Goal: Task Accomplishment & Management: Complete application form

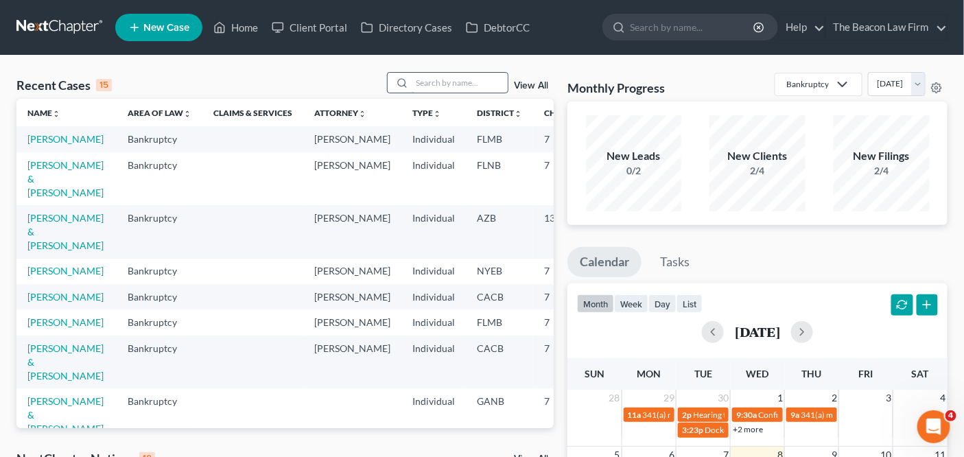
click at [460, 82] on input "search" at bounding box center [460, 83] width 96 height 20
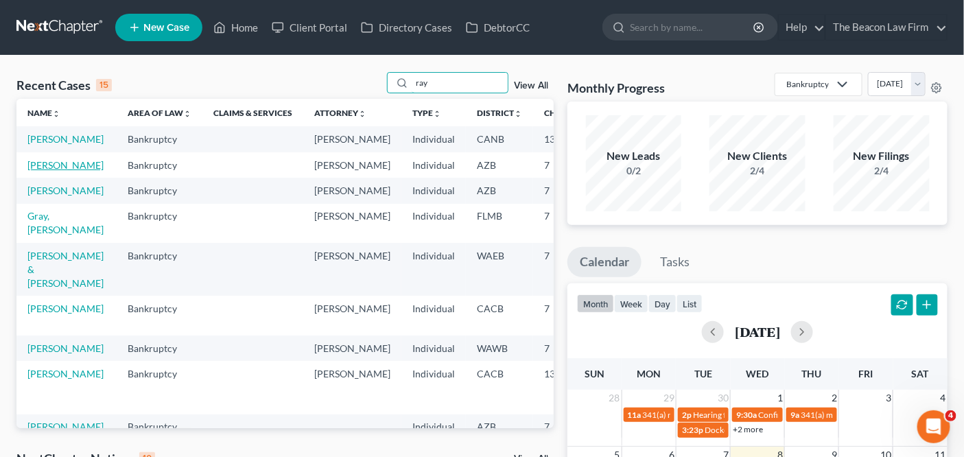
type input "ray"
click at [46, 171] on link "[PERSON_NAME]" at bounding box center [65, 165] width 76 height 12
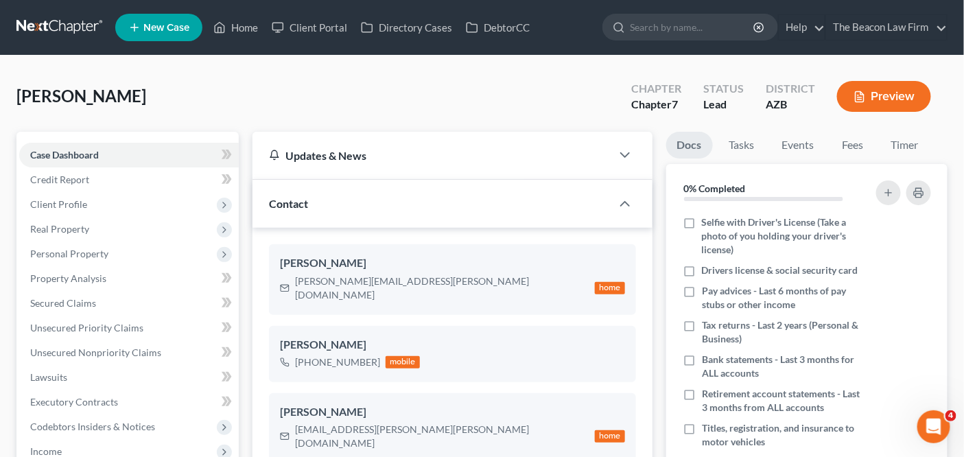
scroll to position [442, 0]
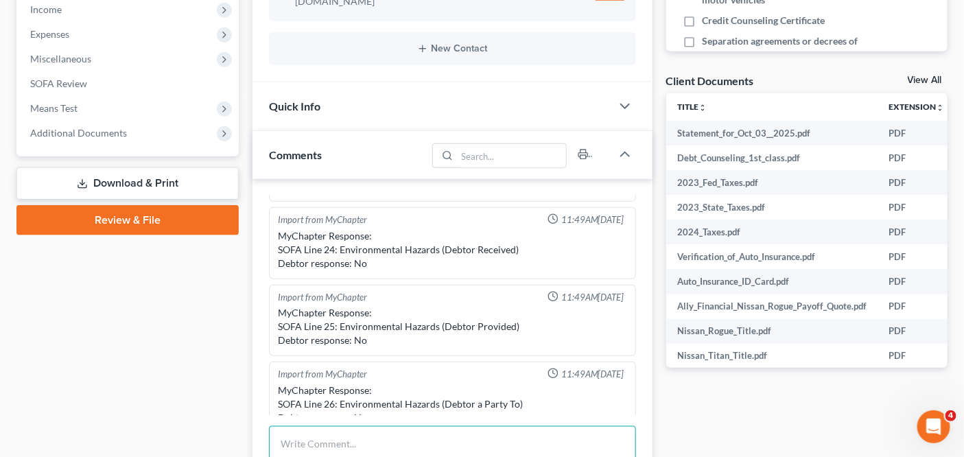
click at [384, 426] on textarea at bounding box center [452, 451] width 367 height 51
type textarea "v"
paste textarea "Phoenix"
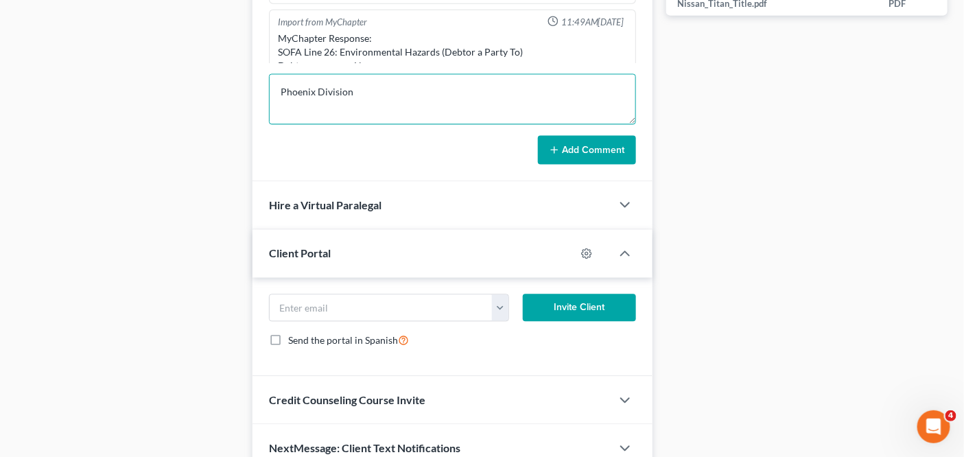
scroll to position [829, 0]
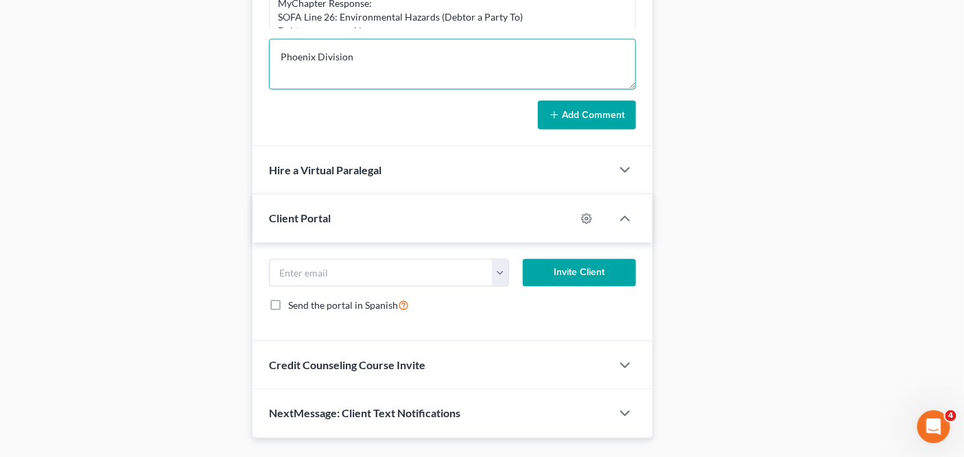
type textarea "Phoenix Division"
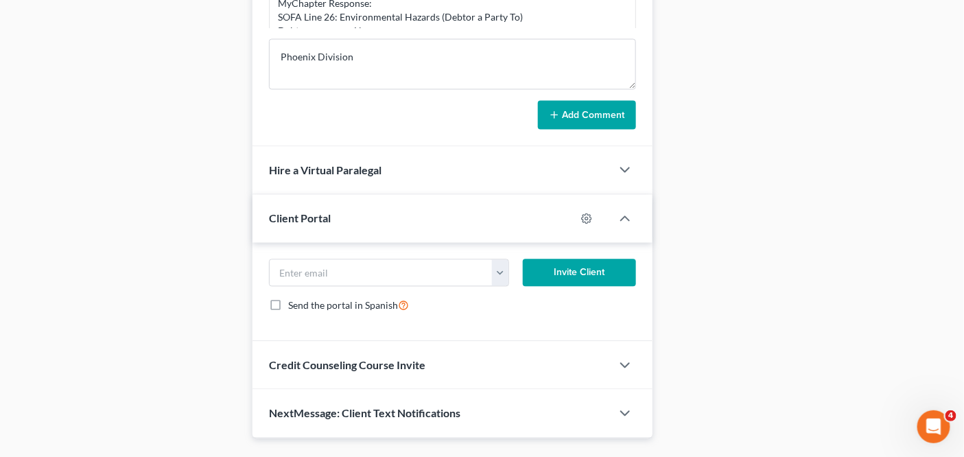
click at [577, 101] on button "Add Comment" at bounding box center [587, 115] width 98 height 29
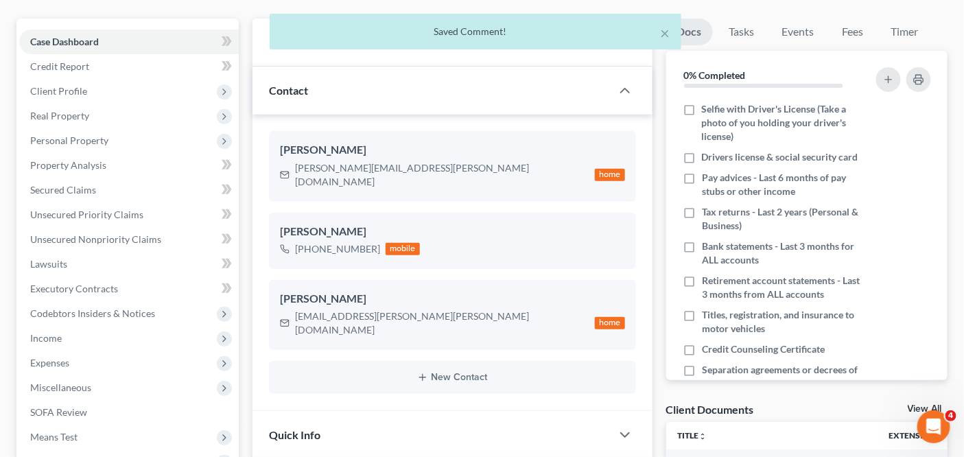
scroll to position [0, 0]
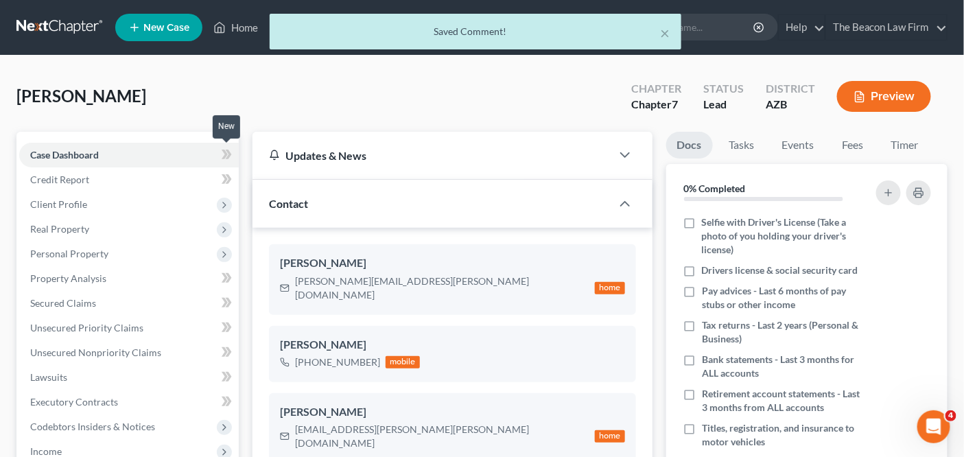
click at [229, 163] on span at bounding box center [227, 156] width 24 height 21
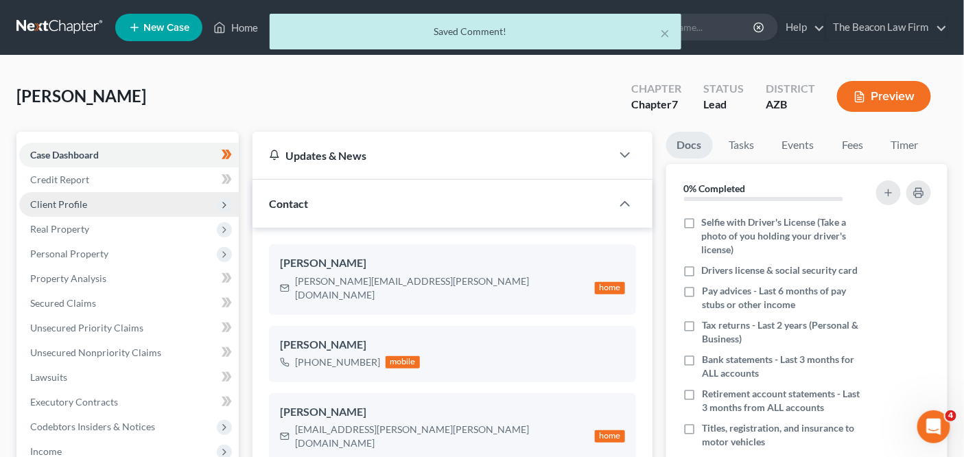
click at [161, 197] on span "Client Profile" at bounding box center [129, 204] width 220 height 25
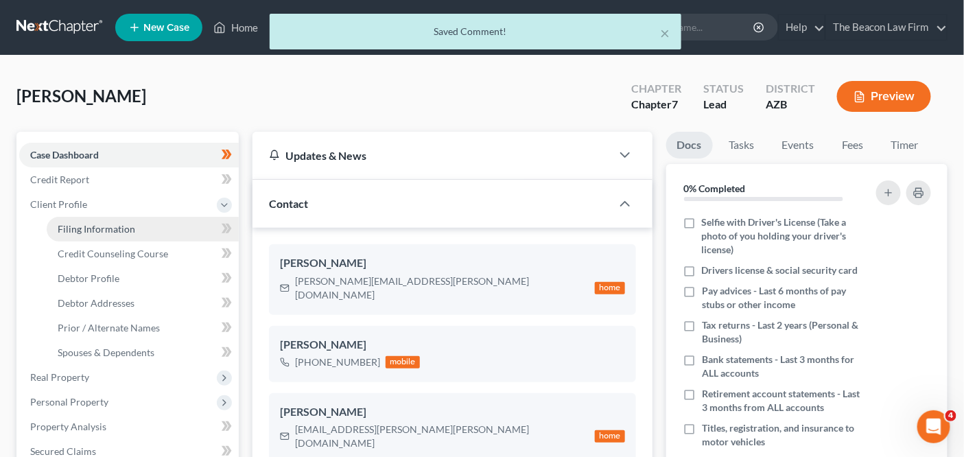
click at [151, 225] on link "Filing Information" at bounding box center [143, 229] width 192 height 25
select select "1"
select select "0"
select select "9"
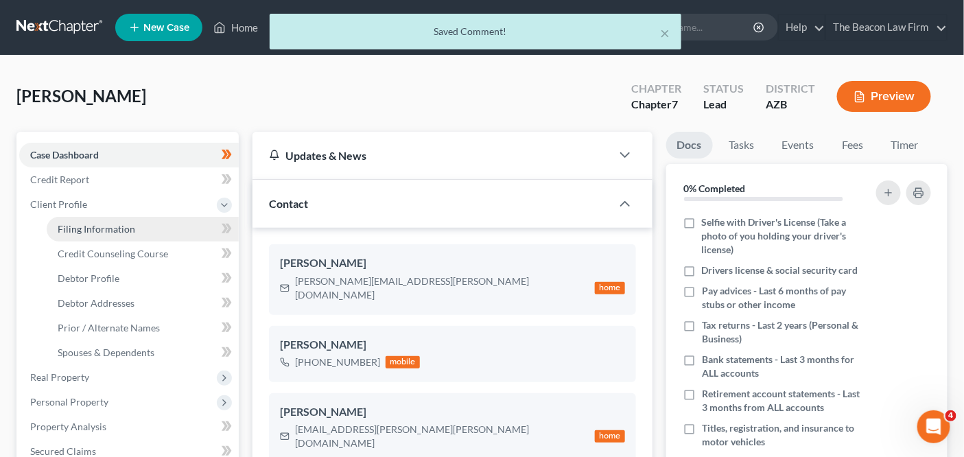
select select "3"
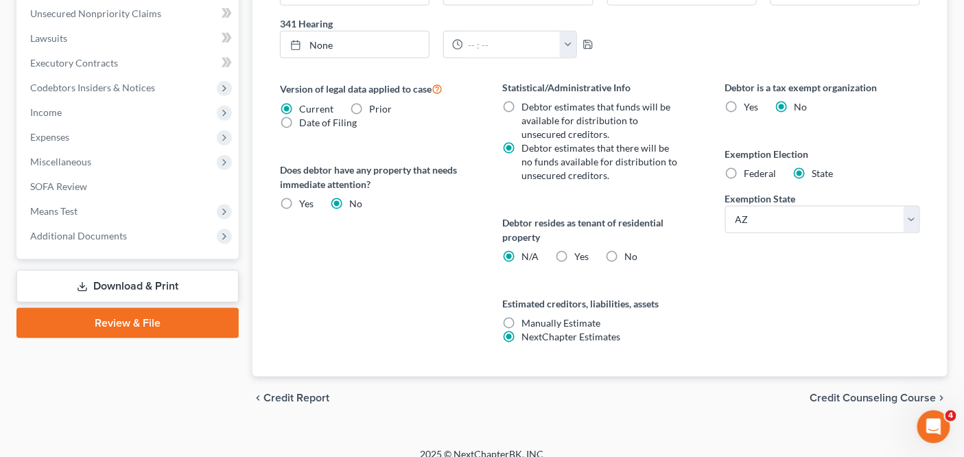
scroll to position [491, 0]
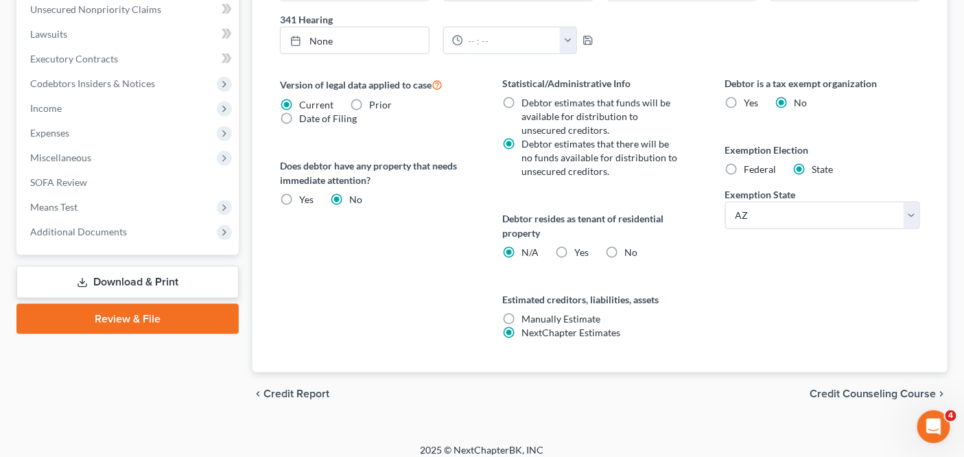
click at [572, 246] on div "Yes Yes" at bounding box center [572, 253] width 34 height 14
click at [575, 246] on label "Yes Yes" at bounding box center [582, 253] width 14 height 14
click at [580, 246] on input "Yes Yes" at bounding box center [584, 250] width 9 height 9
radio input "true"
radio input "false"
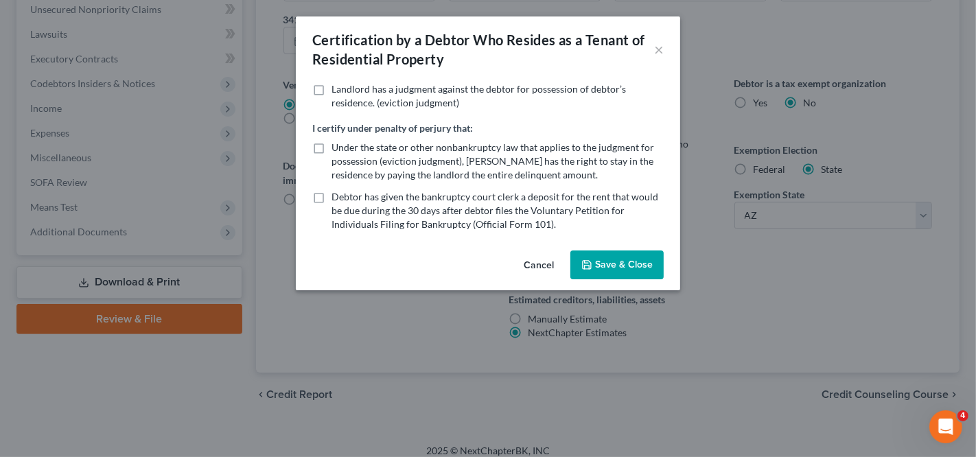
click at [520, 258] on button "Cancel" at bounding box center [539, 265] width 52 height 27
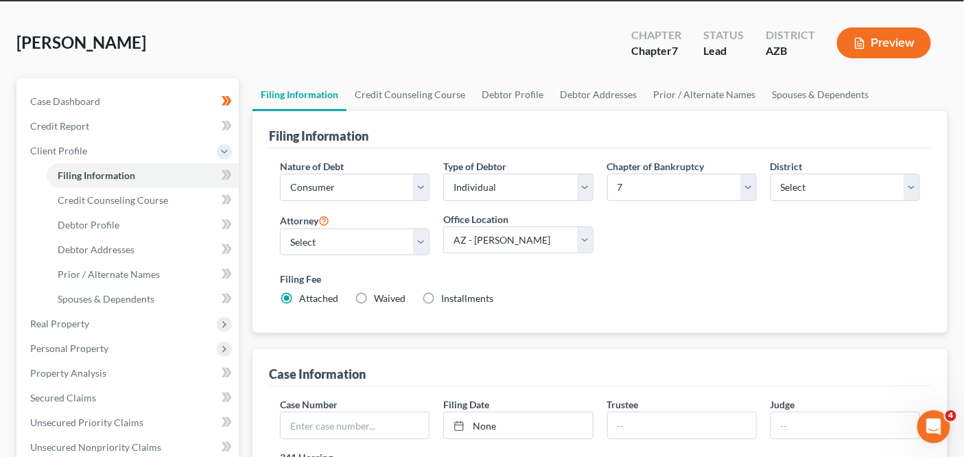
scroll to position [0, 0]
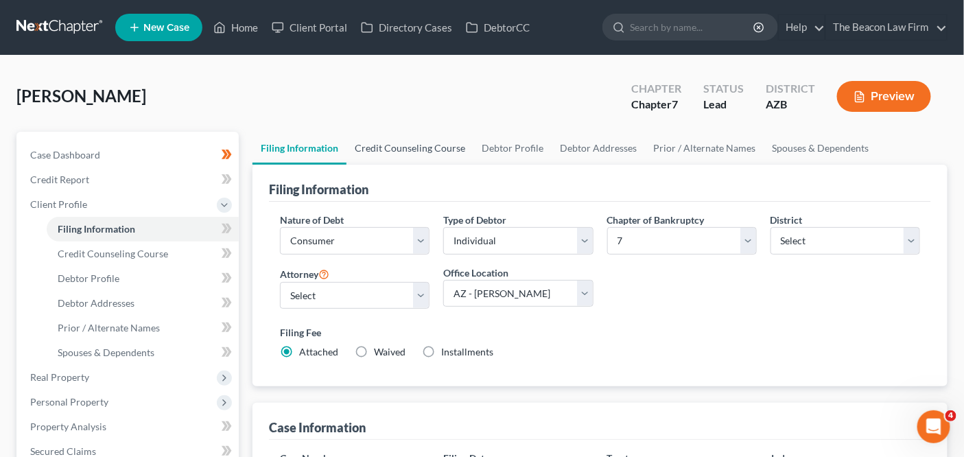
click at [389, 139] on link "Credit Counseling Course" at bounding box center [410, 148] width 127 height 33
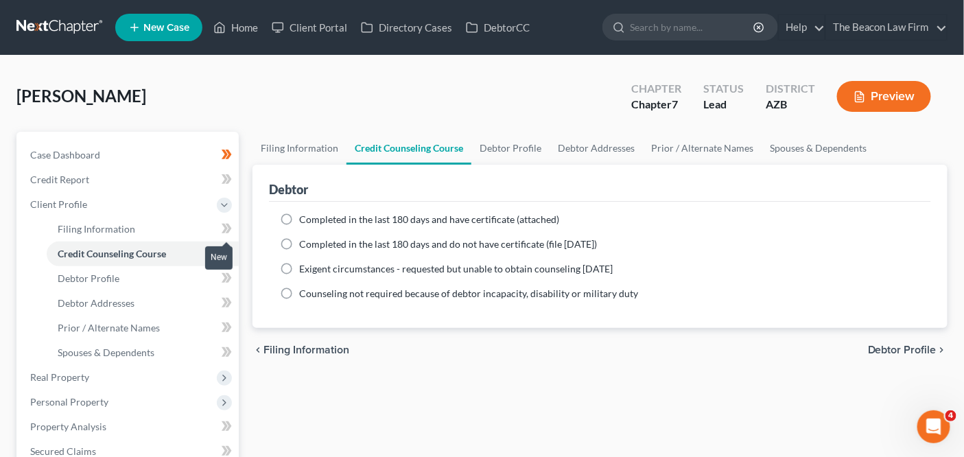
click at [236, 230] on span at bounding box center [227, 230] width 24 height 21
click at [236, 229] on span at bounding box center [227, 230] width 24 height 21
click at [299, 223] on label "Completed in the last 180 days and have certificate (attached)" at bounding box center [429, 220] width 260 height 14
click at [305, 222] on input "Completed in the last 180 days and have certificate (attached)" at bounding box center [309, 217] width 9 height 9
radio input "true"
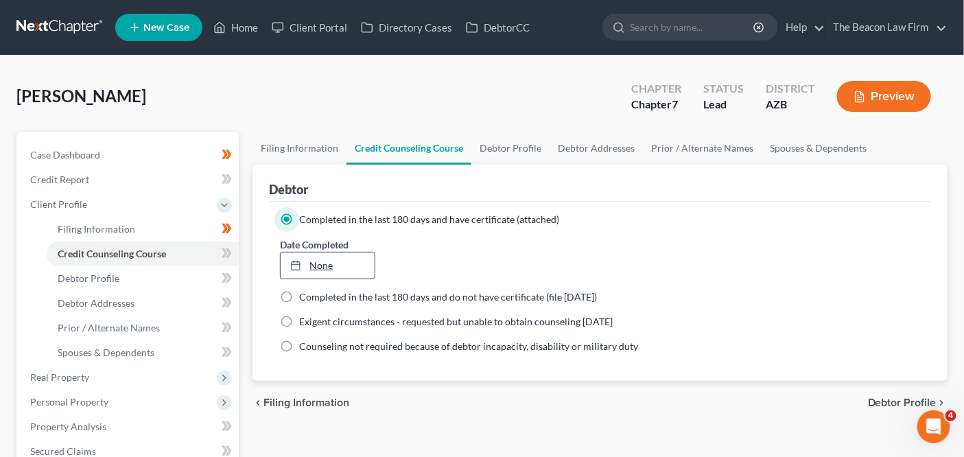
click at [327, 262] on link "None" at bounding box center [328, 266] width 94 height 26
type input "10/8/2025"
click at [518, 157] on link "Debtor Profile" at bounding box center [511, 148] width 78 height 33
select select "0"
select select "3"
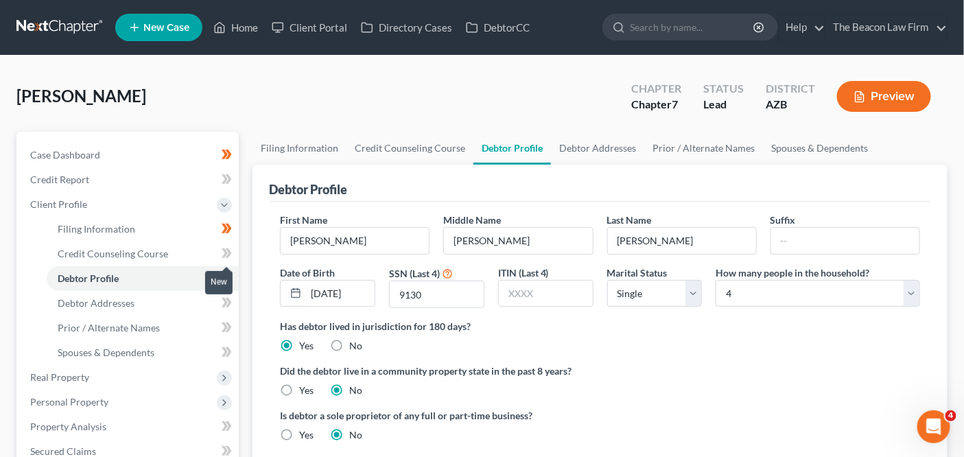
click at [235, 250] on span at bounding box center [227, 255] width 24 height 21
drag, startPoint x: 338, startPoint y: 295, endPoint x: 389, endPoint y: 297, distance: 50.1
click at [389, 297] on div "First Name Bryon Middle Name Joseph Last Name Ray Suffix Date of Birth 11/15/19…" at bounding box center [600, 266] width 654 height 106
click at [655, 292] on select "Select Single Married Separated Divorced Widowed" at bounding box center [654, 293] width 95 height 27
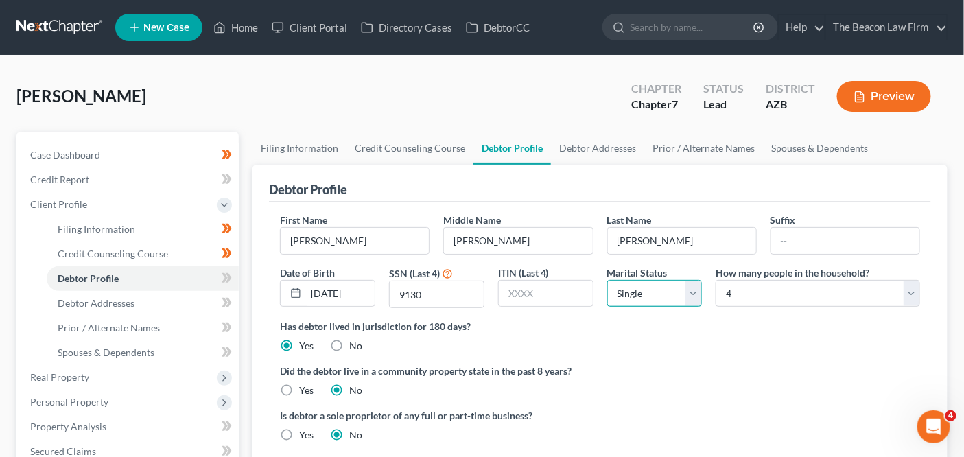
select select "3"
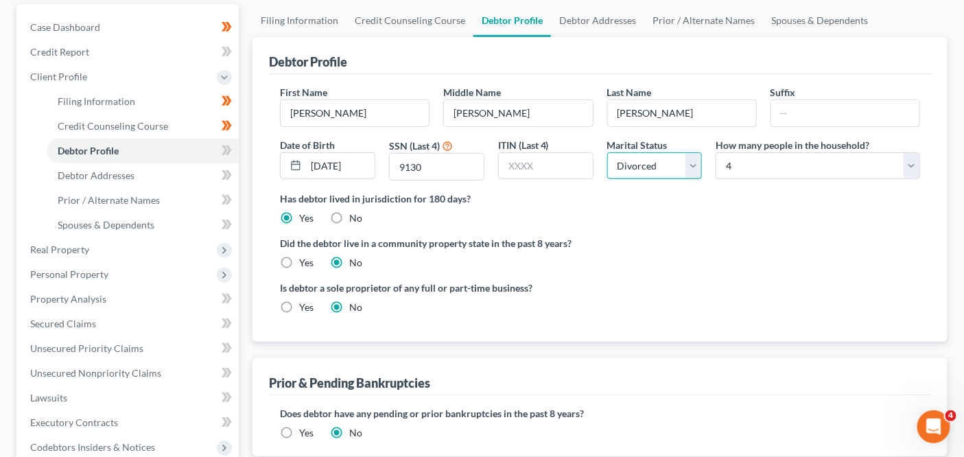
scroll to position [128, 0]
click at [299, 260] on label "Yes" at bounding box center [306, 262] width 14 height 14
click at [305, 260] on input "Yes" at bounding box center [309, 259] width 9 height 9
radio input "true"
radio input "false"
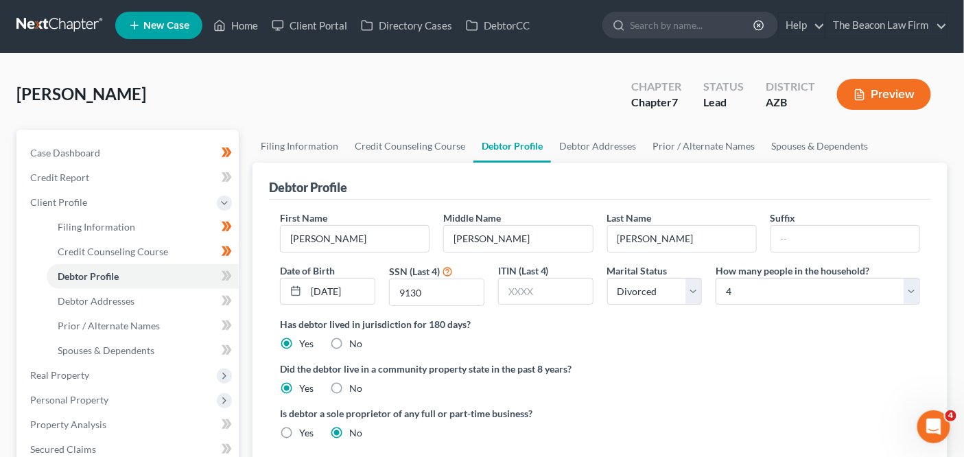
scroll to position [0, 0]
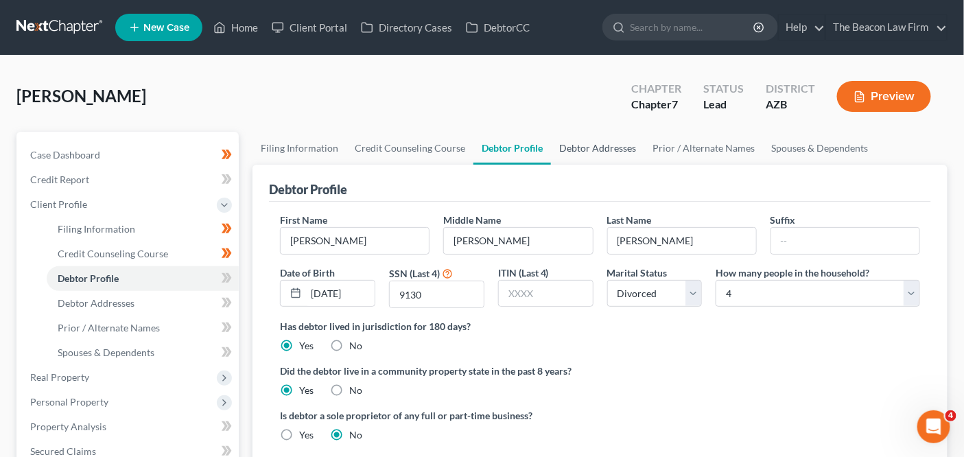
click at [588, 157] on link "Debtor Addresses" at bounding box center [597, 148] width 93 height 33
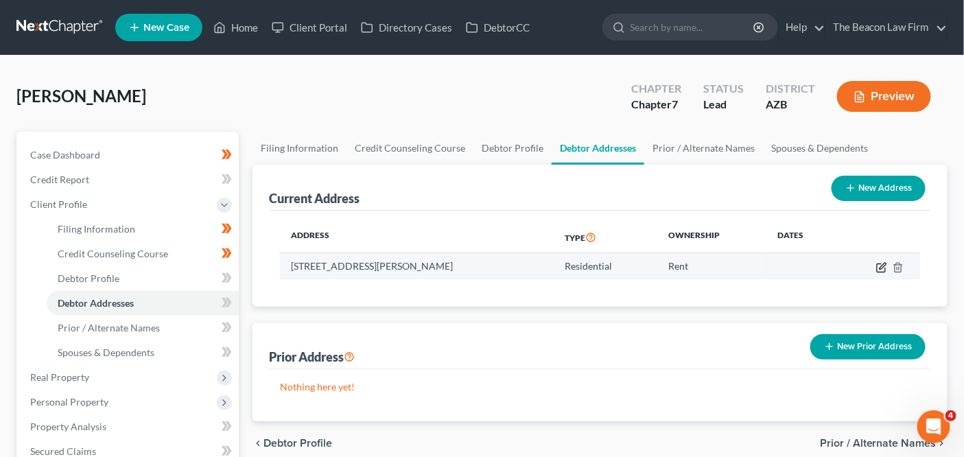
click at [881, 265] on icon "button" at bounding box center [882, 267] width 11 height 11
select select "3"
select select "0"
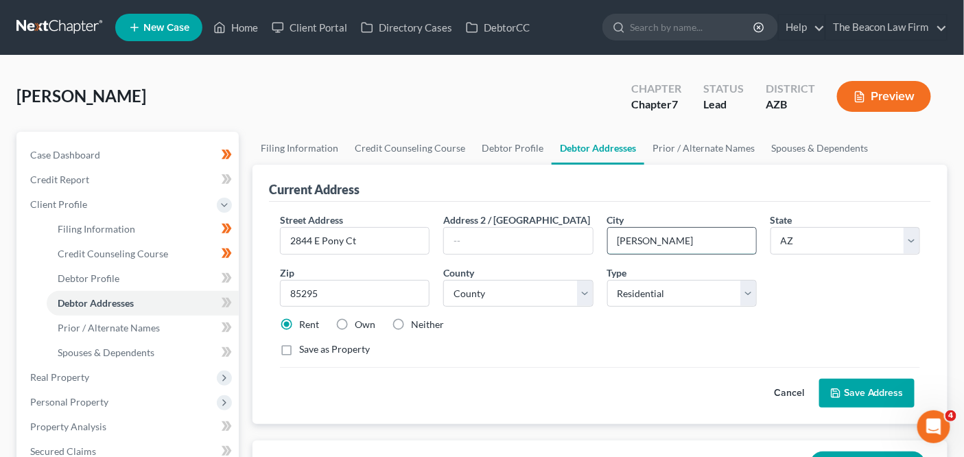
click at [676, 246] on input "Gilbert Az" at bounding box center [682, 241] width 148 height 26
type input "Gilbert"
click at [840, 382] on button "Save Address" at bounding box center [867, 393] width 95 height 29
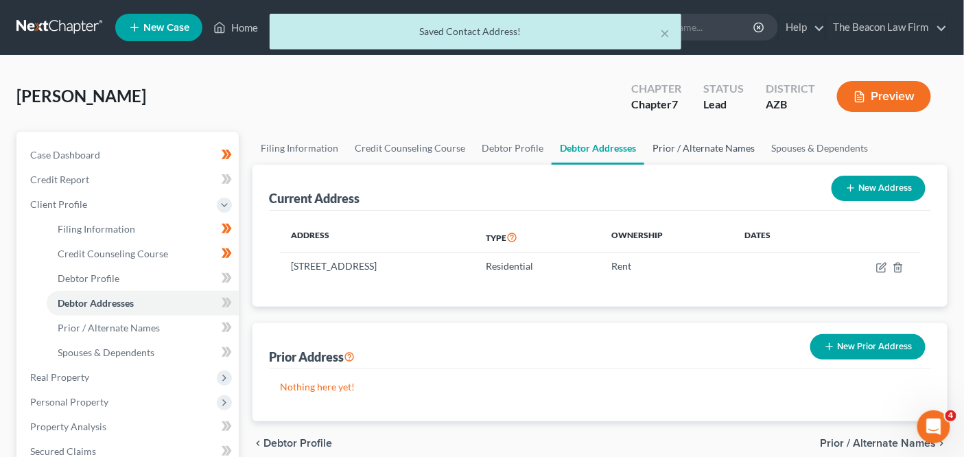
click at [709, 147] on link "Prior / Alternate Names" at bounding box center [704, 148] width 119 height 33
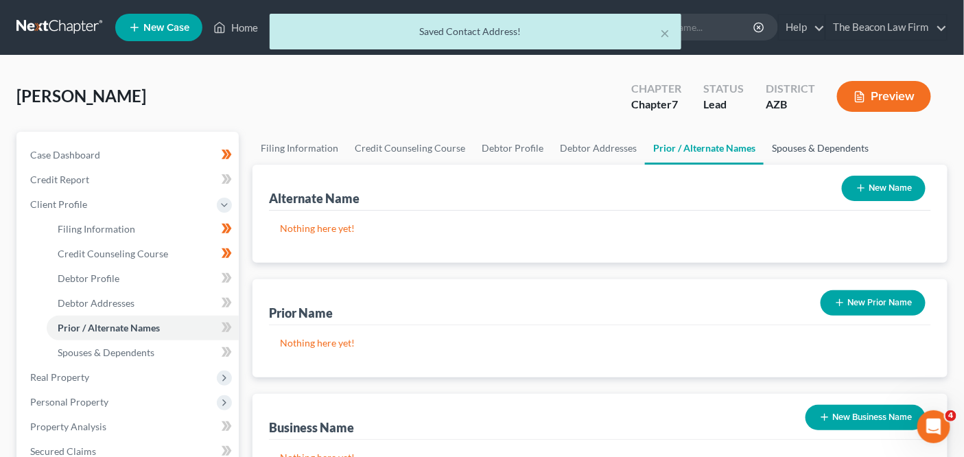
click at [780, 152] on link "Spouses & Dependents" at bounding box center [820, 148] width 113 height 33
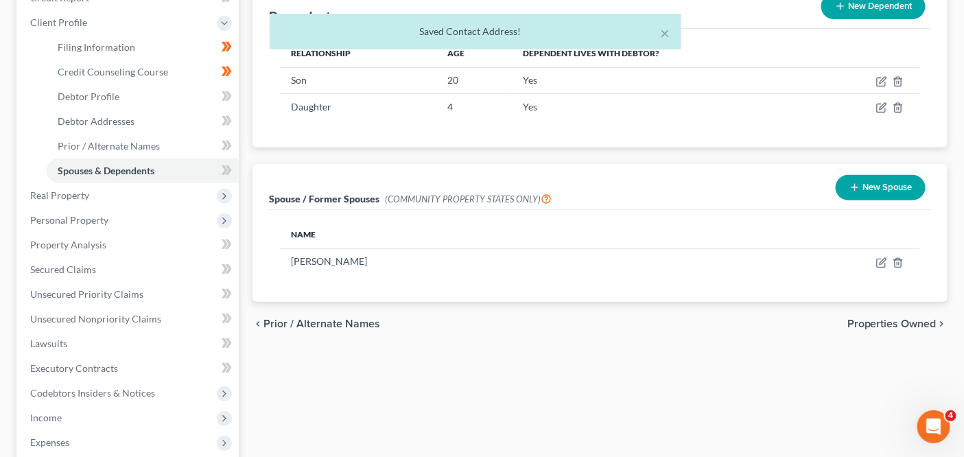
scroll to position [191, 0]
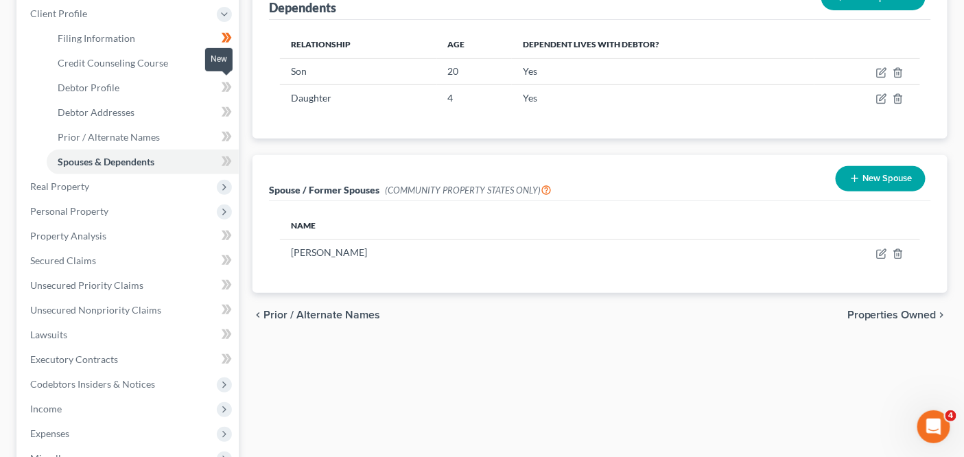
click at [234, 82] on span at bounding box center [227, 89] width 24 height 21
click at [227, 107] on icon at bounding box center [229, 112] width 6 height 10
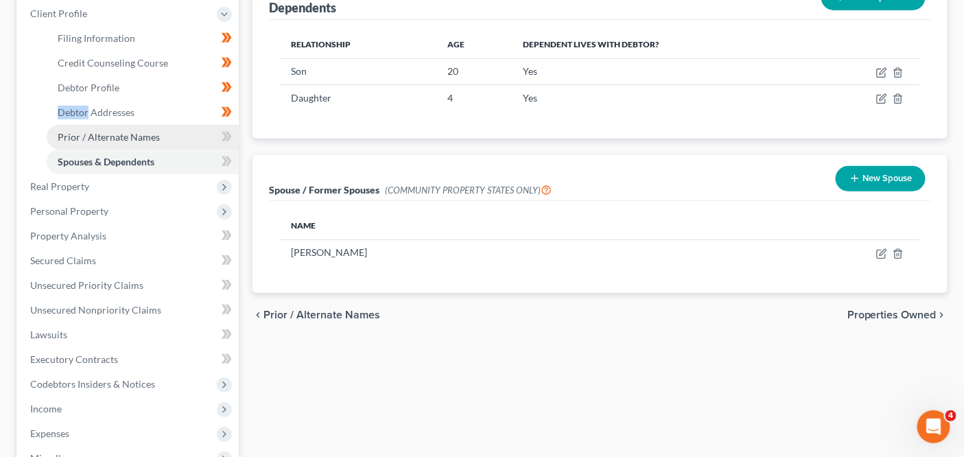
click at [229, 125] on link "Prior / Alternate Names" at bounding box center [143, 137] width 192 height 25
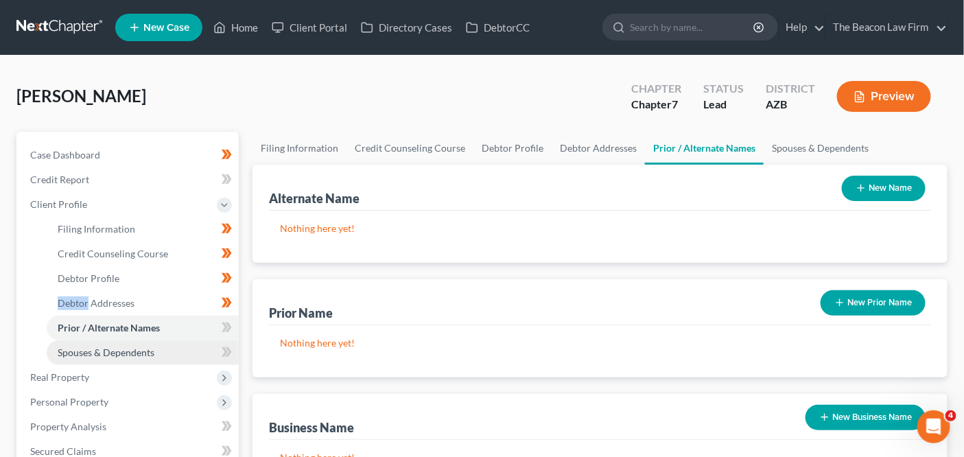
click at [194, 347] on link "Spouses & Dependents" at bounding box center [143, 352] width 192 height 25
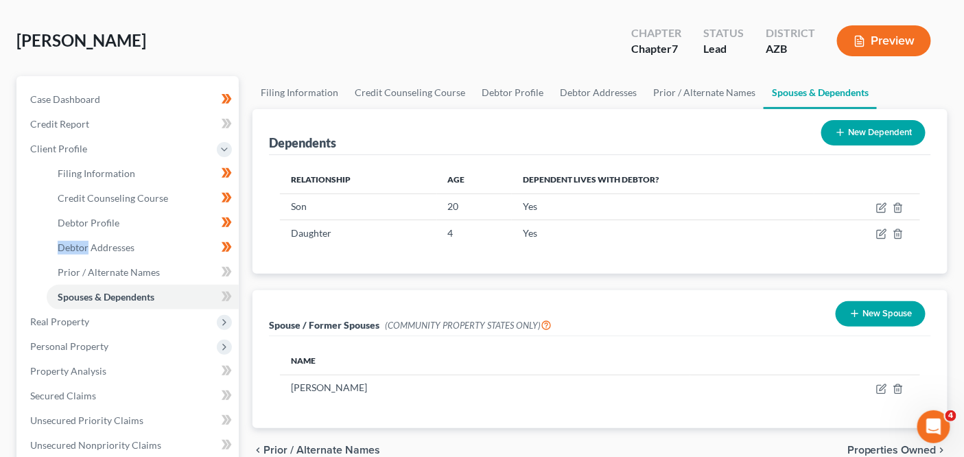
scroll to position [159, 0]
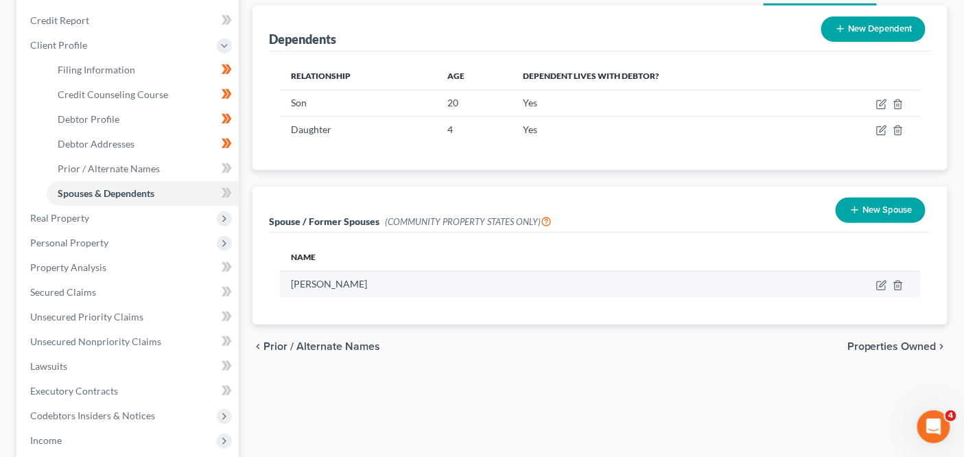
click at [889, 284] on td at bounding box center [806, 284] width 230 height 26
click at [886, 284] on icon "button" at bounding box center [882, 285] width 11 height 11
select select "0"
select select "3"
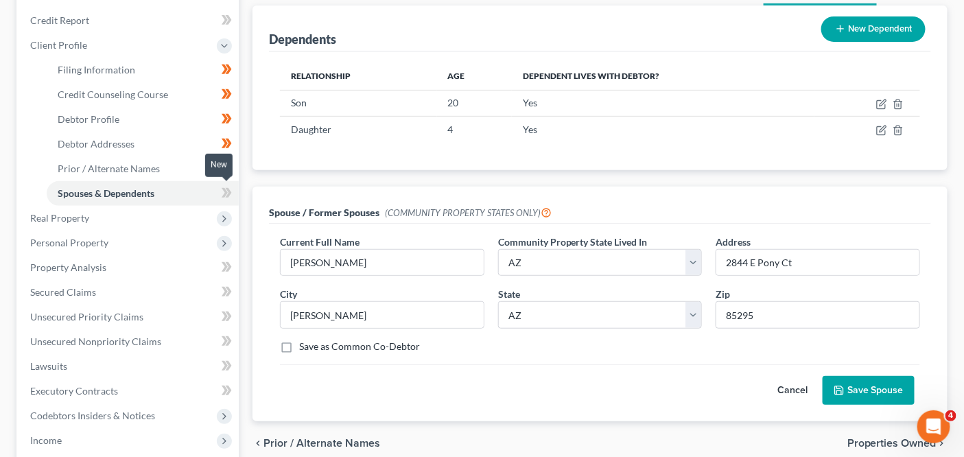
click at [219, 189] on span at bounding box center [227, 195] width 24 height 21
click at [200, 217] on span "Real Property" at bounding box center [129, 218] width 220 height 25
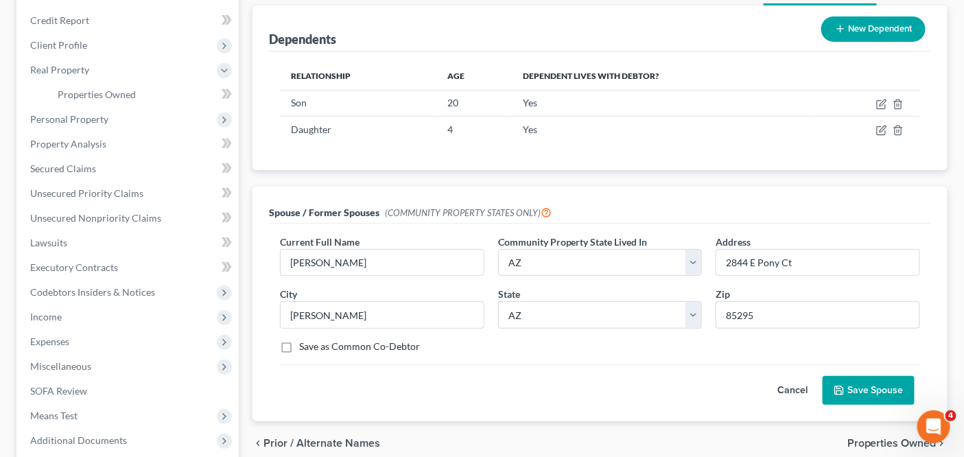
click at [225, 89] on div "New" at bounding box center [218, 84] width 27 height 23
click at [229, 95] on div "New" at bounding box center [218, 85] width 27 height 32
click at [230, 96] on body "Home New Case Client Portal Directory Cases DebtorCC The Beacon Law Firm prenn@…" at bounding box center [482, 218] width 964 height 754
click at [230, 96] on div "New" at bounding box center [218, 85] width 27 height 32
click at [233, 97] on span at bounding box center [227, 96] width 24 height 21
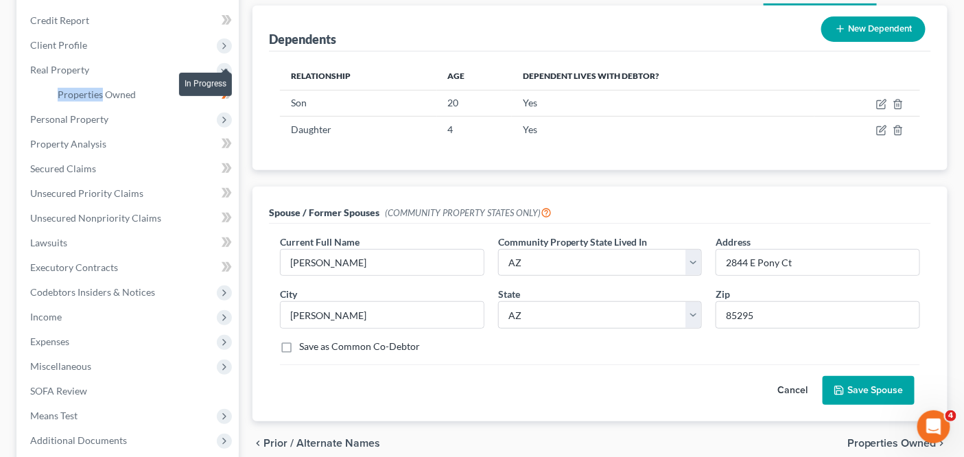
click at [233, 97] on span at bounding box center [227, 96] width 24 height 21
click at [168, 93] on link "Properties Owned" at bounding box center [143, 94] width 192 height 25
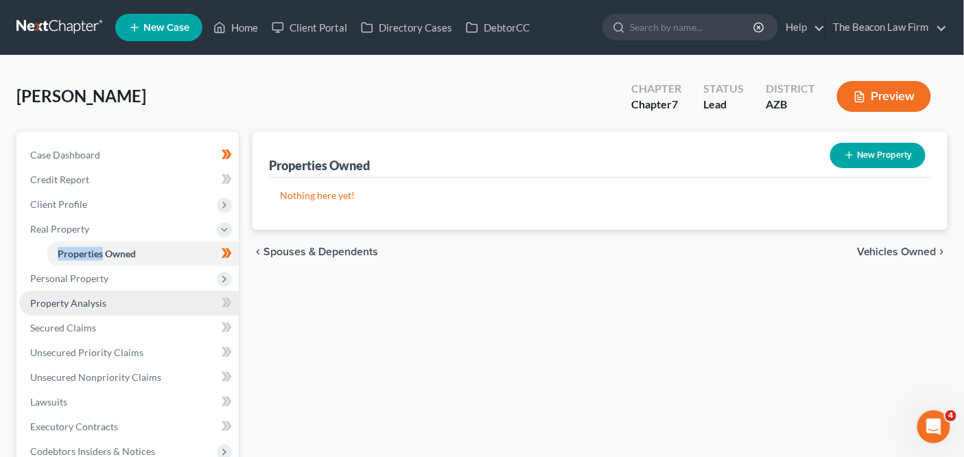
click at [162, 298] on link "Property Analysis" at bounding box center [129, 303] width 220 height 25
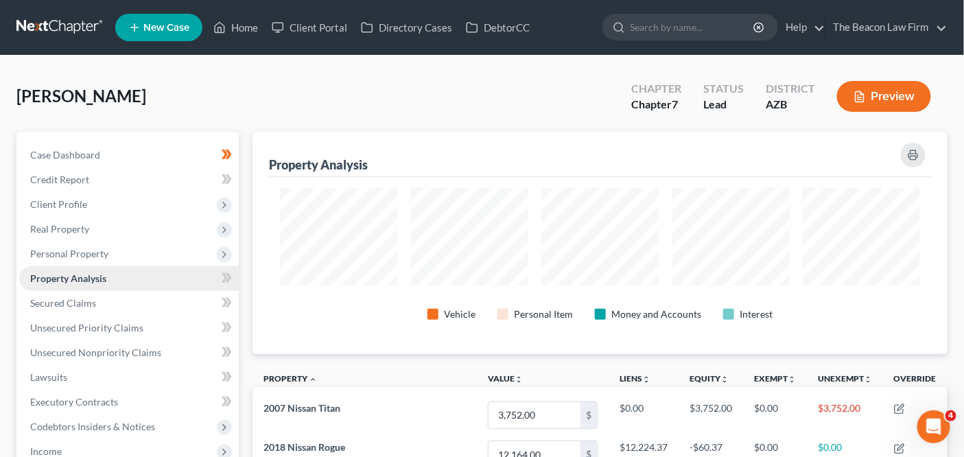
scroll to position [222, 695]
click at [163, 273] on link "Property Analysis" at bounding box center [129, 278] width 220 height 25
click at [163, 259] on span "Personal Property" at bounding box center [129, 254] width 220 height 25
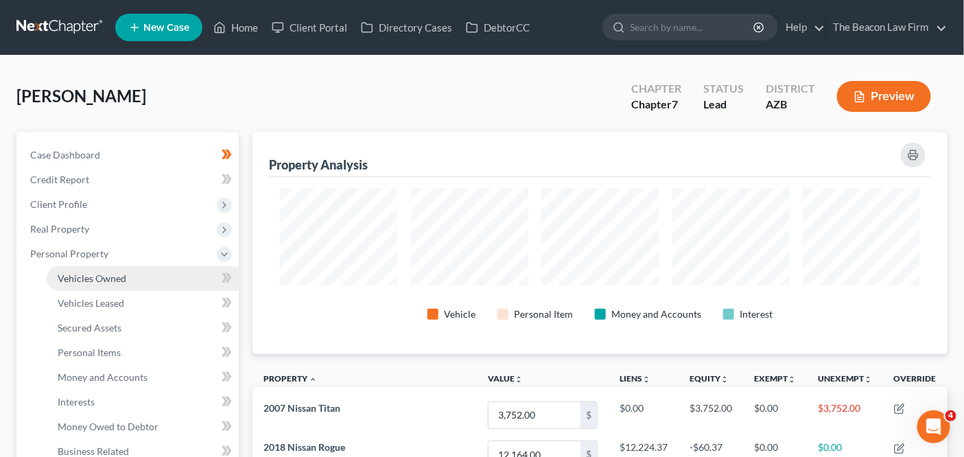
click at [163, 269] on link "Vehicles Owned" at bounding box center [143, 278] width 192 height 25
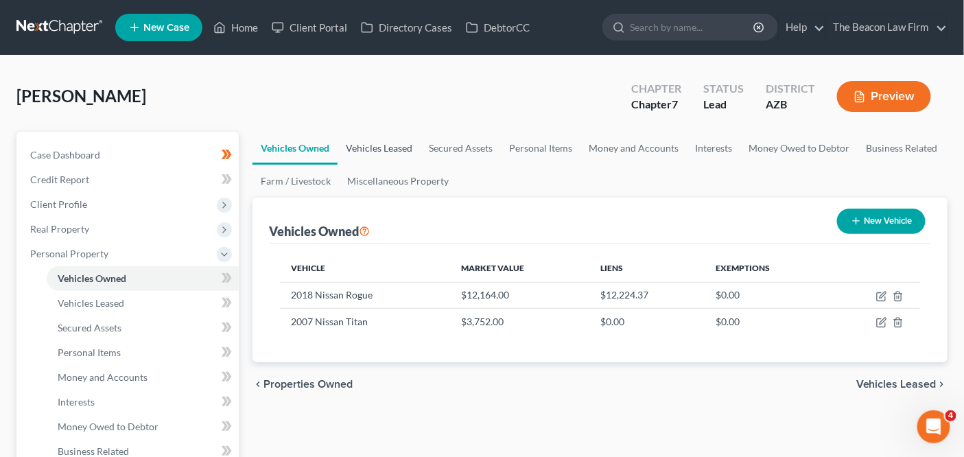
click at [361, 156] on link "Vehicles Leased" at bounding box center [379, 148] width 83 height 33
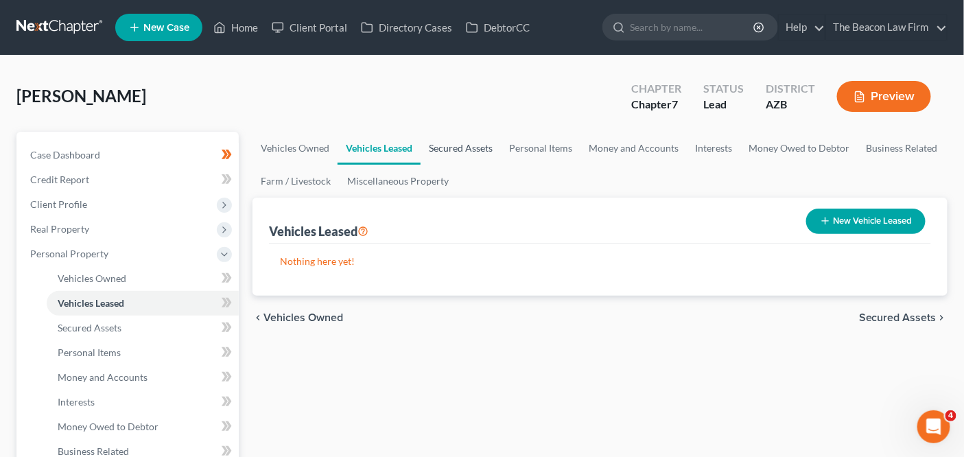
click at [489, 152] on link "Secured Assets" at bounding box center [461, 148] width 80 height 33
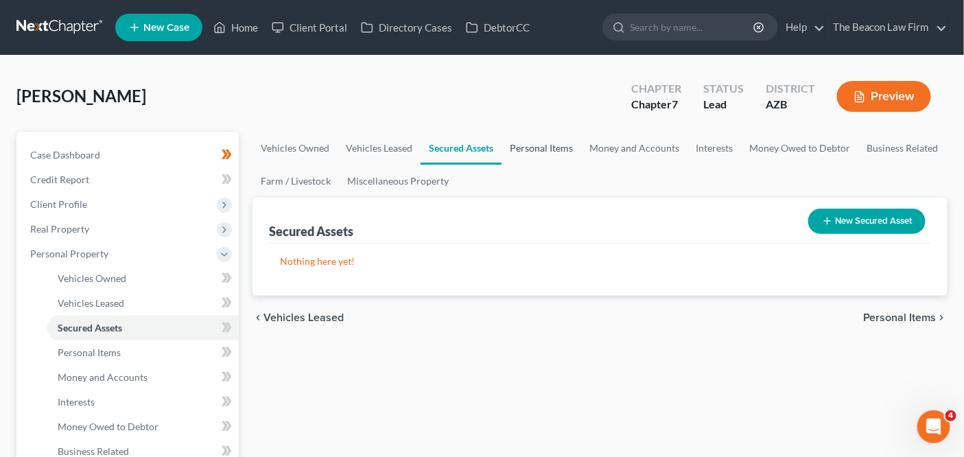
click at [533, 152] on link "Personal Items" at bounding box center [542, 148] width 80 height 33
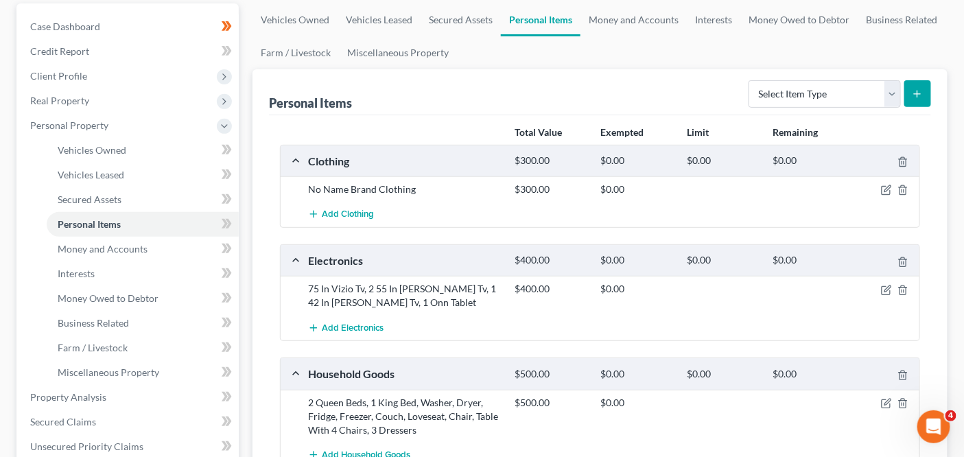
scroll to position [129, 0]
click at [229, 197] on icon at bounding box center [227, 198] width 10 height 17
click at [229, 179] on icon at bounding box center [227, 173] width 10 height 17
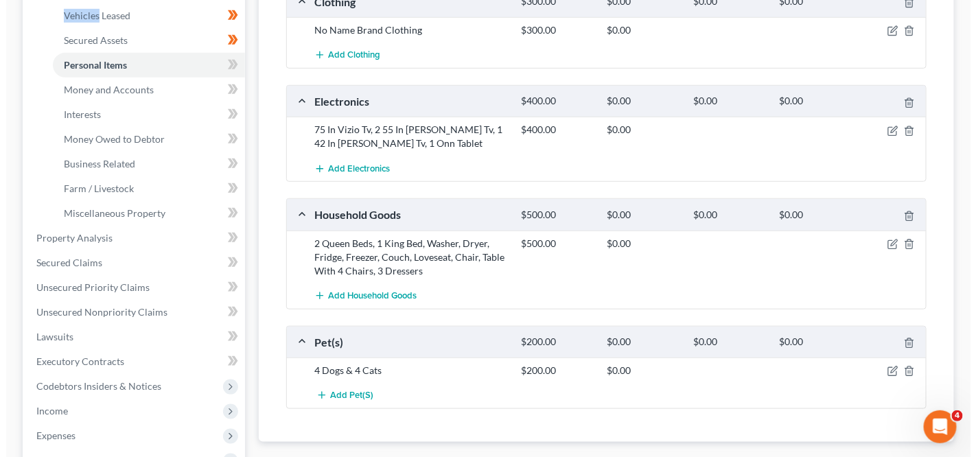
scroll to position [286, 0]
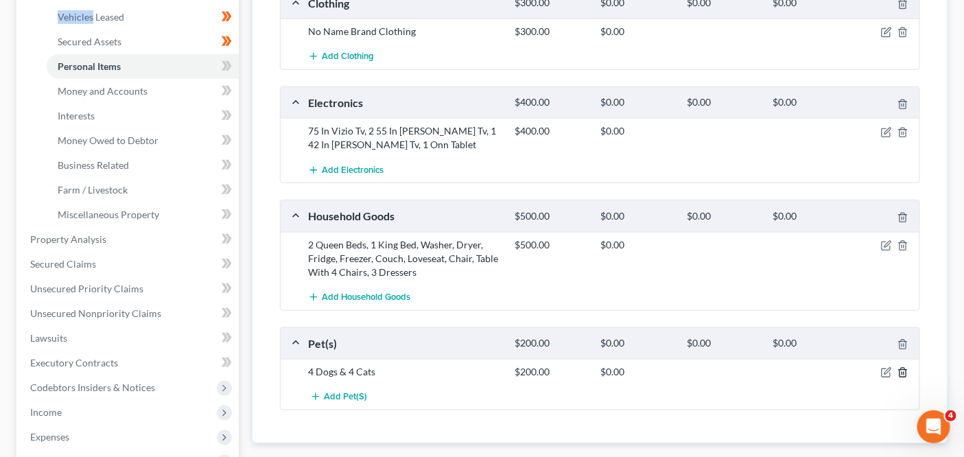
drag, startPoint x: 903, startPoint y: 368, endPoint x: 896, endPoint y: 372, distance: 8.0
click at [896, 372] on div at bounding box center [887, 372] width 69 height 14
click at [881, 369] on div at bounding box center [887, 372] width 69 height 14
click at [888, 369] on icon "button" at bounding box center [888, 372] width 6 height 6
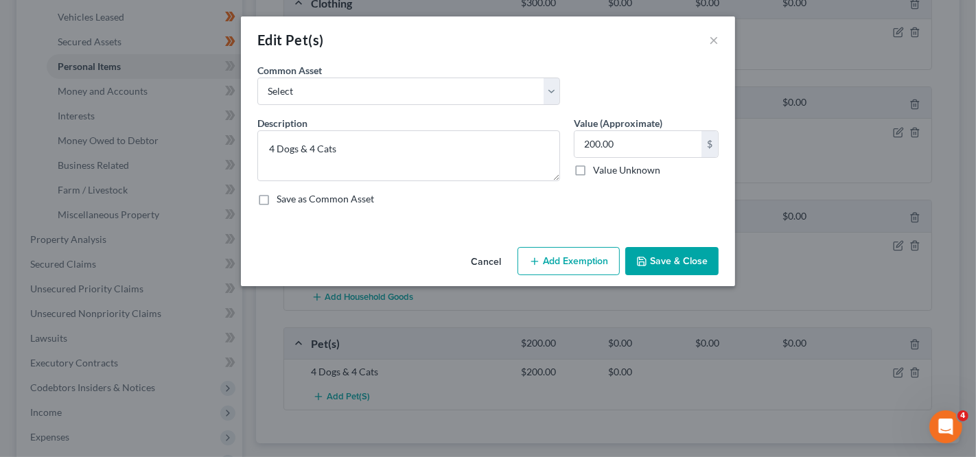
click at [597, 277] on div "Cancel Add Exemption Save & Close" at bounding box center [488, 264] width 494 height 45
click at [597, 274] on button "Add Exemption" at bounding box center [569, 261] width 102 height 29
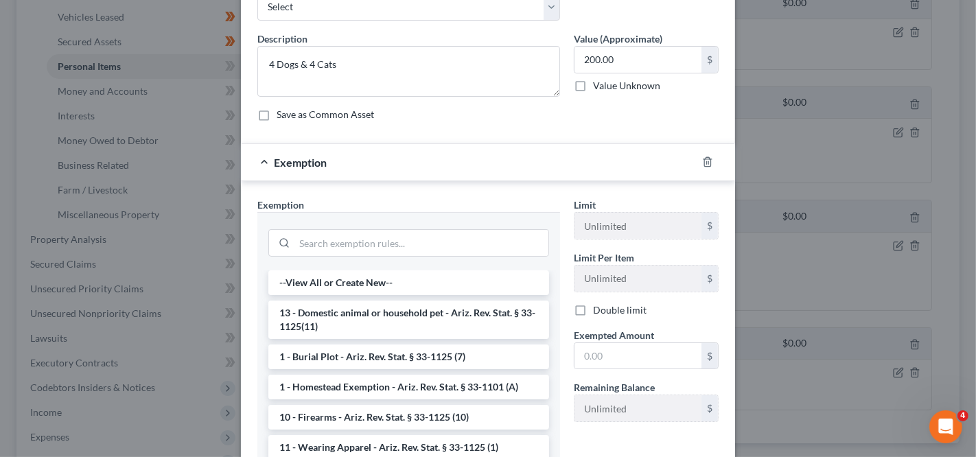
scroll to position [86, 0]
click at [511, 310] on li "13 - Domestic animal or household pet - Ariz. Rev. Stat. § 33-1125(11)" at bounding box center [408, 318] width 281 height 38
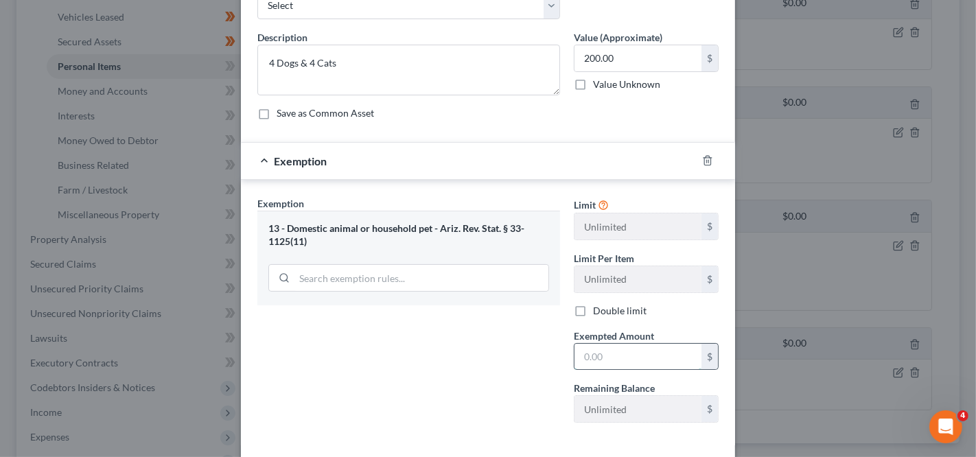
click at [621, 360] on input "text" at bounding box center [638, 357] width 127 height 26
type input "200"
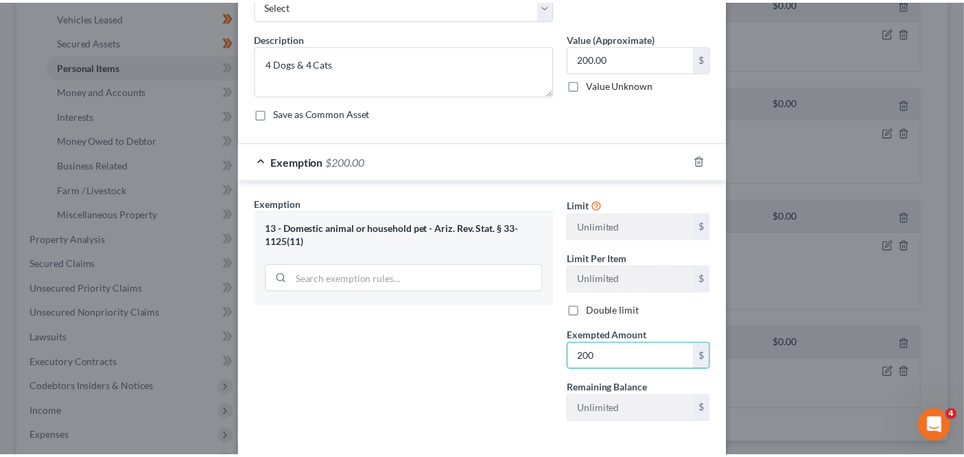
scroll to position [145, 0]
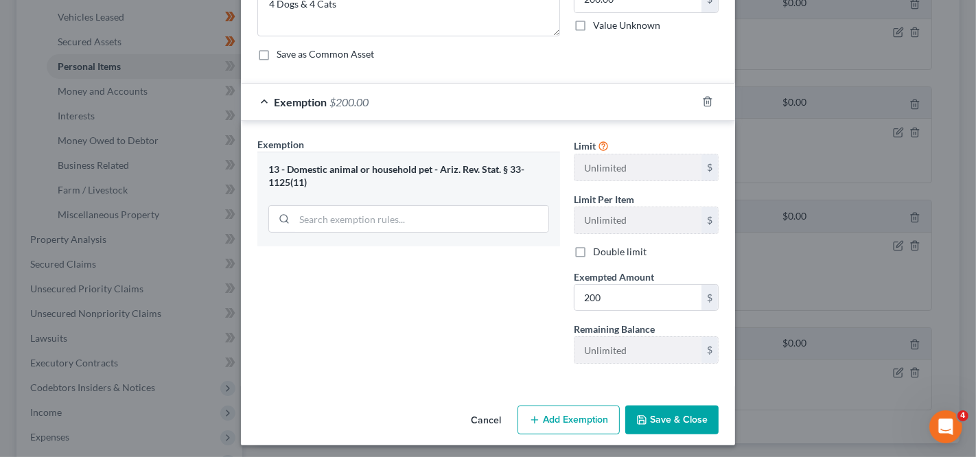
click at [673, 408] on button "Save & Close" at bounding box center [671, 420] width 93 height 29
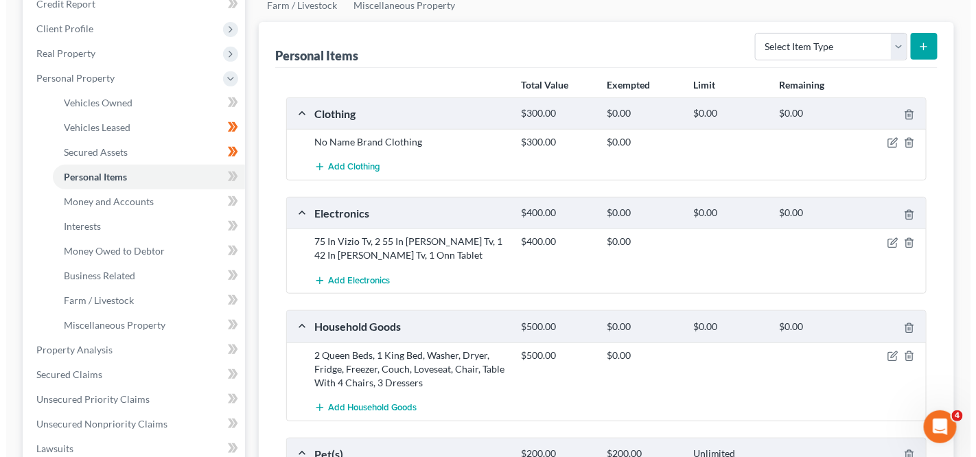
scroll to position [139, 0]
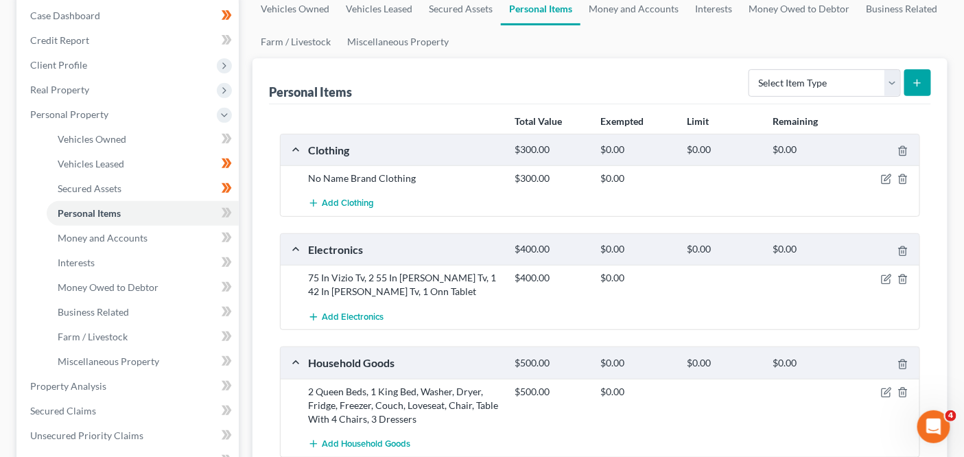
click at [895, 181] on div at bounding box center [887, 179] width 69 height 14
click at [894, 181] on div at bounding box center [887, 179] width 69 height 14
click at [892, 179] on icon "button" at bounding box center [886, 179] width 11 height 11
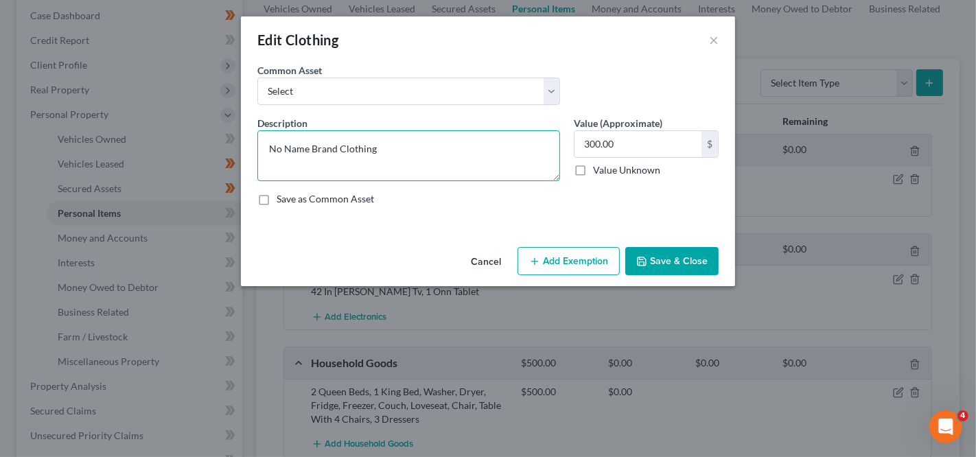
click at [472, 152] on textarea "No Name Brand Clothing" at bounding box center [408, 155] width 303 height 51
type textarea "Cloth"
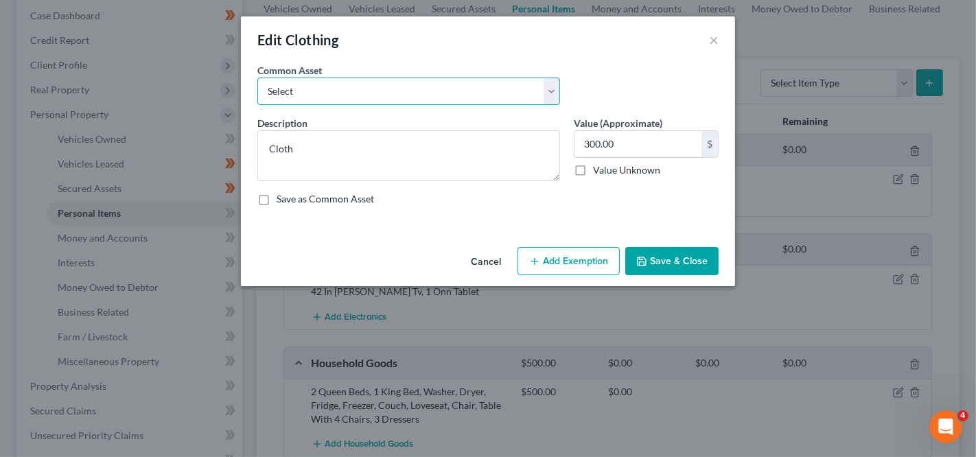
click at [313, 101] on select "Select Clothes and Shoes Clothes and Shoes - typical worn clothes for adult fem…" at bounding box center [408, 91] width 303 height 27
select select "2"
type textarea "Clothes and Shoes - typical worn clothes for adult male"
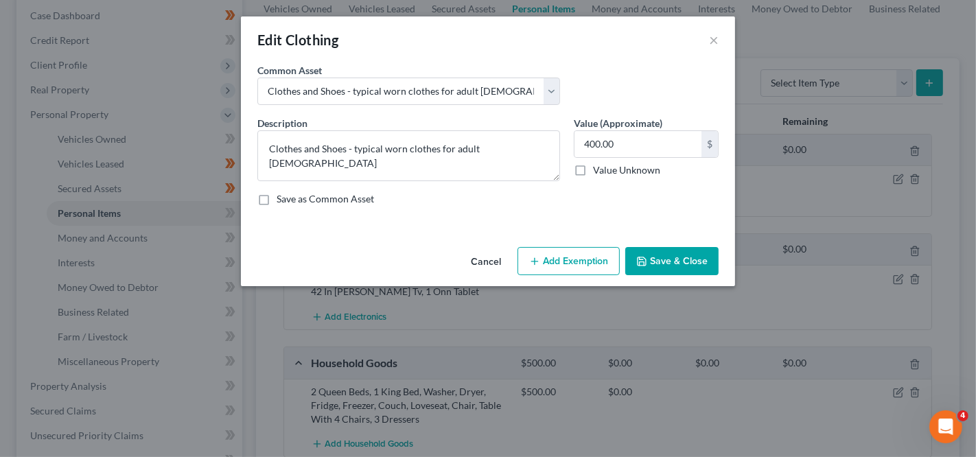
click at [606, 127] on label "Value (Approximate)" at bounding box center [618, 123] width 89 height 14
click at [606, 135] on input "400.00" at bounding box center [638, 144] width 127 height 26
type input "300"
click at [639, 266] on button "Save & Close" at bounding box center [671, 261] width 93 height 29
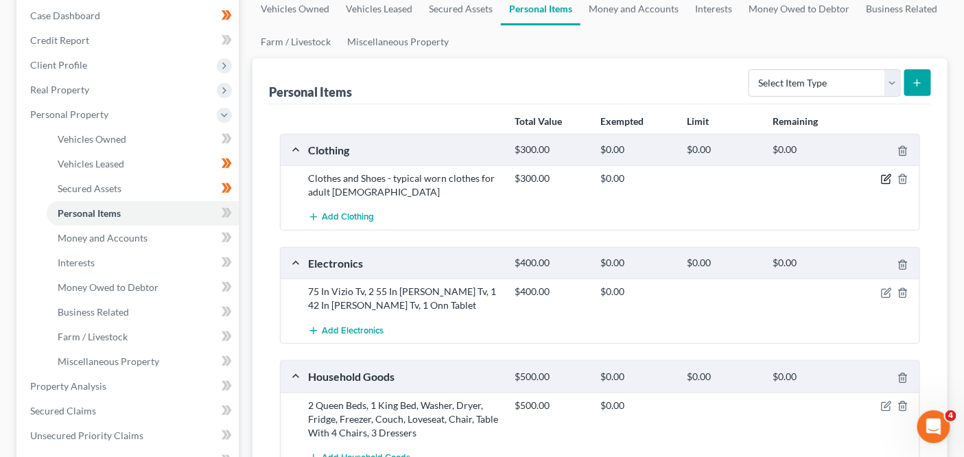
click at [882, 181] on icon "button" at bounding box center [886, 180] width 8 height 8
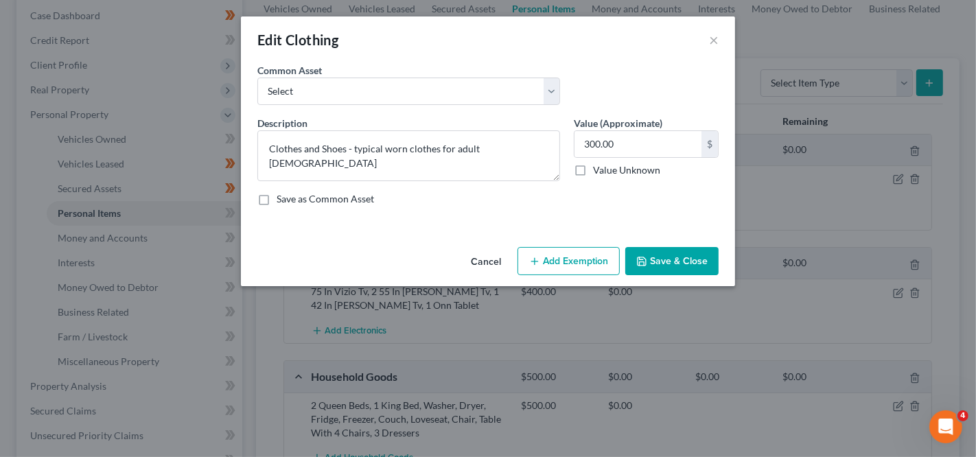
click at [551, 248] on button "Add Exemption" at bounding box center [569, 261] width 102 height 29
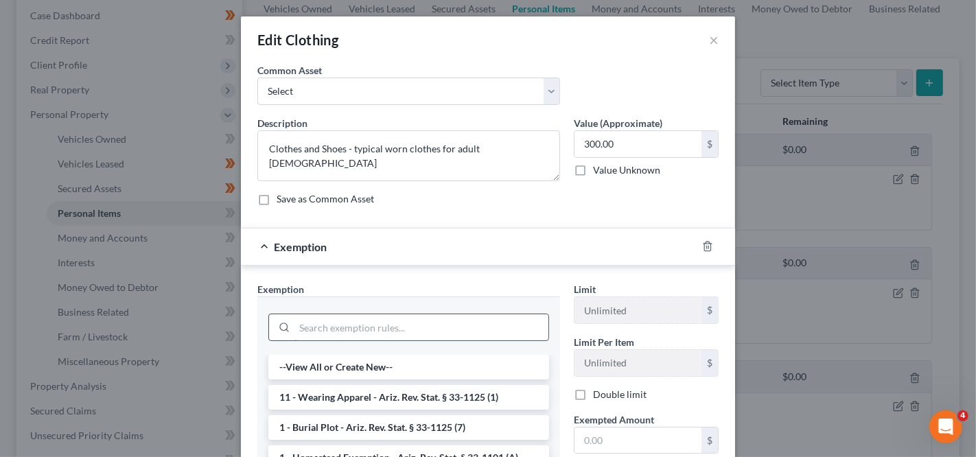
drag, startPoint x: 438, startPoint y: 327, endPoint x: 435, endPoint y: 336, distance: 9.6
click at [437, 327] on input "search" at bounding box center [421, 327] width 254 height 26
click at [416, 385] on li "11 - Wearing Apparel - Ariz. Rev. Stat. § 33-1125 (1)" at bounding box center [408, 397] width 281 height 25
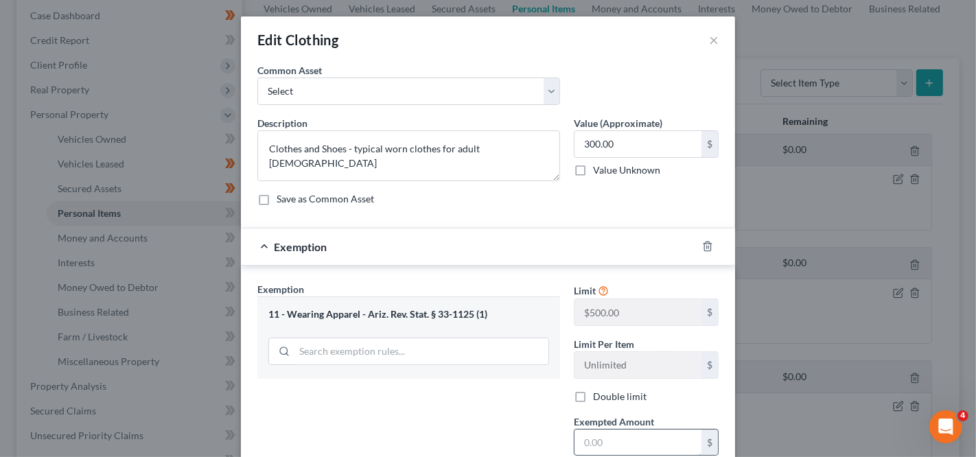
click at [584, 435] on input "text" at bounding box center [638, 443] width 127 height 26
type input "300"
click at [452, 152] on textarea "Clothes and Shoes - typical worn clothes for adult male" at bounding box center [408, 155] width 303 height 51
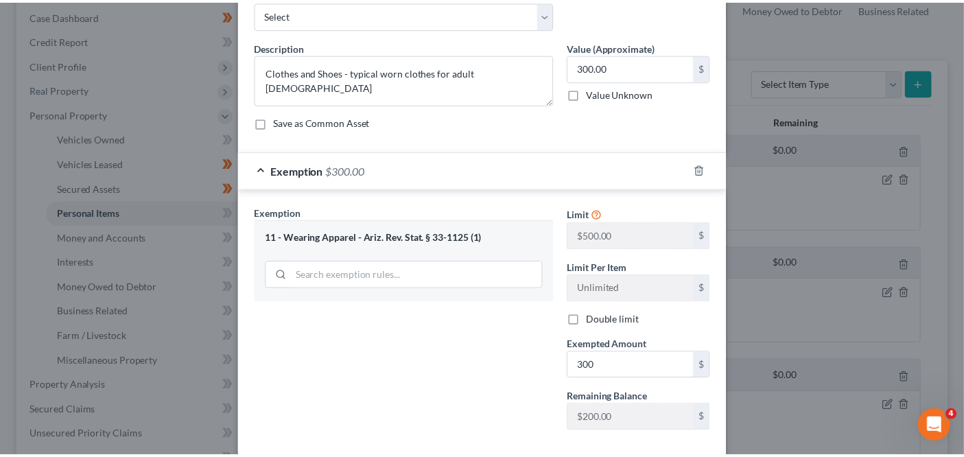
scroll to position [145, 0]
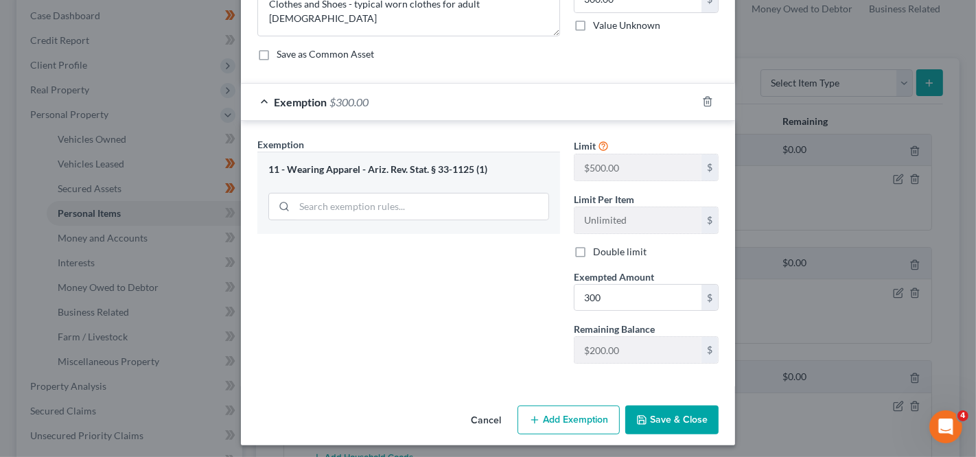
click at [671, 406] on button "Save & Close" at bounding box center [671, 420] width 93 height 29
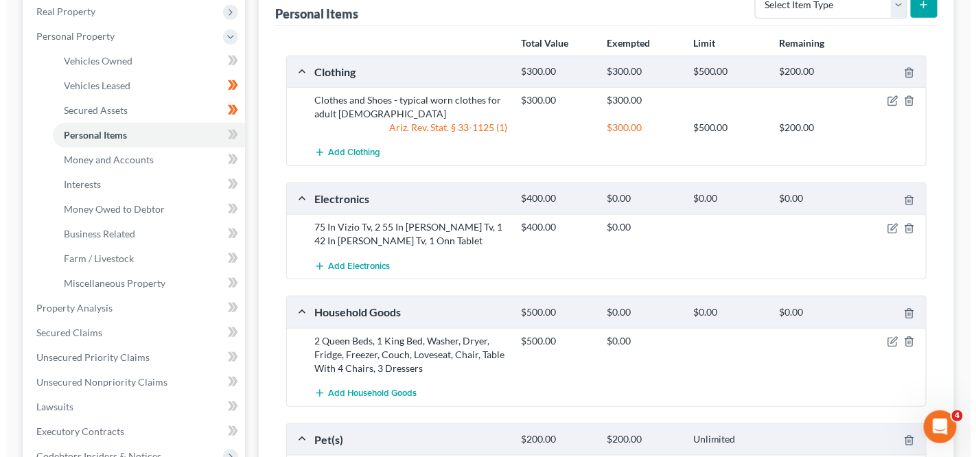
scroll to position [244, 0]
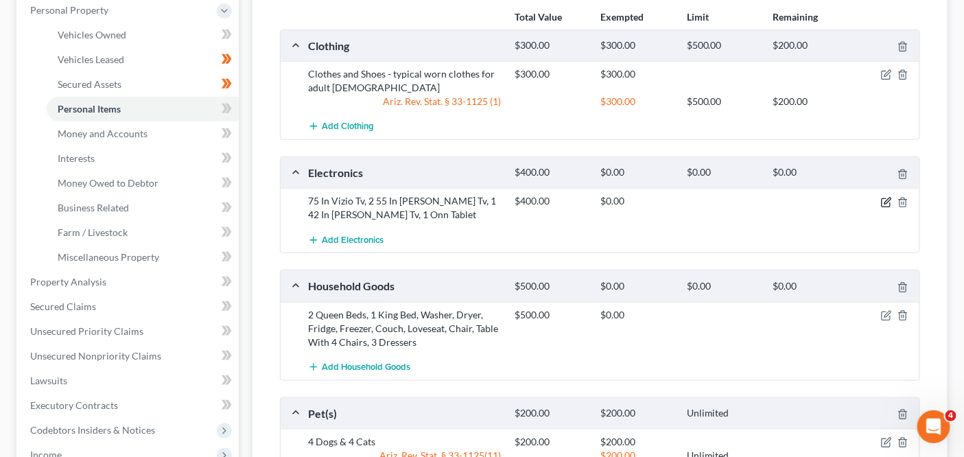
click at [888, 199] on icon "button" at bounding box center [888, 201] width 6 height 6
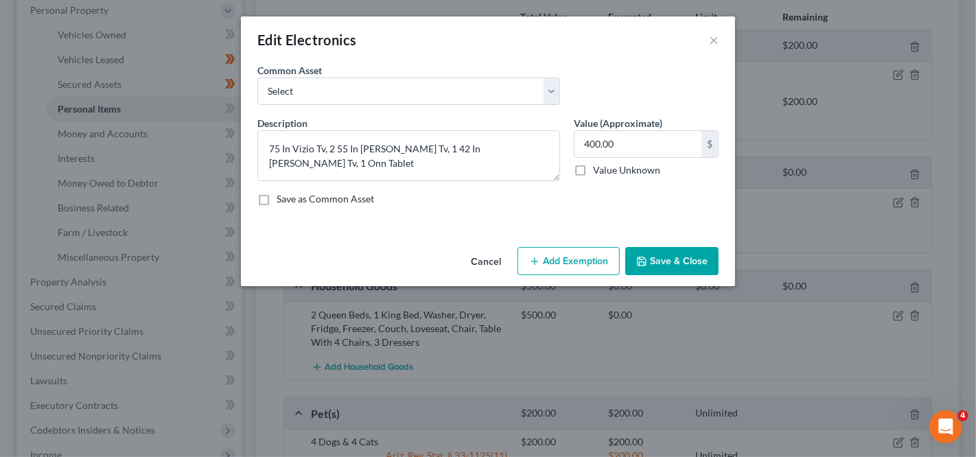
click at [616, 248] on button "Add Exemption" at bounding box center [569, 261] width 102 height 29
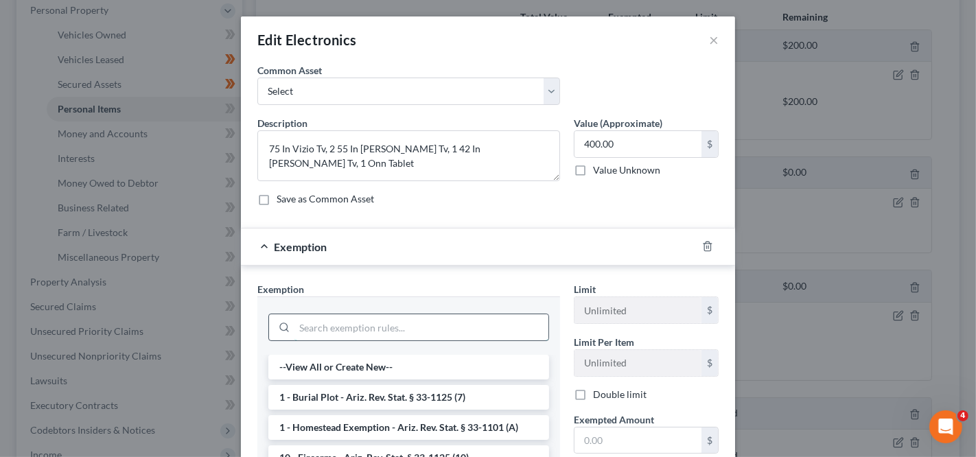
click at [430, 329] on input "search" at bounding box center [421, 327] width 254 height 26
type input "household"
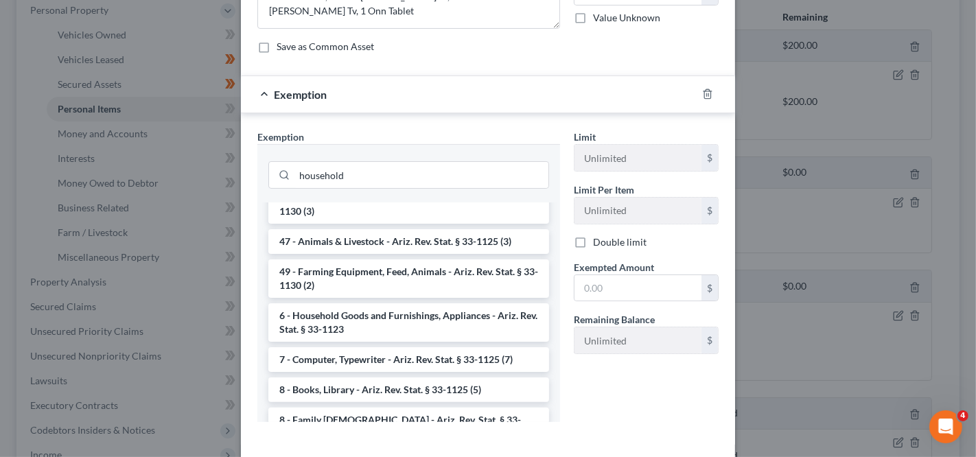
scroll to position [1461, 0]
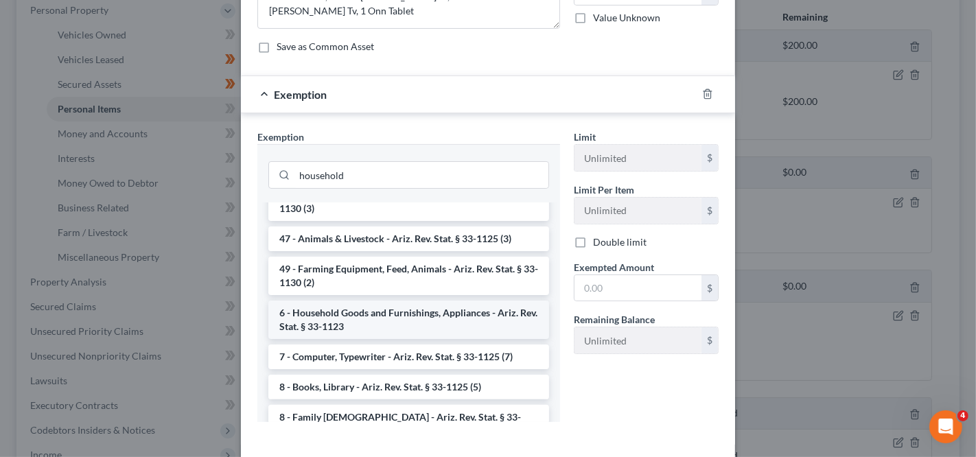
click at [510, 339] on li "6 - Household Goods and Furnishings, Appliances - Ariz. Rev. Stat. § 33-1123" at bounding box center [408, 320] width 281 height 38
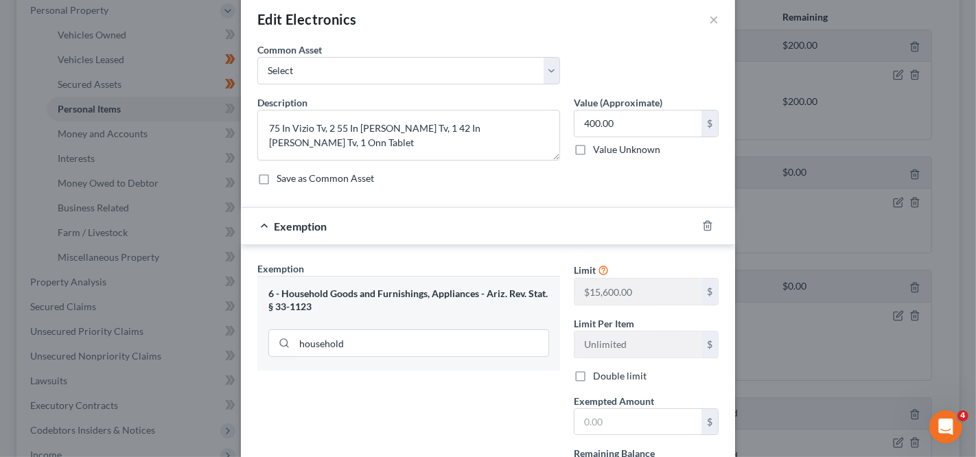
scroll to position [5, 0]
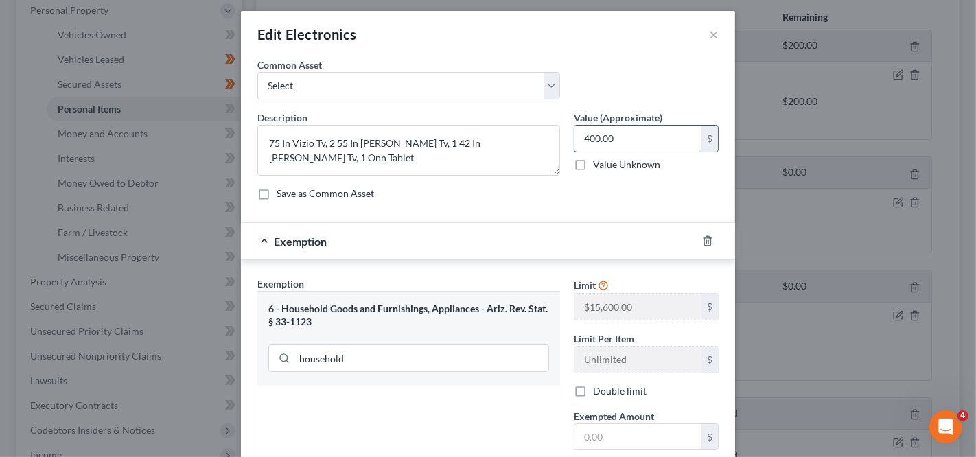
click at [641, 148] on input "400.00" at bounding box center [638, 139] width 127 height 26
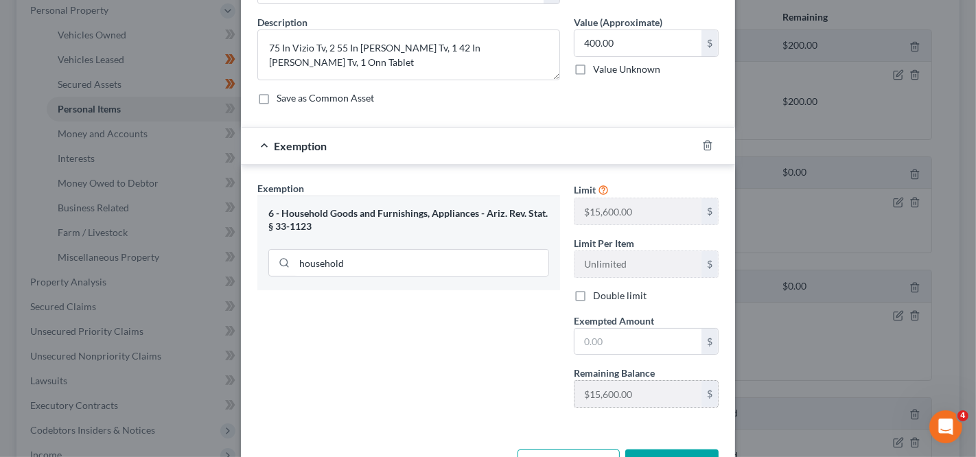
scroll to position [137, 0]
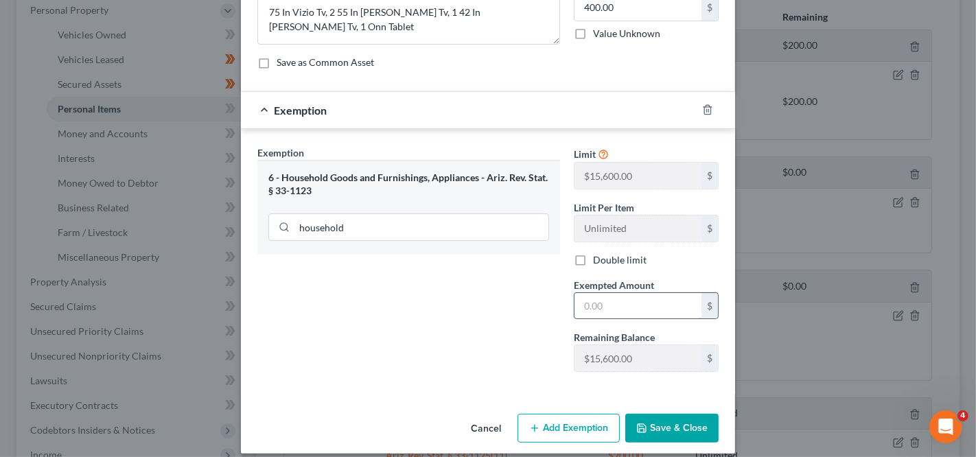
click at [588, 307] on input "text" at bounding box center [638, 306] width 127 height 26
paste input "400.00"
type input "400.00"
click at [643, 426] on button "Save & Close" at bounding box center [671, 428] width 93 height 29
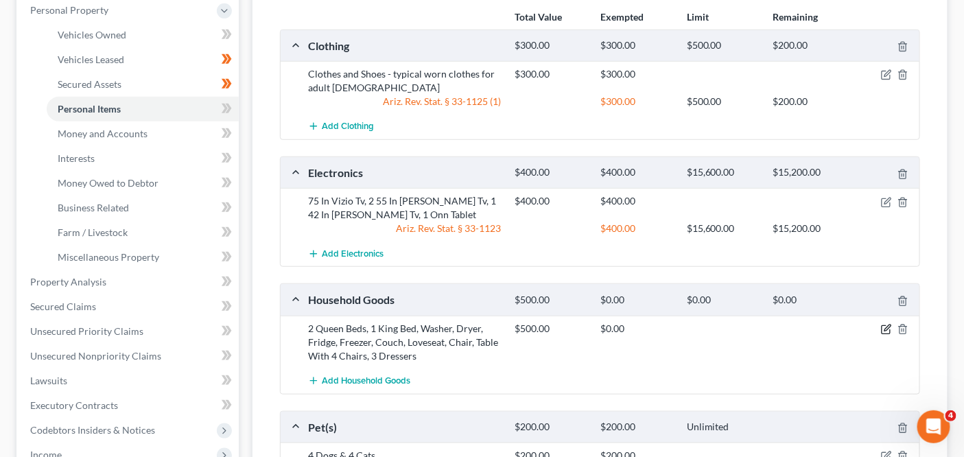
click at [888, 324] on icon "button" at bounding box center [886, 329] width 11 height 11
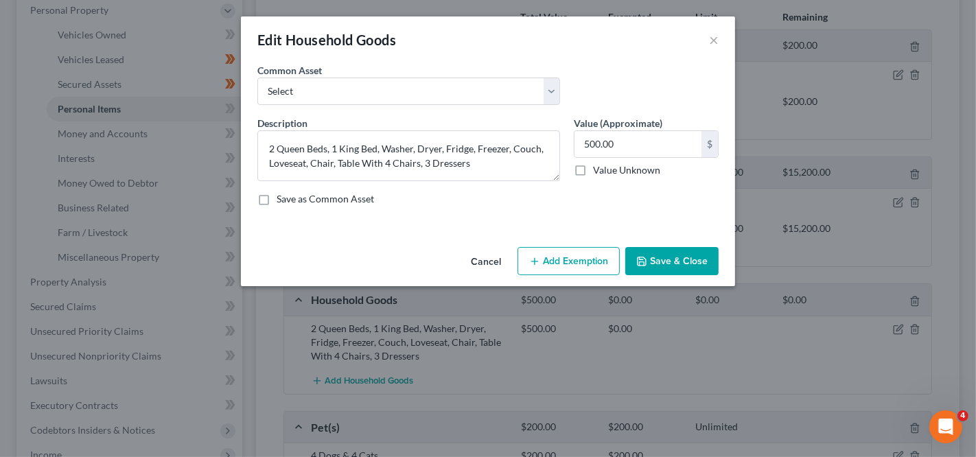
click at [578, 248] on button "Add Exemption" at bounding box center [569, 261] width 102 height 29
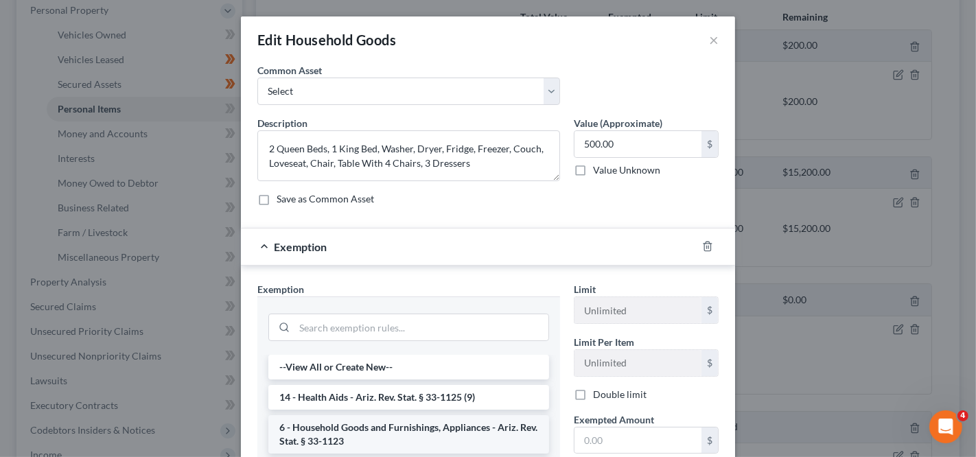
click at [385, 432] on li "6 - Household Goods and Furnishings, Appliances - Ariz. Rev. Stat. § 33-1123" at bounding box center [408, 434] width 281 height 38
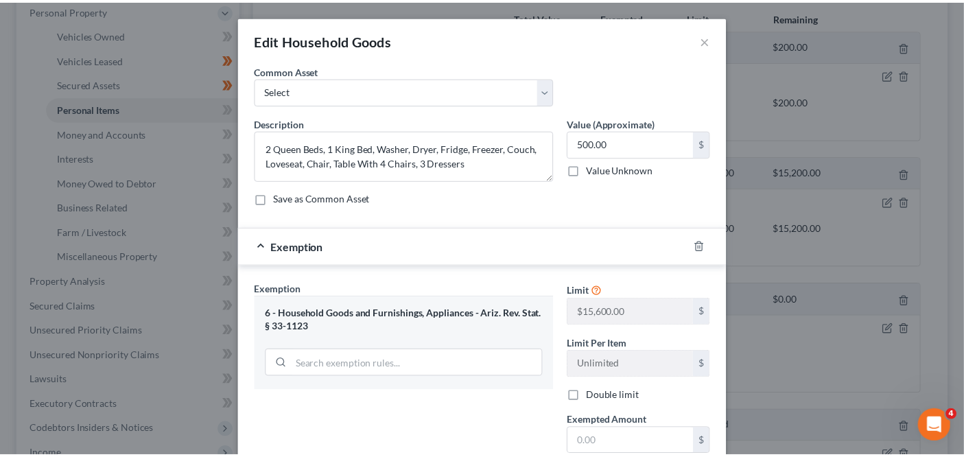
scroll to position [145, 0]
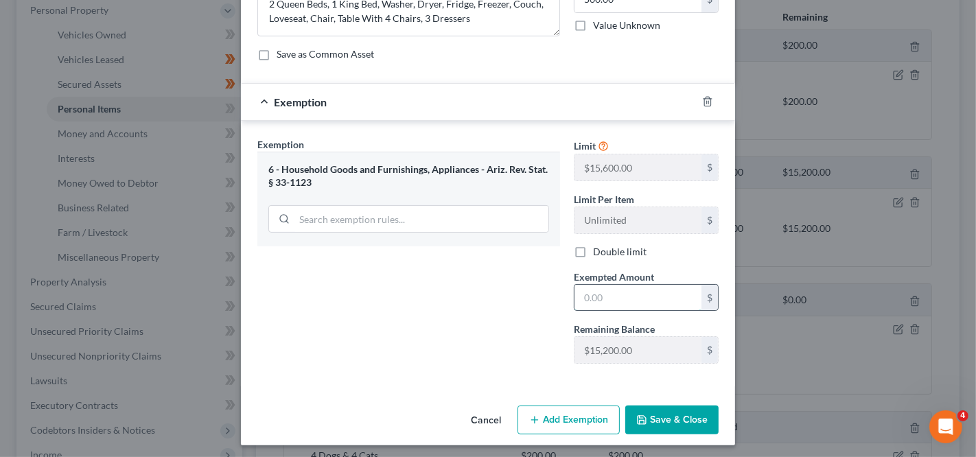
click at [587, 287] on input "text" at bounding box center [638, 298] width 127 height 26
type input "500"
click at [629, 416] on button "Save & Close" at bounding box center [671, 420] width 93 height 29
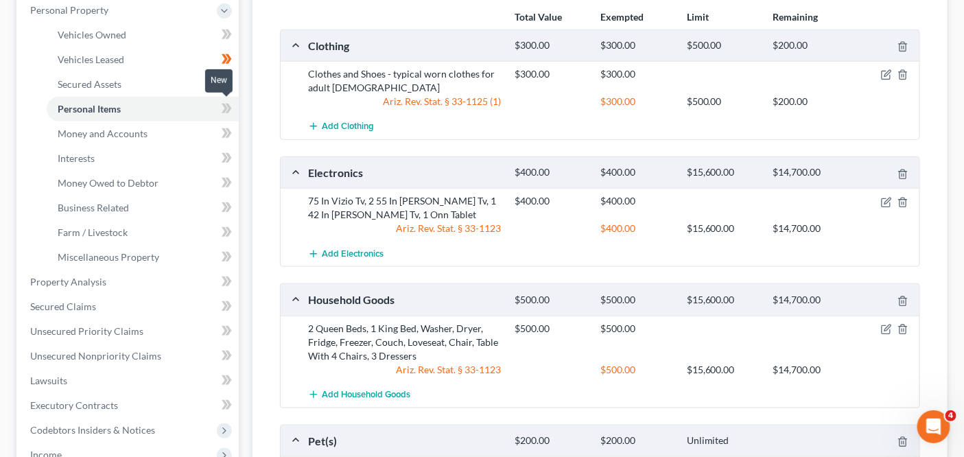
click at [222, 106] on icon at bounding box center [227, 108] width 10 height 17
click at [175, 148] on link "Interests" at bounding box center [143, 158] width 192 height 25
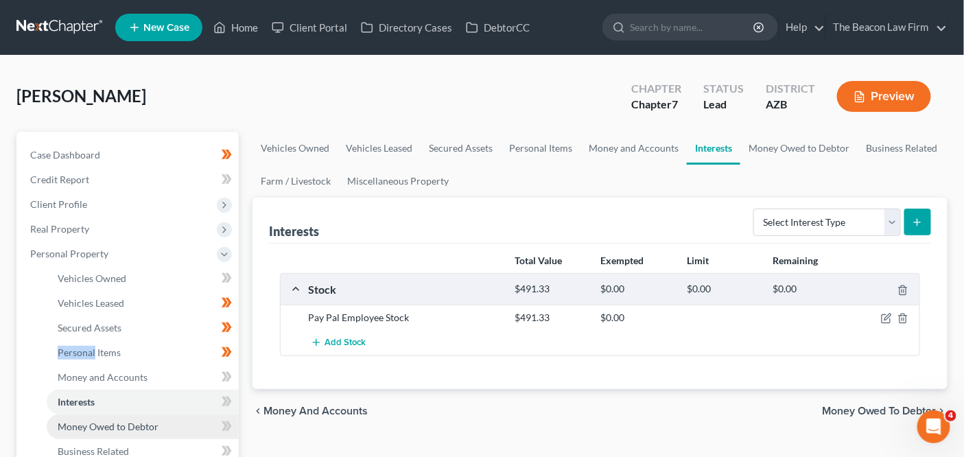
click at [191, 417] on link "Money Owed to Debtor" at bounding box center [143, 427] width 192 height 25
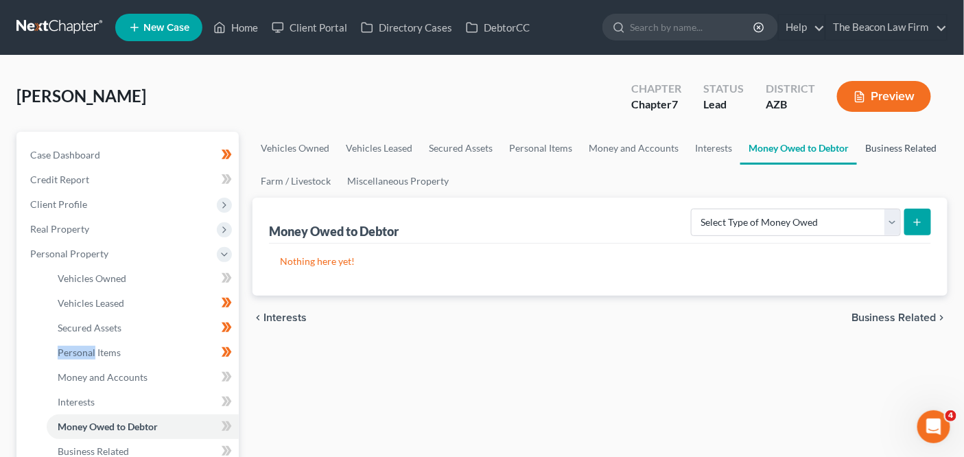
click at [914, 142] on link "Business Related" at bounding box center [901, 148] width 88 height 33
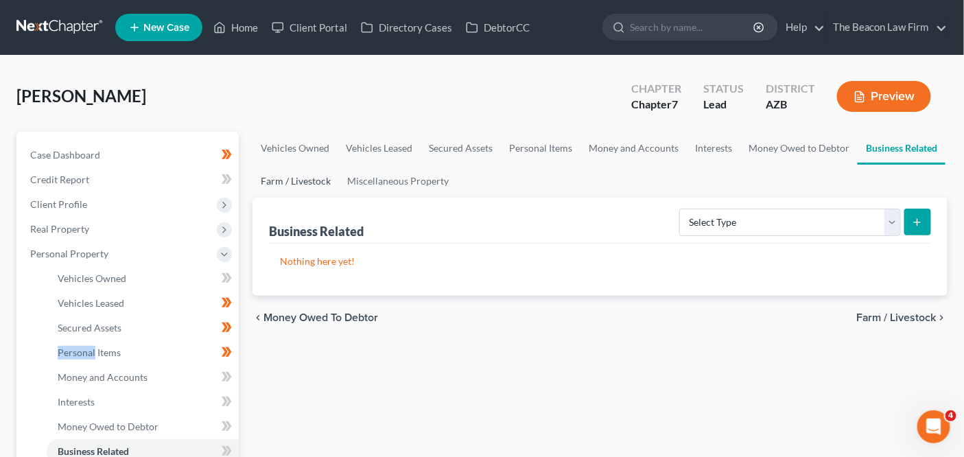
click at [309, 176] on link "Farm / Livestock" at bounding box center [296, 181] width 86 height 33
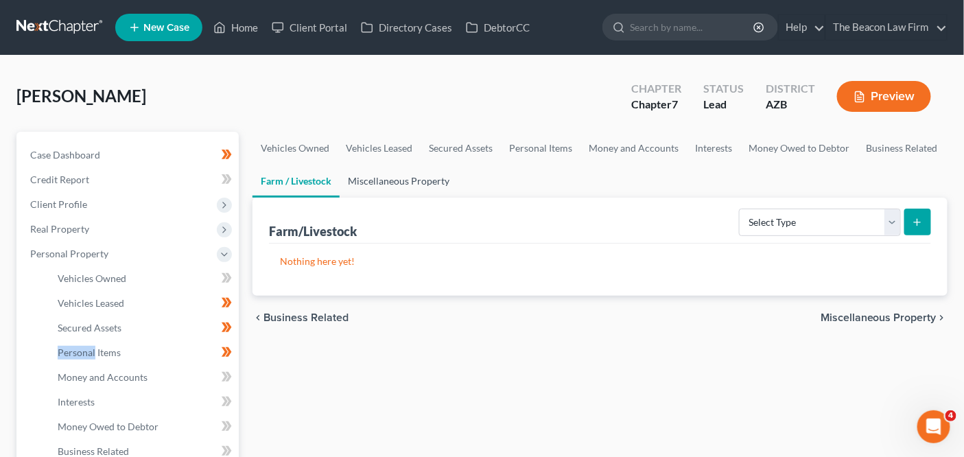
click at [383, 178] on link "Miscellaneous Property" at bounding box center [399, 181] width 118 height 33
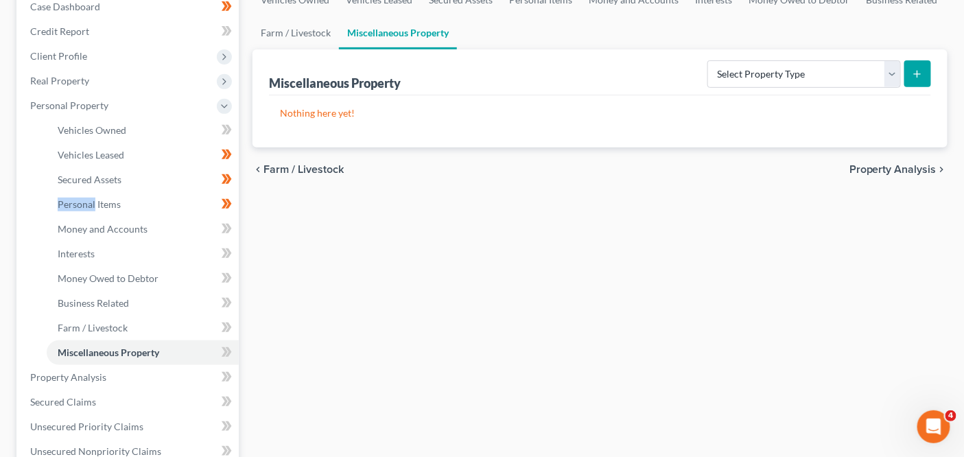
scroll to position [193, 0]
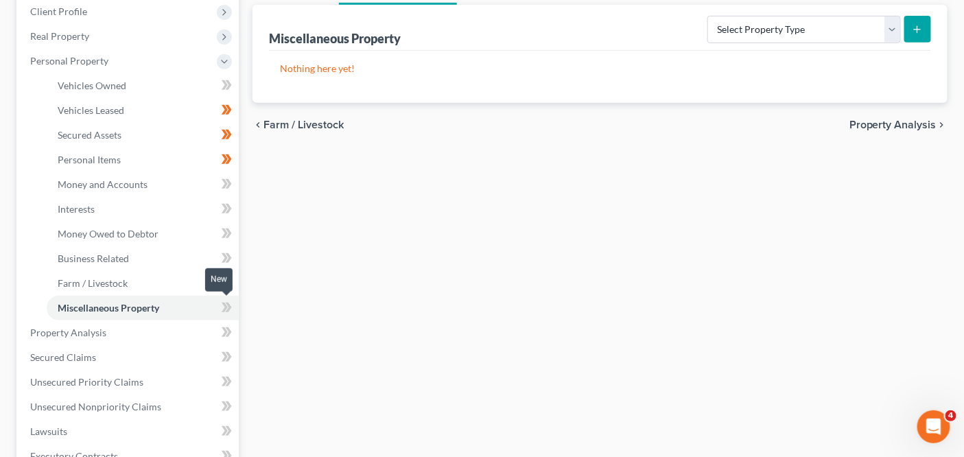
drag, startPoint x: 227, startPoint y: 303, endPoint x: 227, endPoint y: 292, distance: 11.0
click at [227, 303] on icon at bounding box center [227, 307] width 10 height 17
click at [227, 278] on icon at bounding box center [229, 283] width 6 height 10
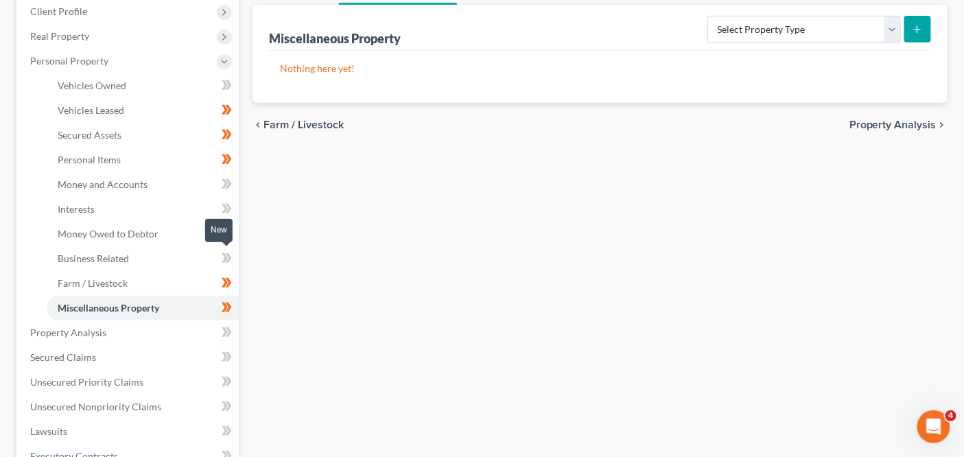
click at [229, 251] on icon at bounding box center [227, 258] width 10 height 17
click at [222, 228] on icon at bounding box center [227, 233] width 10 height 17
click at [184, 207] on link "Interests" at bounding box center [143, 209] width 192 height 25
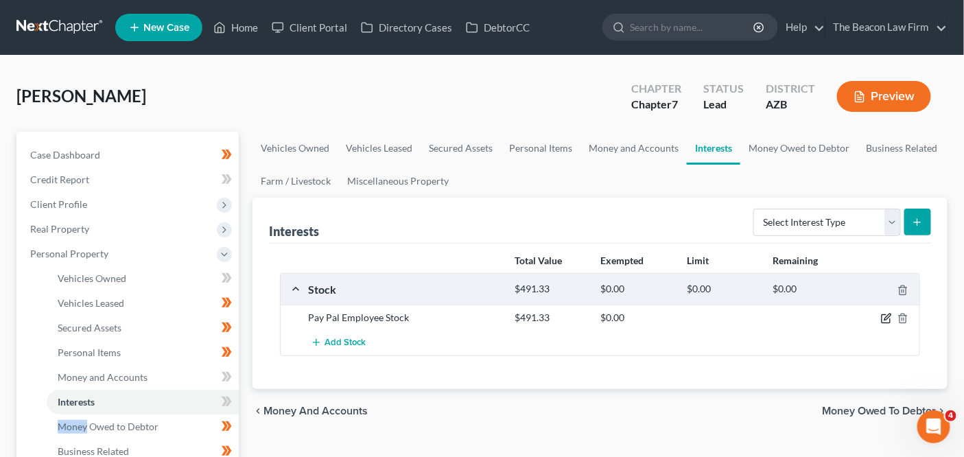
click at [888, 317] on icon "button" at bounding box center [888, 317] width 6 height 6
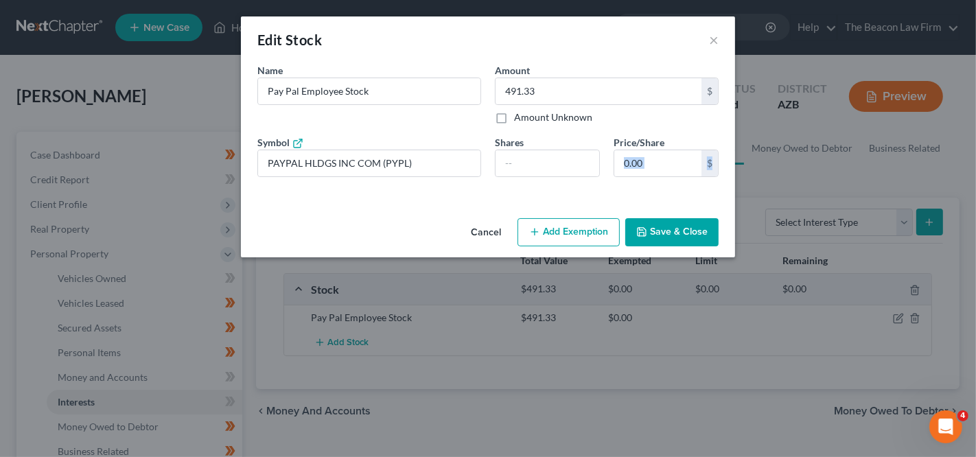
drag, startPoint x: 973, startPoint y: 141, endPoint x: 973, endPoint y: 207, distance: 66.6
click at [973, 207] on div "Edit Stock × An exemption set must first be selected from the Filing Informatio…" at bounding box center [488, 228] width 976 height 457
click at [571, 226] on button "Add Exemption" at bounding box center [569, 232] width 102 height 29
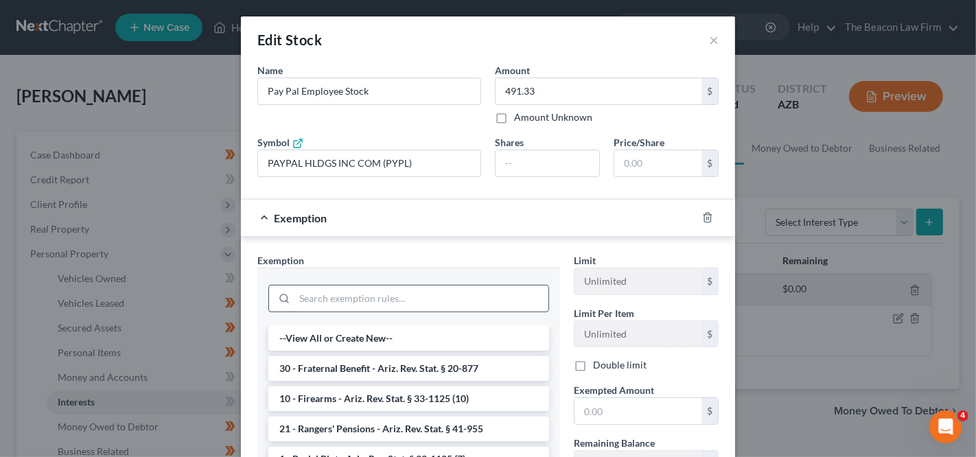
click at [411, 294] on input "search" at bounding box center [421, 299] width 254 height 26
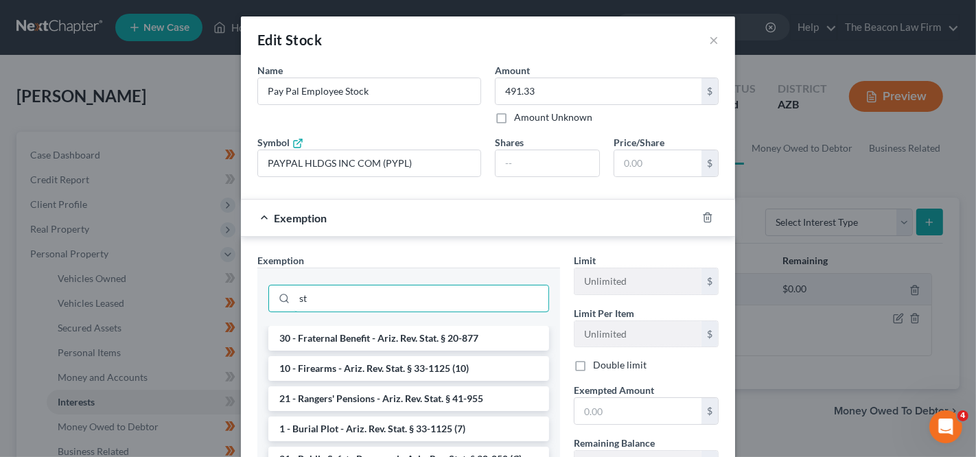
type input "s"
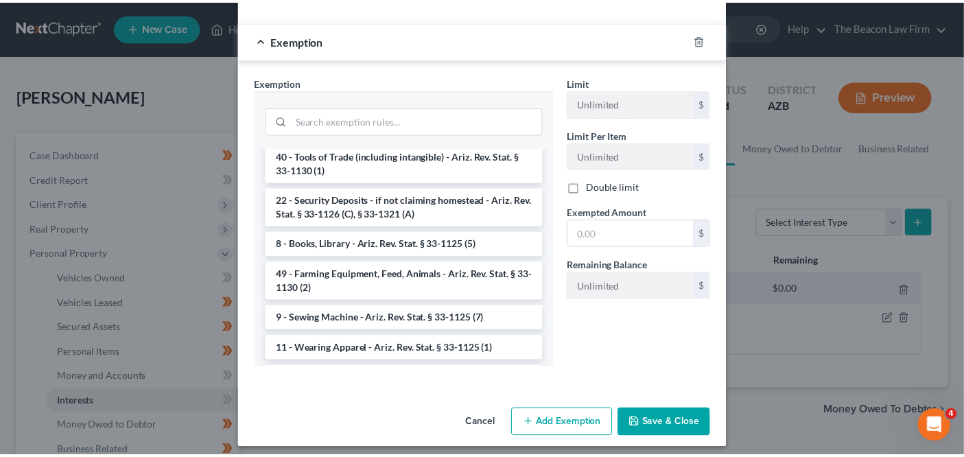
scroll to position [592, 0]
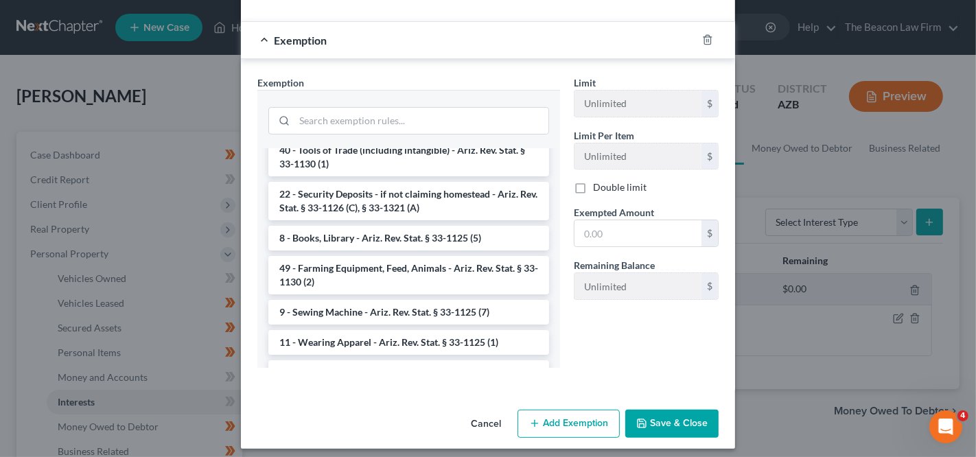
click at [489, 427] on button "Cancel" at bounding box center [486, 424] width 52 height 27
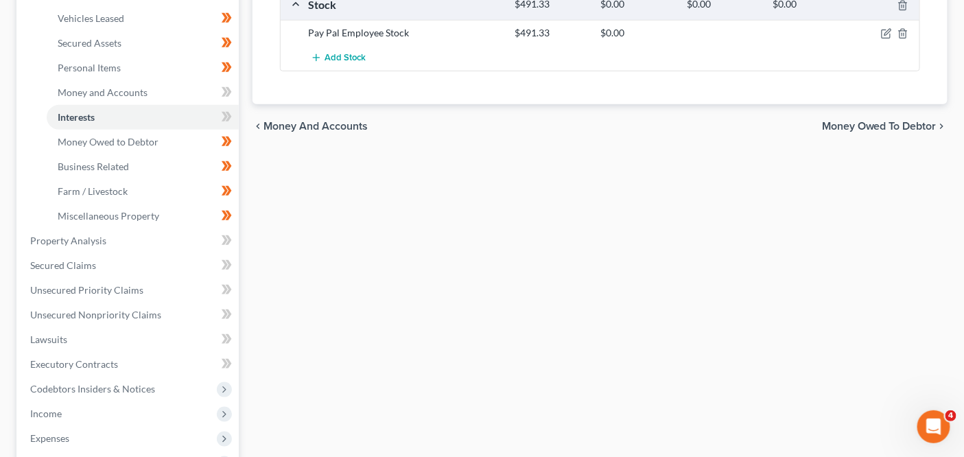
scroll to position [288, 0]
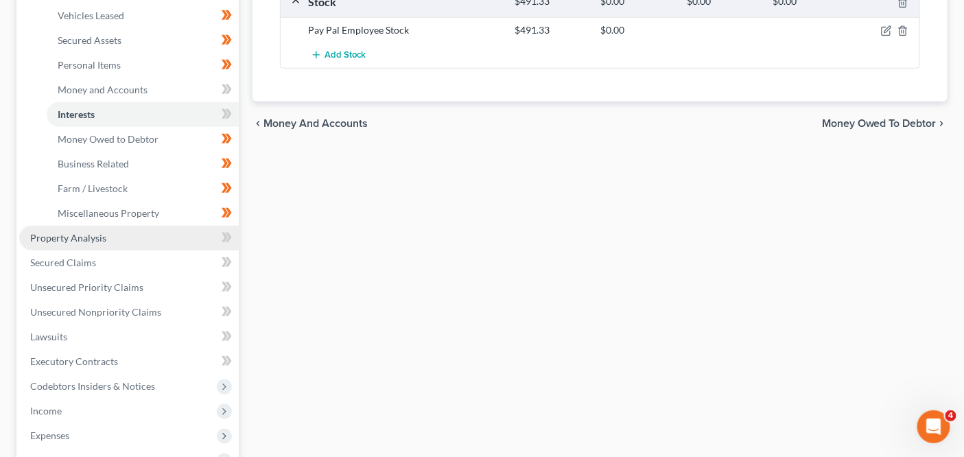
click at [165, 242] on link "Property Analysis" at bounding box center [129, 238] width 220 height 25
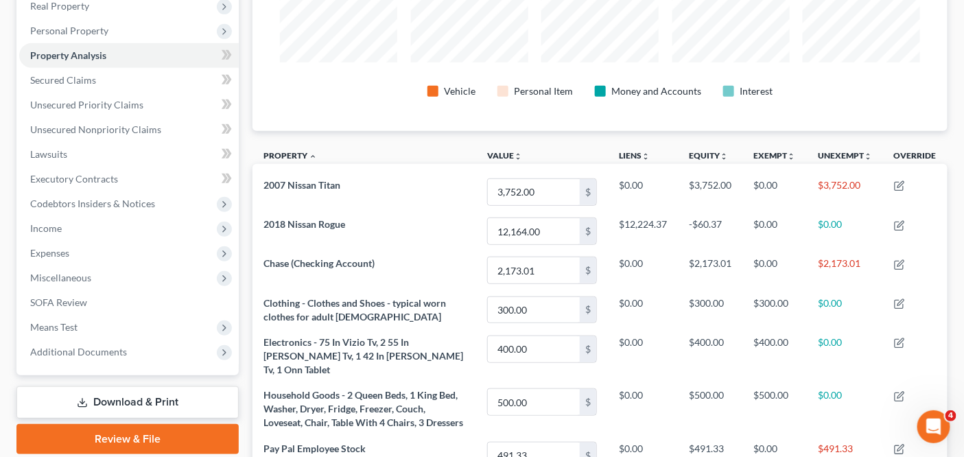
scroll to position [160, 0]
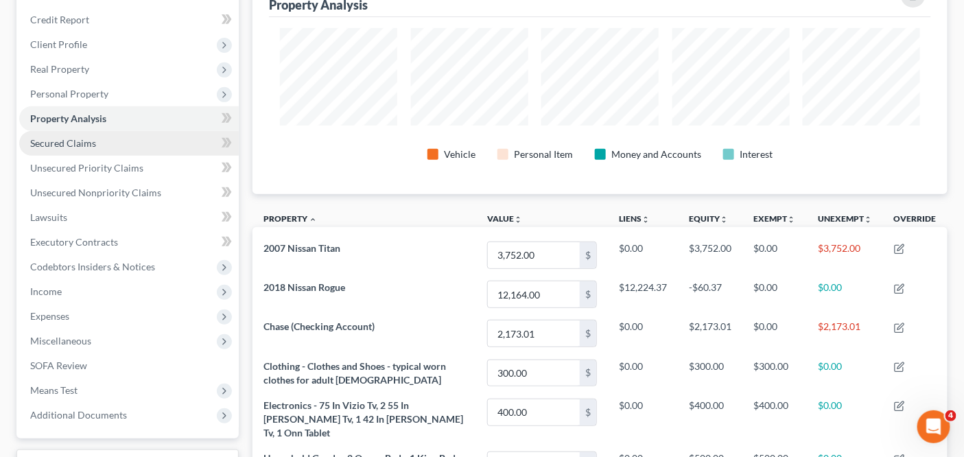
click at [84, 143] on span "Secured Claims" at bounding box center [63, 143] width 66 height 12
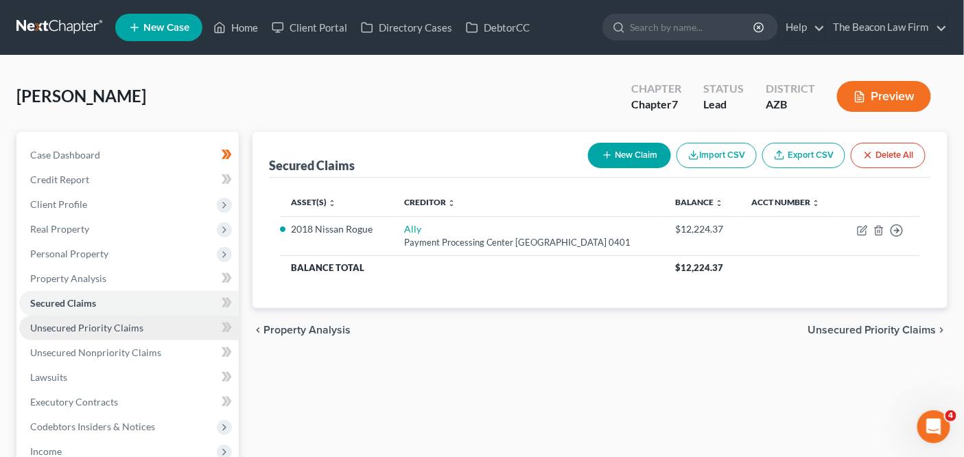
click at [166, 326] on link "Unsecured Priority Claims" at bounding box center [129, 328] width 220 height 25
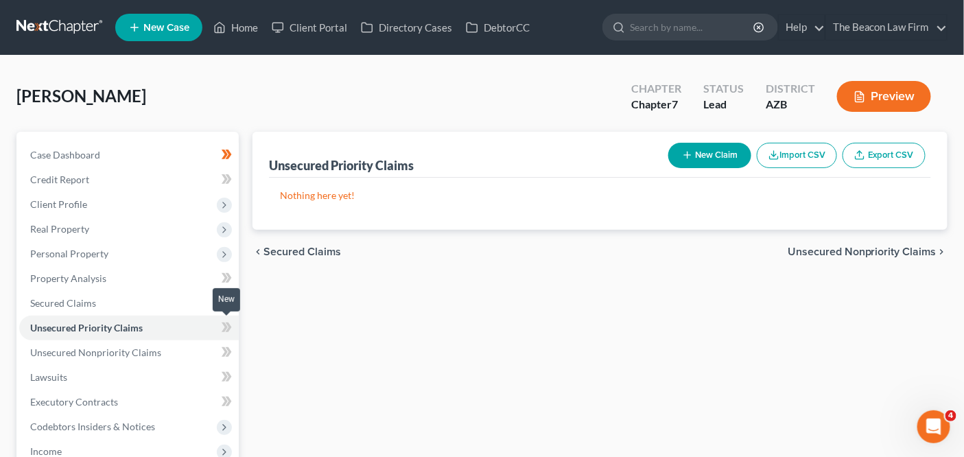
click at [222, 327] on icon at bounding box center [227, 327] width 10 height 17
click at [168, 365] on link "Lawsuits" at bounding box center [129, 377] width 220 height 25
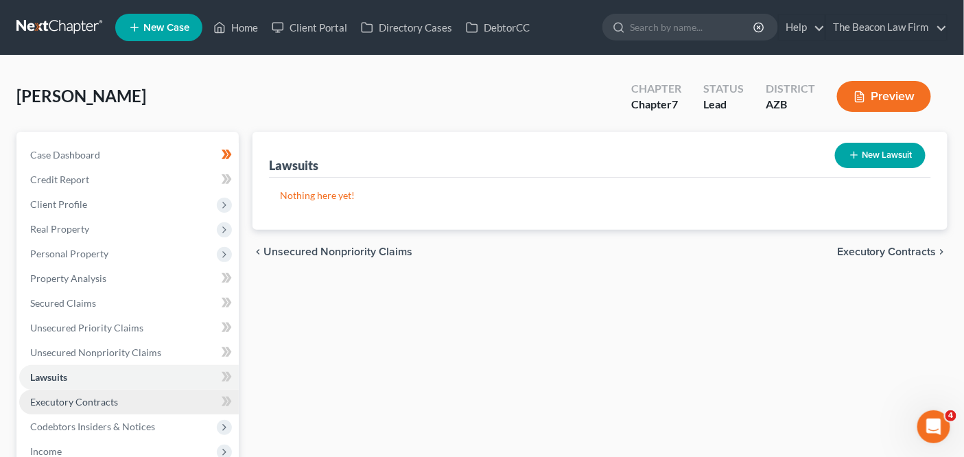
click at [155, 395] on link "Executory Contracts" at bounding box center [129, 402] width 220 height 25
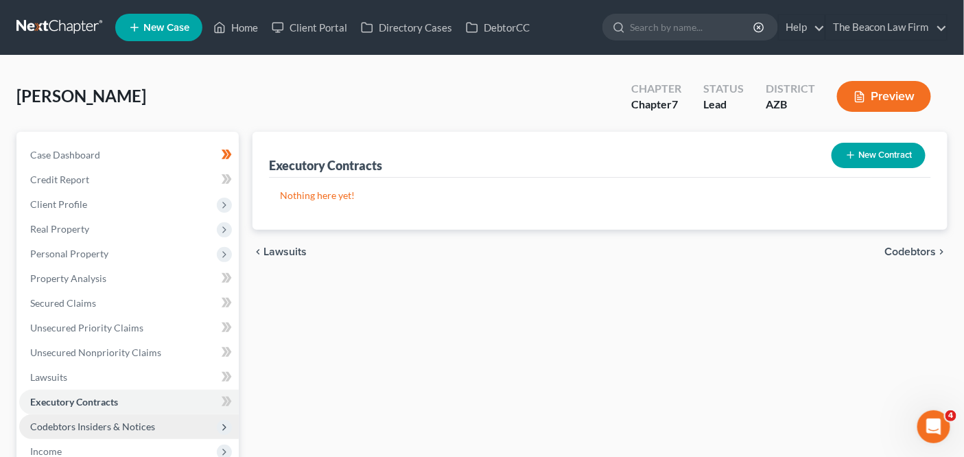
click at [150, 424] on span "Codebtors Insiders & Notices" at bounding box center [92, 427] width 125 height 12
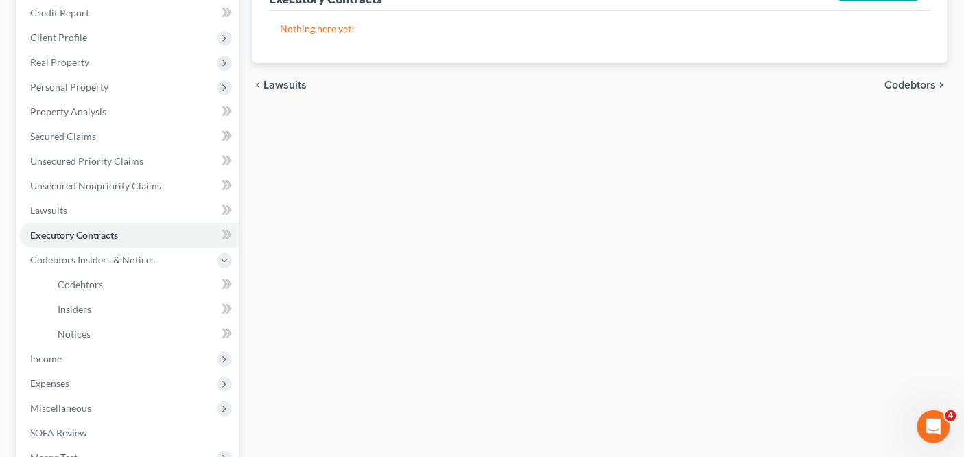
scroll to position [211, 0]
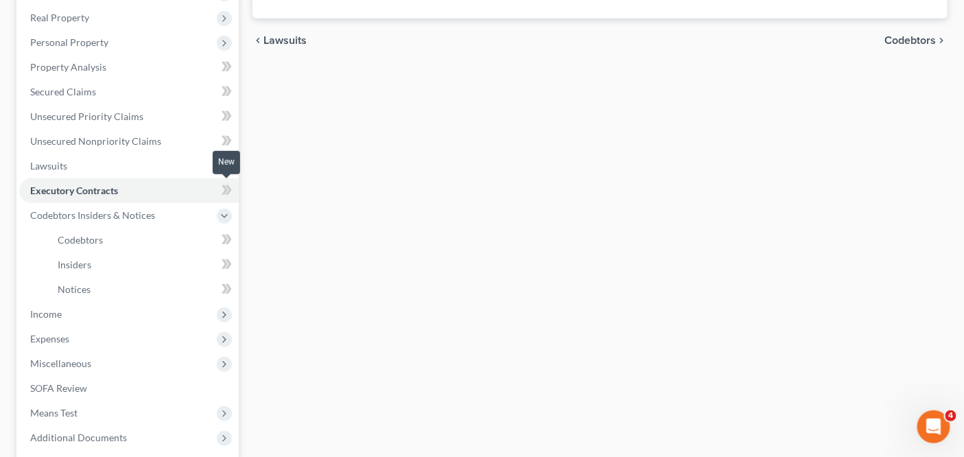
click at [227, 185] on icon at bounding box center [229, 190] width 6 height 10
click at [220, 261] on span at bounding box center [227, 266] width 24 height 21
click at [227, 287] on icon at bounding box center [225, 289] width 6 height 10
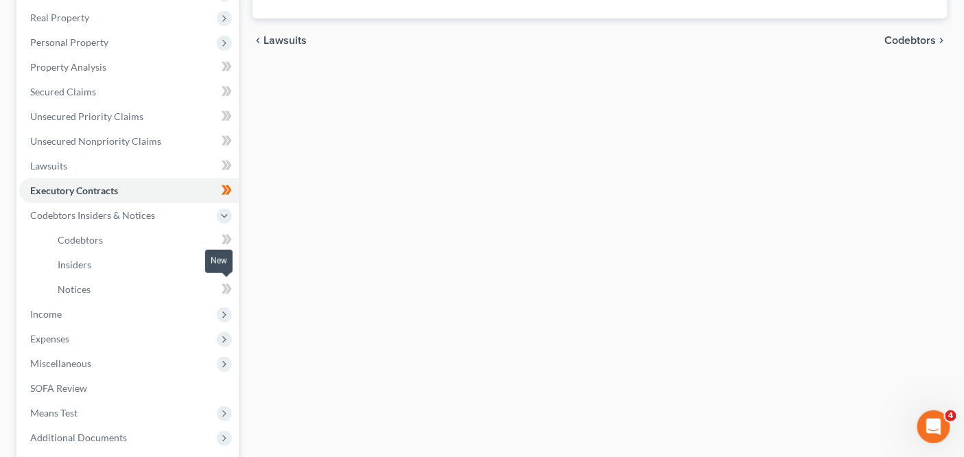
click at [227, 287] on icon at bounding box center [225, 289] width 6 height 10
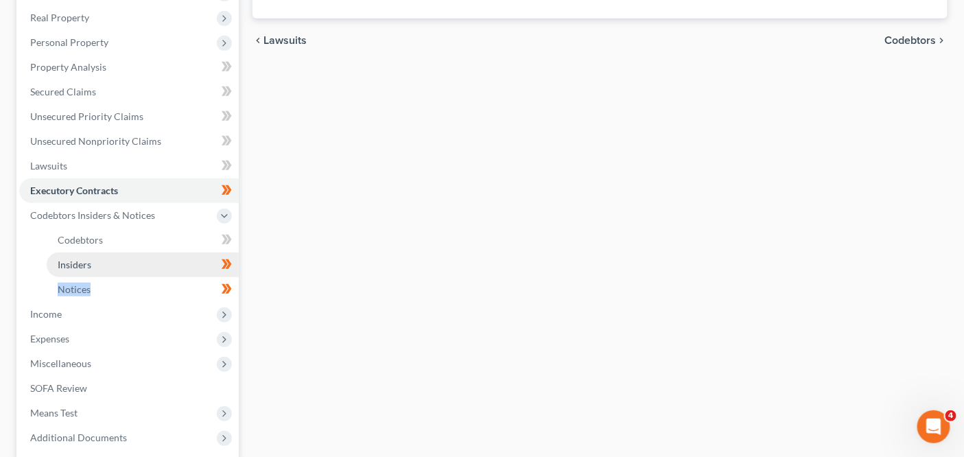
click at [190, 268] on link "Insiders" at bounding box center [143, 265] width 192 height 25
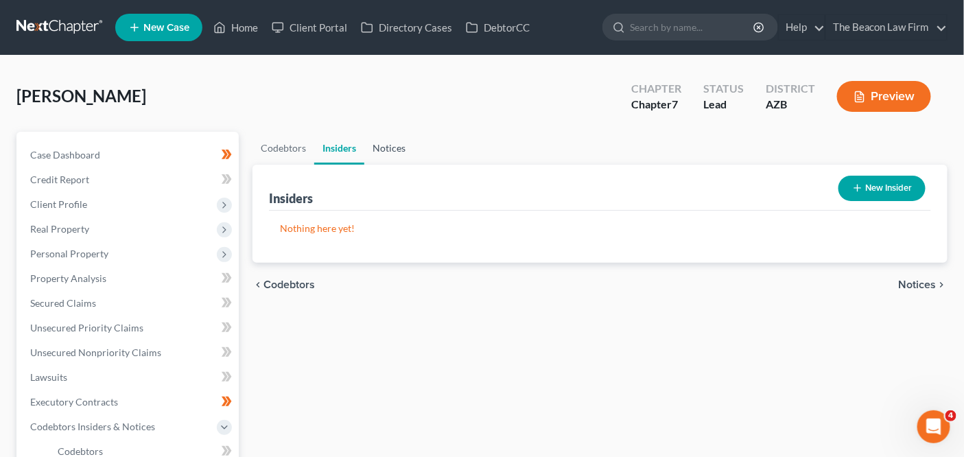
click at [377, 141] on link "Notices" at bounding box center [388, 148] width 49 height 33
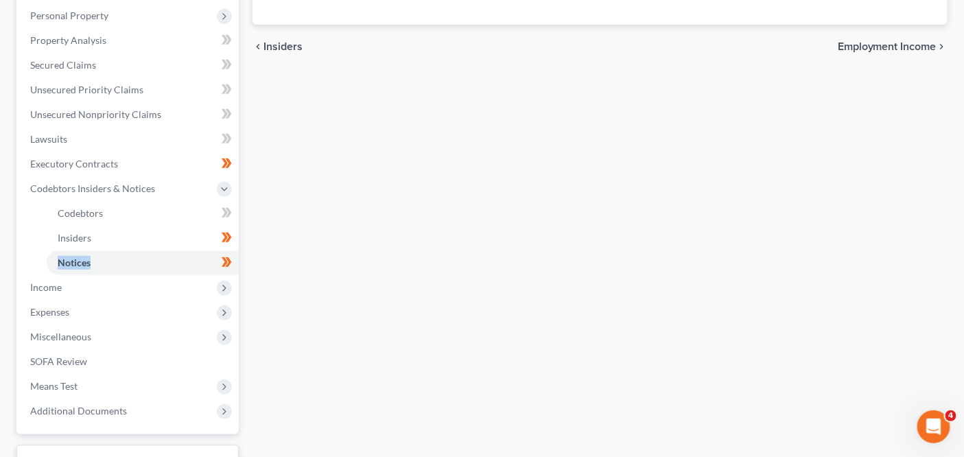
scroll to position [241, 0]
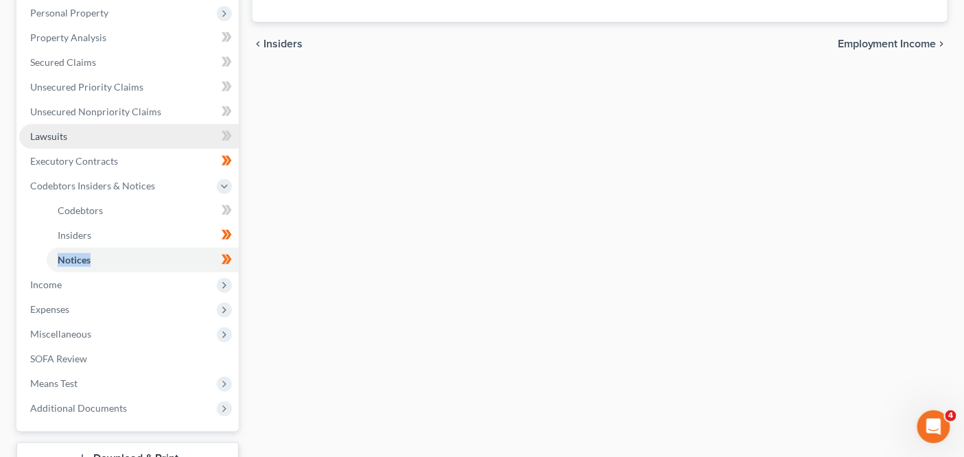
click at [160, 141] on link "Lawsuits" at bounding box center [129, 136] width 220 height 25
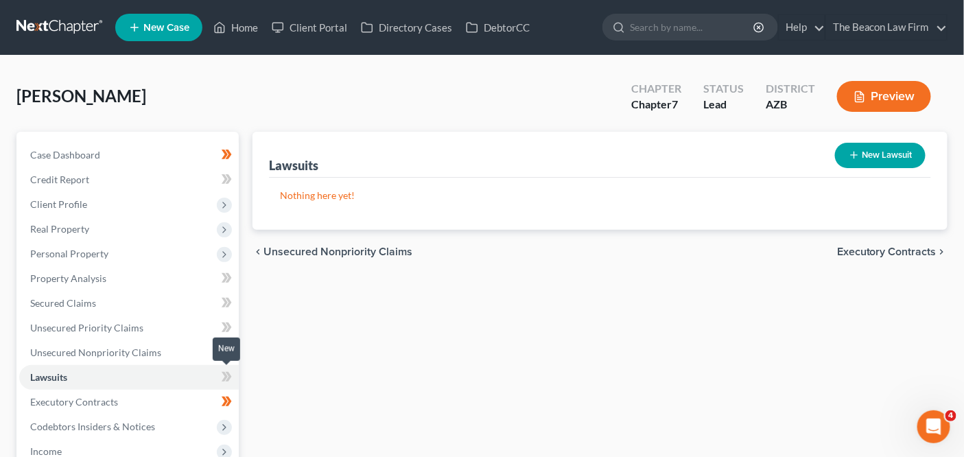
click at [221, 376] on span at bounding box center [227, 379] width 24 height 21
click at [223, 376] on icon at bounding box center [227, 377] width 10 height 17
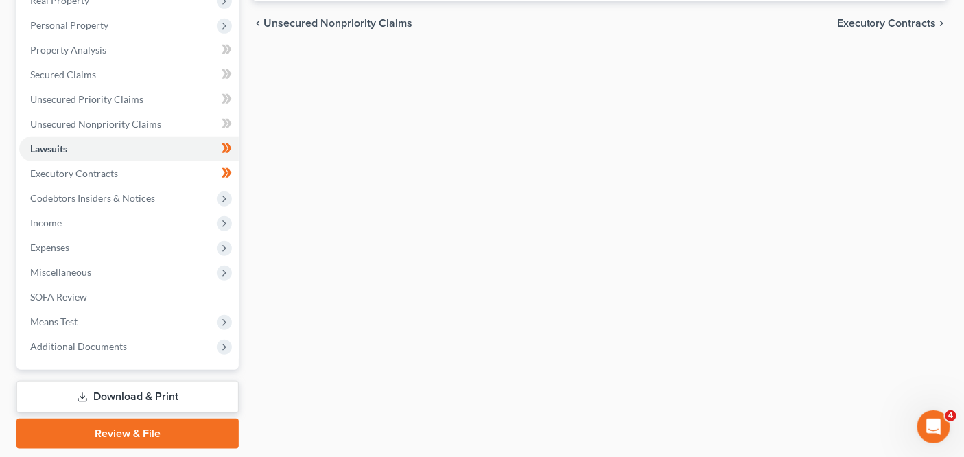
scroll to position [270, 0]
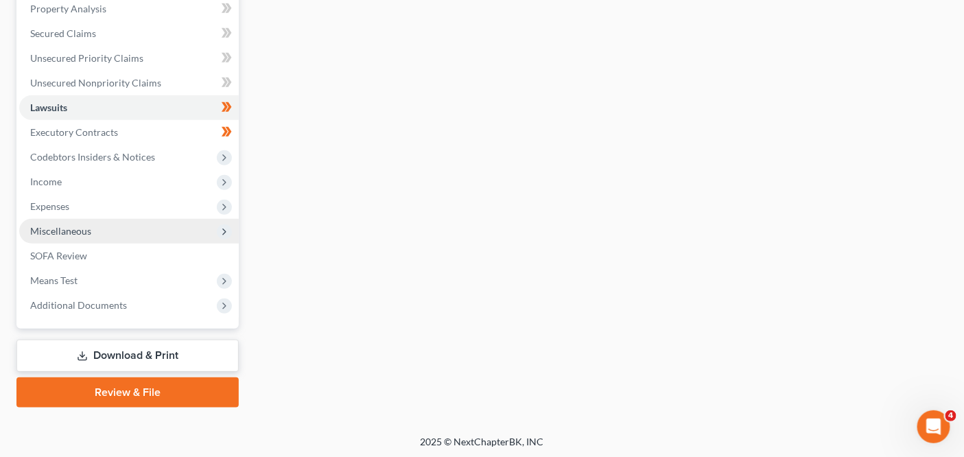
click at [87, 231] on span "Miscellaneous" at bounding box center [60, 231] width 61 height 12
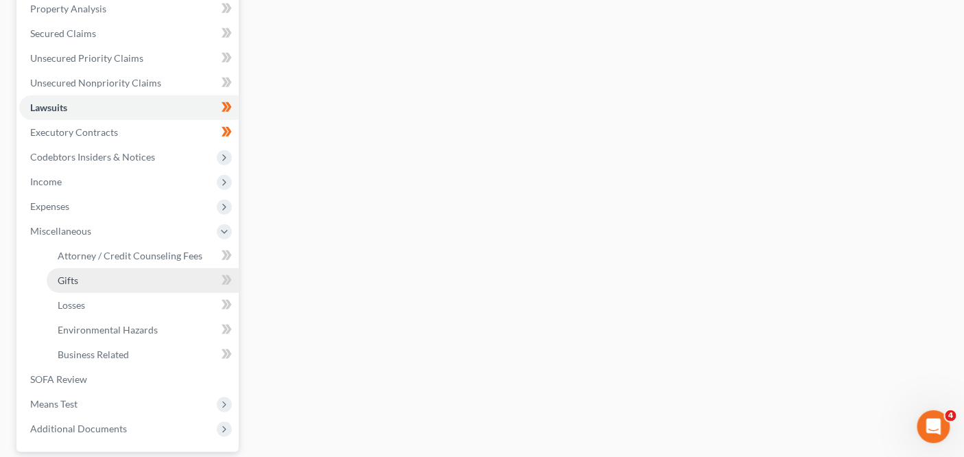
click at [110, 287] on link "Gifts" at bounding box center [143, 280] width 192 height 25
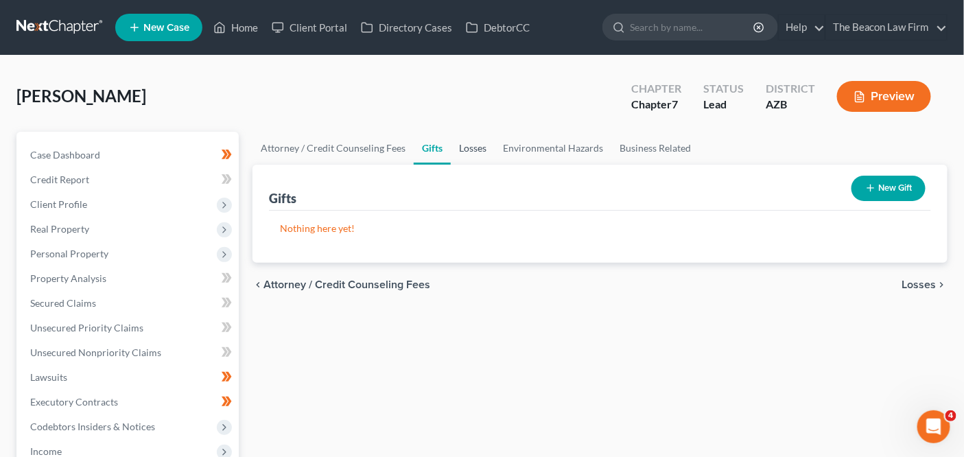
click at [487, 143] on link "Losses" at bounding box center [473, 148] width 44 height 33
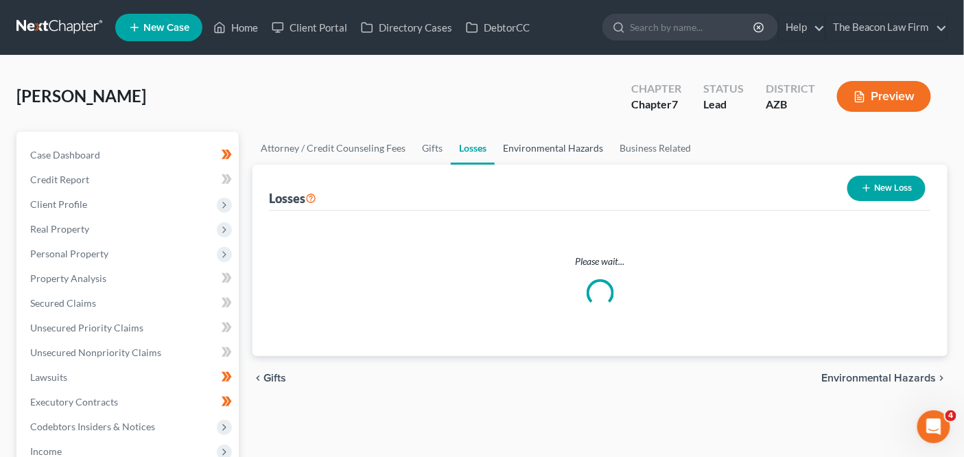
click at [531, 151] on link "Environmental Hazards" at bounding box center [553, 148] width 117 height 33
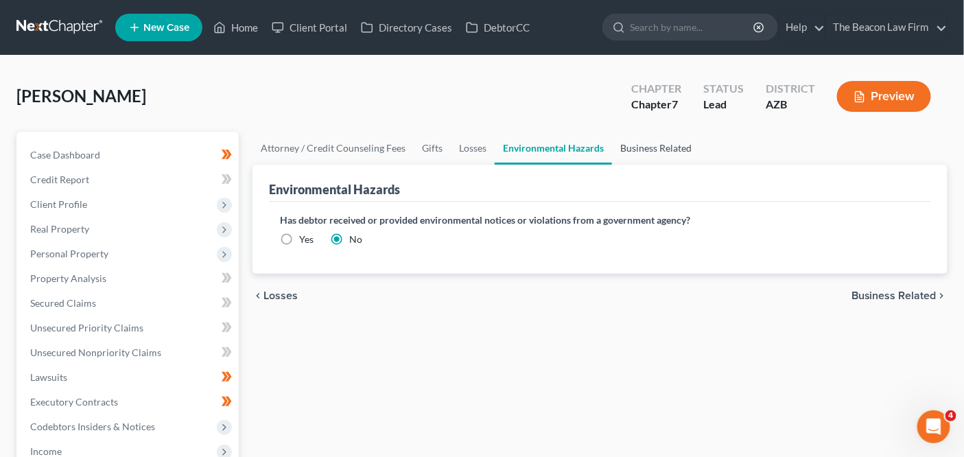
click at [655, 148] on link "Business Related" at bounding box center [656, 148] width 88 height 33
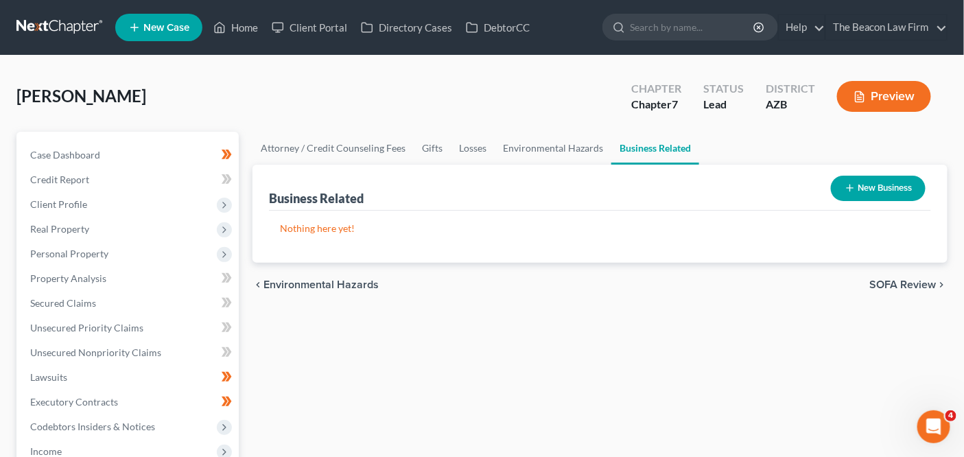
scroll to position [393, 0]
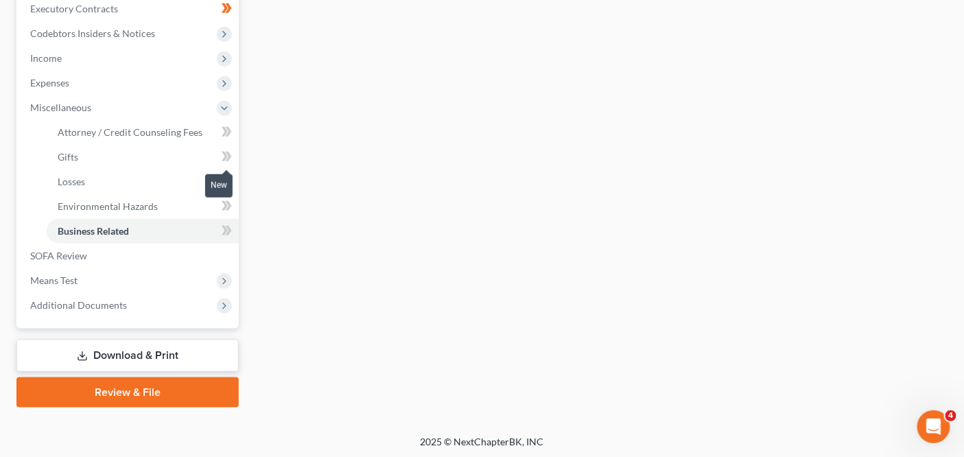
click at [233, 158] on span at bounding box center [227, 158] width 24 height 21
drag, startPoint x: 233, startPoint y: 158, endPoint x: 231, endPoint y: 171, distance: 13.3
click at [233, 158] on span at bounding box center [227, 158] width 24 height 21
click at [227, 188] on icon at bounding box center [227, 181] width 10 height 17
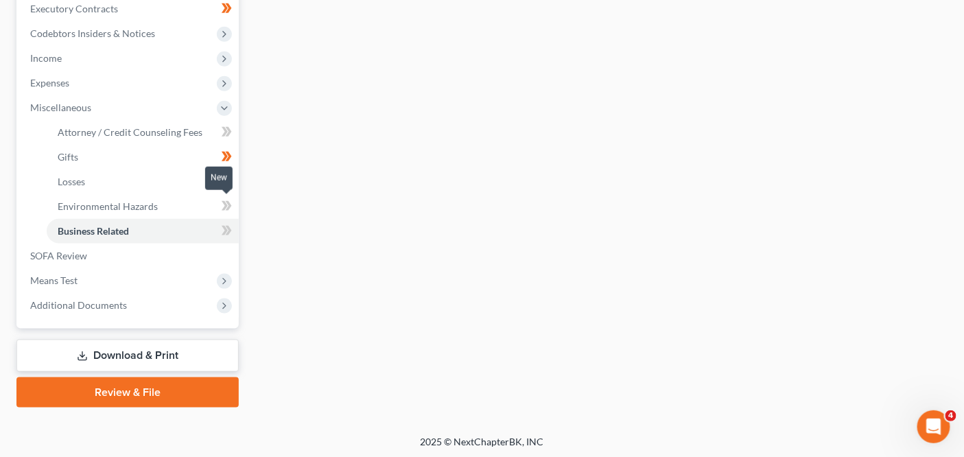
click at [227, 201] on icon at bounding box center [229, 206] width 6 height 10
click at [227, 227] on icon at bounding box center [227, 230] width 10 height 17
click at [227, 227] on icon at bounding box center [225, 231] width 6 height 10
click at [190, 279] on span "Means Test" at bounding box center [129, 280] width 220 height 25
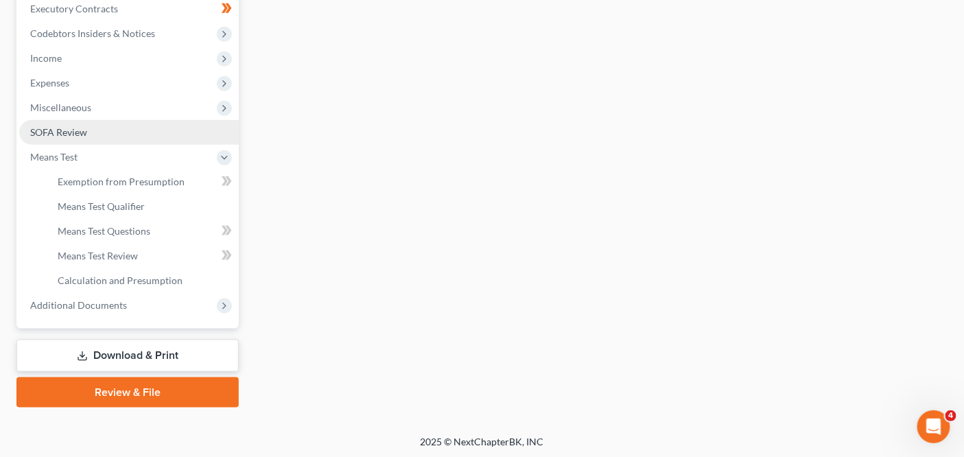
click at [167, 140] on link "SOFA Review" at bounding box center [129, 132] width 220 height 25
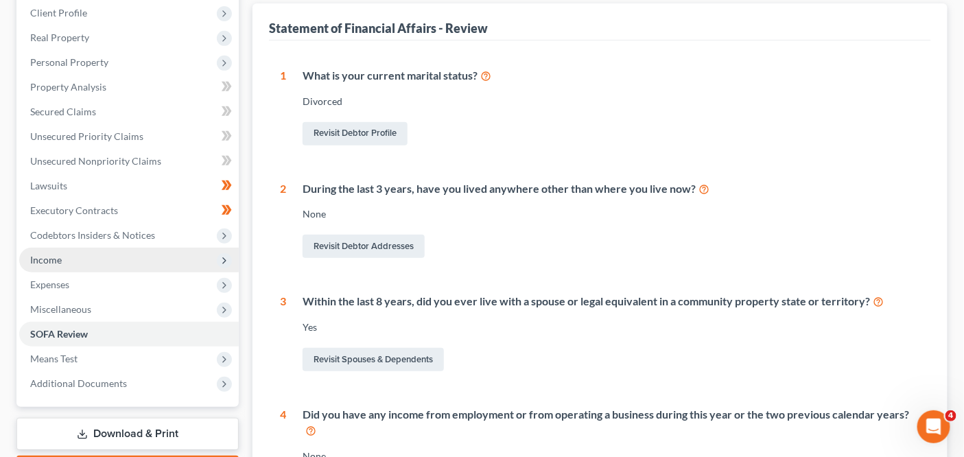
scroll to position [194, 0]
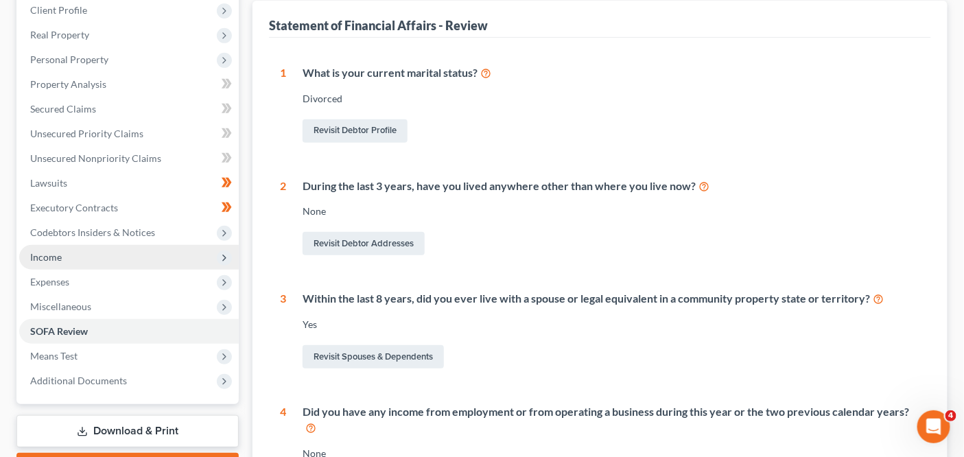
click at [102, 253] on span "Income" at bounding box center [129, 257] width 220 height 25
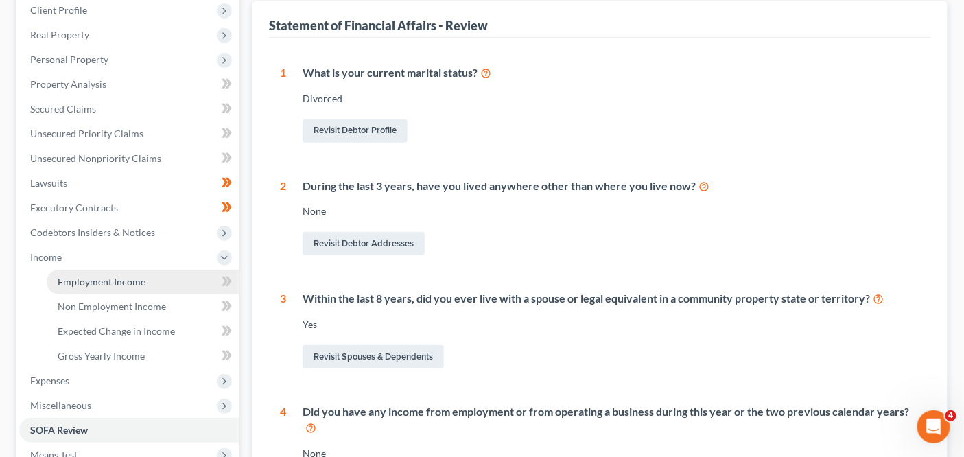
click at [172, 282] on link "Employment Income" at bounding box center [143, 282] width 192 height 25
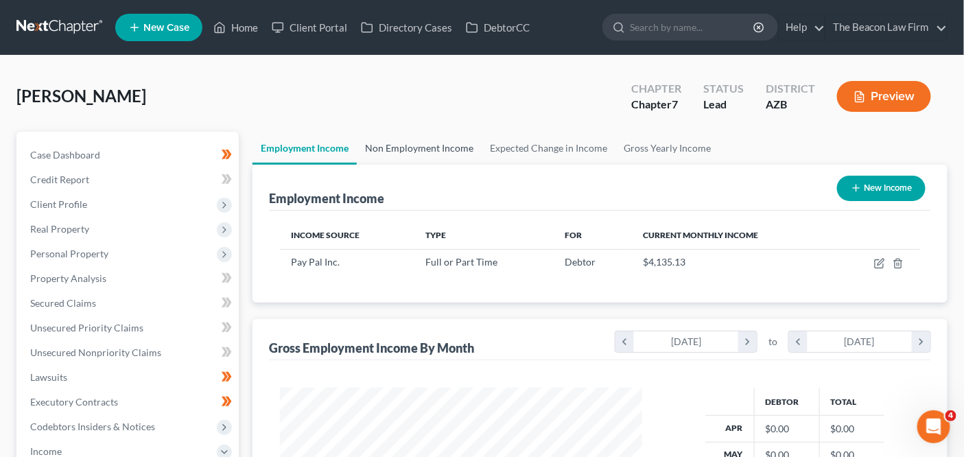
scroll to position [244, 389]
click at [414, 146] on link "Non Employment Income" at bounding box center [419, 148] width 125 height 33
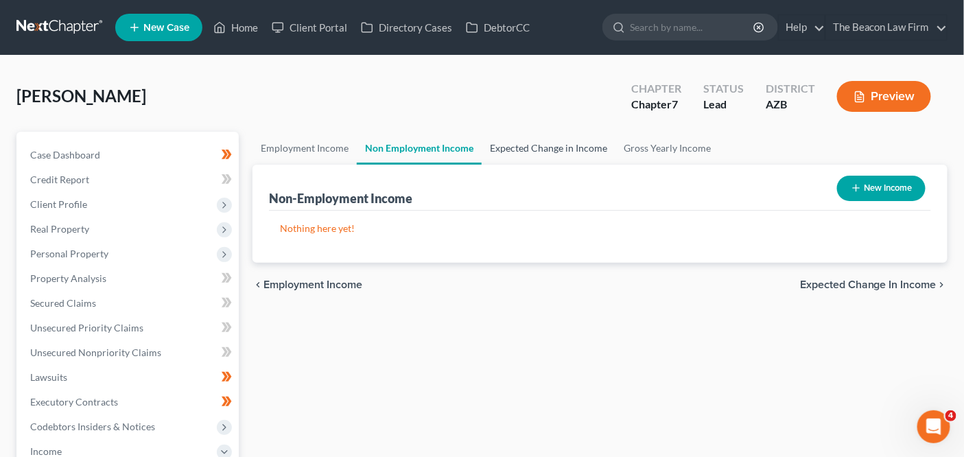
click at [548, 150] on link "Expected Change in Income" at bounding box center [549, 148] width 134 height 33
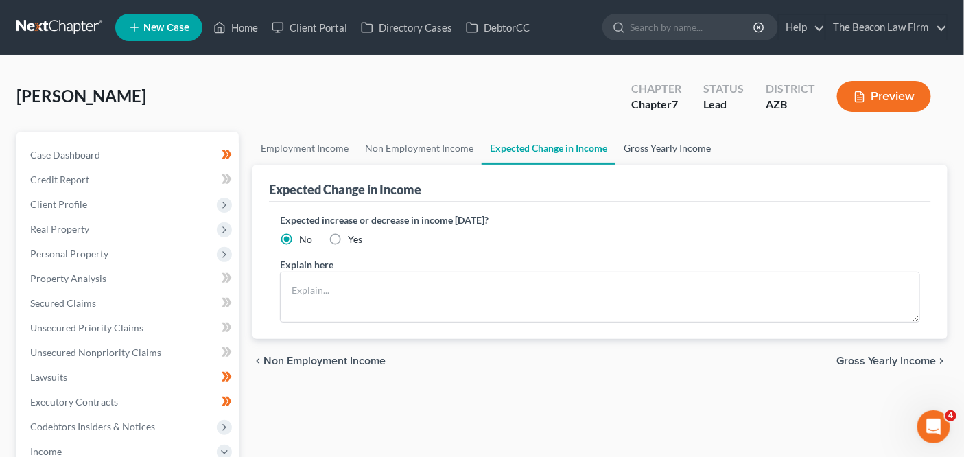
click at [634, 151] on link "Gross Yearly Income" at bounding box center [668, 148] width 104 height 33
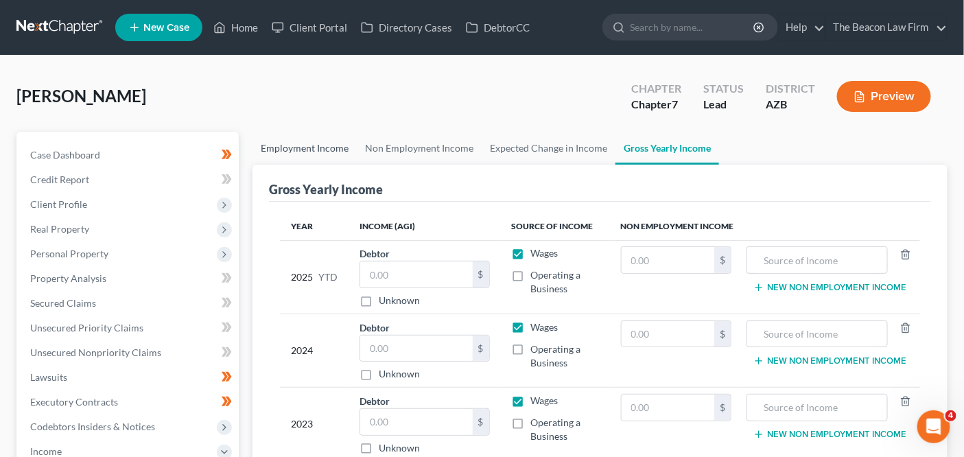
click at [328, 144] on link "Employment Income" at bounding box center [305, 148] width 104 height 33
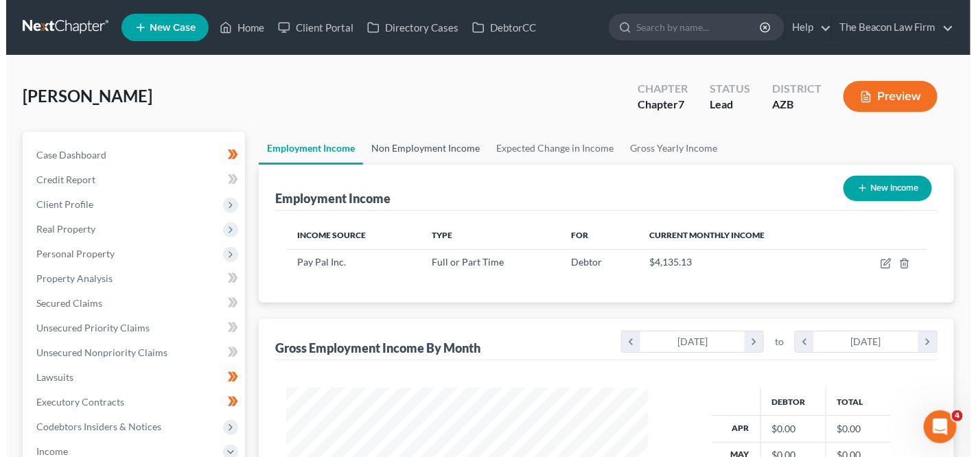
scroll to position [244, 389]
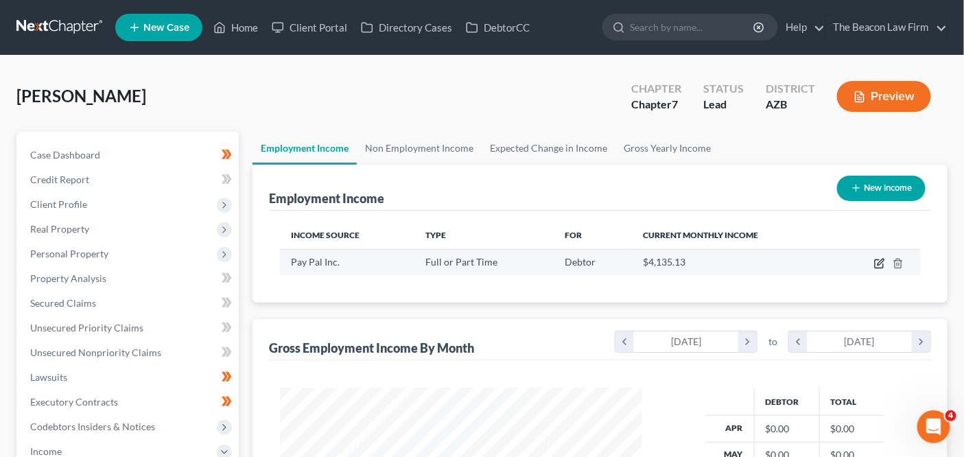
click at [877, 264] on icon "button" at bounding box center [880, 263] width 11 height 11
select select "0"
select select "4"
select select "2"
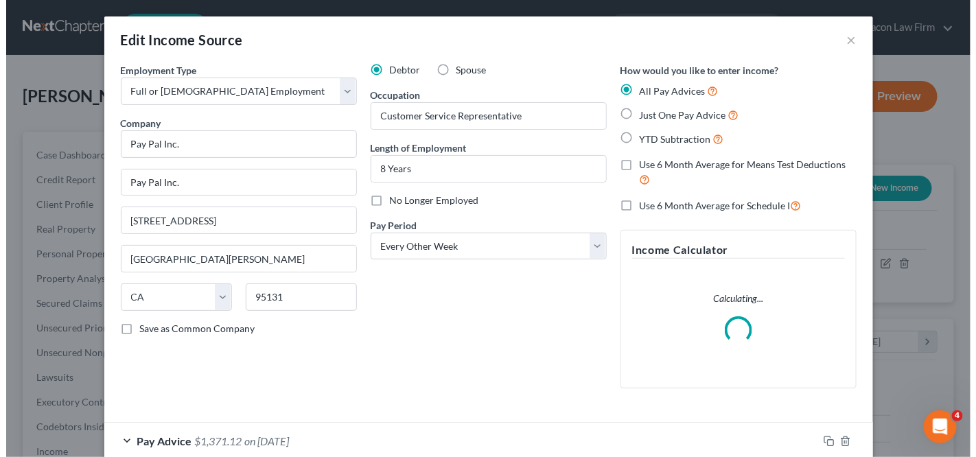
scroll to position [244, 395]
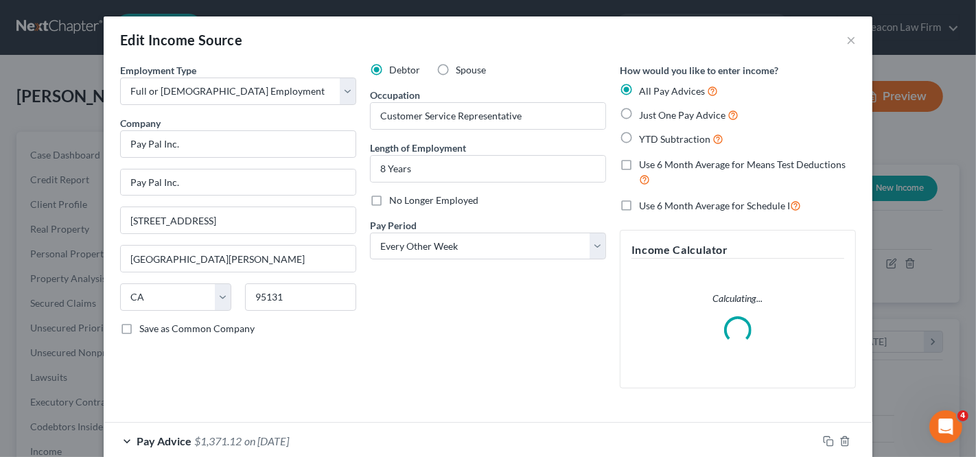
click at [675, 119] on span "Just One Pay Advice" at bounding box center [682, 115] width 86 height 12
click at [653, 116] on input "Just One Pay Advice" at bounding box center [649, 111] width 9 height 9
radio input "true"
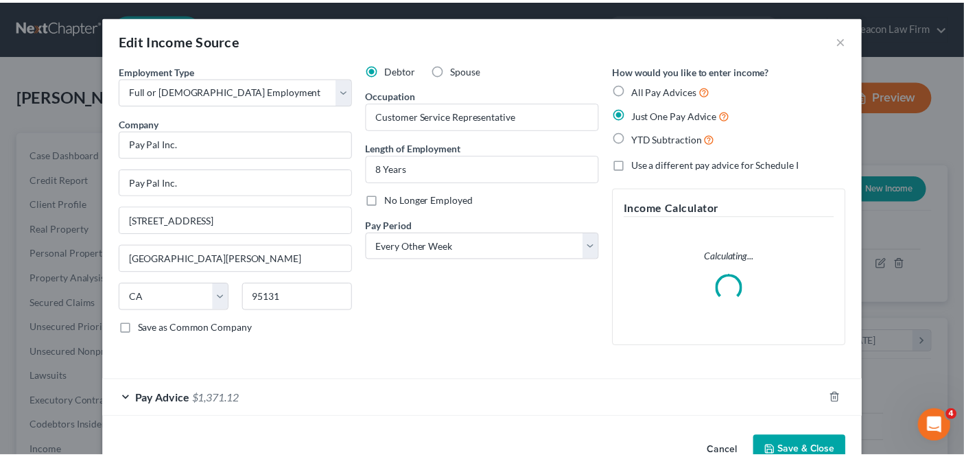
scroll to position [34, 0]
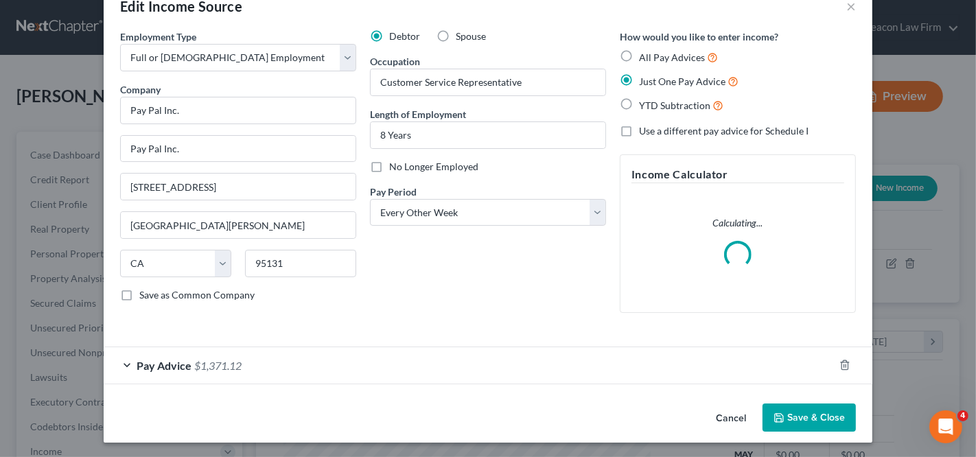
click at [707, 421] on button "Cancel" at bounding box center [731, 418] width 52 height 27
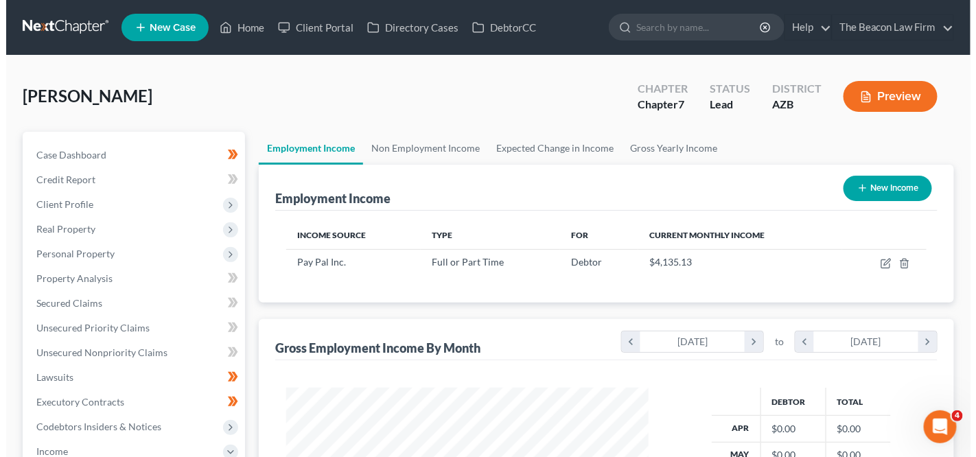
scroll to position [686193, 686047]
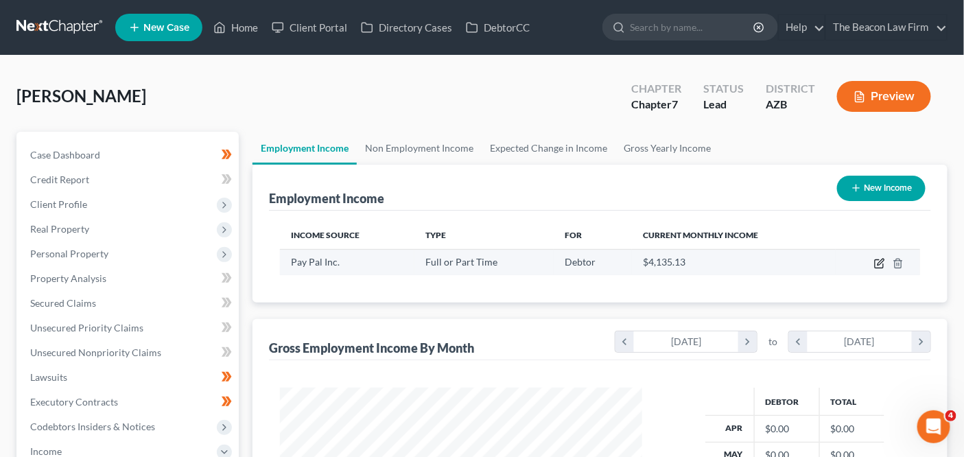
click at [882, 266] on icon "button" at bounding box center [879, 264] width 8 height 8
select select "0"
select select "4"
select select "2"
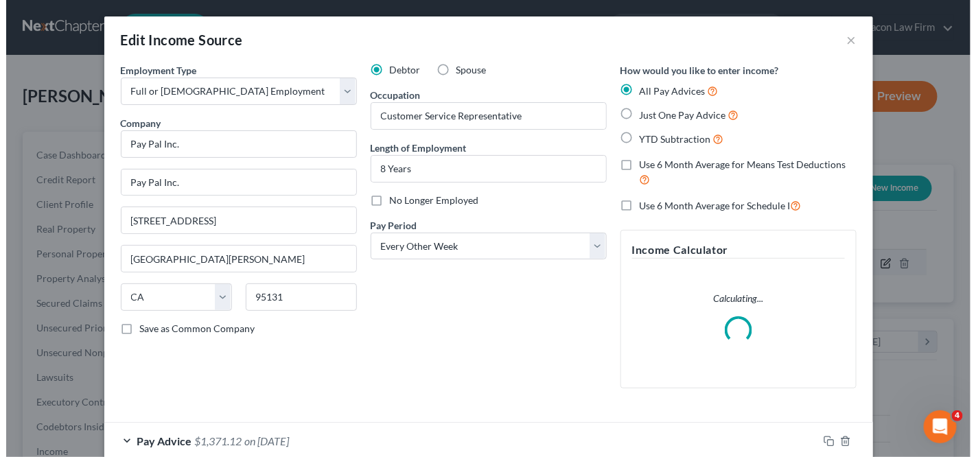
scroll to position [244, 395]
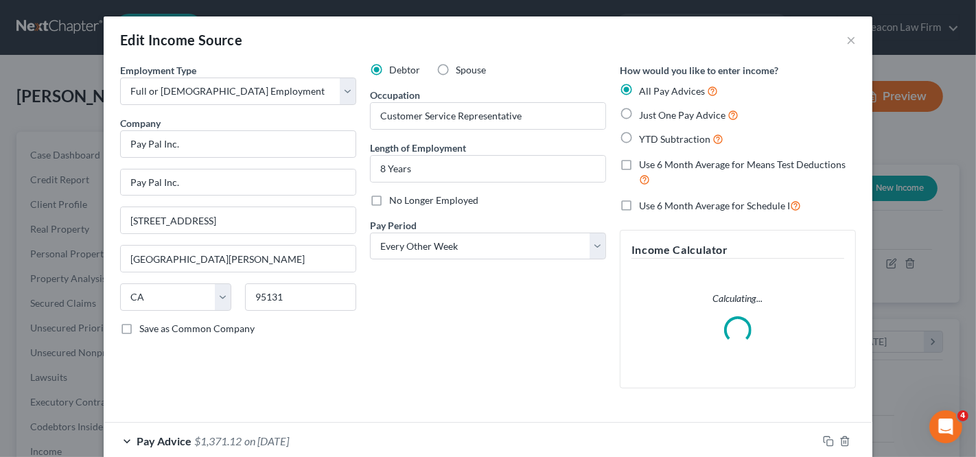
click at [698, 118] on span "Just One Pay Advice" at bounding box center [682, 115] width 86 height 12
click at [653, 116] on input "Just One Pay Advice" at bounding box center [649, 111] width 9 height 9
radio input "true"
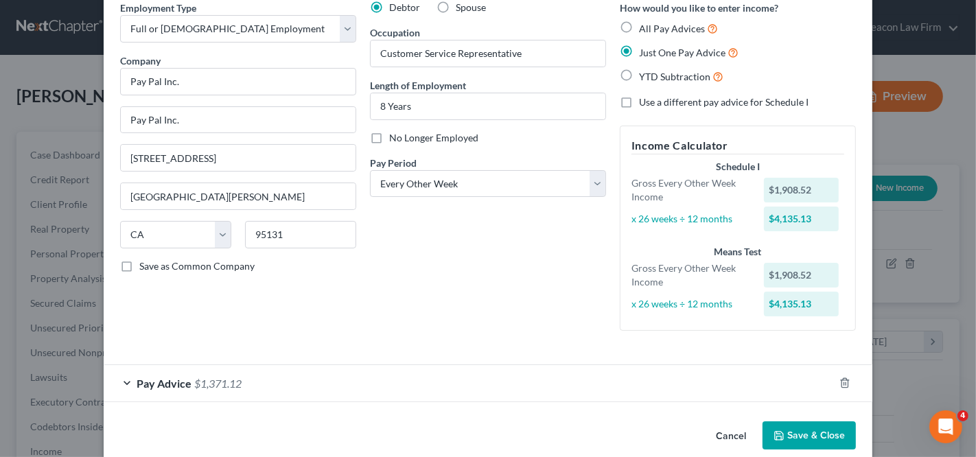
scroll to position [80, 0]
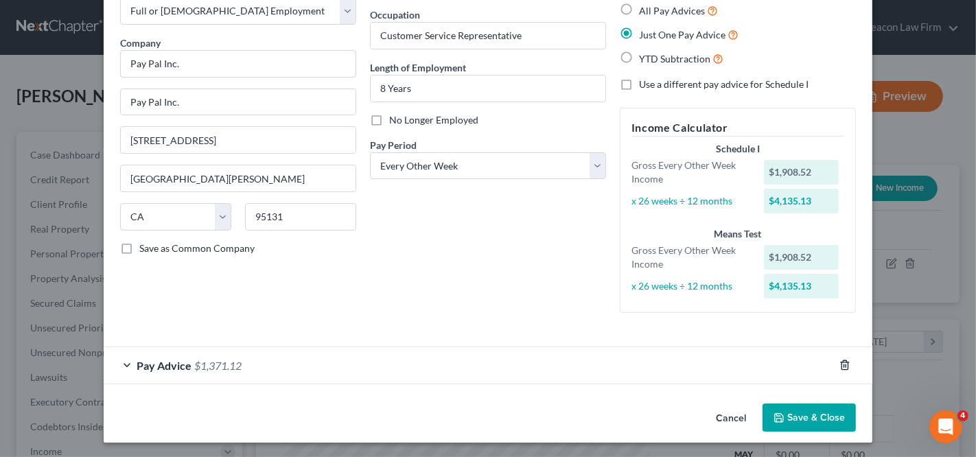
click at [844, 364] on icon "button" at bounding box center [845, 365] width 11 height 11
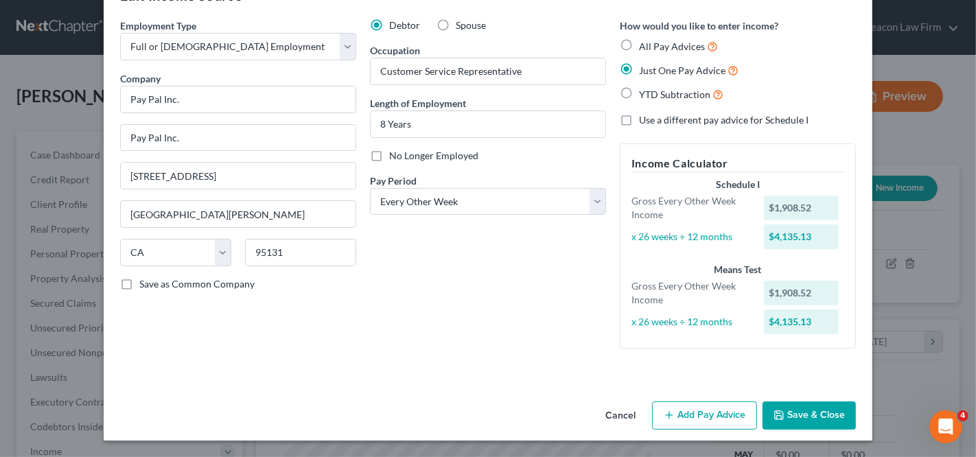
scroll to position [43, 0]
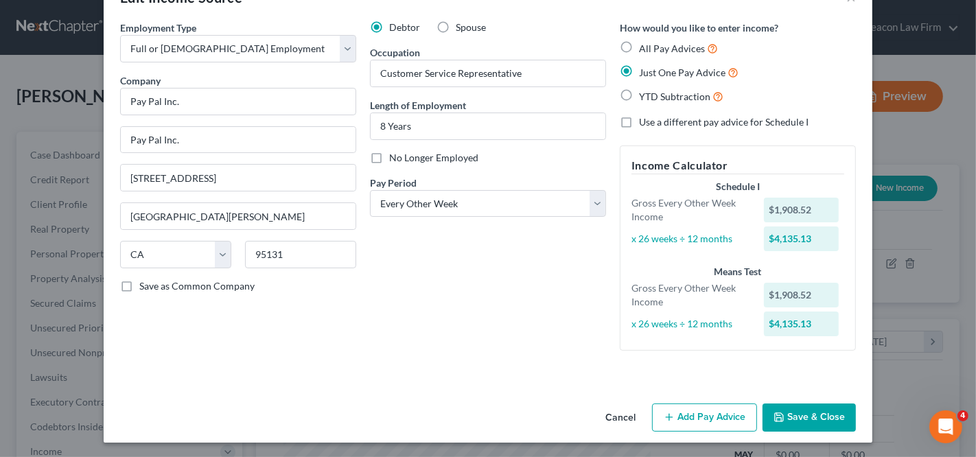
click at [699, 419] on button "Add Pay Advice" at bounding box center [704, 418] width 105 height 29
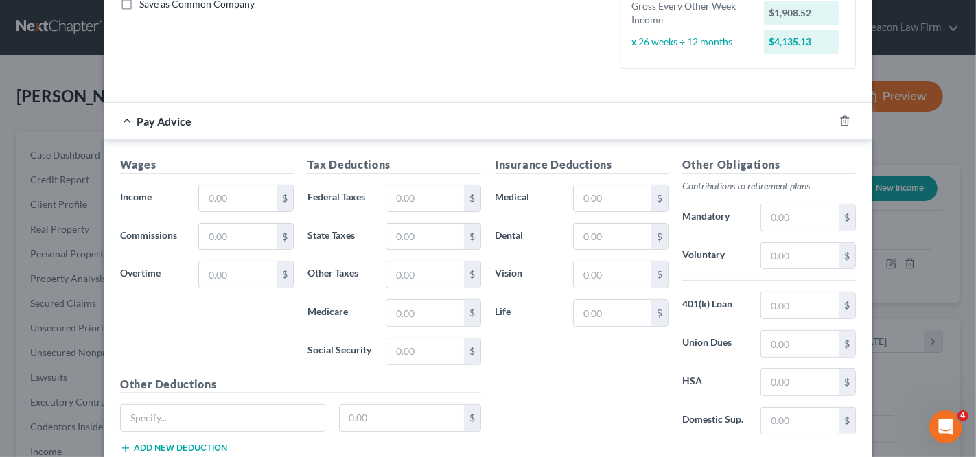
scroll to position [334, 0]
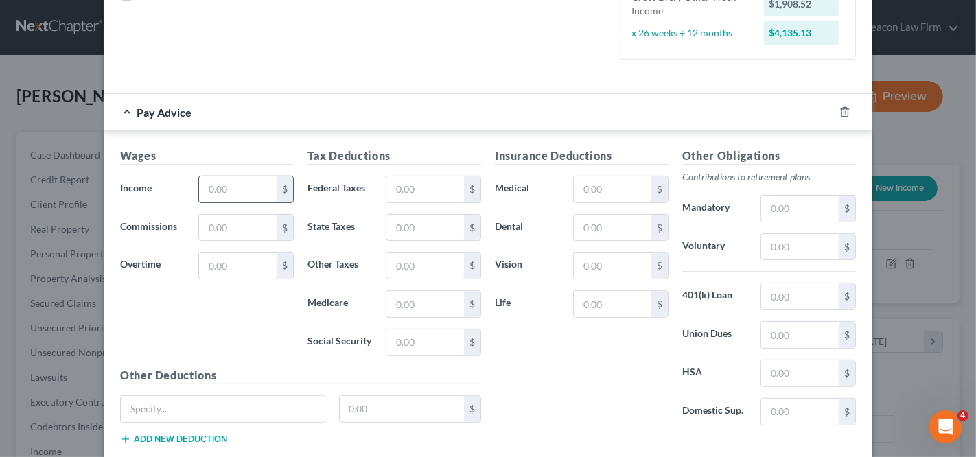
click at [237, 177] on input "text" at bounding box center [238, 189] width 78 height 26
paste input "1,350.99"
type input "1,350.99"
click at [392, 184] on input "text" at bounding box center [425, 189] width 78 height 26
click at [405, 329] on input "text" at bounding box center [425, 342] width 78 height 26
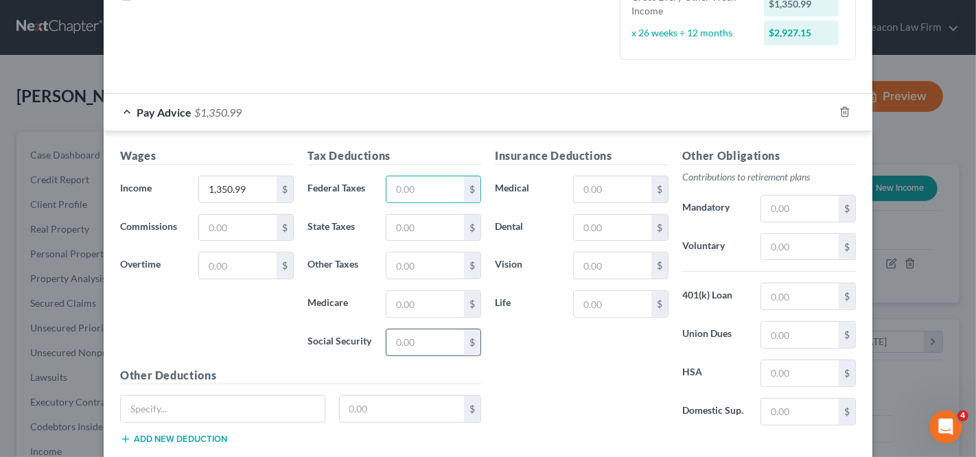
paste input "91.97"
type input "91.97"
click at [420, 310] on input "text" at bounding box center [425, 304] width 78 height 26
paste input "21.51"
type input "21.51"
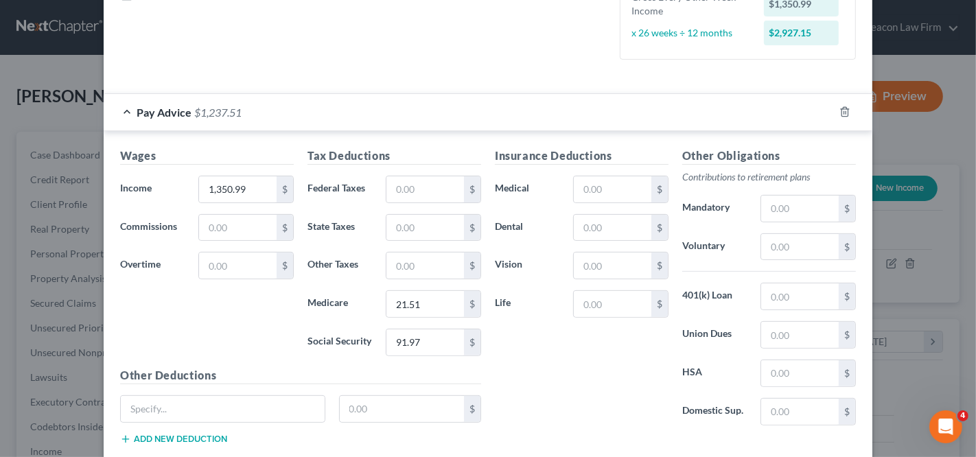
drag, startPoint x: 415, startPoint y: 201, endPoint x: 415, endPoint y: 209, distance: 8.3
click at [415, 202] on div "Tax Deductions Federal Taxes $ State Taxes $ Other Taxes $ Medicare 21.51 $ Soc…" at bounding box center [394, 258] width 187 height 220
drag, startPoint x: 415, startPoint y: 209, endPoint x: 414, endPoint y: 235, distance: 26.1
click at [414, 210] on div "Tax Deductions Federal Taxes $ State Taxes $ Other Taxes $ Medicare 21.51 $ Soc…" at bounding box center [394, 258] width 187 height 220
click at [414, 235] on input "text" at bounding box center [425, 228] width 78 height 26
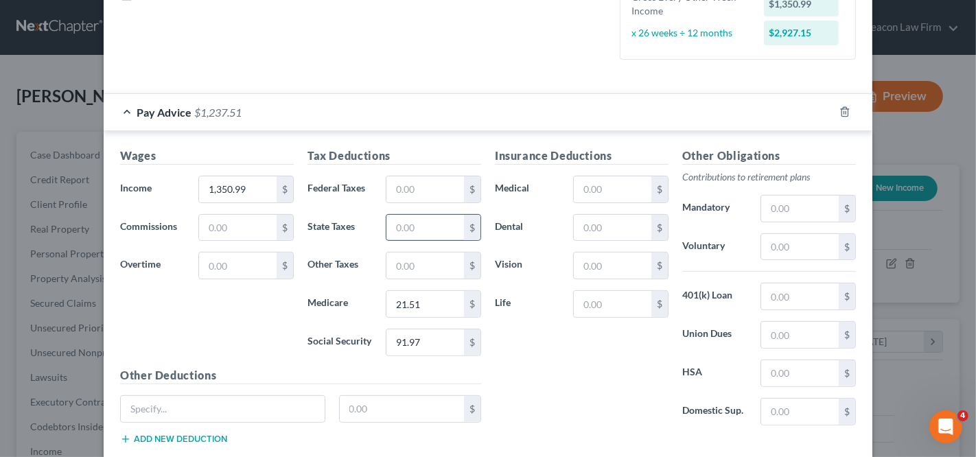
click at [415, 231] on input "text" at bounding box center [425, 228] width 78 height 26
paste input "29.54"
type input "29.54"
click at [586, 190] on input "text" at bounding box center [613, 189] width 78 height 26
paste input "29.54"
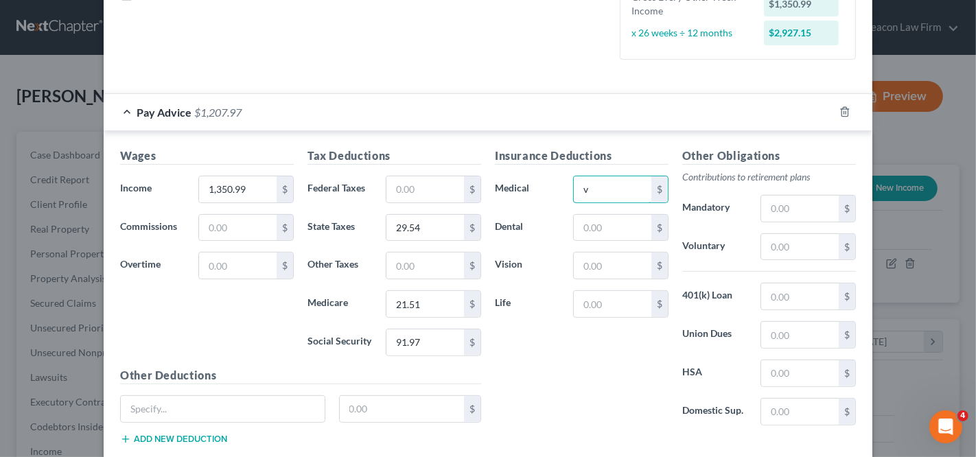
type input "0"
paste input "111.00"
type input "111.00"
click at [614, 257] on input "text" at bounding box center [613, 266] width 78 height 26
click at [610, 218] on input "text" at bounding box center [613, 228] width 78 height 26
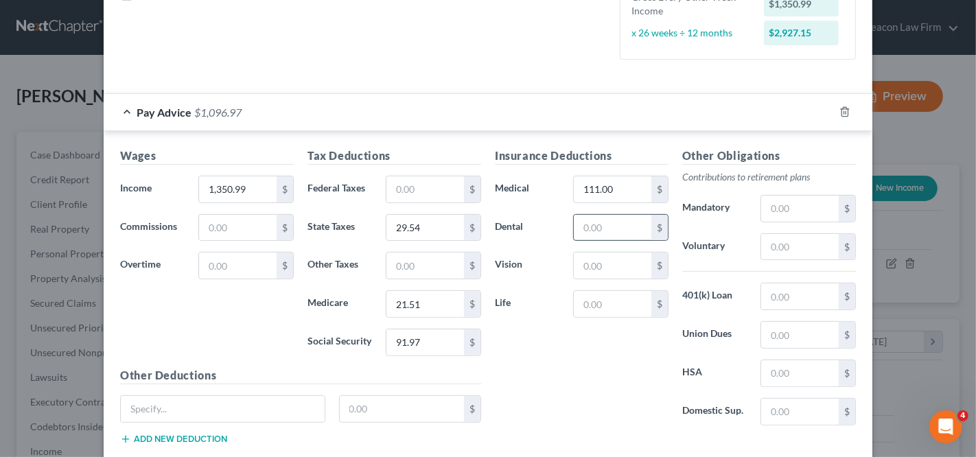
paste input "24.00"
type input "24.00"
click at [610, 257] on input "text" at bounding box center [613, 266] width 78 height 26
type input "6"
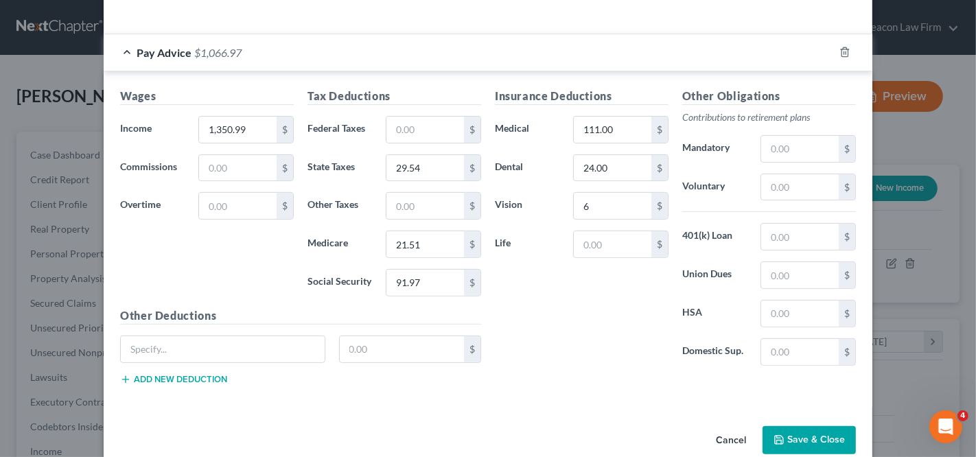
scroll to position [408, 0]
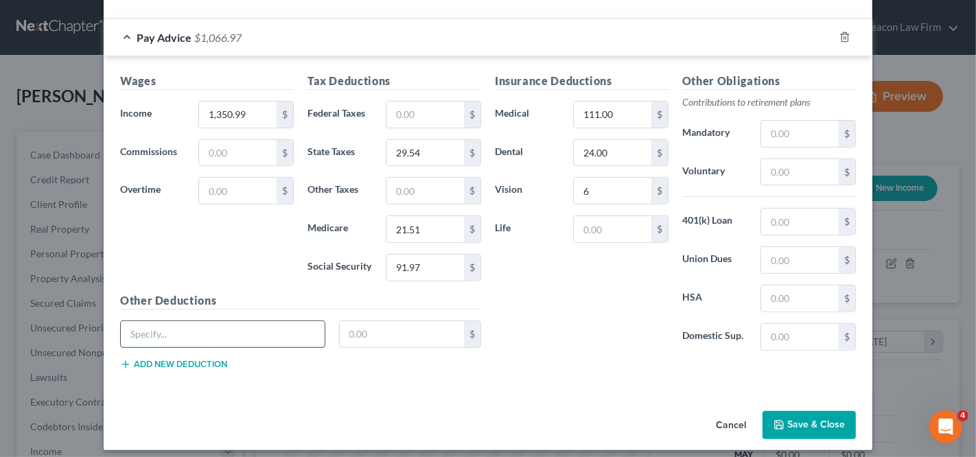
click at [222, 334] on input "text" at bounding box center [223, 334] width 204 height 26
paste input "126.92"
type input "126.92"
click at [322, 331] on div "126.92" at bounding box center [222, 334] width 219 height 27
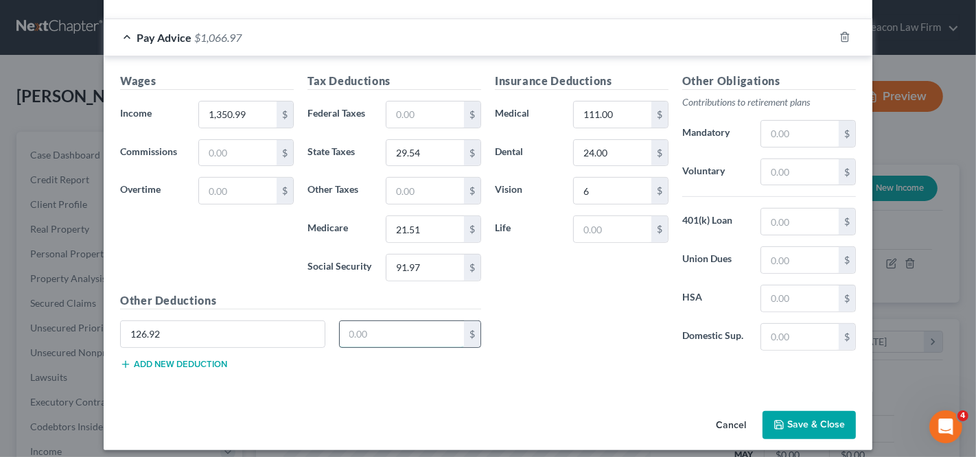
click at [358, 327] on input "text" at bounding box center [402, 334] width 125 height 26
paste input "126.92"
type input "126.92"
click at [218, 321] on input "126.92" at bounding box center [223, 334] width 204 height 26
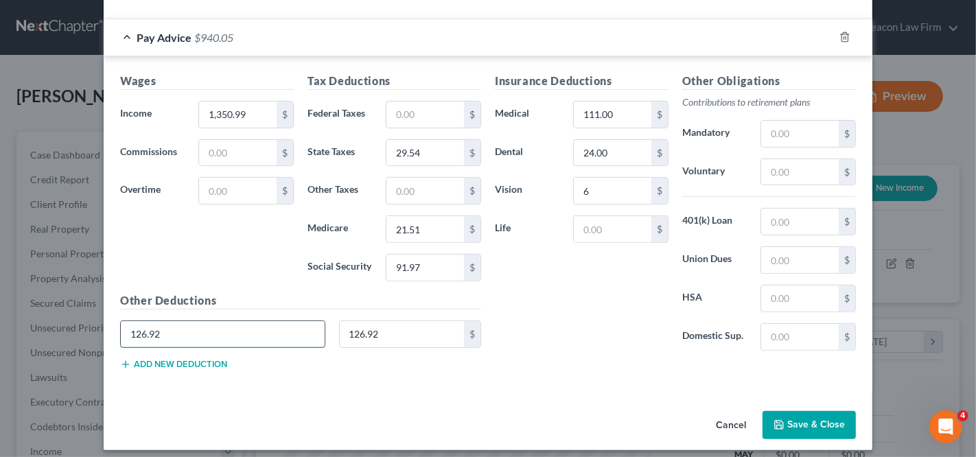
click at [218, 321] on input "126.92" at bounding box center [223, 334] width 204 height 26
type input "FSA Health Care"
click at [584, 217] on input "text" at bounding box center [613, 229] width 78 height 26
paste input "14.17"
type input "14.17"
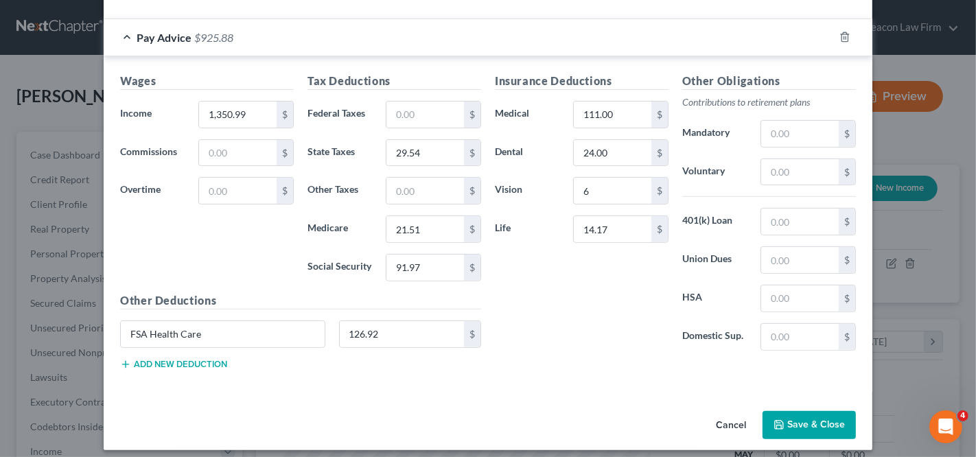
click at [198, 360] on button "Add new deduction" at bounding box center [173, 364] width 107 height 11
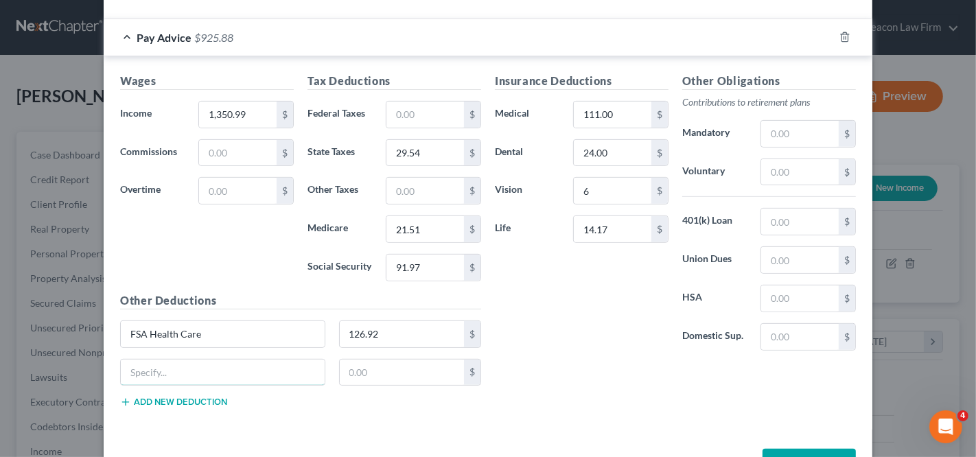
click at [198, 360] on input "text" at bounding box center [223, 373] width 204 height 26
click at [126, 367] on input "Dependent Life" at bounding box center [223, 373] width 204 height 26
type input "Spouse/Dependent Life"
type input "3.79"
click at [205, 403] on div "Other Deductions FSA Health Care 126.92 $ Spouse/Dependent Life 3.79 $ Add new …" at bounding box center [300, 355] width 375 height 127
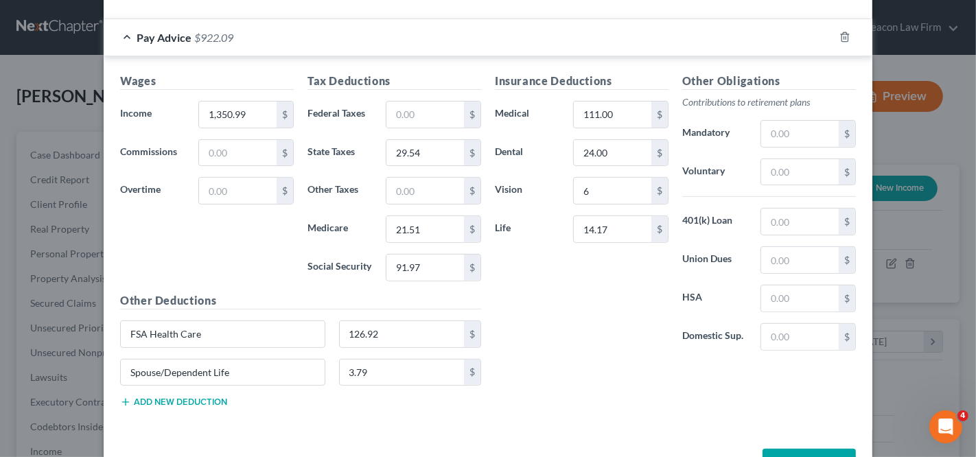
click at [205, 398] on button "Add new deduction" at bounding box center [173, 402] width 107 height 11
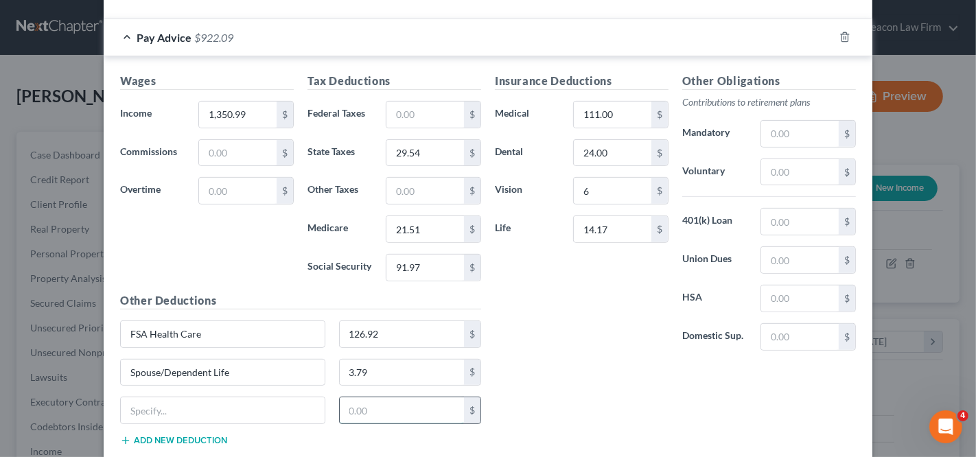
click at [388, 402] on input "text" at bounding box center [402, 410] width 125 height 26
paste input "1.67"
type input "1.67"
click at [257, 402] on input "text" at bounding box center [223, 410] width 204 height 26
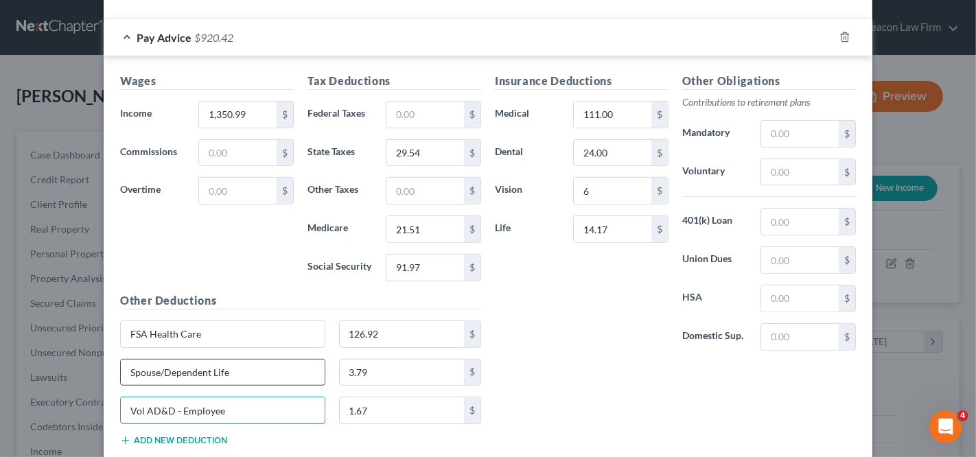
type input "Vol AD&D - Employee"
click at [379, 36] on div "Pay Advice $920.42" at bounding box center [469, 37] width 730 height 36
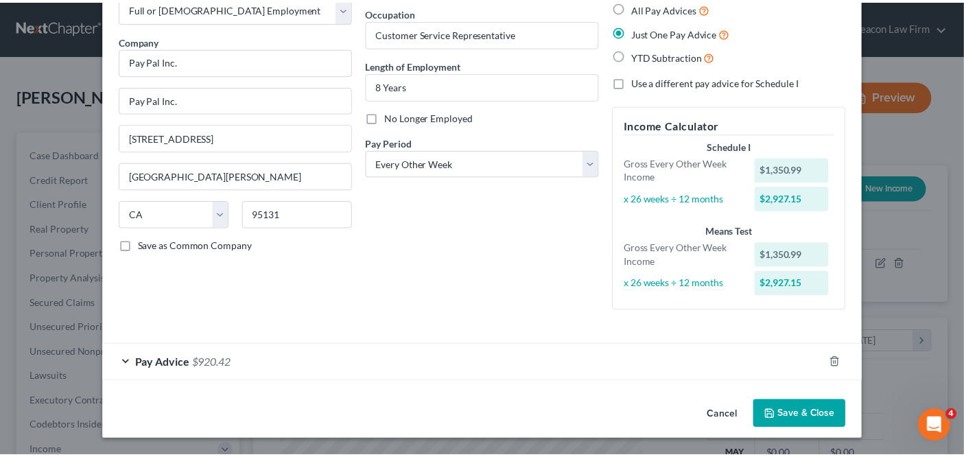
scroll to position [80, 0]
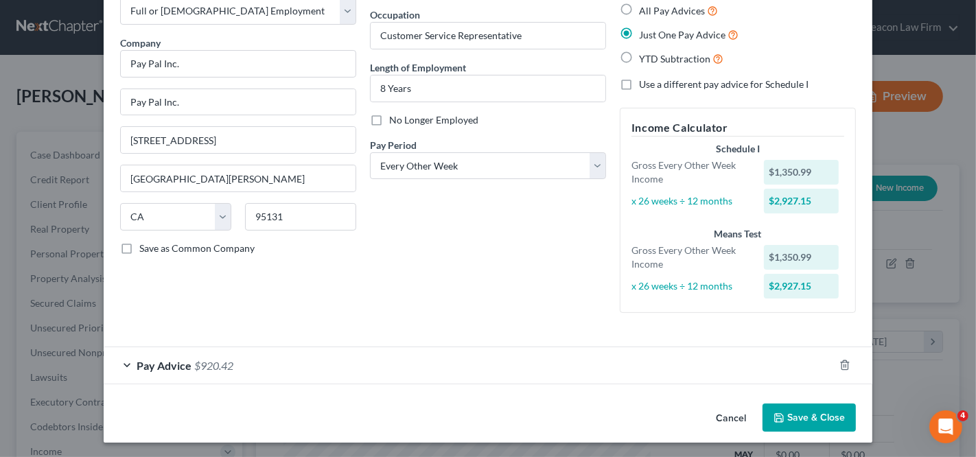
click at [837, 415] on button "Save & Close" at bounding box center [809, 418] width 93 height 29
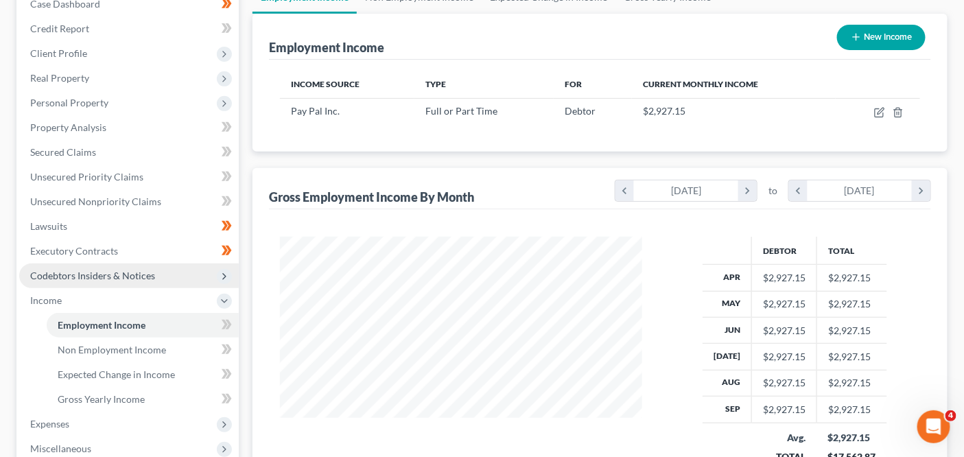
scroll to position [152, 0]
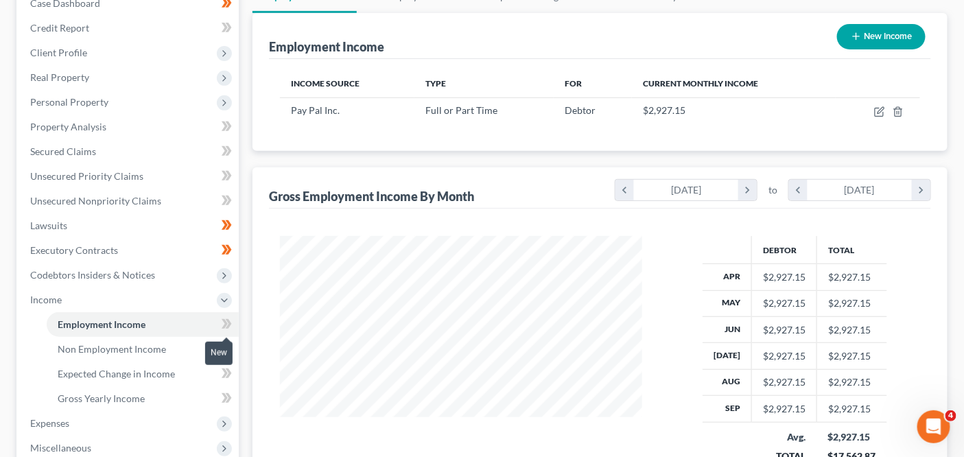
drag, startPoint x: 225, startPoint y: 316, endPoint x: 226, endPoint y: 329, distance: 12.4
click at [225, 317] on icon at bounding box center [227, 324] width 10 height 17
click at [224, 317] on icon at bounding box center [227, 324] width 10 height 17
click at [227, 338] on link "Non Employment Income" at bounding box center [143, 349] width 192 height 25
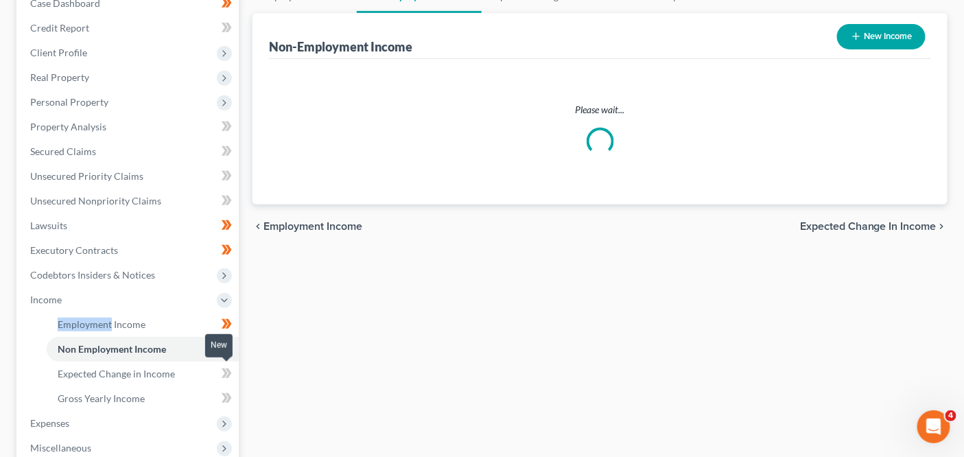
click at [226, 371] on body "Home New Case Client Portal Directory Cases DebtorCC The Beacon Law Firm prenn@…" at bounding box center [482, 262] width 964 height 829
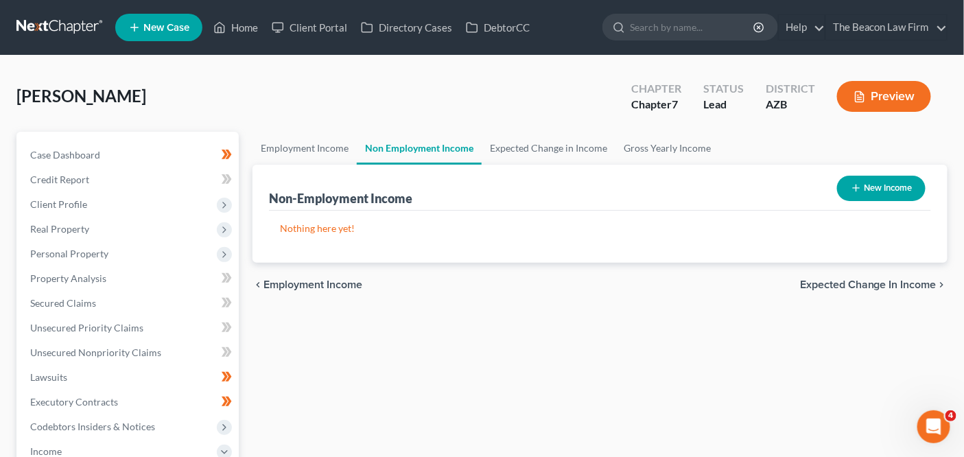
scroll to position [369, 0]
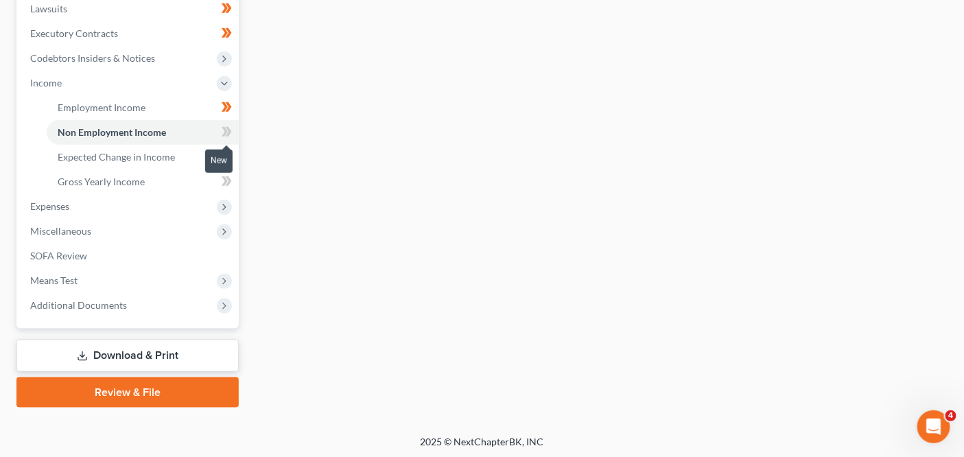
click at [222, 128] on icon at bounding box center [227, 132] width 10 height 17
drag, startPoint x: 222, startPoint y: 128, endPoint x: 219, endPoint y: 139, distance: 12.2
click at [221, 128] on span at bounding box center [227, 134] width 24 height 21
click at [207, 152] on link "Expected Change in Income" at bounding box center [143, 157] width 192 height 25
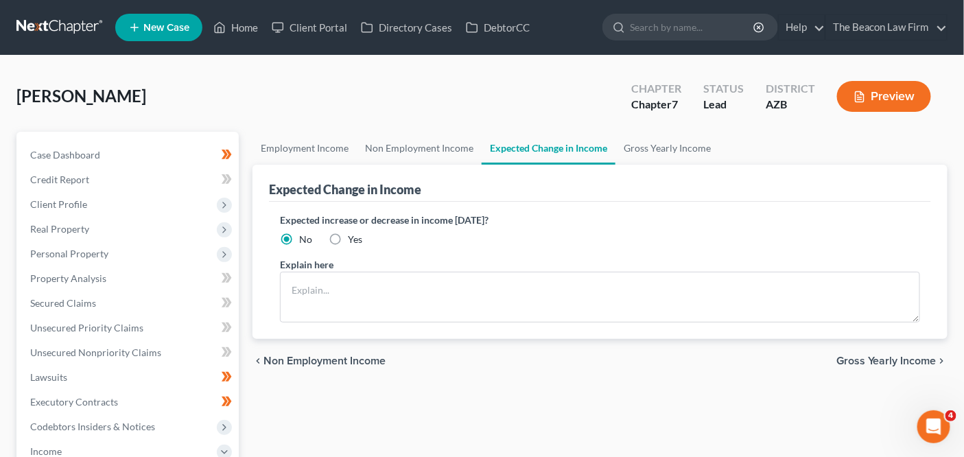
scroll to position [369, 0]
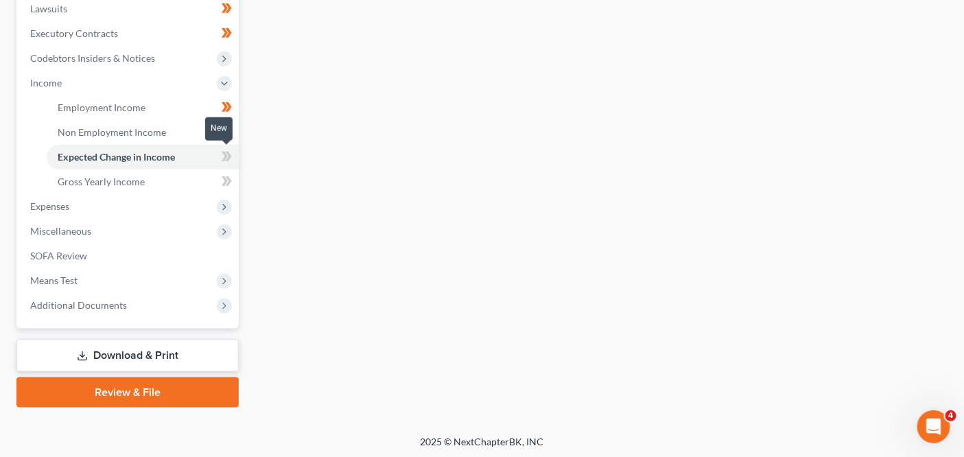
click at [217, 157] on span at bounding box center [227, 158] width 24 height 21
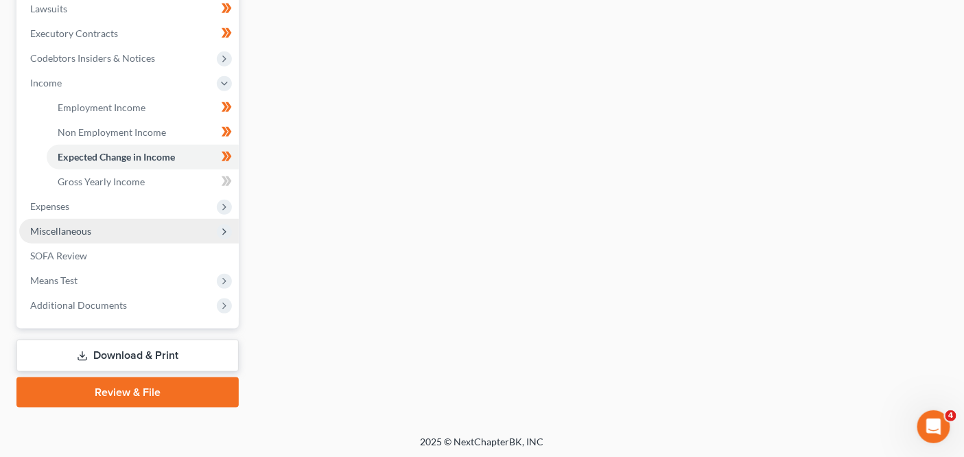
click at [137, 231] on span "Miscellaneous" at bounding box center [129, 231] width 220 height 25
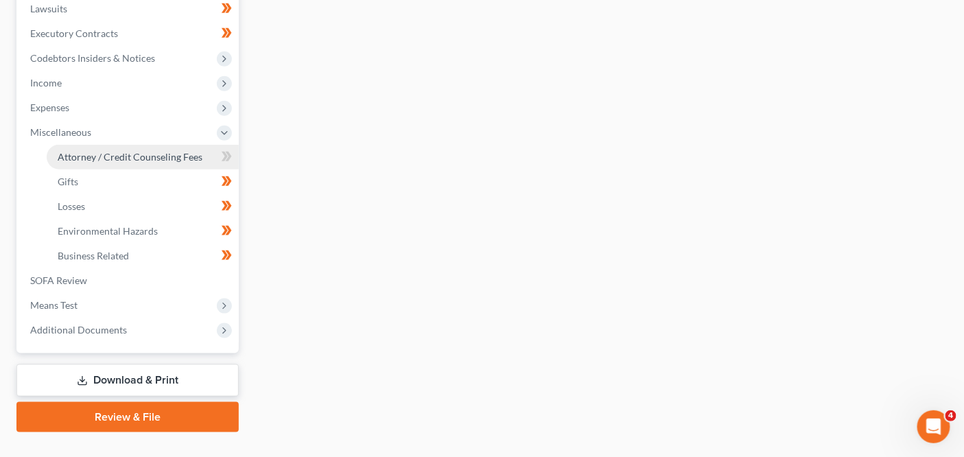
click at [196, 153] on span "Attorney / Credit Counseling Fees" at bounding box center [130, 157] width 145 height 12
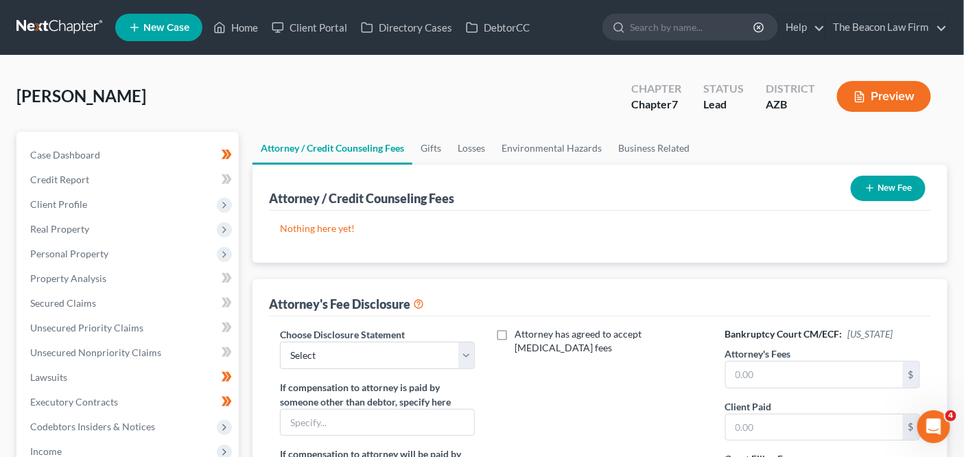
drag, startPoint x: 951, startPoint y: 193, endPoint x: 919, endPoint y: 190, distance: 31.7
click at [947, 192] on div "Attorney / Credit Counseling Fees Gifts Losses Environmental Hazards Business R…" at bounding box center [600, 466] width 709 height 669
click at [919, 190] on button "New Fee" at bounding box center [888, 188] width 75 height 25
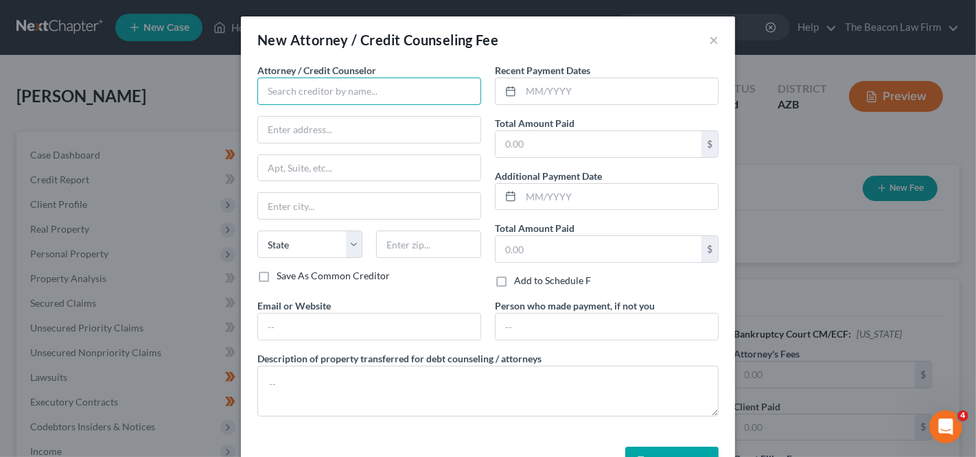
click at [410, 93] on input "text" at bounding box center [369, 91] width 224 height 27
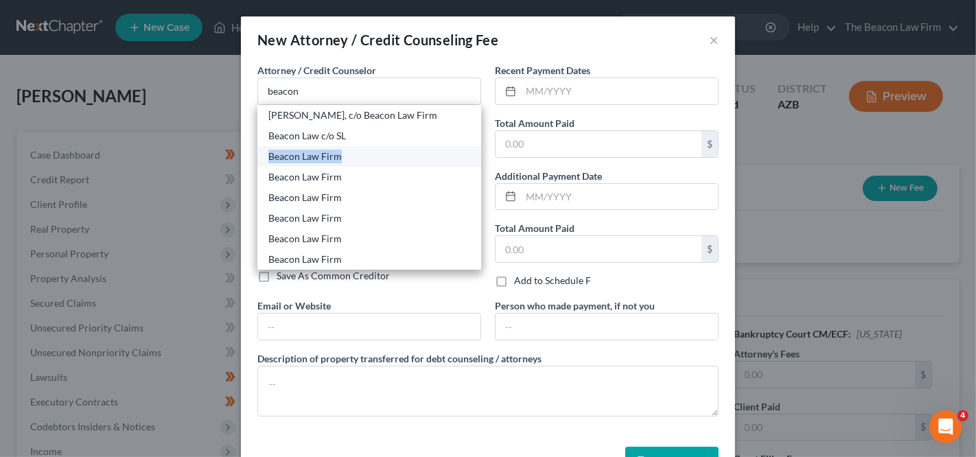
drag, startPoint x: 400, startPoint y: 143, endPoint x: 397, endPoint y: 159, distance: 16.0
click at [397, 159] on div "Aaron J. Chang, c/o Beacon Law Firm Beacon Law c/o SL Beacon Law Firm Beacon La…" at bounding box center [369, 187] width 224 height 165
click at [401, 157] on div "Beacon Law Firm" at bounding box center [369, 157] width 202 height 14
type input "Beacon Law Firm"
type input "9295 E Stockton Blvd, Suite 20"
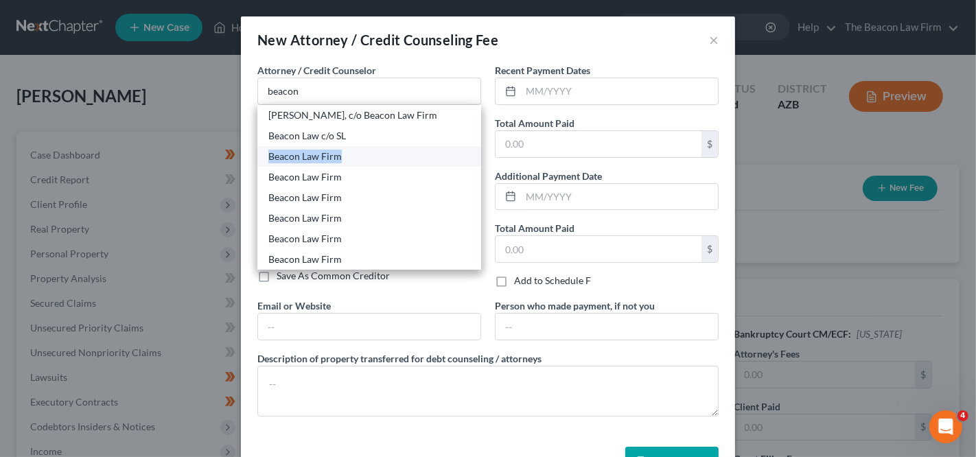
type input "Elk Grove"
select select "4"
type input "95624"
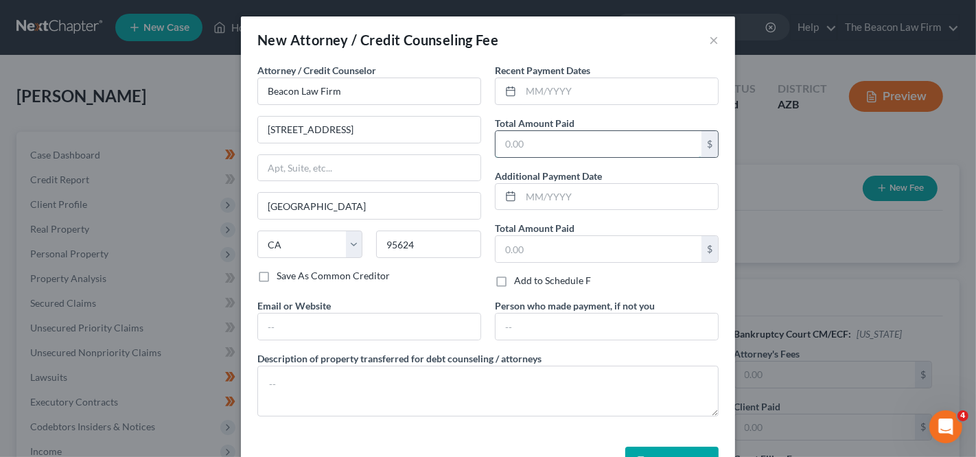
click at [554, 148] on input "text" at bounding box center [599, 144] width 206 height 26
type input "1,700"
click at [406, 130] on input "9295 E Stockton Blvd, Suite 20" at bounding box center [369, 130] width 222 height 26
drag, startPoint x: 406, startPoint y: 130, endPoint x: 397, endPoint y: 141, distance: 14.2
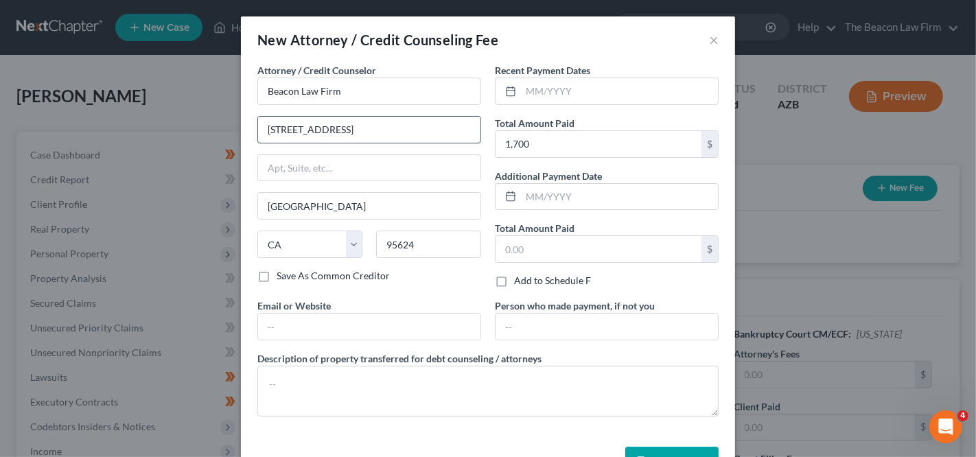
click at [397, 141] on input "9295 E Stockton Blvd, Suite 20" at bounding box center [369, 130] width 222 height 26
paste input "8171 E. Del Barquero Dr."
type input "8171 E. Del Barquero Drive"
click at [444, 231] on input "95624" at bounding box center [428, 244] width 105 height 27
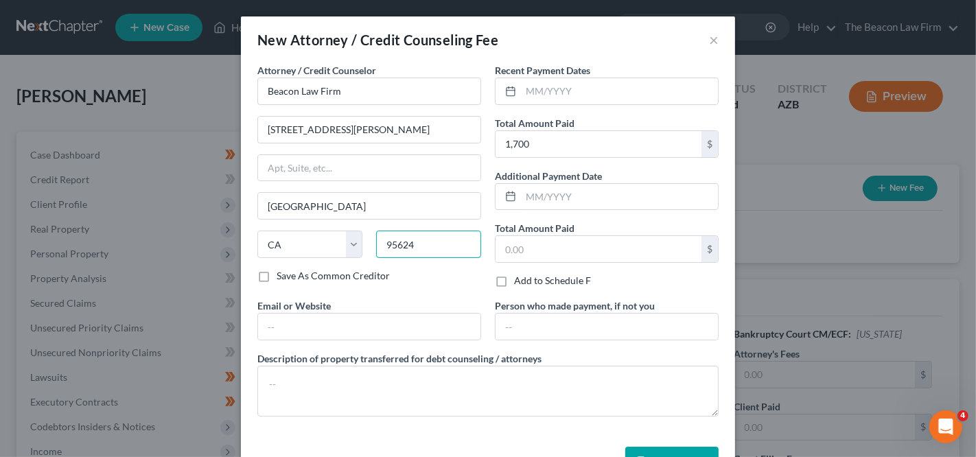
click at [444, 231] on input "95624" at bounding box center [428, 244] width 105 height 27
click at [442, 234] on input "95624" at bounding box center [428, 244] width 105 height 27
paste input "85258"
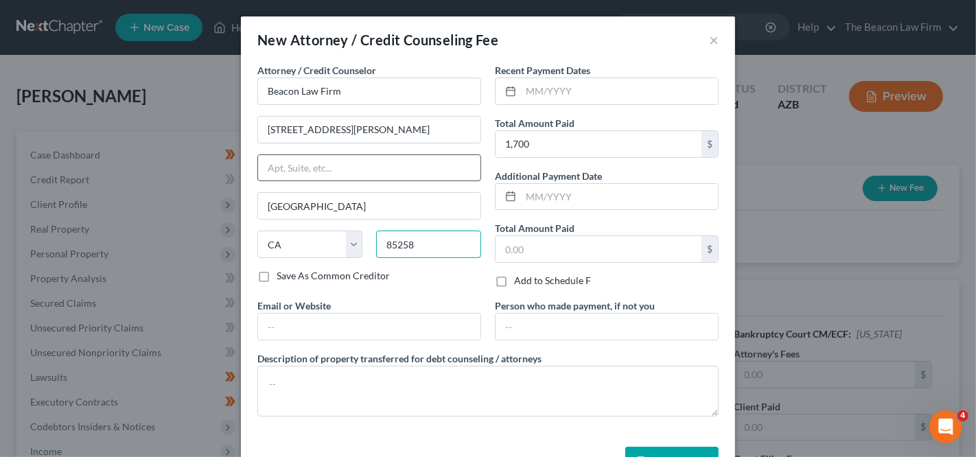
type input "85258"
click at [413, 174] on input "text" at bounding box center [369, 168] width 222 height 26
type input "Scottsdale"
select select "3"
click at [684, 447] on button "Save & Close" at bounding box center [671, 461] width 93 height 29
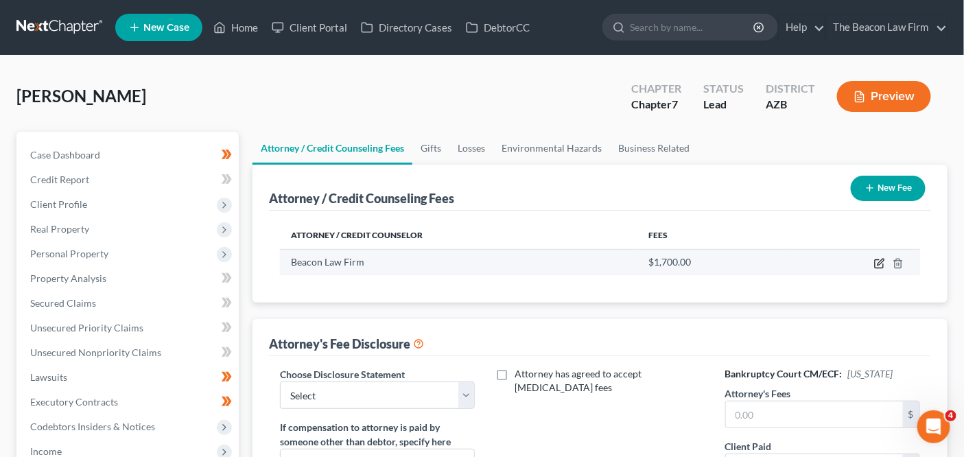
click at [881, 263] on icon "button" at bounding box center [880, 263] width 11 height 11
select select "3"
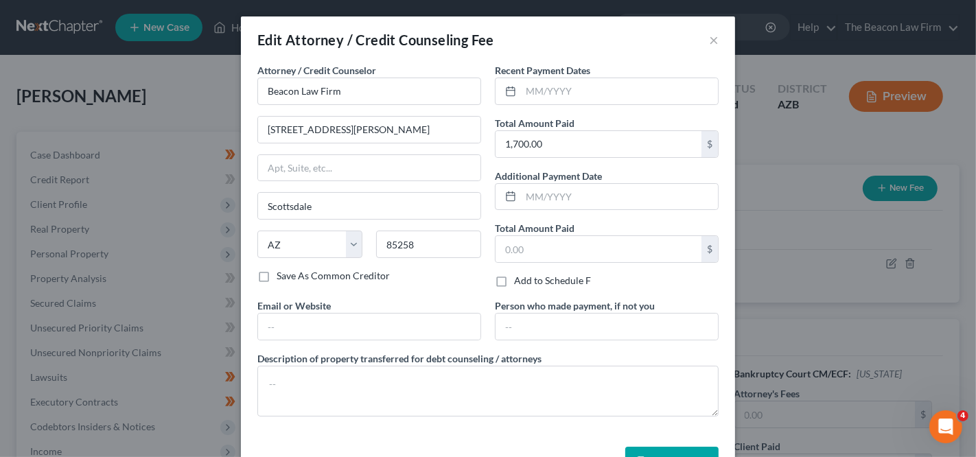
click at [927, 225] on div "Edit Attorney / Credit Counseling Fee × Attorney / Credit Counselor * Beacon La…" at bounding box center [488, 228] width 976 height 457
click at [709, 40] on button "×" at bounding box center [714, 40] width 10 height 16
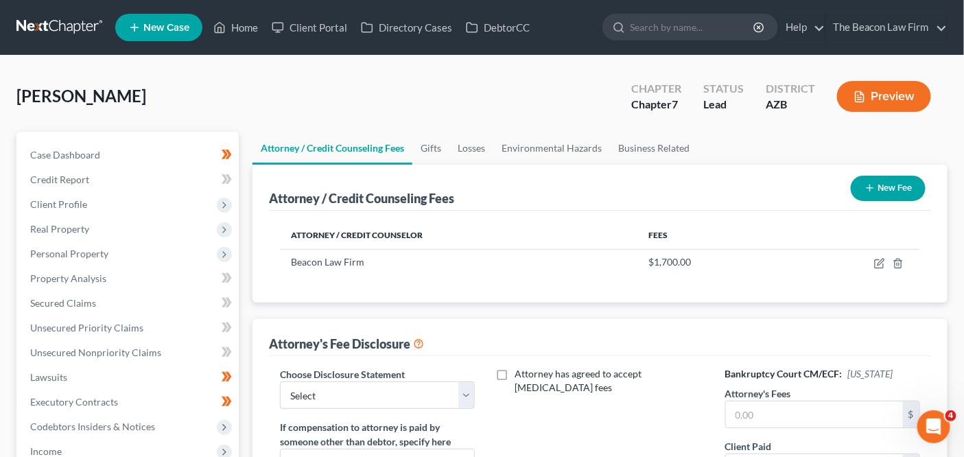
click at [863, 172] on div "New Fee" at bounding box center [889, 188] width 86 height 36
click at [861, 179] on button "New Fee" at bounding box center [888, 188] width 75 height 25
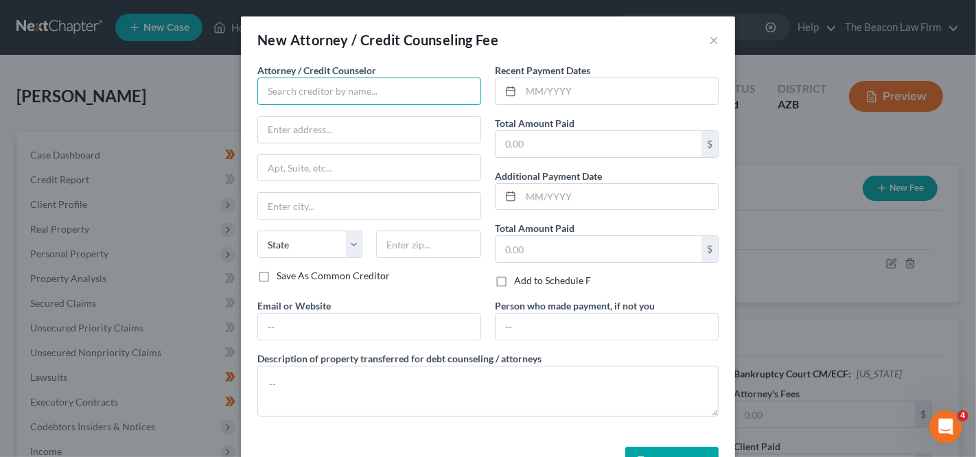
click at [418, 78] on input "text" at bounding box center [369, 91] width 224 height 27
click at [441, 97] on input "JN" at bounding box center [369, 91] width 224 height 27
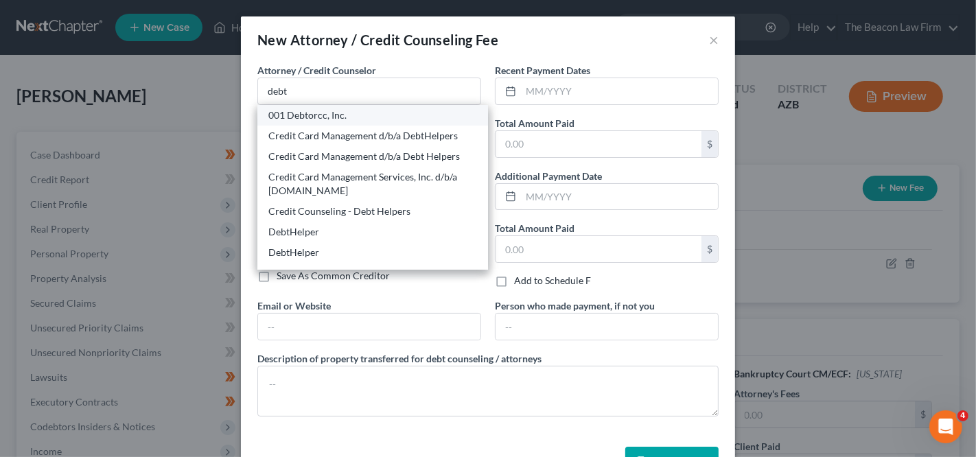
click at [354, 121] on div "001 Debtorcc, Inc." at bounding box center [372, 115] width 209 height 14
type input "001 Debtorcc, Inc."
type input "378 Summit Avenue"
type input "Jersey City"
select select "33"
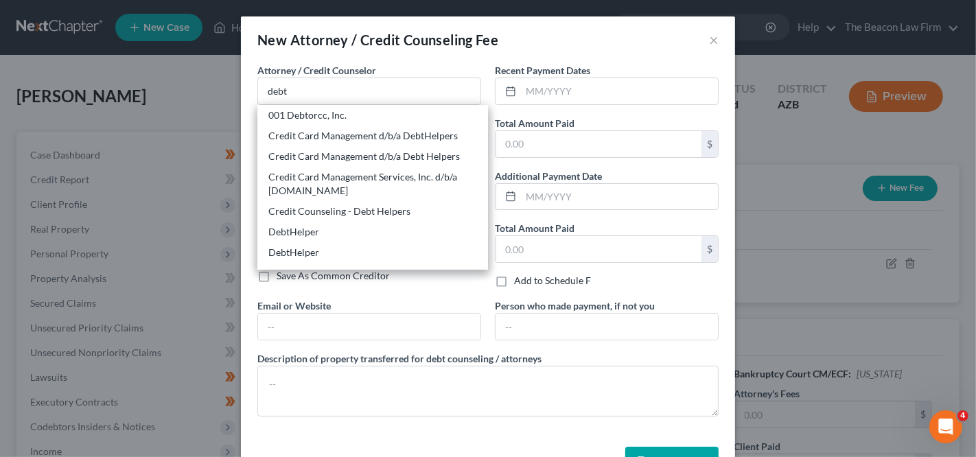
type input "07306"
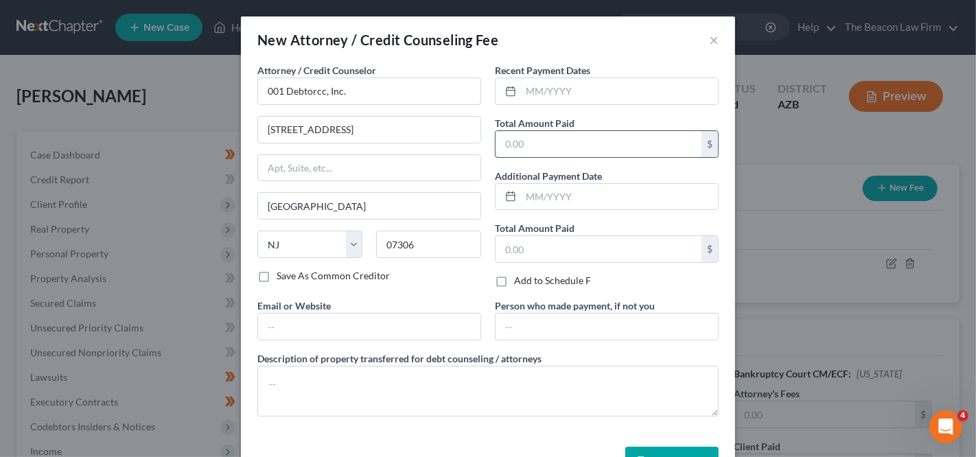
click at [522, 135] on input "text" at bounding box center [599, 144] width 206 height 26
type input "19.95"
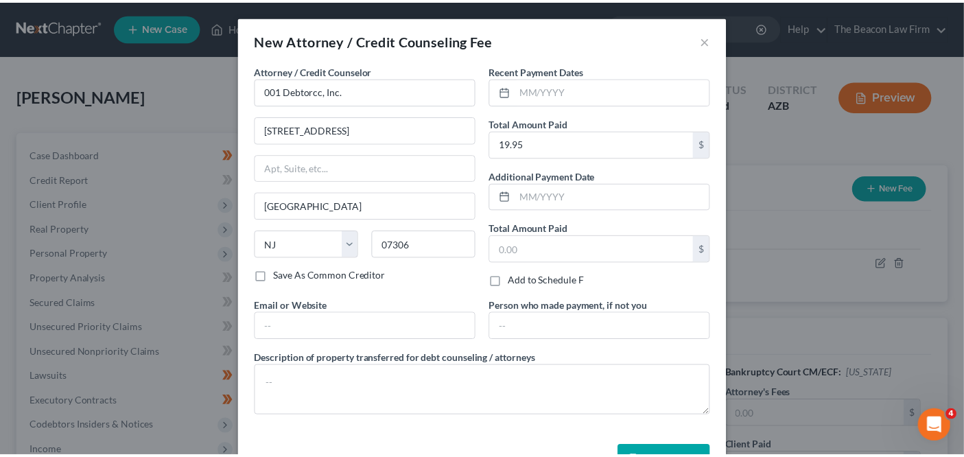
scroll to position [41, 0]
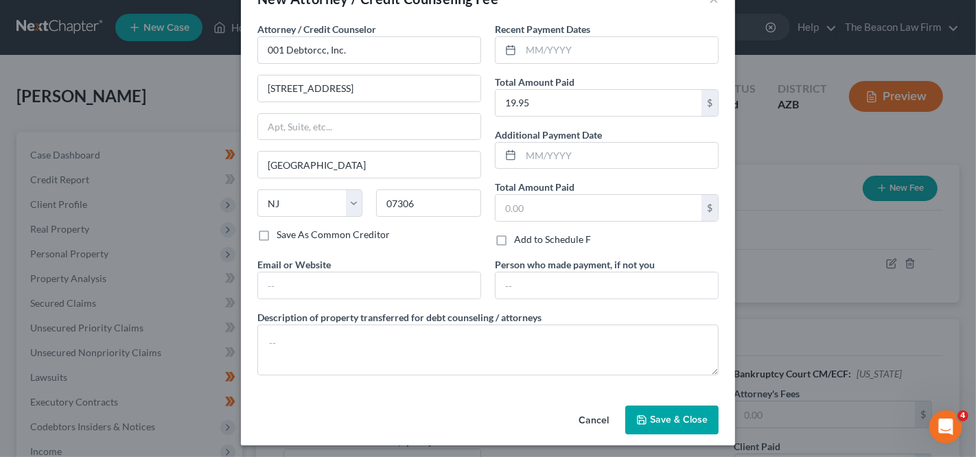
click at [670, 417] on span "Save & Close" at bounding box center [679, 420] width 58 height 12
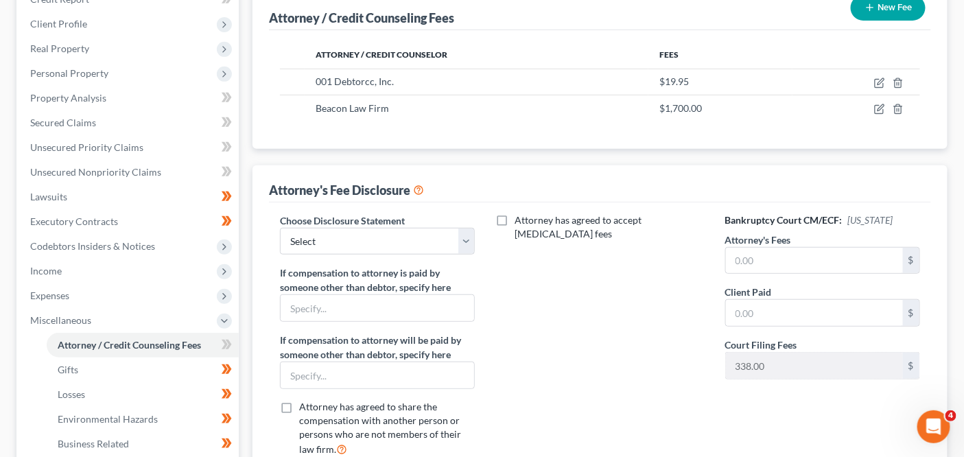
scroll to position [216, 0]
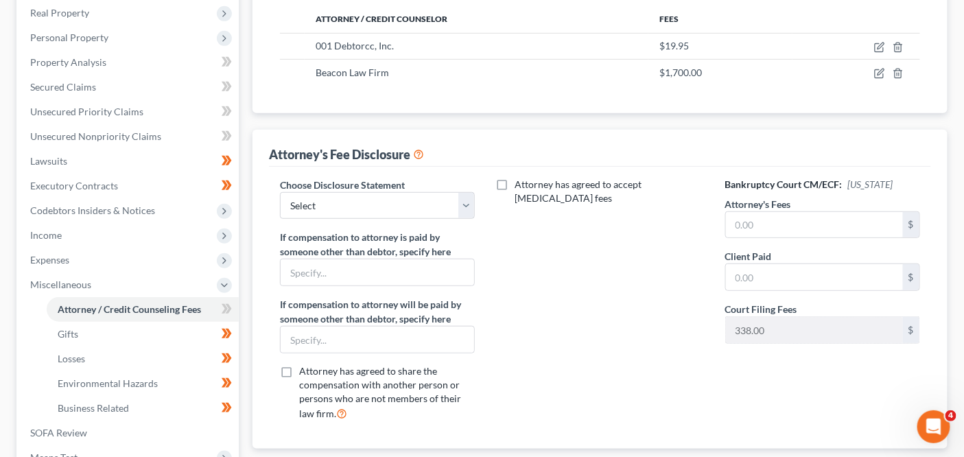
click at [339, 188] on label "Choose Disclosure Statement" at bounding box center [342, 185] width 125 height 14
click at [339, 189] on label "Choose Disclosure Statement" at bounding box center [342, 185] width 125 height 14
click at [339, 192] on select "Select WDPa - Andrew Carroll NY Eastern June 2 - June Nguyen (Chapter 13 FL Onl…" at bounding box center [377, 205] width 195 height 27
select select "3"
click at [776, 223] on input "text" at bounding box center [814, 225] width 177 height 26
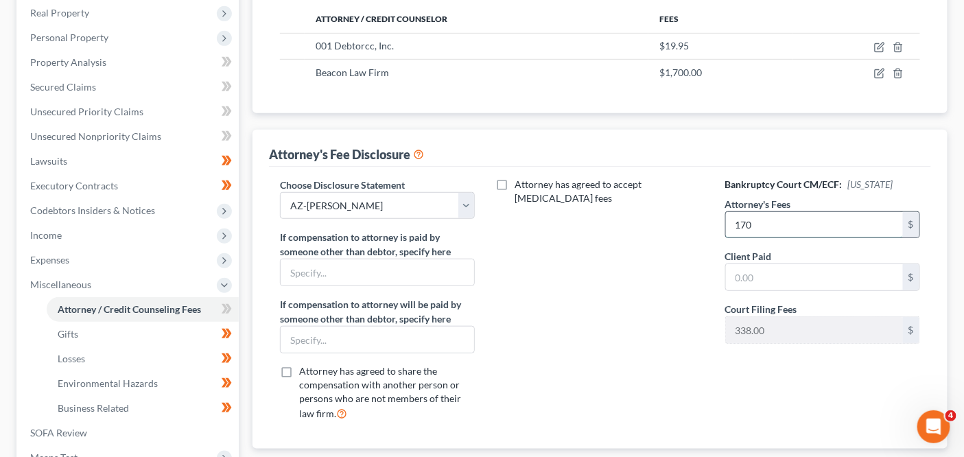
type input "170"
type input "2"
type input "1,700"
click at [803, 225] on input "170" at bounding box center [814, 225] width 177 height 26
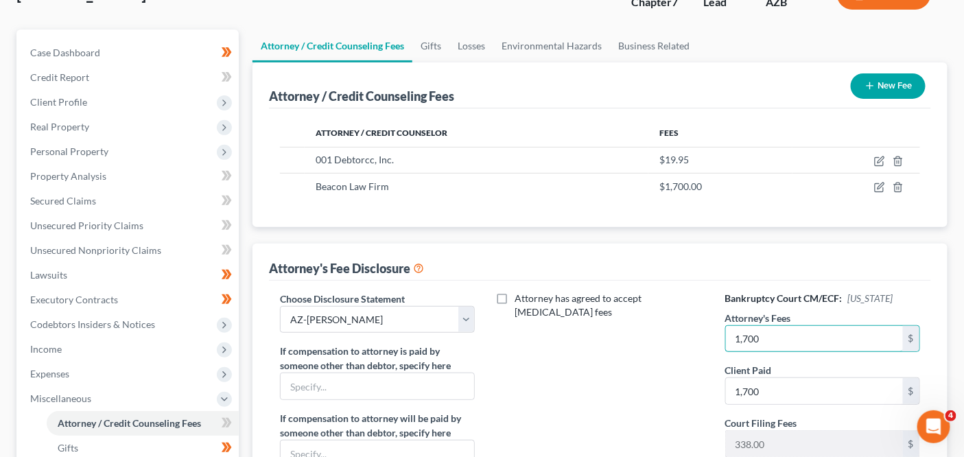
scroll to position [131, 0]
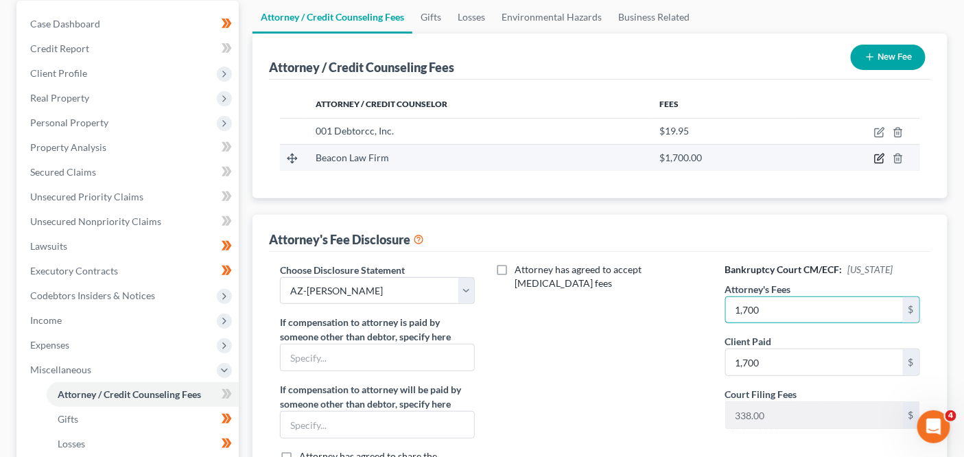
type input "1,700"
click at [883, 157] on icon "button" at bounding box center [880, 158] width 11 height 11
select select "3"
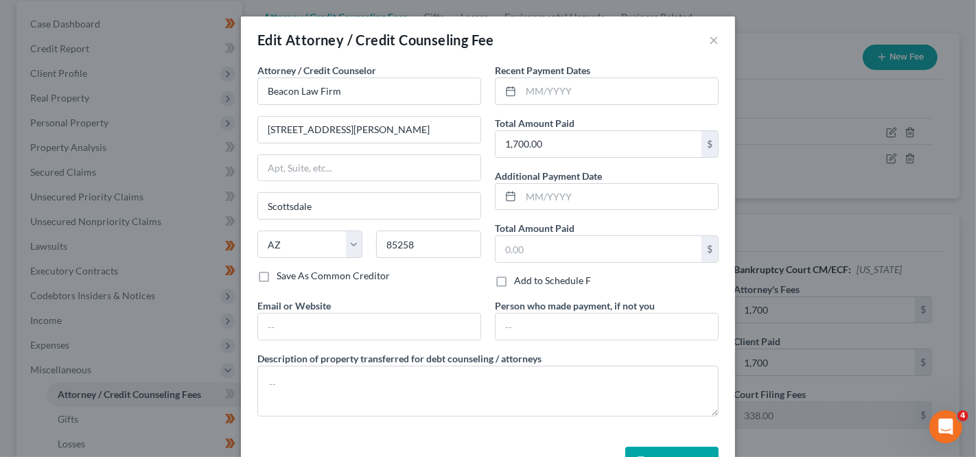
click at [858, 255] on div "Edit Attorney / Credit Counseling Fee × Attorney / Credit Counselor * Beacon La…" at bounding box center [488, 228] width 976 height 457
click at [709, 43] on button "×" at bounding box center [714, 40] width 10 height 16
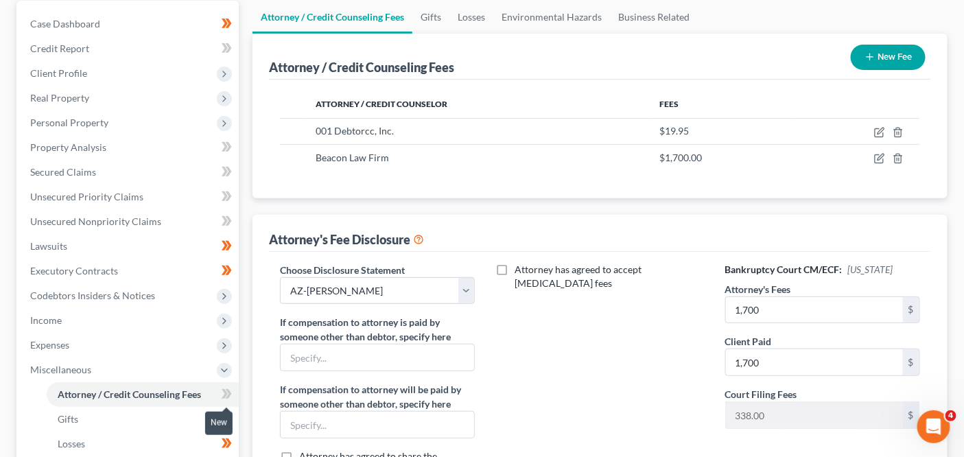
click at [232, 389] on span at bounding box center [227, 396] width 24 height 21
click at [233, 389] on span at bounding box center [227, 396] width 24 height 21
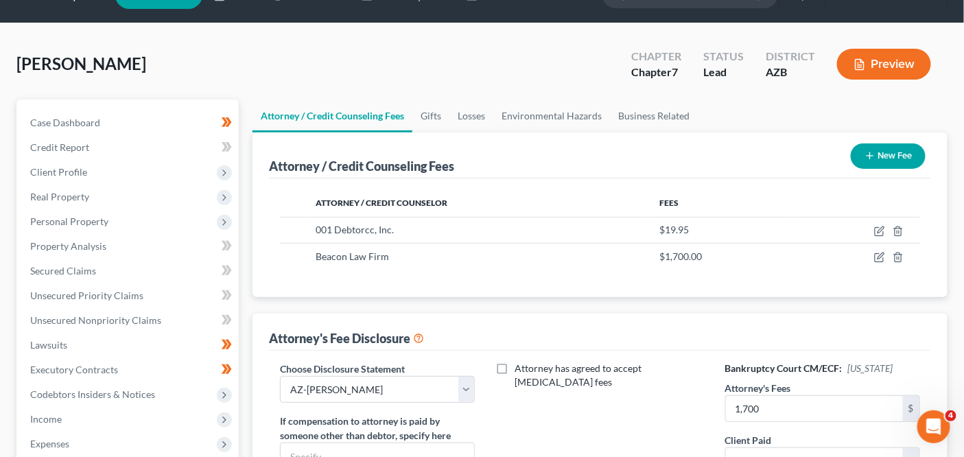
scroll to position [56, 0]
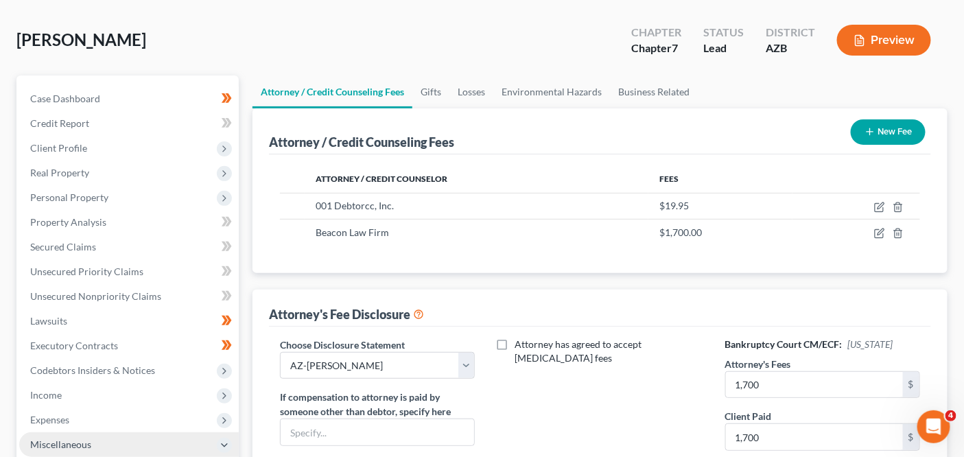
click at [163, 432] on span "Miscellaneous" at bounding box center [129, 444] width 220 height 25
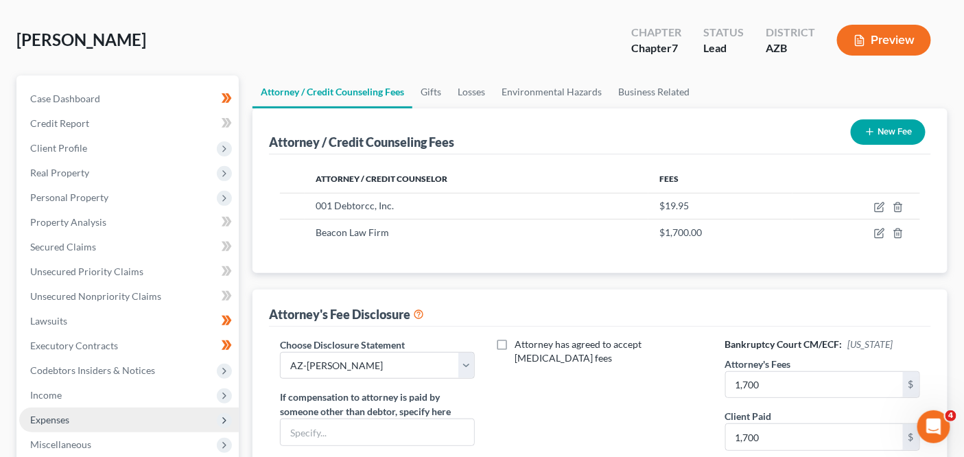
click at [163, 419] on span "Expenses" at bounding box center [129, 420] width 220 height 25
click at [163, 425] on span "Expenses" at bounding box center [129, 420] width 220 height 25
click at [163, 426] on span "Expenses" at bounding box center [129, 420] width 220 height 25
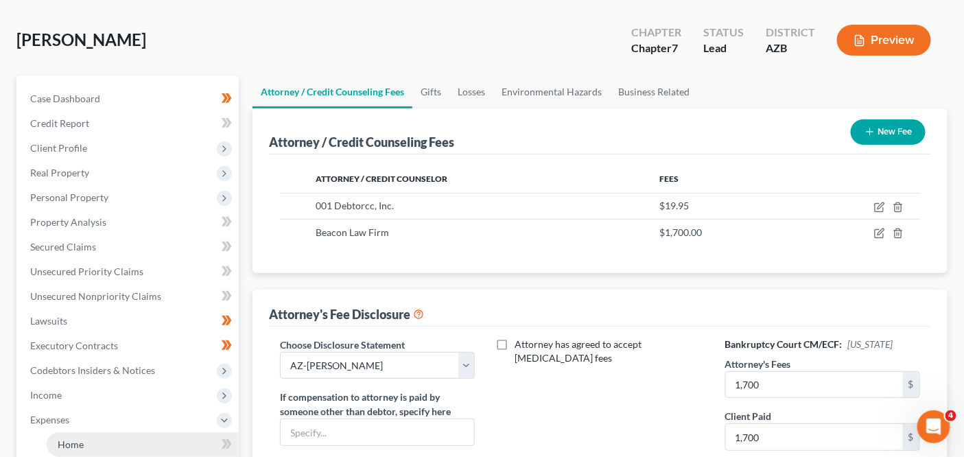
click at [161, 432] on link "Home" at bounding box center [143, 444] width 192 height 25
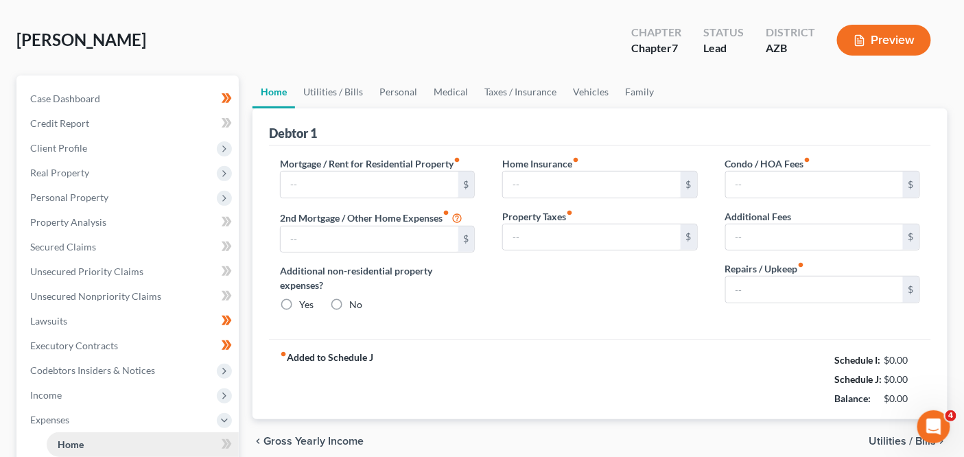
scroll to position [55, 0]
type input "1,800.00"
type input "0.00"
radio input "true"
type input "28.84"
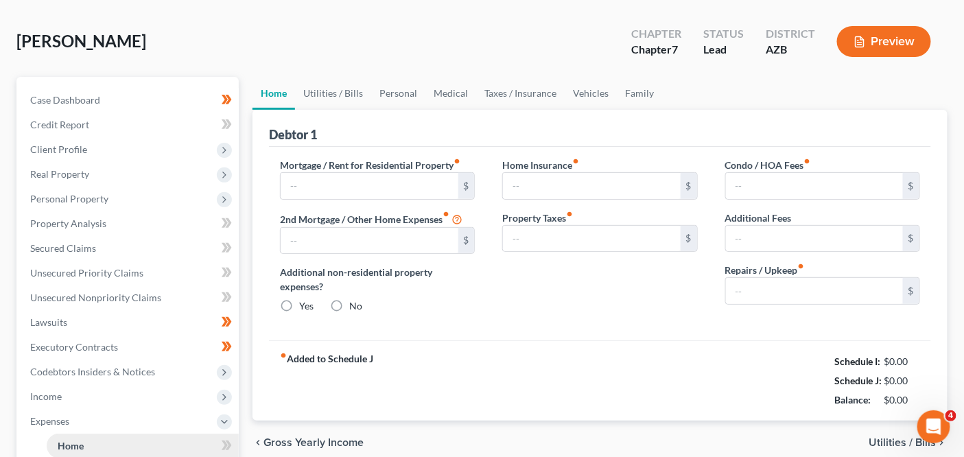
type input "0.00"
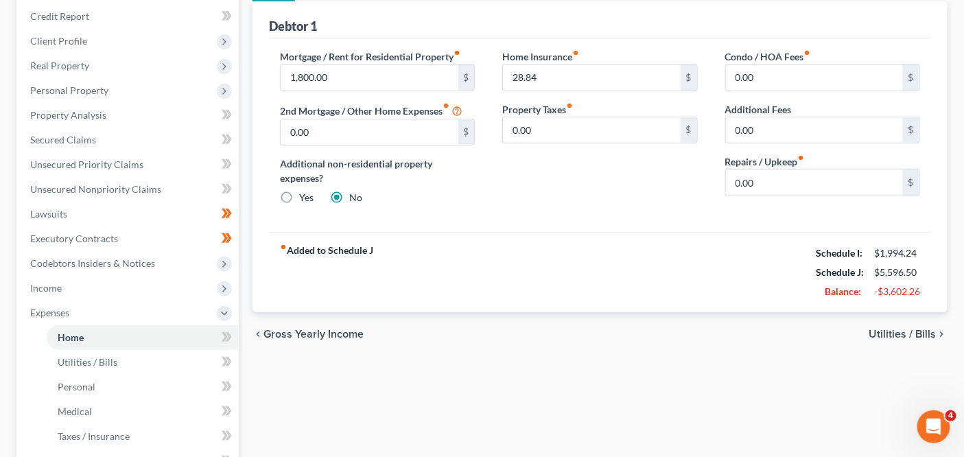
scroll to position [104, 0]
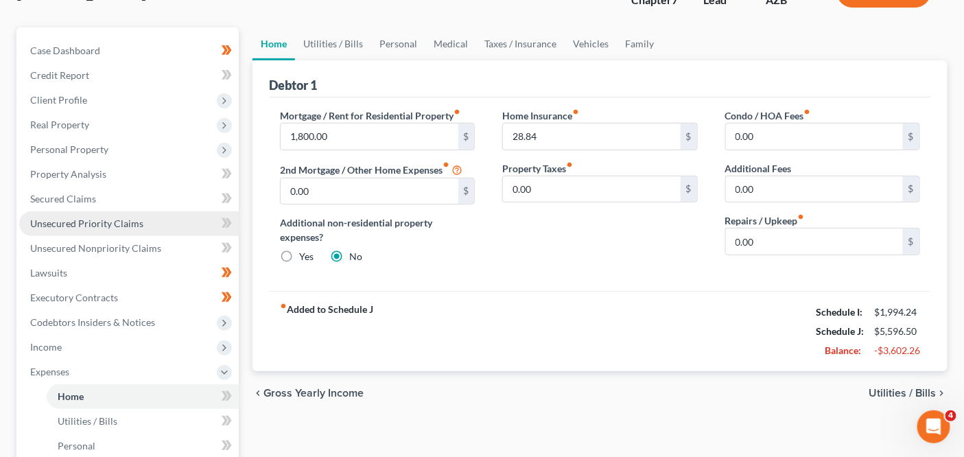
click at [156, 233] on link "Unsecured Priority Claims" at bounding box center [129, 223] width 220 height 25
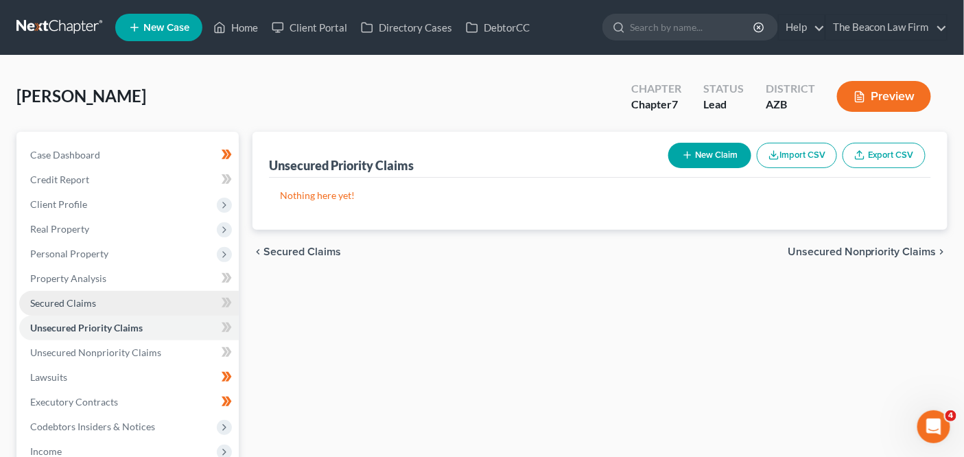
click at [185, 305] on link "Secured Claims" at bounding box center [129, 303] width 220 height 25
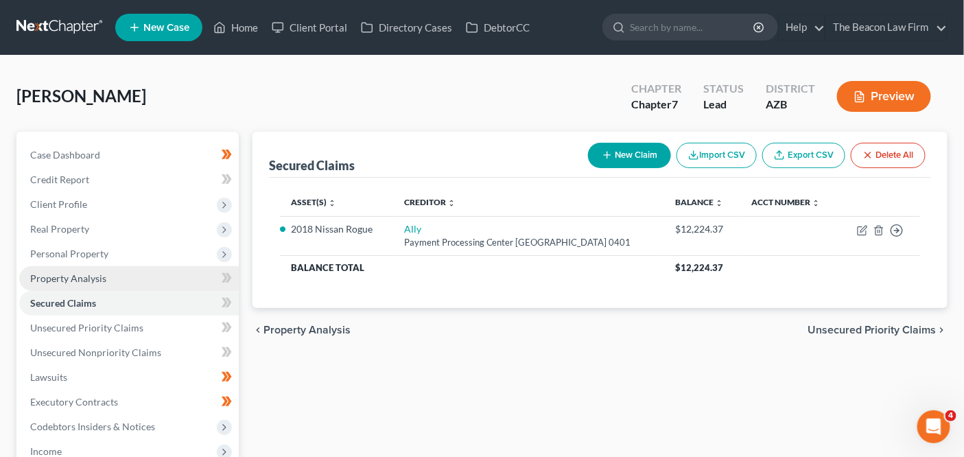
click at [174, 288] on link "Property Analysis" at bounding box center [129, 278] width 220 height 25
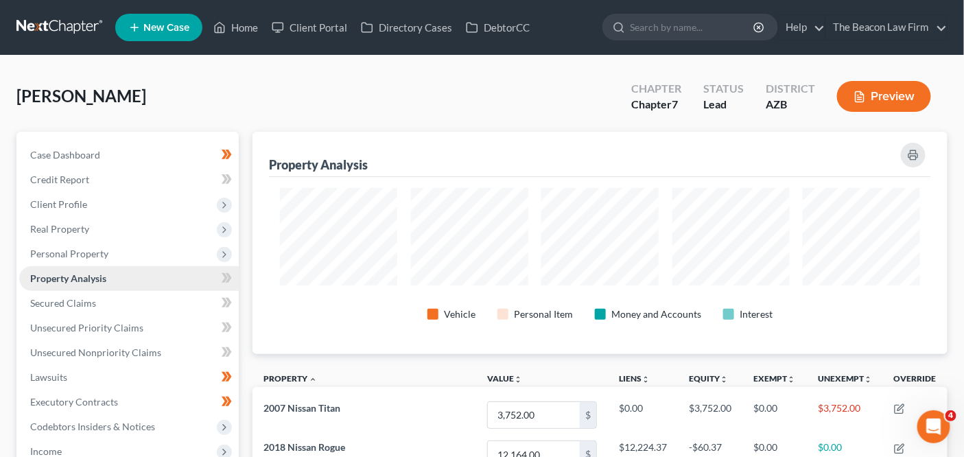
scroll to position [222, 695]
click at [176, 265] on ul "Case Dashboard Payments Invoices Payments Payments Credit Report Client Profile" at bounding box center [129, 365] width 220 height 445
click at [176, 235] on span "Real Property" at bounding box center [129, 229] width 220 height 25
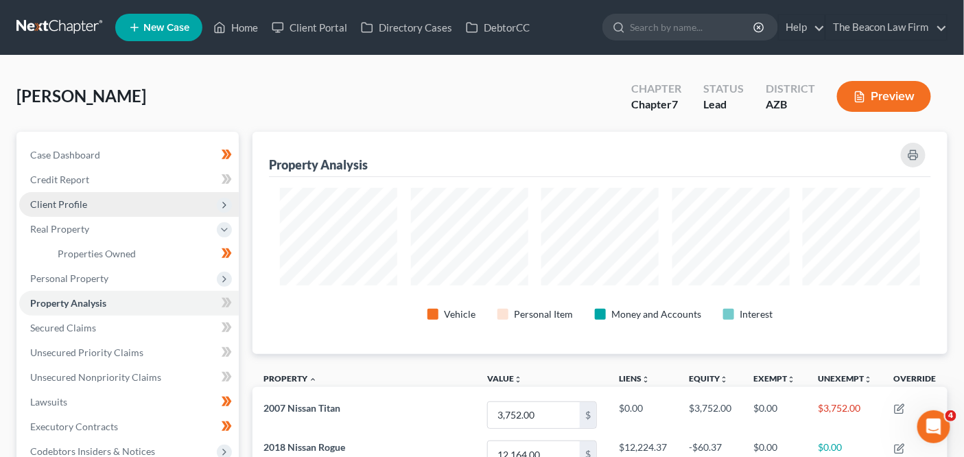
click at [178, 202] on span "Client Profile" at bounding box center [129, 204] width 220 height 25
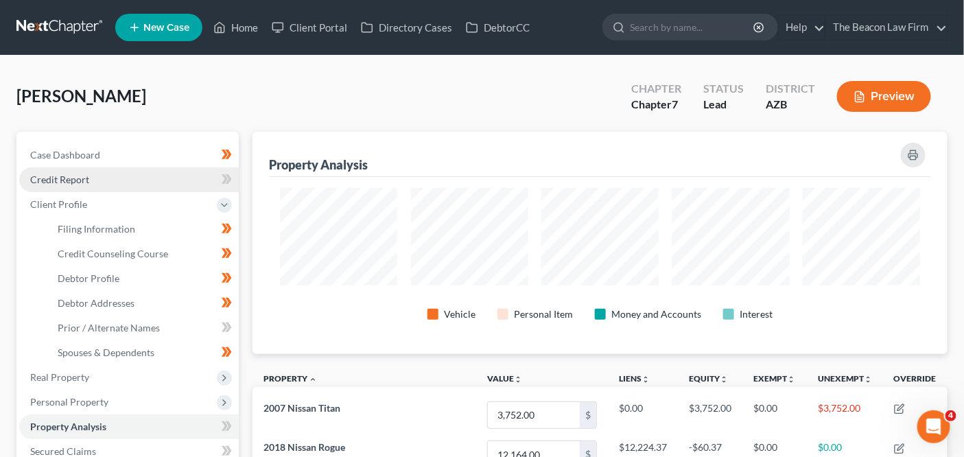
click at [178, 184] on link "Credit Report" at bounding box center [129, 179] width 220 height 25
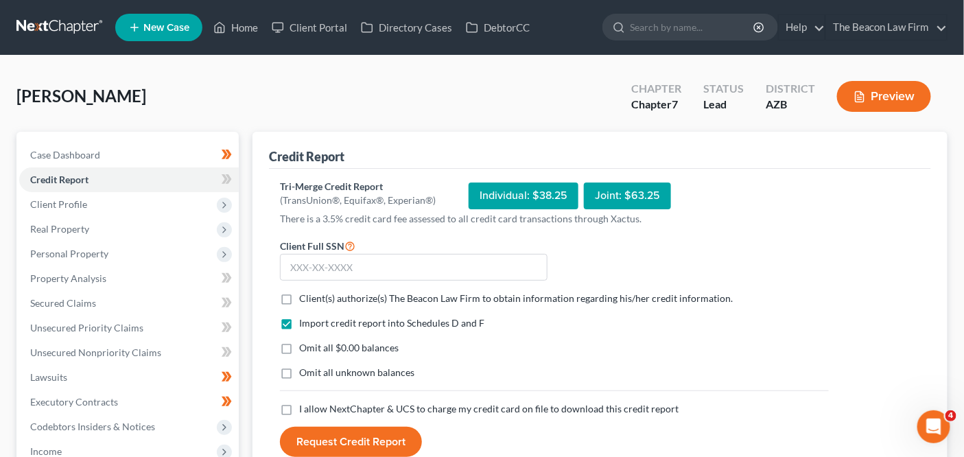
click at [334, 290] on form "Client Full SSN * Client(s) authorize(s) The Beacon Law Firm to obtain informat…" at bounding box center [554, 348] width 563 height 220
click at [329, 300] on span "Client(s) authorize(s) The Beacon Law Firm to obtain information regarding his/…" at bounding box center [516, 298] width 434 height 12
click at [314, 300] on input "Client(s) authorize(s) The Beacon Law Firm to obtain information regarding his/…" at bounding box center [309, 296] width 9 height 9
checkbox input "true"
click at [300, 397] on div "Import credit report into Schedules D and F Omit all $0.00 balances Omit all un…" at bounding box center [554, 359] width 563 height 86
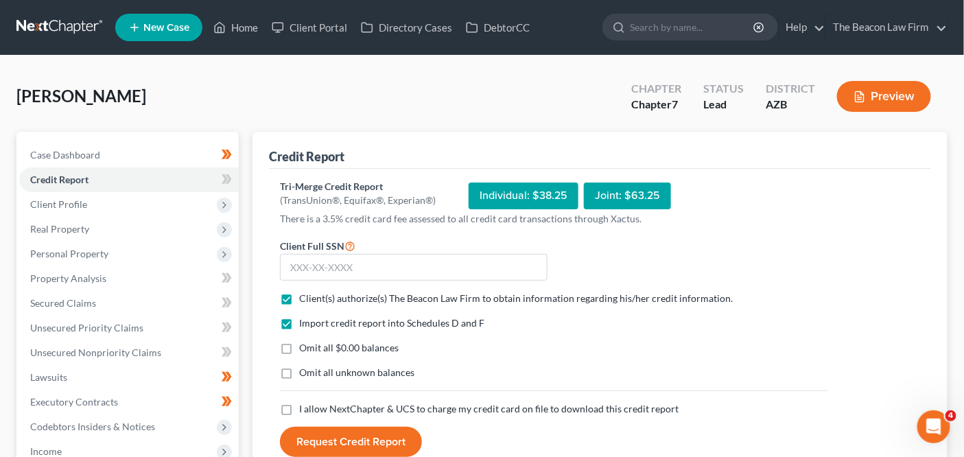
click at [299, 404] on label "I allow NextChapter & UCS to charge my credit card on file to download this cre…" at bounding box center [489, 409] width 380 height 14
click at [305, 404] on input "I allow NextChapter & UCS to charge my credit card on file to download this cre…" at bounding box center [309, 406] width 9 height 9
checkbox input "true"
click at [496, 256] on input "text" at bounding box center [414, 267] width 268 height 27
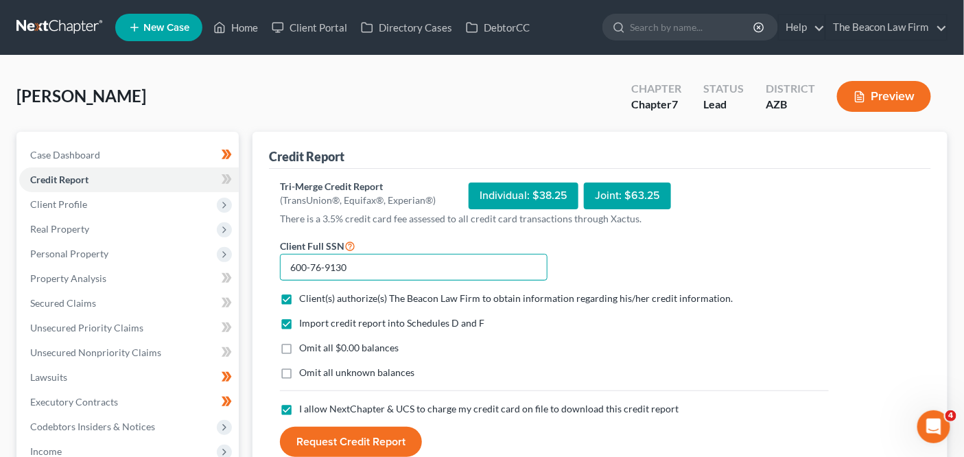
type input "600-76-9130"
click at [376, 445] on button "Request Credit Report" at bounding box center [351, 442] width 142 height 30
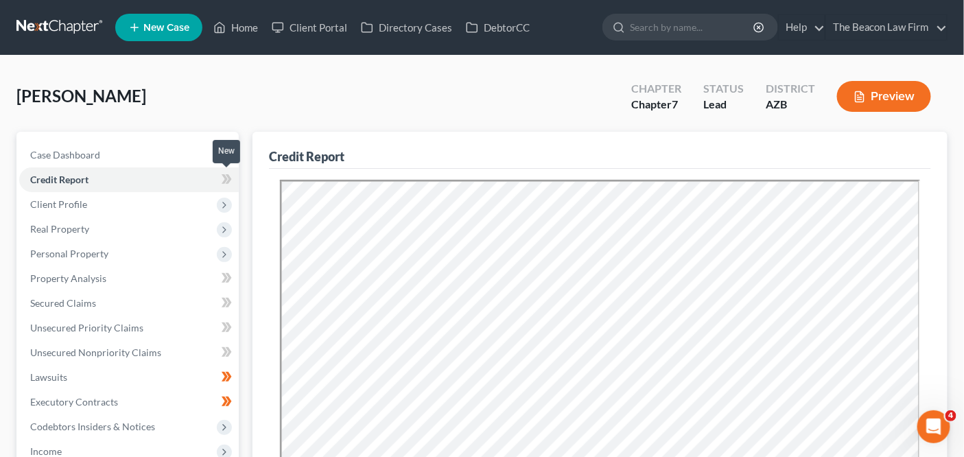
click at [237, 181] on span at bounding box center [227, 181] width 24 height 21
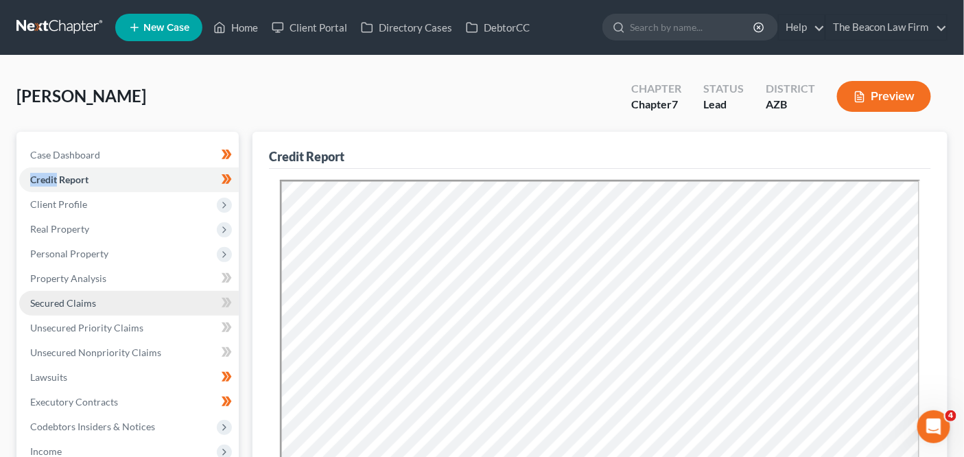
click at [161, 293] on link "Secured Claims" at bounding box center [129, 303] width 220 height 25
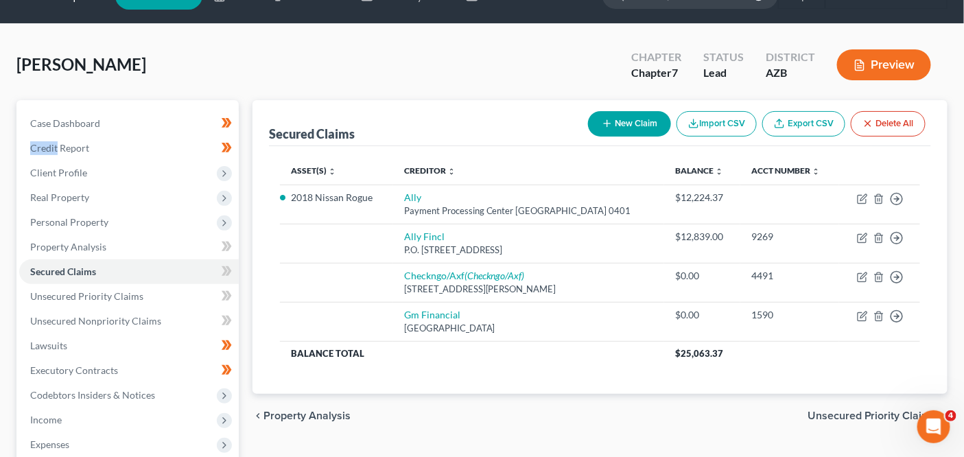
scroll to position [49, 0]
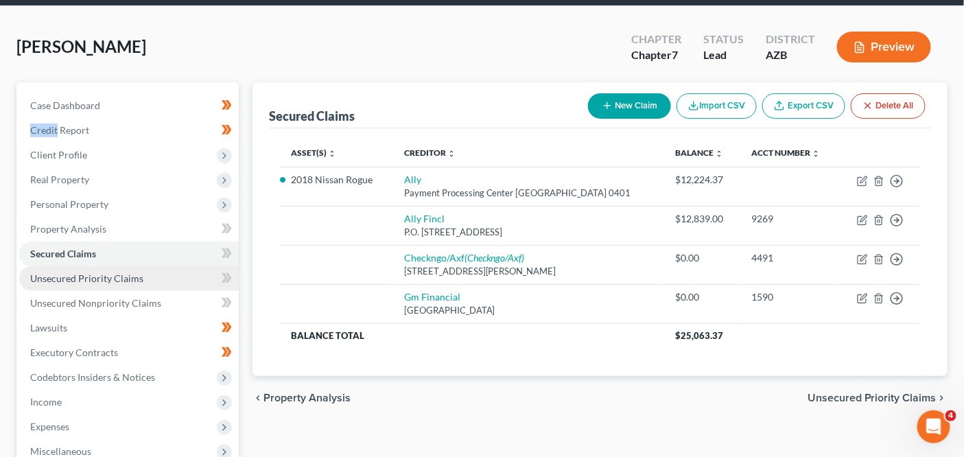
click at [154, 279] on link "Unsecured Priority Claims" at bounding box center [129, 278] width 220 height 25
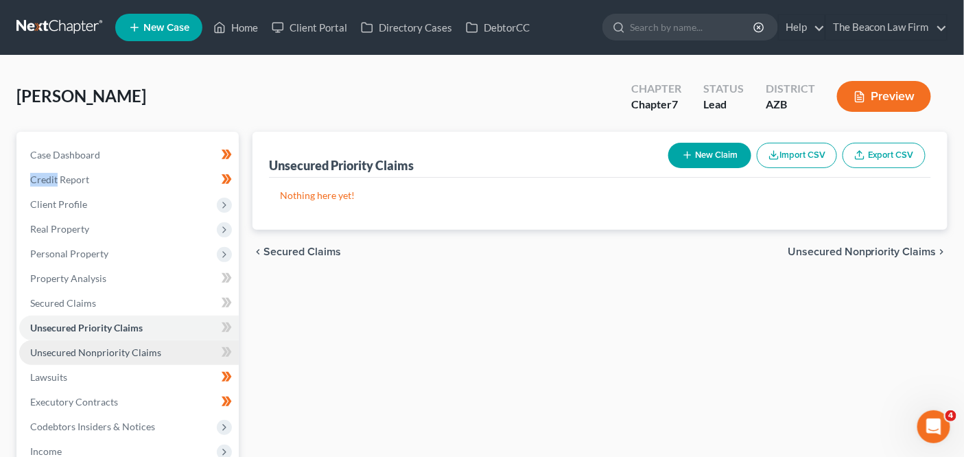
click at [136, 340] on link "Unsecured Nonpriority Claims" at bounding box center [129, 352] width 220 height 25
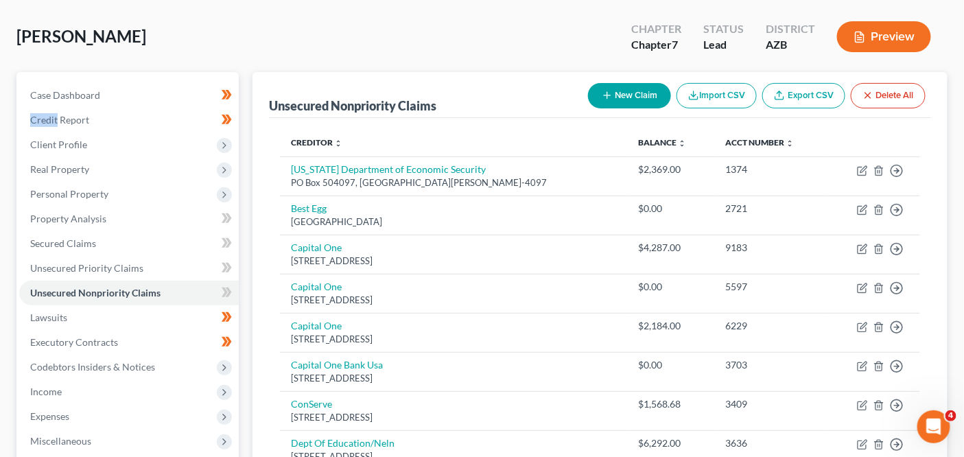
scroll to position [97, 0]
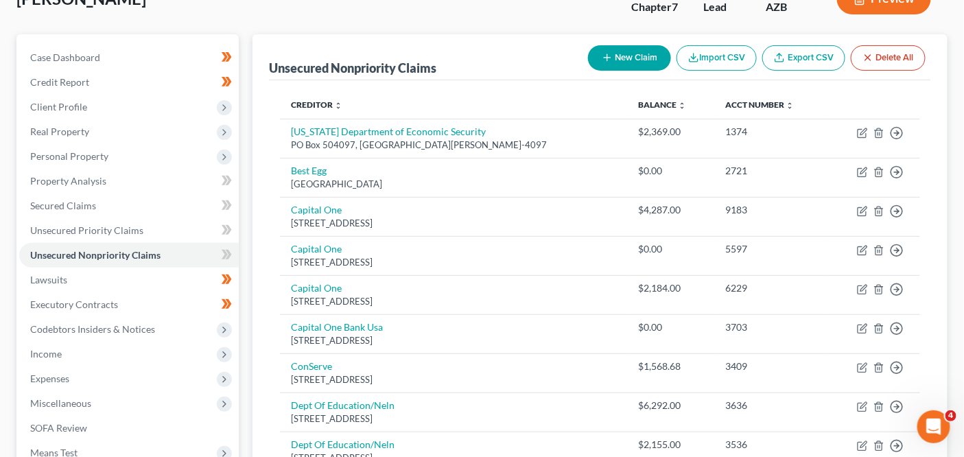
click at [715, 109] on th "Acct Number expand_more expand_less unfold_more" at bounding box center [771, 104] width 113 height 27
click at [726, 106] on link "Acct Number expand_more expand_less unfold_more" at bounding box center [760, 105] width 69 height 10
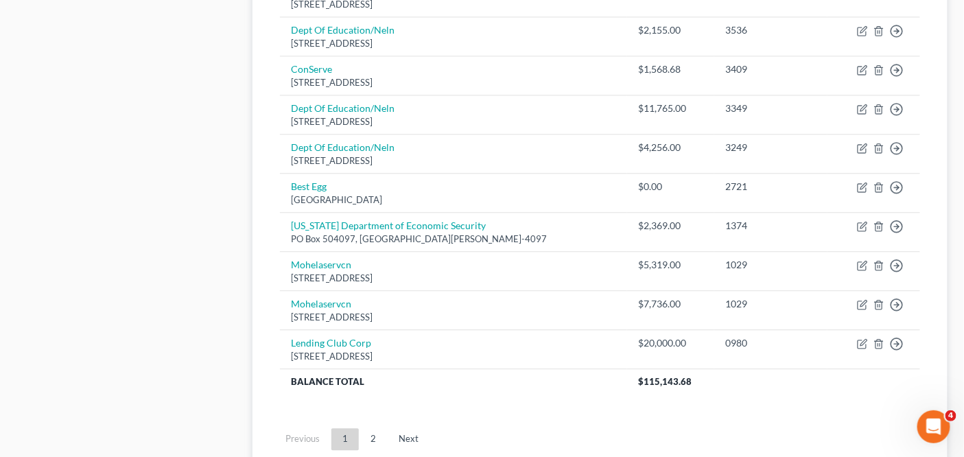
scroll to position [1052, 0]
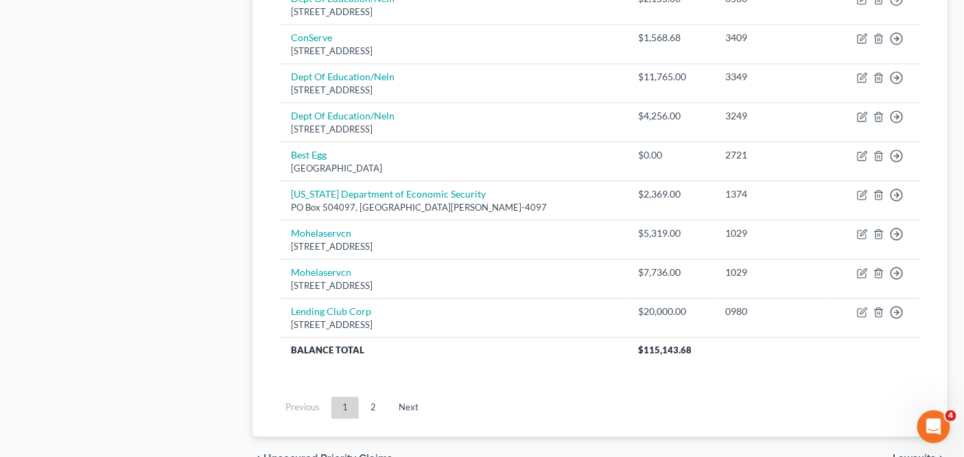
click at [402, 397] on link "Next" at bounding box center [409, 408] width 42 height 22
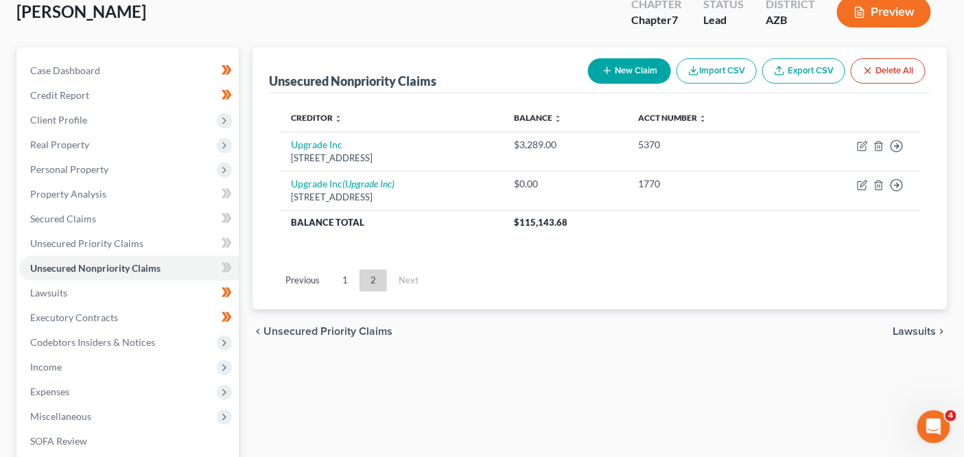
scroll to position [26, 0]
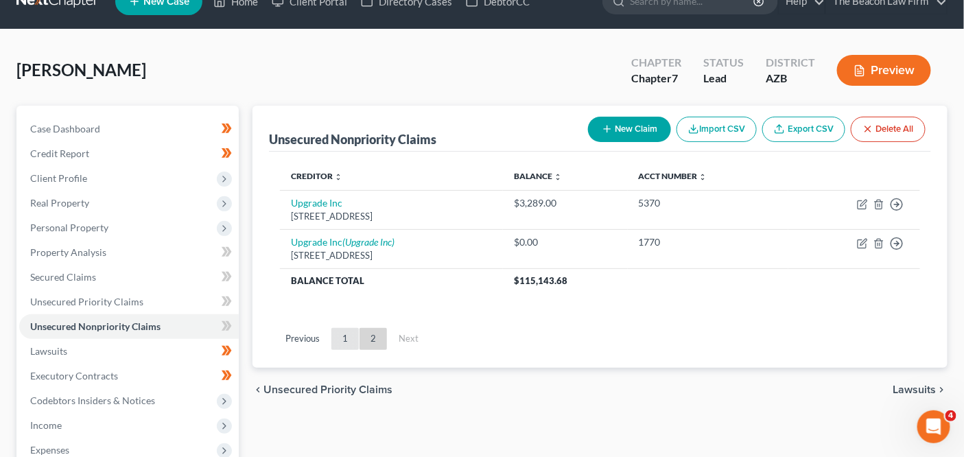
click at [349, 340] on link "1" at bounding box center [345, 339] width 27 height 22
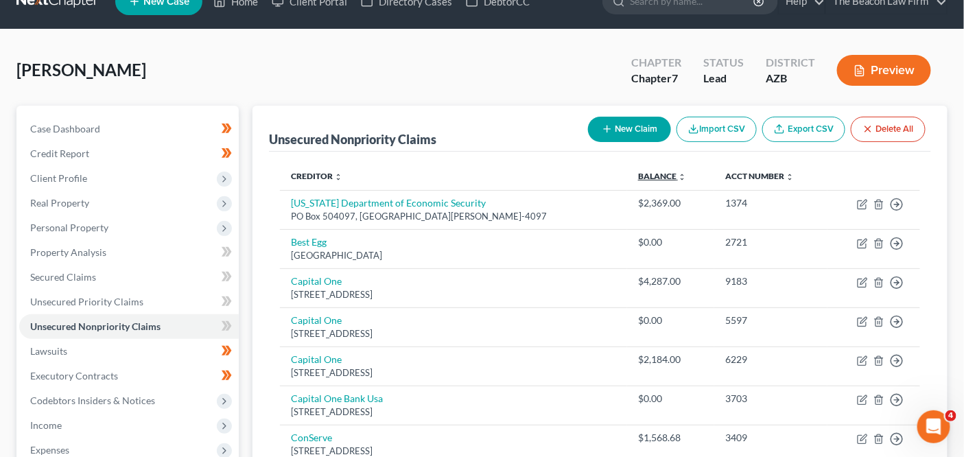
click at [638, 174] on link "Balance expand_more expand_less unfold_more" at bounding box center [662, 176] width 48 height 10
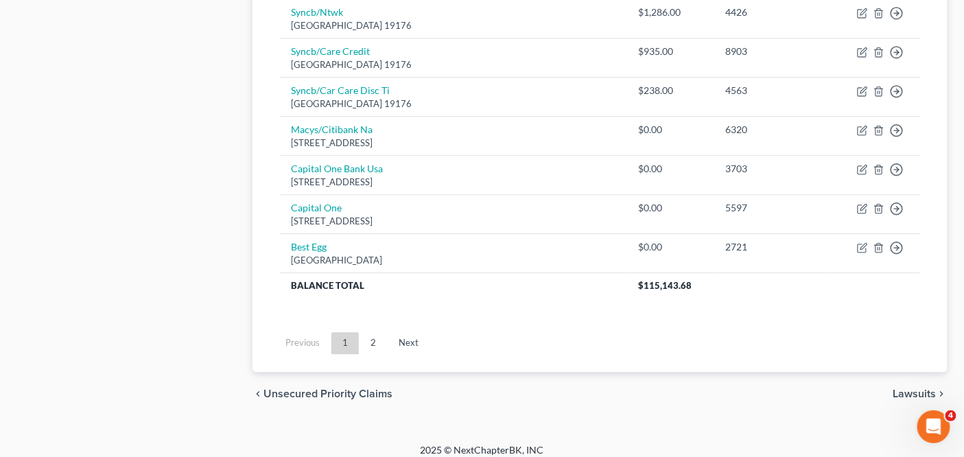
scroll to position [0, 0]
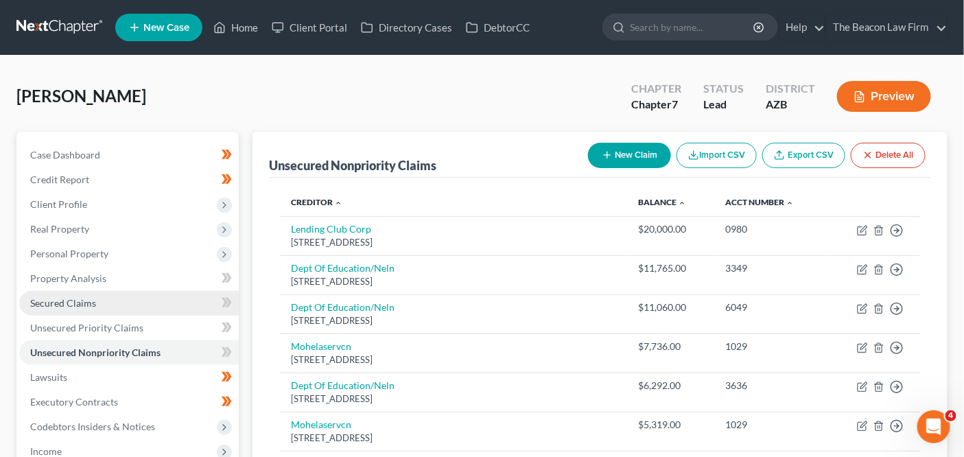
click at [200, 309] on link "Secured Claims" at bounding box center [129, 303] width 220 height 25
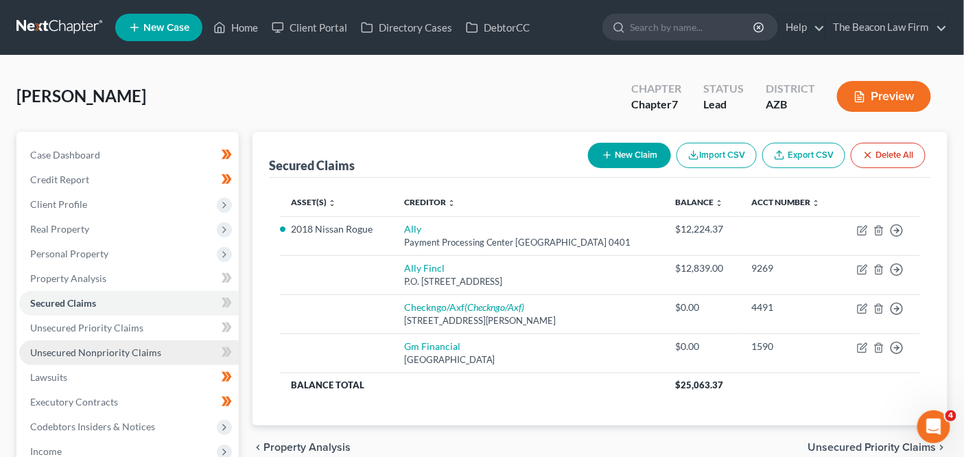
click at [187, 345] on link "Unsecured Nonpriority Claims" at bounding box center [129, 352] width 220 height 25
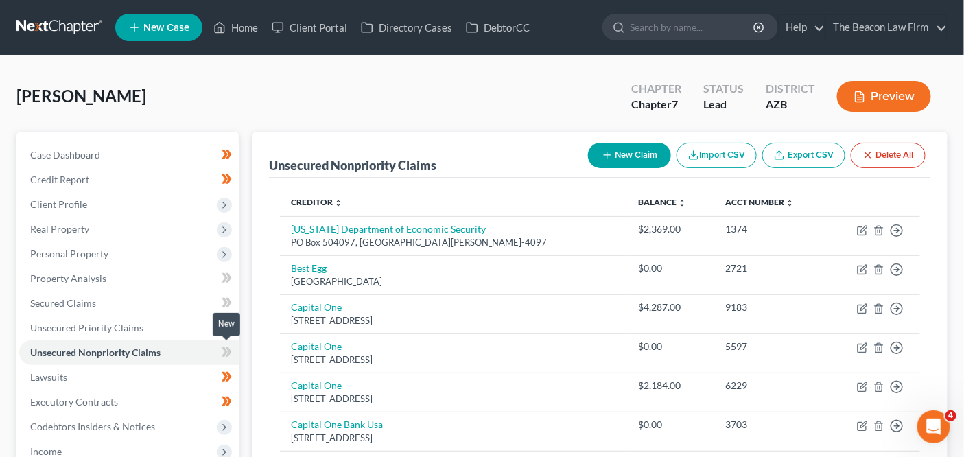
click at [224, 344] on icon at bounding box center [227, 352] width 10 height 17
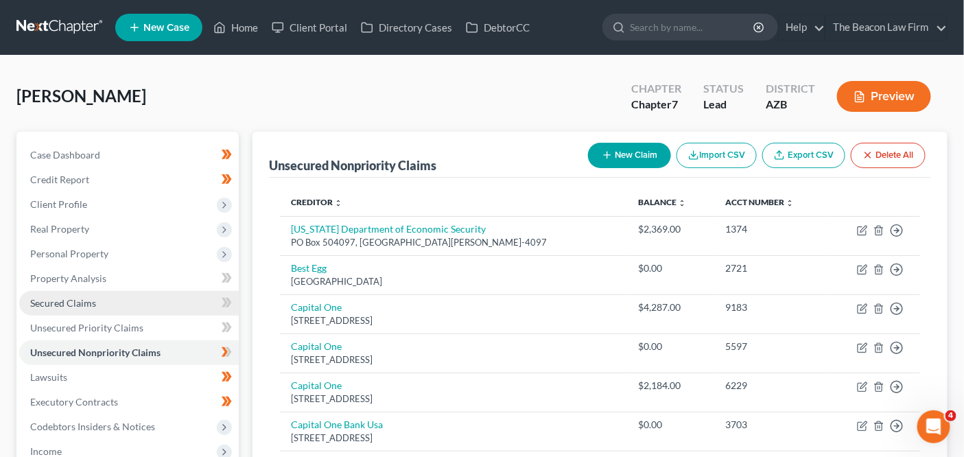
click at [194, 299] on link "Secured Claims" at bounding box center [129, 303] width 220 height 25
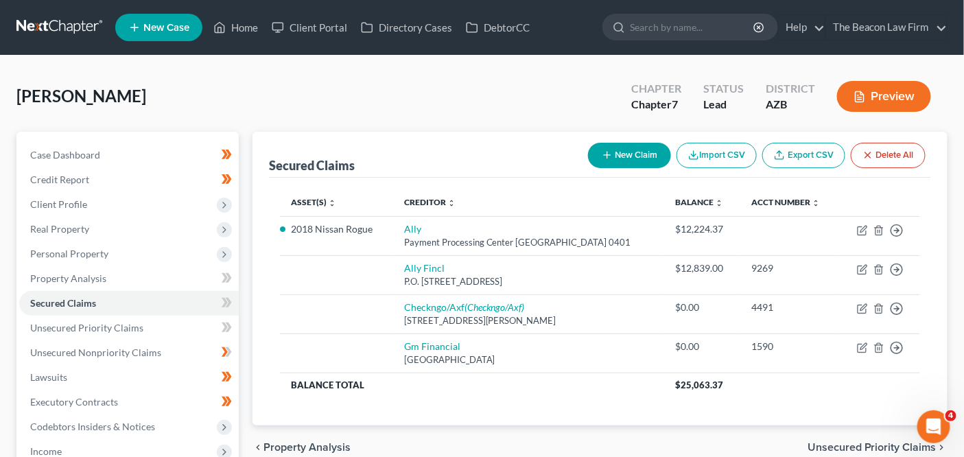
click at [95, 25] on link at bounding box center [60, 27] width 88 height 25
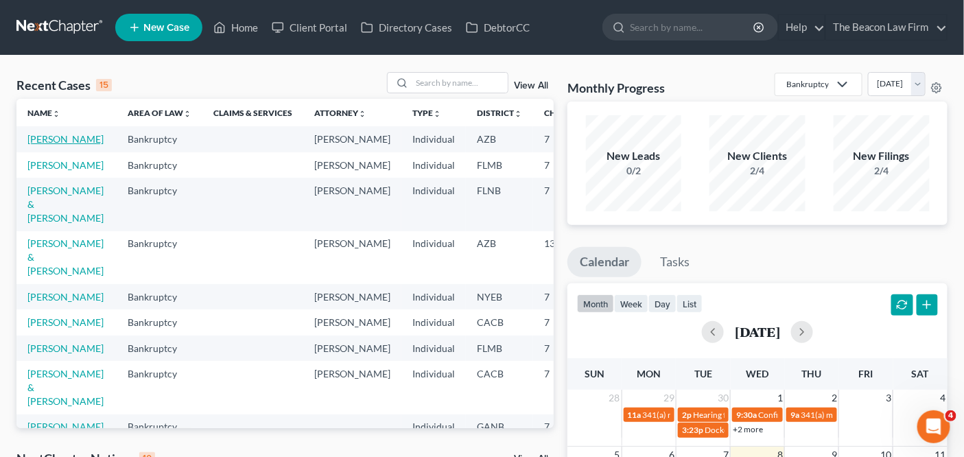
click at [42, 145] on link "[PERSON_NAME]" at bounding box center [65, 139] width 76 height 12
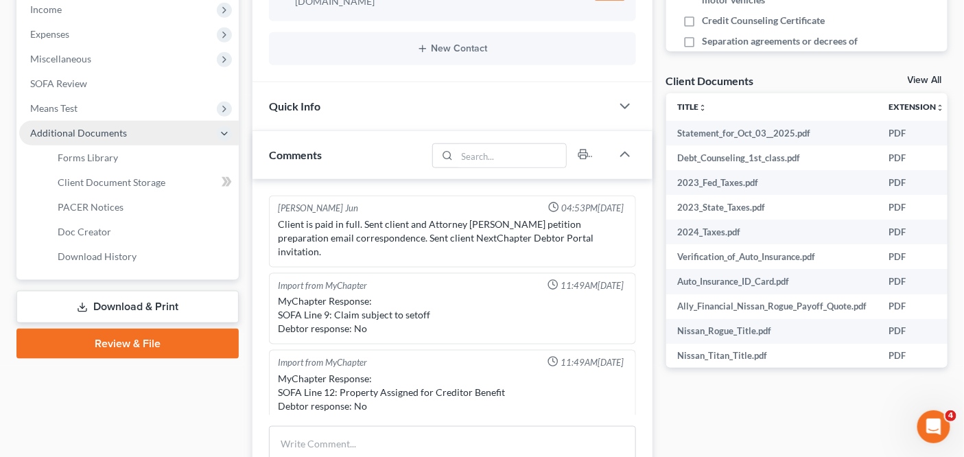
scroll to position [347, 0]
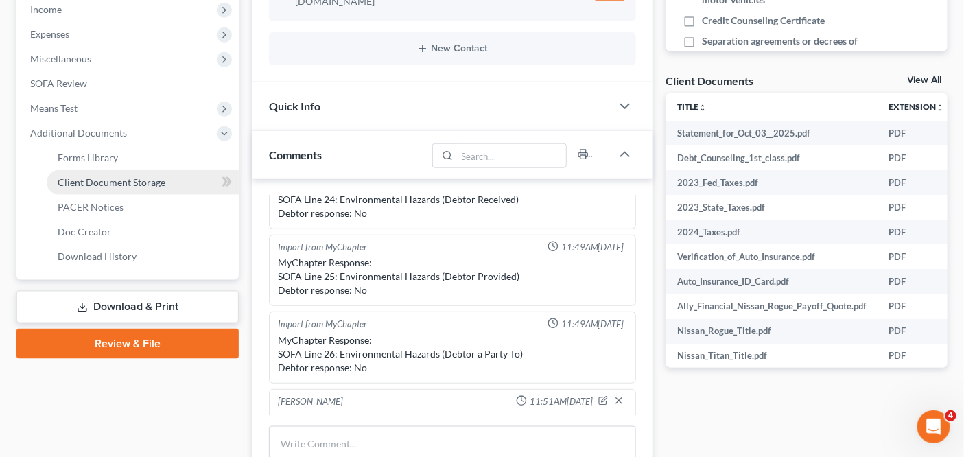
click at [141, 176] on span "Client Document Storage" at bounding box center [112, 182] width 108 height 12
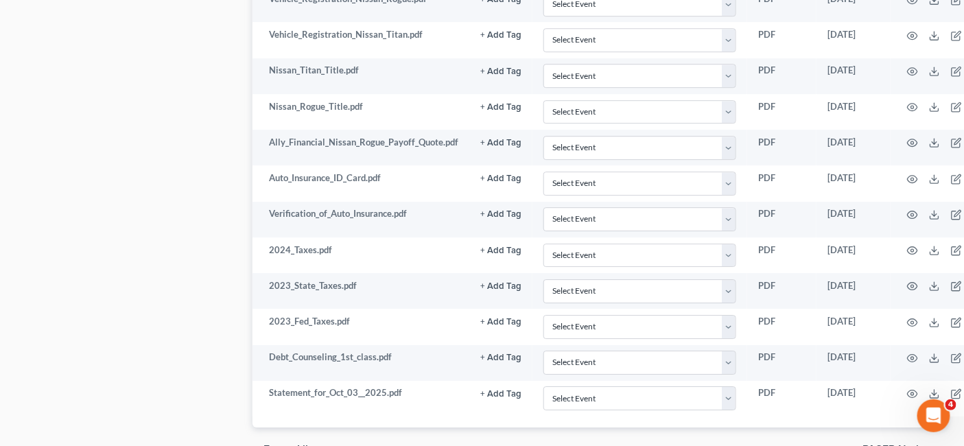
scroll to position [1317, 0]
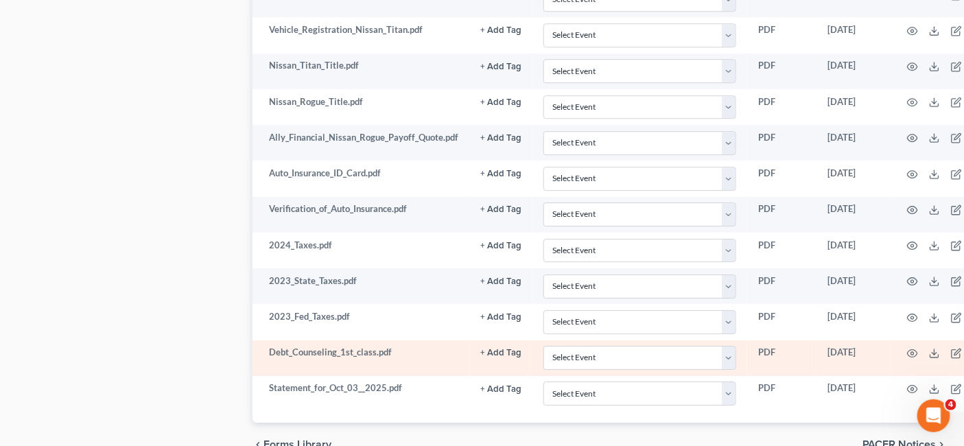
click at [652, 351] on td "Select Event AA Schedules and Statements (Formerly All Required) Amended Chapte…" at bounding box center [640, 358] width 215 height 36
click at [652, 346] on select "Select Event AA Schedules and Statements (Formerly All Required) Amended Chapte…" at bounding box center [640, 358] width 193 height 24
select select "14"
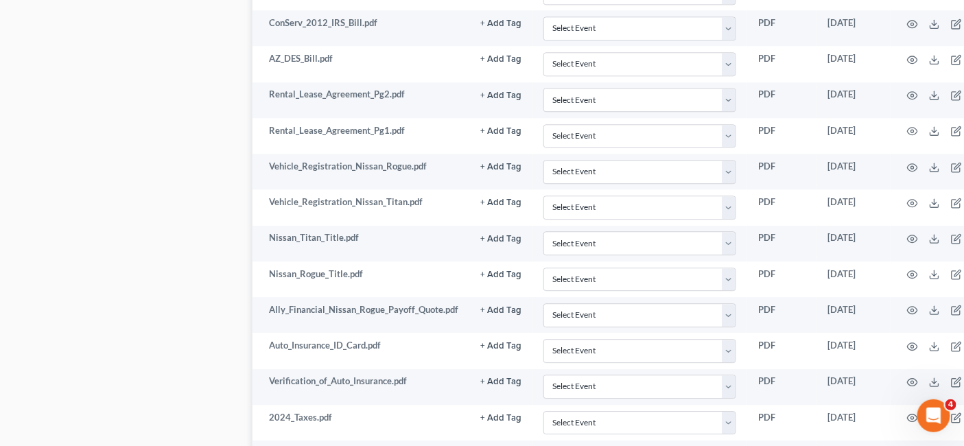
scroll to position [0, 0]
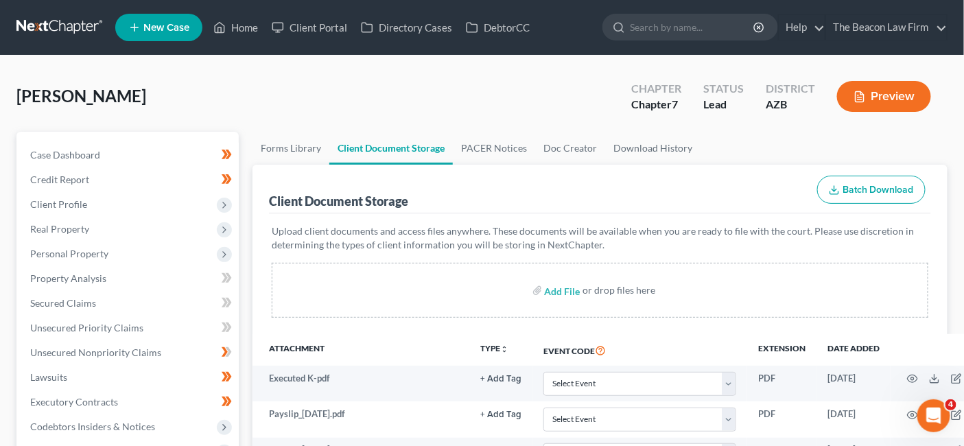
click at [72, 45] on nav "Home New Case Client Portal Directory Cases DebtorCC The Beacon Law Firm [EMAIL…" at bounding box center [482, 27] width 964 height 55
click at [74, 34] on link at bounding box center [60, 27] width 88 height 25
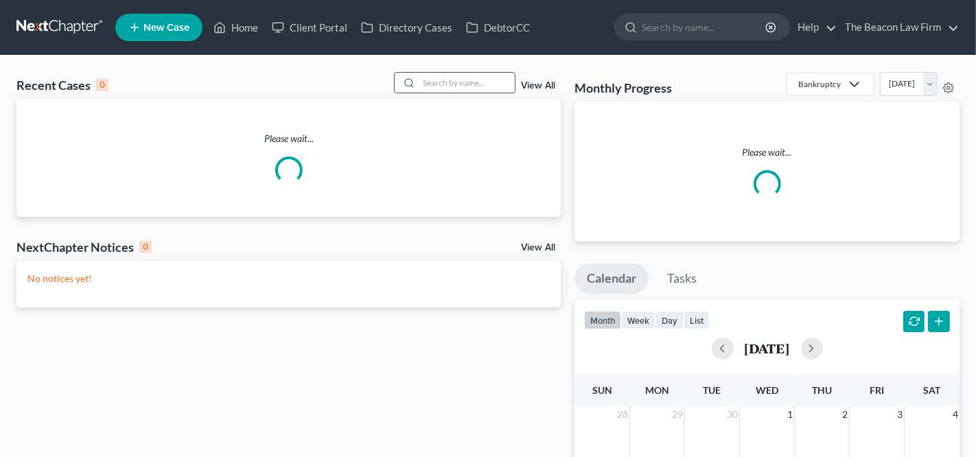
click at [430, 87] on input "search" at bounding box center [467, 83] width 96 height 20
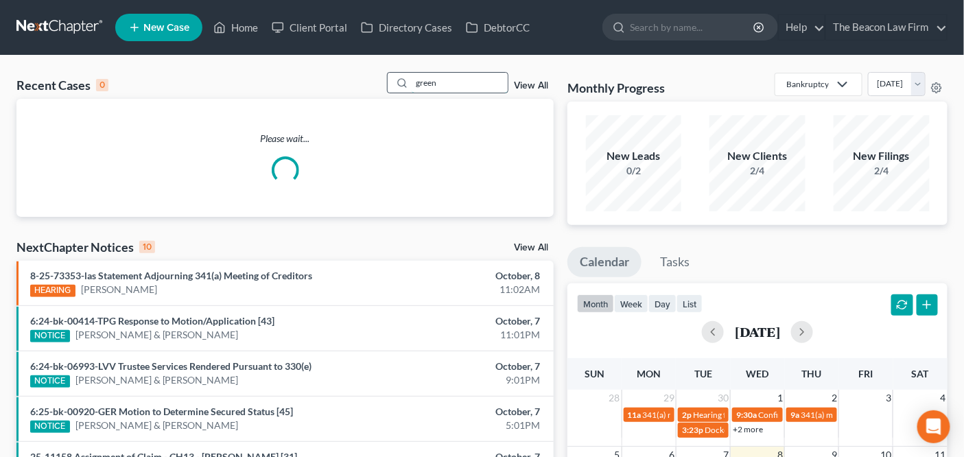
type input "green"
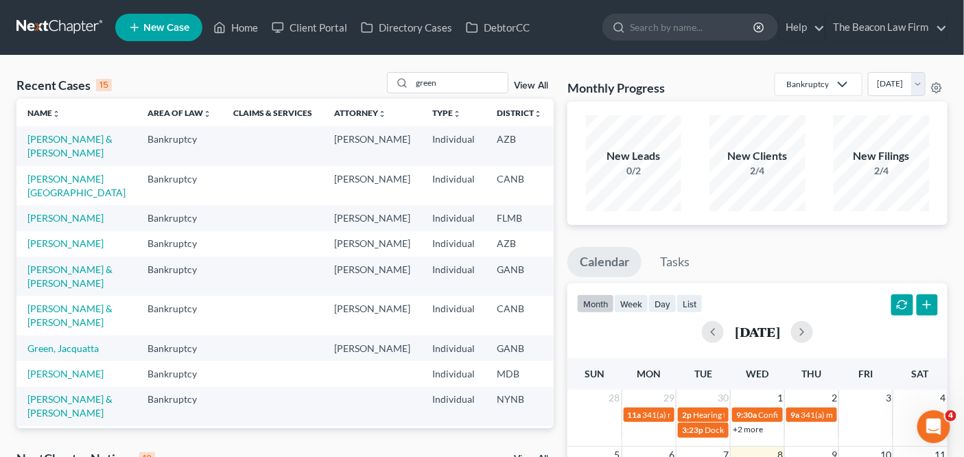
click at [43, 159] on td "[PERSON_NAME] & [PERSON_NAME]" at bounding box center [76, 145] width 120 height 39
click at [43, 157] on link "[PERSON_NAME] & [PERSON_NAME]" at bounding box center [69, 145] width 85 height 25
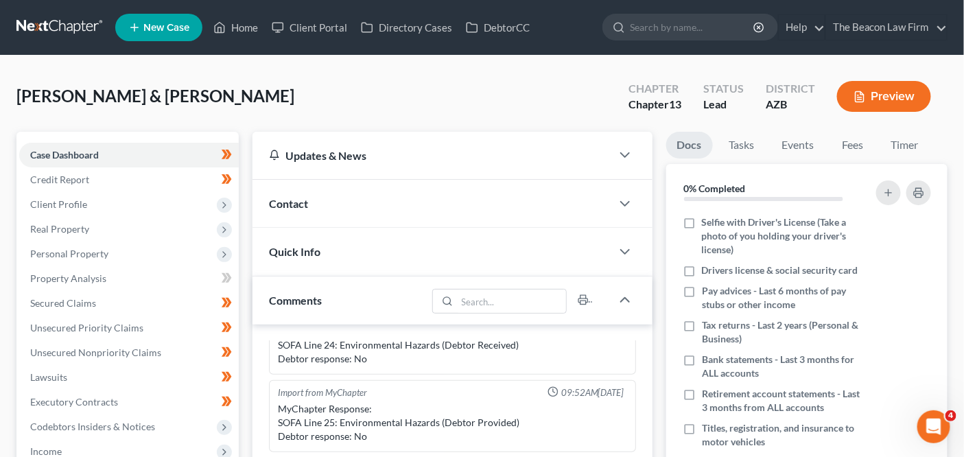
drag, startPoint x: 62, startPoint y: 24, endPoint x: 83, endPoint y: 23, distance: 21.3
click at [64, 22] on link at bounding box center [60, 27] width 88 height 25
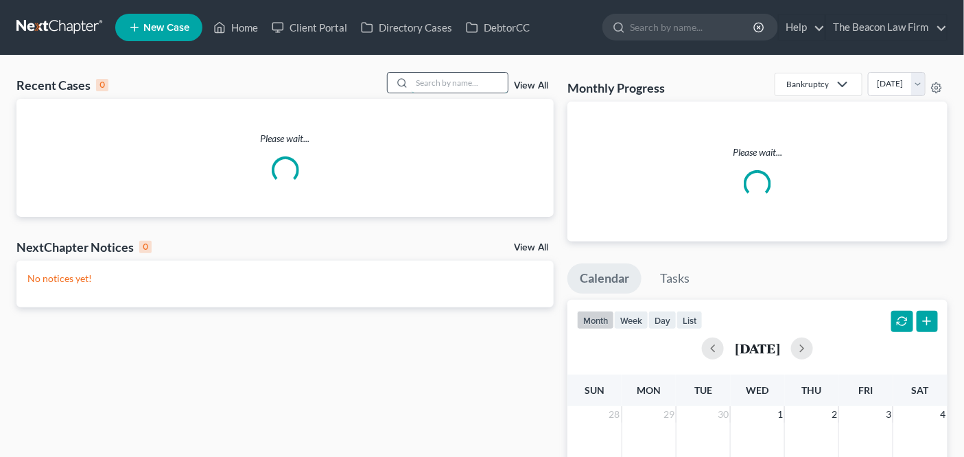
click at [469, 86] on input "search" at bounding box center [460, 83] width 96 height 20
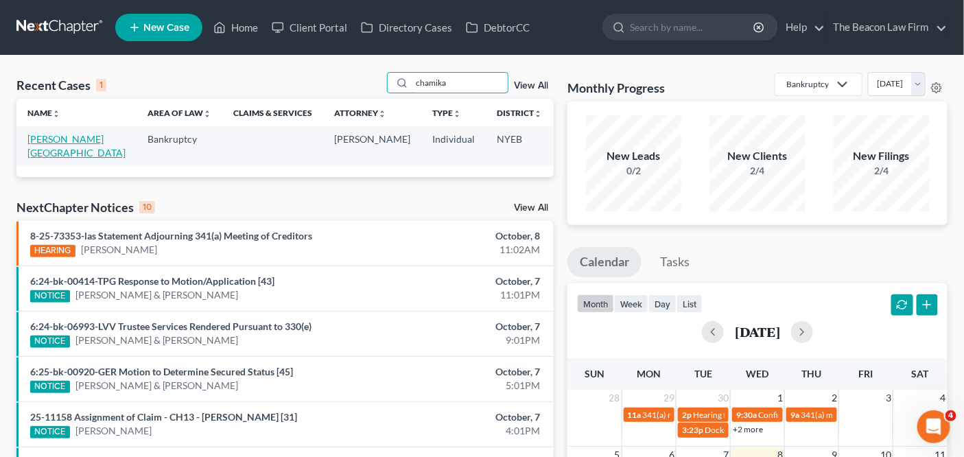
type input "chamika"
click at [59, 152] on link "Wilson, Chamika" at bounding box center [76, 145] width 98 height 25
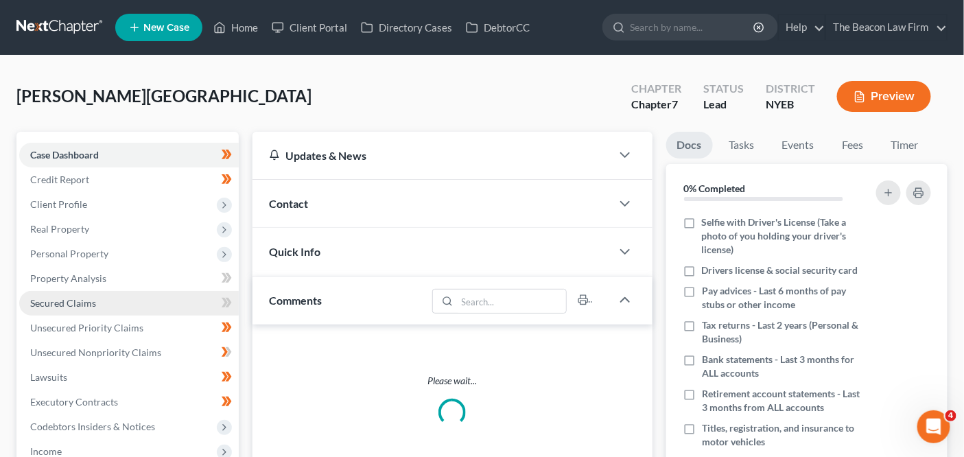
click at [135, 305] on link "Secured Claims" at bounding box center [129, 303] width 220 height 25
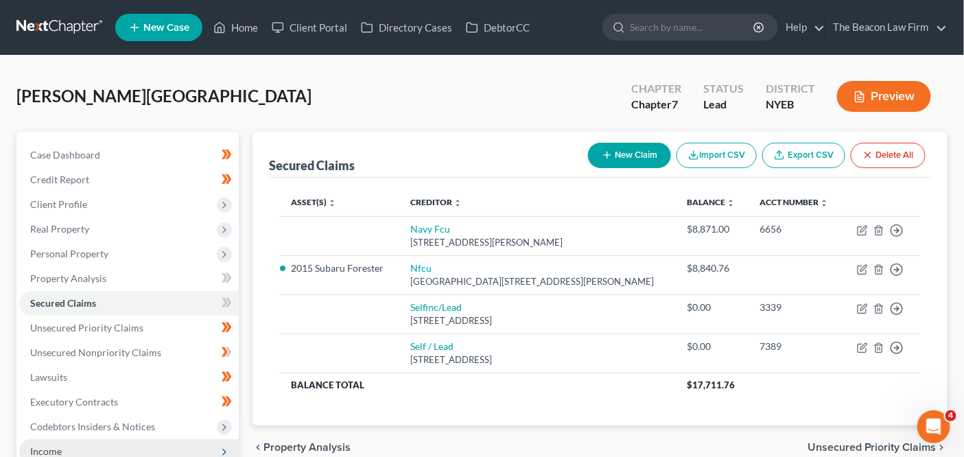
click at [152, 441] on span "Income" at bounding box center [129, 451] width 220 height 25
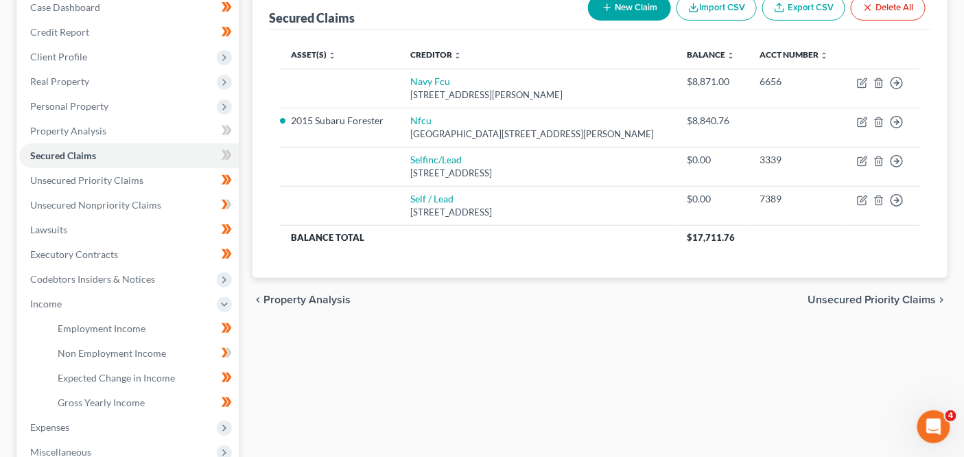
scroll to position [153, 0]
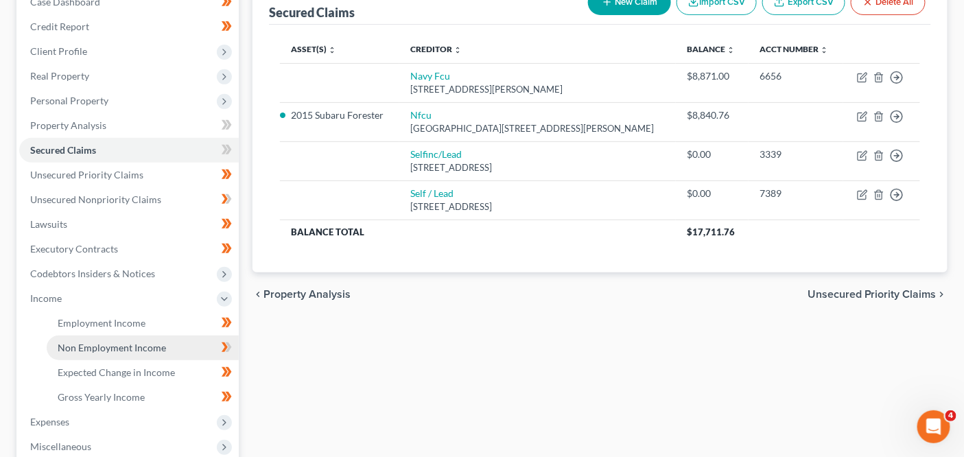
click at [187, 342] on link "Non Employment Income" at bounding box center [143, 348] width 192 height 25
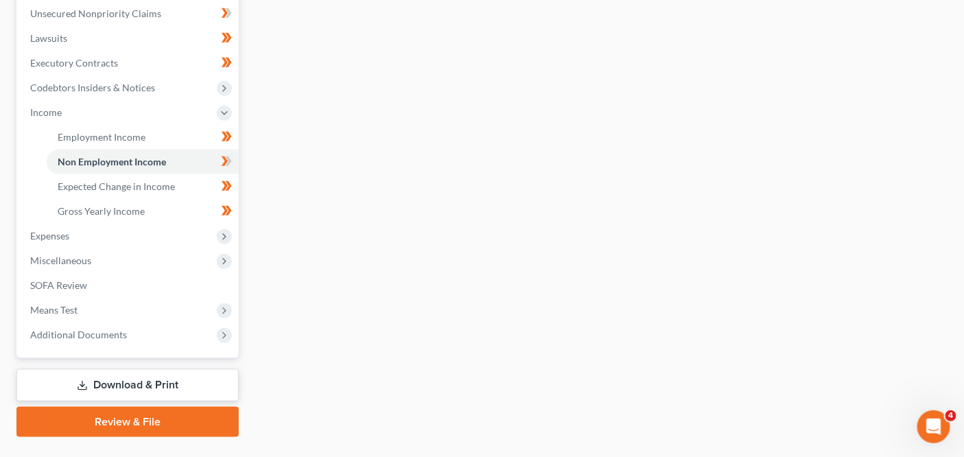
scroll to position [342, 0]
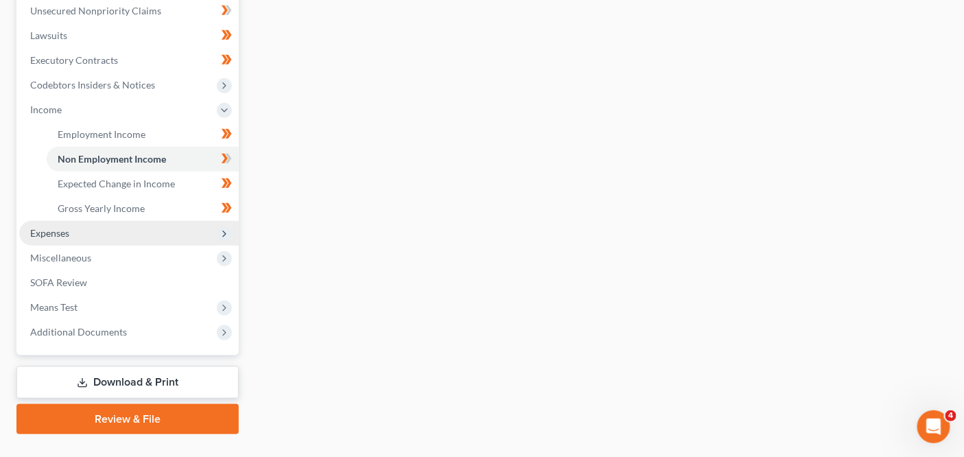
click at [174, 231] on span "Expenses" at bounding box center [129, 233] width 220 height 25
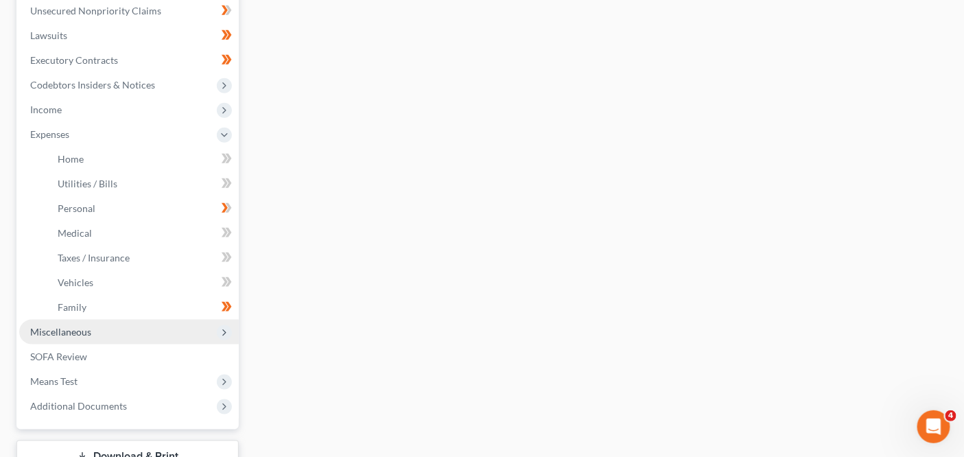
click at [163, 336] on span "Miscellaneous" at bounding box center [129, 332] width 220 height 25
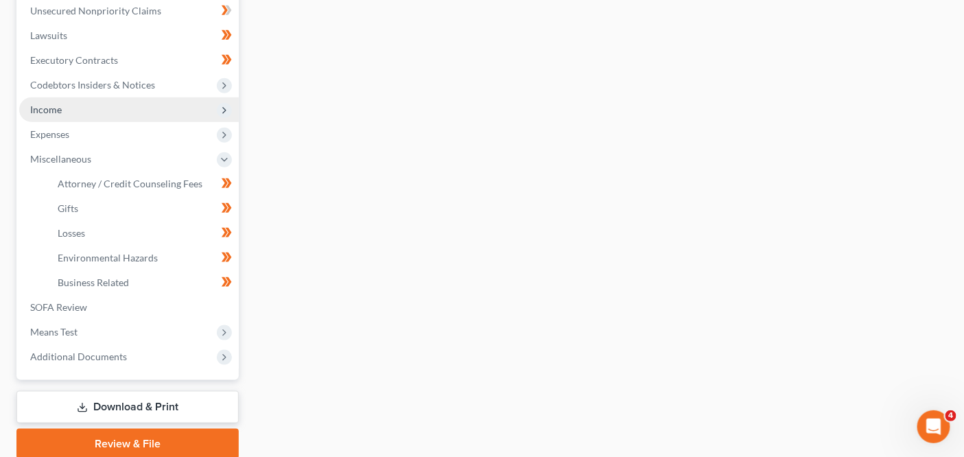
click at [146, 119] on span "Income" at bounding box center [129, 109] width 220 height 25
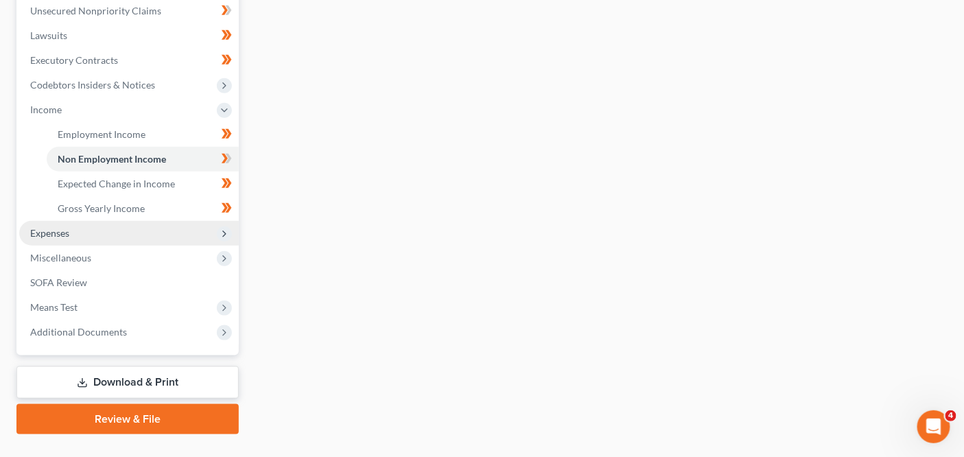
click at [129, 241] on span "Expenses" at bounding box center [129, 233] width 220 height 25
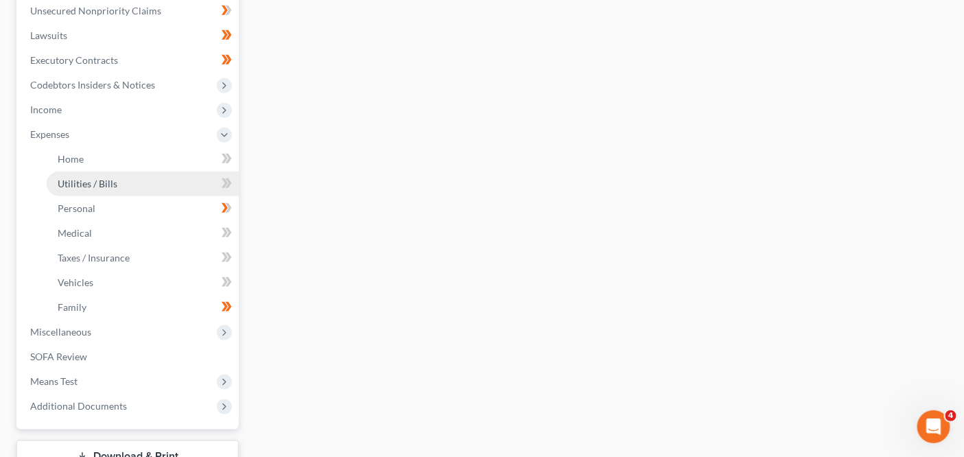
click at [143, 178] on link "Utilities / Bills" at bounding box center [143, 184] width 192 height 25
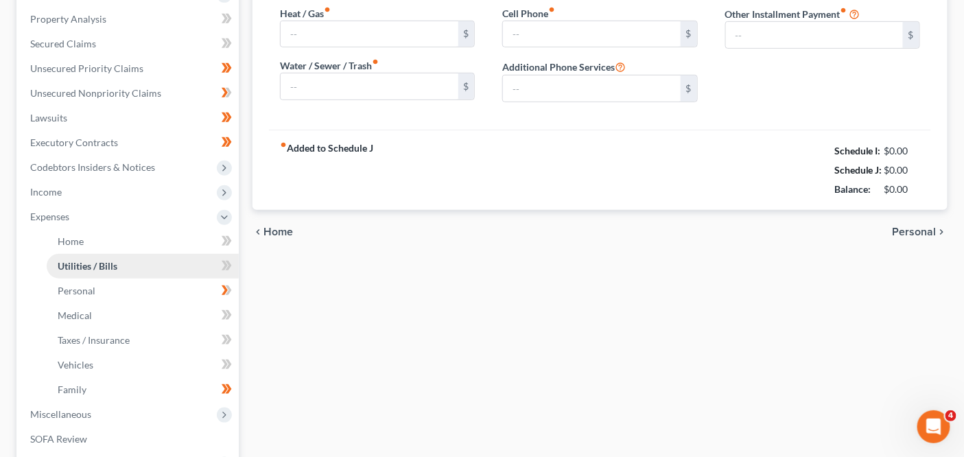
type input "256.91"
type input "463.00"
type input "0.00"
type input "50.00"
type input "90.00"
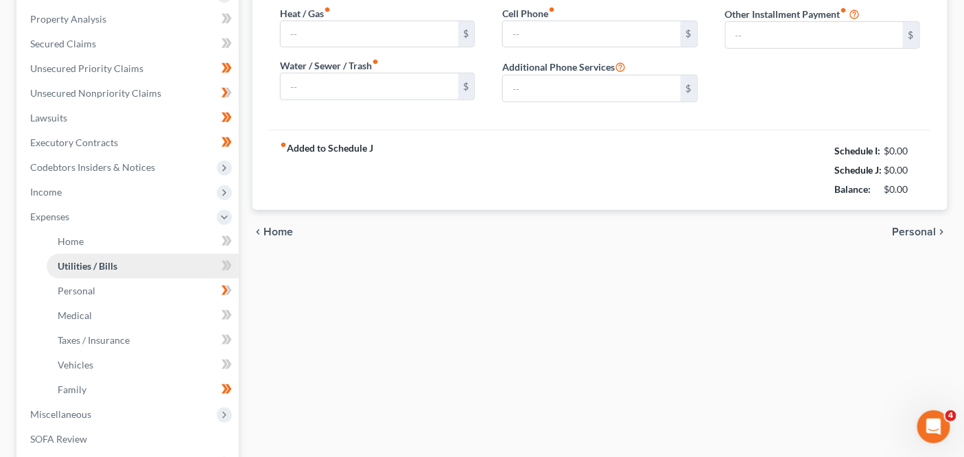
type input "0.00"
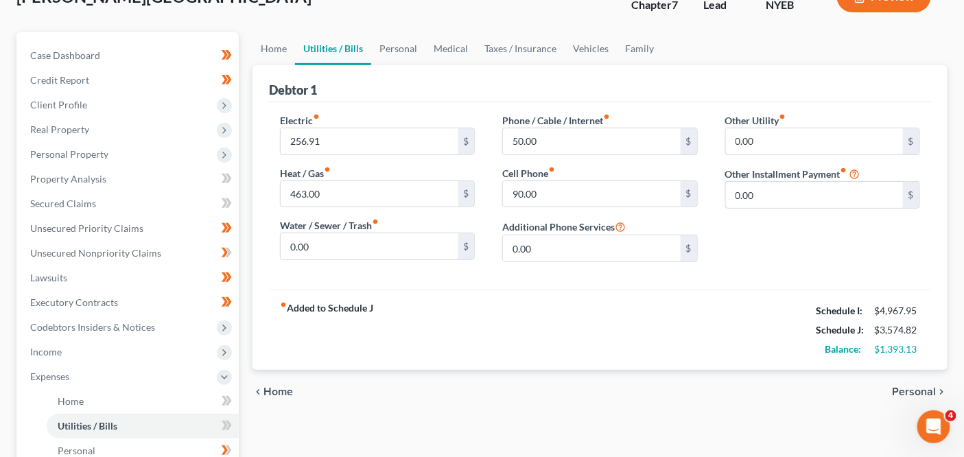
scroll to position [88, 0]
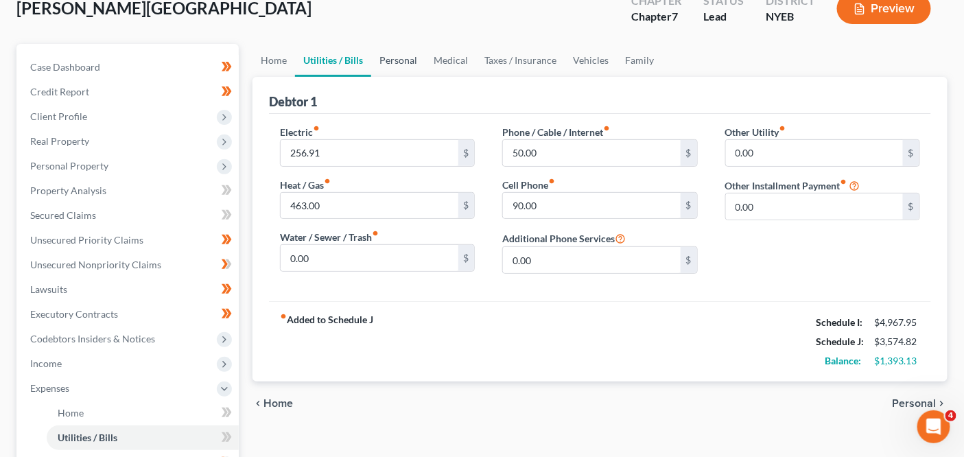
click at [401, 69] on link "Personal" at bounding box center [398, 60] width 54 height 33
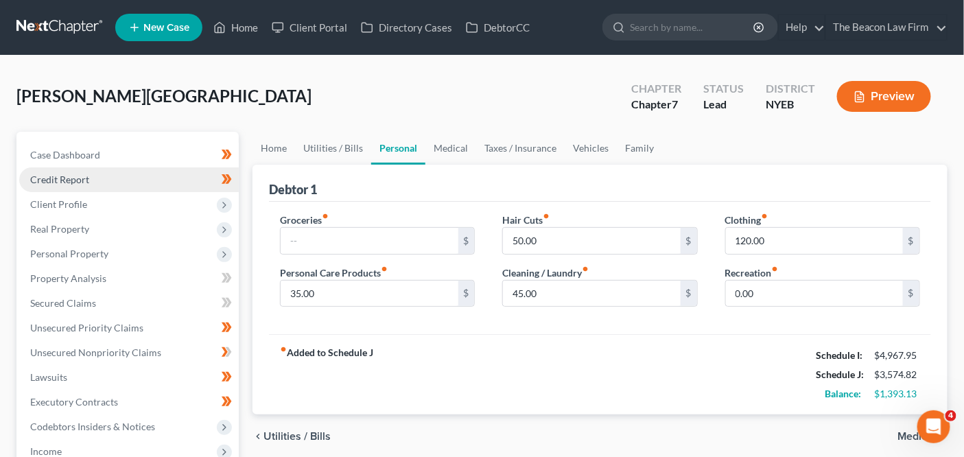
click at [181, 189] on link "Credit Report" at bounding box center [129, 179] width 220 height 25
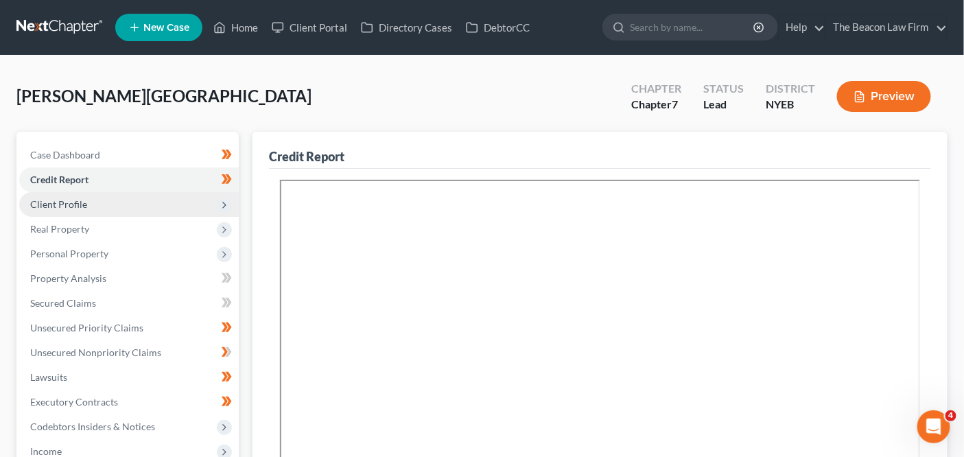
click at [178, 198] on span "Client Profile" at bounding box center [129, 204] width 220 height 25
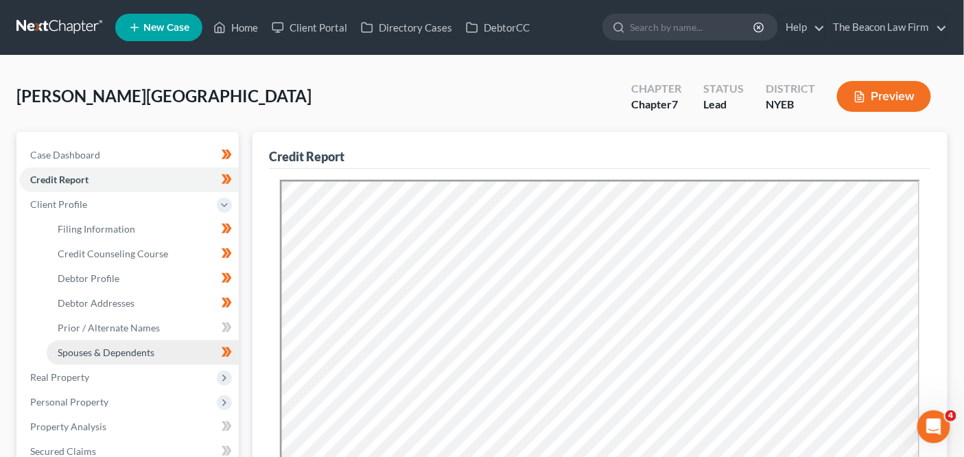
click at [154, 356] on link "Spouses & Dependents" at bounding box center [143, 352] width 192 height 25
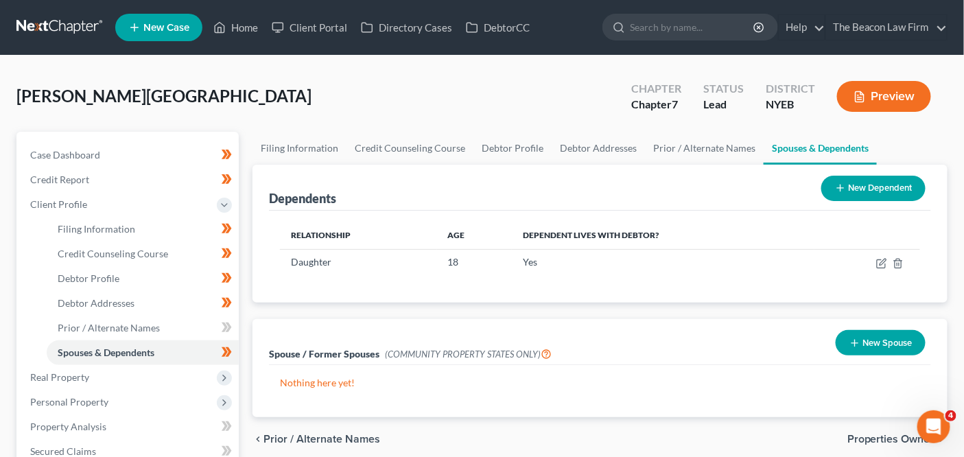
scroll to position [418, 0]
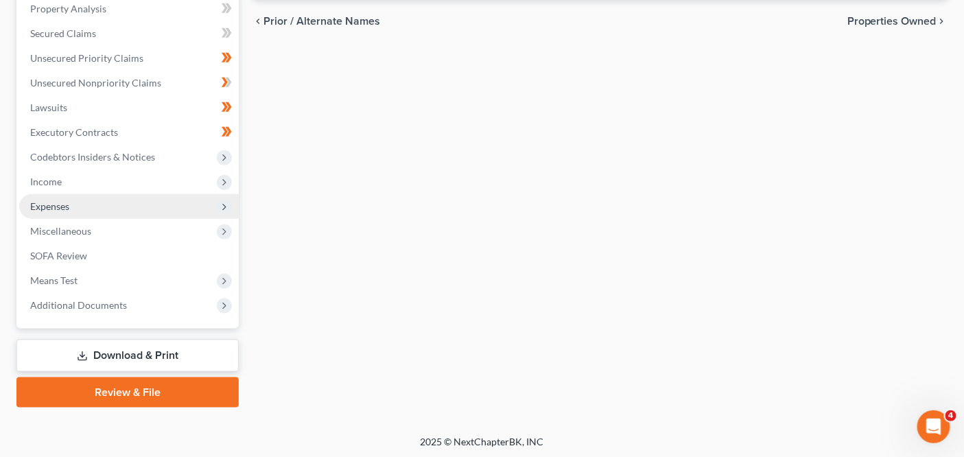
click at [141, 206] on span "Expenses" at bounding box center [129, 206] width 220 height 25
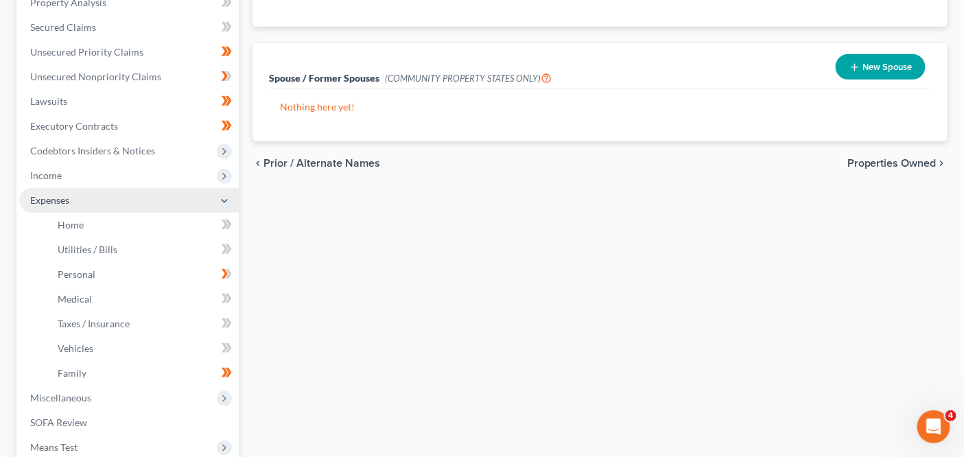
scroll to position [270, 0]
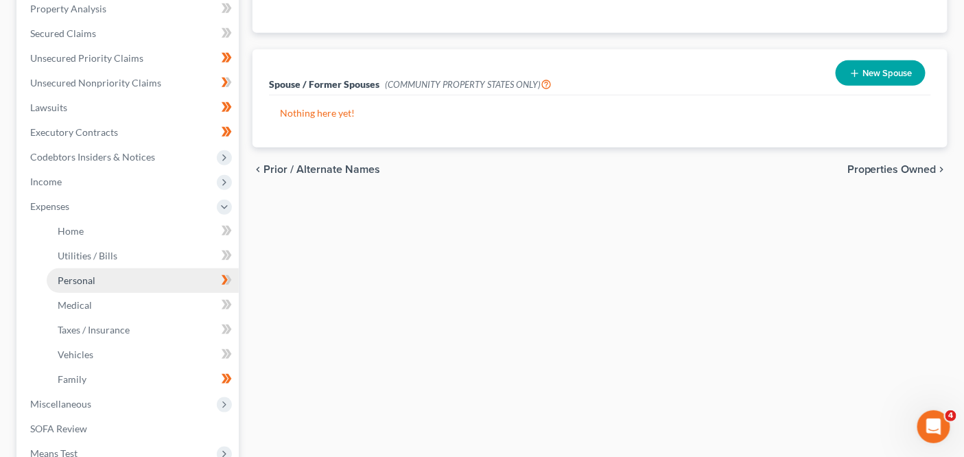
click at [138, 287] on link "Personal" at bounding box center [143, 280] width 192 height 25
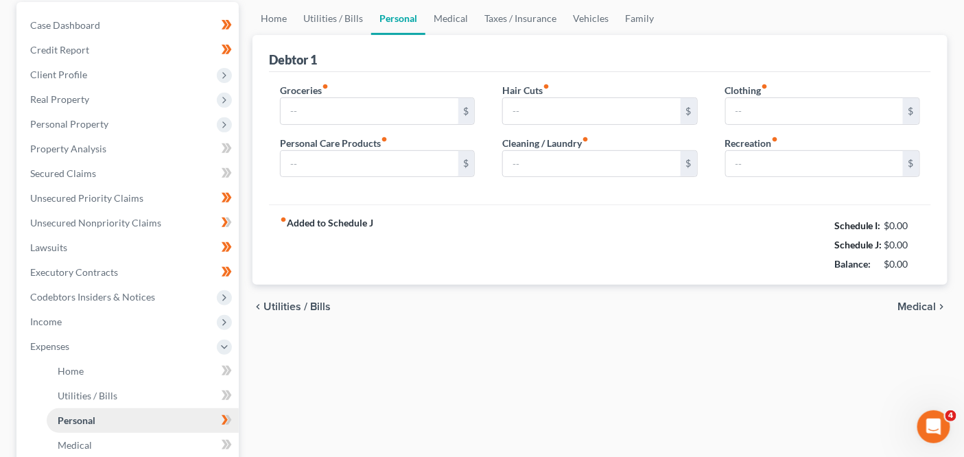
type input "35.00"
type input "50.00"
type input "45.00"
type input "120.00"
type input "0.00"
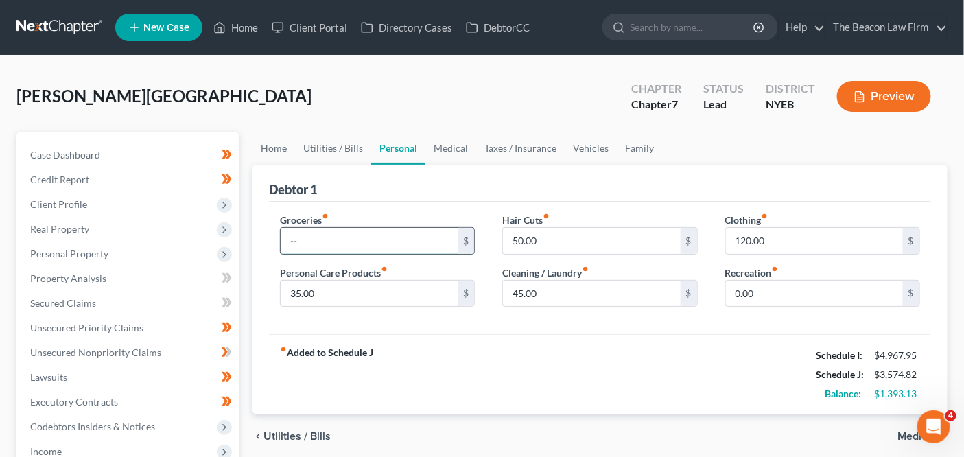
click at [328, 244] on input "text" at bounding box center [369, 241] width 177 height 26
type input "400"
click at [815, 292] on input "0.00" at bounding box center [814, 294] width 177 height 26
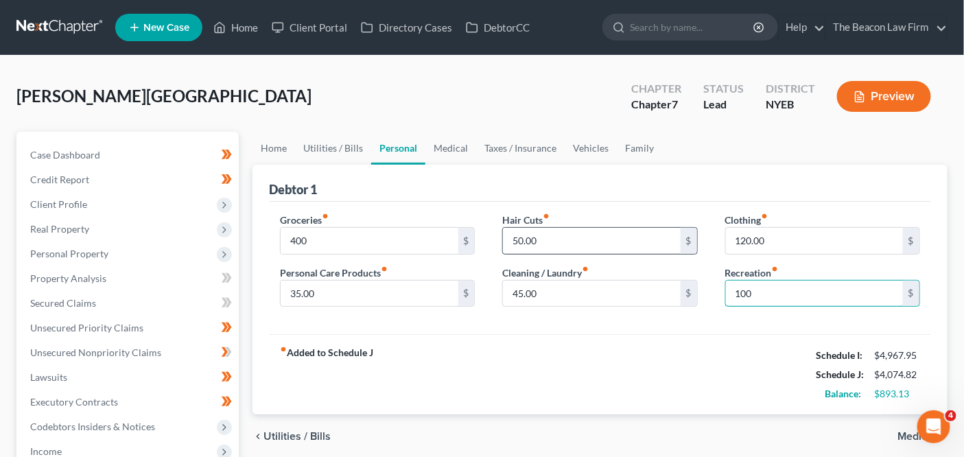
type input "100"
click at [601, 229] on input "50.00" at bounding box center [591, 241] width 177 height 26
click at [730, 235] on input "120.00" at bounding box center [814, 241] width 177 height 26
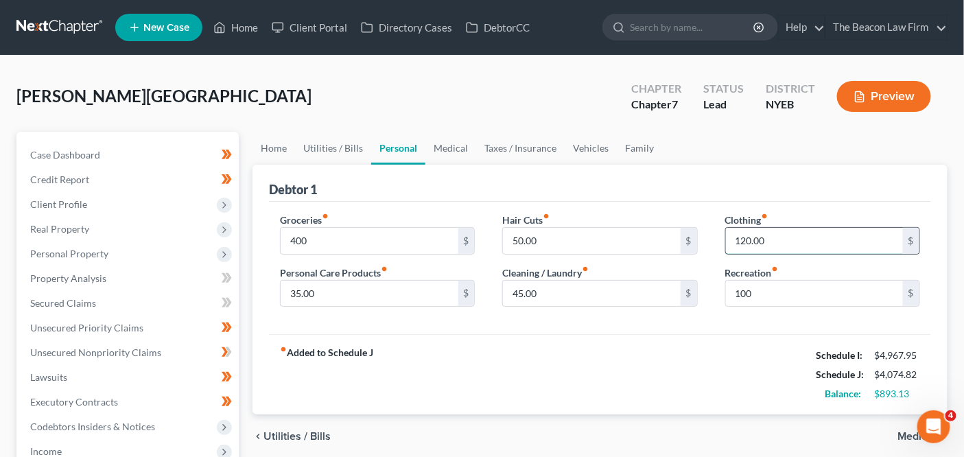
type input "3"
type input "40"
drag, startPoint x: 756, startPoint y: 293, endPoint x: 726, endPoint y: 280, distance: 32.9
click at [756, 293] on input "100" at bounding box center [814, 294] width 177 height 26
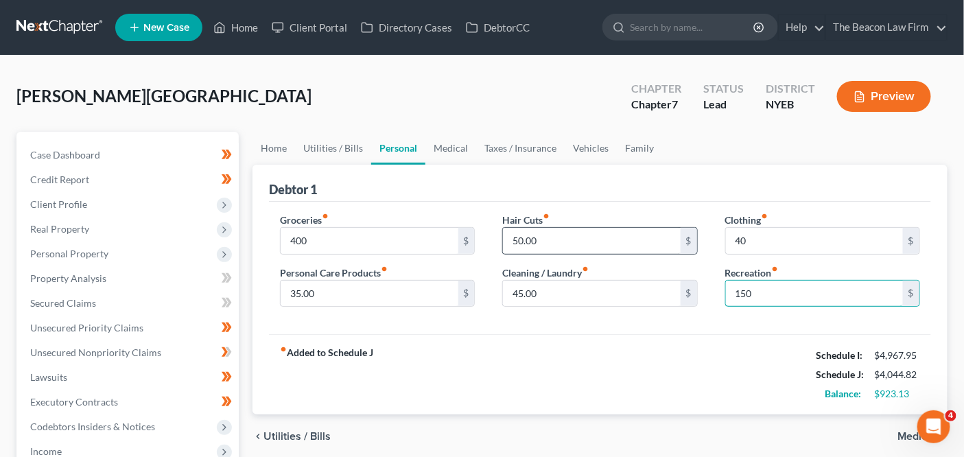
type input "150"
click at [597, 238] on input "50.00" at bounding box center [591, 241] width 177 height 26
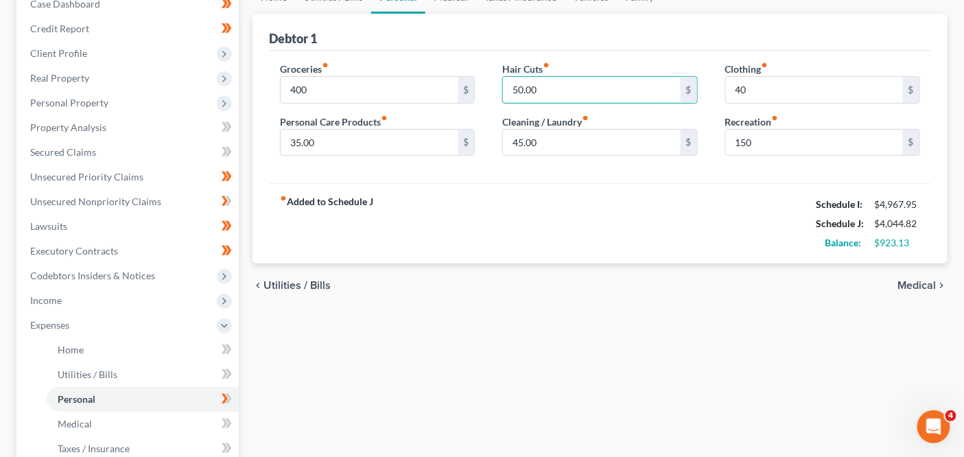
scroll to position [152, 0]
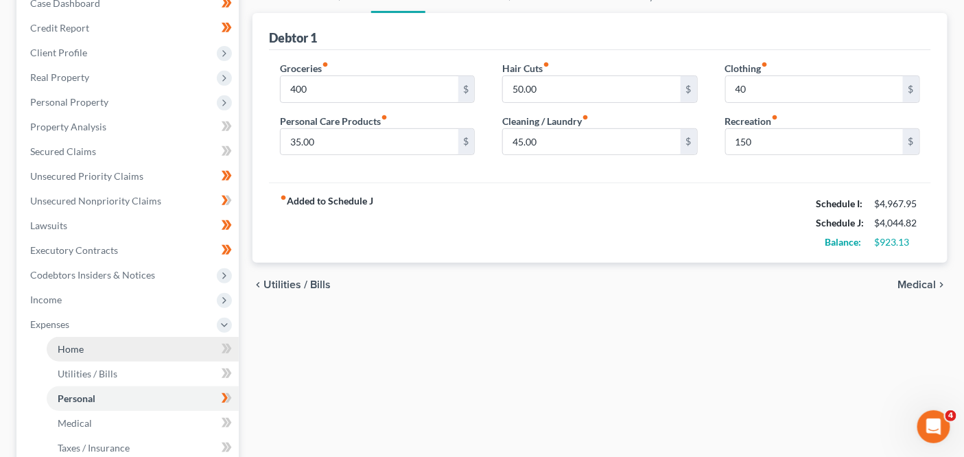
click at [192, 341] on link "Home" at bounding box center [143, 349] width 192 height 25
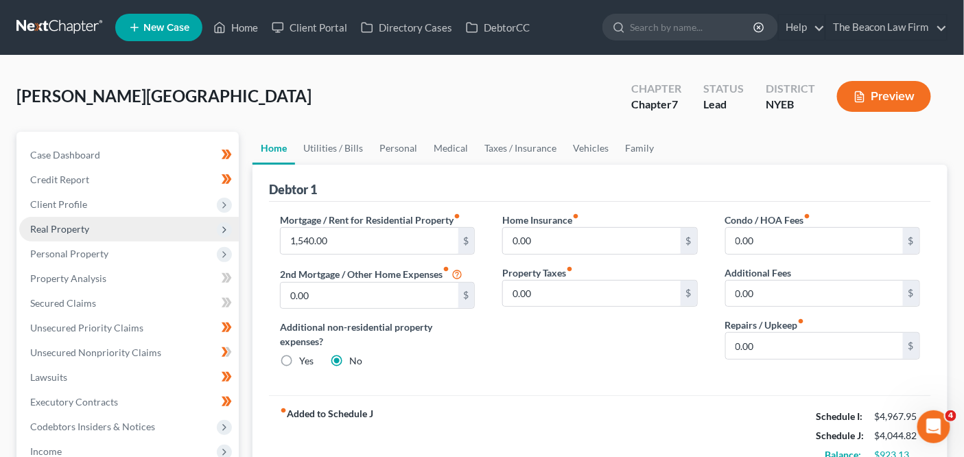
click at [159, 224] on span "Real Property" at bounding box center [129, 229] width 220 height 25
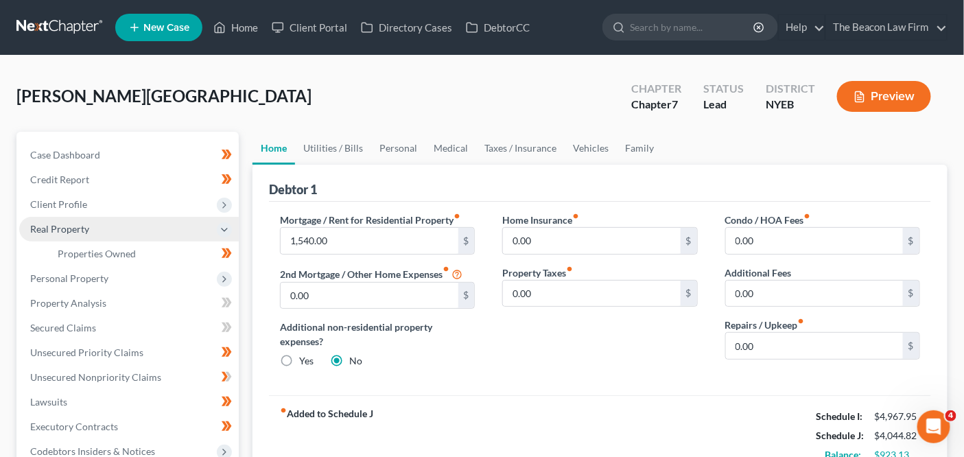
click at [159, 240] on span "Real Property" at bounding box center [129, 229] width 220 height 25
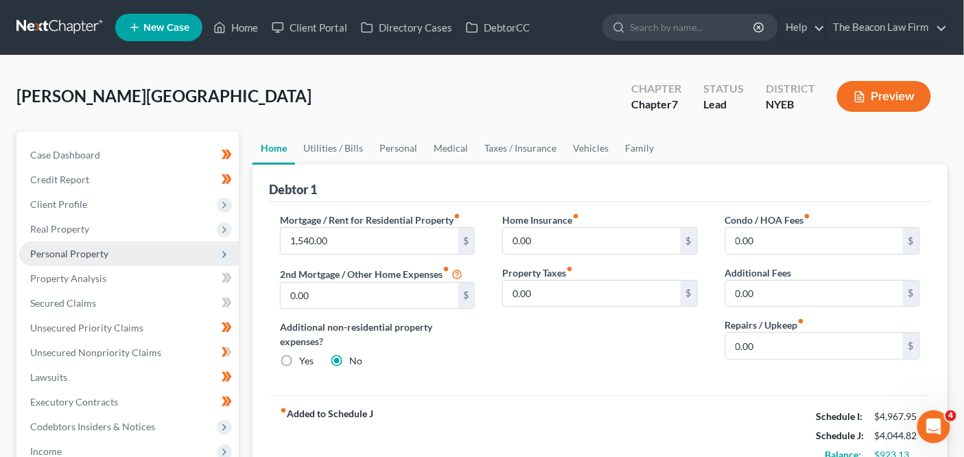
click at [158, 244] on span "Personal Property" at bounding box center [129, 254] width 220 height 25
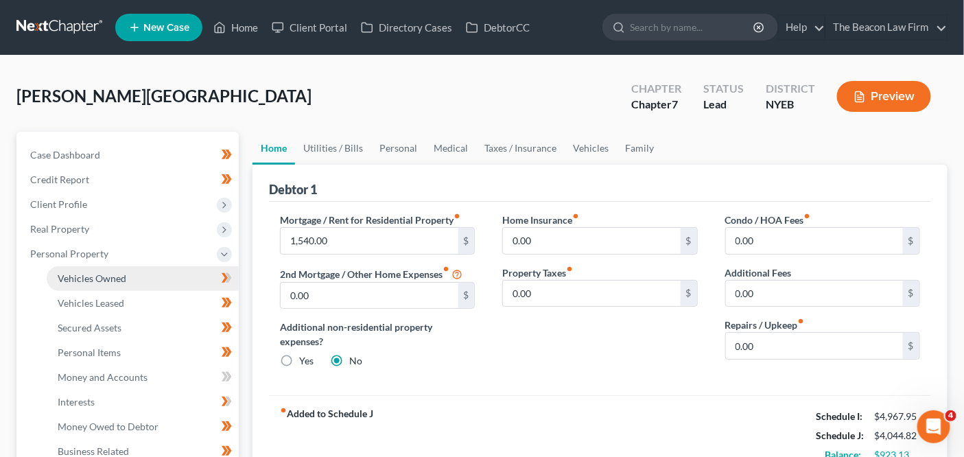
click at [150, 270] on link "Vehicles Owned" at bounding box center [143, 278] width 192 height 25
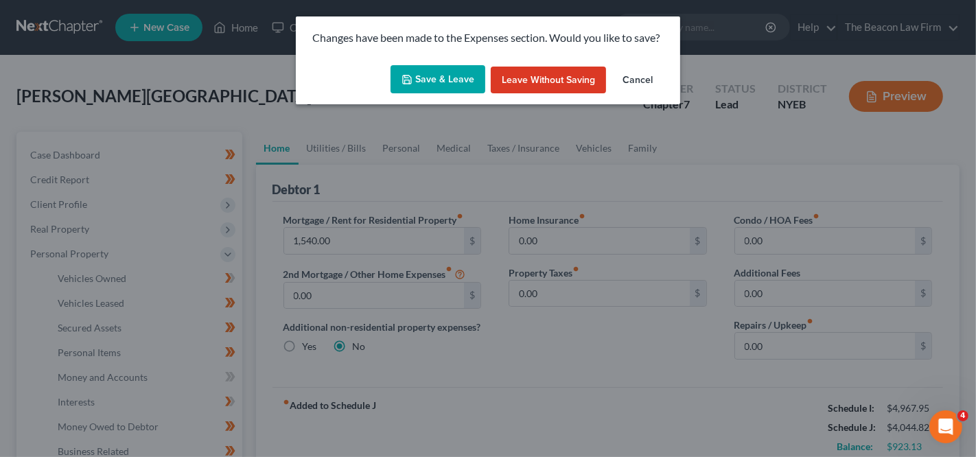
click at [402, 93] on button "Save & Leave" at bounding box center [438, 79] width 95 height 29
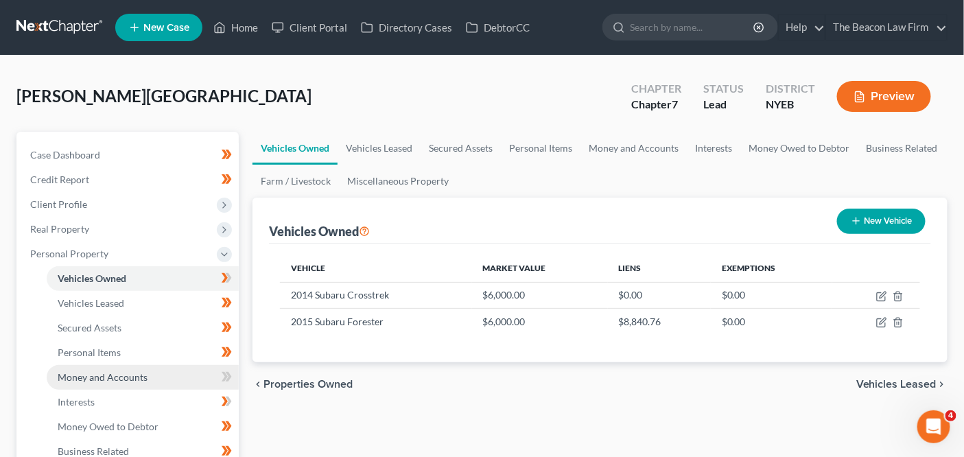
click at [172, 373] on link "Money and Accounts" at bounding box center [143, 377] width 192 height 25
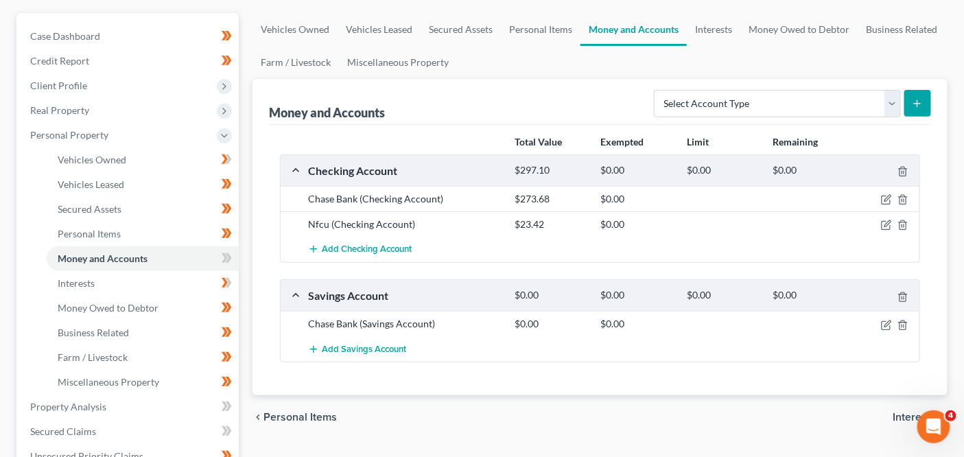
scroll to position [120, 0]
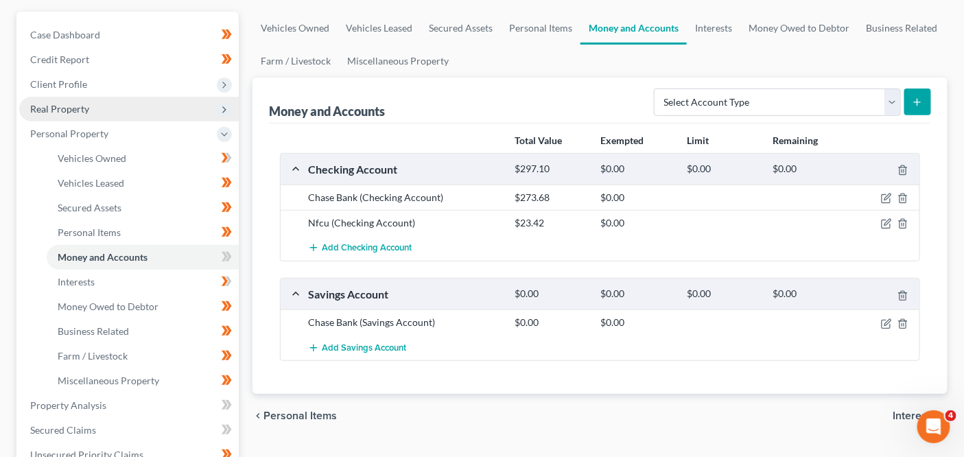
click at [146, 118] on span "Real Property" at bounding box center [129, 109] width 220 height 25
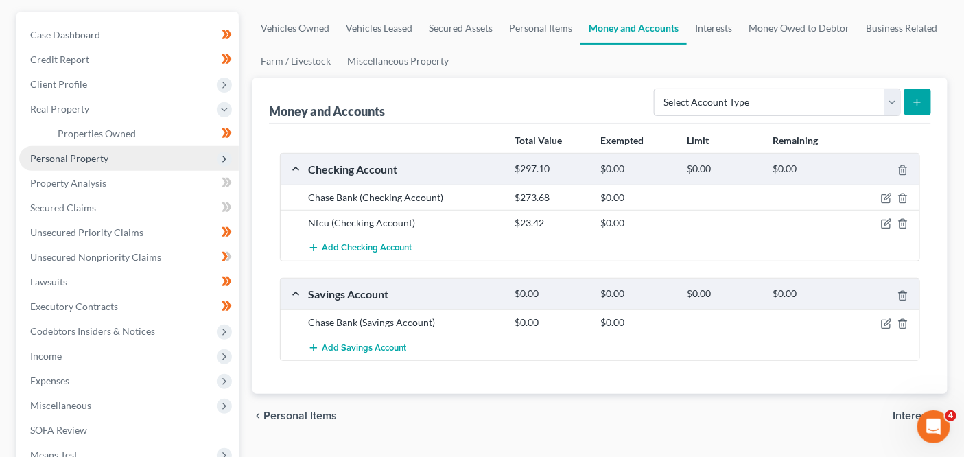
click at [143, 151] on span "Personal Property" at bounding box center [129, 158] width 220 height 25
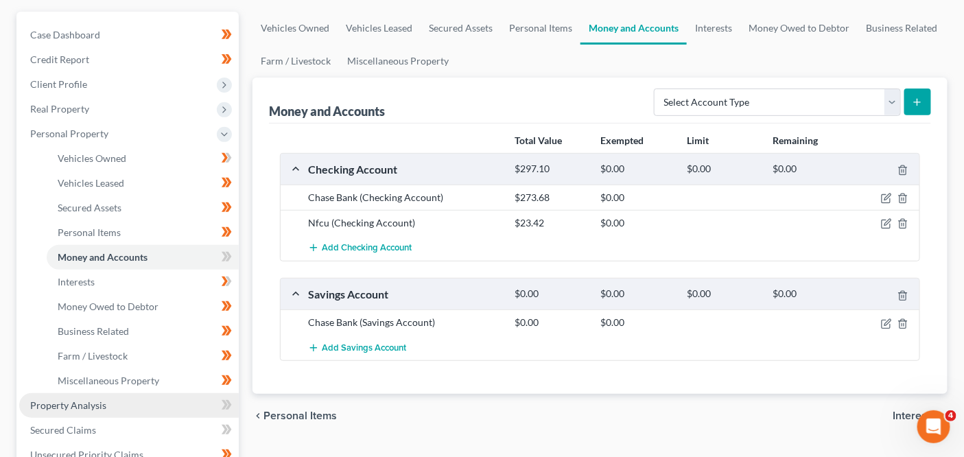
click at [115, 401] on link "Property Analysis" at bounding box center [129, 405] width 220 height 25
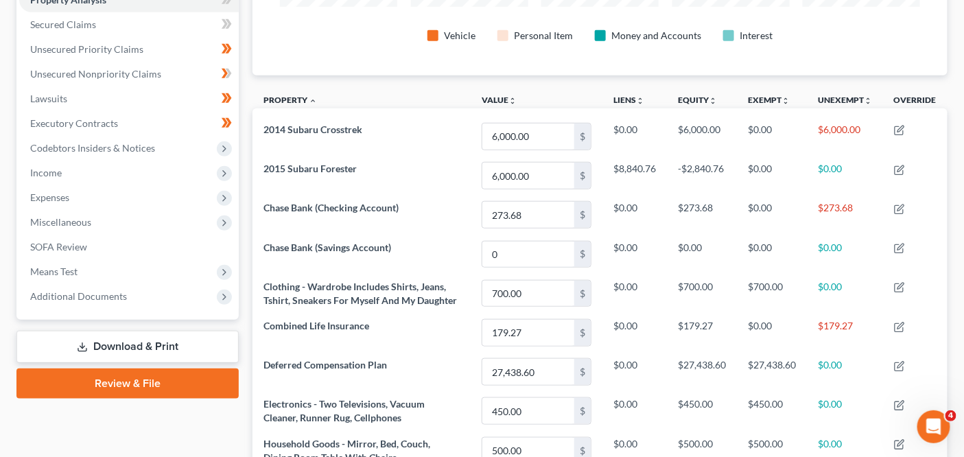
scroll to position [73, 0]
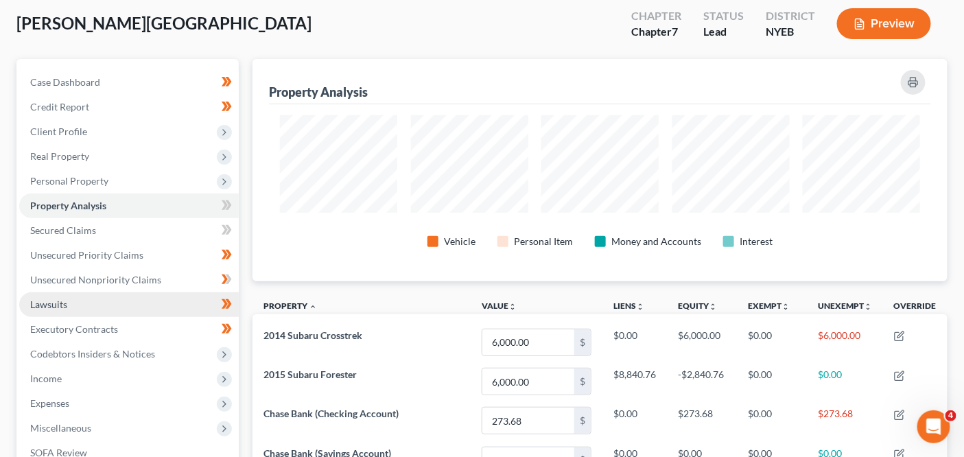
click at [134, 304] on link "Lawsuits" at bounding box center [129, 304] width 220 height 25
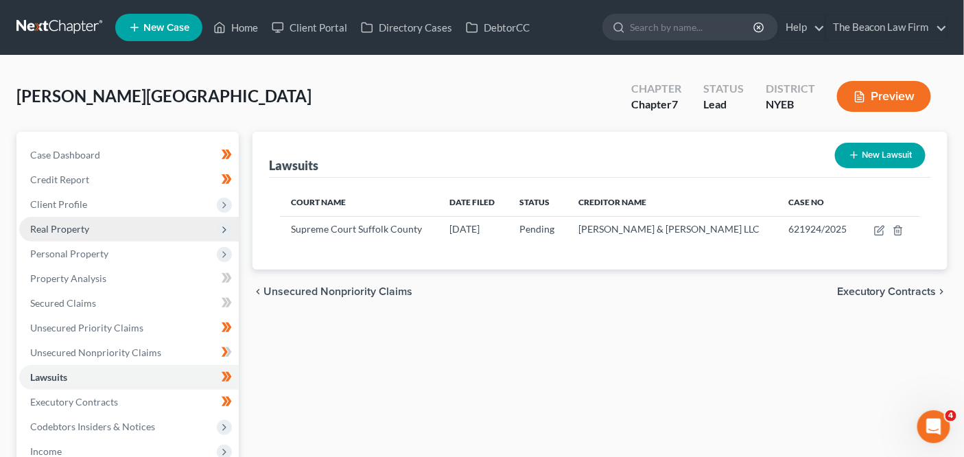
click at [118, 223] on span "Real Property" at bounding box center [129, 229] width 220 height 25
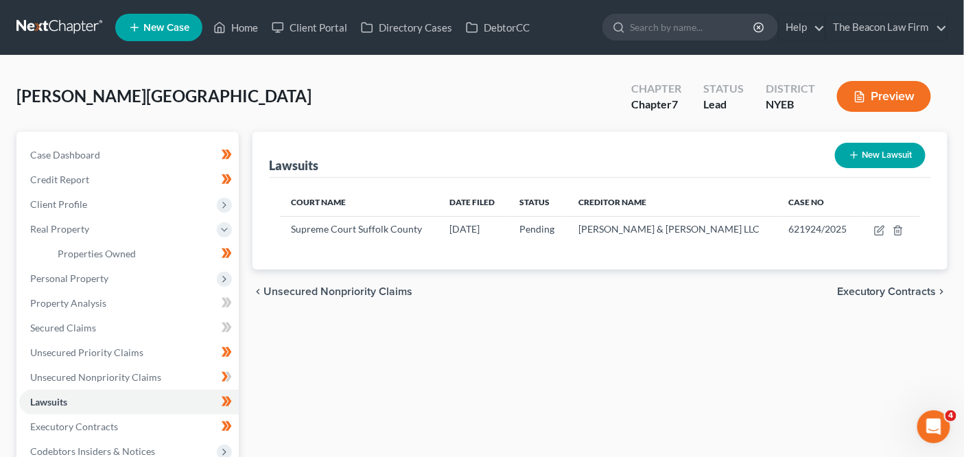
click at [119, 217] on li "Real Property Properties Owned Properties Owned or Leased" at bounding box center [129, 241] width 220 height 49
click at [119, 211] on span "Client Profile" at bounding box center [129, 204] width 220 height 25
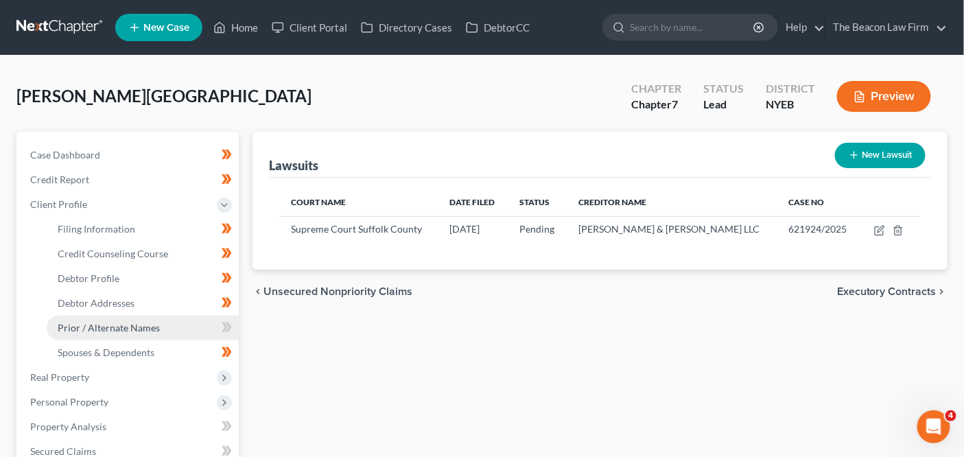
click at [137, 326] on span "Prior / Alternate Names" at bounding box center [109, 328] width 102 height 12
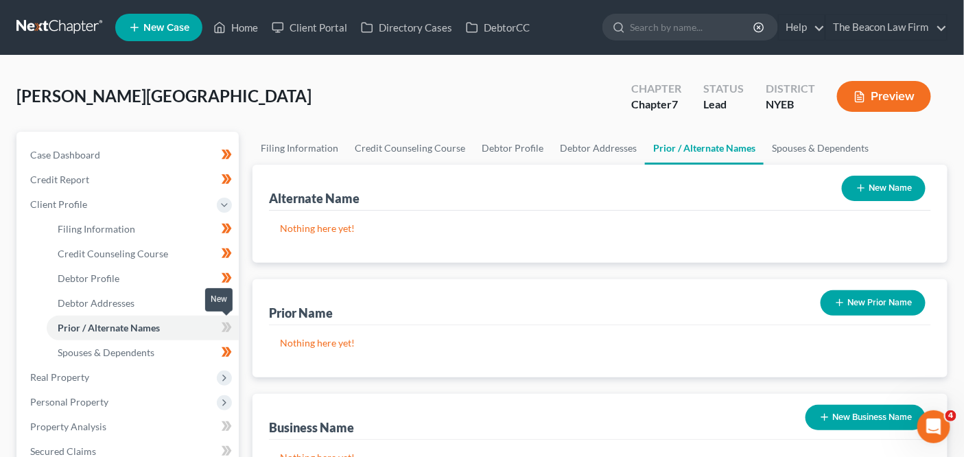
click at [216, 327] on span at bounding box center [227, 329] width 24 height 21
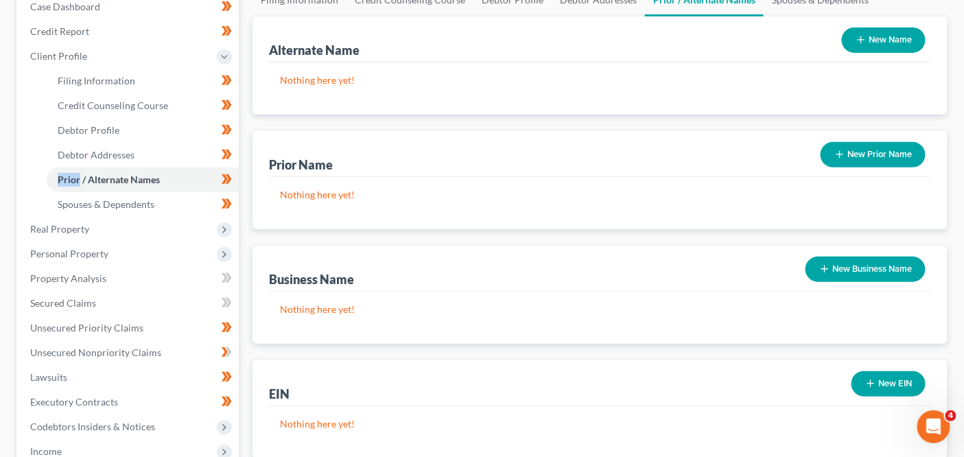
scroll to position [167, 0]
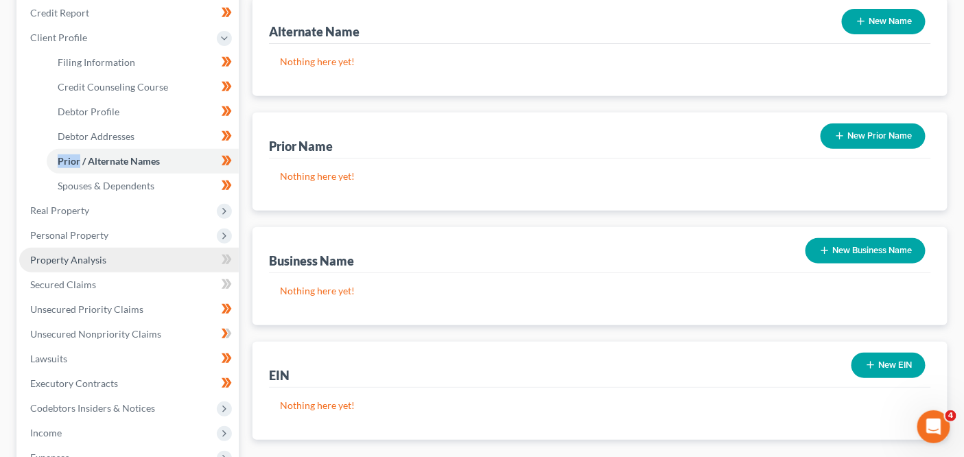
click at [135, 257] on link "Property Analysis" at bounding box center [129, 260] width 220 height 25
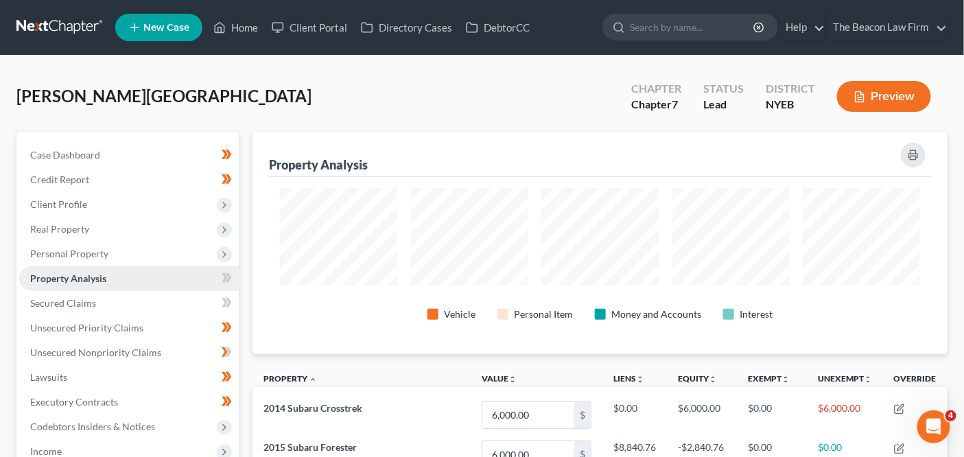
scroll to position [222, 695]
click at [129, 292] on link "Secured Claims" at bounding box center [129, 303] width 220 height 25
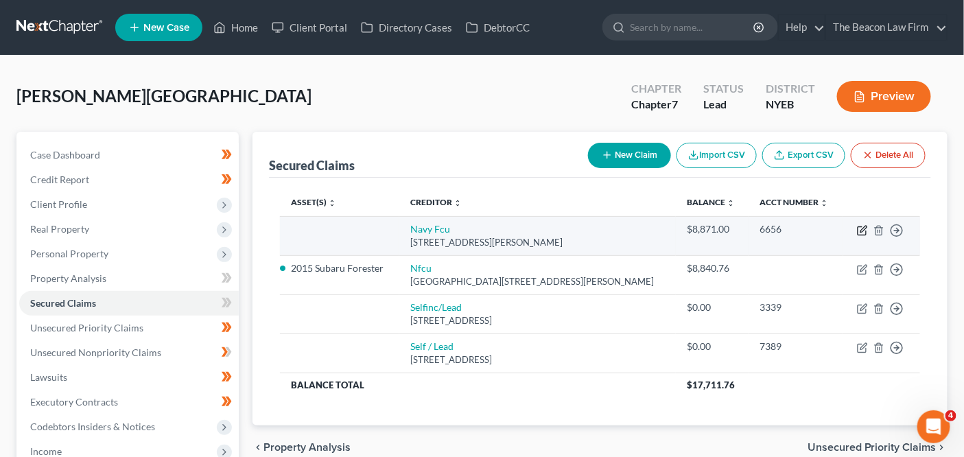
click at [862, 233] on icon "button" at bounding box center [862, 230] width 11 height 11
select select "48"
select select "0"
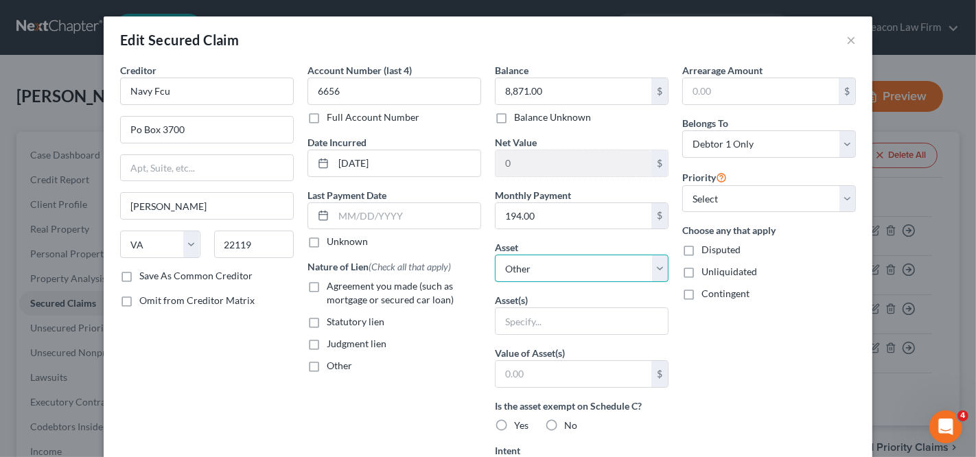
click at [643, 266] on select "Select Other Multiple Assets 2014 Subaru Crosstrek - $6000.0 2015 Subaru Forest…" at bounding box center [582, 268] width 174 height 27
select select "3"
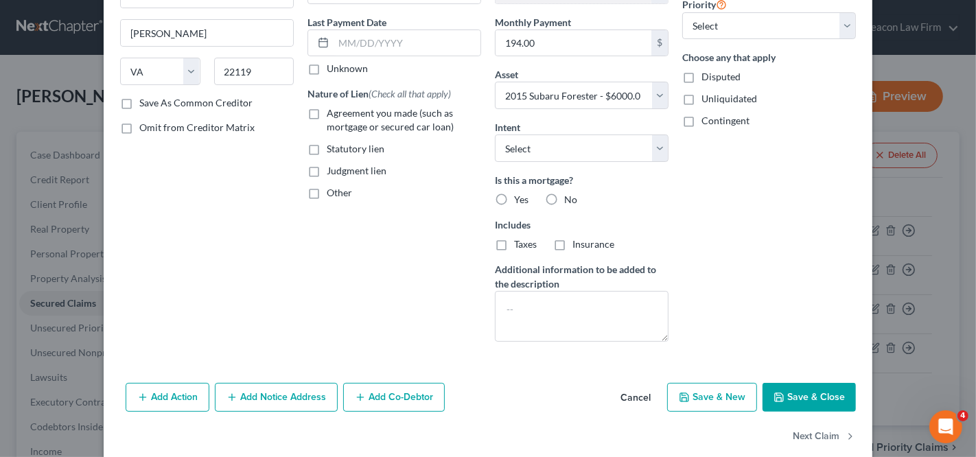
scroll to position [175, 0]
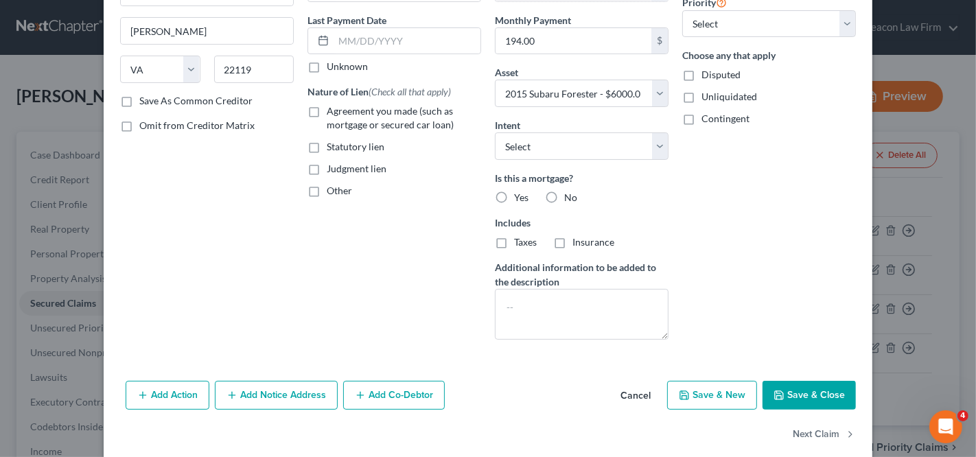
click at [757, 397] on div "Add Action Add Notice Address Add Co-Debtor Cancel Save & New Save & Close" at bounding box center [488, 397] width 769 height 45
click at [764, 394] on button "Save & Close" at bounding box center [809, 395] width 93 height 29
select select
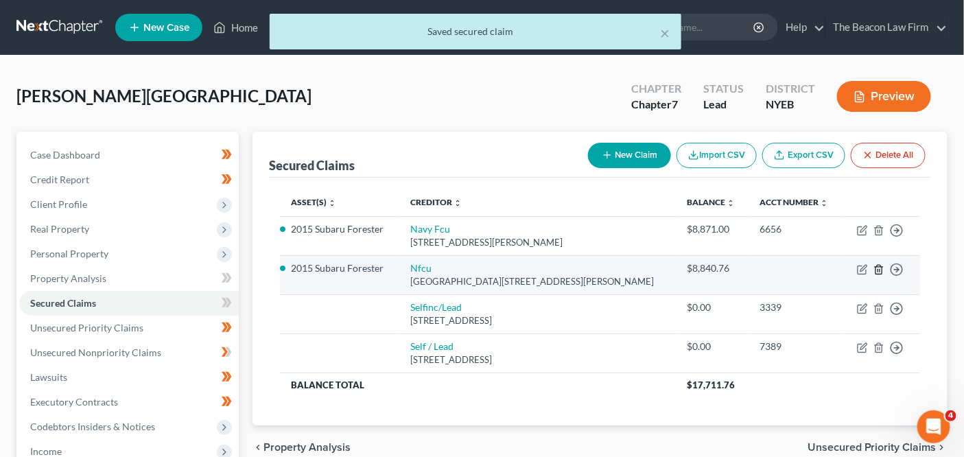
click at [882, 266] on icon "button" at bounding box center [879, 269] width 6 height 9
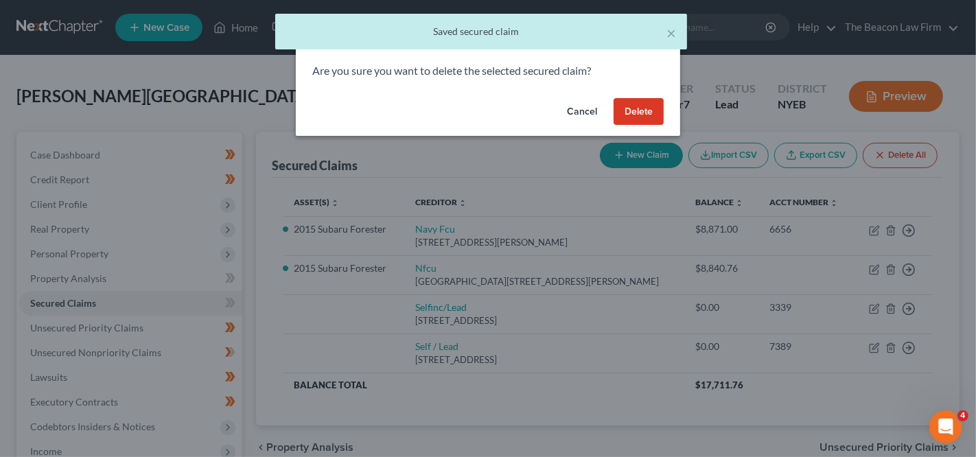
click at [647, 105] on button "Delete" at bounding box center [639, 111] width 50 height 27
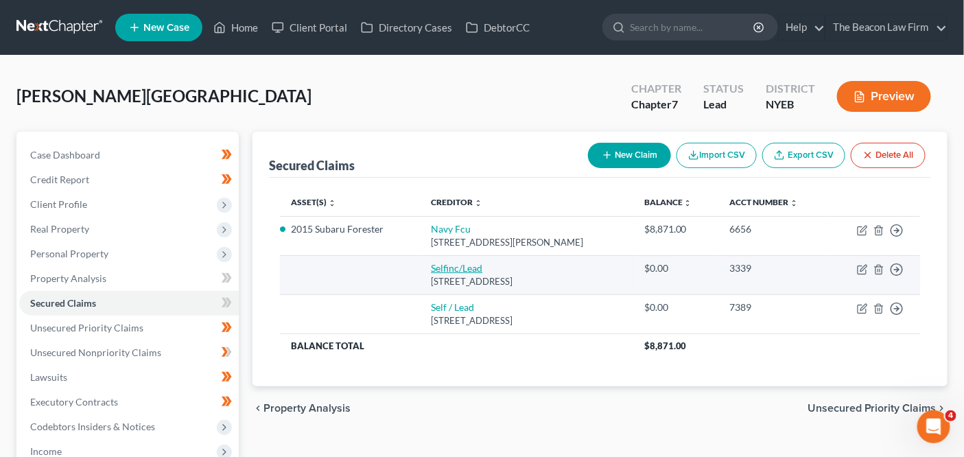
click at [478, 266] on link "Selfinc/Lead" at bounding box center [456, 268] width 51 height 12
select select "45"
select select "0"
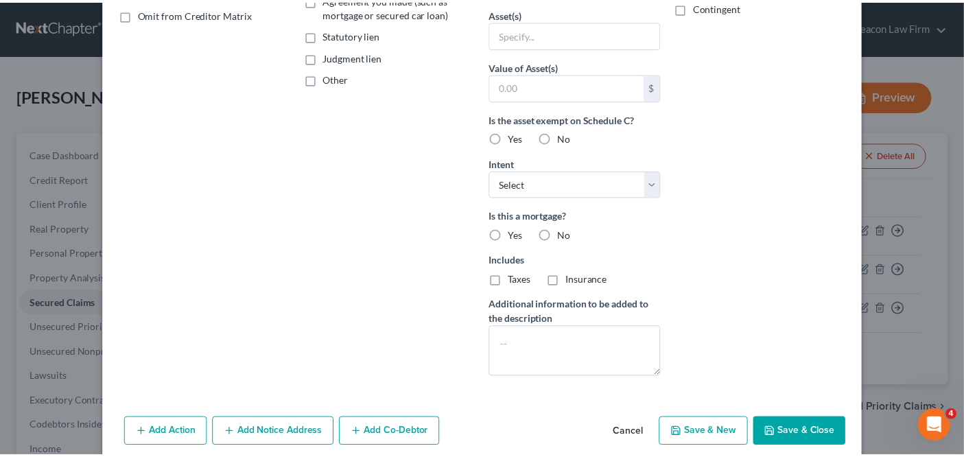
scroll to position [318, 0]
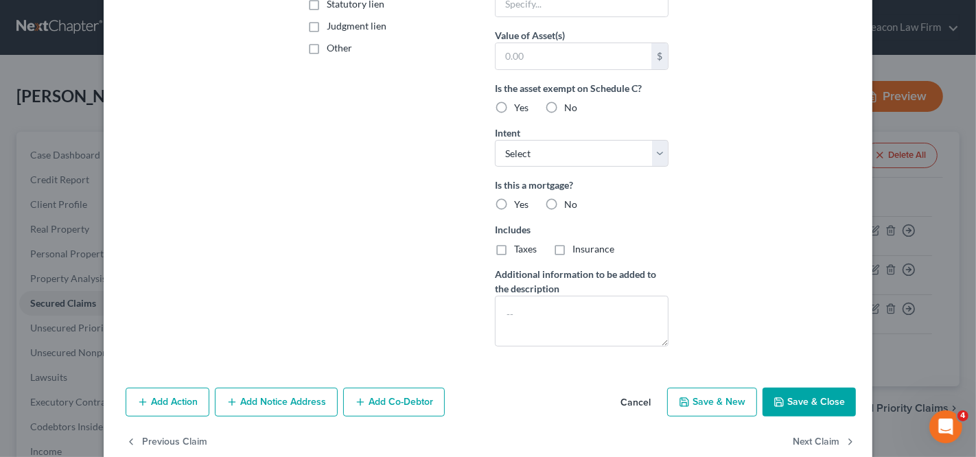
click at [618, 404] on button "Cancel" at bounding box center [636, 402] width 52 height 27
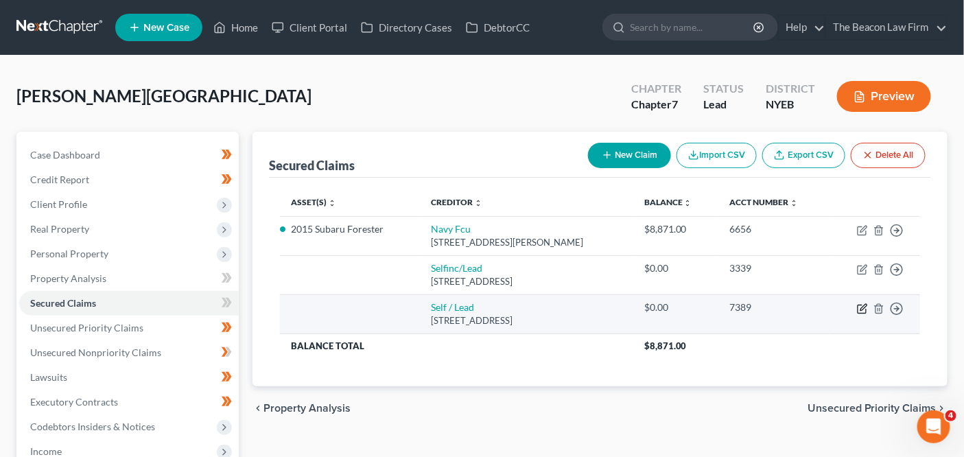
click at [860, 305] on icon "button" at bounding box center [862, 308] width 11 height 11
select select "45"
select select "0"
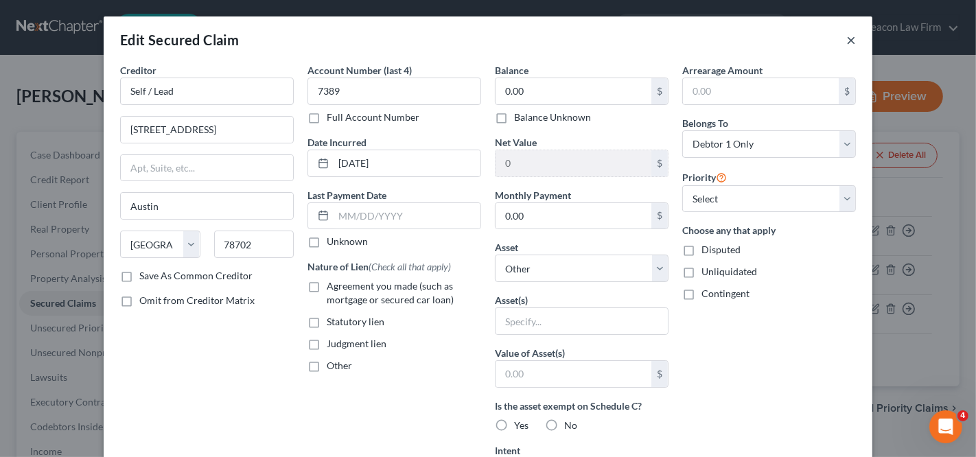
click at [846, 43] on button "×" at bounding box center [851, 40] width 10 height 16
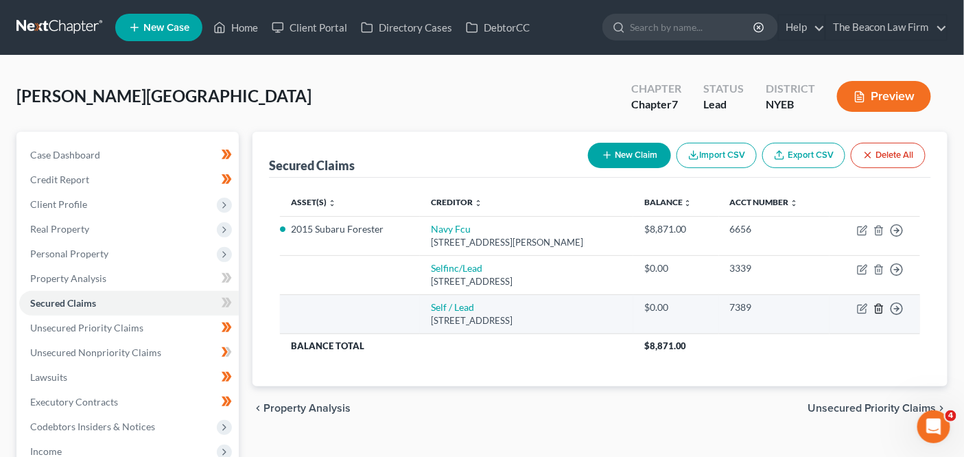
click at [884, 308] on icon "button" at bounding box center [879, 308] width 11 height 11
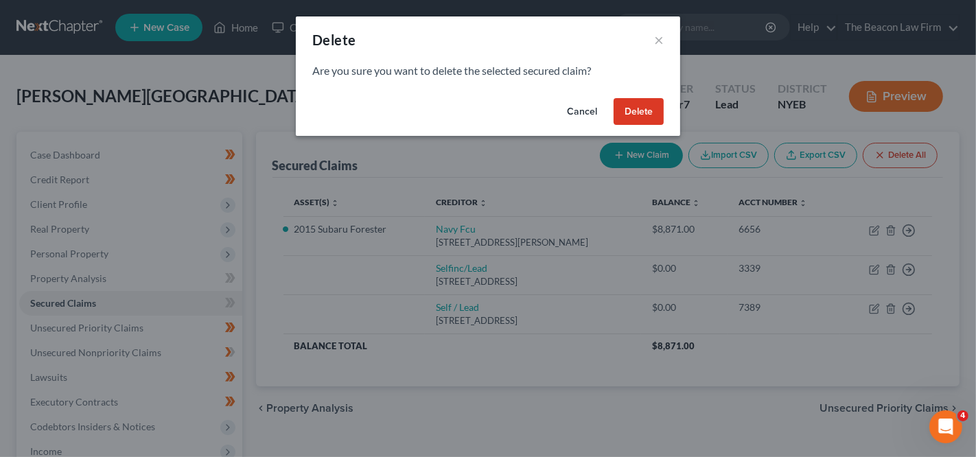
click at [629, 115] on button "Delete" at bounding box center [639, 111] width 50 height 27
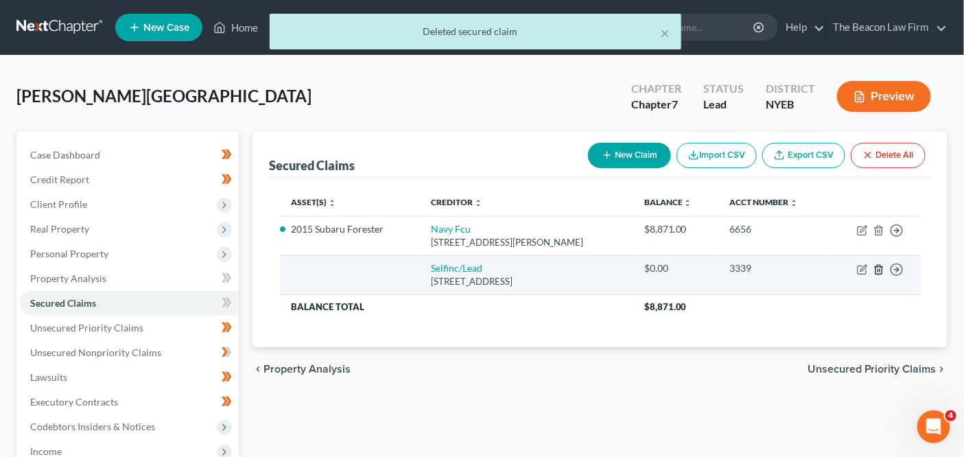
click at [877, 267] on icon "button" at bounding box center [879, 269] width 11 height 11
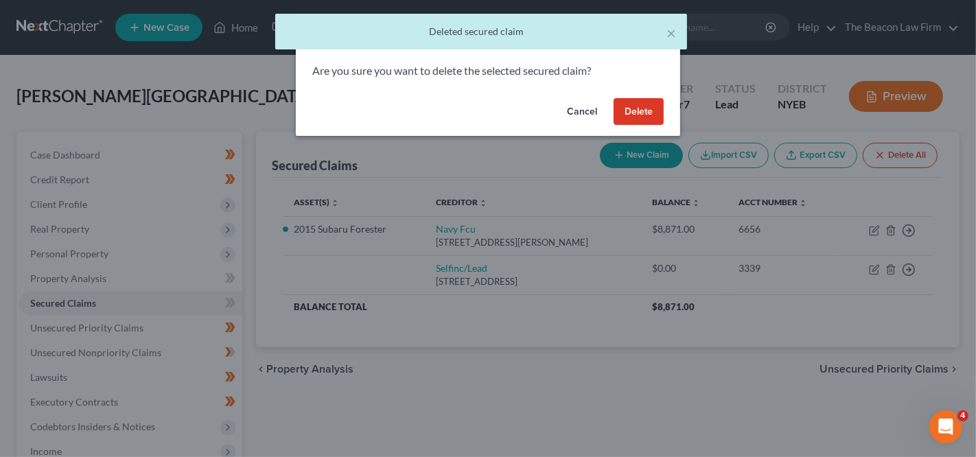
click at [651, 111] on button "Delete" at bounding box center [639, 111] width 50 height 27
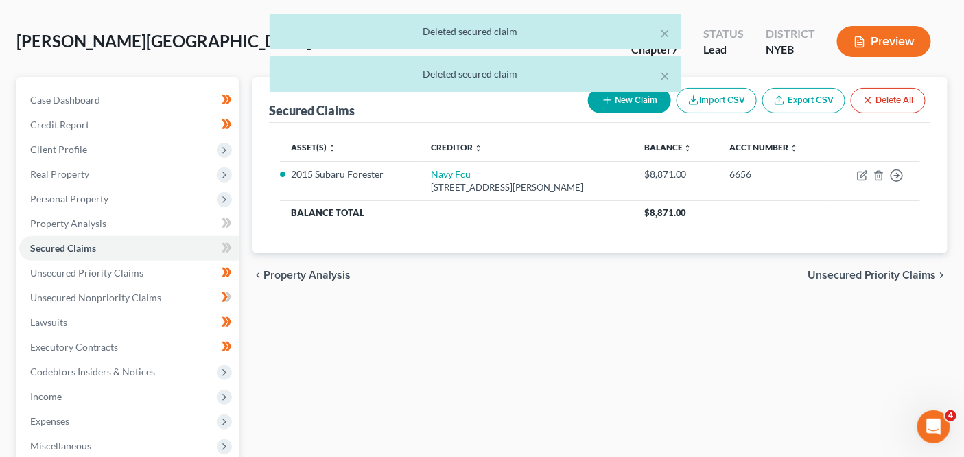
scroll to position [57, 0]
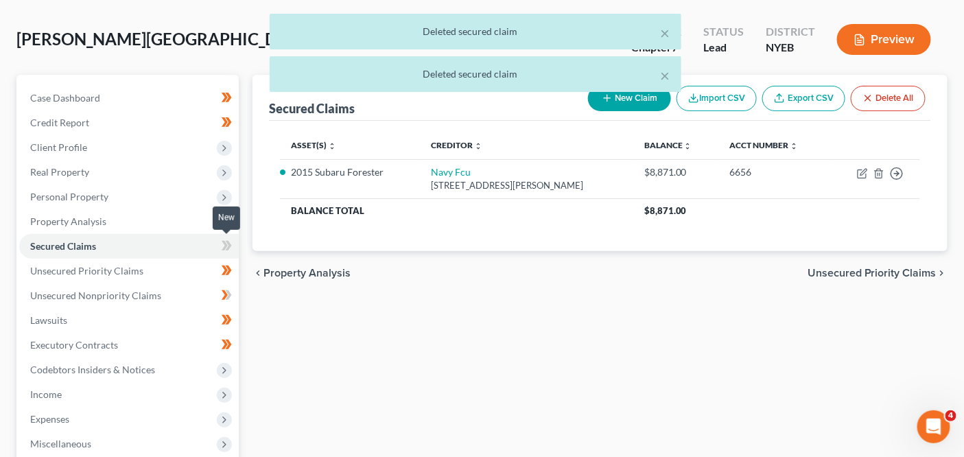
click at [233, 246] on span at bounding box center [227, 248] width 24 height 21
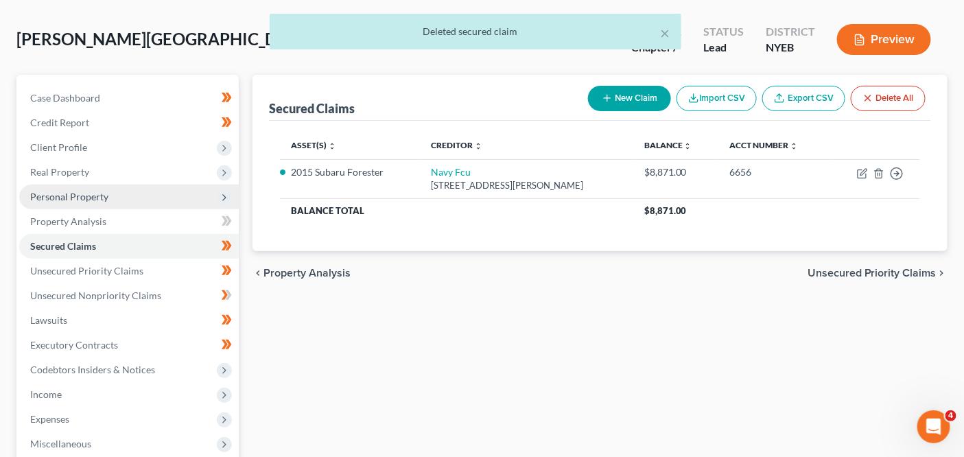
click at [174, 198] on span "Personal Property" at bounding box center [129, 197] width 220 height 25
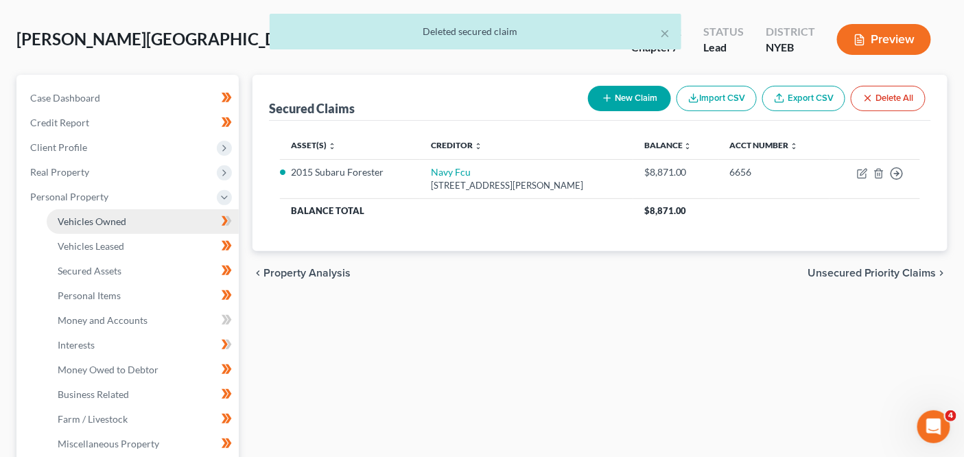
click at [178, 227] on link "Vehicles Owned" at bounding box center [143, 221] width 192 height 25
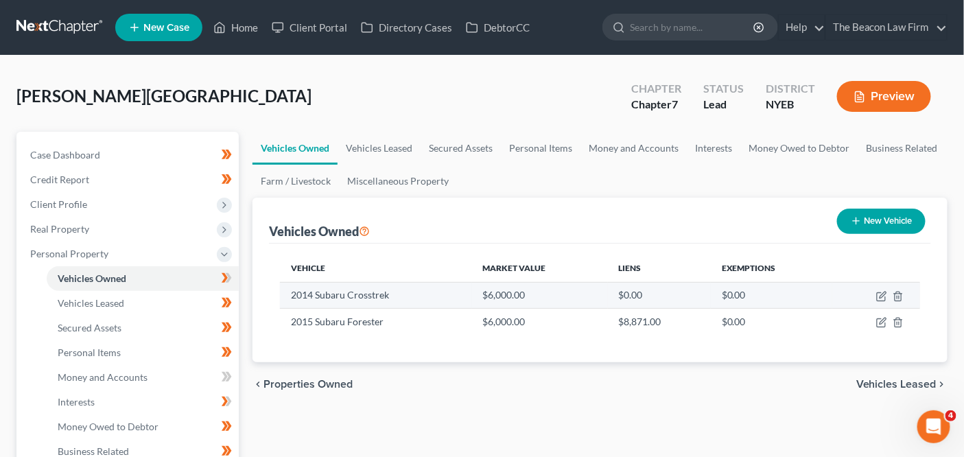
click at [888, 302] on td at bounding box center [877, 295] width 88 height 26
click at [886, 299] on icon "button" at bounding box center [882, 296] width 11 height 11
select select "0"
select select "12"
select select "3"
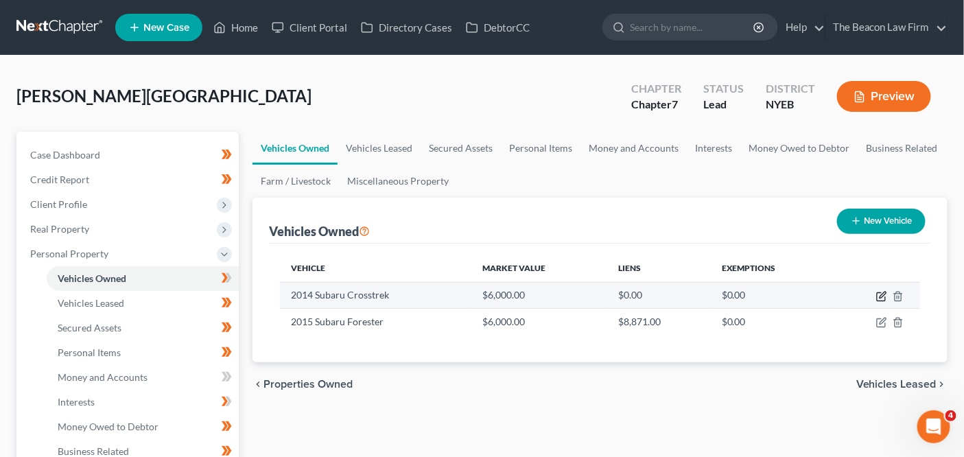
select select "0"
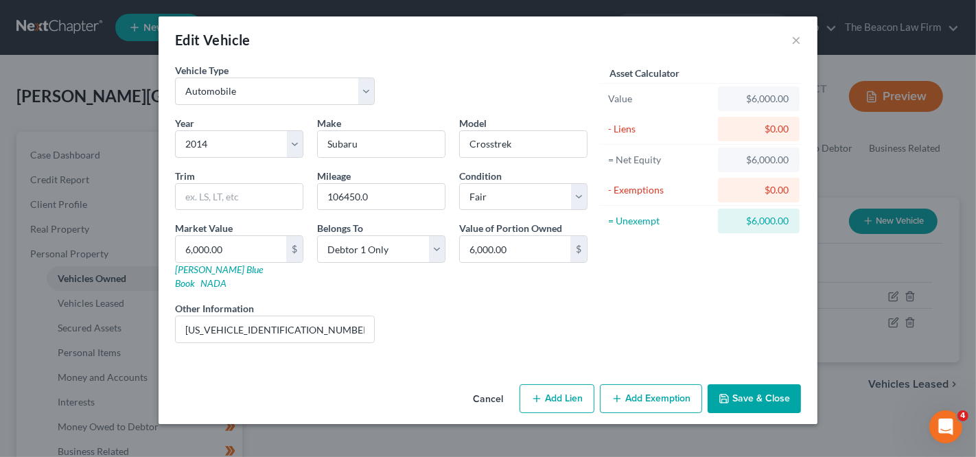
click at [475, 386] on button "Cancel" at bounding box center [488, 399] width 52 height 27
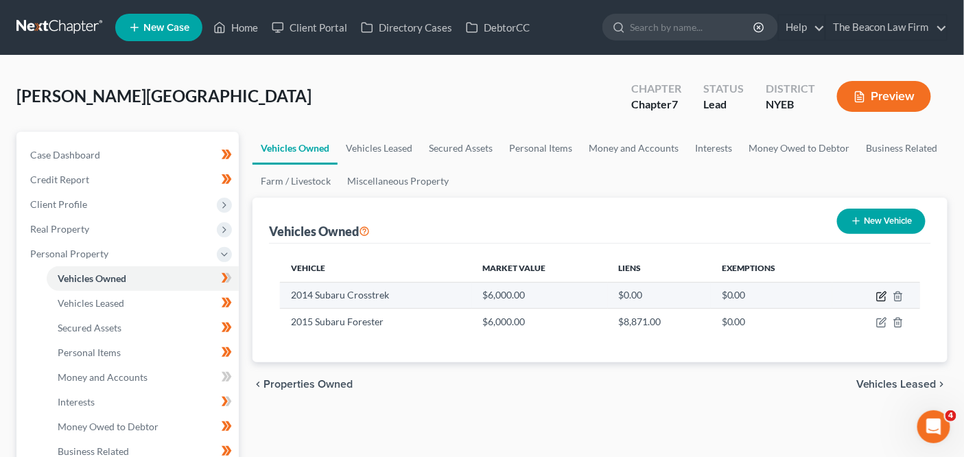
click at [887, 296] on icon "button" at bounding box center [882, 296] width 11 height 11
select select "0"
select select "12"
select select "3"
select select "0"
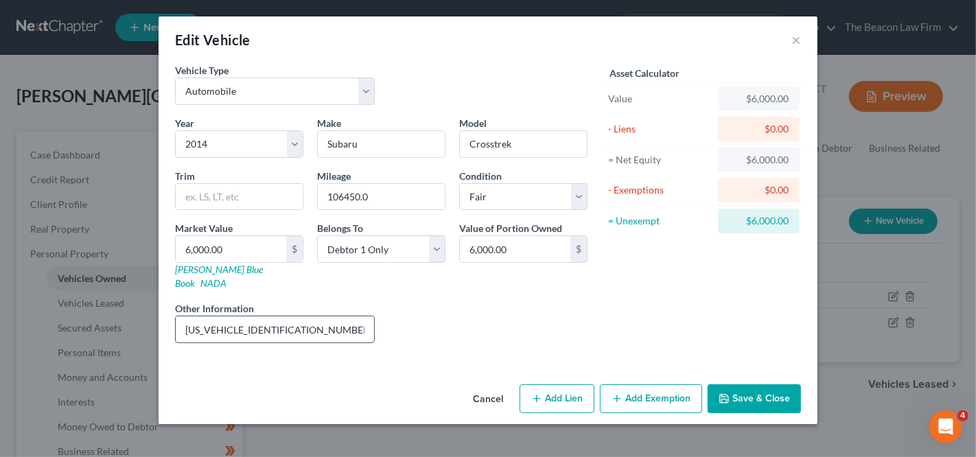
click at [350, 316] on input "JF2GPAWC4E8313953 - VIN" at bounding box center [275, 329] width 198 height 26
type input "JF2GPAWC4E8313953 - VIN (not manual)"
click at [717, 379] on div "Cancel Add Lien Add Lease Add Exemption Save & Close" at bounding box center [488, 401] width 659 height 45
click at [730, 393] on icon "button" at bounding box center [724, 398] width 11 height 11
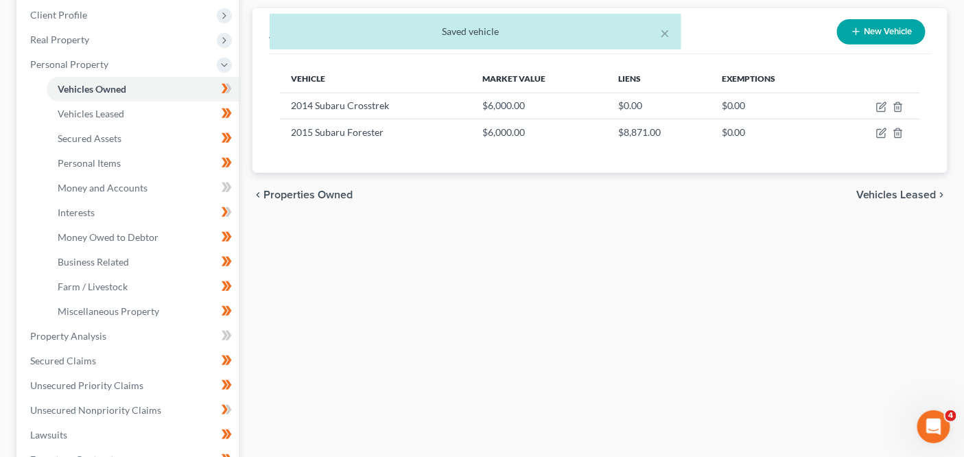
scroll to position [209, 0]
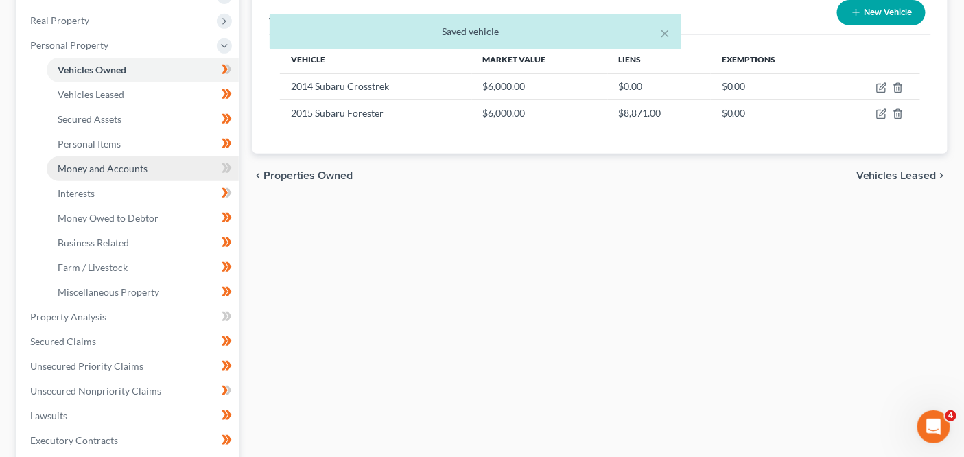
click at [206, 170] on link "Money and Accounts" at bounding box center [143, 169] width 192 height 25
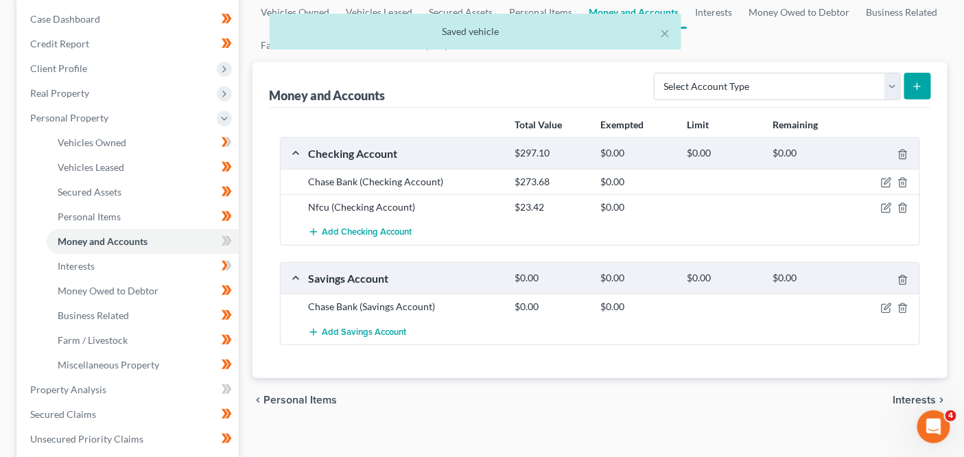
scroll to position [137, 0]
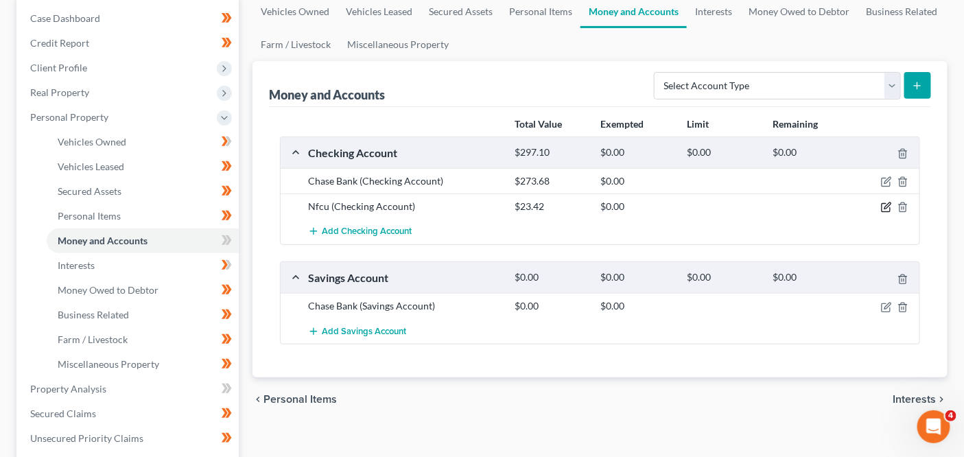
click at [892, 208] on icon "button" at bounding box center [886, 207] width 11 height 11
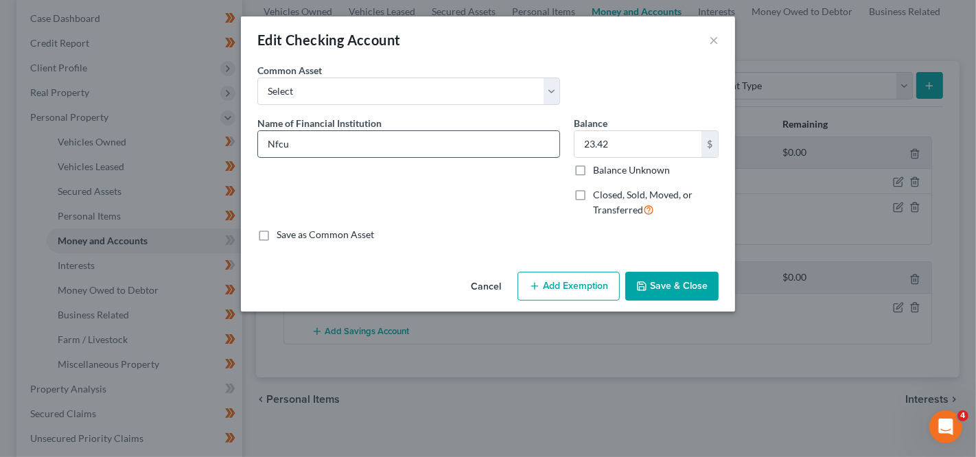
click at [400, 148] on input "Nfcu" at bounding box center [408, 144] width 301 height 26
type input "Navy Federal Credit Union"
click at [526, 211] on div "Name of Financial Institution * Navy Federal Credit Union" at bounding box center [409, 172] width 316 height 113
click at [621, 139] on input "23.42" at bounding box center [638, 144] width 127 height 26
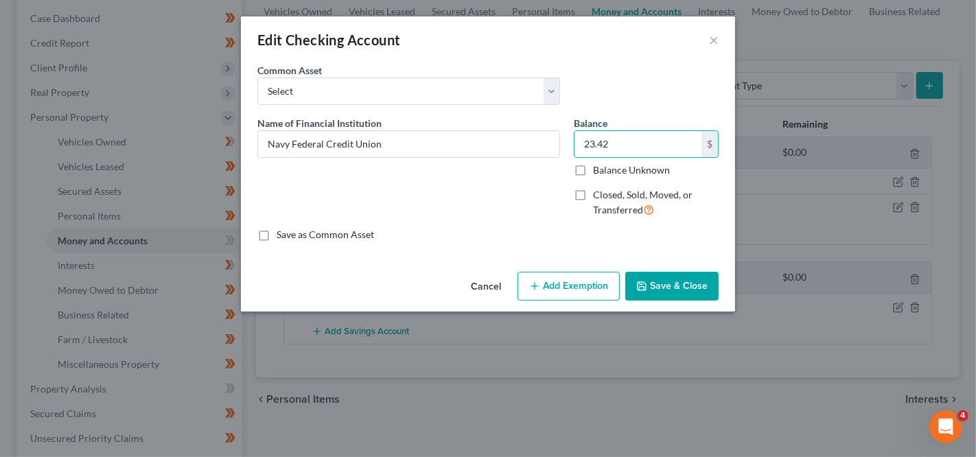
click at [623, 276] on div "Cancel Add Exemption Save & Close" at bounding box center [488, 288] width 494 height 45
click at [629, 277] on button "Save & Close" at bounding box center [671, 286] width 93 height 29
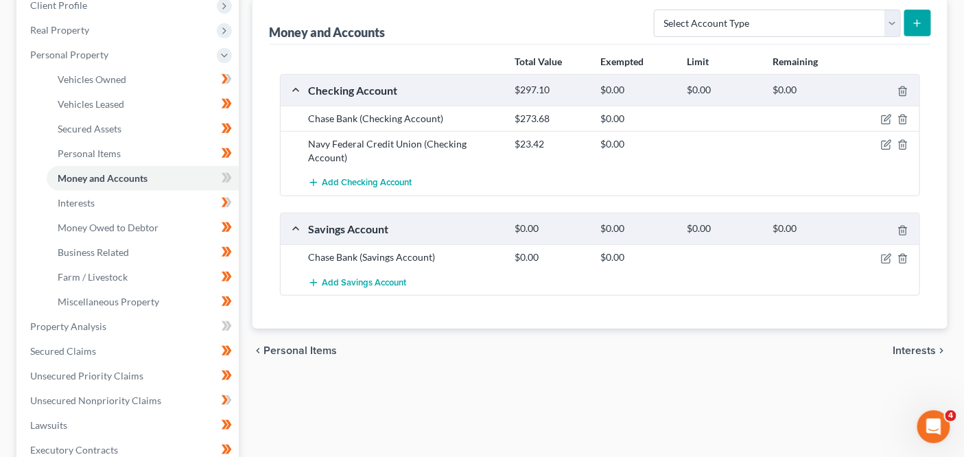
scroll to position [198, 0]
click at [882, 142] on icon "button" at bounding box center [886, 146] width 8 height 8
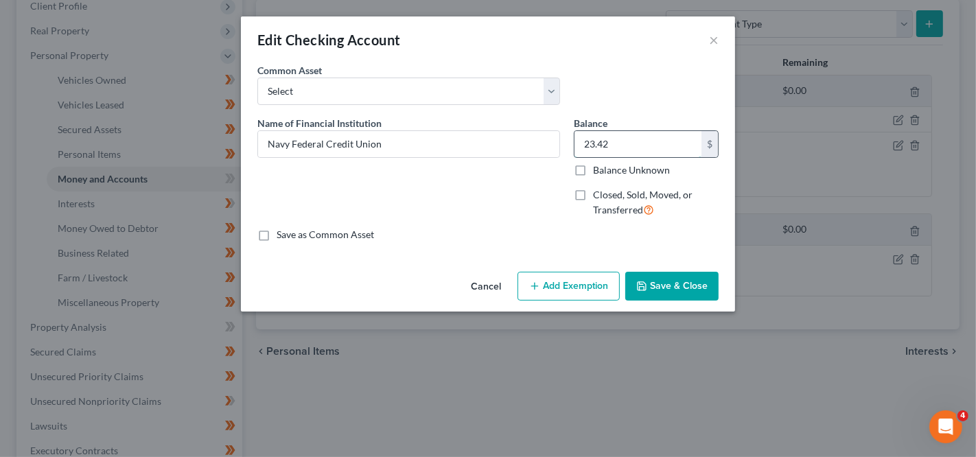
click at [661, 152] on input "23.42" at bounding box center [638, 144] width 127 height 26
type input "0"
click at [669, 290] on button "Save & Close" at bounding box center [671, 286] width 93 height 29
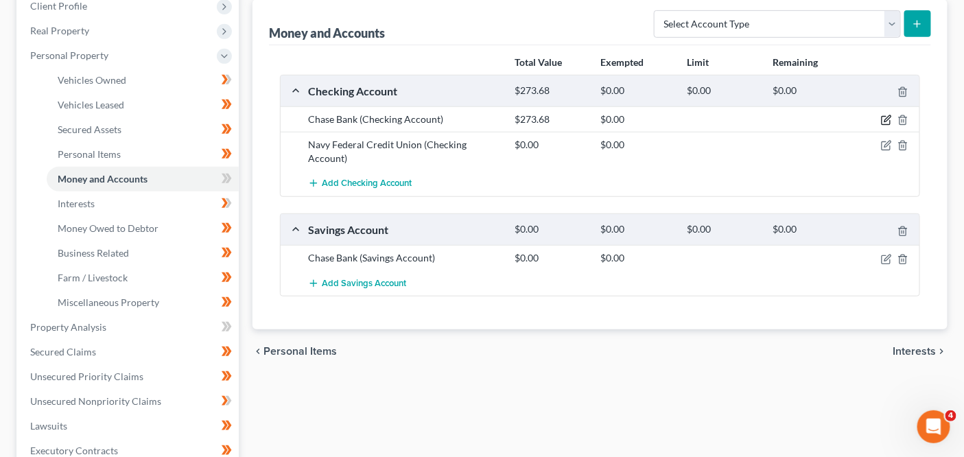
click at [883, 117] on icon "button" at bounding box center [886, 121] width 8 height 8
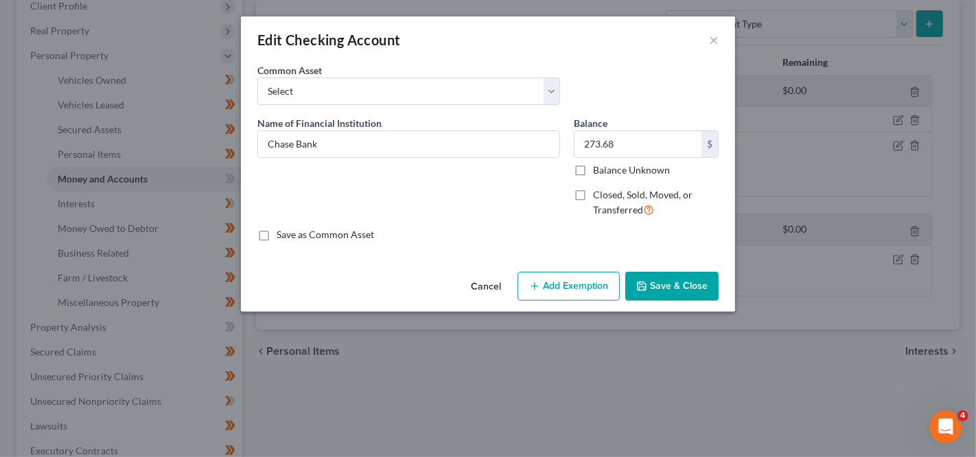
click at [501, 288] on button "Cancel" at bounding box center [486, 286] width 52 height 27
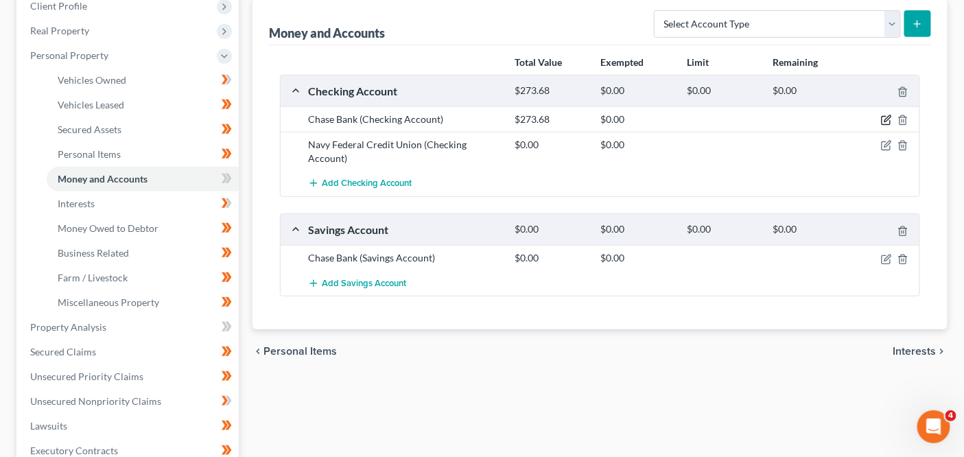
click at [888, 119] on icon "button" at bounding box center [886, 120] width 11 height 11
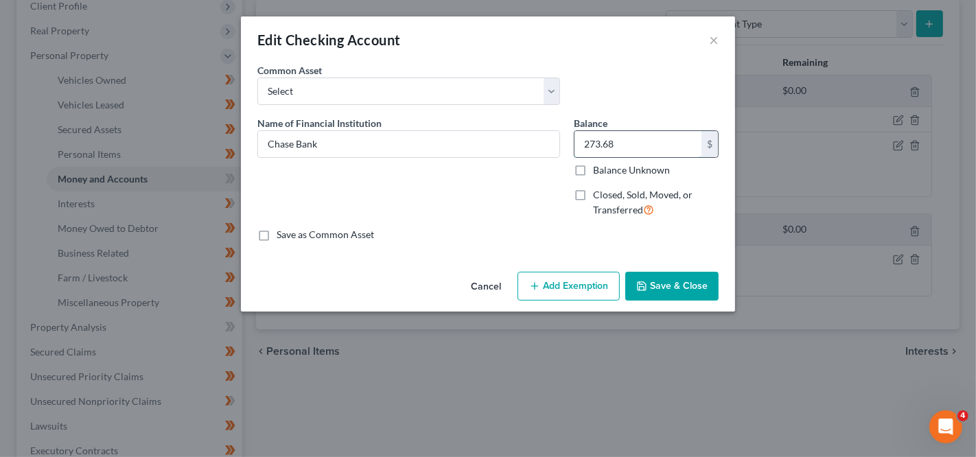
click at [683, 134] on input "273.68" at bounding box center [638, 144] width 127 height 26
type input "2,285.93"
click at [675, 276] on button "Save & Close" at bounding box center [671, 286] width 93 height 29
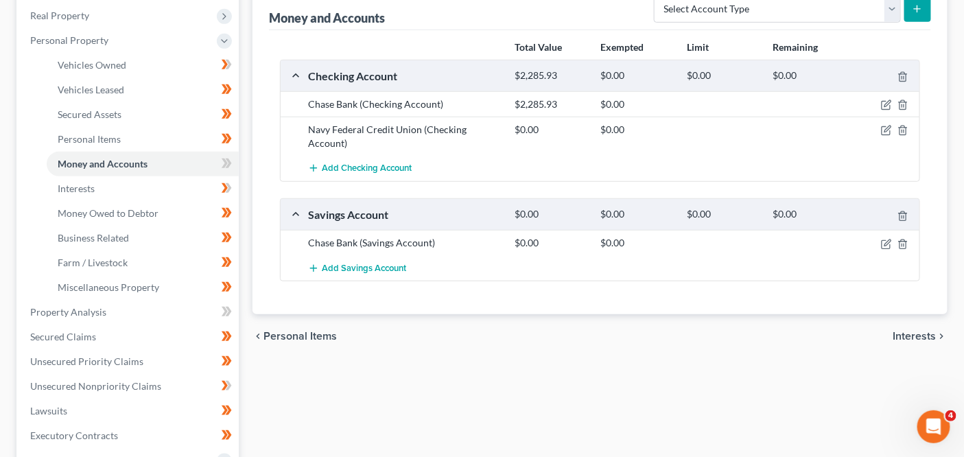
scroll to position [181, 0]
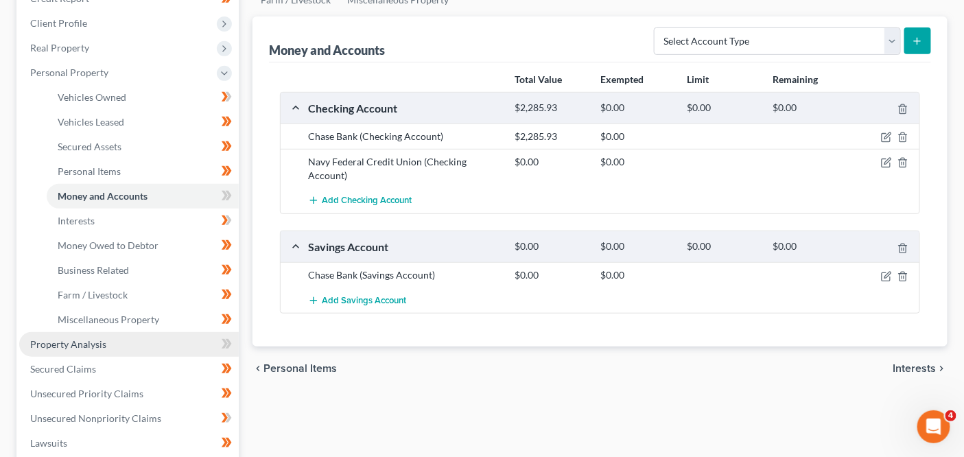
click at [161, 346] on link "Property Analysis" at bounding box center [129, 344] width 220 height 25
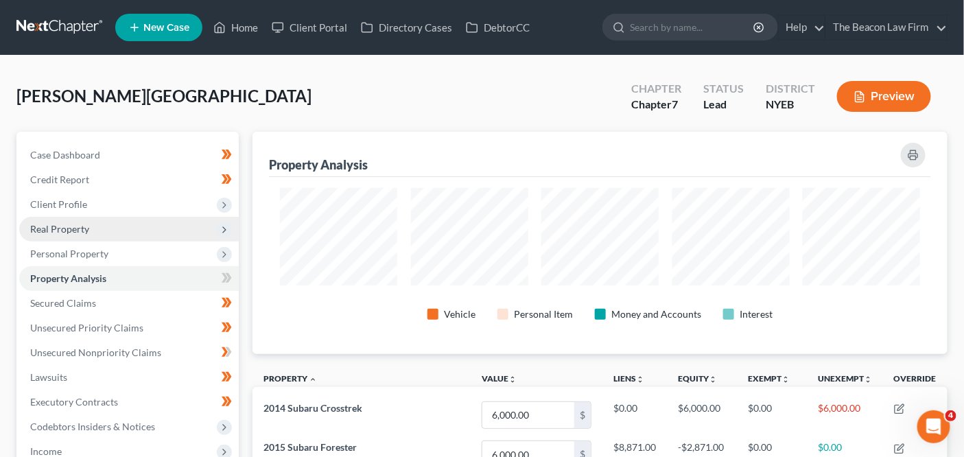
click at [139, 217] on span "Real Property" at bounding box center [129, 229] width 220 height 25
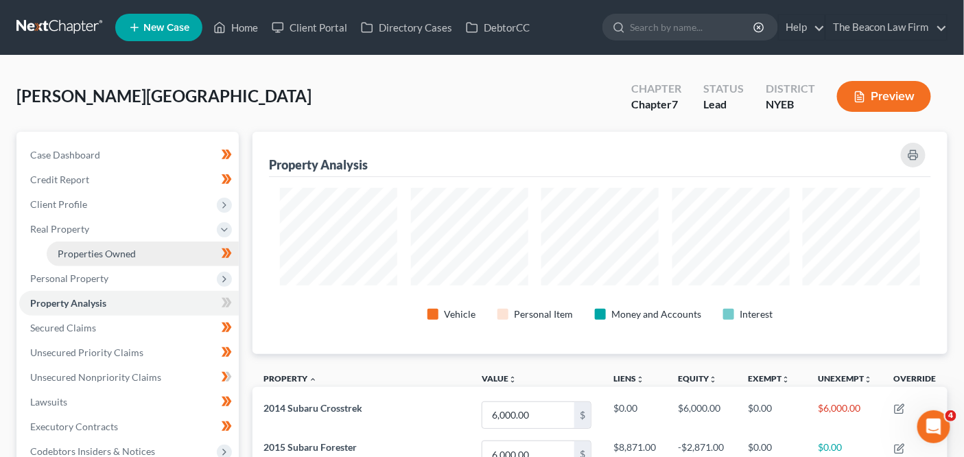
click at [132, 250] on span "Properties Owned" at bounding box center [97, 254] width 78 height 12
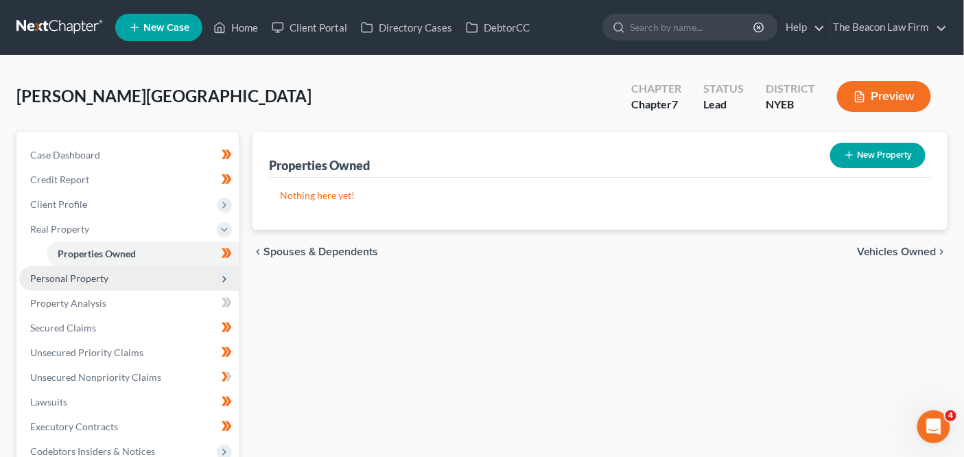
click at [157, 281] on span "Personal Property" at bounding box center [129, 278] width 220 height 25
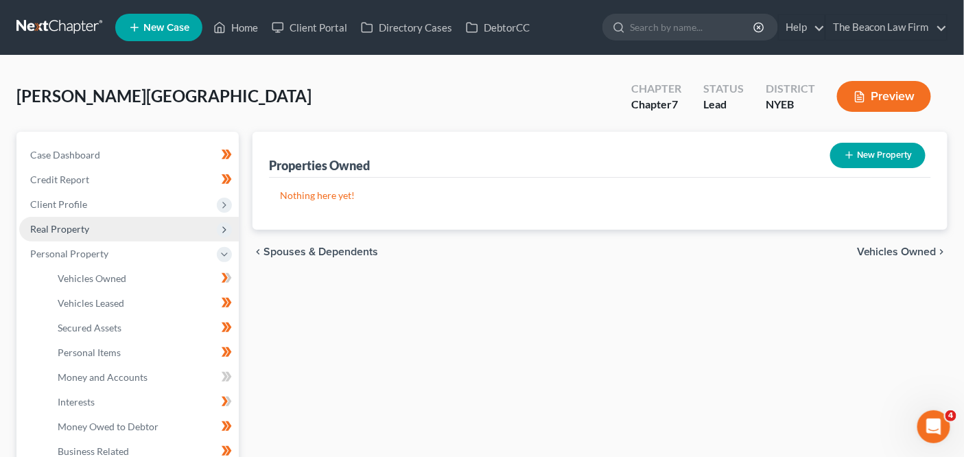
click at [173, 226] on span "Real Property" at bounding box center [129, 229] width 220 height 25
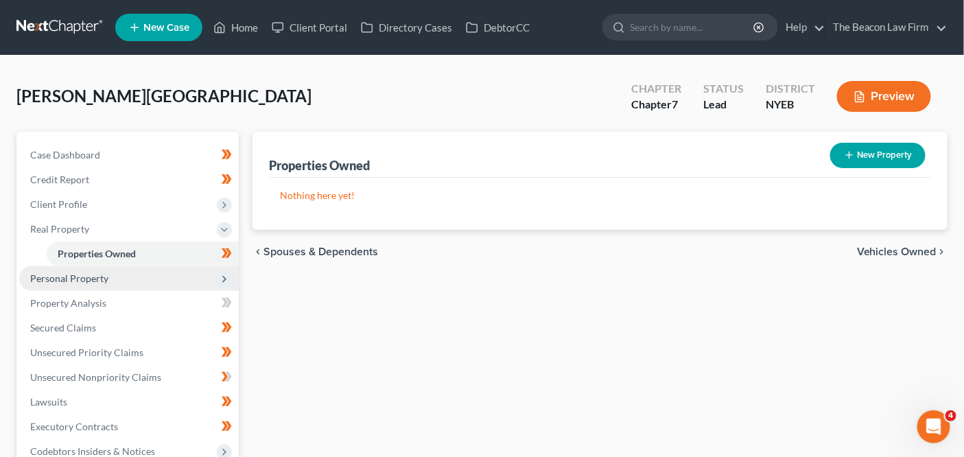
click at [160, 277] on span "Personal Property" at bounding box center [129, 278] width 220 height 25
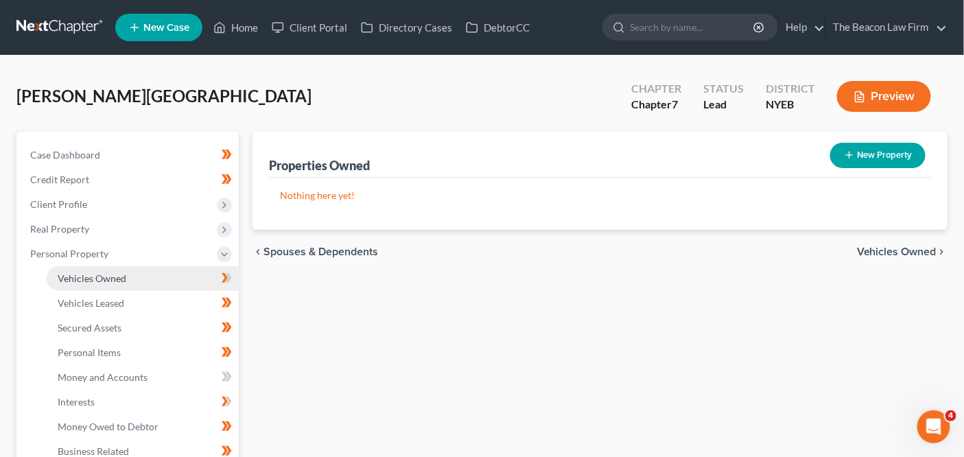
click at [167, 268] on link "Vehicles Owned" at bounding box center [143, 278] width 192 height 25
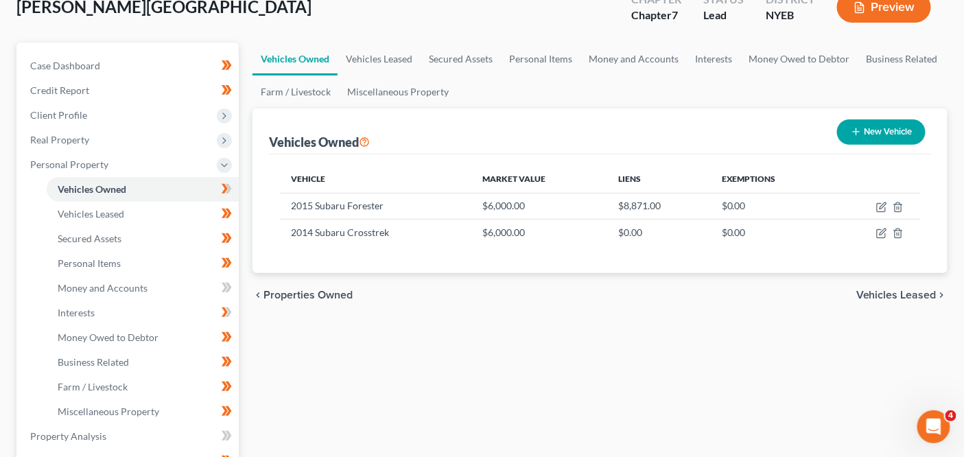
scroll to position [132, 0]
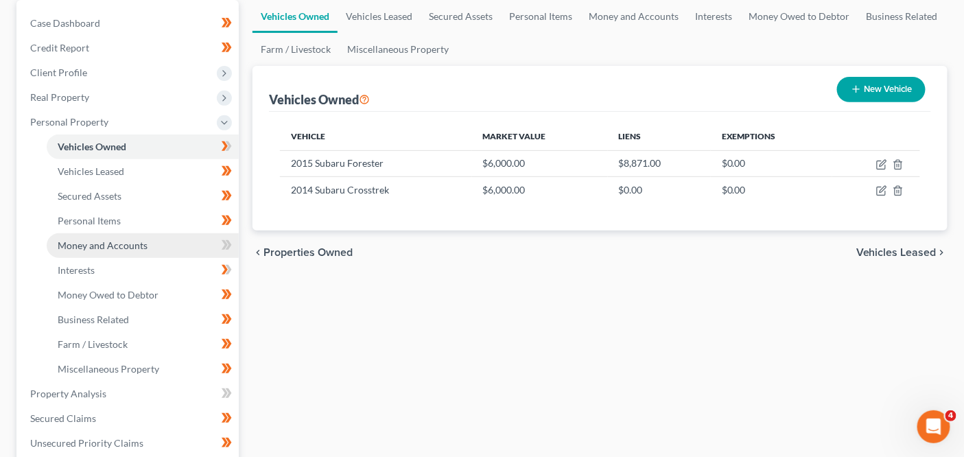
click at [160, 244] on link "Money and Accounts" at bounding box center [143, 245] width 192 height 25
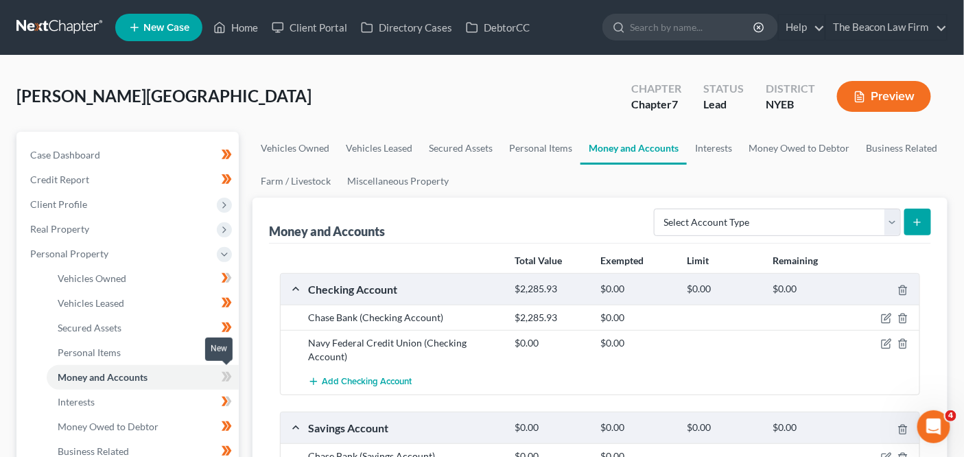
click at [226, 378] on icon at bounding box center [225, 377] width 6 height 10
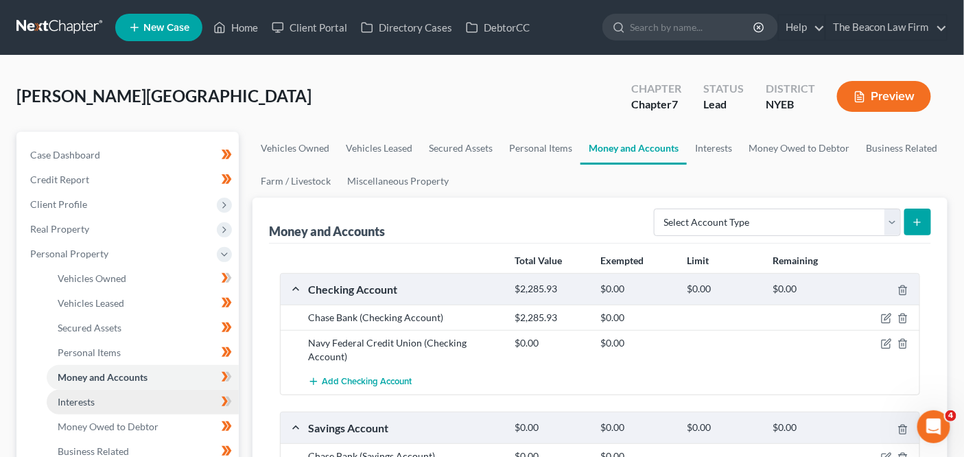
click at [181, 399] on link "Interests" at bounding box center [143, 402] width 192 height 25
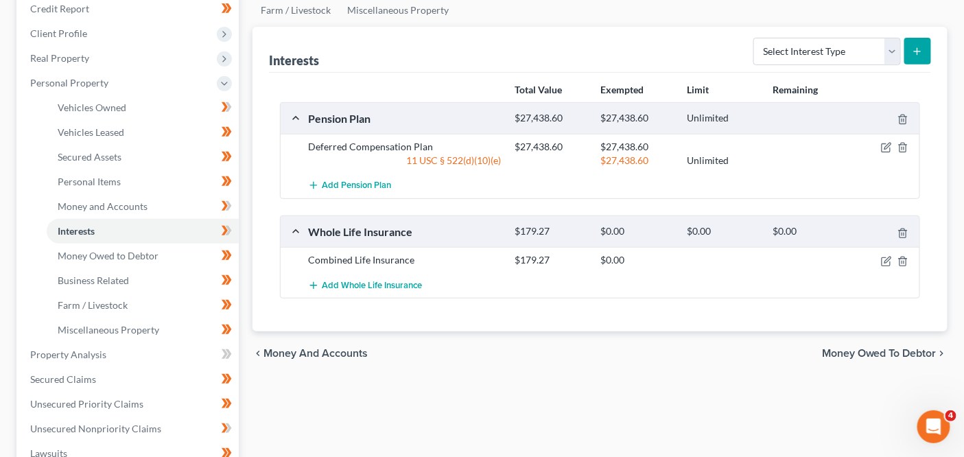
scroll to position [172, 0]
click at [889, 260] on icon "button" at bounding box center [886, 260] width 11 height 11
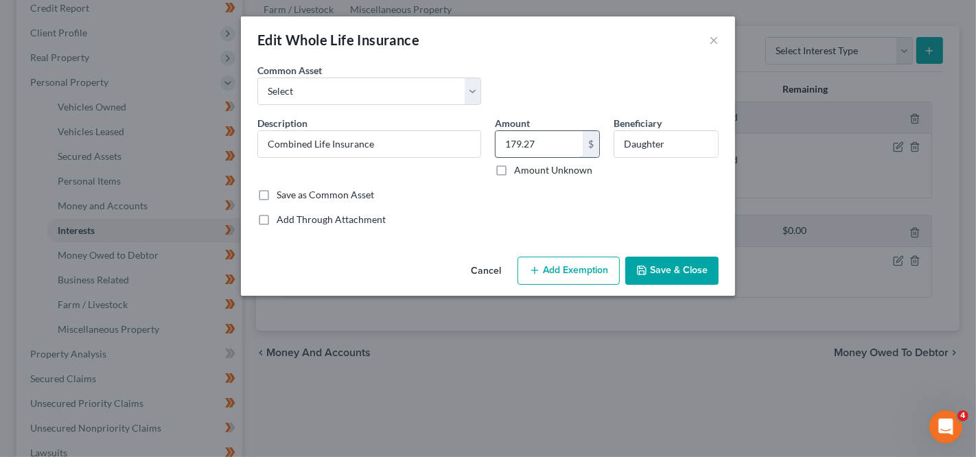
click at [540, 155] on input "179.27" at bounding box center [539, 144] width 87 height 26
type input "0"
click at [696, 267] on button "Save & Close" at bounding box center [671, 271] width 93 height 29
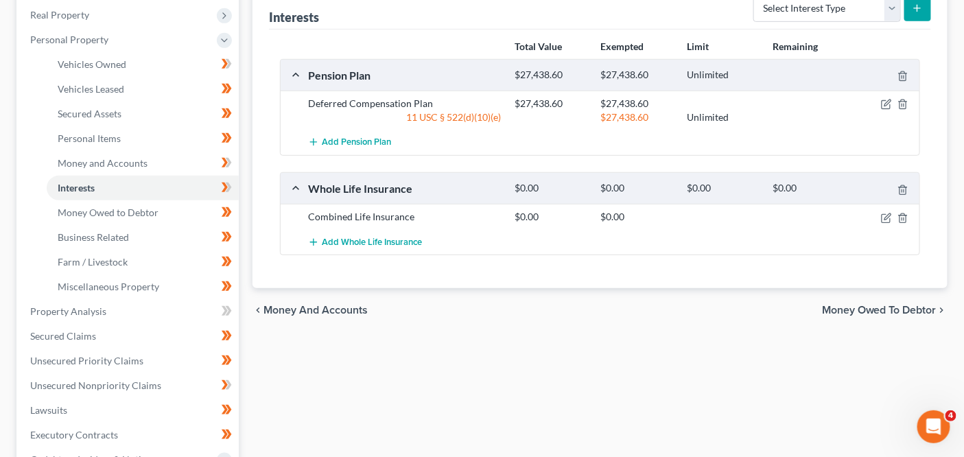
scroll to position [325, 0]
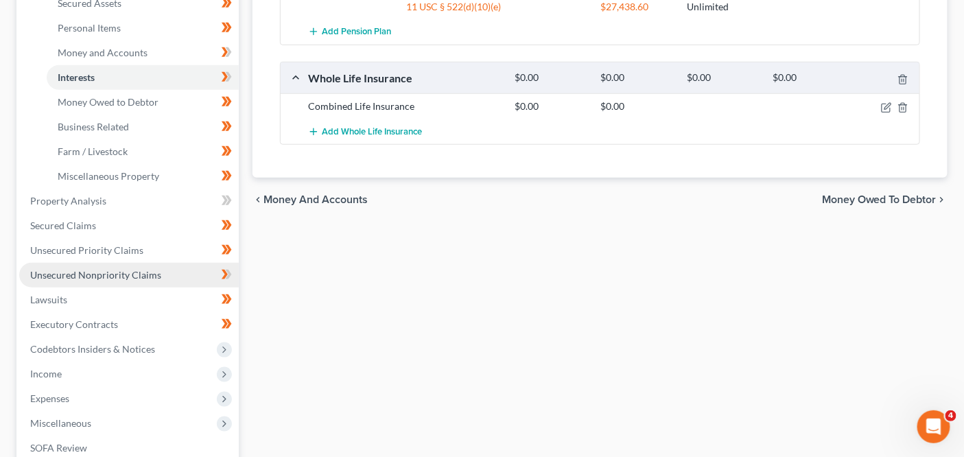
click at [155, 272] on span "Unsecured Nonpriority Claims" at bounding box center [95, 275] width 131 height 12
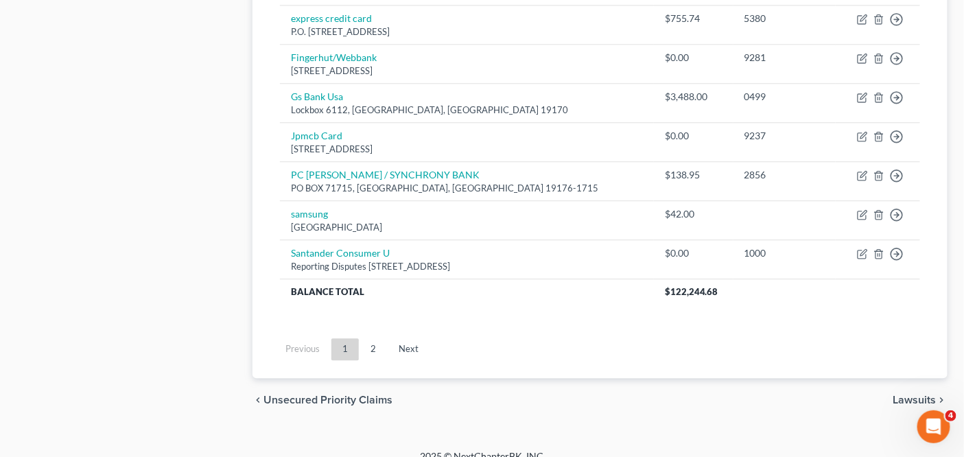
scroll to position [1117, 0]
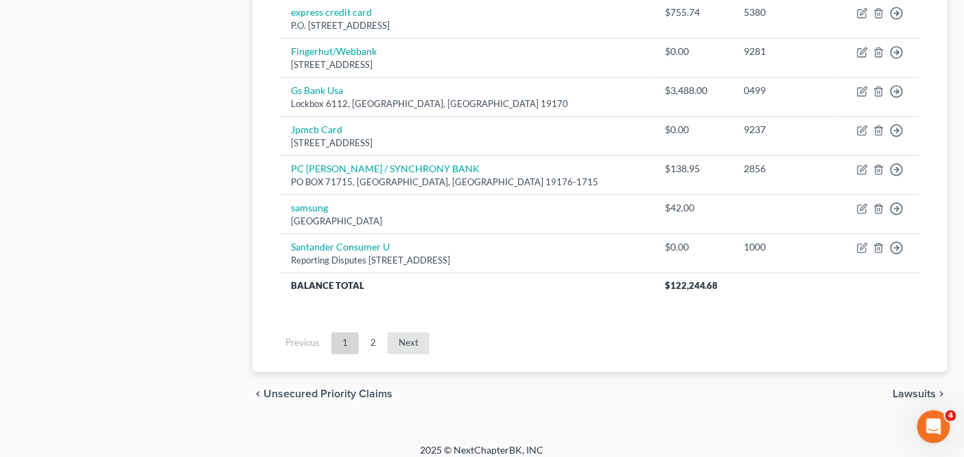
click at [399, 334] on link "Next" at bounding box center [409, 343] width 42 height 22
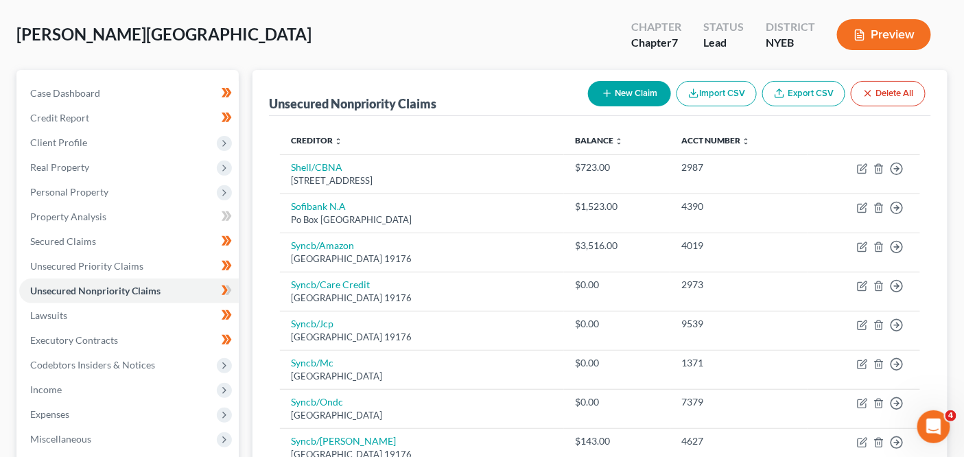
scroll to position [139, 0]
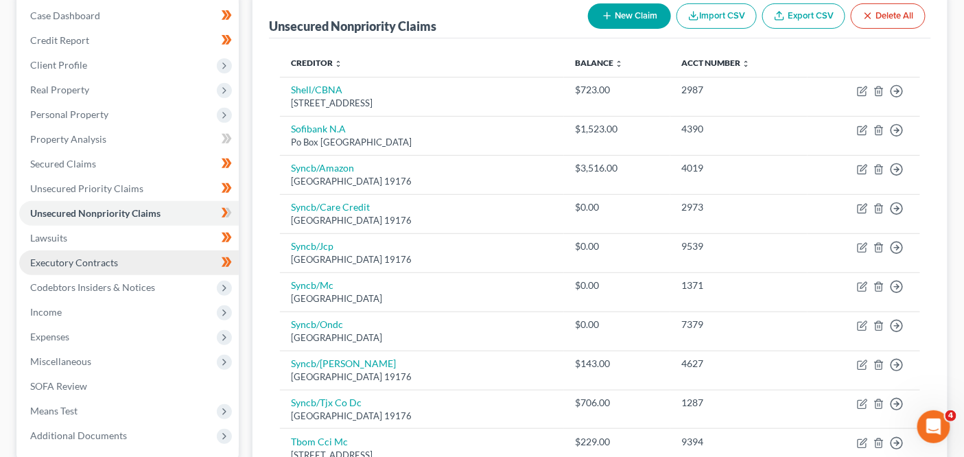
click at [115, 261] on span "Executory Contracts" at bounding box center [74, 263] width 88 height 12
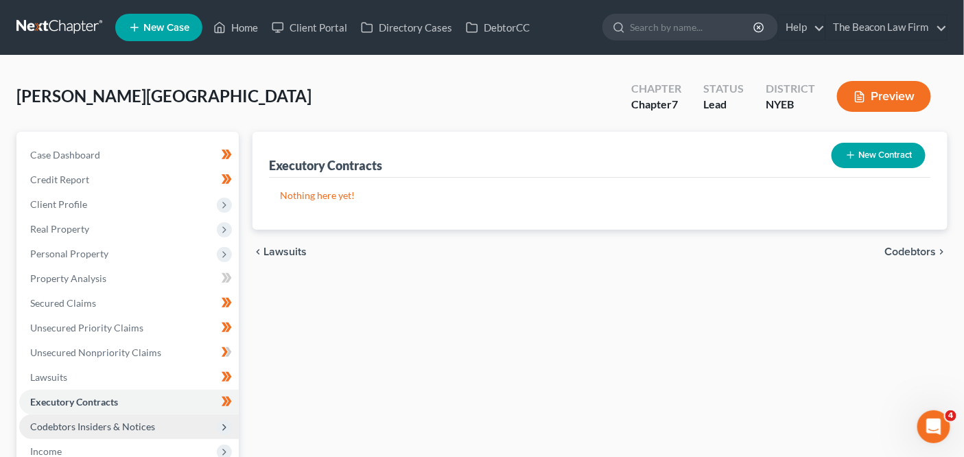
click at [158, 418] on span "Codebtors Insiders & Notices" at bounding box center [129, 427] width 220 height 25
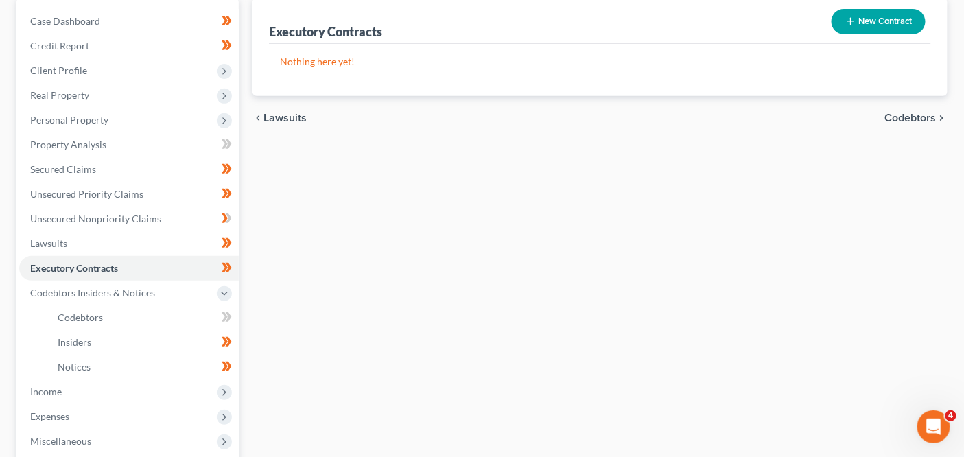
scroll to position [157, 0]
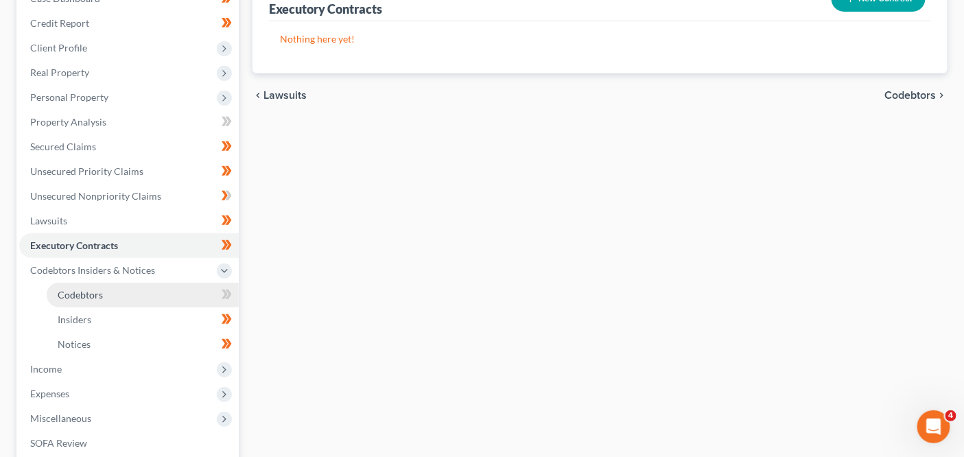
click at [100, 301] on link "Codebtors" at bounding box center [143, 295] width 192 height 25
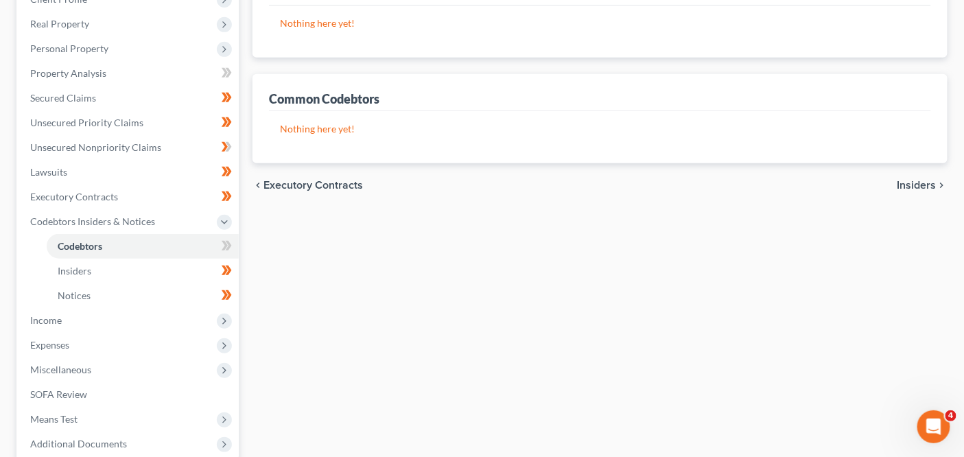
scroll to position [218, 0]
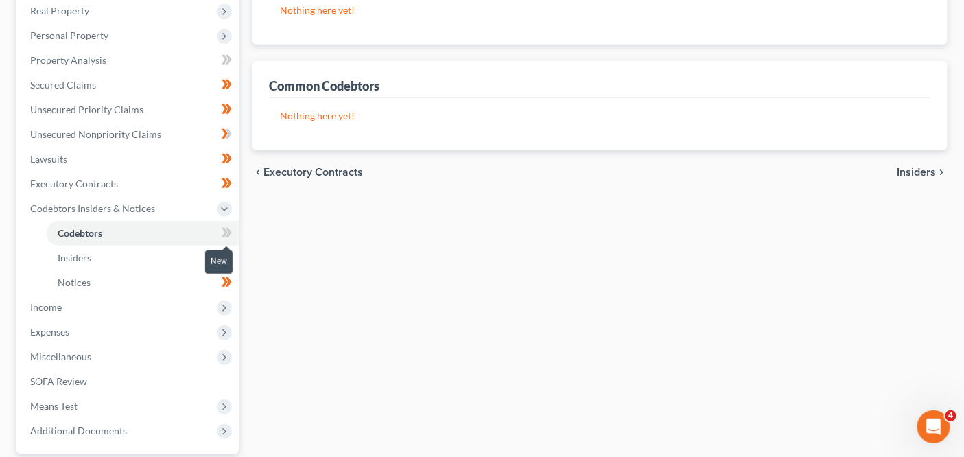
click at [233, 231] on span at bounding box center [227, 234] width 24 height 21
click at [233, 232] on span at bounding box center [227, 234] width 24 height 21
click at [192, 304] on span "Income" at bounding box center [129, 307] width 220 height 25
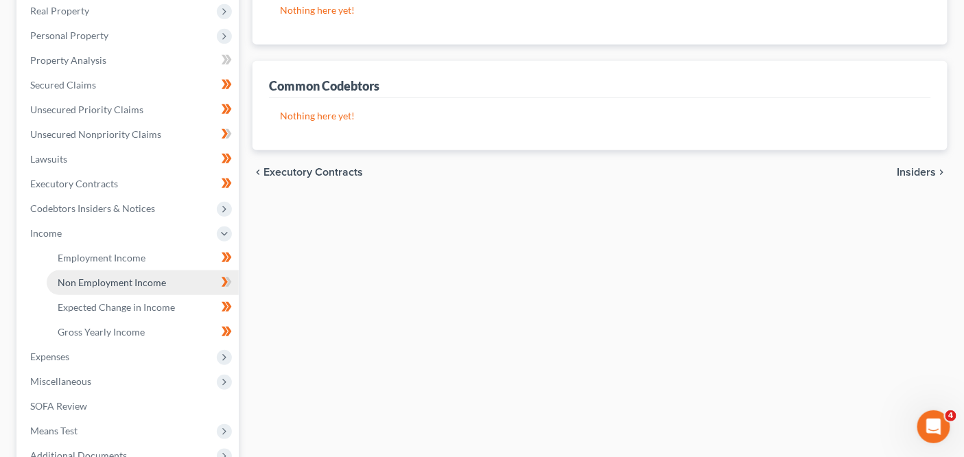
click at [200, 284] on link "Non Employment Income" at bounding box center [143, 282] width 192 height 25
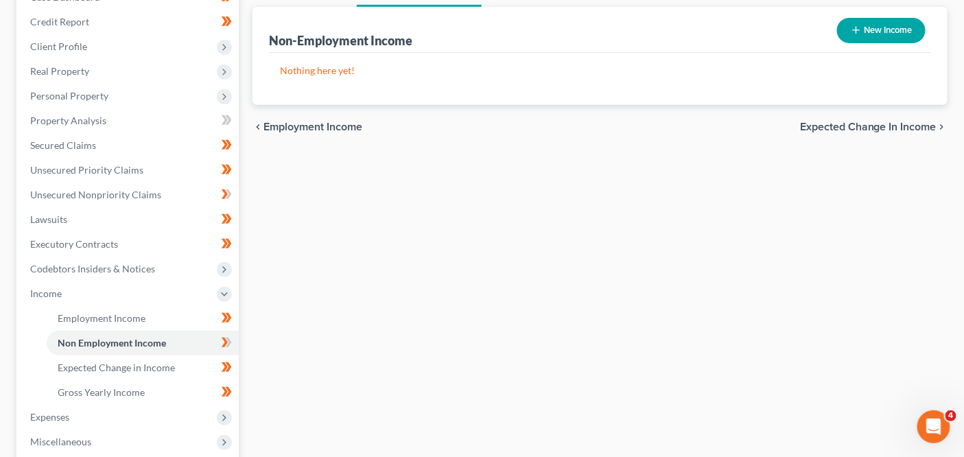
scroll to position [173, 0]
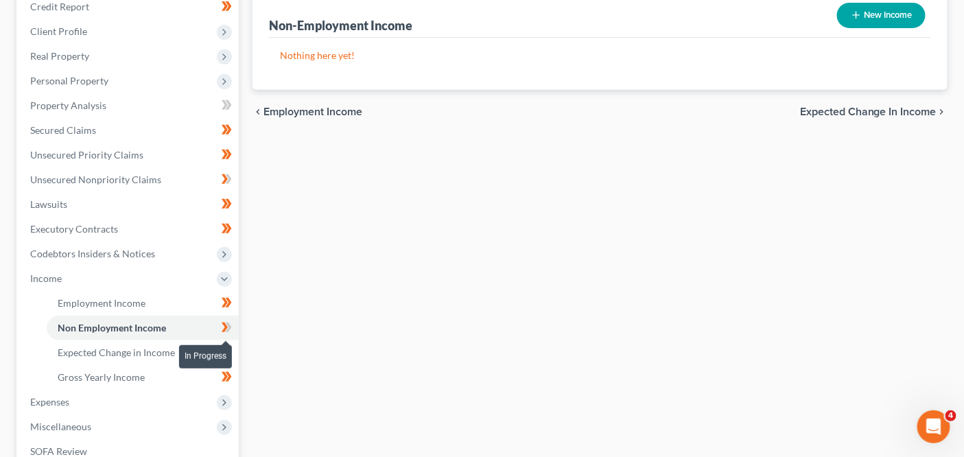
click at [234, 328] on span at bounding box center [227, 329] width 24 height 21
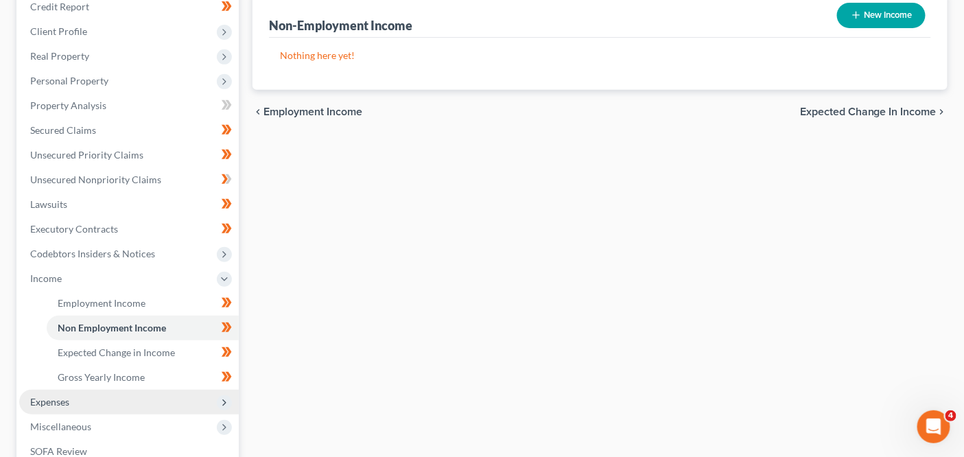
click at [147, 390] on span "Expenses" at bounding box center [129, 402] width 220 height 25
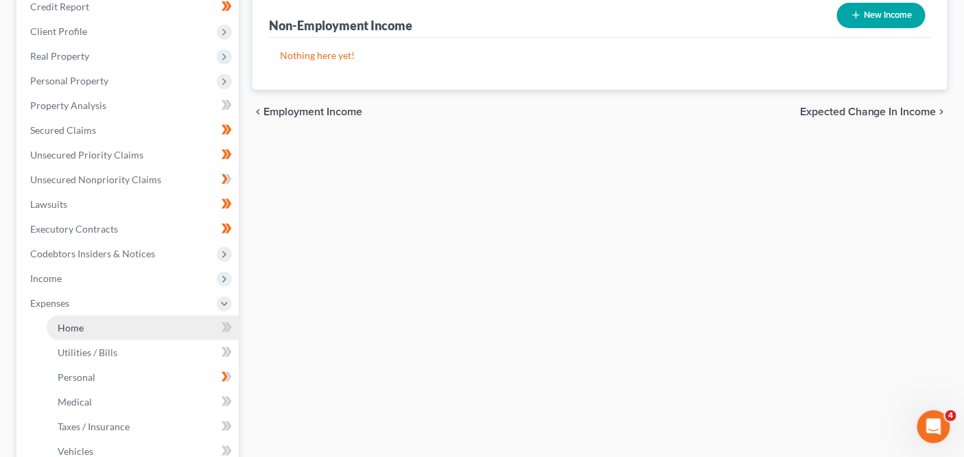
click at [157, 326] on link "Home" at bounding box center [143, 328] width 192 height 25
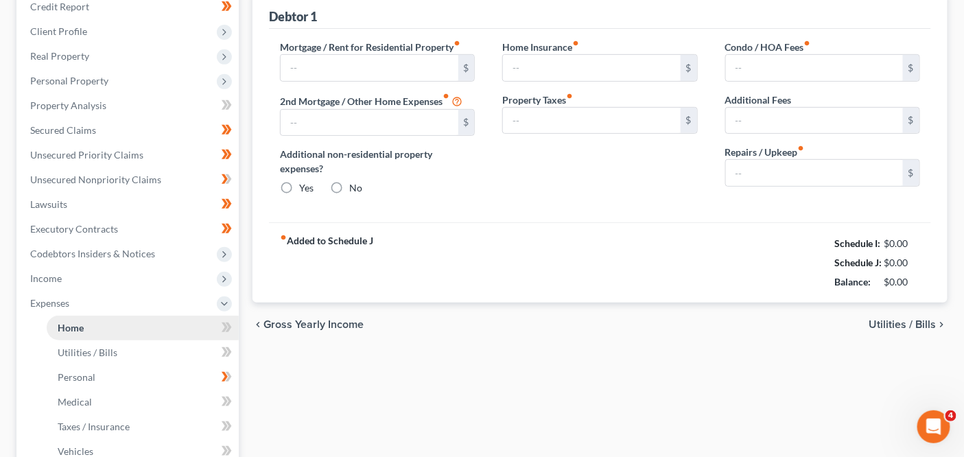
type input "1,540.00"
type input "0.00"
radio input "true"
type input "0.00"
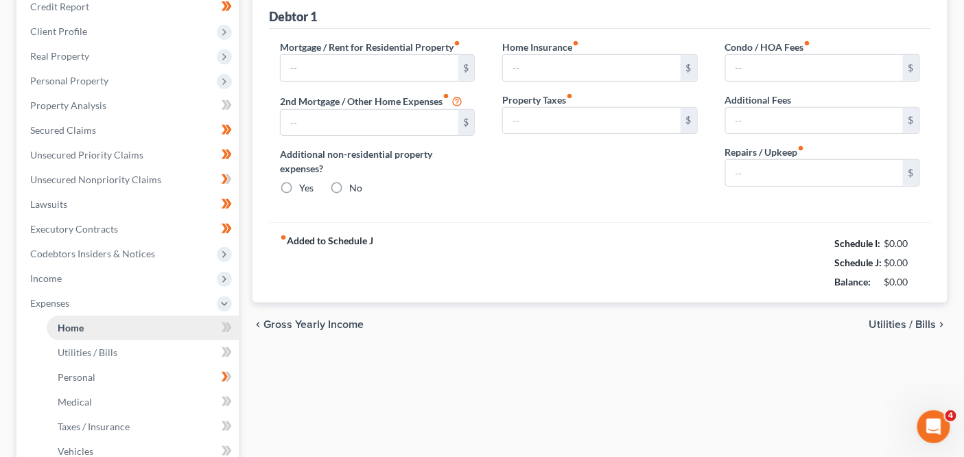
type input "0.00"
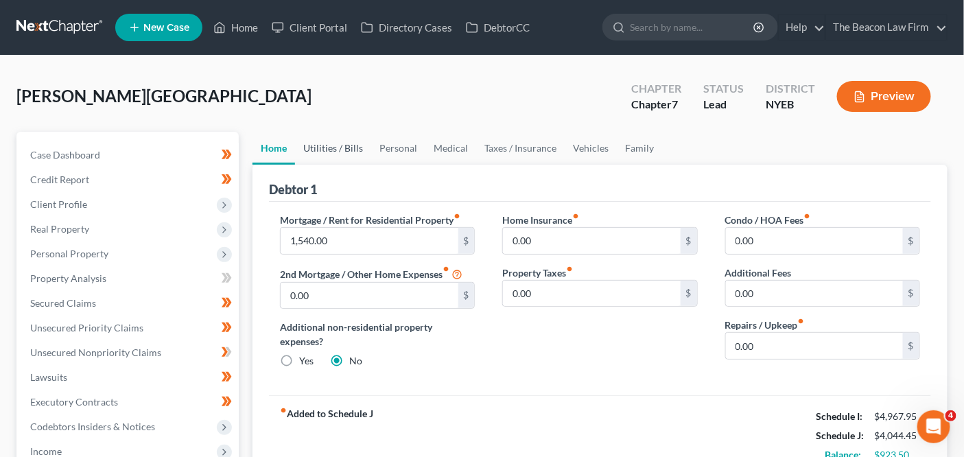
click at [332, 146] on link "Utilities / Bills" at bounding box center [333, 148] width 76 height 33
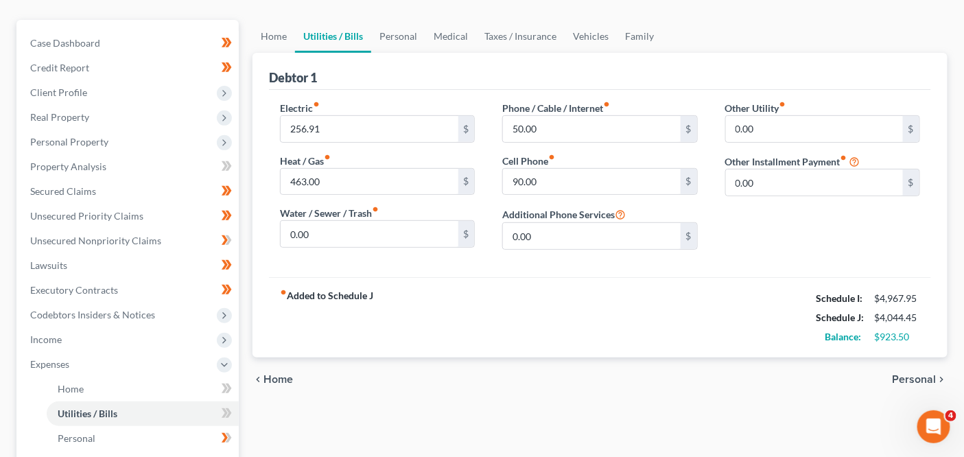
scroll to position [124, 0]
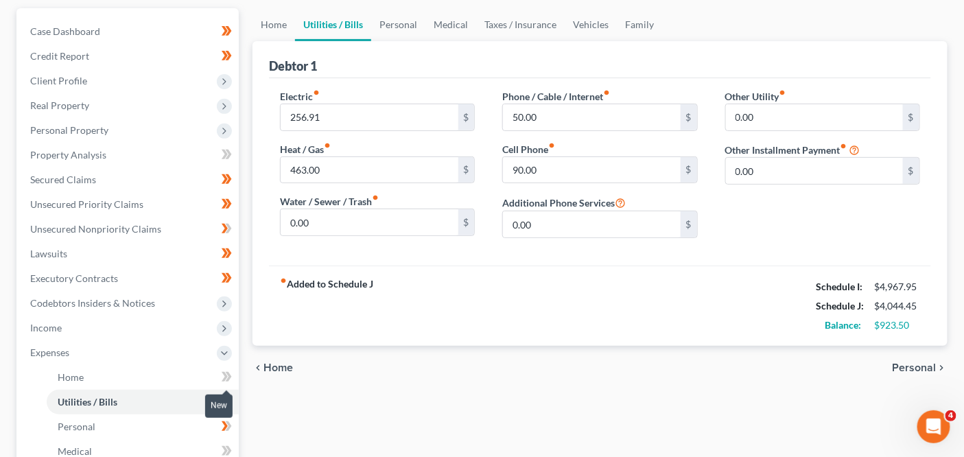
click at [233, 375] on span at bounding box center [227, 379] width 24 height 21
click at [407, 26] on link "Personal" at bounding box center [398, 24] width 54 height 33
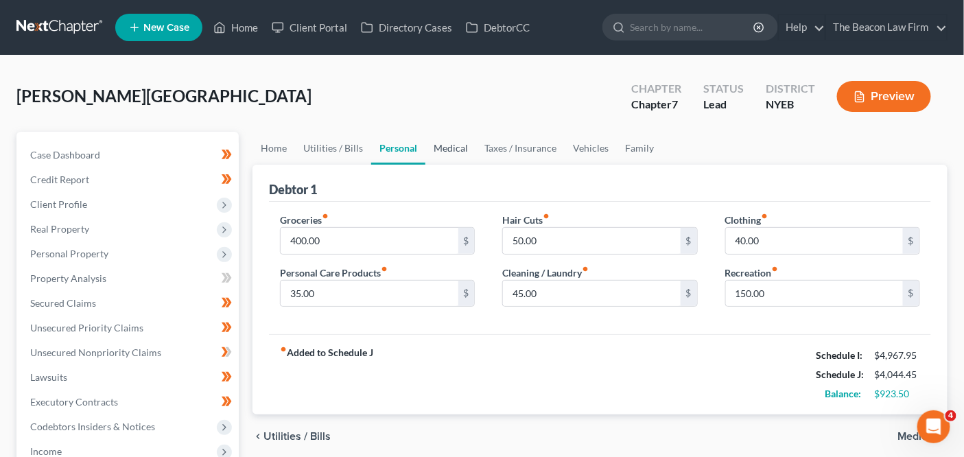
click at [458, 148] on link "Medical" at bounding box center [451, 148] width 51 height 33
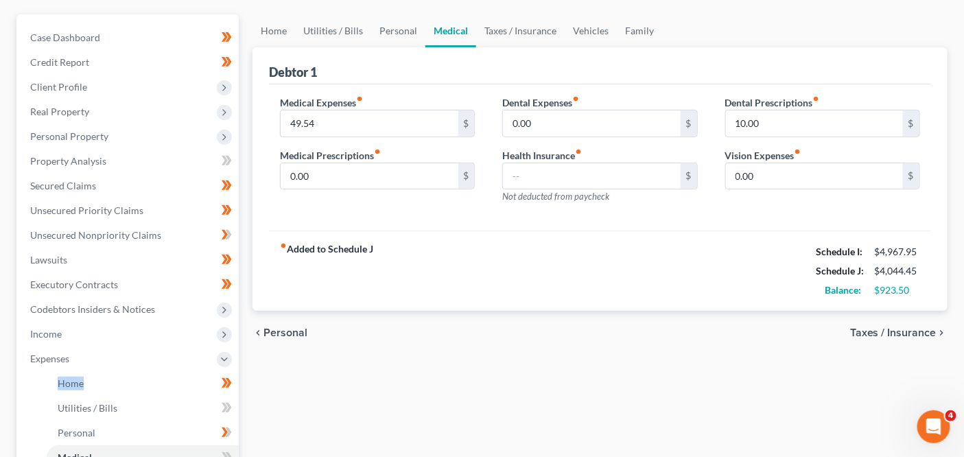
scroll to position [164, 0]
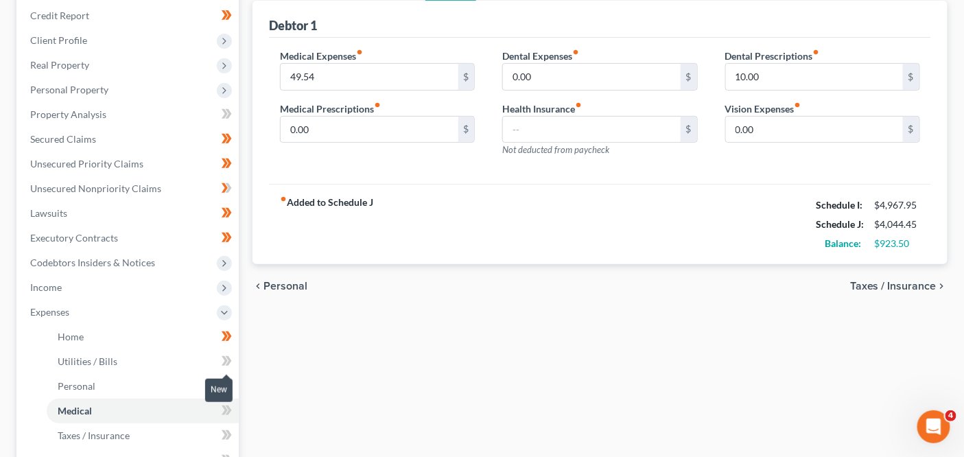
click at [222, 361] on icon at bounding box center [227, 361] width 10 height 17
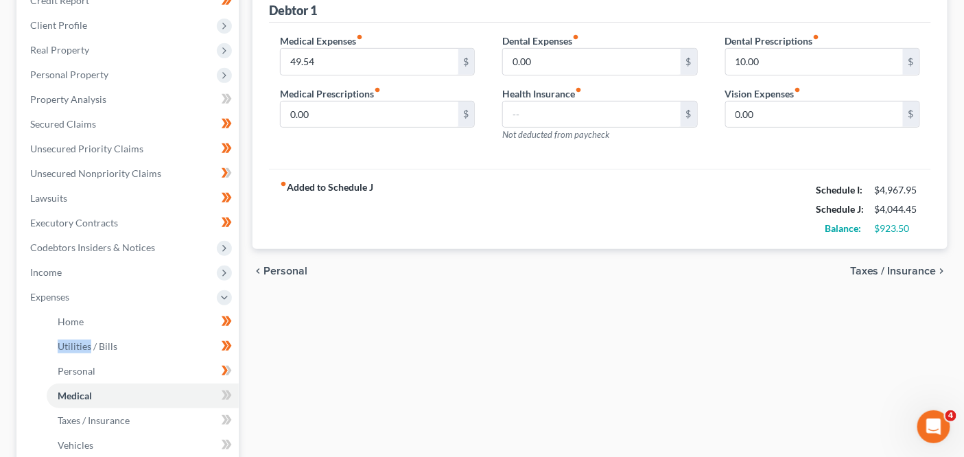
scroll to position [141, 0]
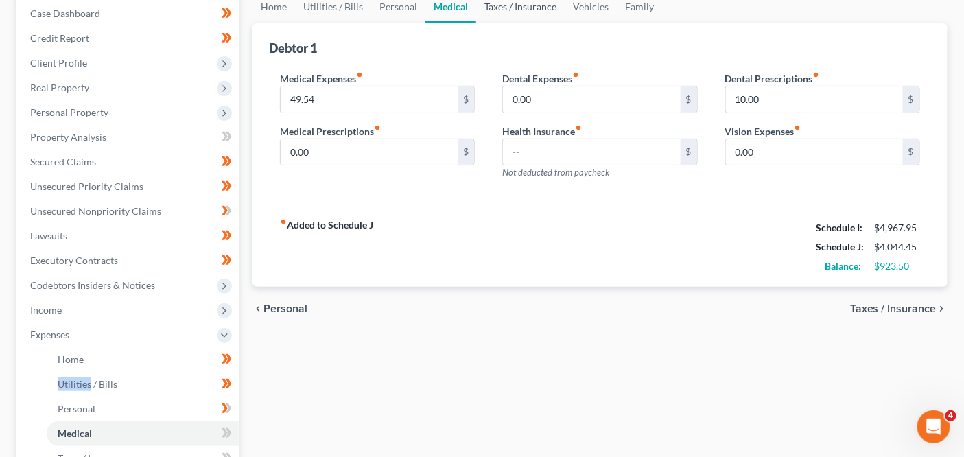
click at [522, 20] on link "Taxes / Insurance" at bounding box center [520, 6] width 89 height 33
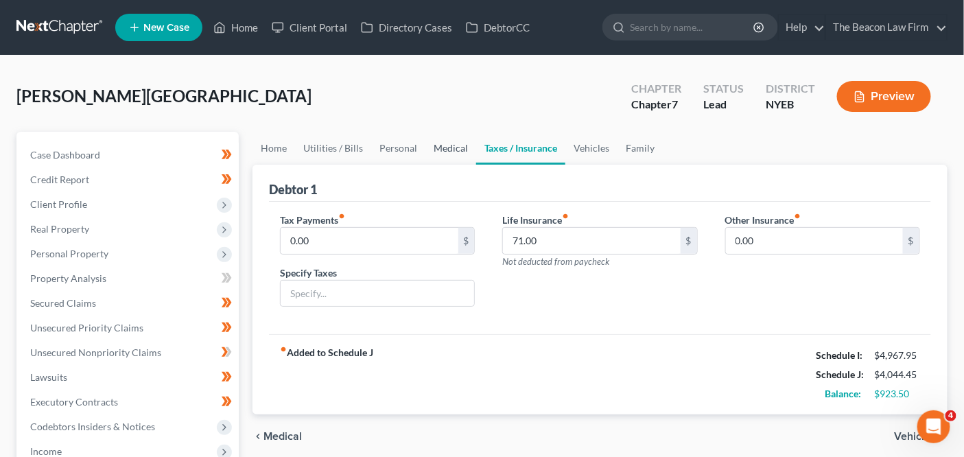
click at [437, 154] on link "Medical" at bounding box center [451, 148] width 51 height 33
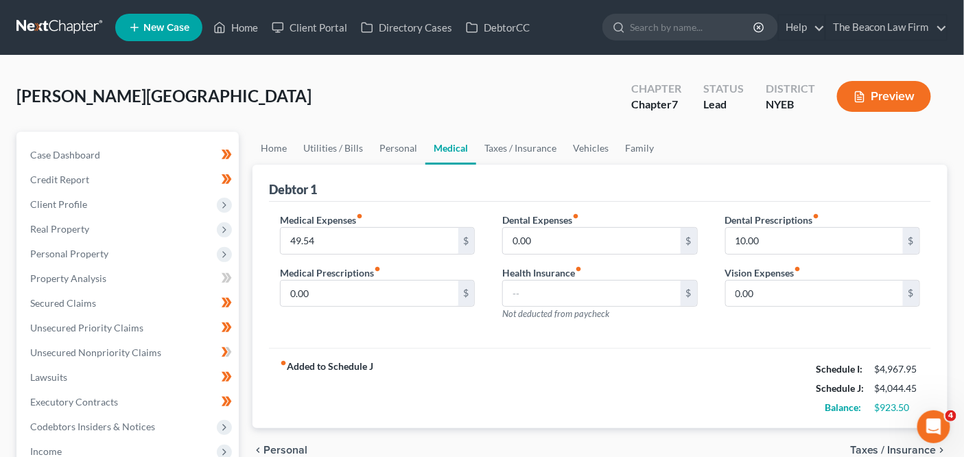
scroll to position [192, 0]
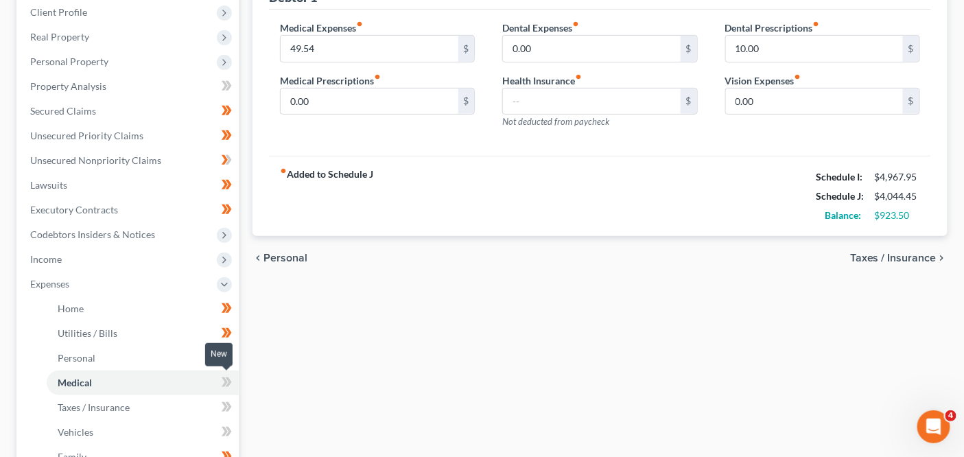
click at [227, 382] on icon at bounding box center [225, 383] width 6 height 10
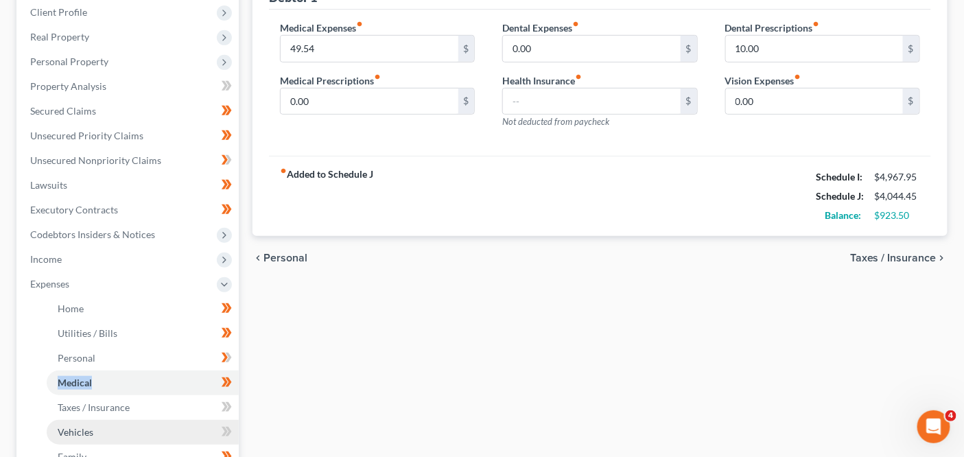
click at [159, 435] on link "Vehicles" at bounding box center [143, 432] width 192 height 25
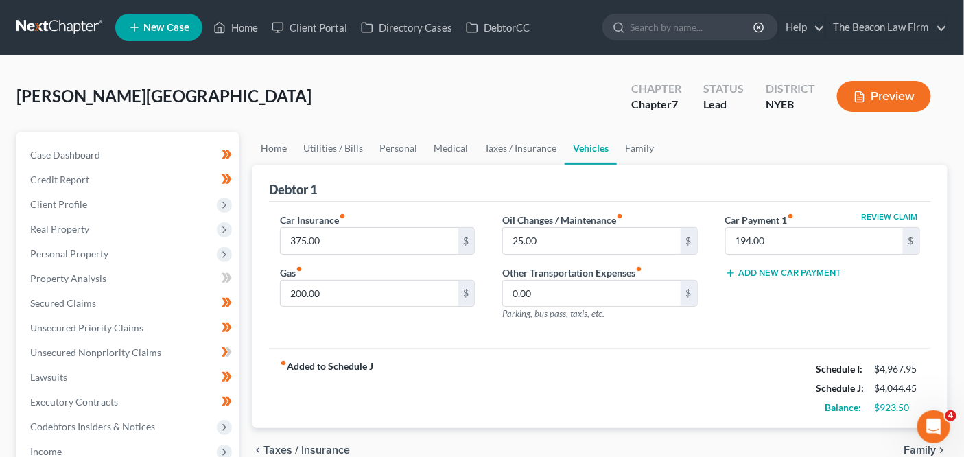
scroll to position [76, 0]
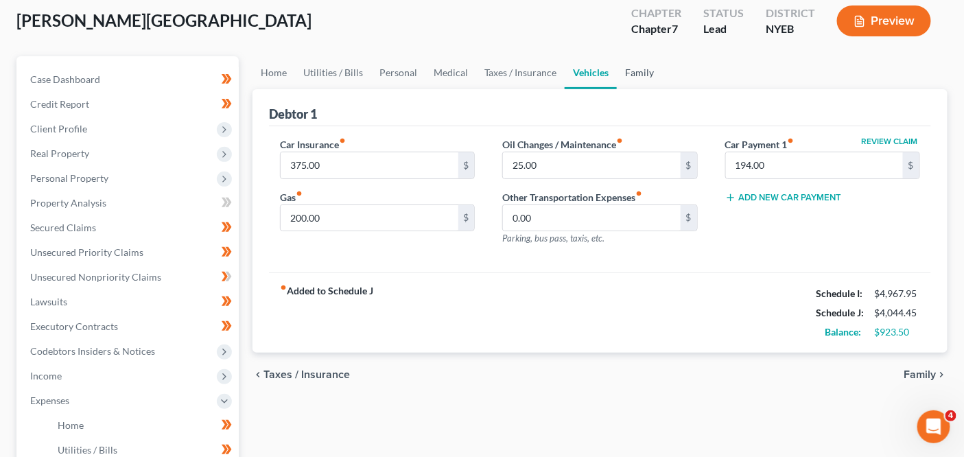
click at [637, 84] on link "Family" at bounding box center [639, 72] width 45 height 33
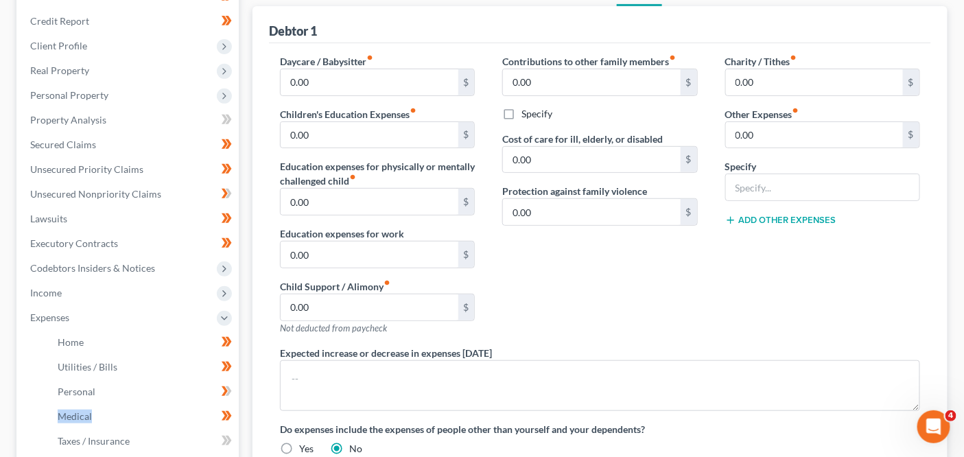
scroll to position [308, 0]
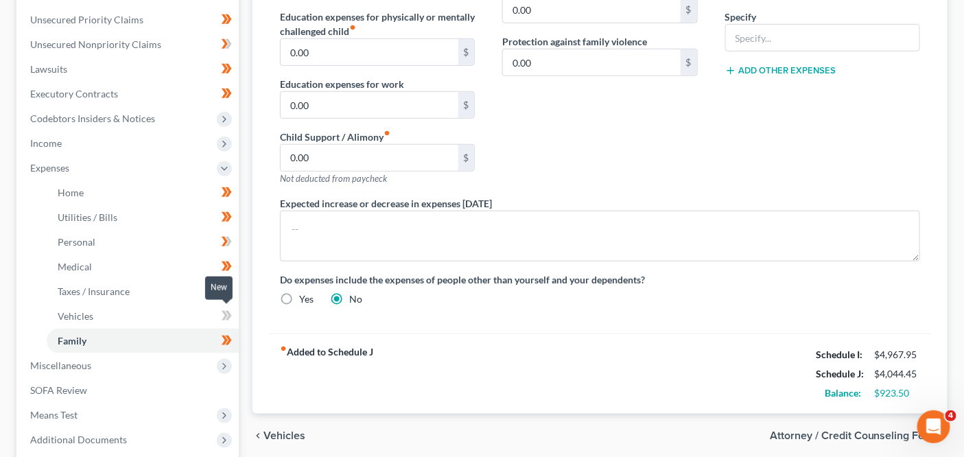
click at [235, 320] on span at bounding box center [227, 318] width 24 height 21
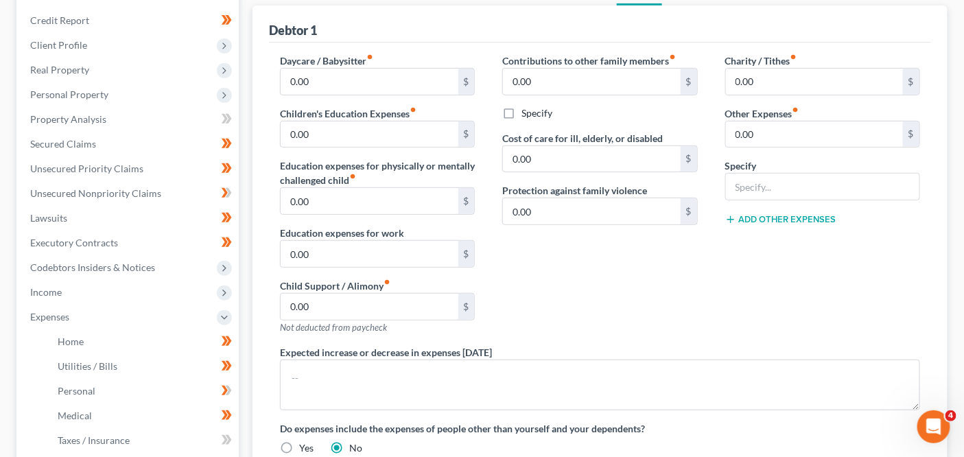
scroll to position [112, 0]
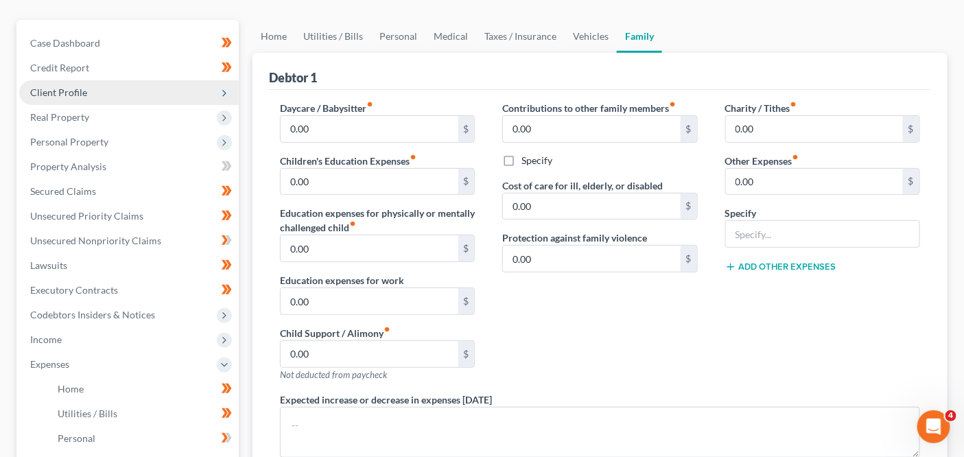
click at [133, 93] on span "Client Profile" at bounding box center [129, 92] width 220 height 25
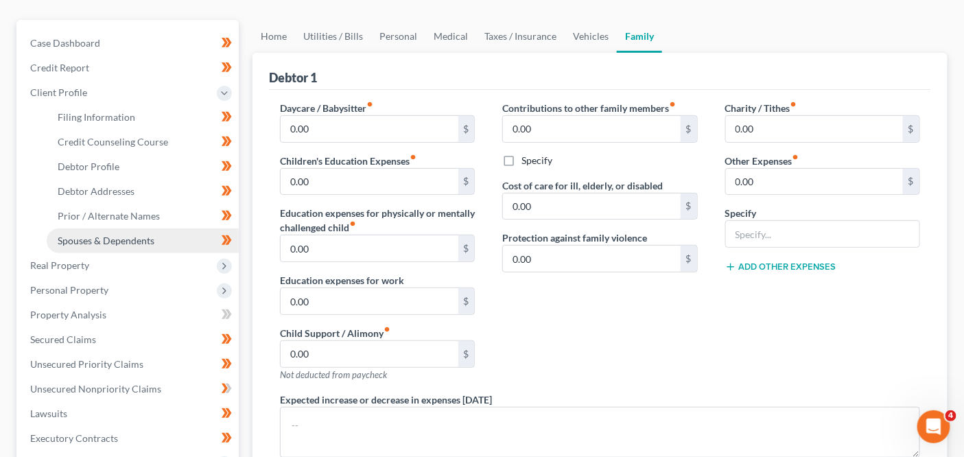
click at [126, 238] on span "Spouses & Dependents" at bounding box center [106, 241] width 97 height 12
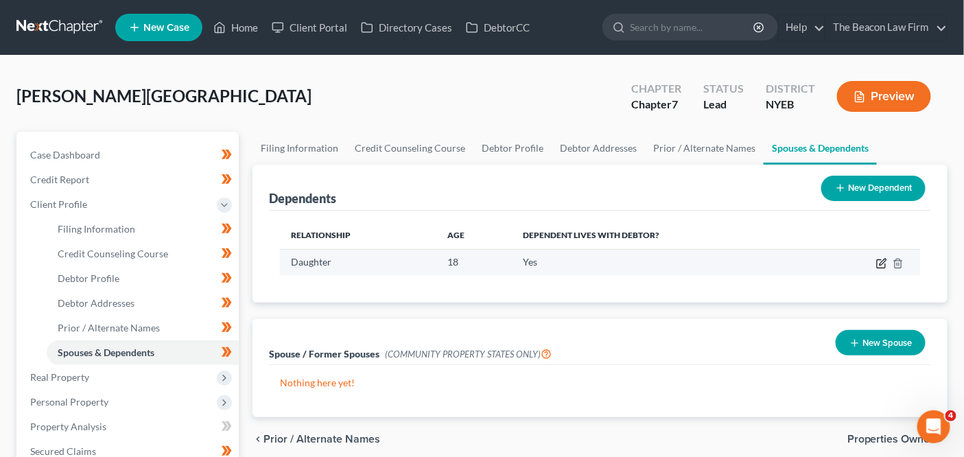
click at [881, 261] on icon "button" at bounding box center [883, 262] width 6 height 6
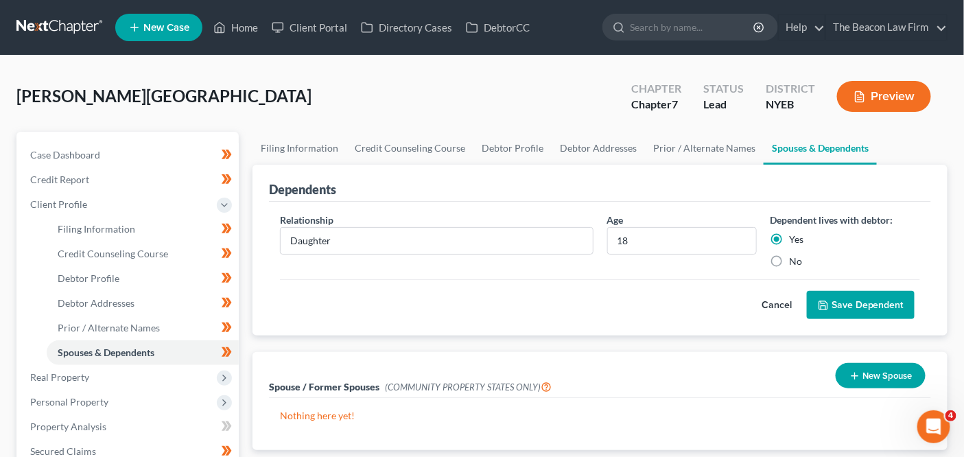
click at [780, 296] on button "Cancel" at bounding box center [777, 305] width 60 height 27
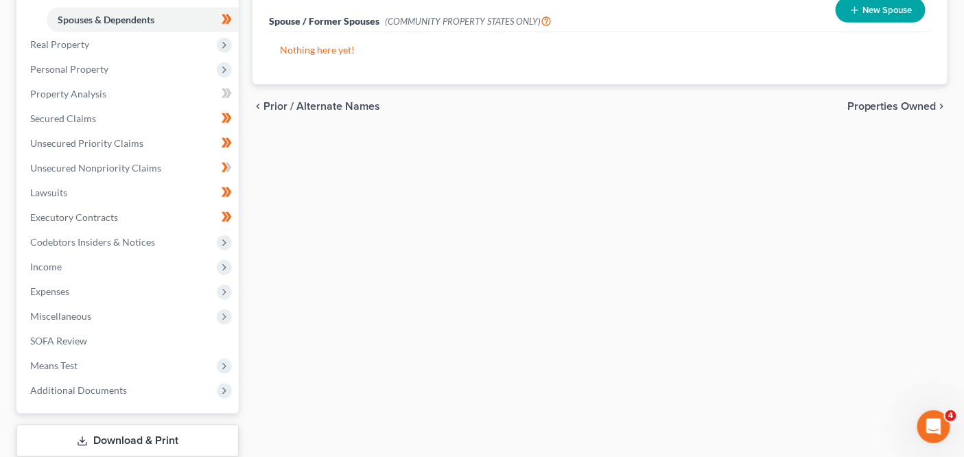
scroll to position [391, 0]
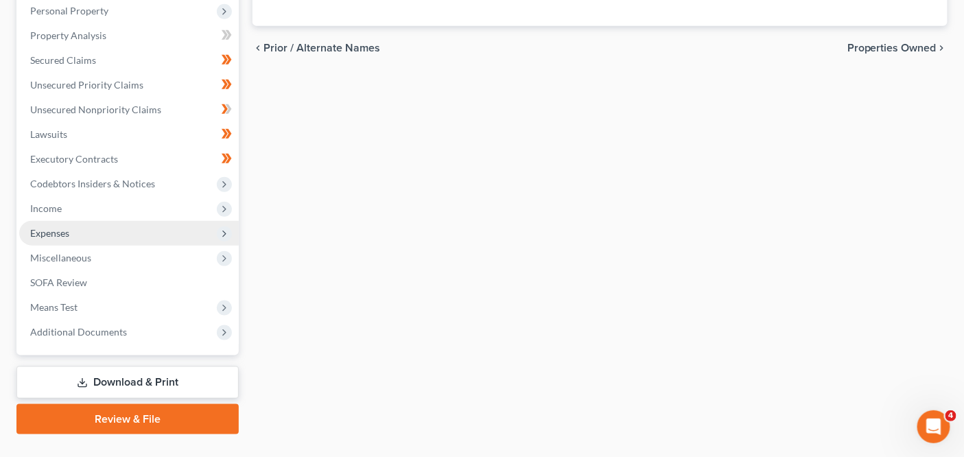
click at [164, 230] on span "Expenses" at bounding box center [129, 233] width 220 height 25
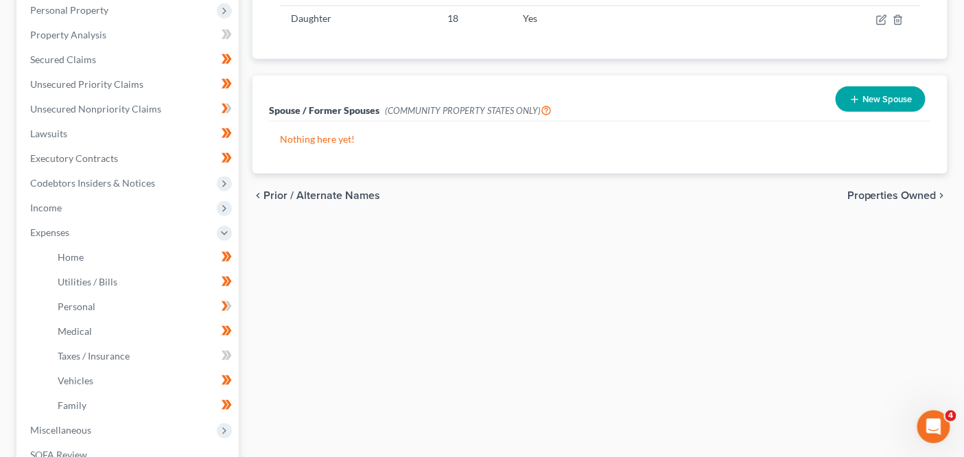
scroll to position [154, 0]
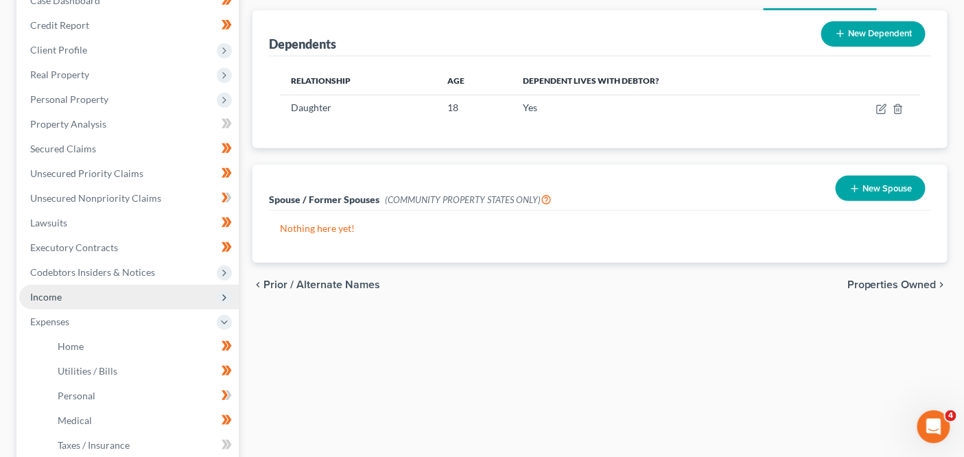
click at [95, 295] on span "Income" at bounding box center [129, 297] width 220 height 25
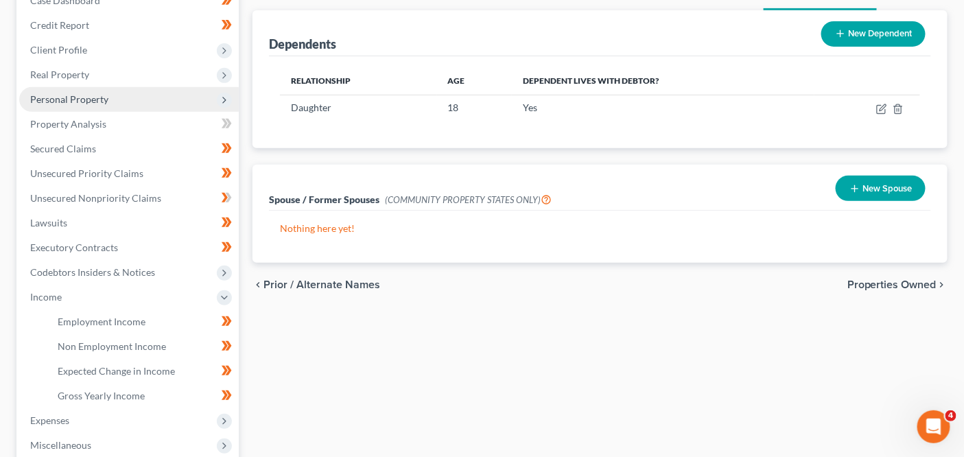
click at [108, 106] on span "Personal Property" at bounding box center [129, 99] width 220 height 25
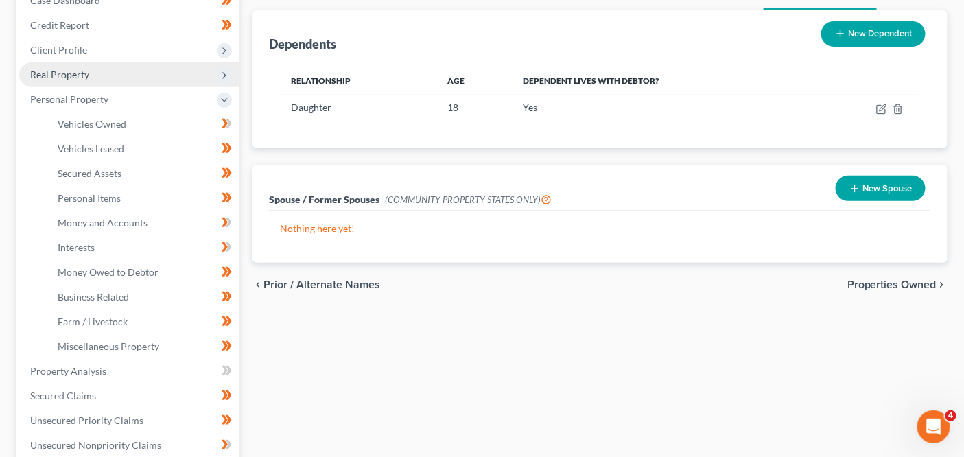
click at [111, 84] on span "Real Property" at bounding box center [129, 74] width 220 height 25
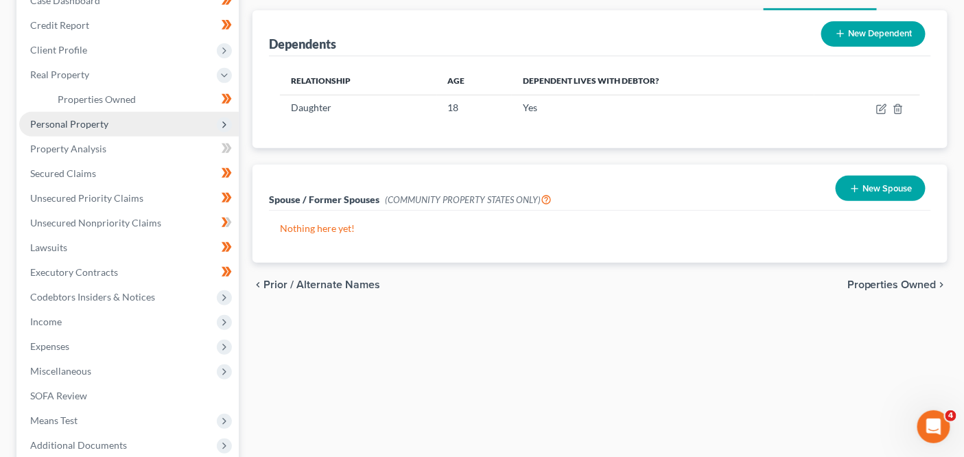
click at [119, 130] on span "Personal Property" at bounding box center [129, 124] width 220 height 25
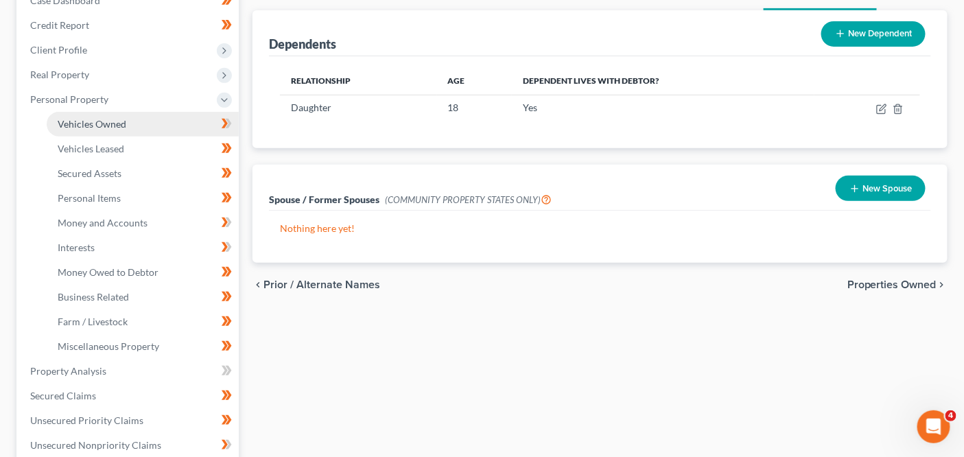
click at [119, 124] on span "Vehicles Owned" at bounding box center [92, 124] width 69 height 12
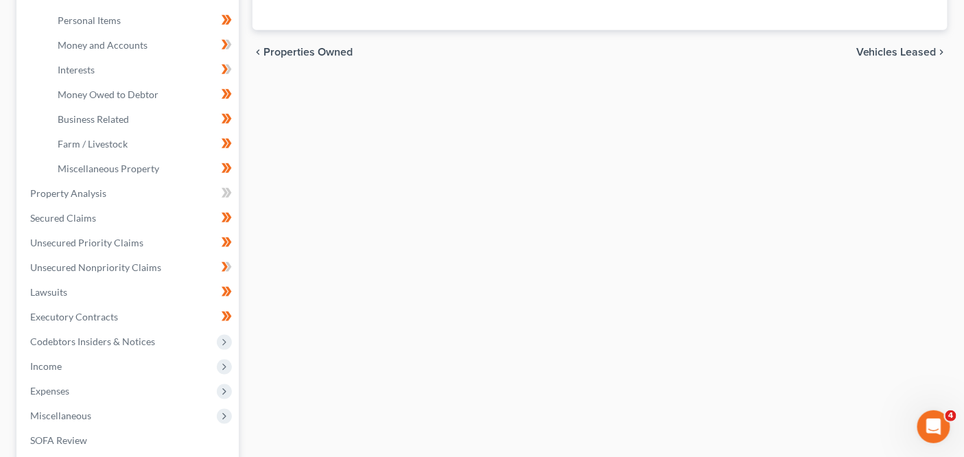
scroll to position [437, 0]
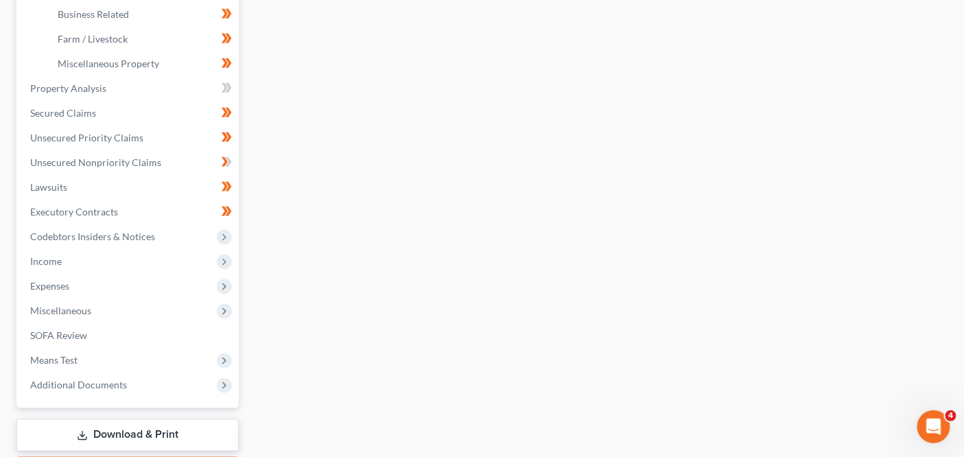
drag, startPoint x: 963, startPoint y: 236, endPoint x: 966, endPoint y: 200, distance: 36.5
click at [964, 200] on html "Home New Case Client Portal Directory Cases DebtorCC The Beacon Law Firm prenn@…" at bounding box center [482, 51] width 964 height 977
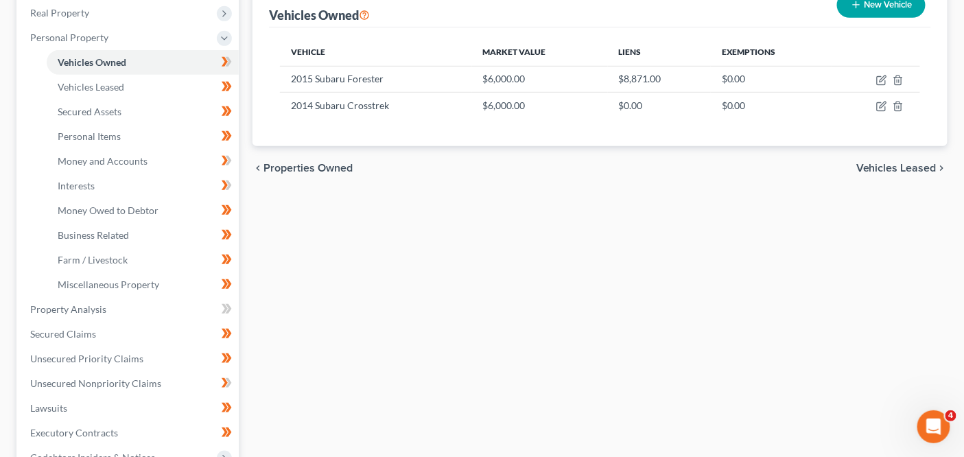
scroll to position [202, 0]
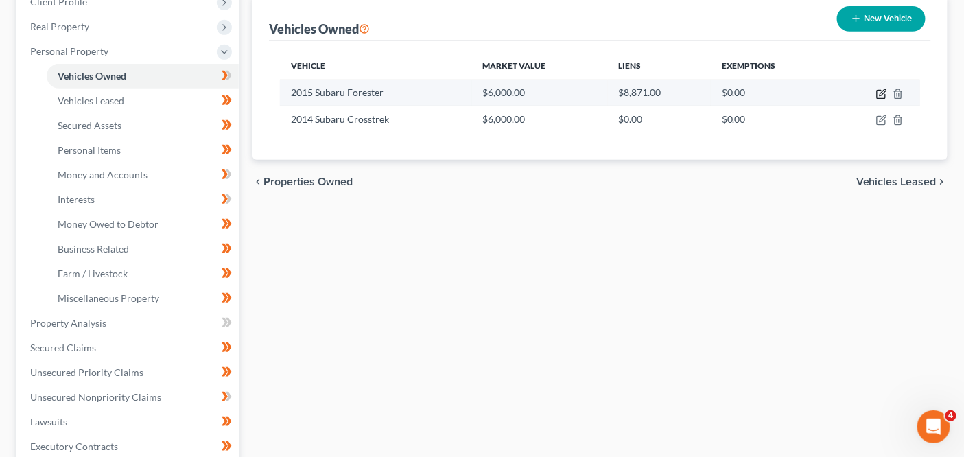
click at [880, 93] on icon "button" at bounding box center [882, 94] width 11 height 11
select select "0"
select select "11"
select select "3"
select select "0"
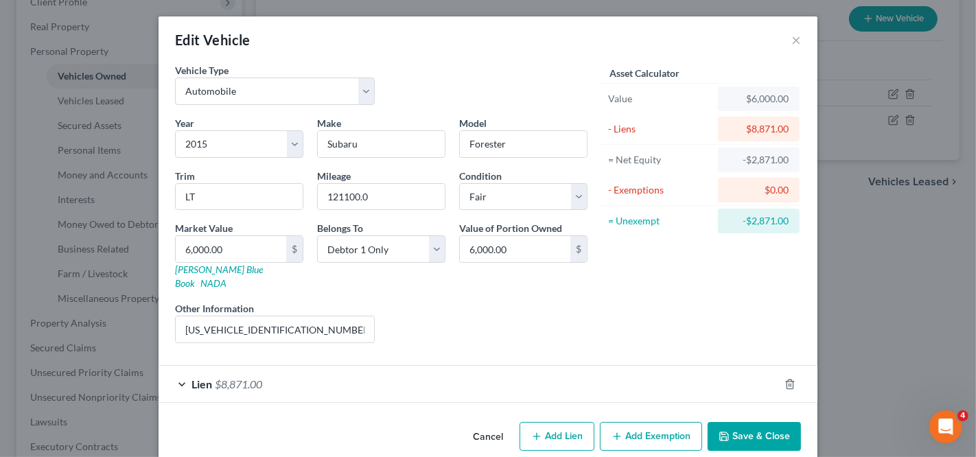
click at [496, 424] on button "Cancel" at bounding box center [488, 437] width 52 height 27
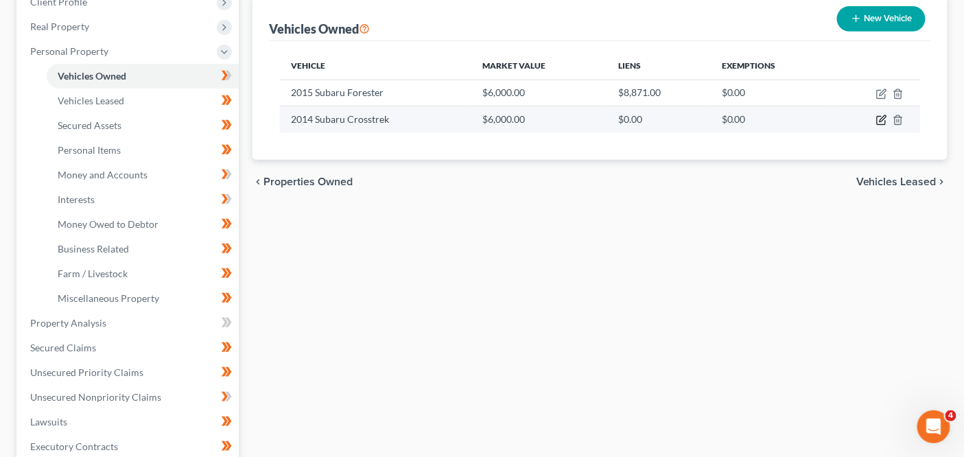
click at [880, 115] on icon "button" at bounding box center [882, 120] width 11 height 11
select select "0"
select select "12"
select select "3"
select select "0"
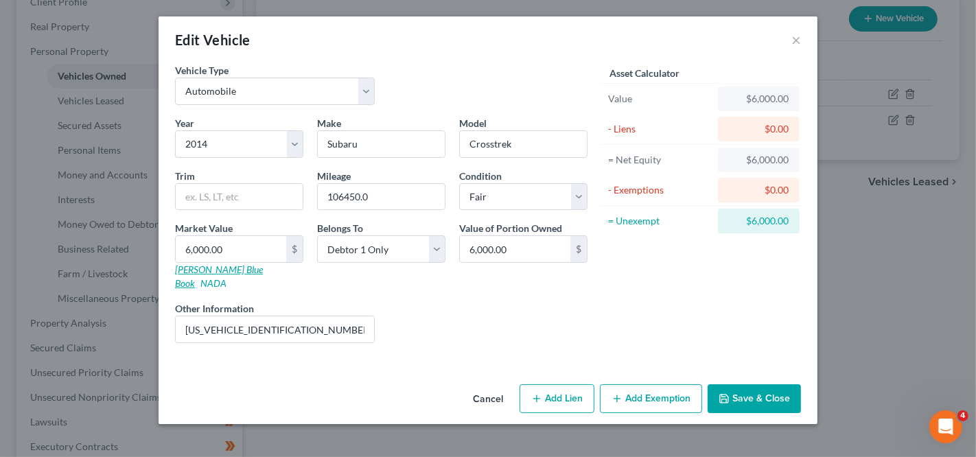
click at [194, 264] on link "Kelly Blue Book" at bounding box center [219, 276] width 88 height 25
click at [242, 316] on input "JF2GPAWC4E8313953 - VIN (not manual)" at bounding box center [275, 329] width 198 height 26
click at [241, 316] on input "JF2GPAWC4E8313953 - VIN (not manual)" at bounding box center [275, 329] width 198 height 26
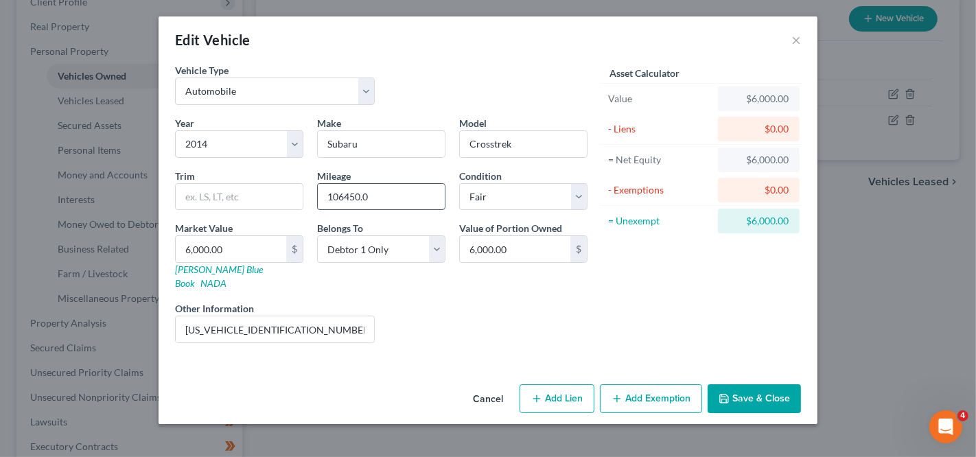
click at [345, 192] on input "106450.0" at bounding box center [381, 197] width 127 height 26
click at [358, 193] on input "106450.0" at bounding box center [381, 197] width 127 height 26
click at [371, 194] on input "106450.0" at bounding box center [381, 197] width 127 height 26
drag, startPoint x: 323, startPoint y: 198, endPoint x: 311, endPoint y: 198, distance: 11.7
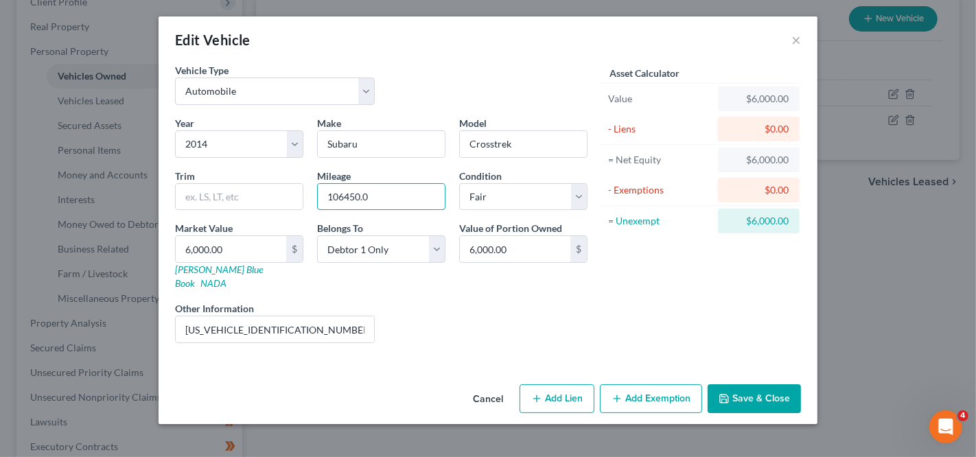
click at [311, 198] on div "Mileage 106450.0" at bounding box center [381, 190] width 142 height 42
drag, startPoint x: 366, startPoint y: 316, endPoint x: 311, endPoint y: 313, distance: 55.0
click at [311, 316] on input "JF2GPAWC4E8313953 - VIN (not manual)" at bounding box center [275, 329] width 198 height 26
click at [474, 386] on button "Cancel" at bounding box center [488, 399] width 52 height 27
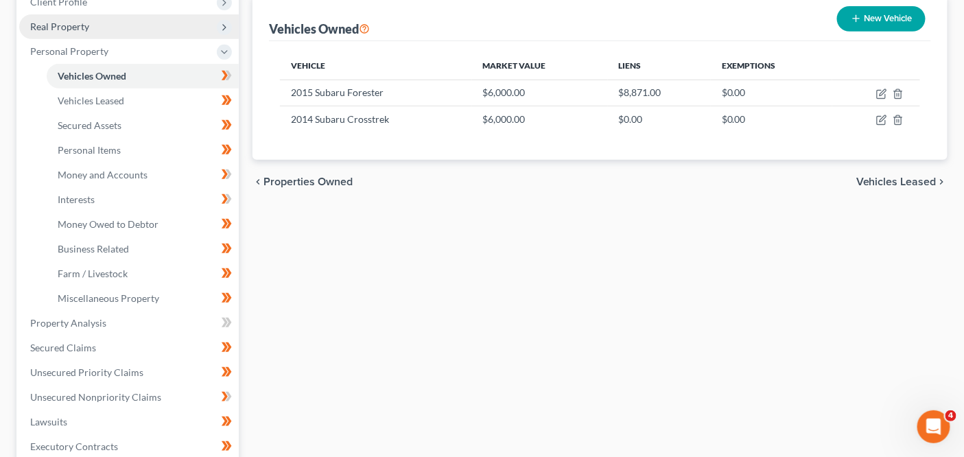
click at [115, 27] on span "Real Property" at bounding box center [129, 26] width 220 height 25
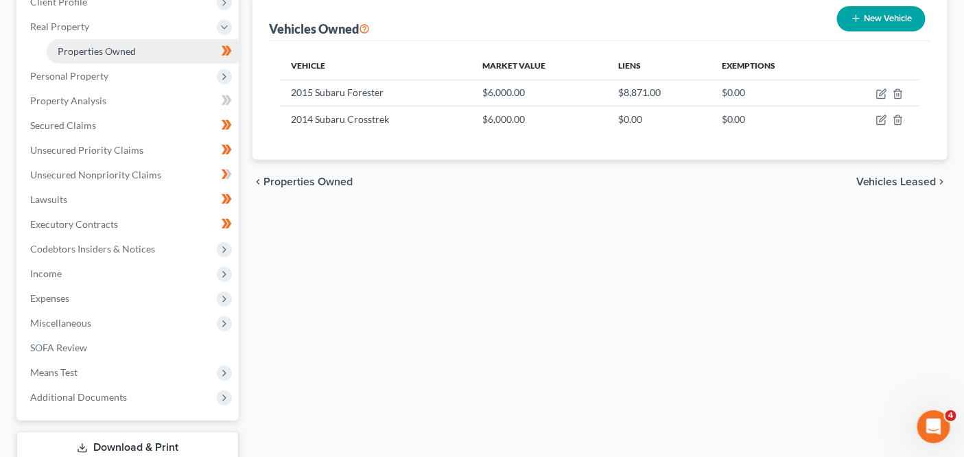
click at [113, 45] on span "Properties Owned" at bounding box center [97, 51] width 78 height 12
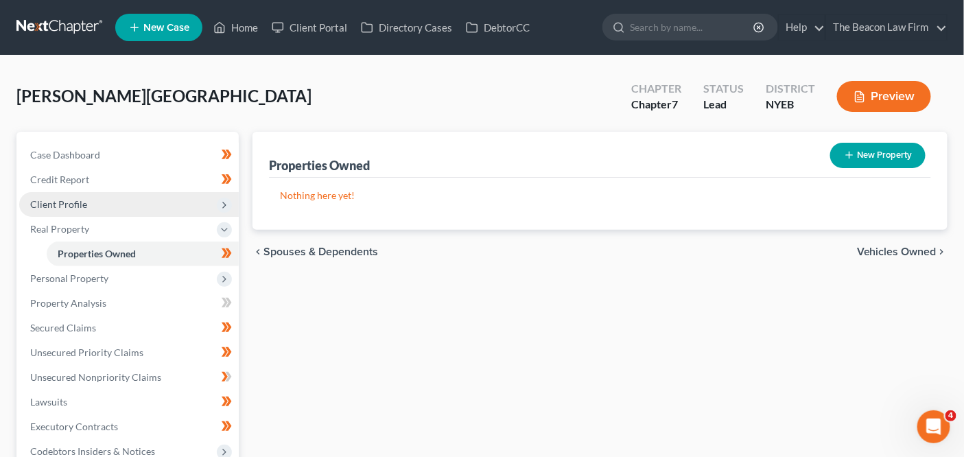
click at [117, 205] on span "Client Profile" at bounding box center [129, 204] width 220 height 25
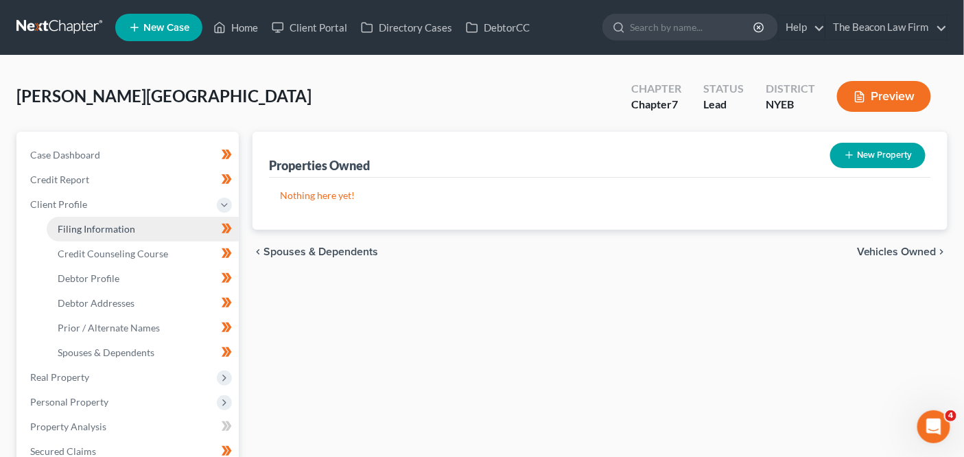
click at [115, 234] on link "Filing Information" at bounding box center [143, 229] width 192 height 25
select select "1"
select select "0"
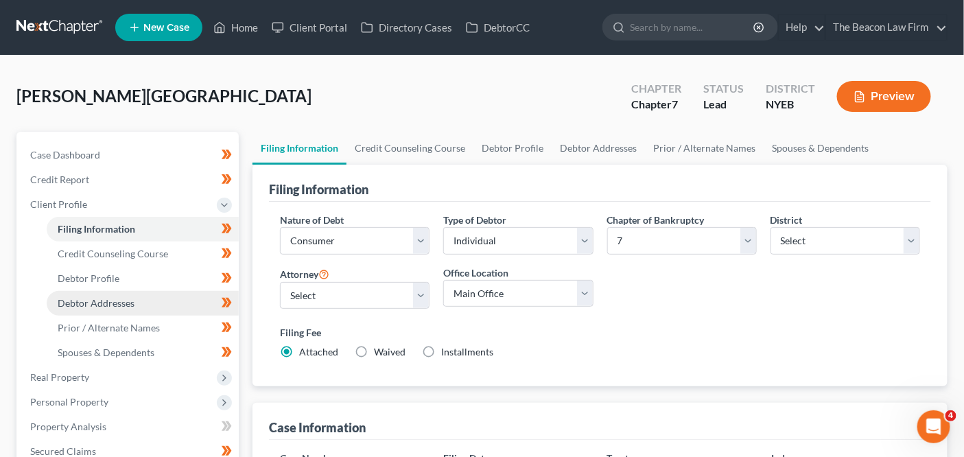
click at [152, 297] on link "Debtor Addresses" at bounding box center [143, 303] width 192 height 25
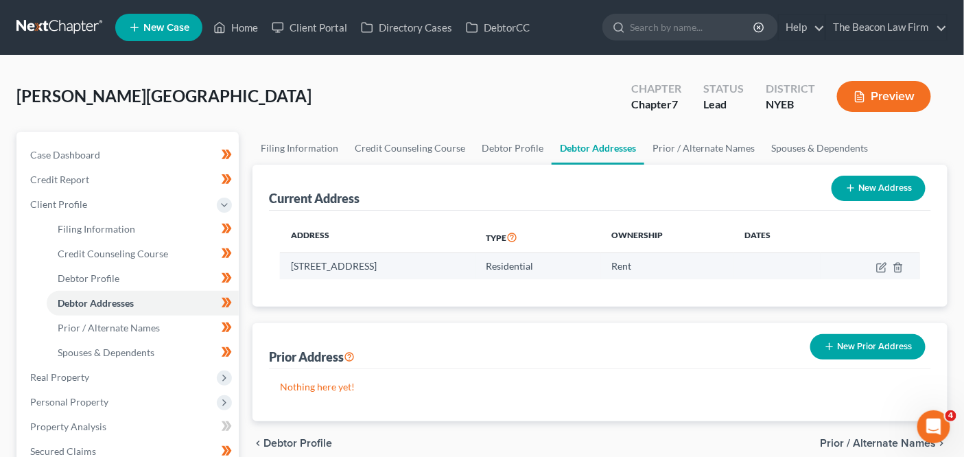
click at [448, 267] on td "28 Greenmeadow Dr, Babylon, NY 11702" at bounding box center [377, 266] width 195 height 26
copy td "11702"
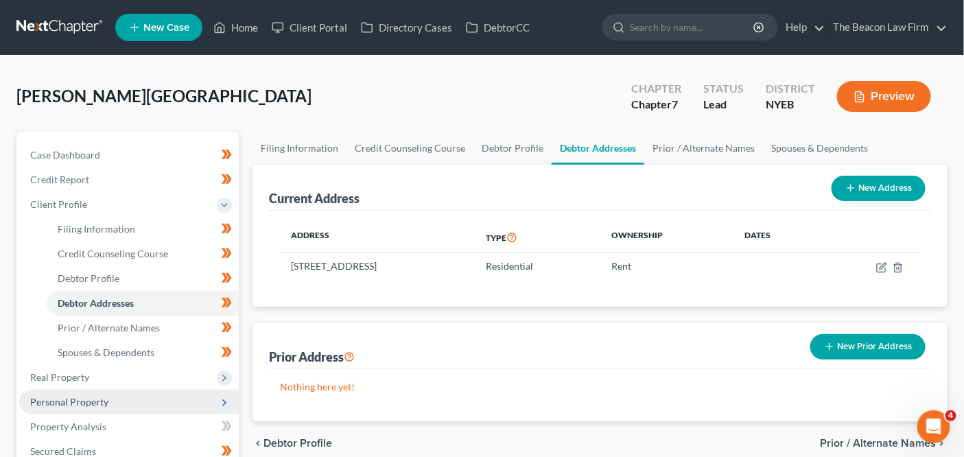
click at [121, 401] on span "Personal Property" at bounding box center [129, 402] width 220 height 25
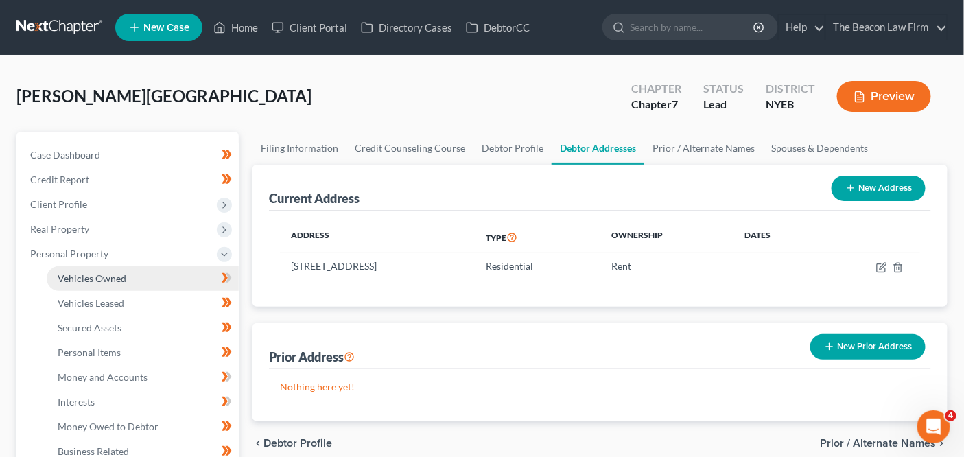
click at [157, 284] on link "Vehicles Owned" at bounding box center [143, 278] width 192 height 25
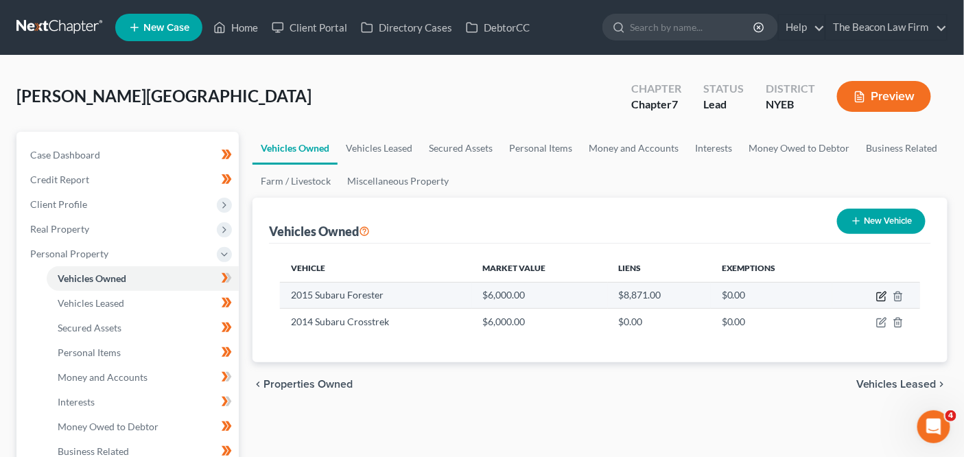
click at [882, 297] on icon "button" at bounding box center [882, 296] width 11 height 11
select select "0"
select select "11"
select select "3"
select select "0"
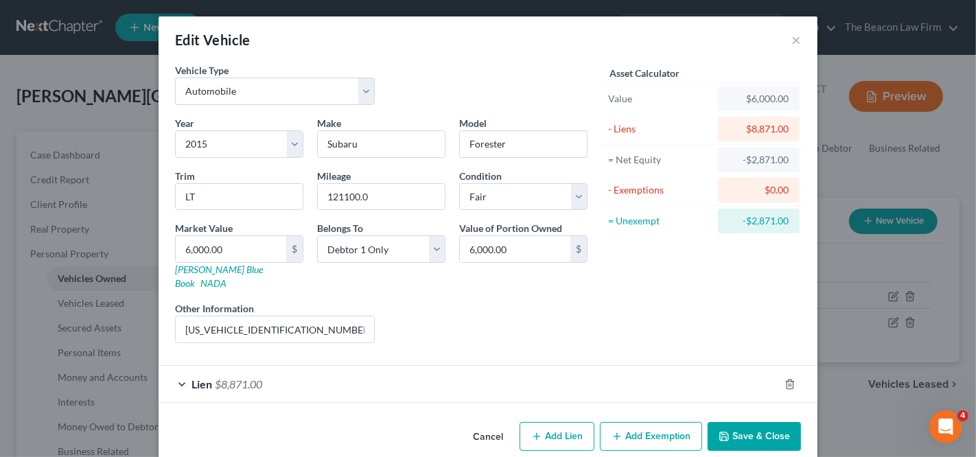
click at [846, 296] on div "Edit Vehicle × Vehicle Type Select Automobile Truck Trailer Watercraft Aircraft…" at bounding box center [488, 228] width 976 height 457
click at [481, 424] on button "Cancel" at bounding box center [488, 437] width 52 height 27
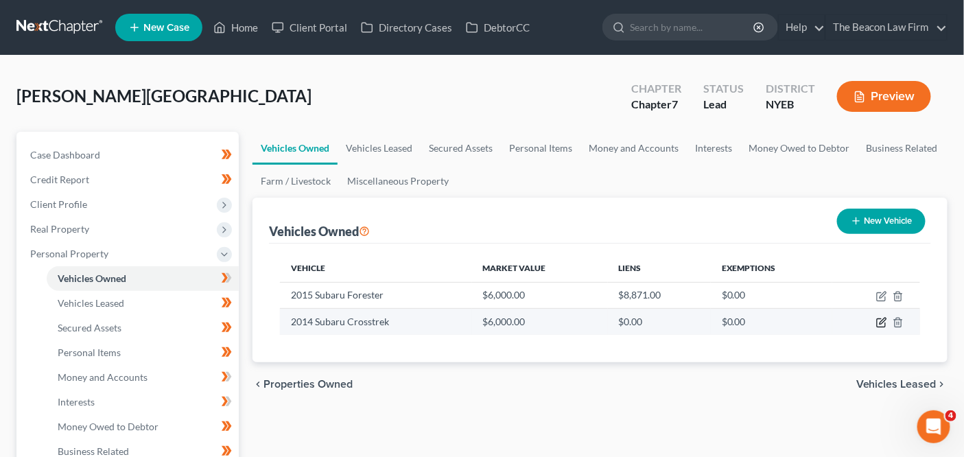
click at [880, 322] on icon "button" at bounding box center [883, 322] width 6 height 6
select select "0"
select select "12"
select select "3"
select select "0"
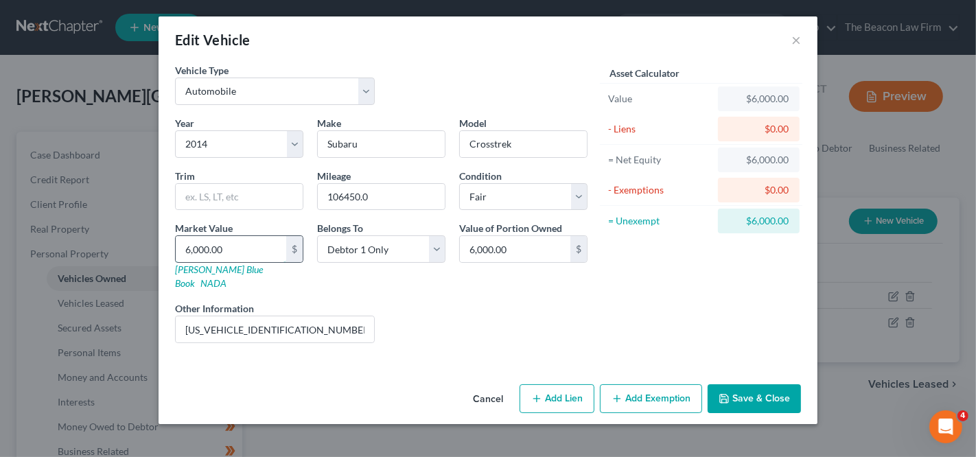
click at [259, 248] on input "6,000.00" at bounding box center [231, 249] width 111 height 26
type input "7"
type input "7.00"
type input "72"
type input "72.00"
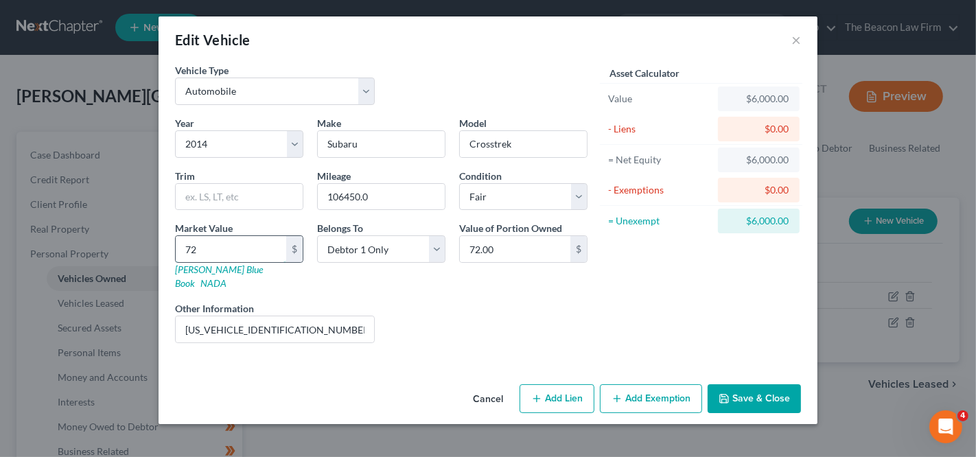
type input "720"
type input "720.00"
type input "7200"
type input "7,200.00"
type input "7,200"
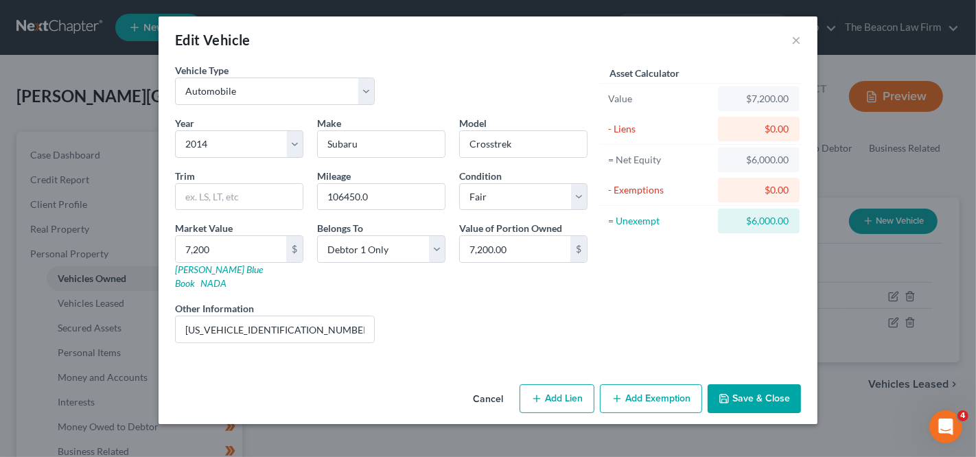
click at [781, 384] on button "Save & Close" at bounding box center [754, 398] width 93 height 29
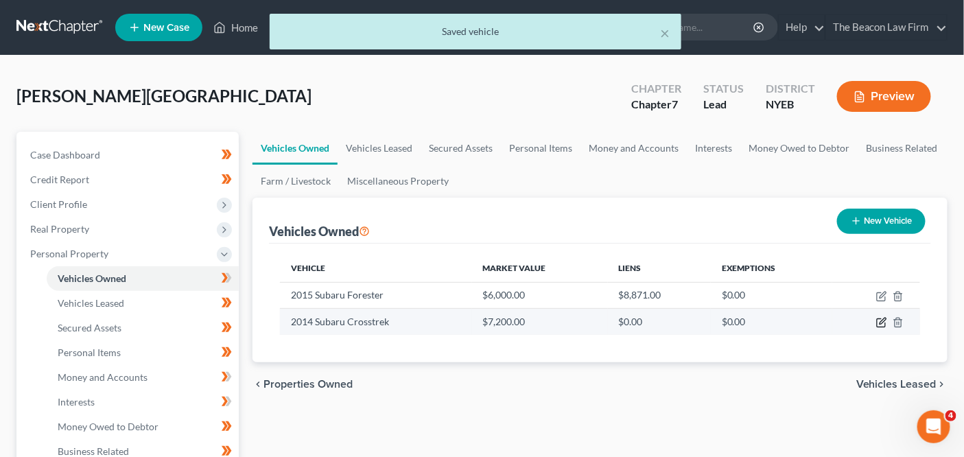
click at [881, 325] on icon "button" at bounding box center [882, 322] width 11 height 11
select select "0"
select select "12"
select select "3"
select select "0"
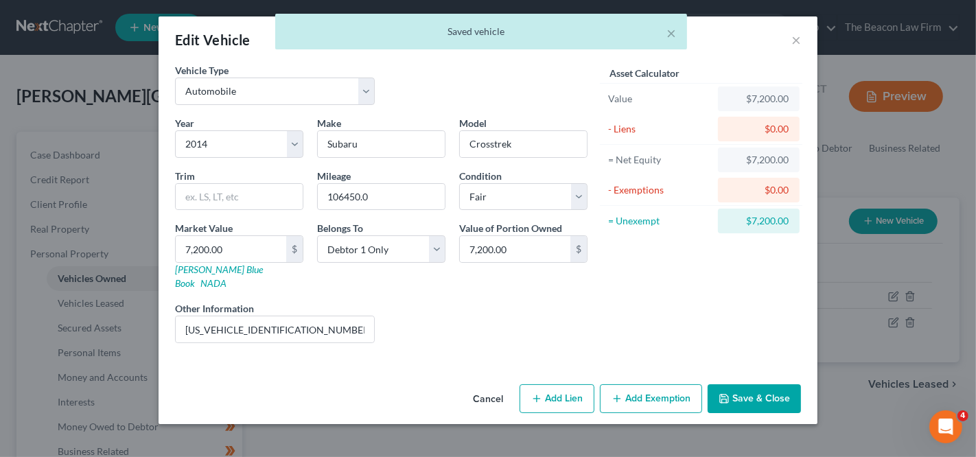
click at [685, 384] on button "Add Exemption" at bounding box center [651, 398] width 102 height 29
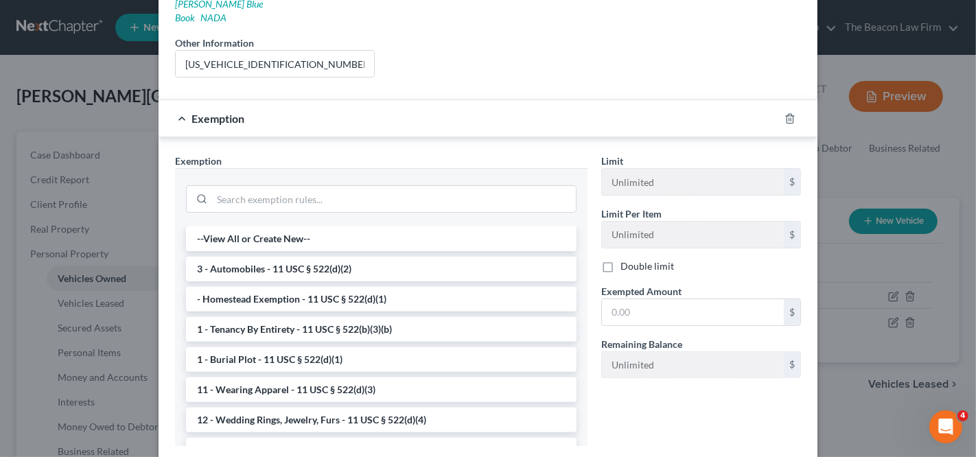
scroll to position [309, 0]
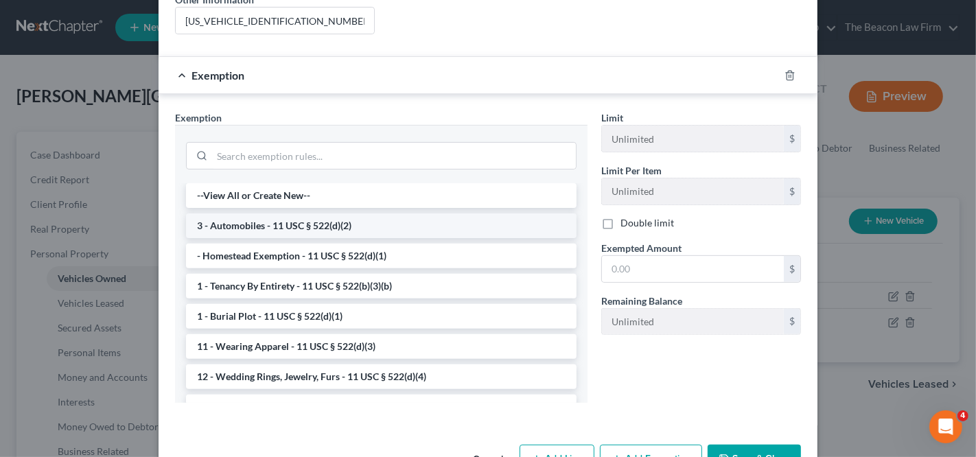
click at [470, 213] on li "3 - Automobiles - 11 USC § 522(d)(2)" at bounding box center [381, 225] width 391 height 25
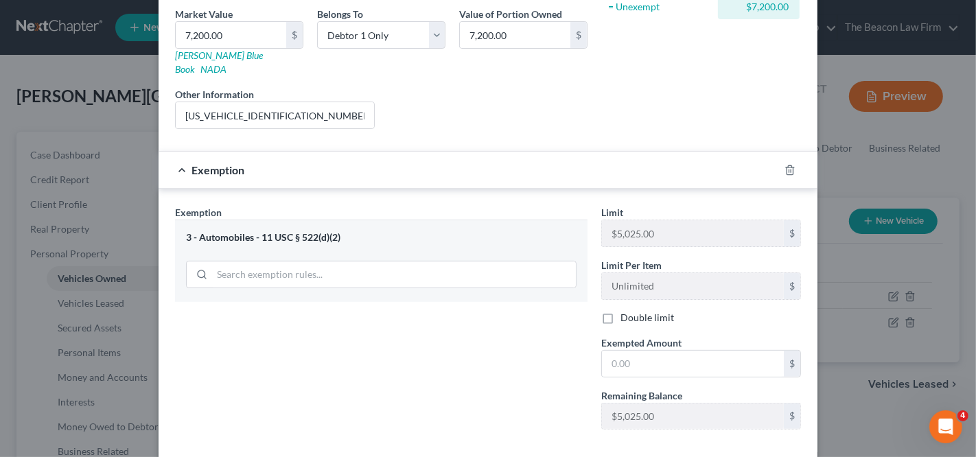
scroll to position [264, 0]
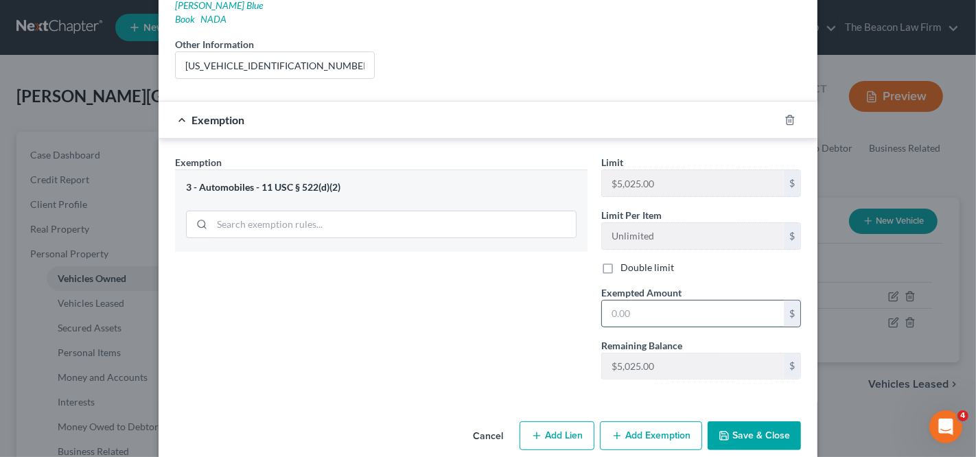
click at [638, 301] on input "text" at bounding box center [693, 314] width 182 height 26
type input "5,000"
click at [636, 421] on button "Add Exemption" at bounding box center [651, 435] width 102 height 29
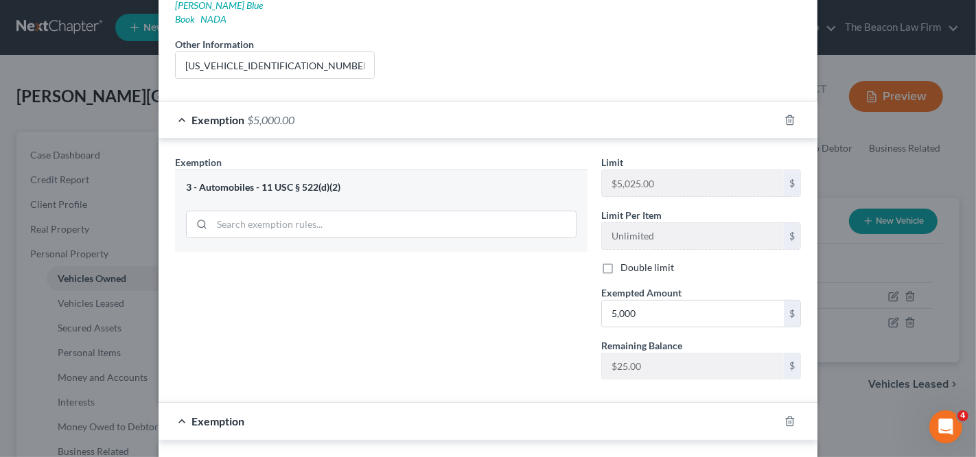
click at [622, 102] on div "Exemption $5,000.00" at bounding box center [469, 120] width 621 height 36
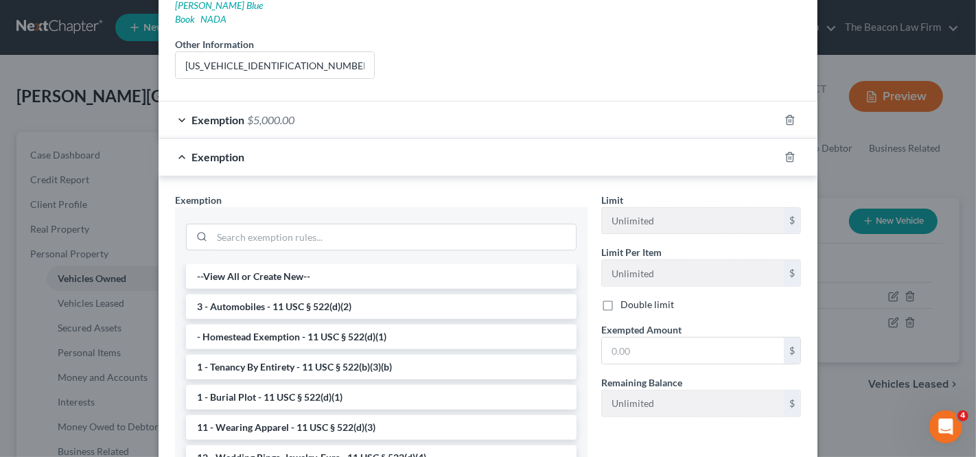
click at [601, 109] on div "Exemption $5,000.00" at bounding box center [469, 120] width 621 height 36
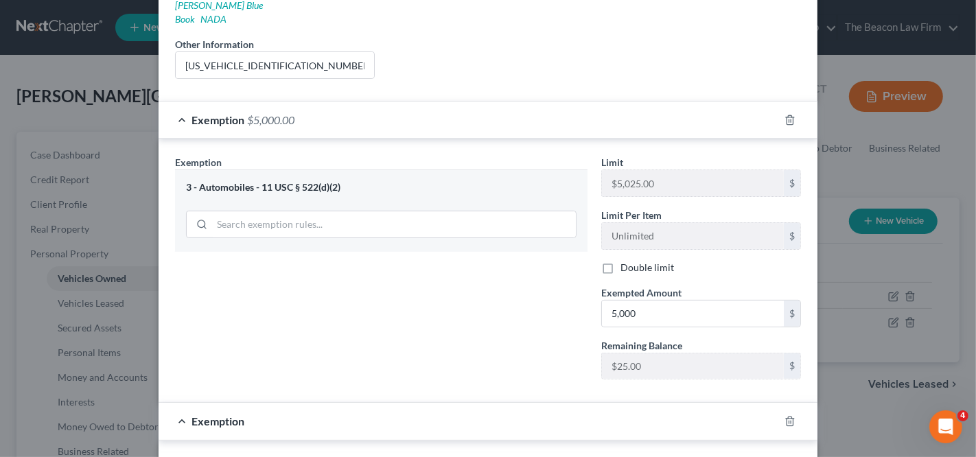
click at [432, 102] on div "Exemption $5,000.00" at bounding box center [469, 120] width 621 height 36
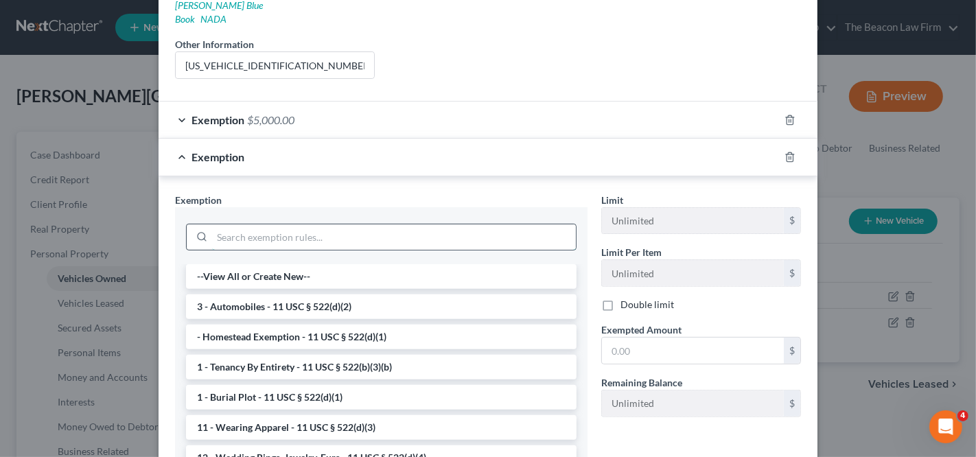
click at [337, 225] on input "search" at bounding box center [394, 237] width 364 height 26
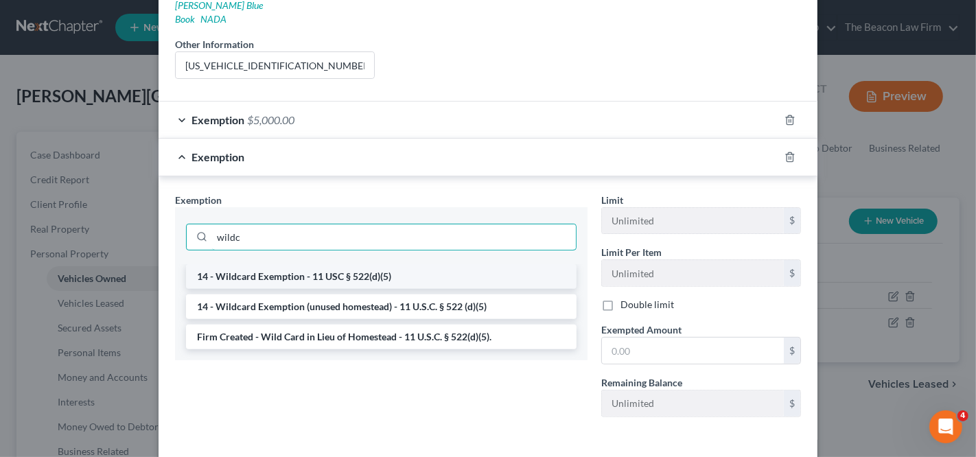
type input "wildc"
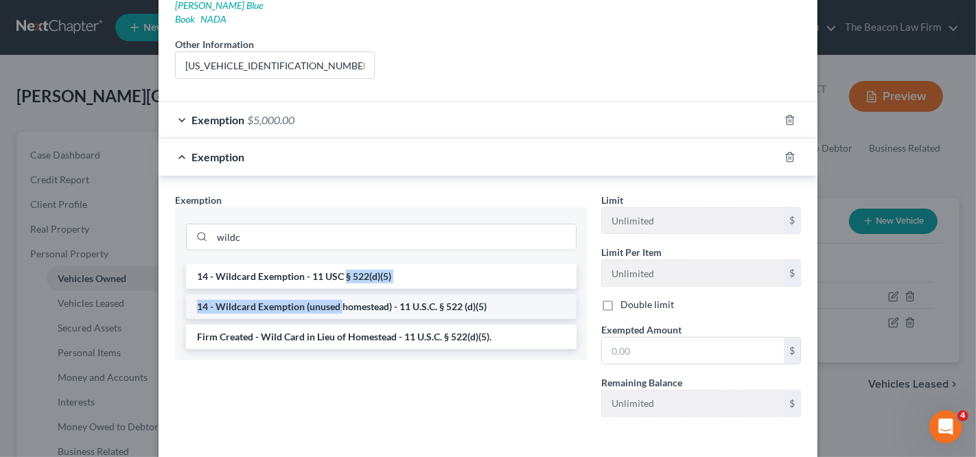
drag, startPoint x: 338, startPoint y: 263, endPoint x: 336, endPoint y: 288, distance: 25.5
click at [336, 288] on ul "14 - Wildcard Exemption - 11 USC § 522(d)(5) 14 - Wildcard Exemption (unused ho…" at bounding box center [381, 306] width 391 height 85
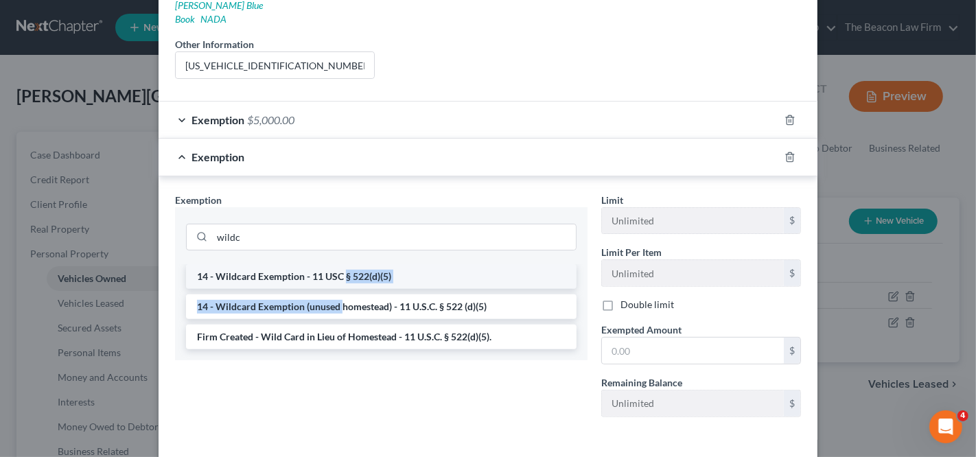
click at [340, 266] on li "14 - Wildcard Exemption - 11 USC § 522(d)(5)" at bounding box center [381, 276] width 391 height 25
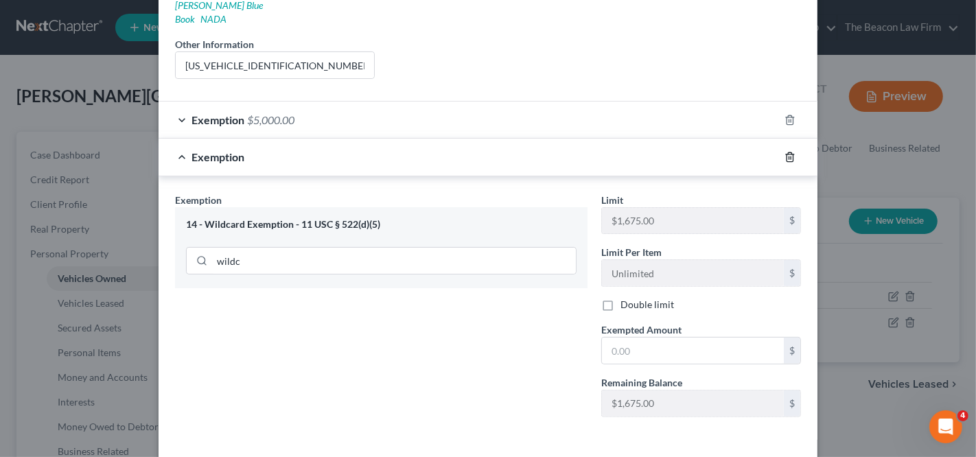
click at [785, 152] on icon "button" at bounding box center [790, 157] width 11 height 11
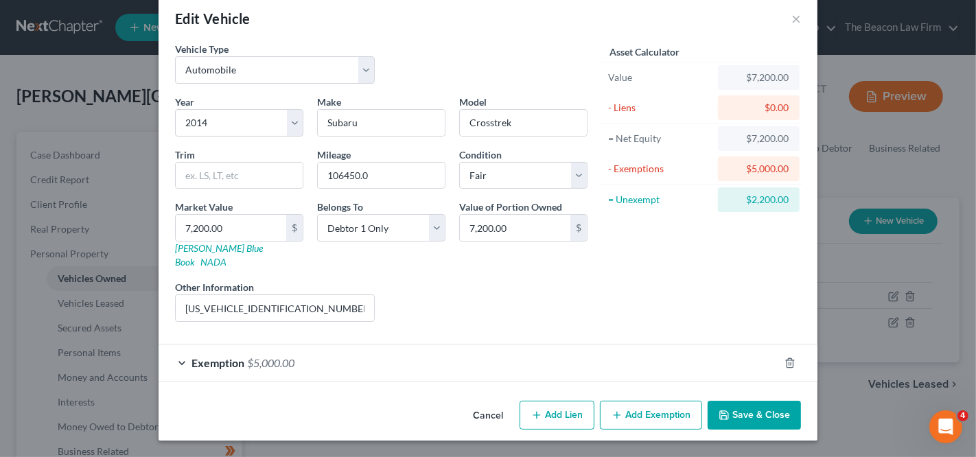
scroll to position [3, 0]
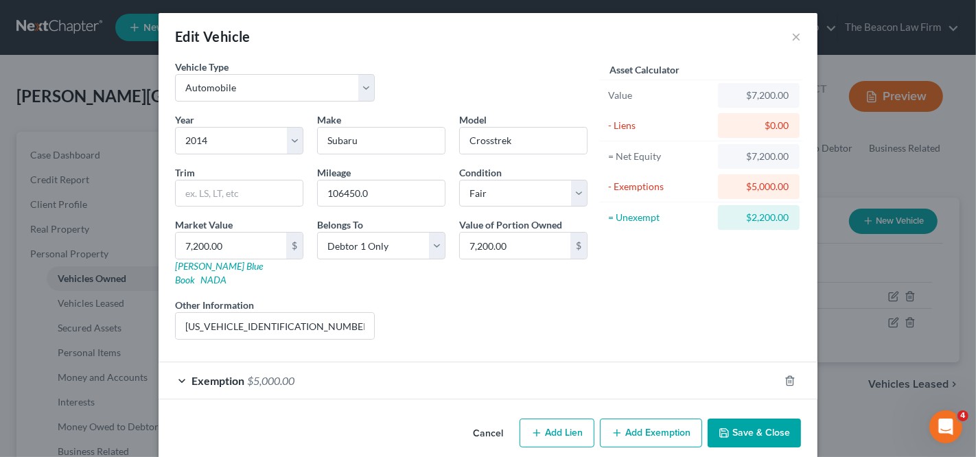
click at [634, 419] on button "Add Exemption" at bounding box center [651, 433] width 102 height 29
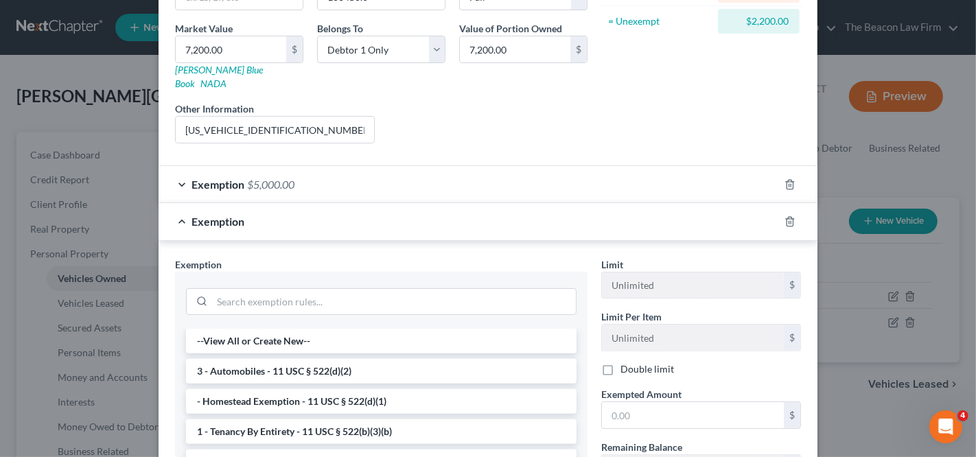
scroll to position [202, 0]
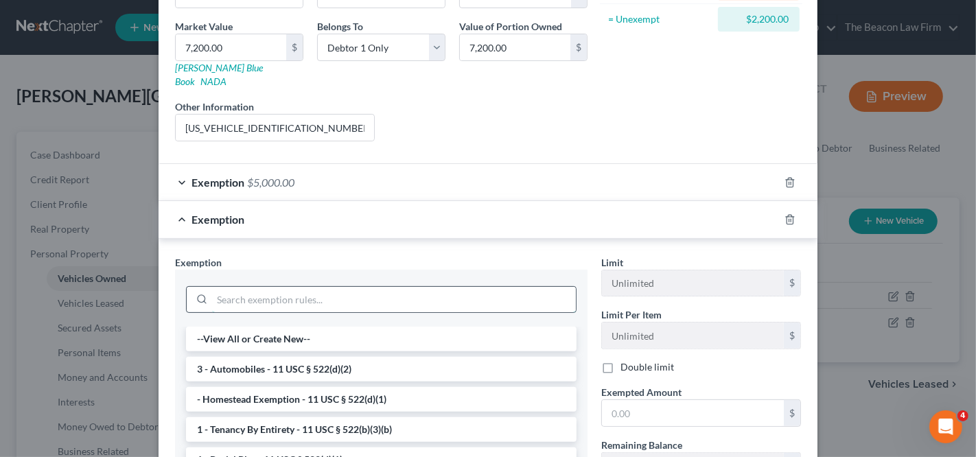
click at [415, 287] on input "search" at bounding box center [394, 300] width 364 height 26
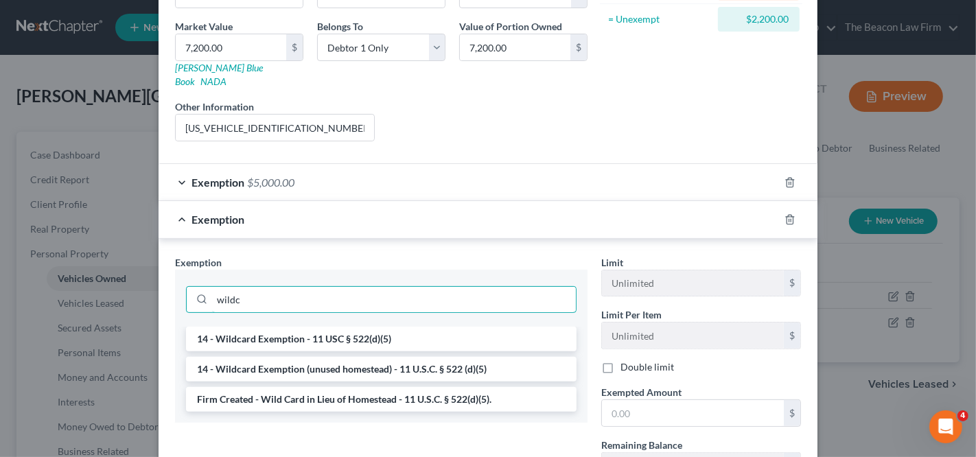
type input "wildc"
click at [474, 367] on ul "14 - Wildcard Exemption - 11 USC § 522(d)(5) 14 - Wildcard Exemption (unused ho…" at bounding box center [381, 369] width 391 height 85
click at [474, 369] on ul "14 - Wildcard Exemption - 11 USC § 522(d)(5) 14 - Wildcard Exemption (unused ho…" at bounding box center [381, 369] width 391 height 85
click at [473, 387] on li "Firm Created - Wild Card in Lieu of Homestead - 11 U.S.C. § 522(d)(5)." at bounding box center [381, 399] width 391 height 25
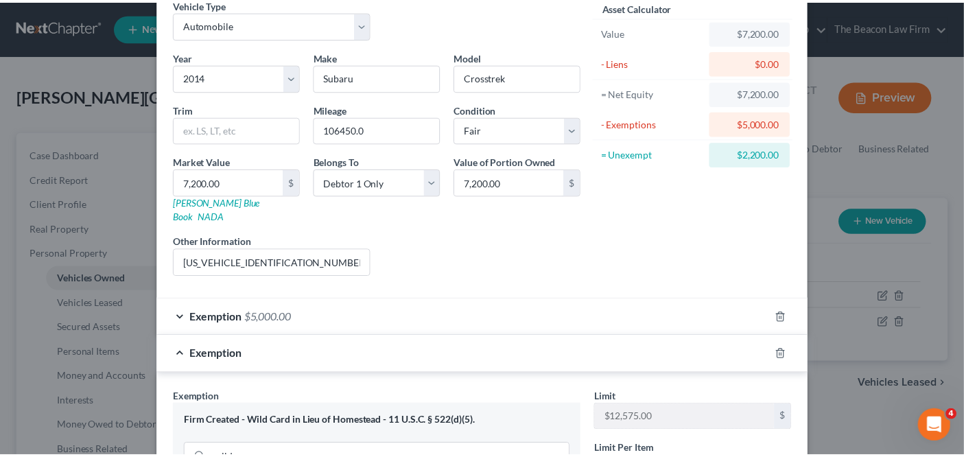
scroll to position [301, 0]
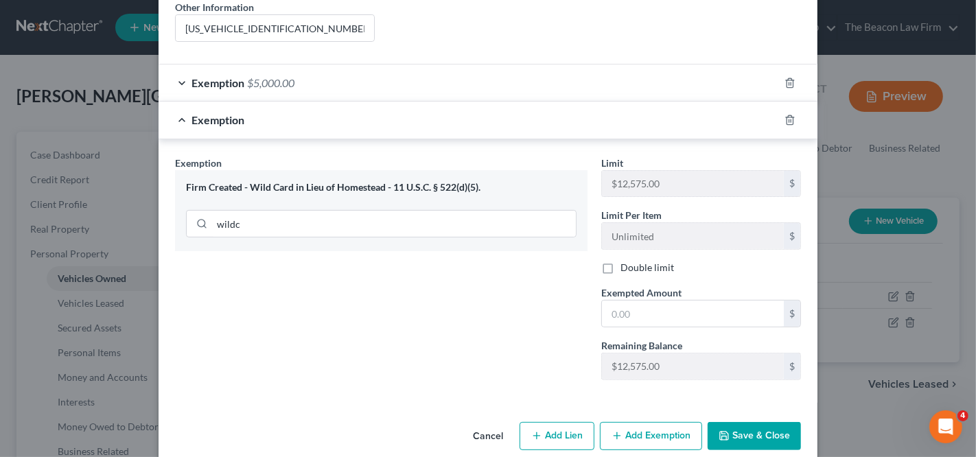
click at [653, 287] on span "Exempted Amount" at bounding box center [641, 293] width 80 height 12
click at [651, 301] on input "text" at bounding box center [693, 314] width 182 height 26
type input "2,200"
click at [727, 422] on button "Save & Close" at bounding box center [754, 436] width 93 height 29
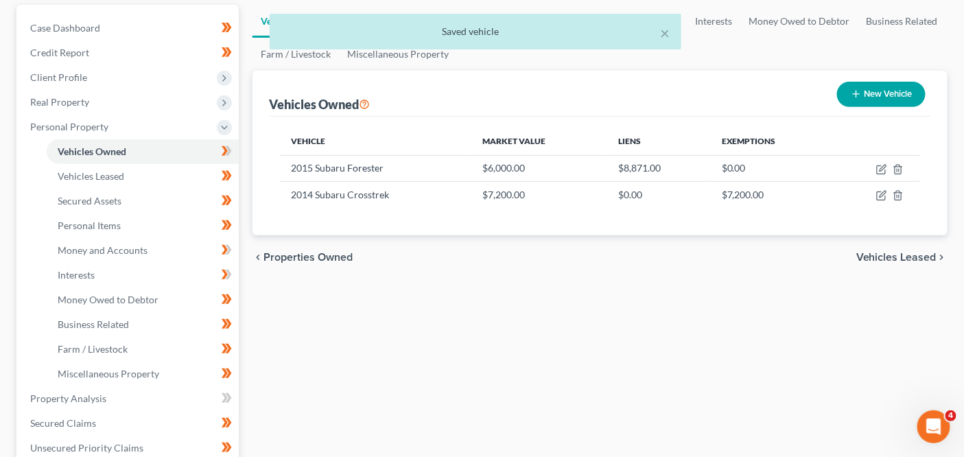
scroll to position [128, 0]
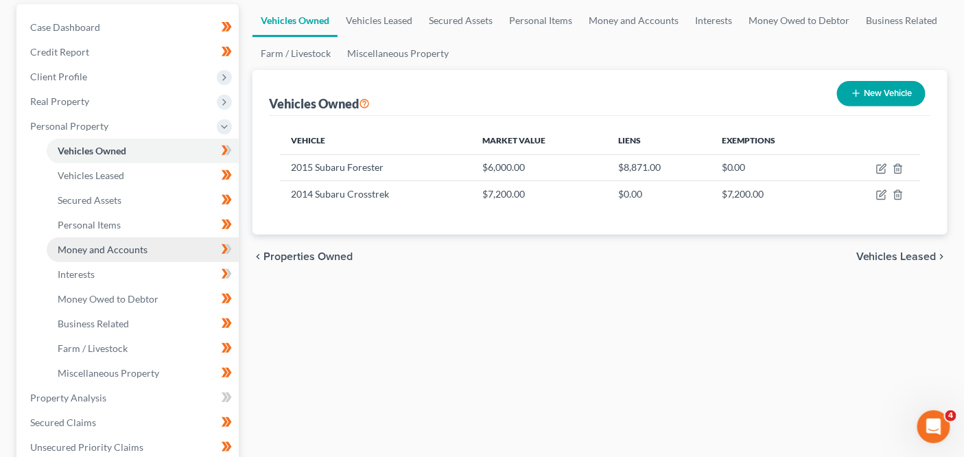
click at [136, 254] on span "Money and Accounts" at bounding box center [103, 250] width 90 height 12
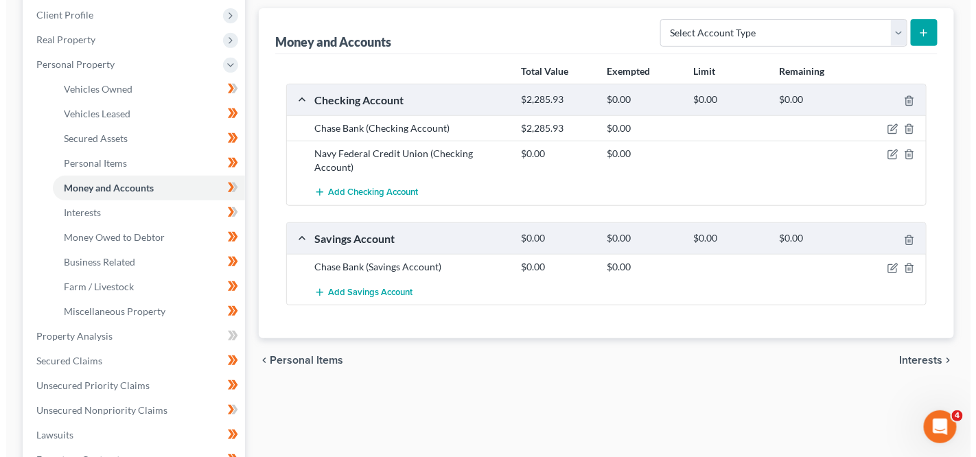
scroll to position [194, 0]
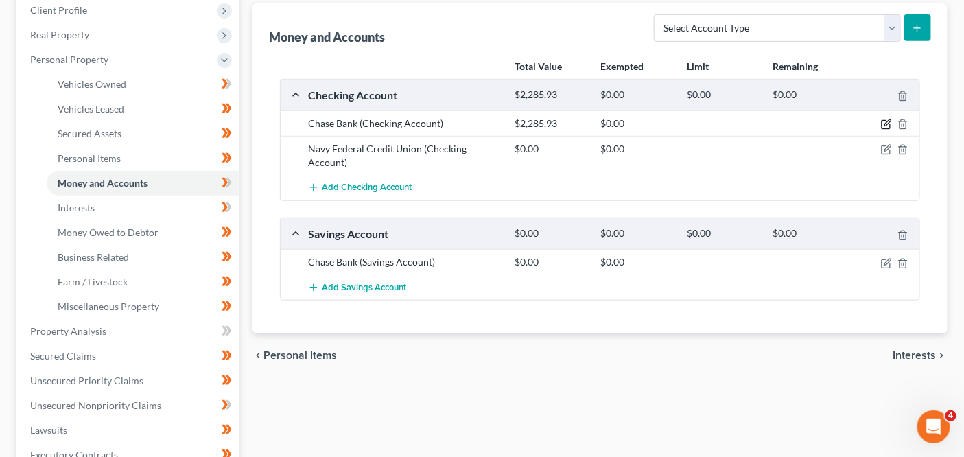
click at [890, 124] on icon "button" at bounding box center [886, 124] width 11 height 11
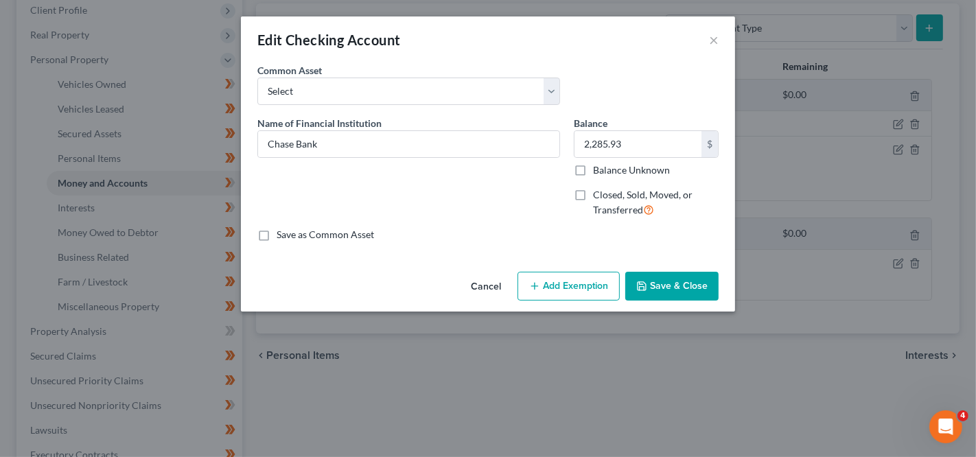
click at [577, 283] on button "Add Exemption" at bounding box center [569, 286] width 102 height 29
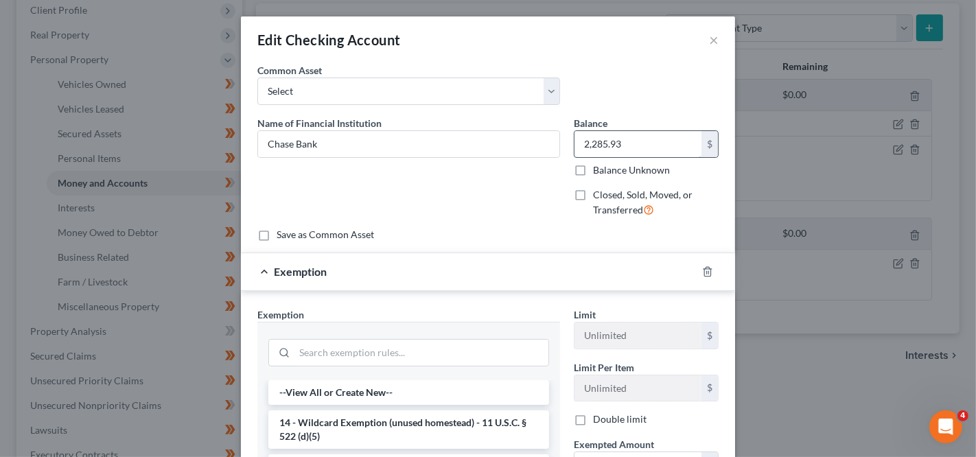
click at [636, 149] on input "2,285.93" at bounding box center [638, 144] width 127 height 26
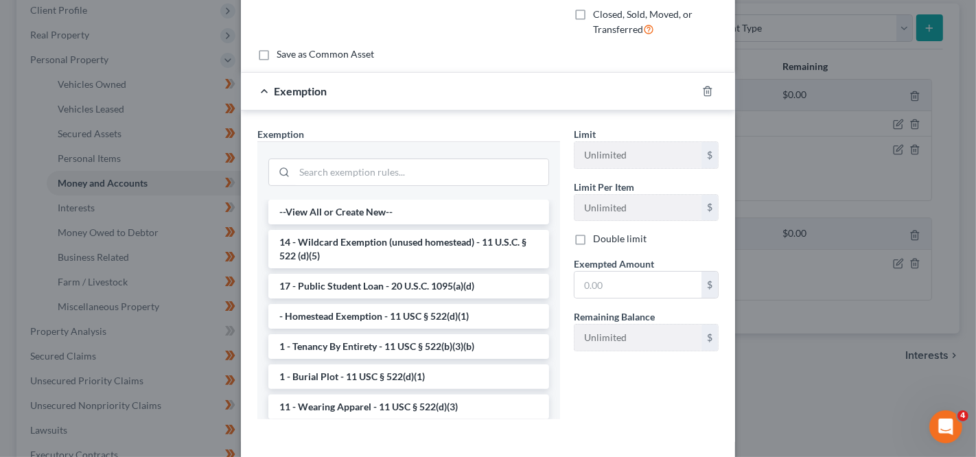
scroll to position [189, 0]
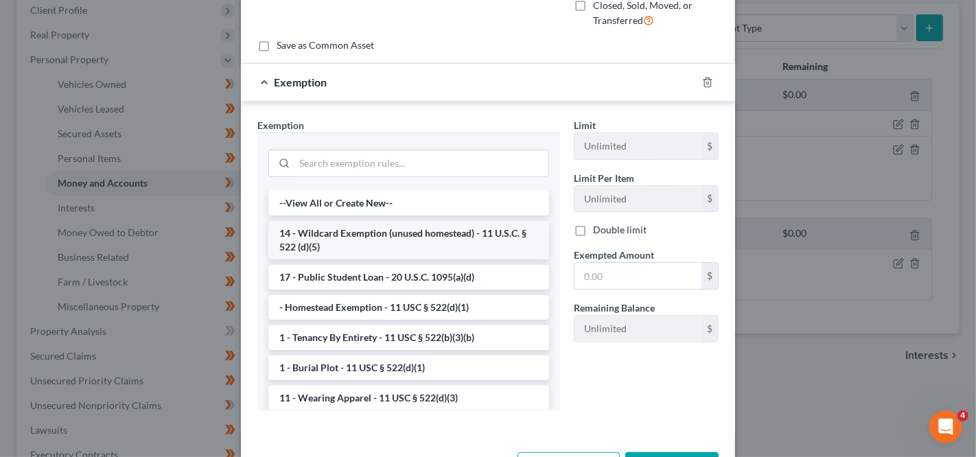
click at [408, 243] on li "14 - Wildcard Exemption (unused homestead) - 11 U.S.C. § 522 (d)(5)" at bounding box center [408, 240] width 281 height 38
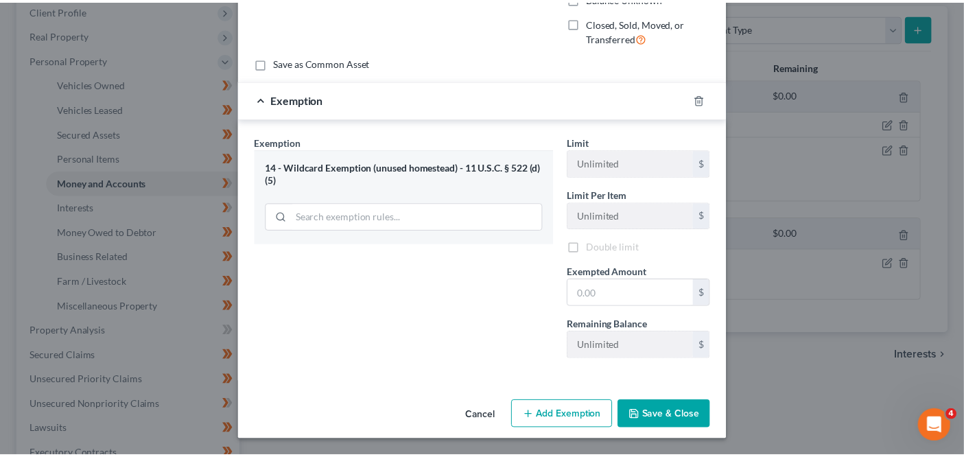
scroll to position [167, 0]
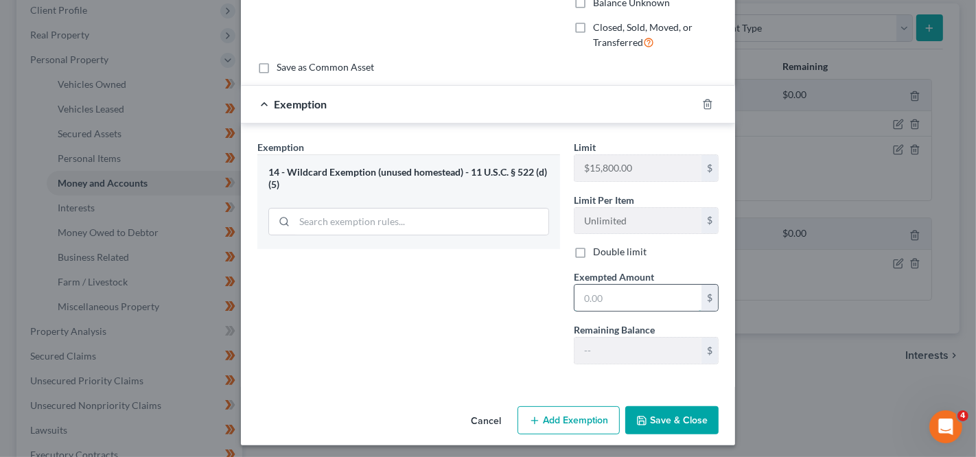
click at [616, 297] on input "text" at bounding box center [638, 298] width 127 height 26
paste input "2,285.93"
type input "2,285.93"
click at [638, 419] on icon "button" at bounding box center [642, 421] width 8 height 8
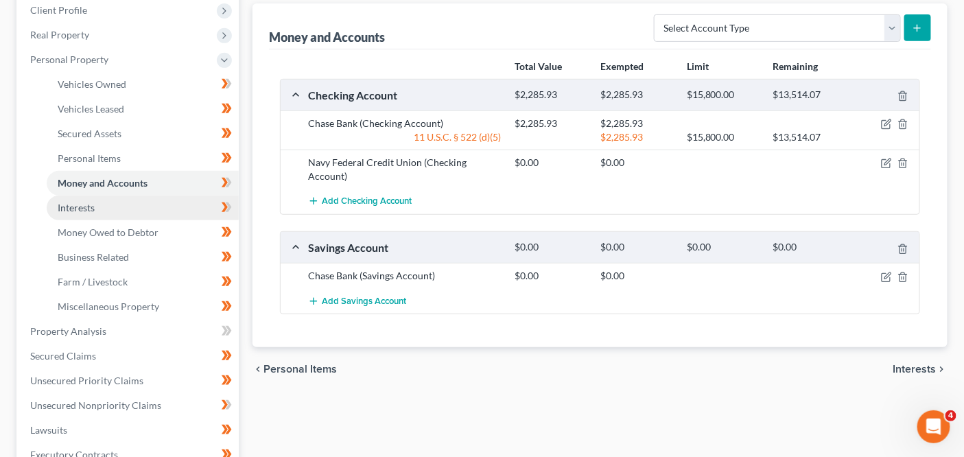
click at [183, 202] on link "Interests" at bounding box center [143, 208] width 192 height 25
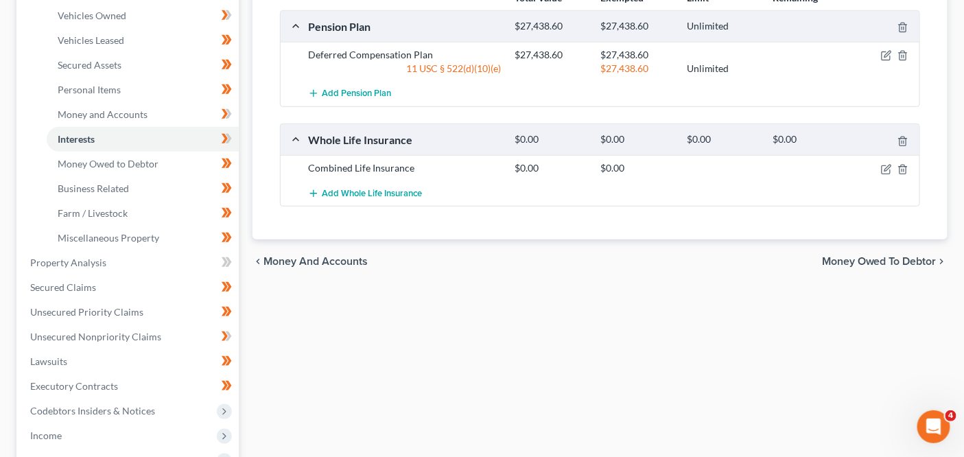
scroll to position [314, 0]
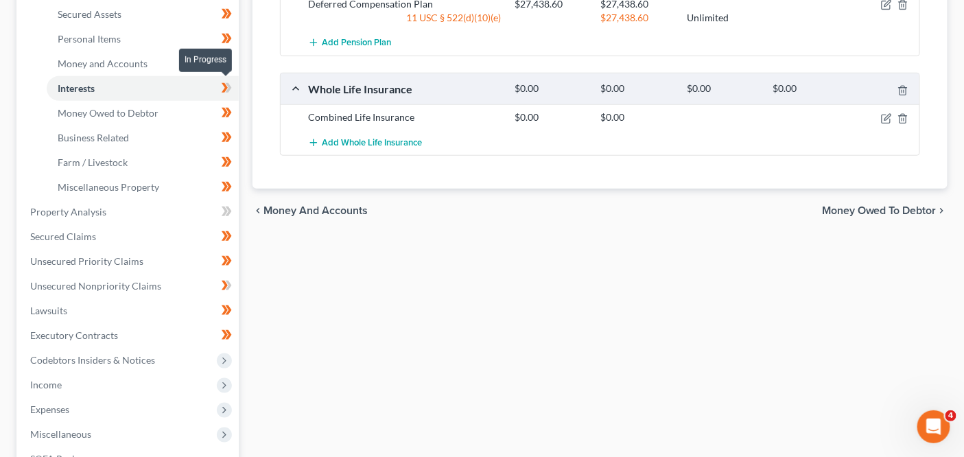
click at [231, 84] on icon at bounding box center [227, 88] width 10 height 17
click at [231, 62] on icon at bounding box center [227, 63] width 10 height 17
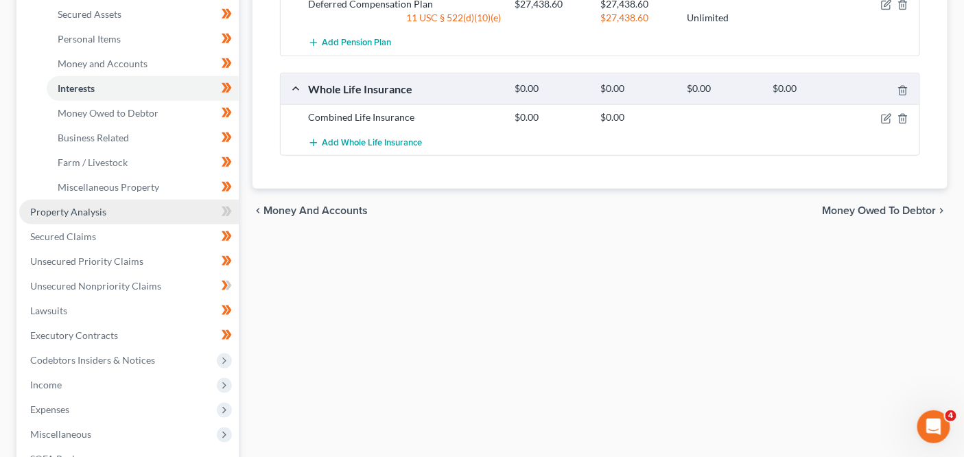
click at [194, 209] on link "Property Analysis" at bounding box center [129, 212] width 220 height 25
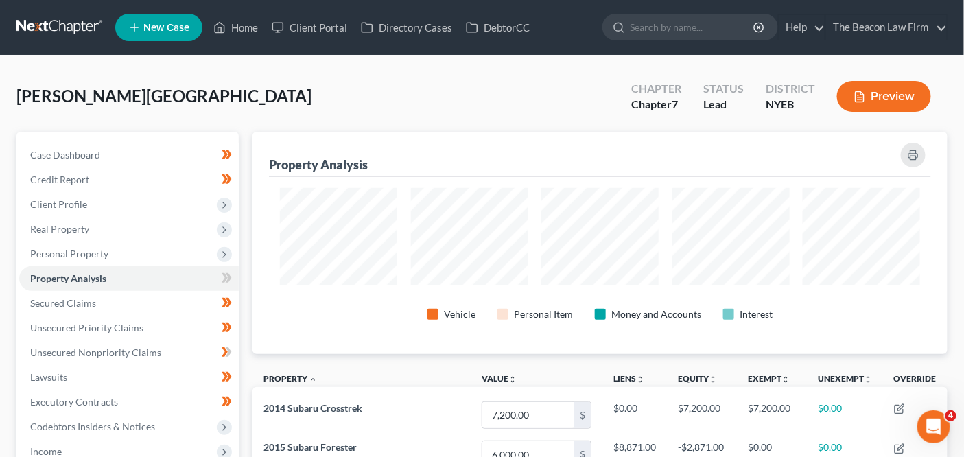
scroll to position [222, 695]
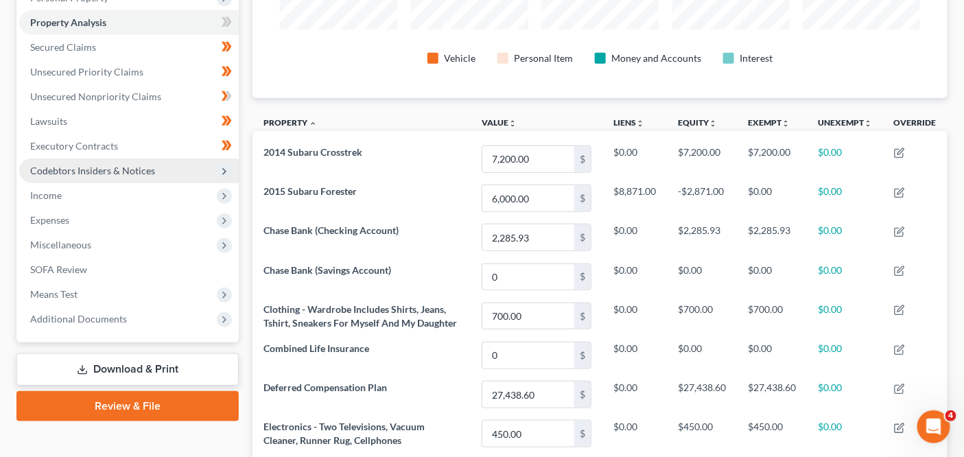
click at [191, 172] on span "Codebtors Insiders & Notices" at bounding box center [129, 171] width 220 height 25
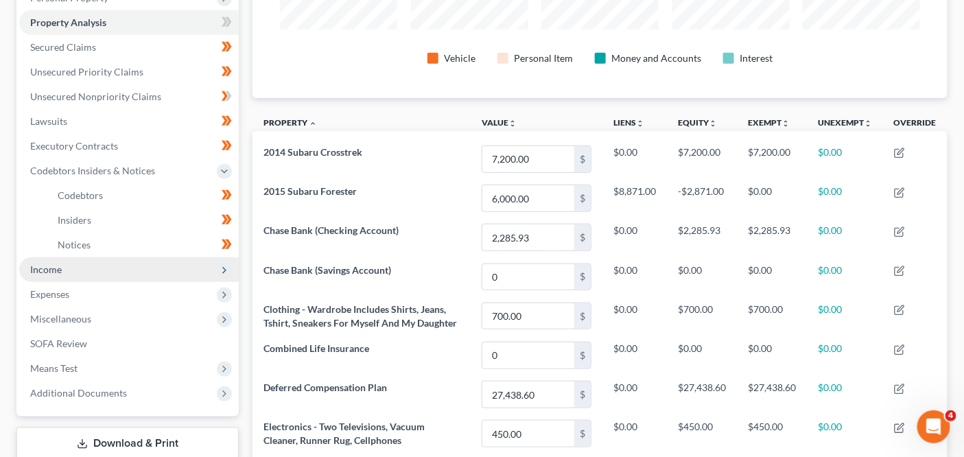
click at [187, 269] on span "Income" at bounding box center [129, 269] width 220 height 25
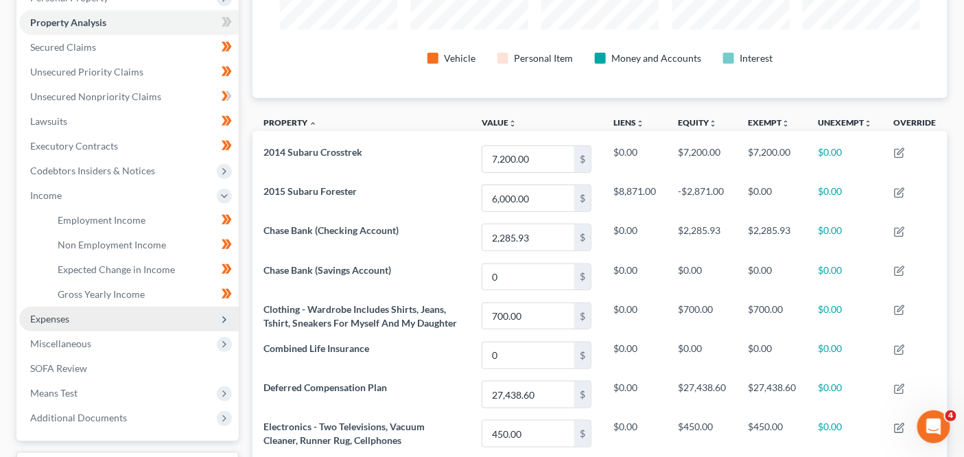
click at [169, 314] on span "Expenses" at bounding box center [129, 319] width 220 height 25
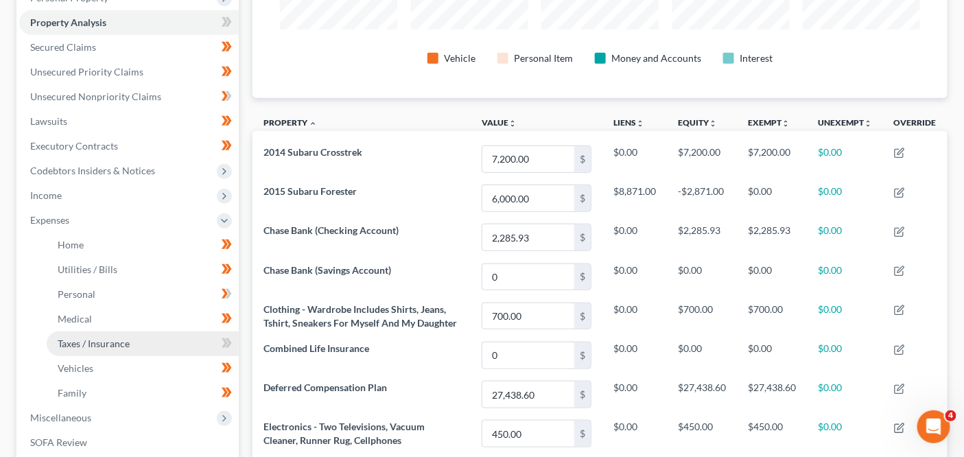
click at [167, 338] on link "Taxes / Insurance" at bounding box center [143, 344] width 192 height 25
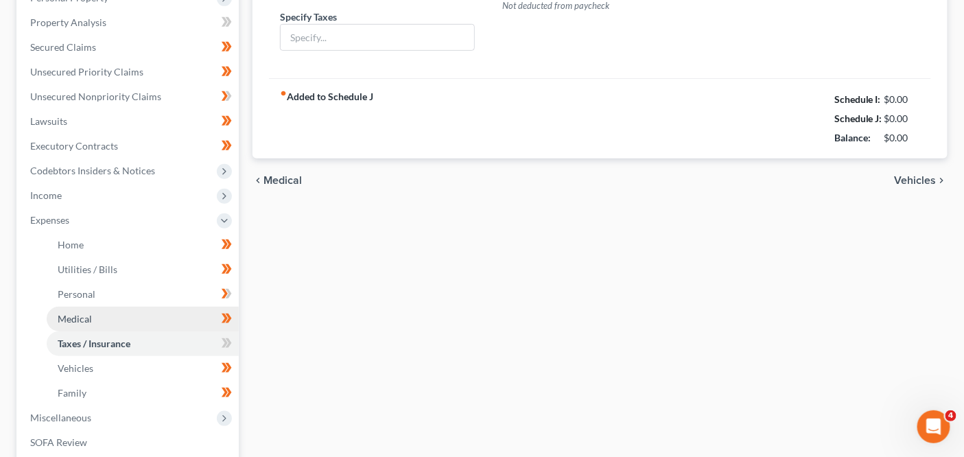
type input "0.00"
type input "71.00"
type input "0.00"
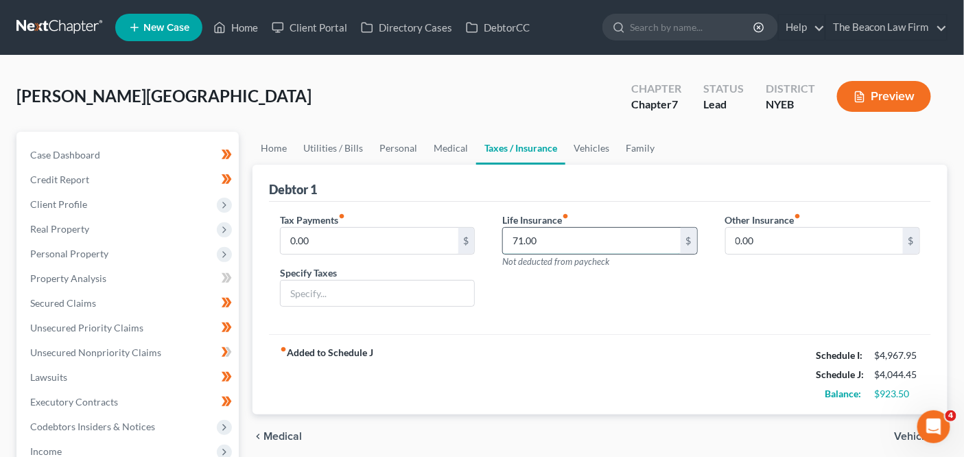
click at [587, 231] on input "71.00" at bounding box center [591, 241] width 177 height 26
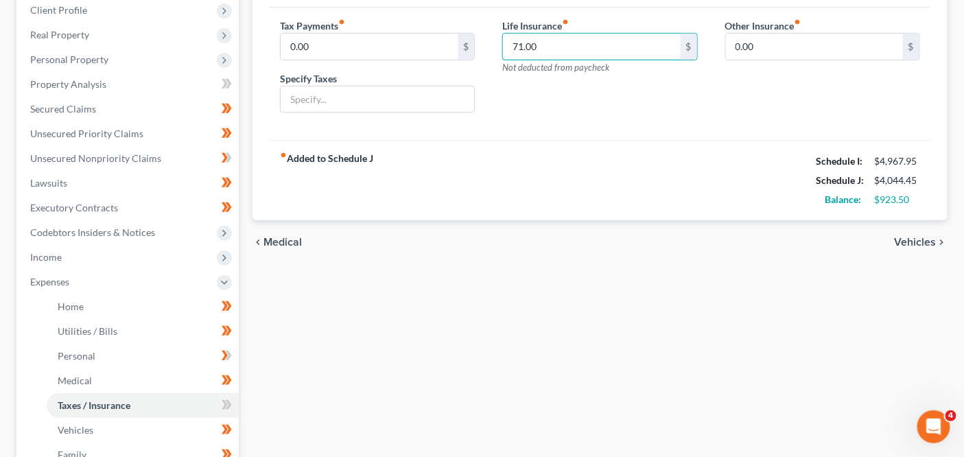
scroll to position [301, 0]
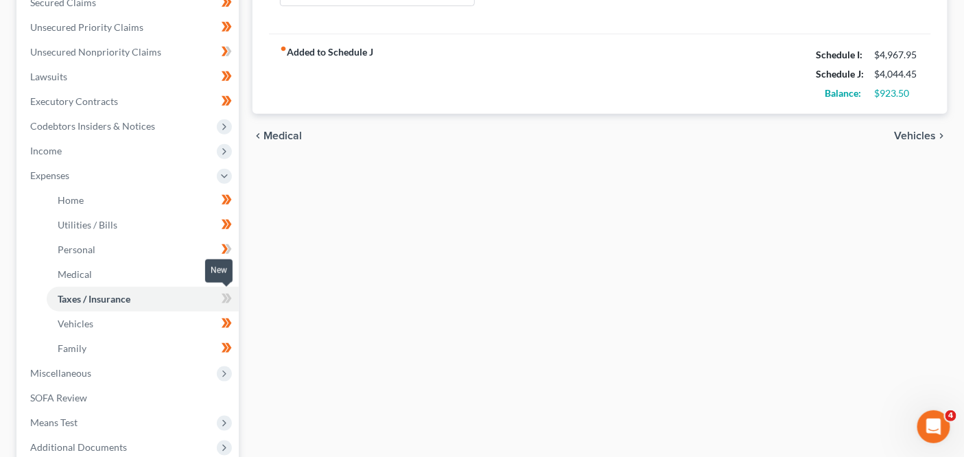
click at [235, 294] on span at bounding box center [227, 300] width 24 height 21
click at [175, 252] on link "Personal" at bounding box center [143, 250] width 192 height 25
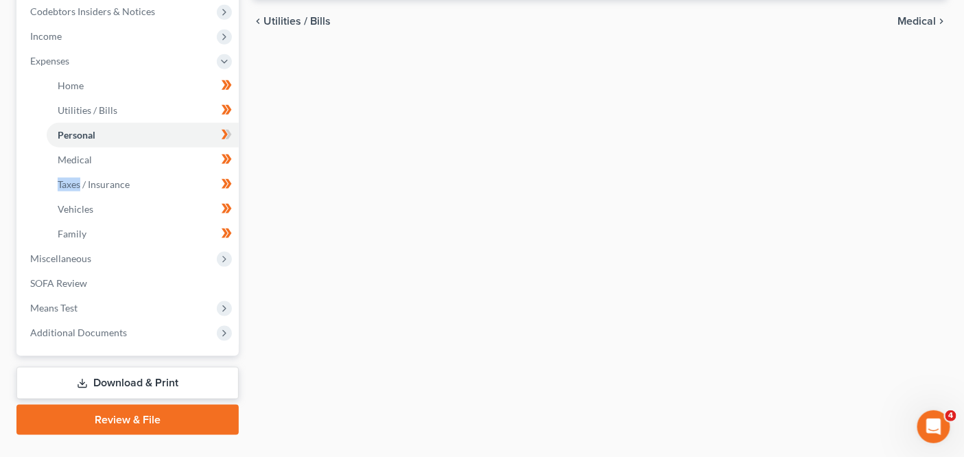
scroll to position [417, 0]
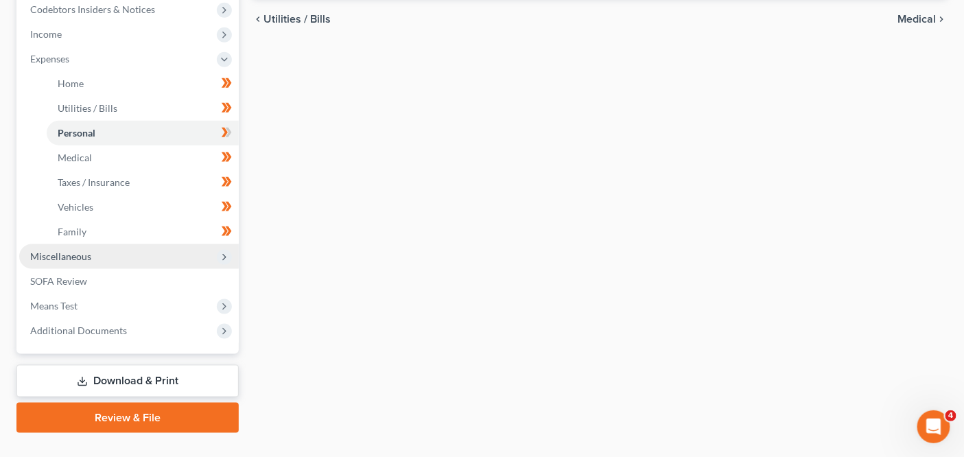
click at [206, 259] on span "Miscellaneous" at bounding box center [129, 256] width 220 height 25
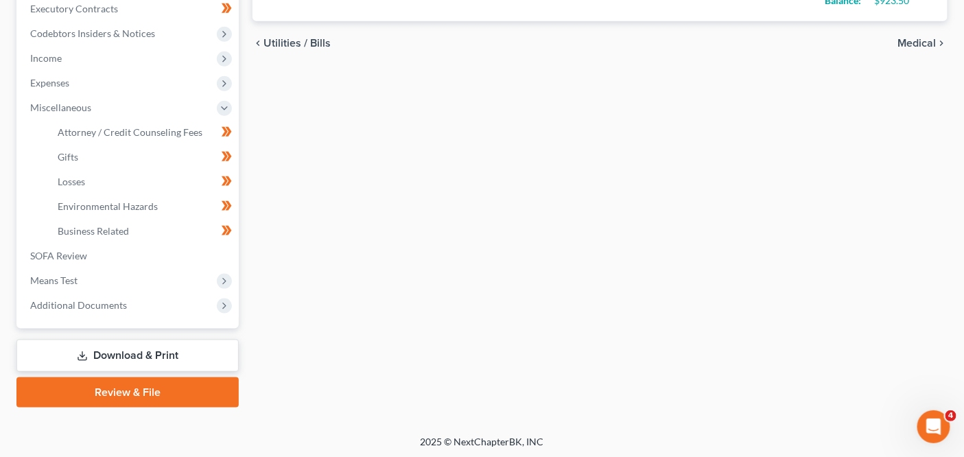
scroll to position [0, 0]
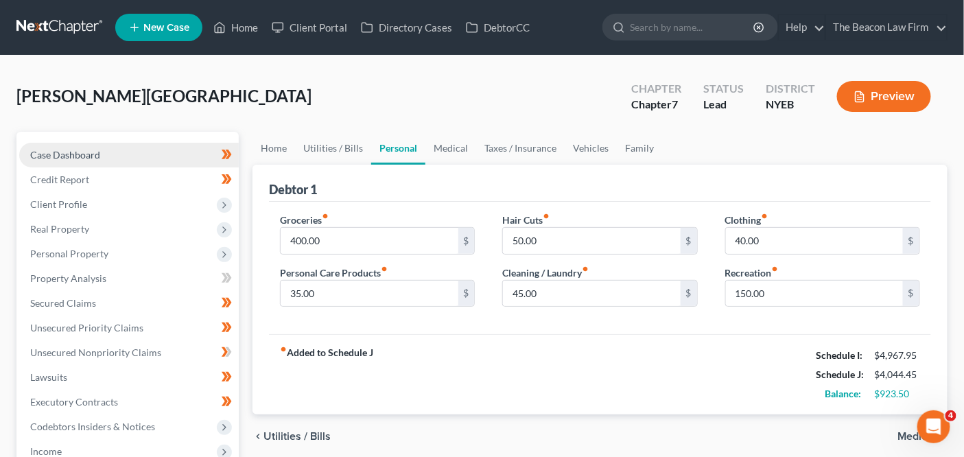
click at [109, 162] on link "Case Dashboard" at bounding box center [129, 155] width 220 height 25
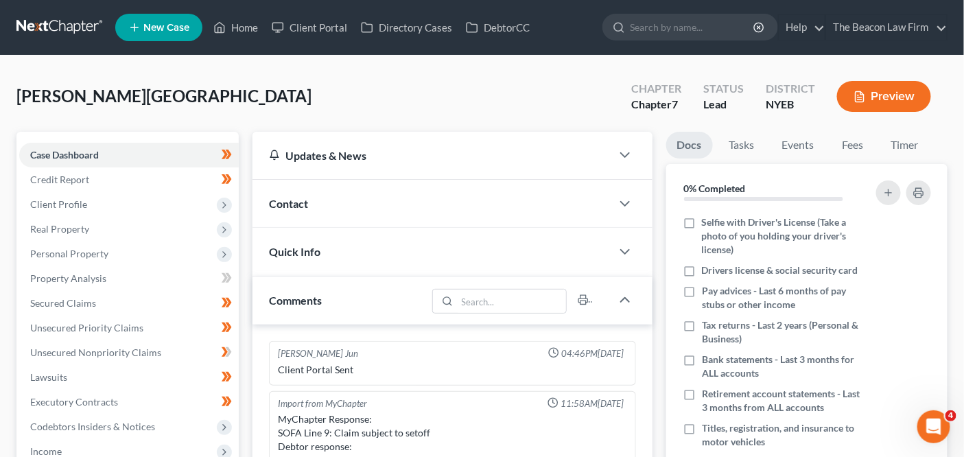
scroll to position [334, 0]
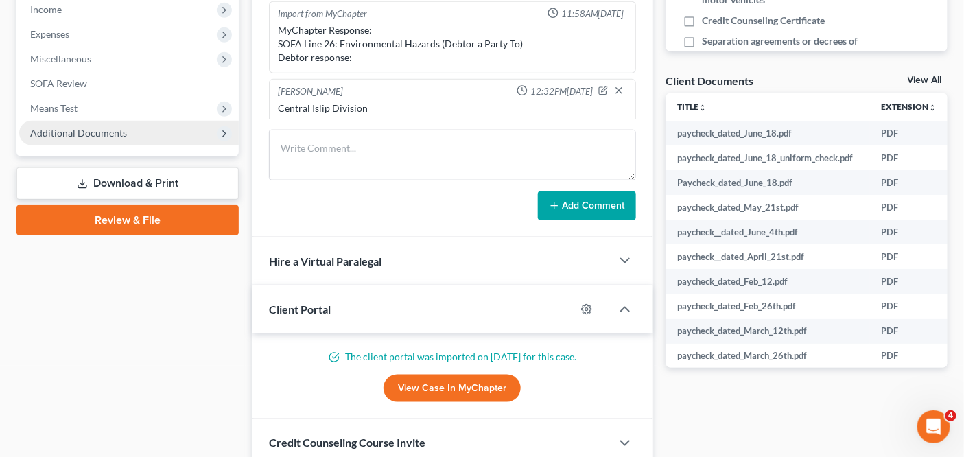
click at [189, 130] on span "Additional Documents" at bounding box center [129, 133] width 220 height 25
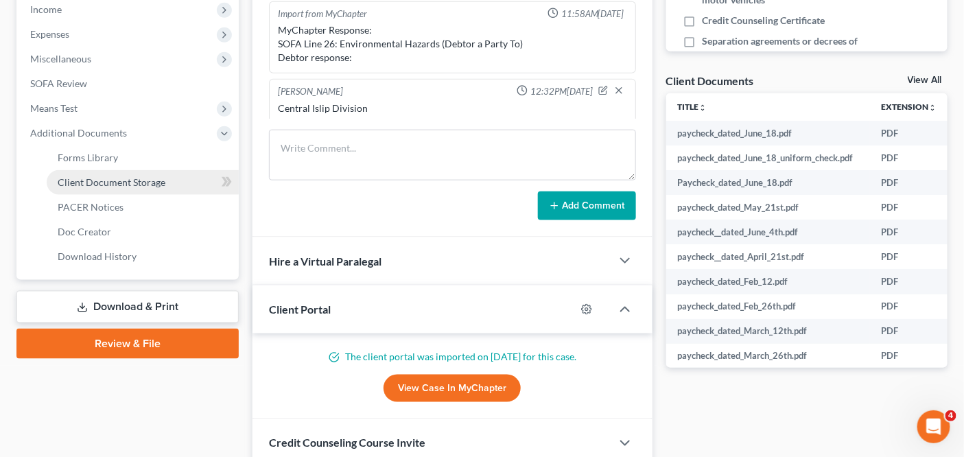
click at [189, 177] on link "Client Document Storage" at bounding box center [143, 182] width 192 height 25
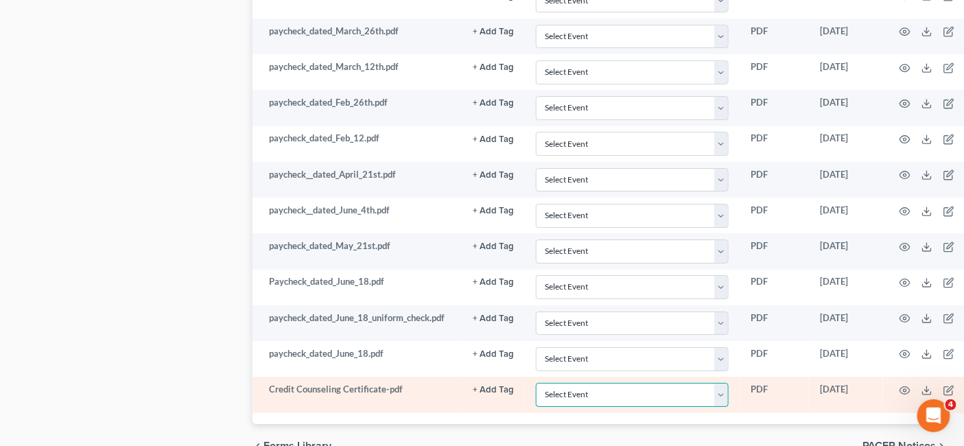
click at [715, 383] on select "Select Event Certificate of Credit Counseling Employee Income Records / Copies …" at bounding box center [632, 395] width 193 height 24
select select "0"
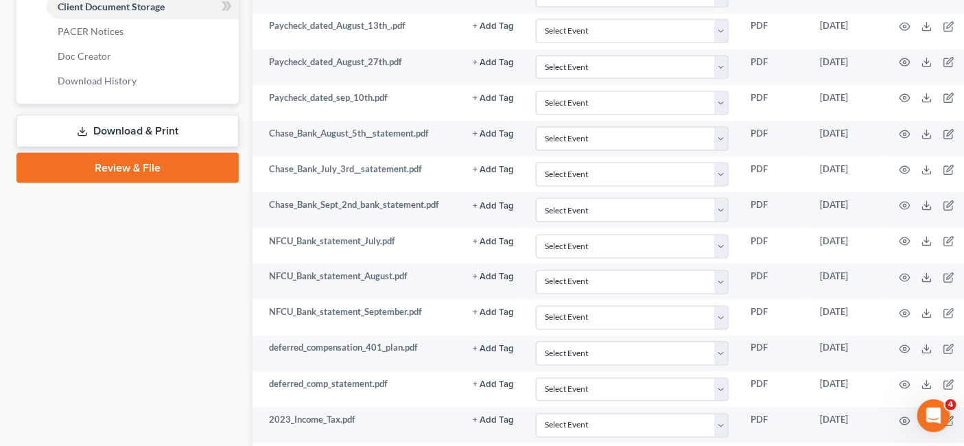
scroll to position [593, 0]
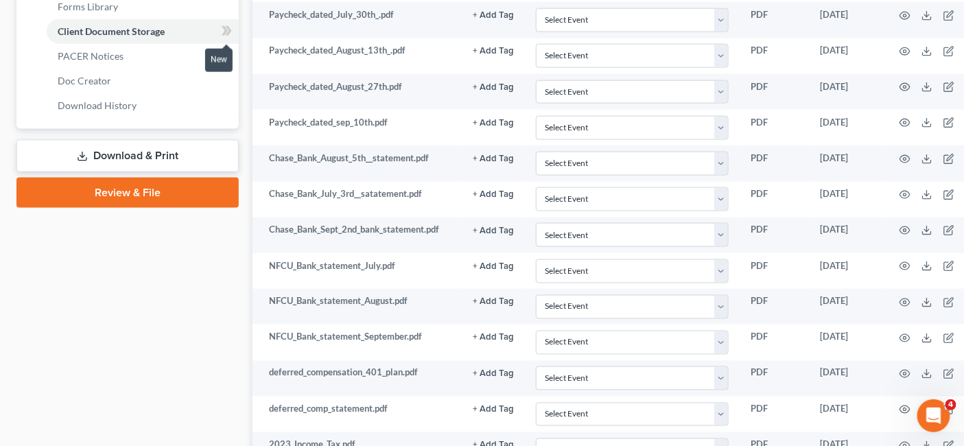
click at [238, 23] on span at bounding box center [227, 33] width 24 height 21
click at [234, 23] on span at bounding box center [227, 33] width 24 height 21
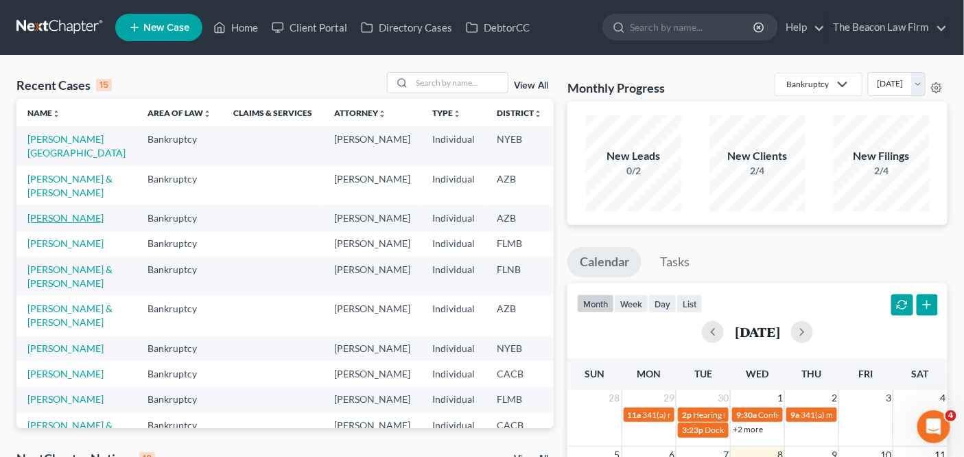
click at [38, 224] on link "[PERSON_NAME]" at bounding box center [65, 218] width 76 height 12
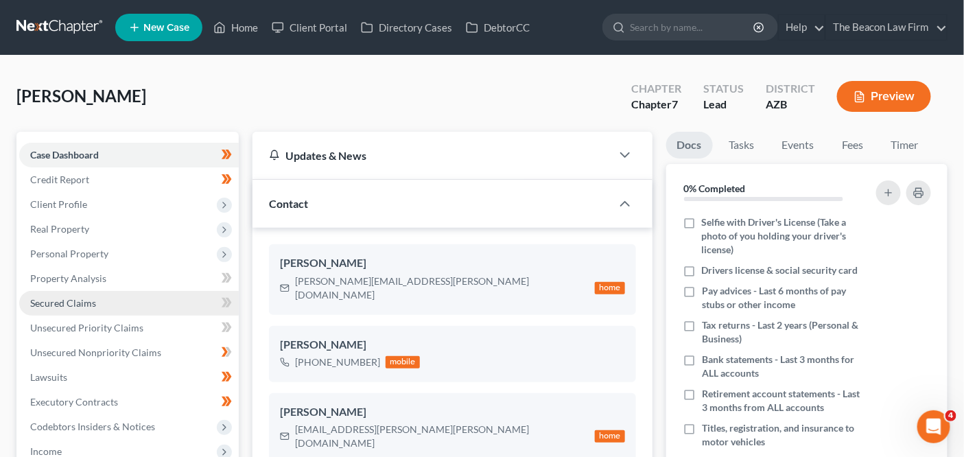
click at [111, 296] on link "Secured Claims" at bounding box center [129, 303] width 220 height 25
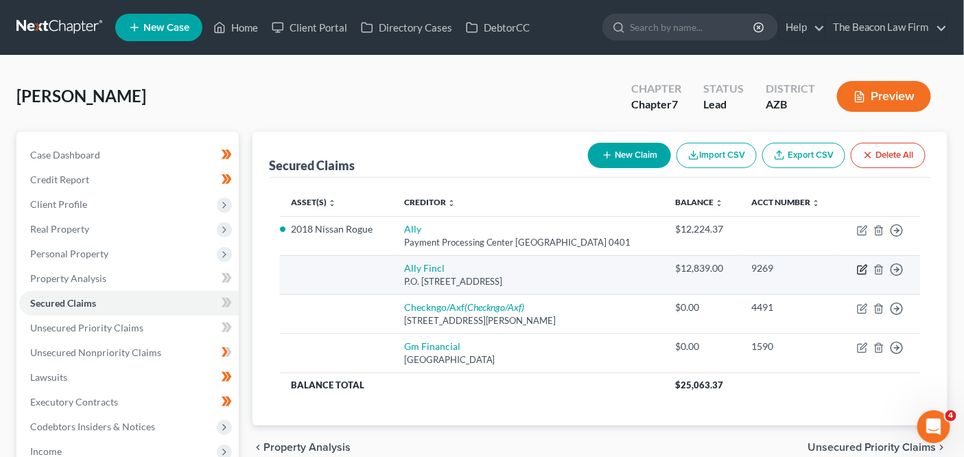
click at [866, 266] on icon "button" at bounding box center [864, 268] width 6 height 6
select select "24"
select select "0"
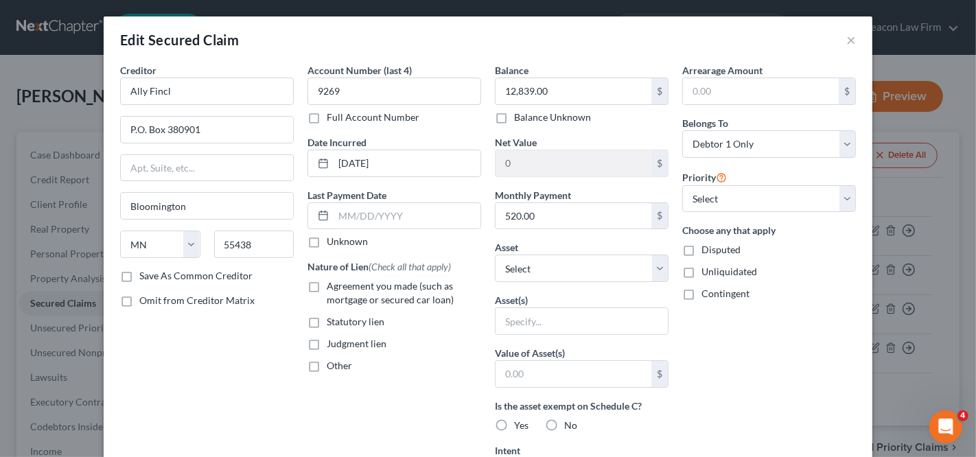
click at [628, 298] on div "Asset(s)" at bounding box center [582, 314] width 174 height 42
click at [632, 270] on select "Select Other Multiple Assets 2018 Nissan Rogue - $12164.0 Household Goods - 2 Q…" at bounding box center [582, 268] width 174 height 27
select select "4"
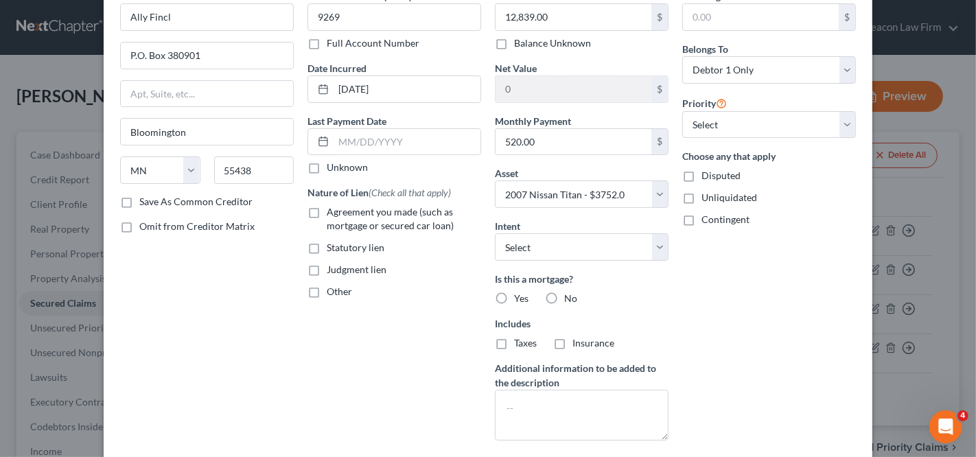
scroll to position [190, 0]
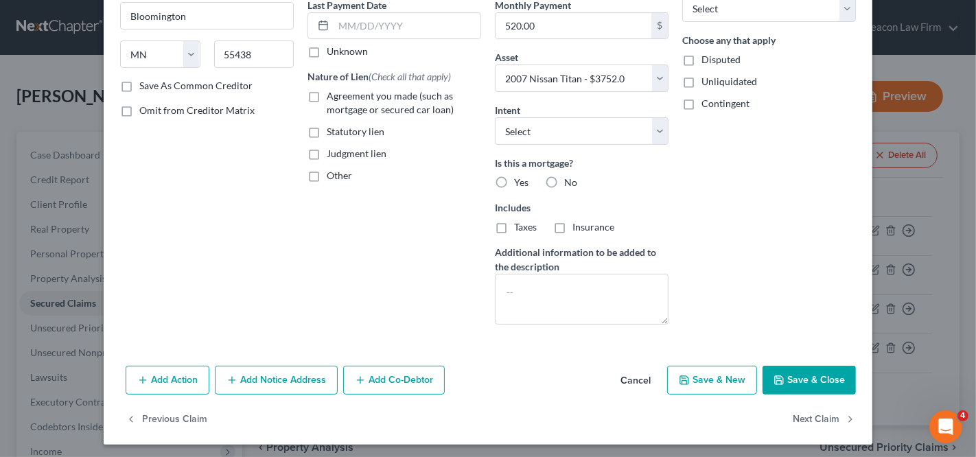
click at [568, 181] on span "No" at bounding box center [570, 182] width 13 height 12
click at [570, 181] on input "No" at bounding box center [574, 180] width 9 height 9
radio input "true"
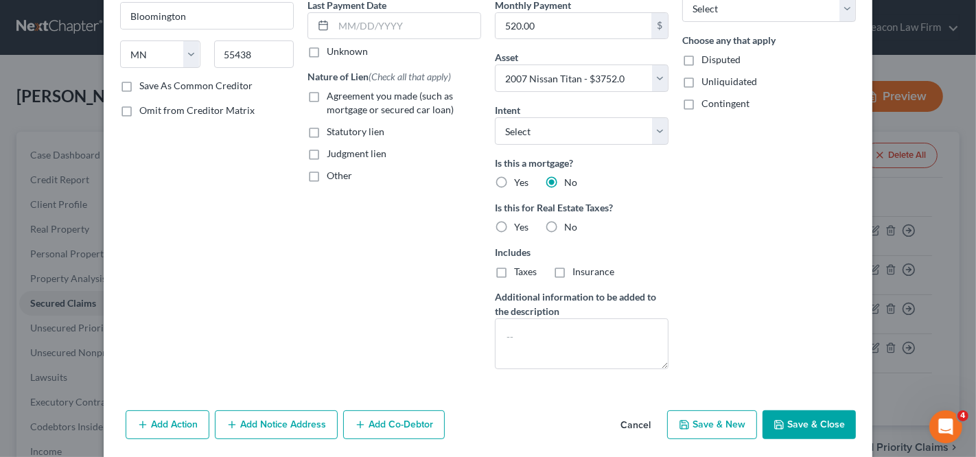
click at [564, 224] on span "No" at bounding box center [570, 227] width 13 height 12
click at [570, 224] on input "No" at bounding box center [574, 224] width 9 height 9
radio input "true"
click at [791, 418] on button "Save & Close" at bounding box center [809, 424] width 93 height 29
select select
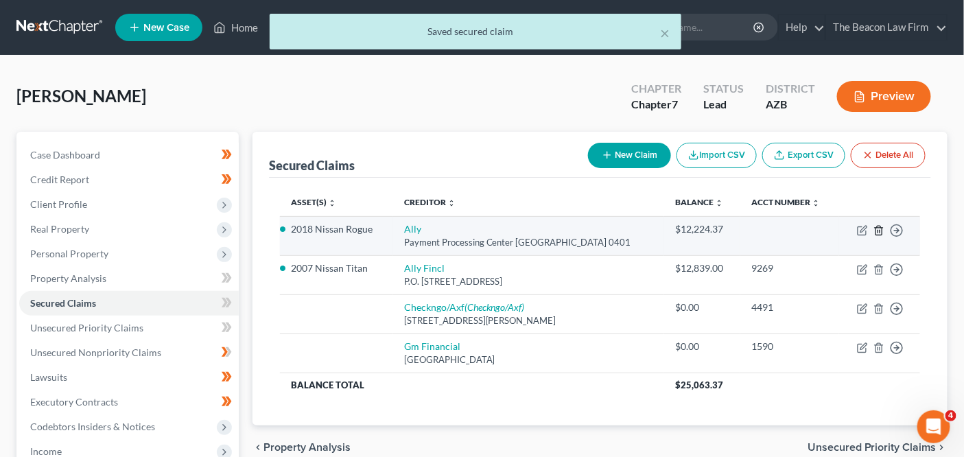
click at [882, 232] on icon "button" at bounding box center [879, 230] width 11 height 11
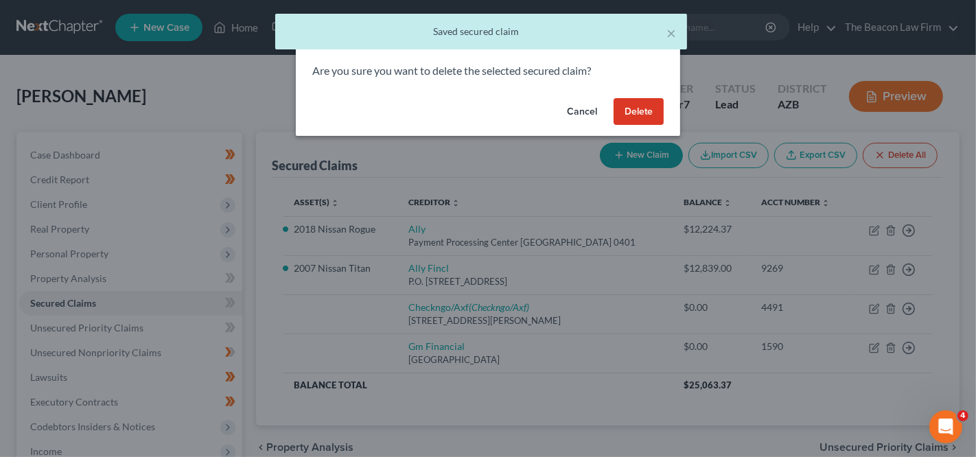
click at [628, 102] on button "Delete" at bounding box center [639, 111] width 50 height 27
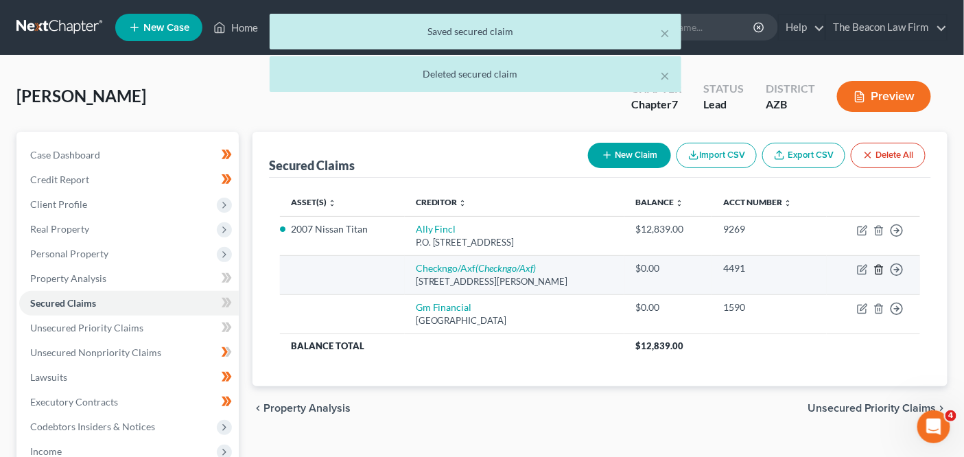
click at [879, 270] on icon "button" at bounding box center [879, 269] width 11 height 11
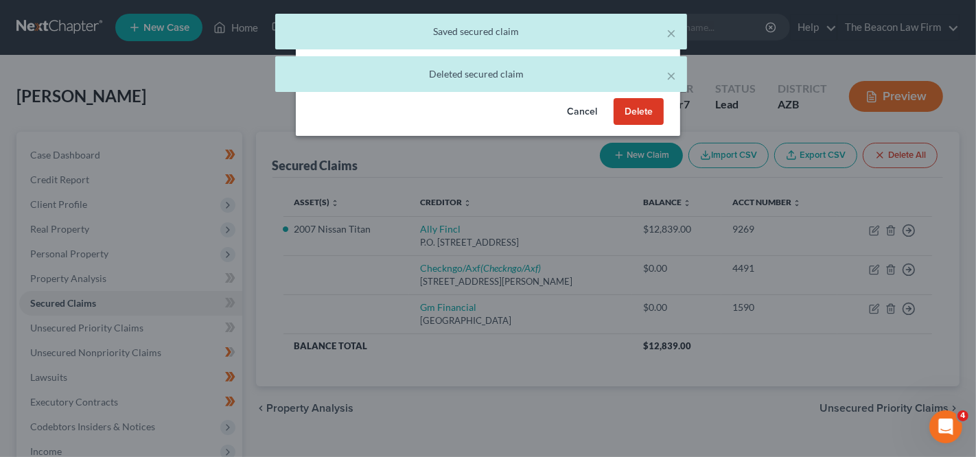
click at [632, 97] on div "× Saved secured claim × [PERSON_NAME] secured claim" at bounding box center [481, 56] width 976 height 85
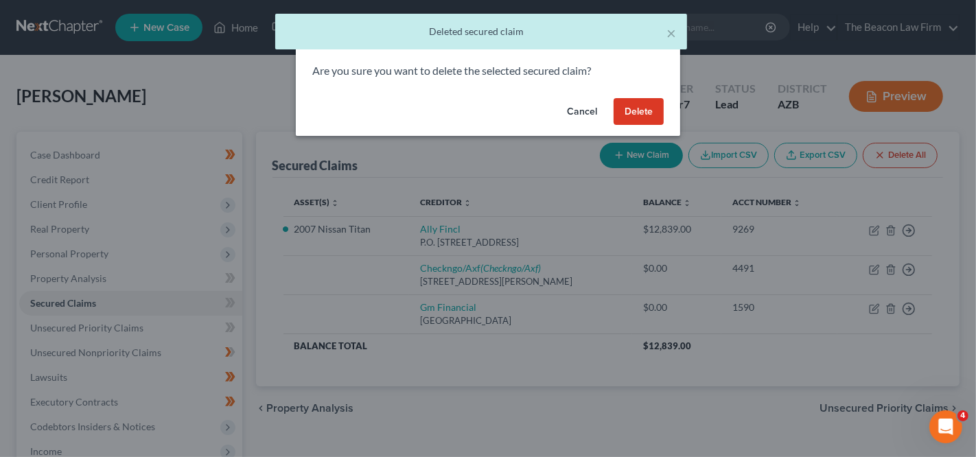
click at [638, 101] on button "Delete" at bounding box center [639, 111] width 50 height 27
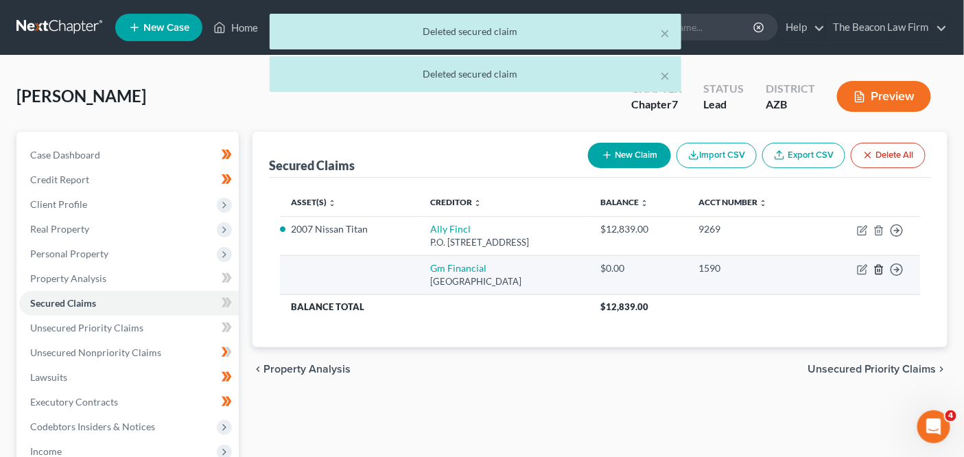
click at [883, 270] on icon "button" at bounding box center [879, 269] width 11 height 11
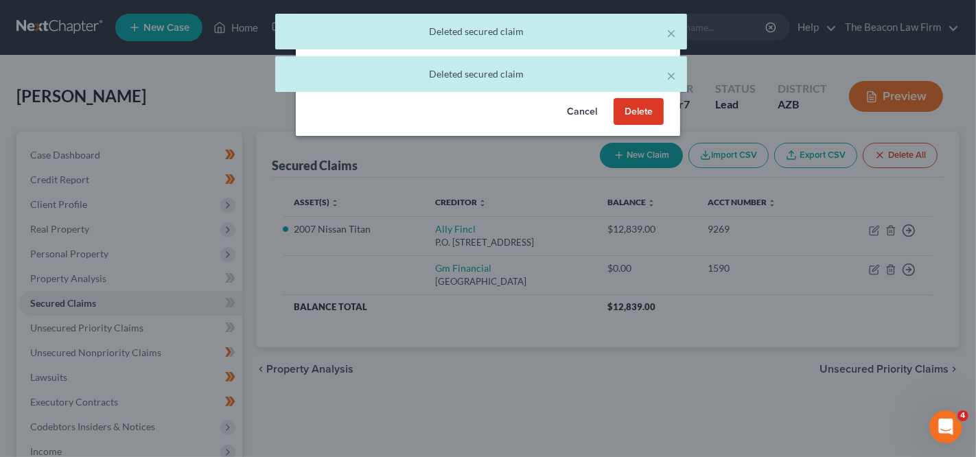
click at [649, 115] on button "Delete" at bounding box center [639, 111] width 50 height 27
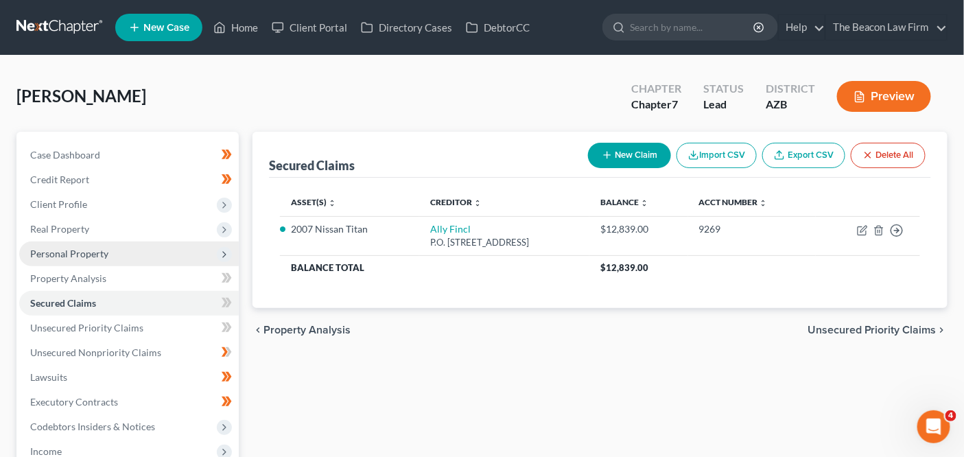
click at [156, 251] on span "Personal Property" at bounding box center [129, 254] width 220 height 25
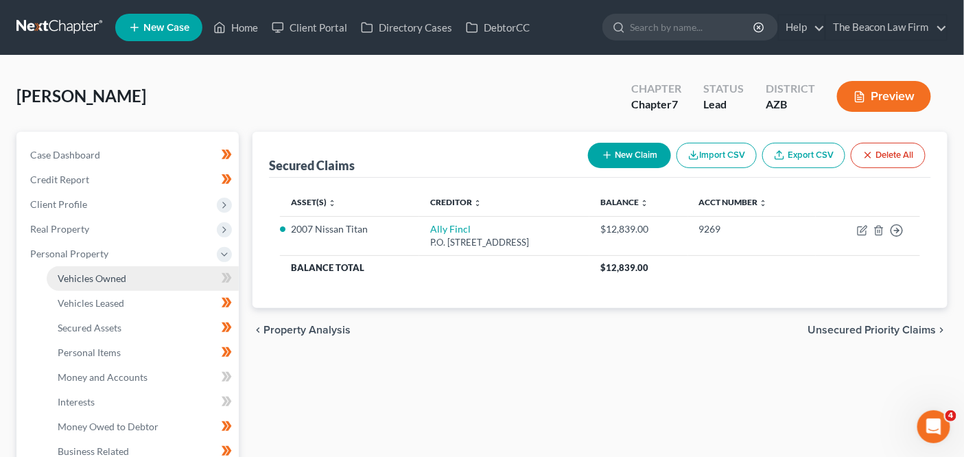
click at [154, 269] on link "Vehicles Owned" at bounding box center [143, 278] width 192 height 25
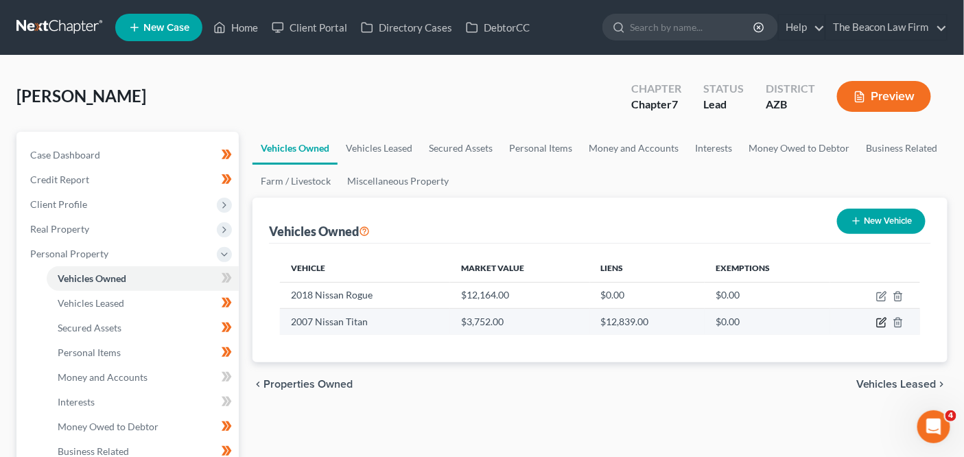
click at [886, 321] on icon "button" at bounding box center [881, 323] width 8 height 8
select select "0"
select select "19"
select select "3"
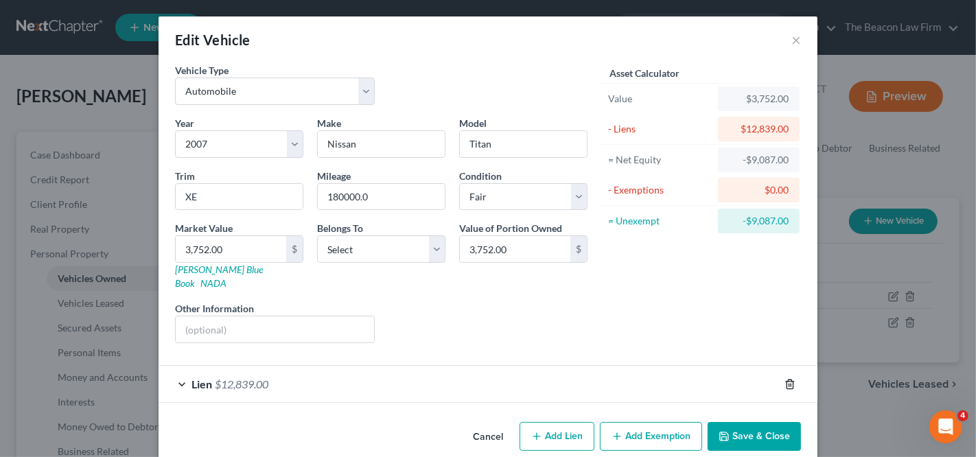
click at [785, 379] on icon "button" at bounding box center [790, 384] width 11 height 11
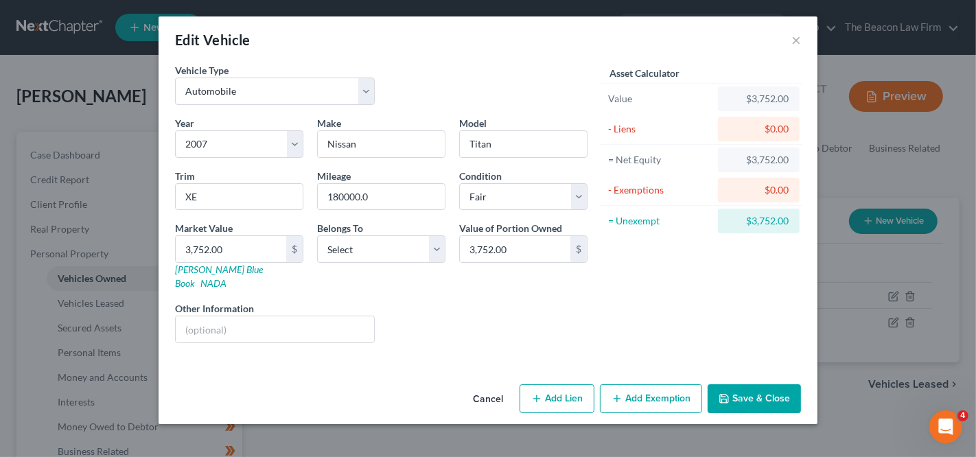
click at [729, 393] on icon "button" at bounding box center [724, 398] width 11 height 11
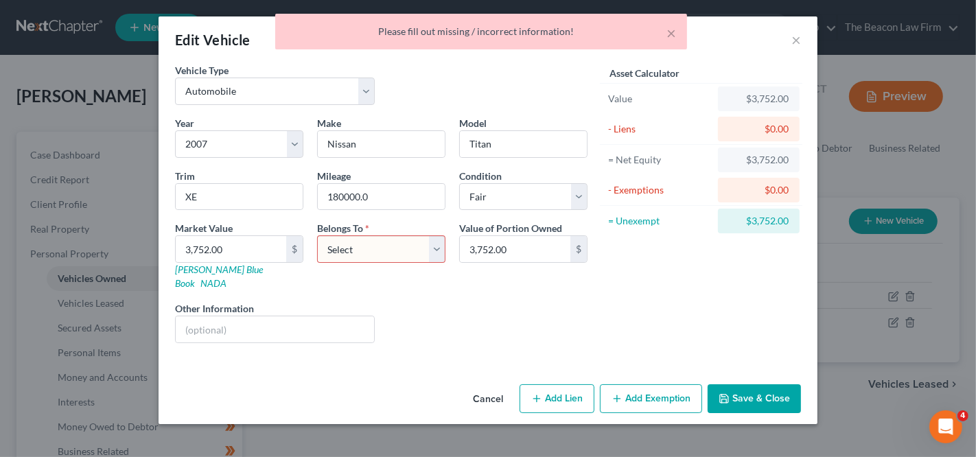
click at [435, 246] on select "Select Debtor 1 Only Debtor 2 Only Debtor 1 And Debtor 2 Only At Least One Of T…" at bounding box center [381, 248] width 128 height 27
select select "2"
click at [730, 379] on div "Cancel Add Lien Add Lease Add Exemption Save & Close" at bounding box center [488, 401] width 659 height 45
click at [729, 384] on button "Save & Close" at bounding box center [754, 398] width 93 height 29
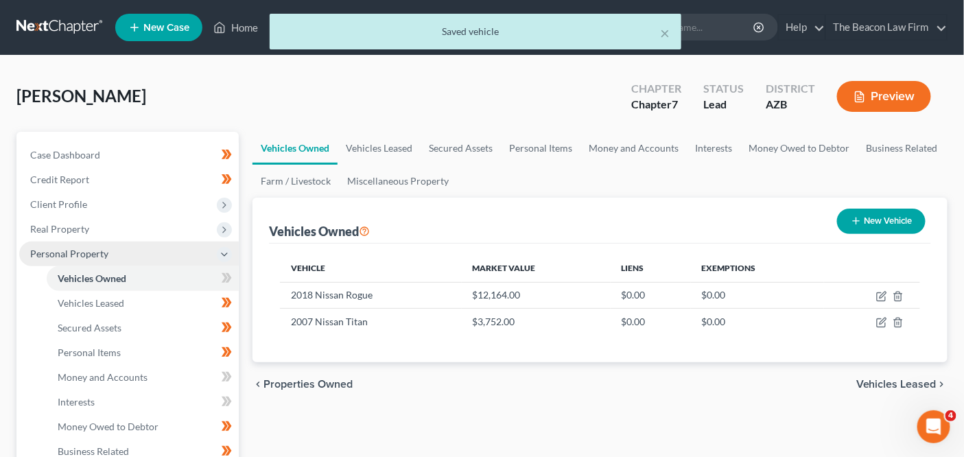
click at [118, 259] on span "Personal Property" at bounding box center [129, 254] width 220 height 25
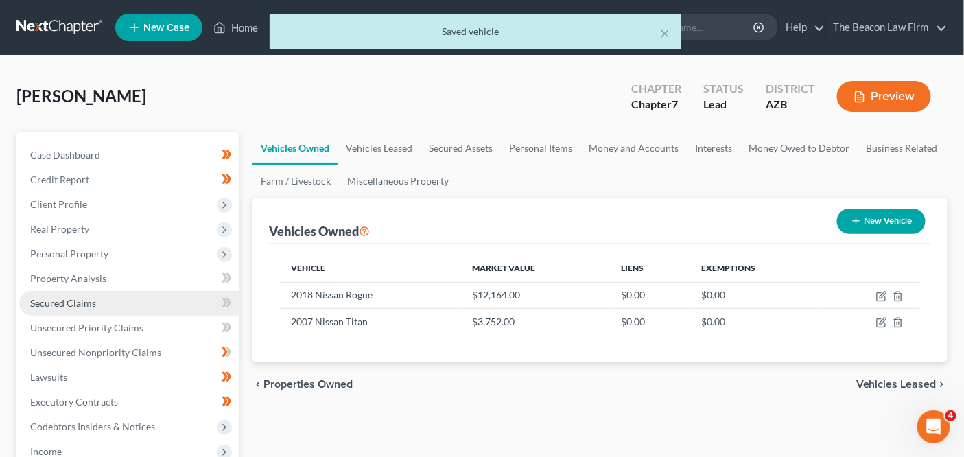
click at [115, 291] on link "Secured Claims" at bounding box center [129, 303] width 220 height 25
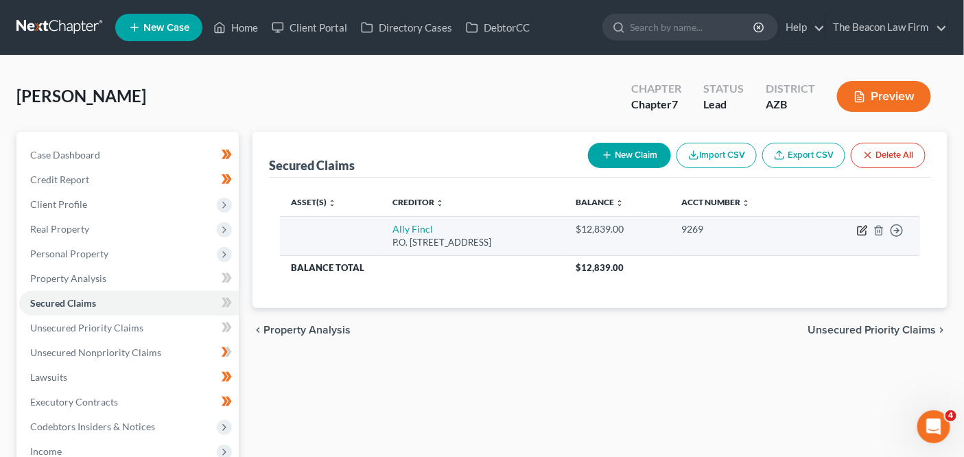
click at [866, 229] on icon "button" at bounding box center [862, 230] width 11 height 11
select select "24"
select select "0"
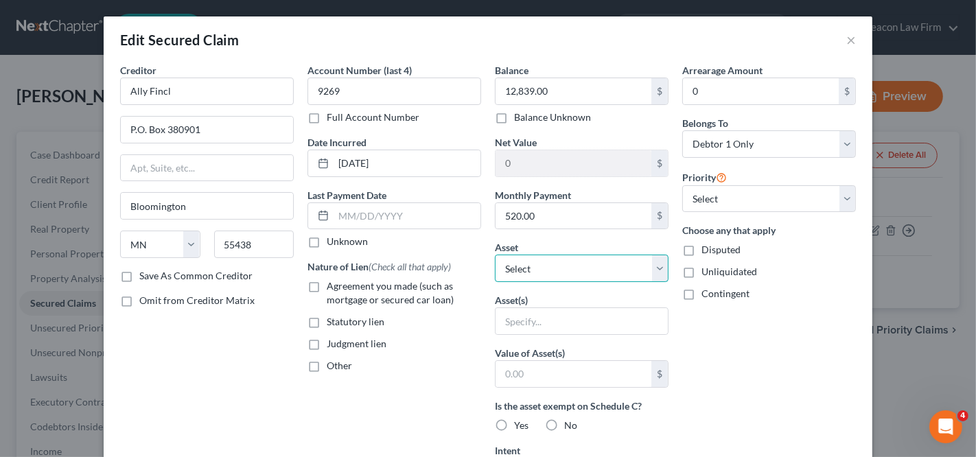
click at [589, 262] on select "Select Other Multiple Assets 2007 Nissan Titan - $3752.0 2018 Nissan Rogue - $1…" at bounding box center [582, 268] width 174 height 27
select select "3"
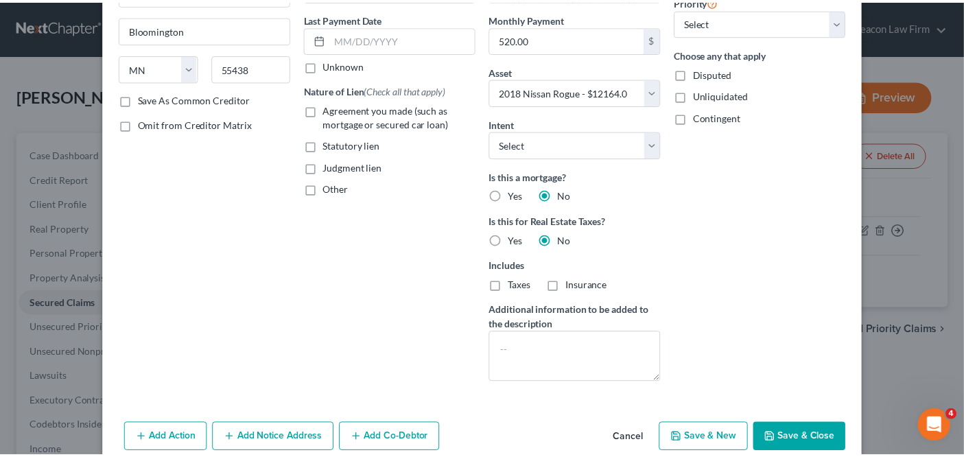
scroll to position [177, 0]
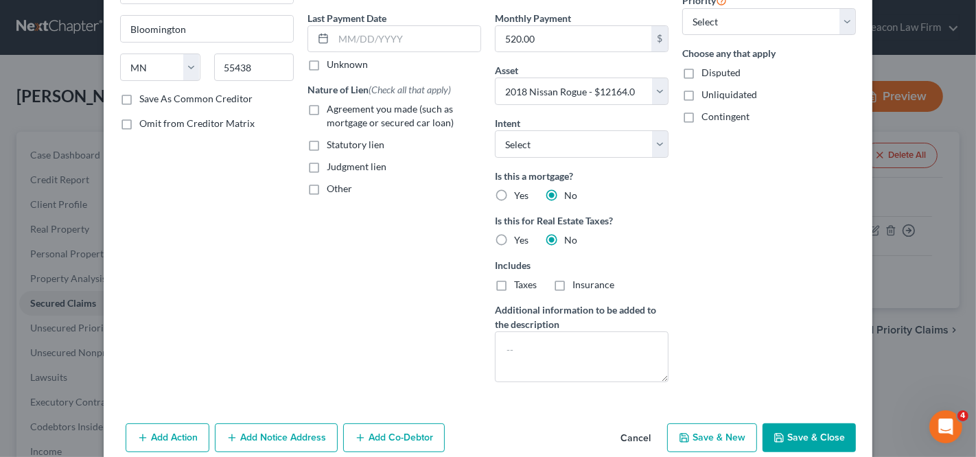
click at [767, 429] on button "Save & Close" at bounding box center [809, 438] width 93 height 29
select select
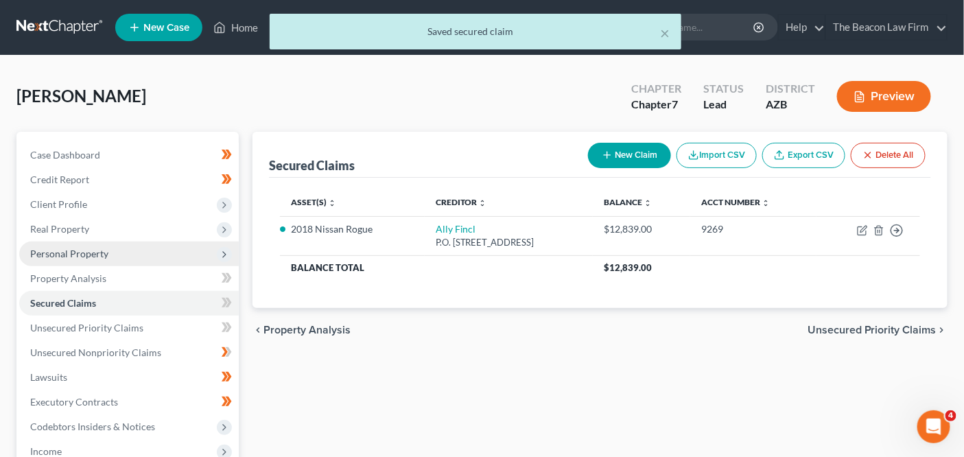
click at [97, 247] on span "Personal Property" at bounding box center [129, 254] width 220 height 25
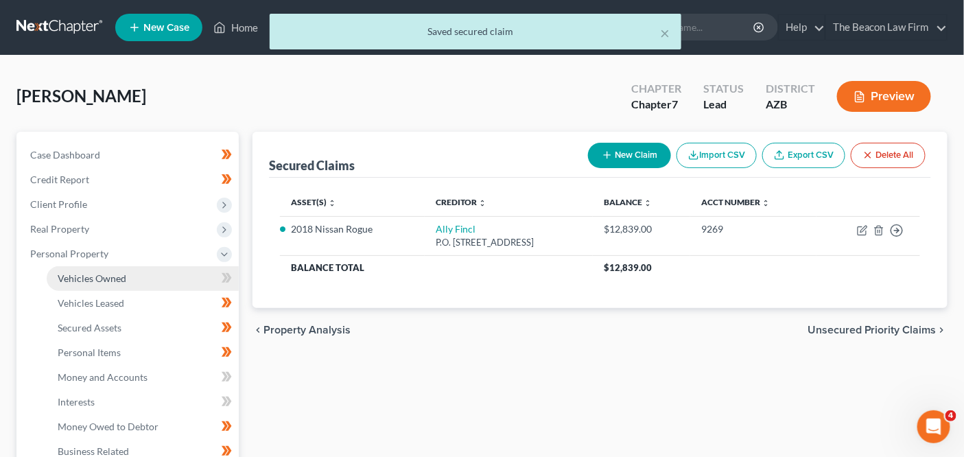
click at [95, 270] on link "Vehicles Owned" at bounding box center [143, 278] width 192 height 25
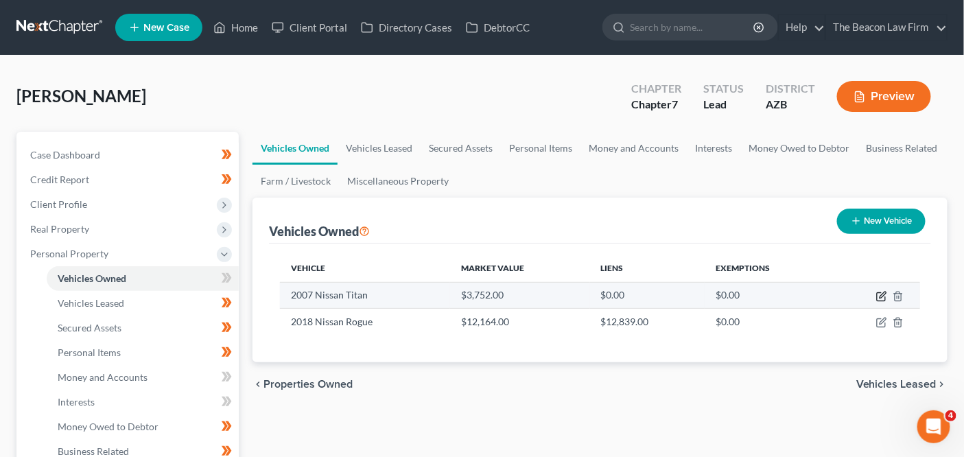
click at [885, 293] on icon "button" at bounding box center [883, 295] width 6 height 6
select select "0"
select select "19"
select select "3"
select select "2"
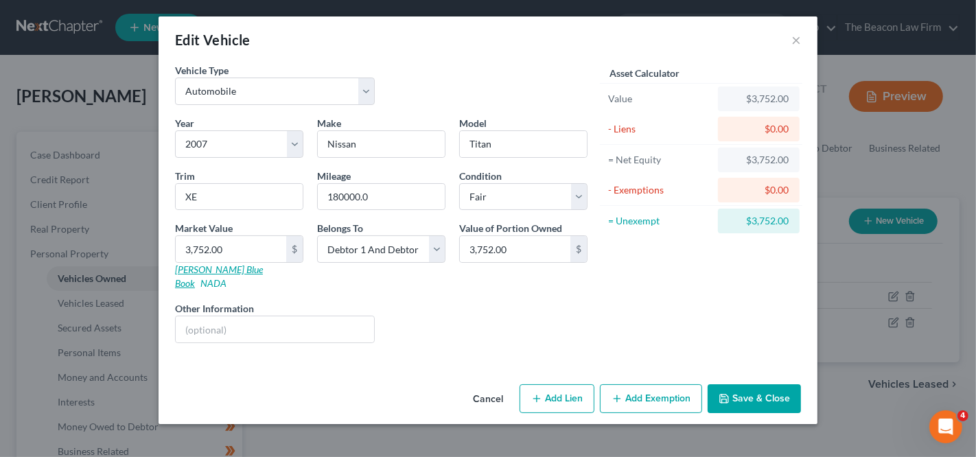
click at [222, 272] on link "Kelly Blue Book" at bounding box center [219, 276] width 88 height 25
click at [791, 40] on div "Edit Vehicle ×" at bounding box center [488, 39] width 659 height 47
click at [793, 39] on button "×" at bounding box center [796, 40] width 10 height 16
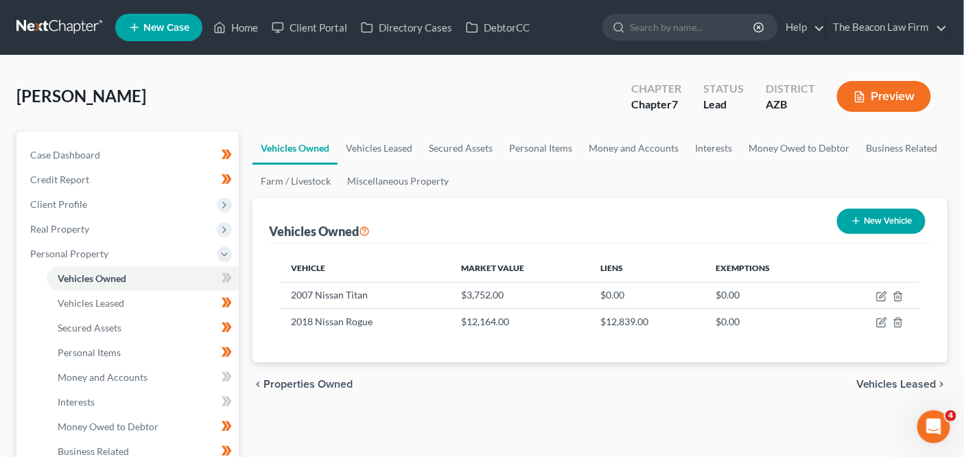
click at [96, 43] on nav "Home New Case Client Portal Directory Cases DebtorCC The Beacon Law Firm prenn@…" at bounding box center [482, 27] width 964 height 55
click at [91, 36] on link at bounding box center [60, 27] width 88 height 25
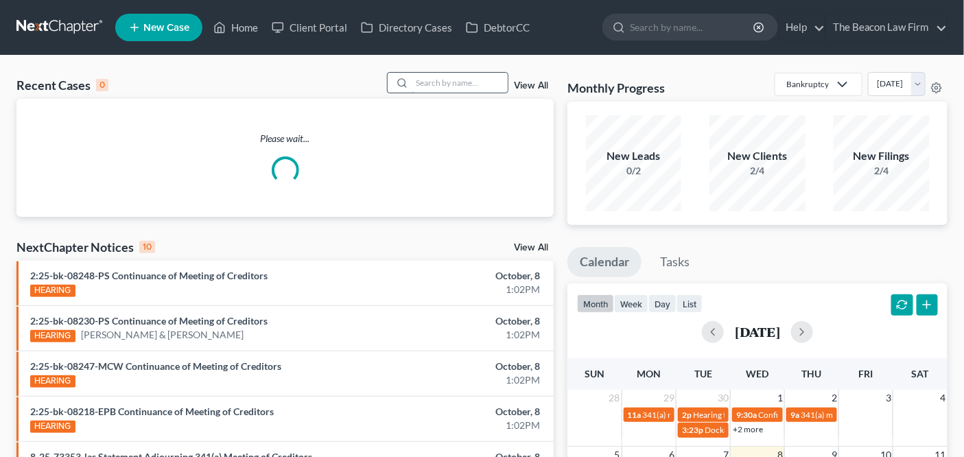
click at [467, 84] on input "search" at bounding box center [460, 83] width 96 height 20
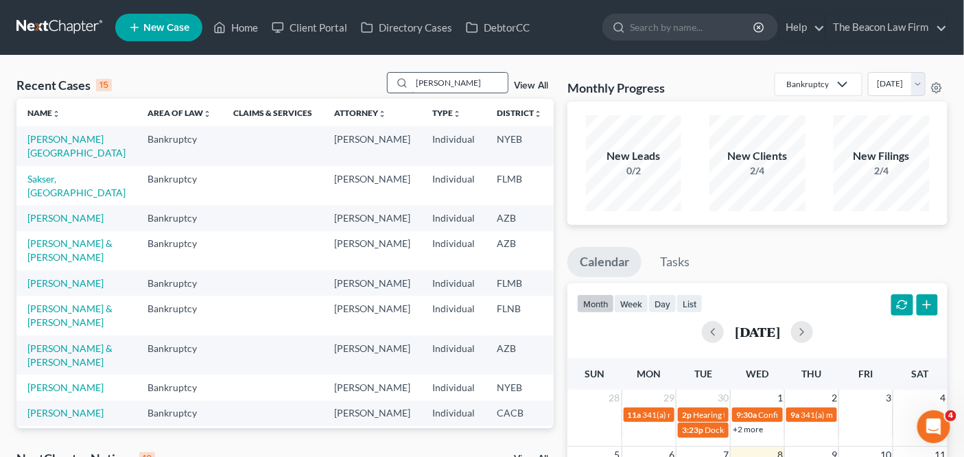
type input "[PERSON_NAME]"
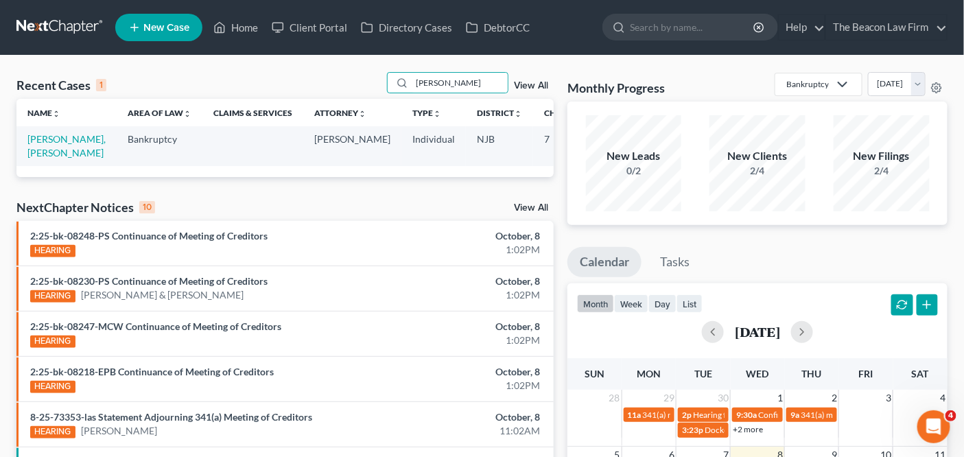
click at [48, 158] on td "[PERSON_NAME], [PERSON_NAME]" at bounding box center [66, 145] width 100 height 39
click at [46, 156] on td "[PERSON_NAME], [PERSON_NAME]" at bounding box center [66, 145] width 100 height 39
click at [42, 154] on link "[PERSON_NAME], [PERSON_NAME]" at bounding box center [66, 145] width 78 height 25
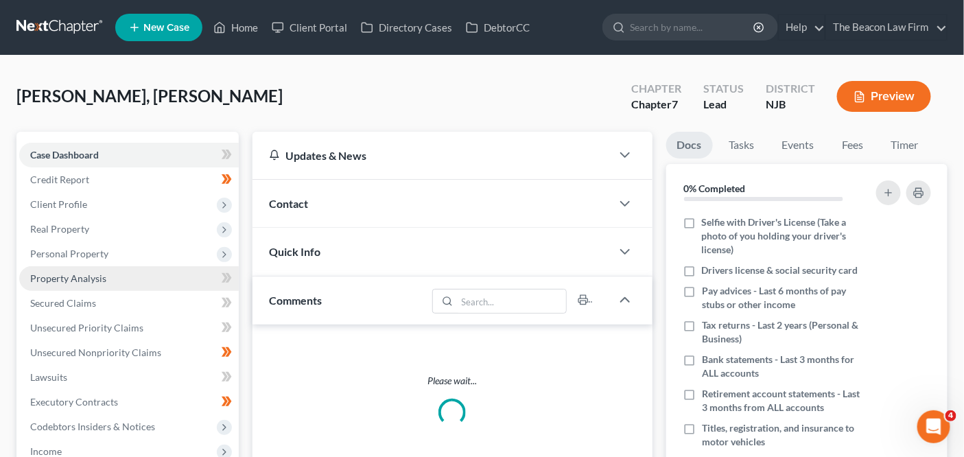
click at [150, 275] on link "Property Analysis" at bounding box center [129, 278] width 220 height 25
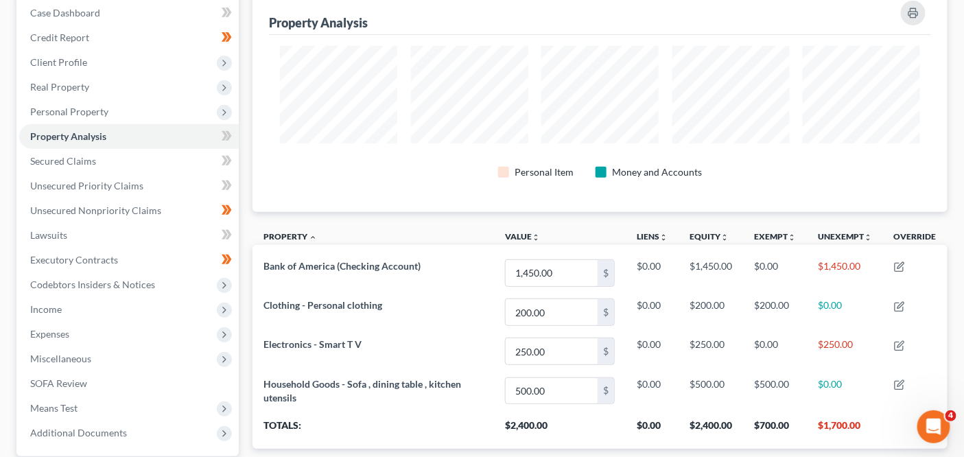
scroll to position [118, 0]
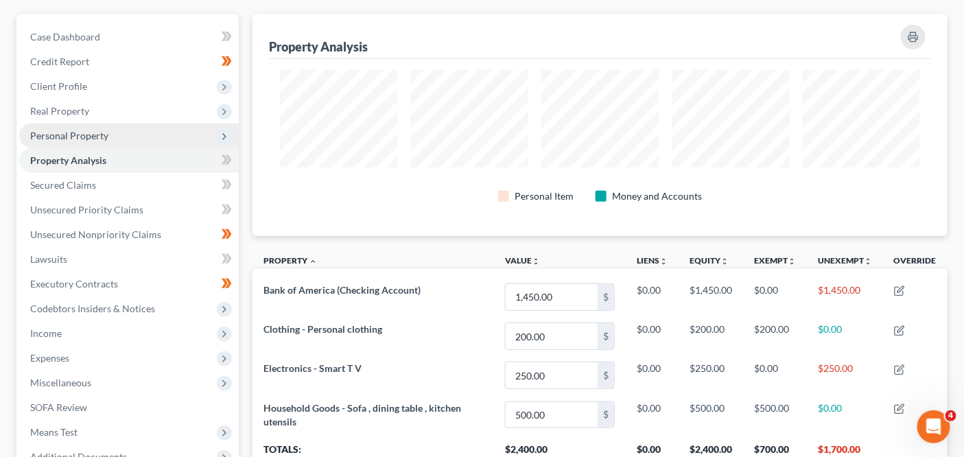
click at [144, 143] on span "Personal Property" at bounding box center [129, 136] width 220 height 25
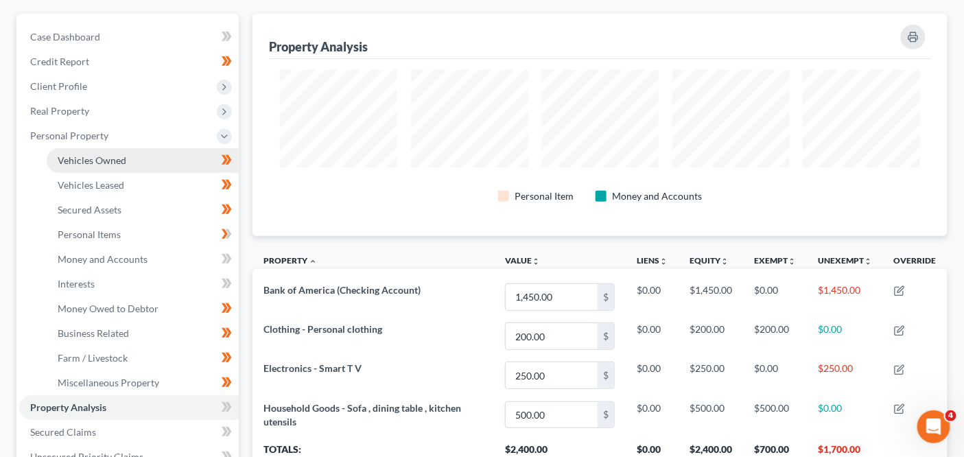
click at [143, 152] on link "Vehicles Owned" at bounding box center [143, 160] width 192 height 25
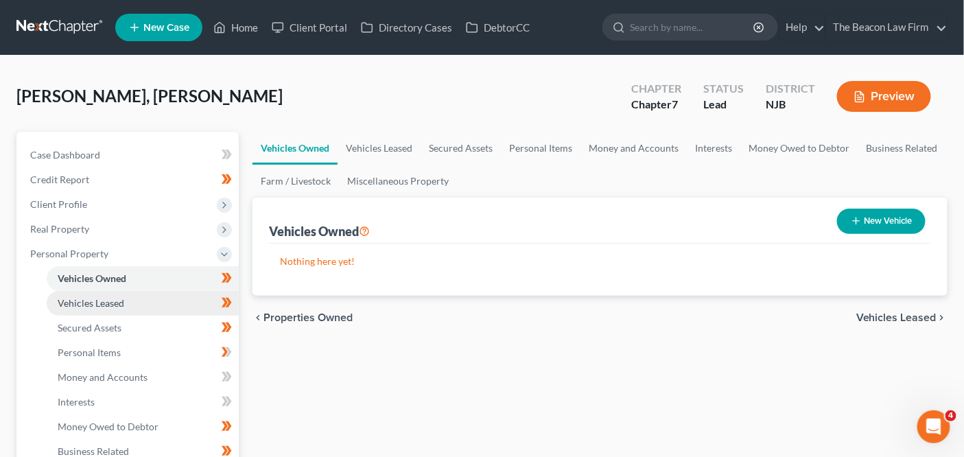
click at [146, 297] on link "Vehicles Leased" at bounding box center [143, 303] width 192 height 25
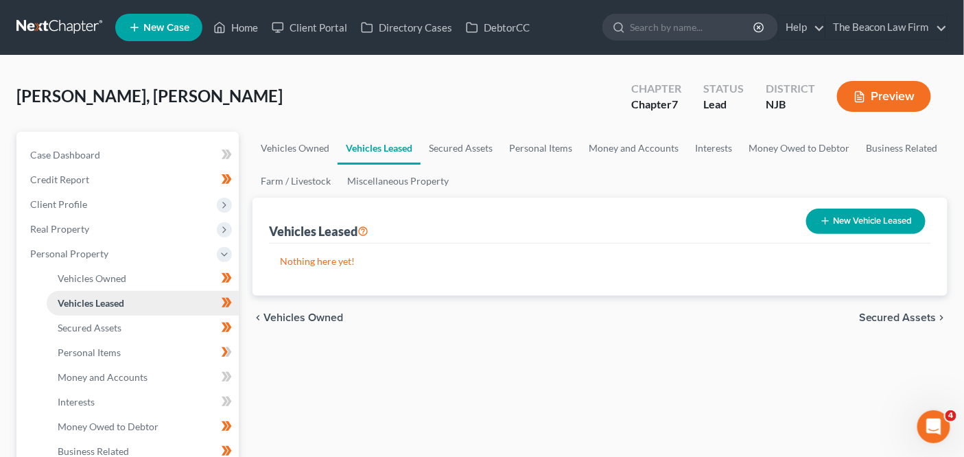
click at [146, 312] on link "Vehicles Leased" at bounding box center [143, 303] width 192 height 25
click at [145, 319] on link "Secured Assets" at bounding box center [143, 328] width 192 height 25
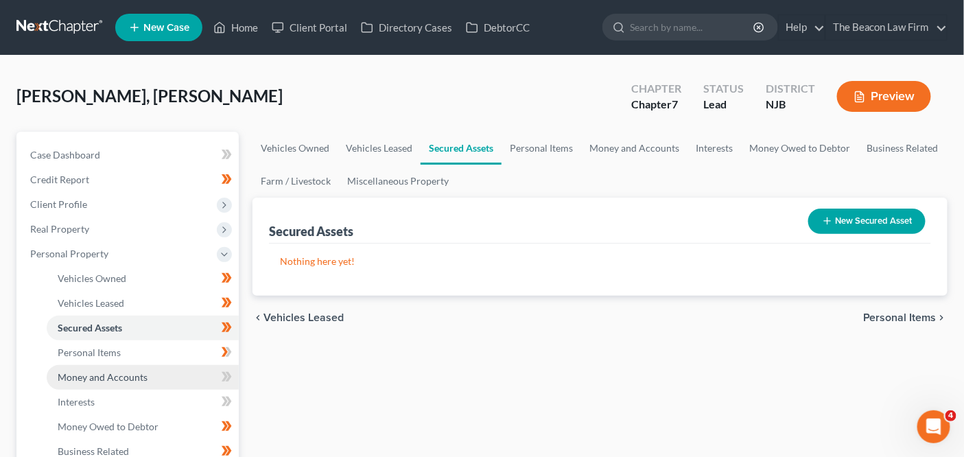
click at [143, 373] on span "Money and Accounts" at bounding box center [103, 377] width 90 height 12
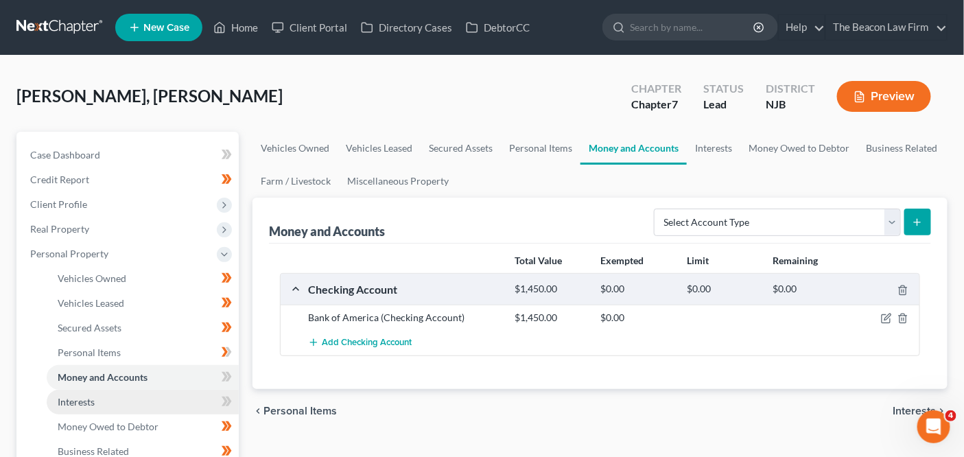
click at [142, 403] on link "Interests" at bounding box center [143, 402] width 192 height 25
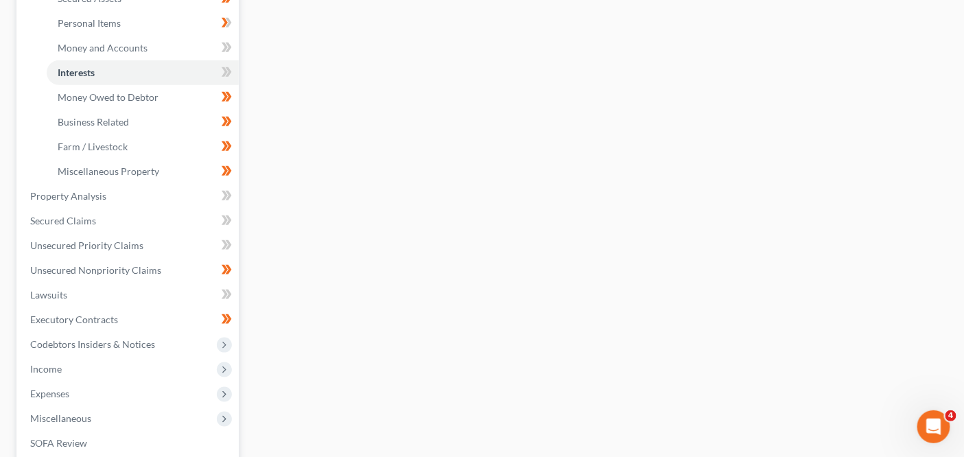
scroll to position [333, 0]
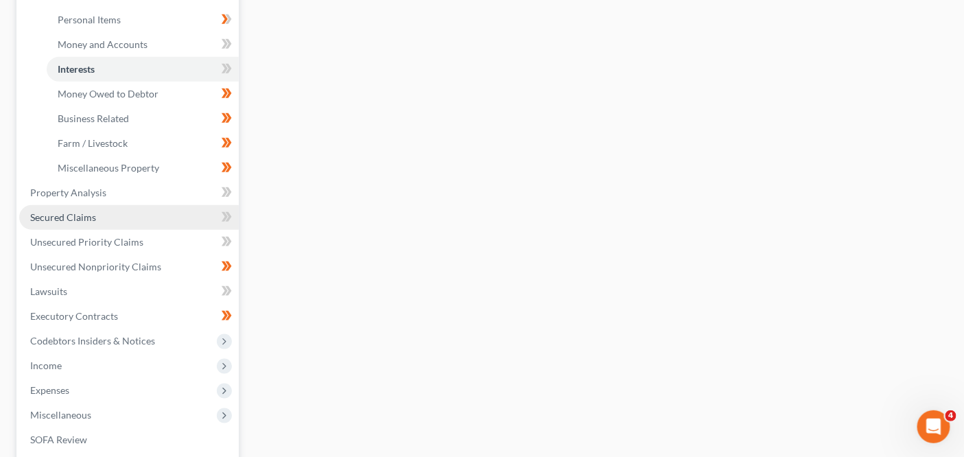
click at [168, 211] on link "Secured Claims" at bounding box center [129, 217] width 220 height 25
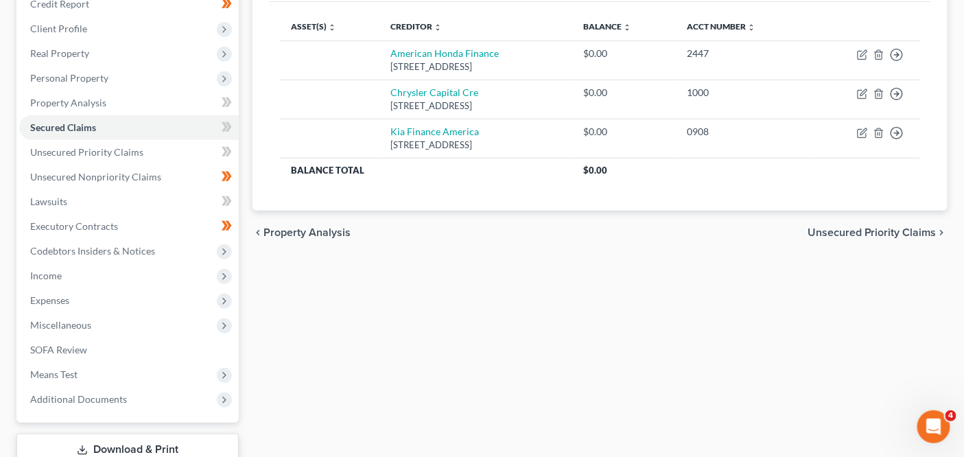
scroll to position [177, 0]
click at [174, 151] on link "Unsecured Priority Claims" at bounding box center [129, 151] width 220 height 25
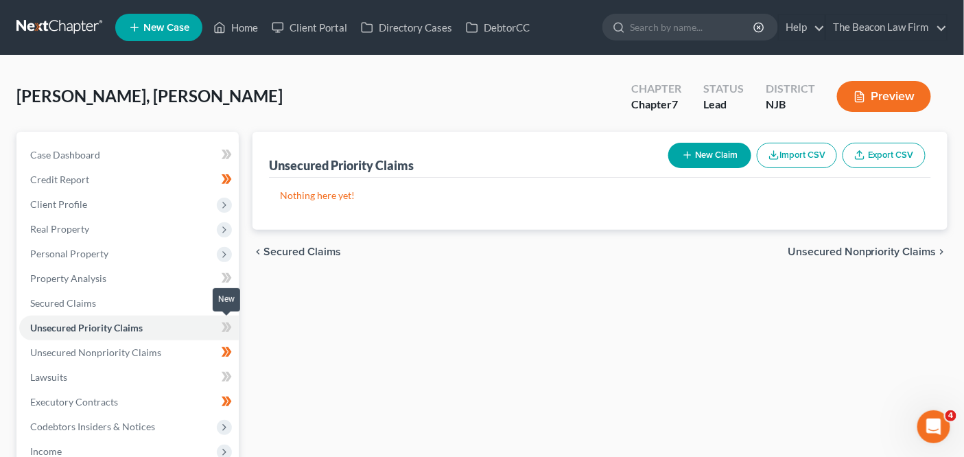
click at [223, 323] on icon at bounding box center [227, 327] width 10 height 17
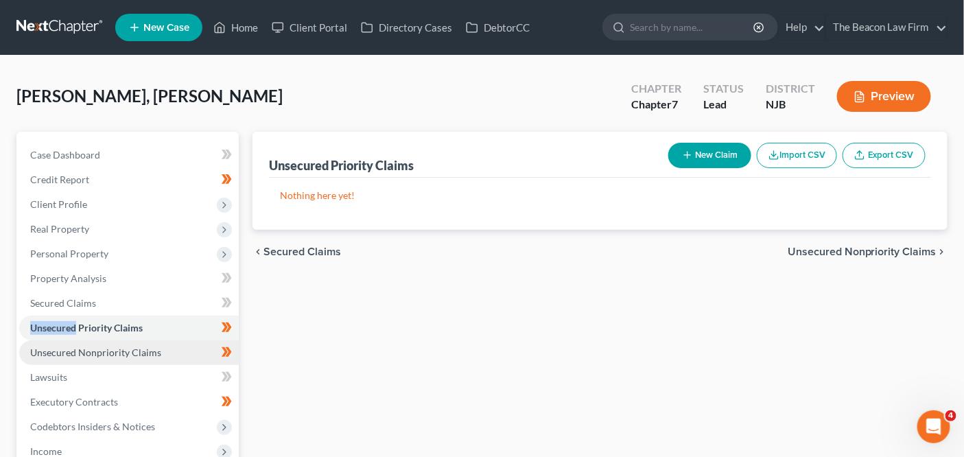
click at [146, 357] on span "Unsecured Nonpriority Claims" at bounding box center [95, 353] width 131 height 12
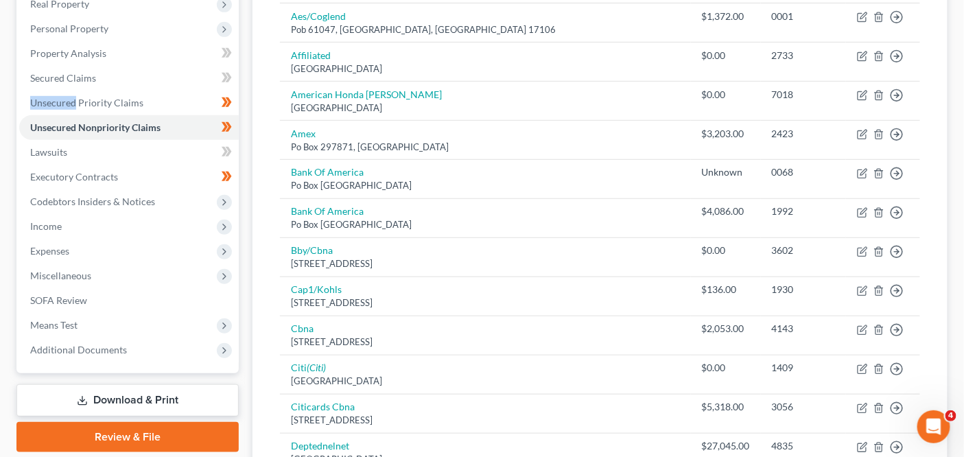
scroll to position [231, 0]
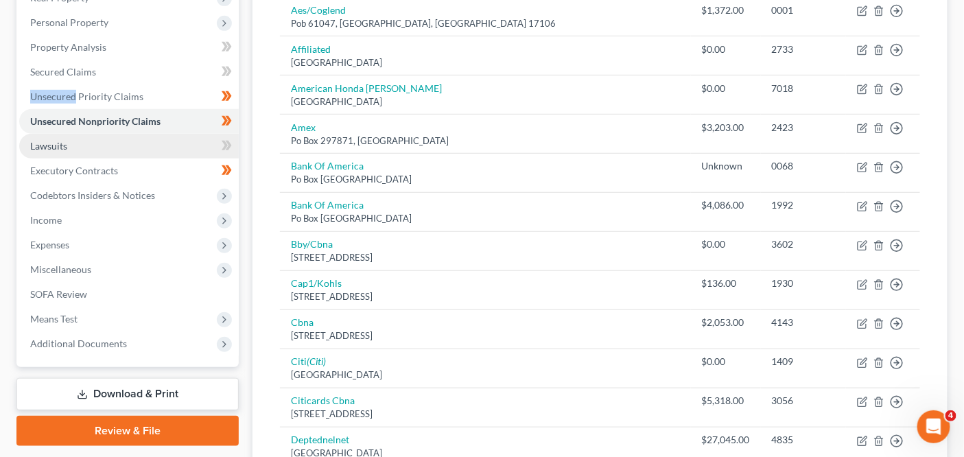
click at [181, 155] on link "Lawsuits" at bounding box center [129, 146] width 220 height 25
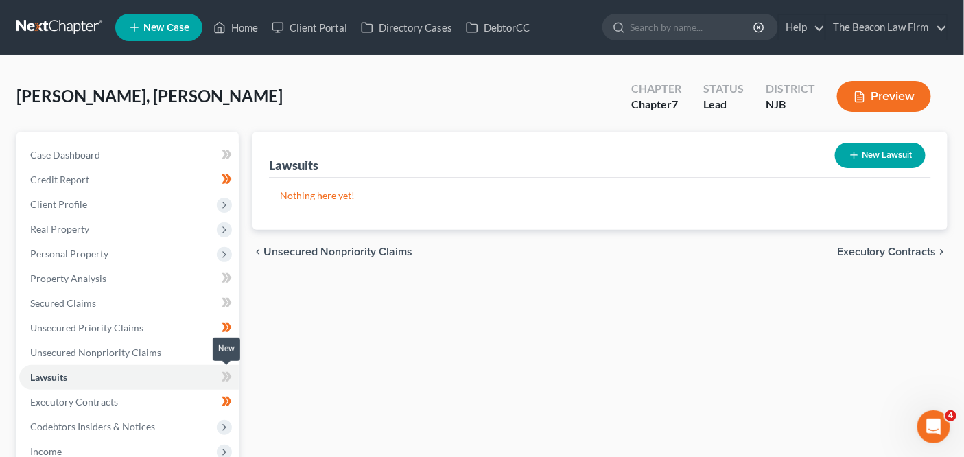
click at [227, 374] on icon at bounding box center [225, 377] width 6 height 10
click at [218, 382] on span at bounding box center [227, 379] width 24 height 21
click at [188, 417] on span "Codebtors Insiders & Notices" at bounding box center [129, 427] width 220 height 25
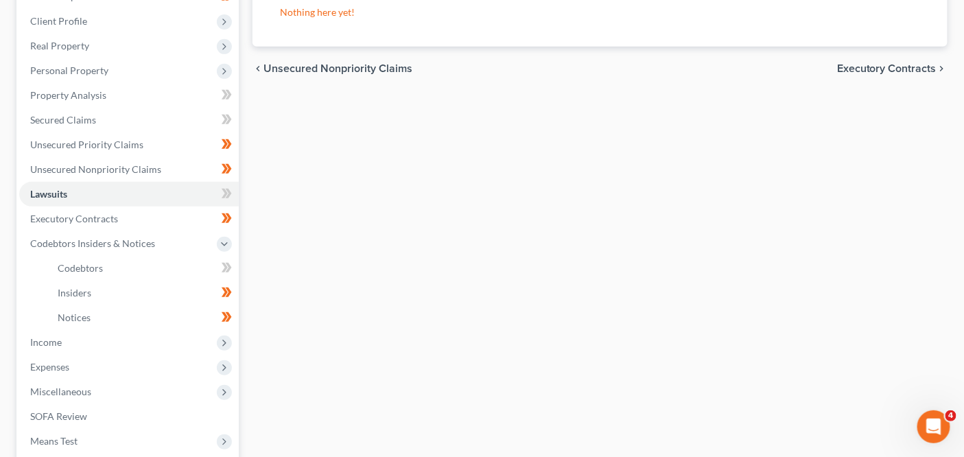
scroll to position [185, 0]
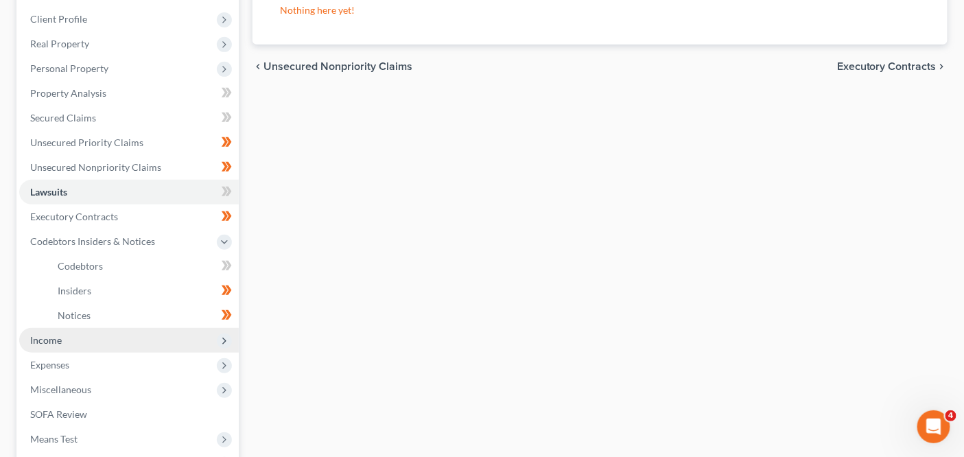
click at [130, 340] on span "Income" at bounding box center [129, 340] width 220 height 25
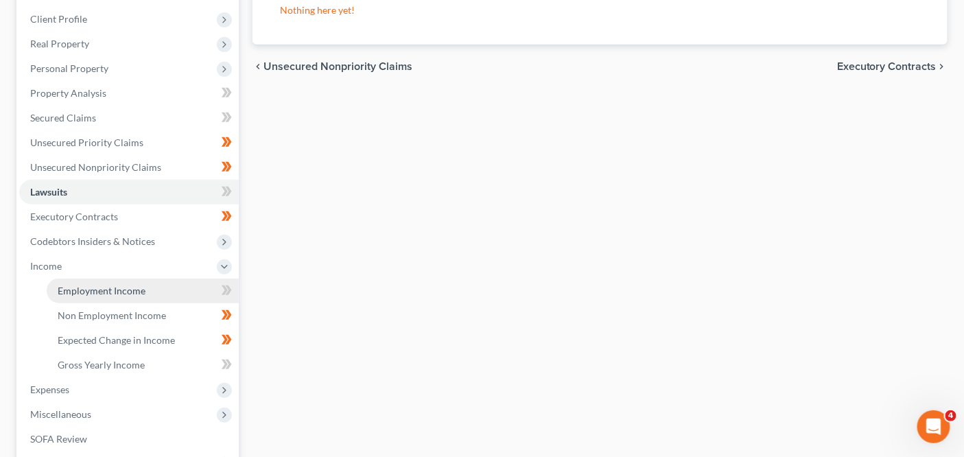
click at [137, 296] on link "Employment Income" at bounding box center [143, 291] width 192 height 25
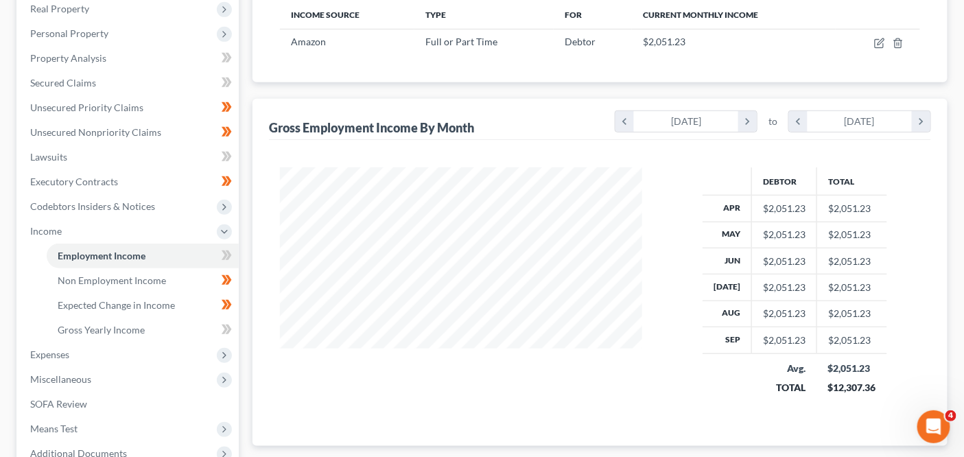
scroll to position [237, 0]
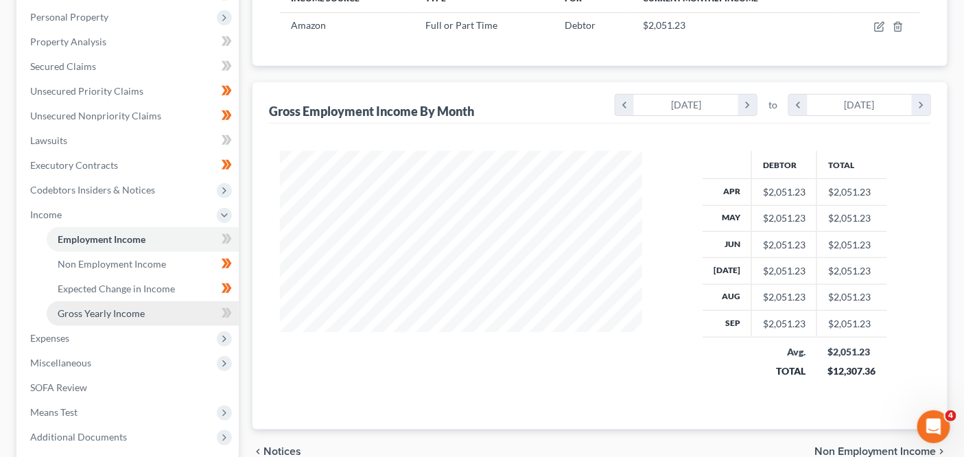
click at [192, 308] on link "Gross Yearly Income" at bounding box center [143, 313] width 192 height 25
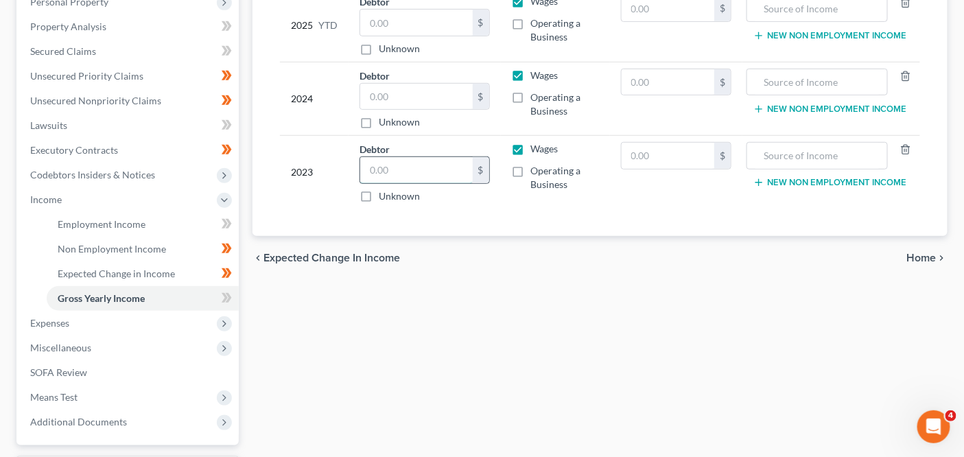
click at [423, 159] on input "text" at bounding box center [416, 170] width 113 height 26
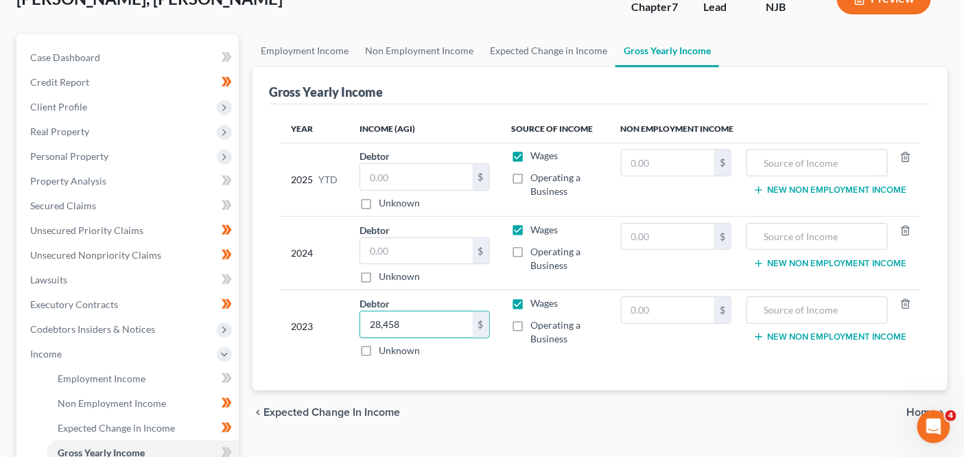
scroll to position [100, 0]
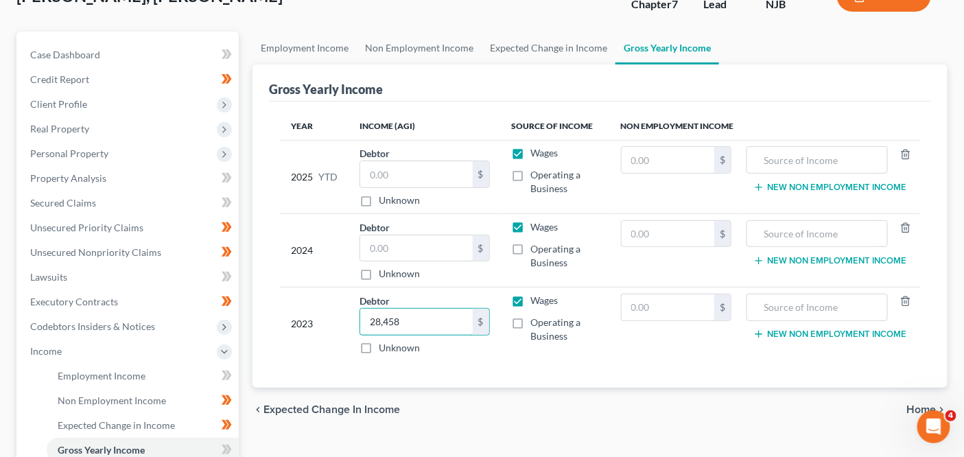
type input "28,458"
click at [427, 240] on input "text" at bounding box center [416, 248] width 113 height 26
click at [406, 236] on input "text" at bounding box center [416, 248] width 113 height 26
type input "0"
type input "30,810.99"
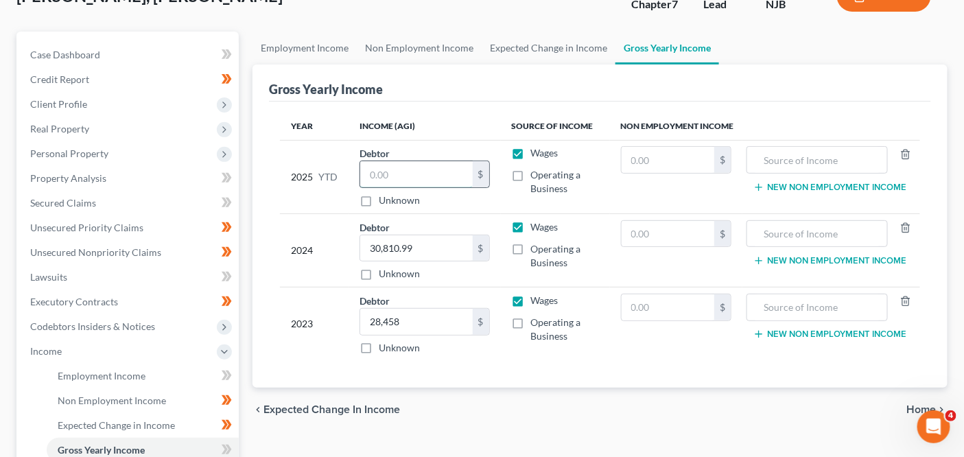
click at [436, 170] on input "text" at bounding box center [416, 174] width 113 height 26
click at [648, 166] on input "text" at bounding box center [668, 160] width 93 height 26
click at [430, 169] on input "text" at bounding box center [416, 174] width 113 height 26
type input "18,510.69"
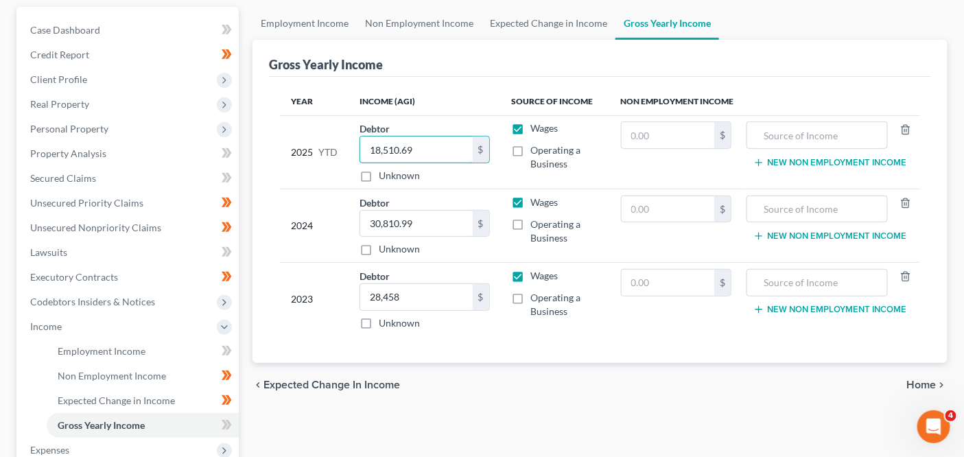
scroll to position [127, 0]
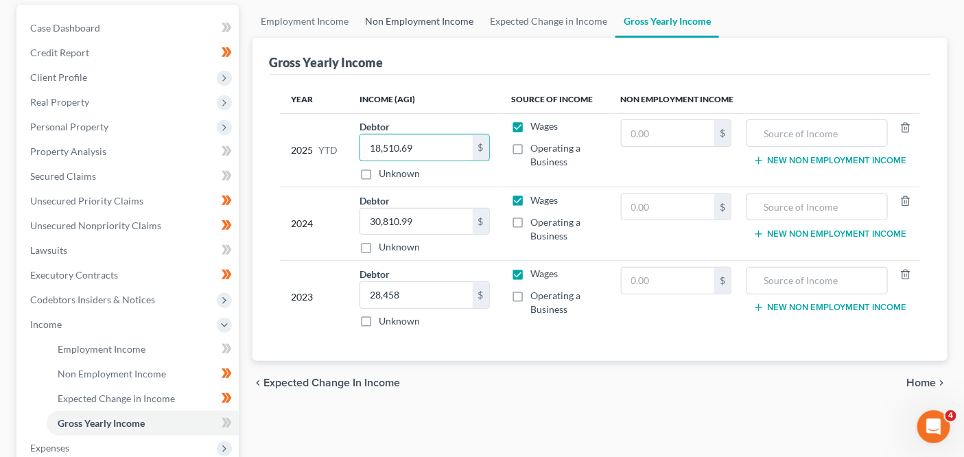
click at [450, 15] on link "Non Employment Income" at bounding box center [419, 21] width 125 height 33
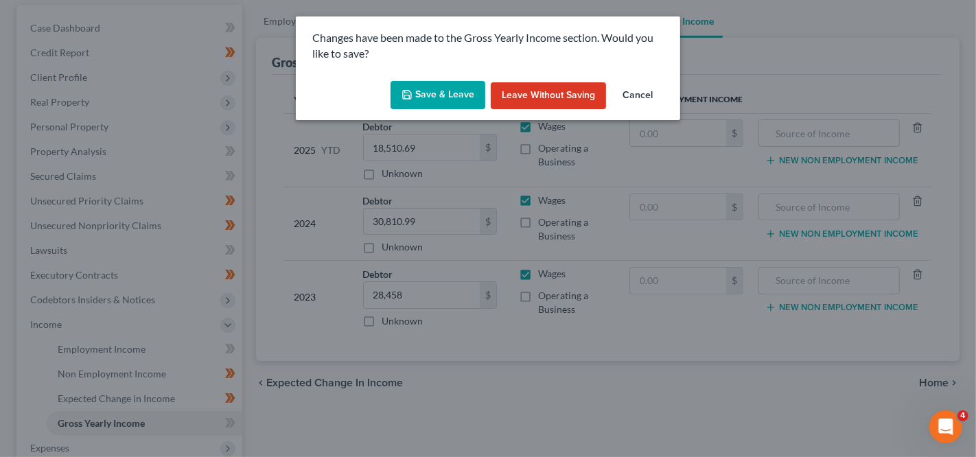
click at [450, 91] on button "Save & Leave" at bounding box center [438, 95] width 95 height 29
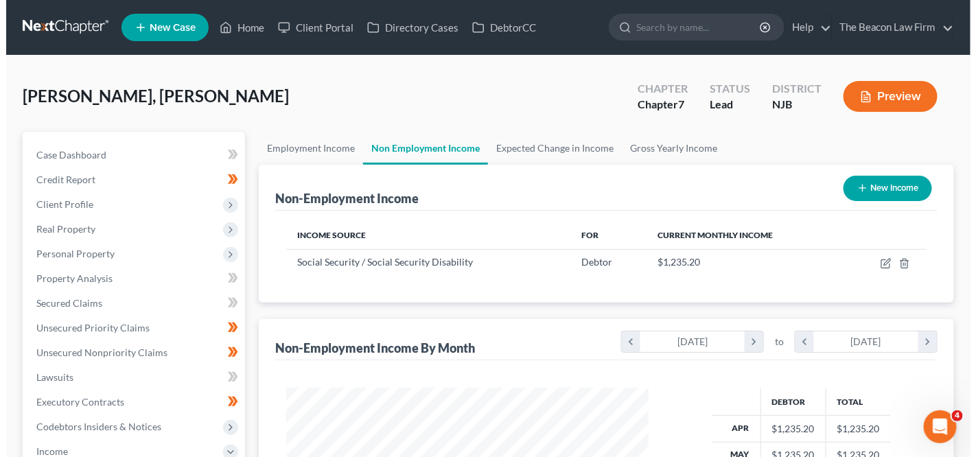
scroll to position [244, 389]
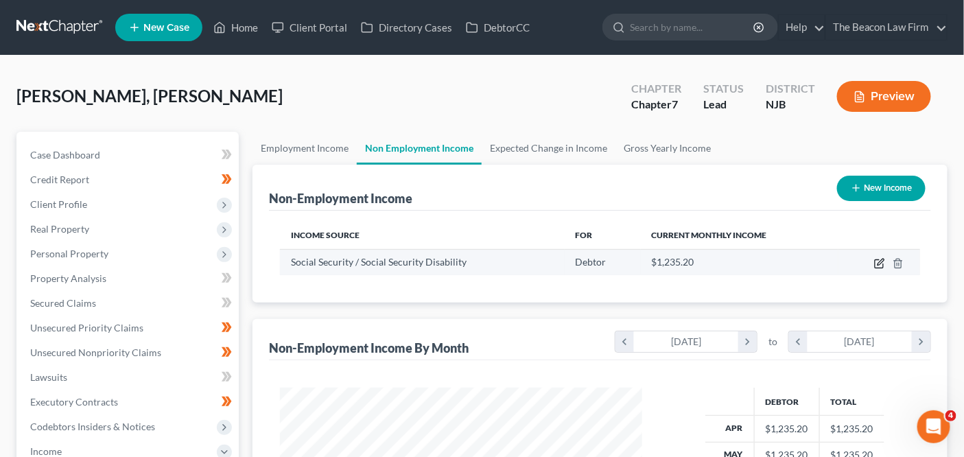
click at [876, 263] on icon "button" at bounding box center [879, 264] width 8 height 8
select select "4"
select select "0"
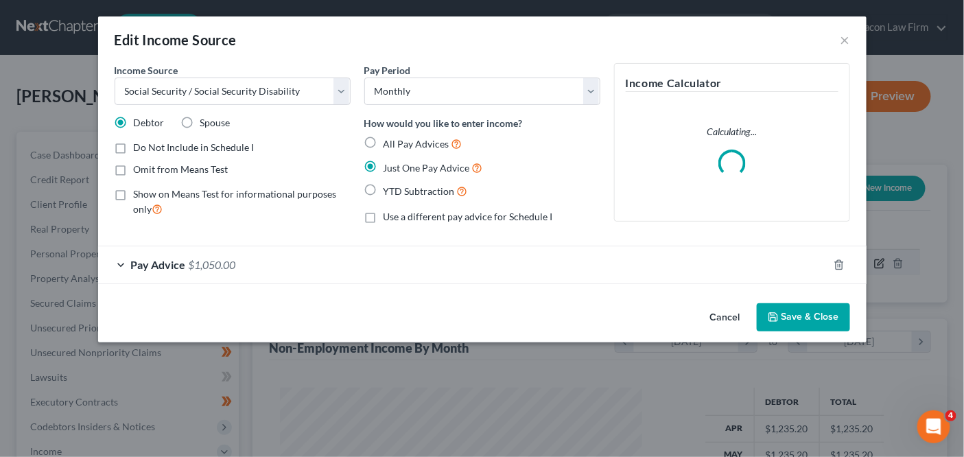
scroll to position [244, 395]
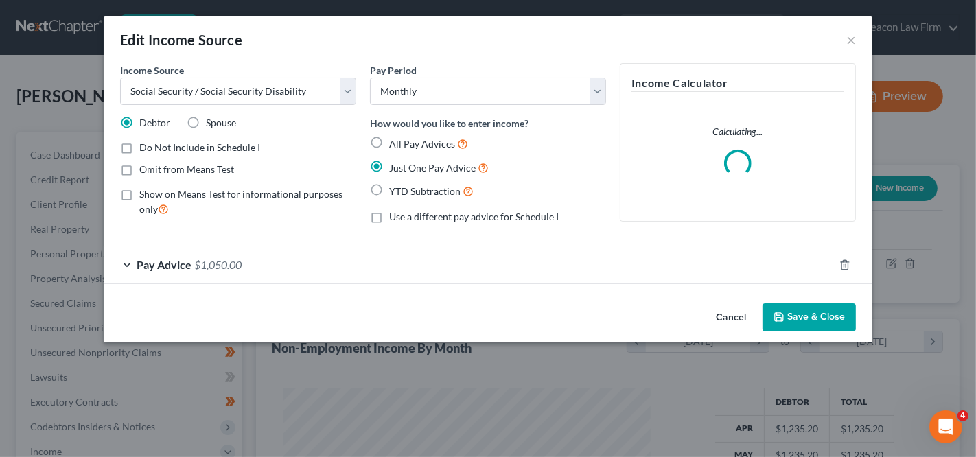
click at [738, 319] on button "Cancel" at bounding box center [731, 318] width 52 height 27
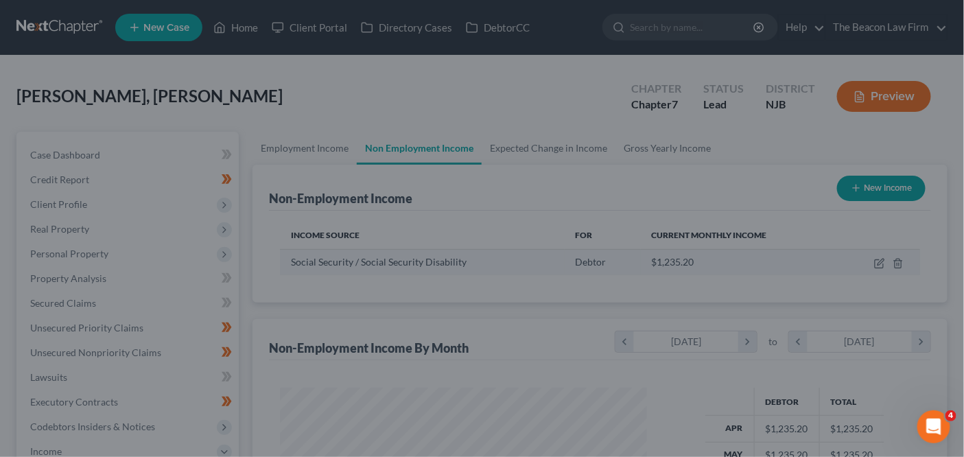
scroll to position [686193, 686047]
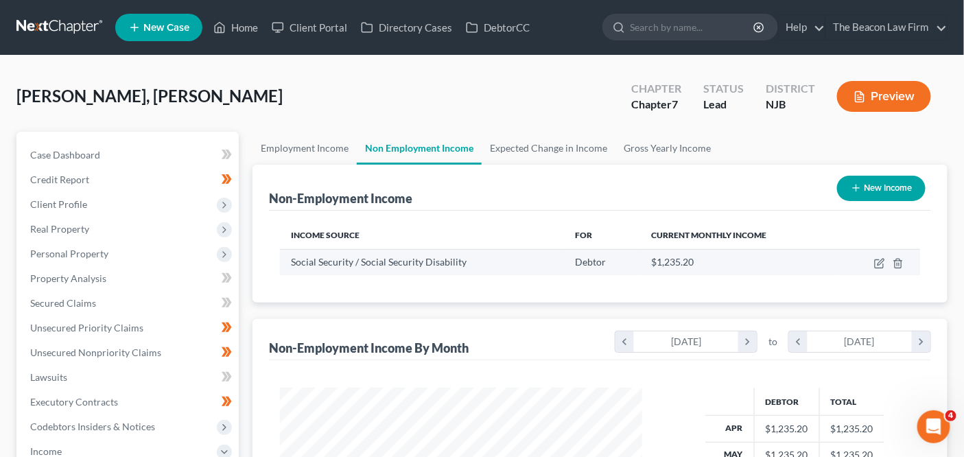
click at [678, 261] on span "$1,235.20" at bounding box center [673, 262] width 43 height 12
click at [654, 152] on link "Gross Yearly Income" at bounding box center [668, 148] width 104 height 33
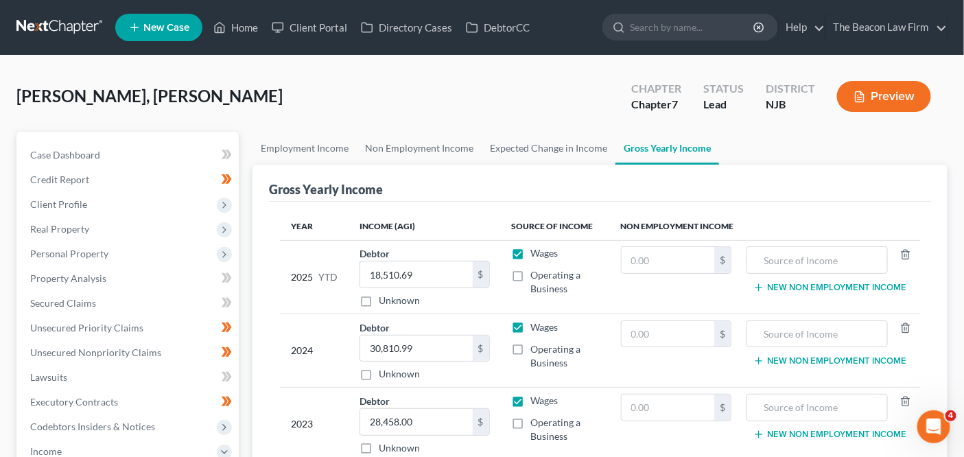
click at [812, 273] on td "New Non Employment Income" at bounding box center [832, 276] width 178 height 73
click at [691, 267] on input "text" at bounding box center [668, 260] width 93 height 26
type input "12,352"
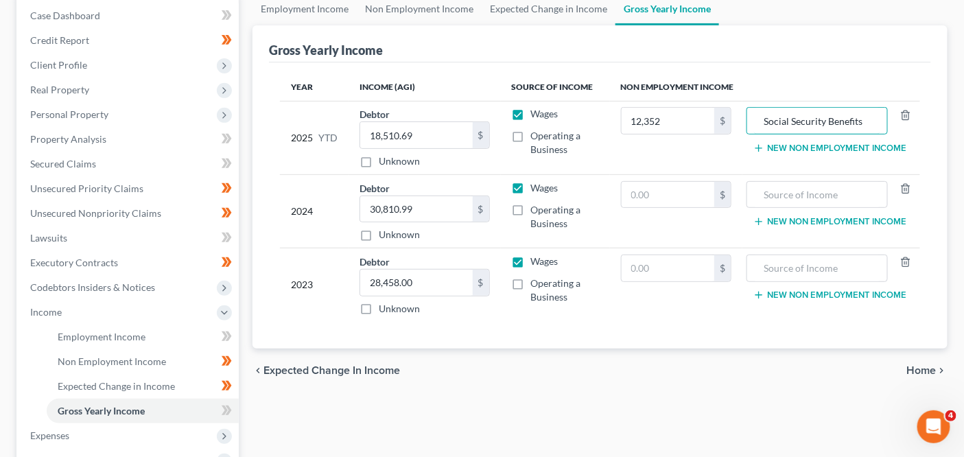
scroll to position [140, 0]
click at [868, 126] on input "Social Security Benefits" at bounding box center [817, 120] width 126 height 26
click at [867, 126] on input "Social Security Benefits" at bounding box center [817, 120] width 126 height 26
type input "Social Security Benefits"
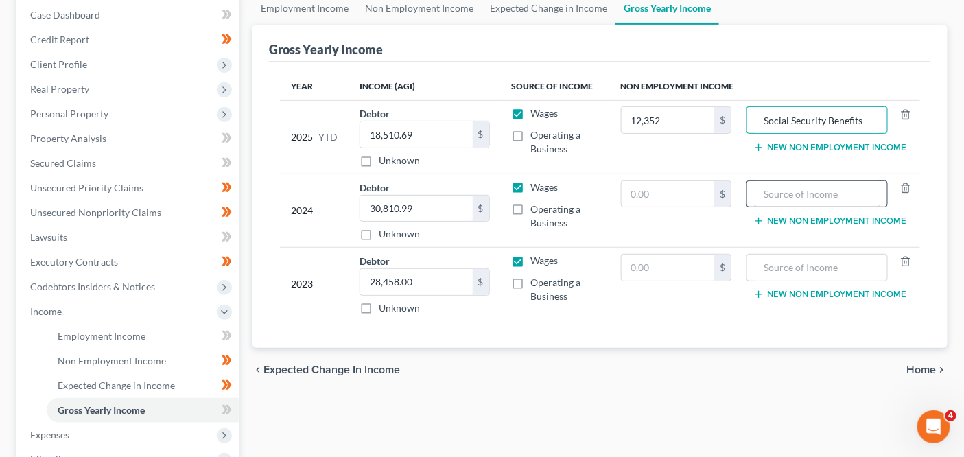
drag, startPoint x: 794, startPoint y: 174, endPoint x: 798, endPoint y: 183, distance: 8.9
click at [794, 174] on td "New Non Employment Income" at bounding box center [832, 210] width 178 height 73
click at [800, 189] on input "text" at bounding box center [817, 194] width 126 height 26
paste input "Social Security Benefits"
type input "Social Security Benefits"
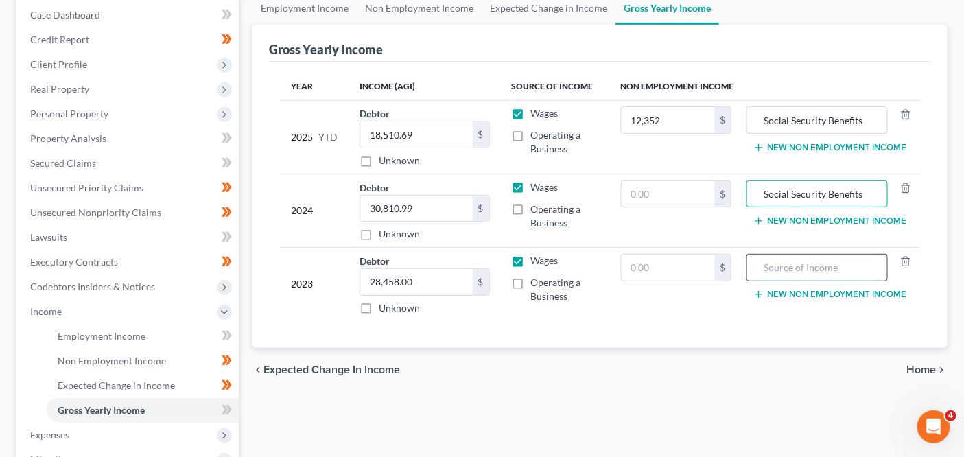
click at [811, 265] on input "text" at bounding box center [817, 268] width 126 height 26
paste input "Social Security Benefits"
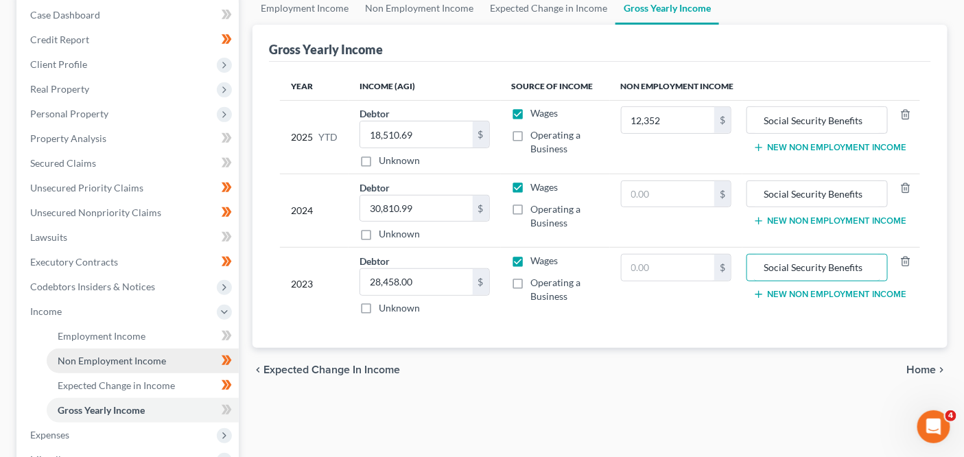
type input "Social Security Benefits"
click at [145, 363] on span "Non Employment Income" at bounding box center [112, 361] width 108 height 12
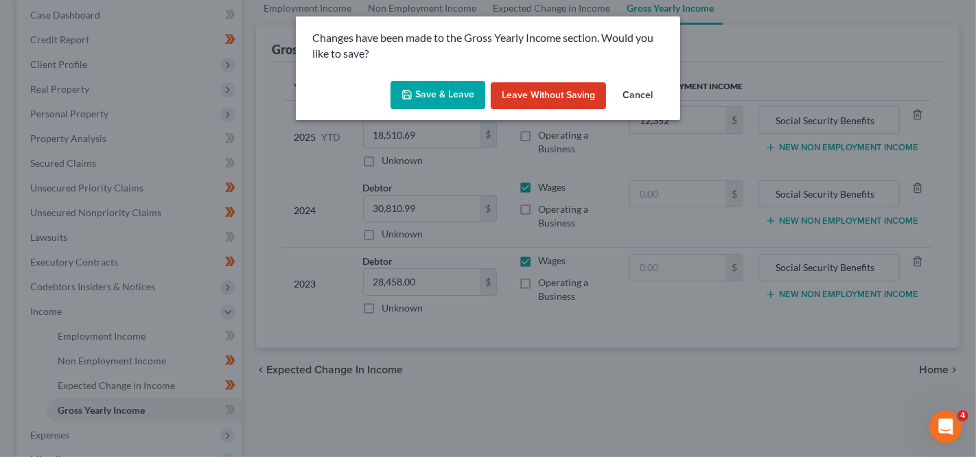
click at [436, 102] on button "Save & Leave" at bounding box center [438, 95] width 95 height 29
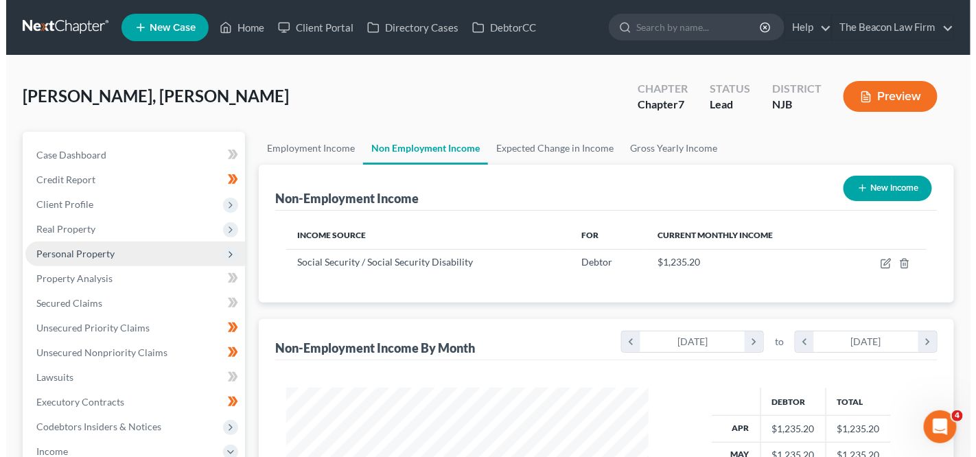
scroll to position [244, 389]
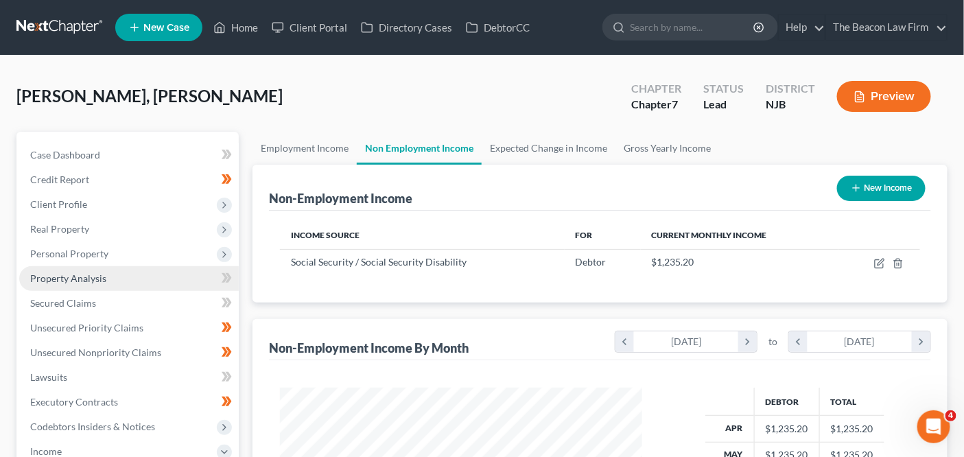
click at [143, 269] on link "Property Analysis" at bounding box center [129, 278] width 220 height 25
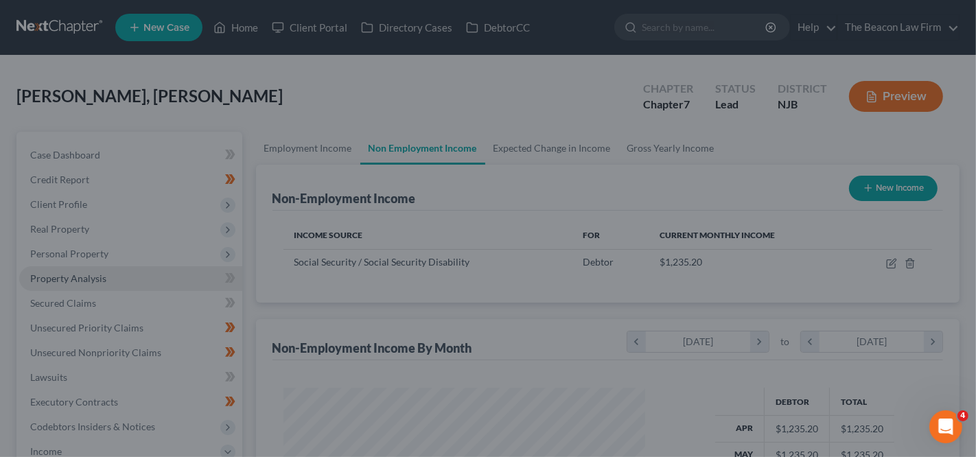
scroll to position [244, 395]
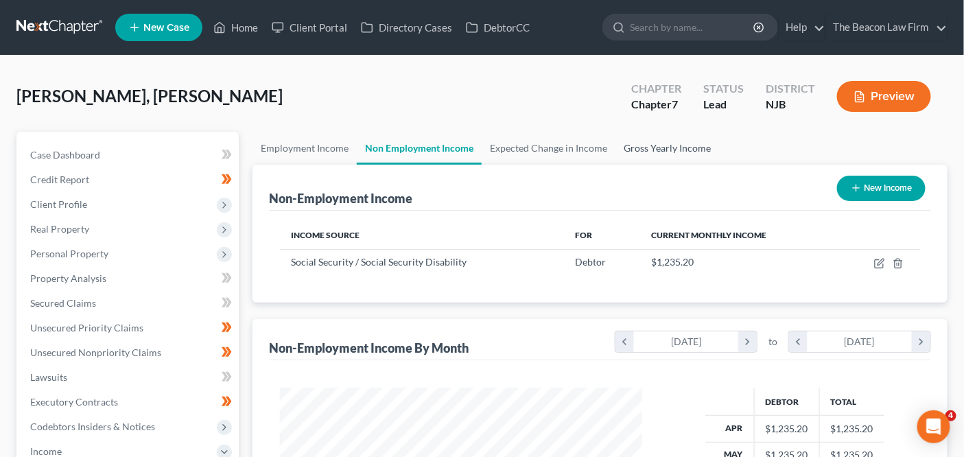
click at [636, 161] on link "Gross Yearly Income" at bounding box center [668, 148] width 104 height 33
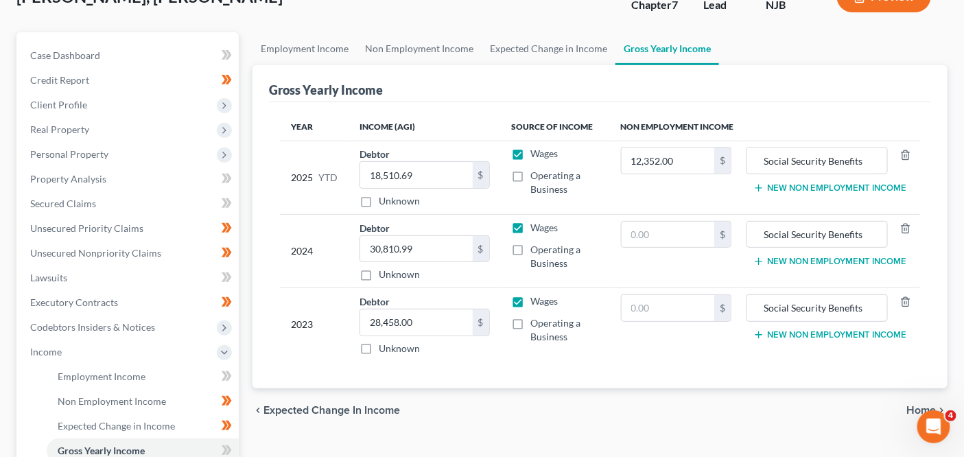
scroll to position [100, 0]
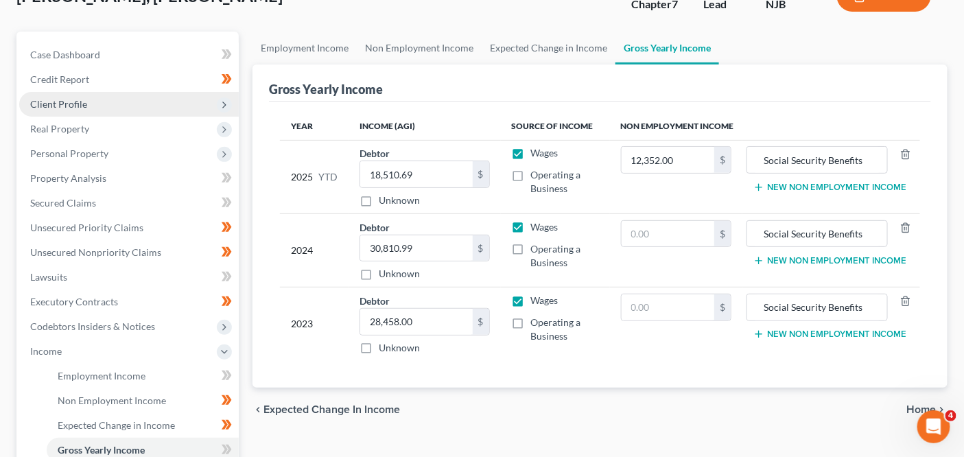
click at [135, 101] on span "Client Profile" at bounding box center [129, 104] width 220 height 25
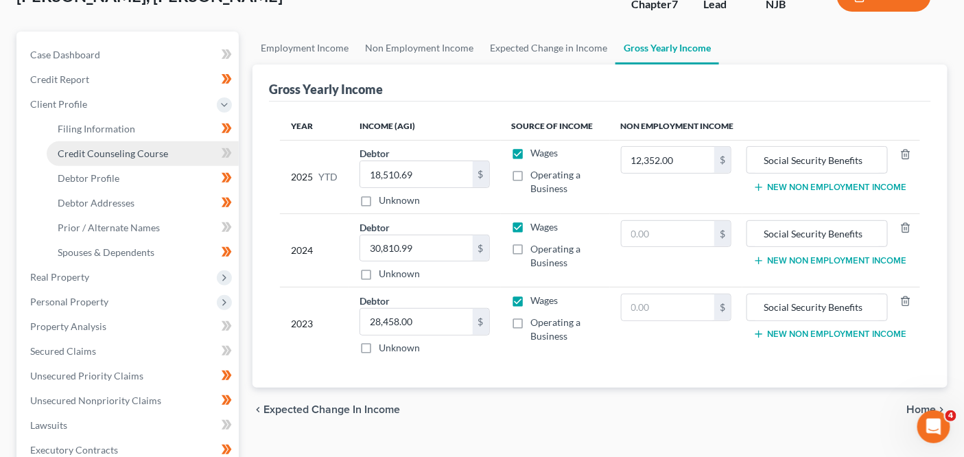
click at [139, 150] on span "Credit Counseling Course" at bounding box center [113, 154] width 111 height 12
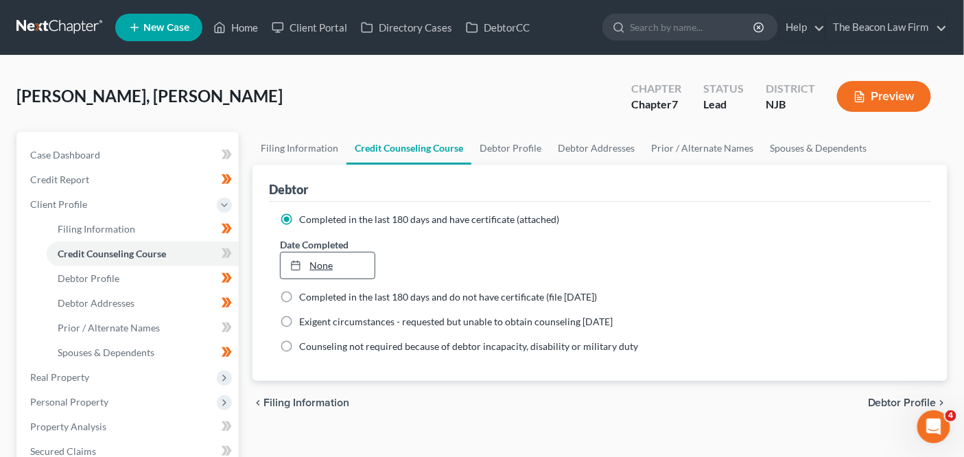
click at [334, 256] on link "None" at bounding box center [328, 266] width 94 height 26
type input "[DATE]"
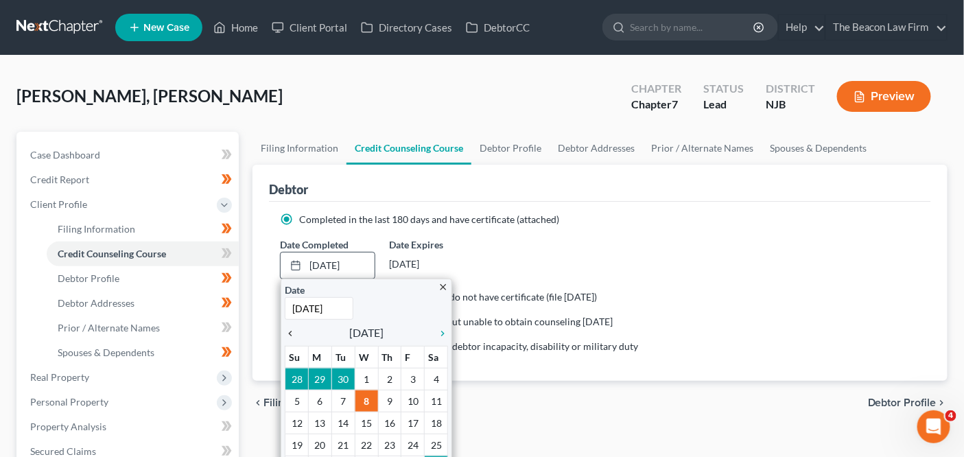
click at [297, 328] on icon "chevron_left" at bounding box center [294, 333] width 18 height 11
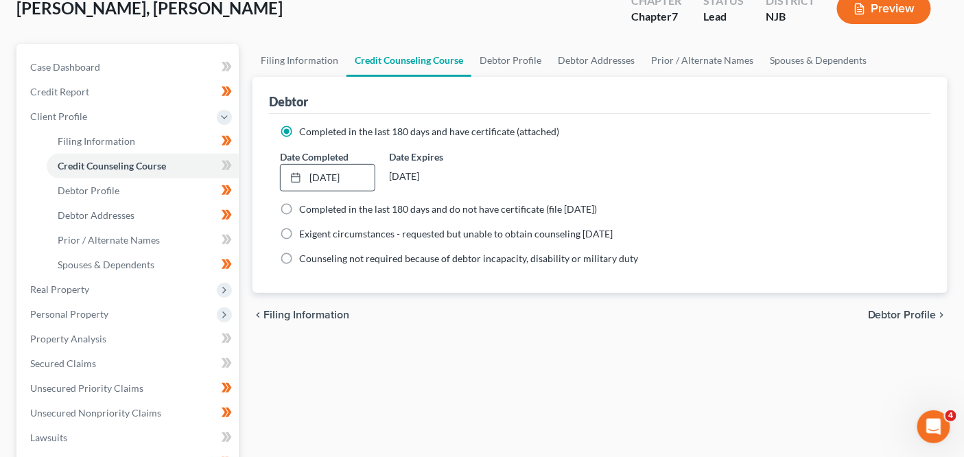
scroll to position [89, 0]
click at [227, 173] on span at bounding box center [227, 167] width 24 height 21
click at [189, 232] on link "Prior / Alternate Names" at bounding box center [143, 239] width 192 height 25
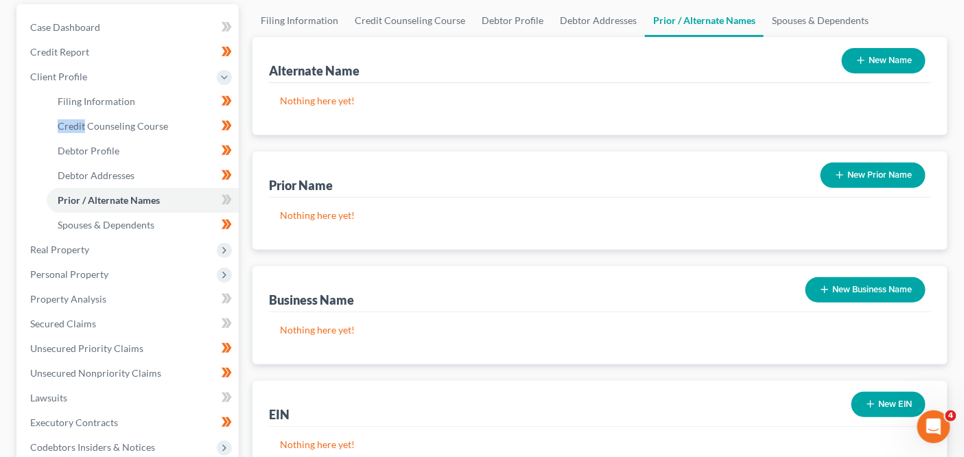
scroll to position [65, 0]
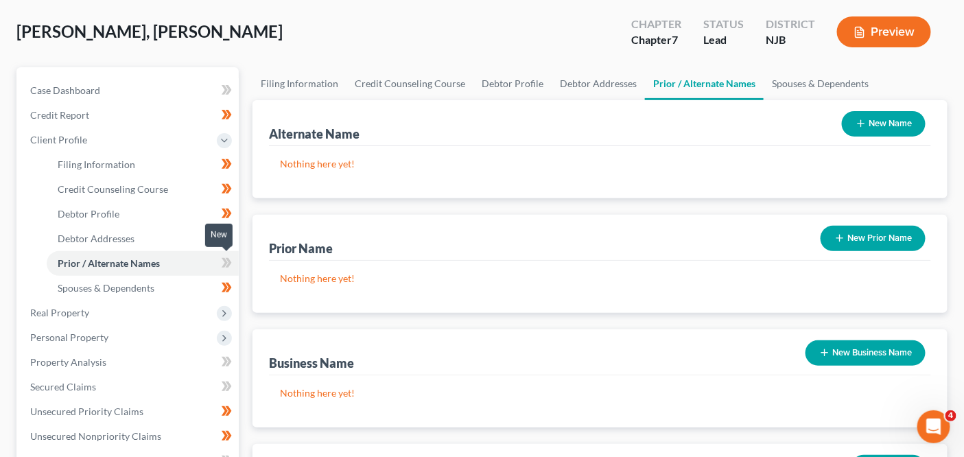
click at [221, 262] on span at bounding box center [227, 265] width 24 height 21
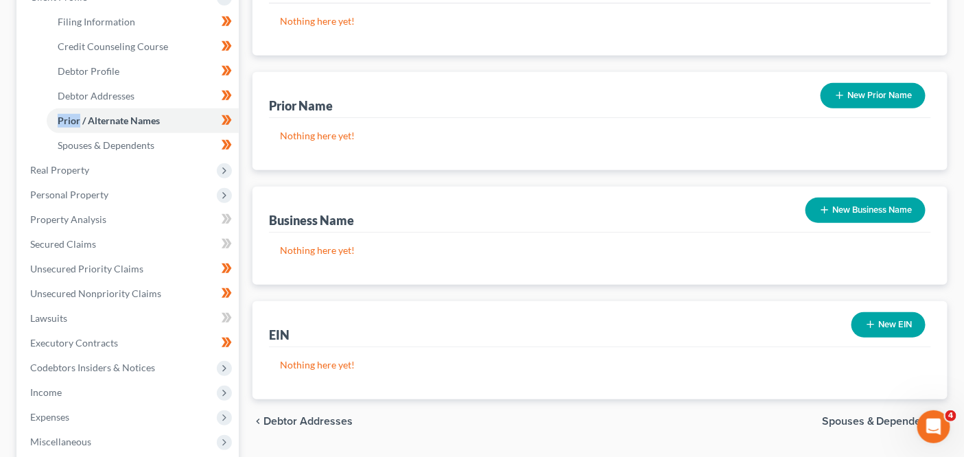
scroll to position [229, 0]
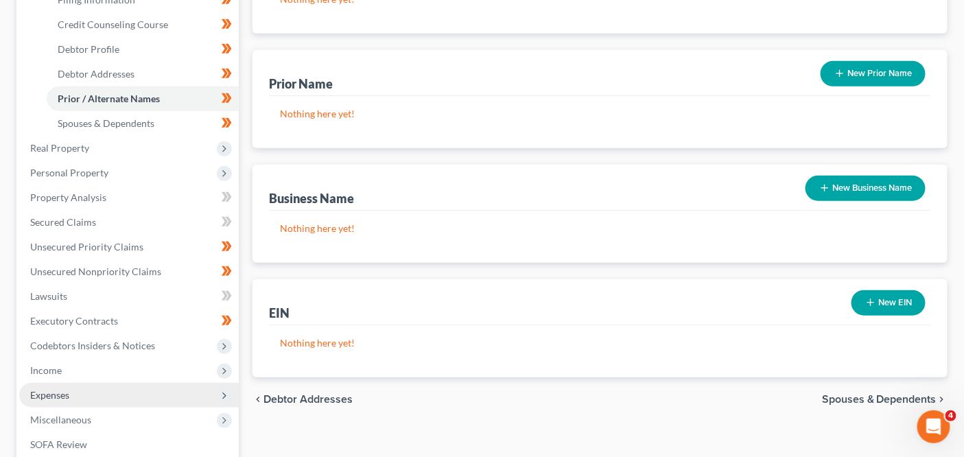
click at [126, 386] on span "Expenses" at bounding box center [129, 395] width 220 height 25
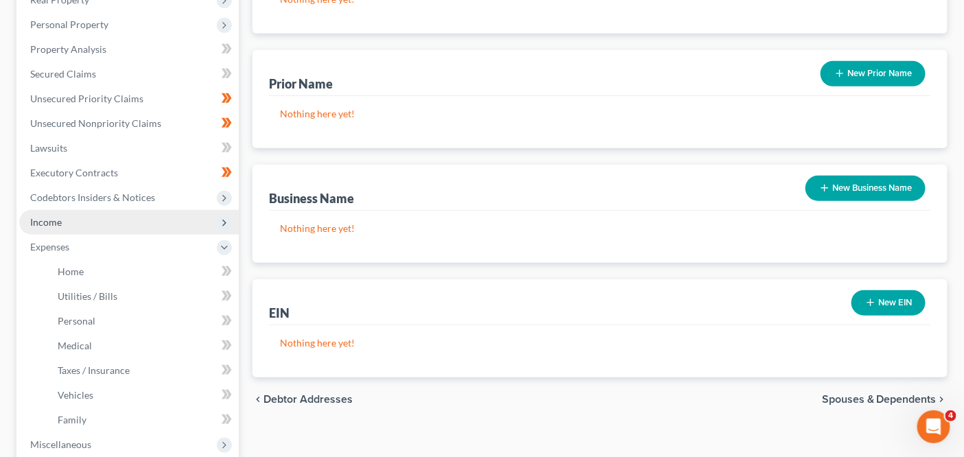
click at [163, 227] on span "Income" at bounding box center [129, 222] width 220 height 25
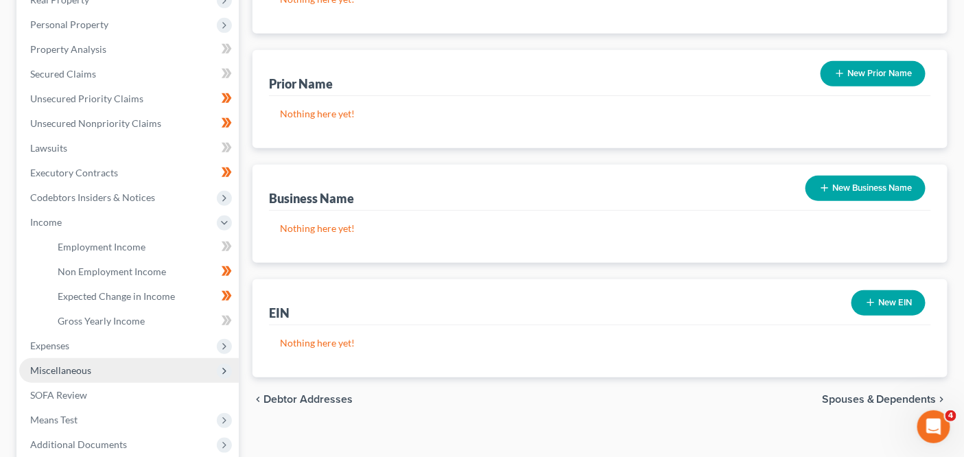
click at [155, 369] on span "Miscellaneous" at bounding box center [129, 370] width 220 height 25
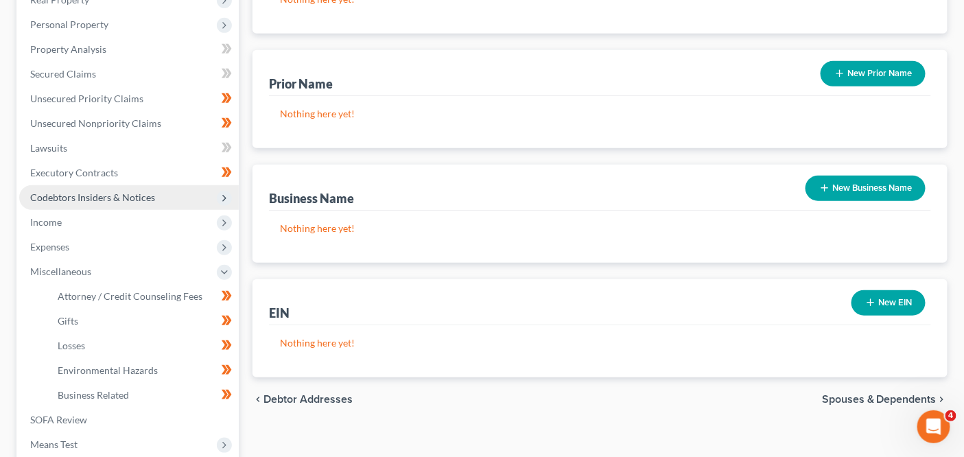
click at [141, 195] on span "Codebtors Insiders & Notices" at bounding box center [92, 198] width 125 height 12
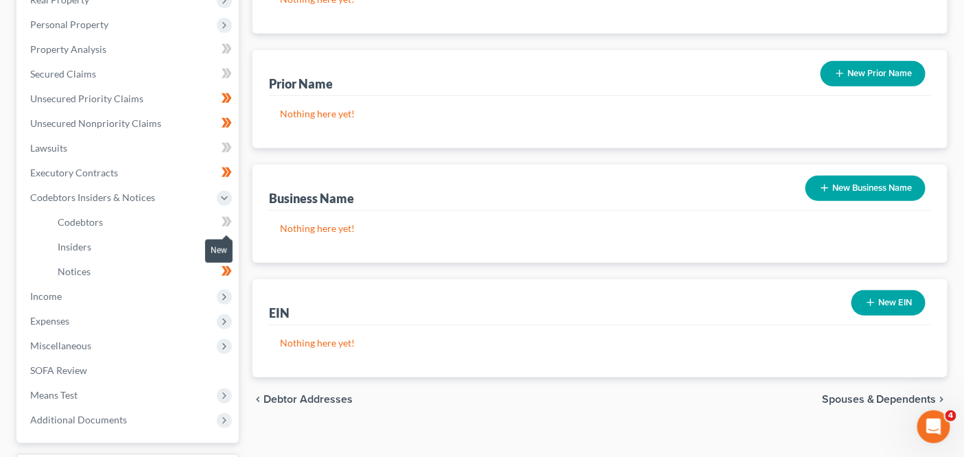
click at [231, 222] on icon at bounding box center [227, 221] width 10 height 17
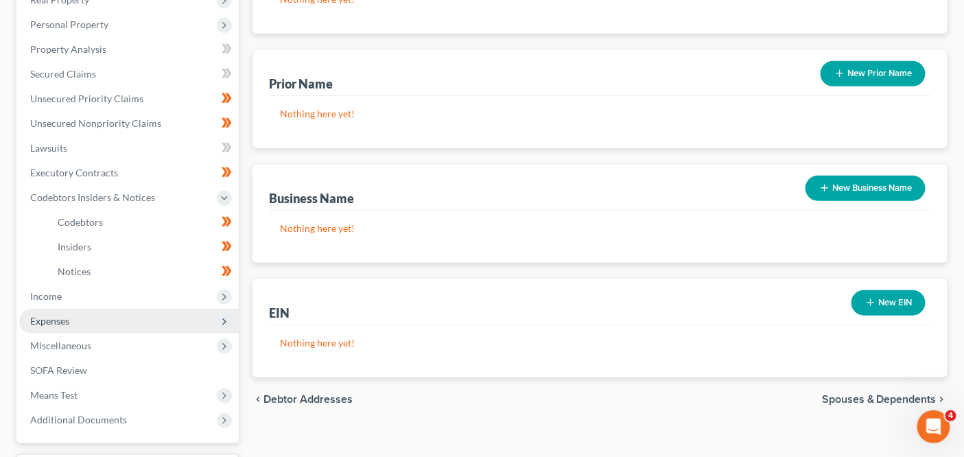
click at [186, 314] on span "Expenses" at bounding box center [129, 321] width 220 height 25
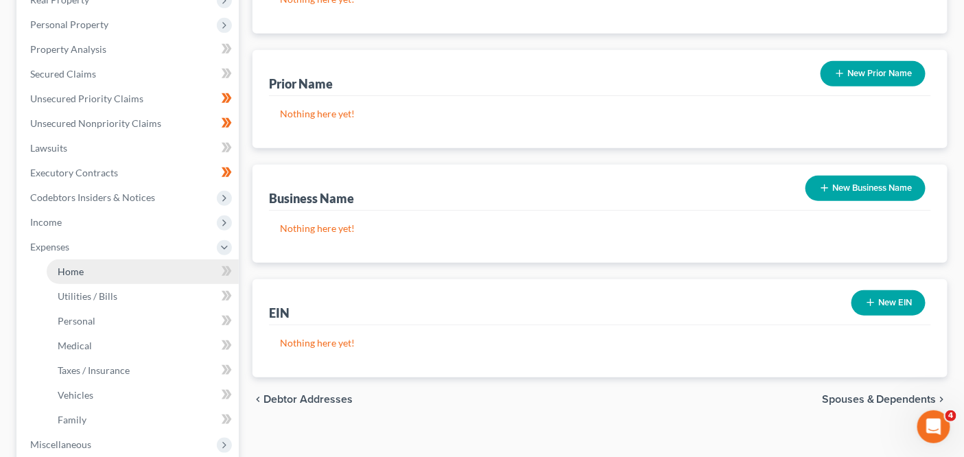
click at [191, 279] on link "Home" at bounding box center [143, 271] width 192 height 25
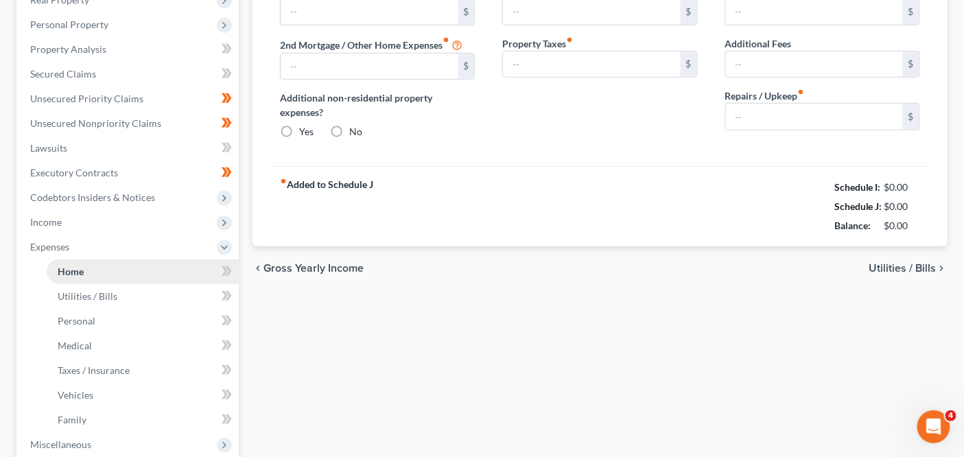
type input "2,060.80"
type input "0.00"
radio input "true"
type input "0.00"
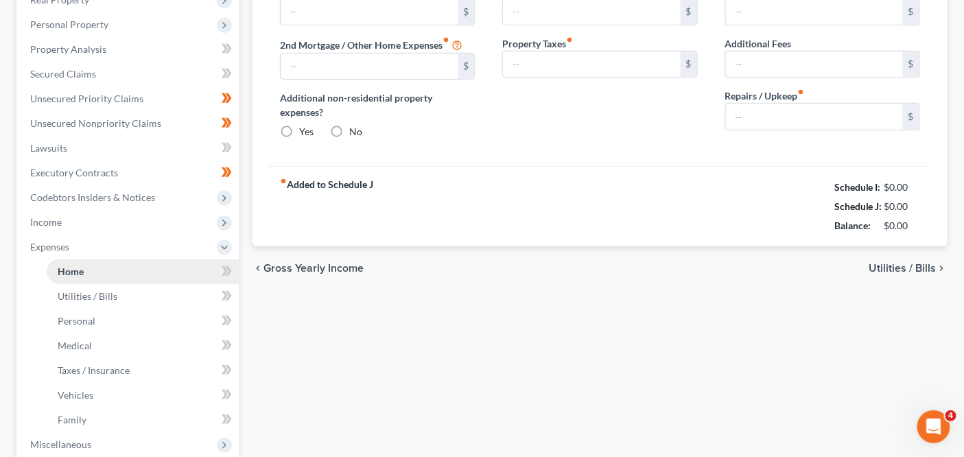
type input "0.00"
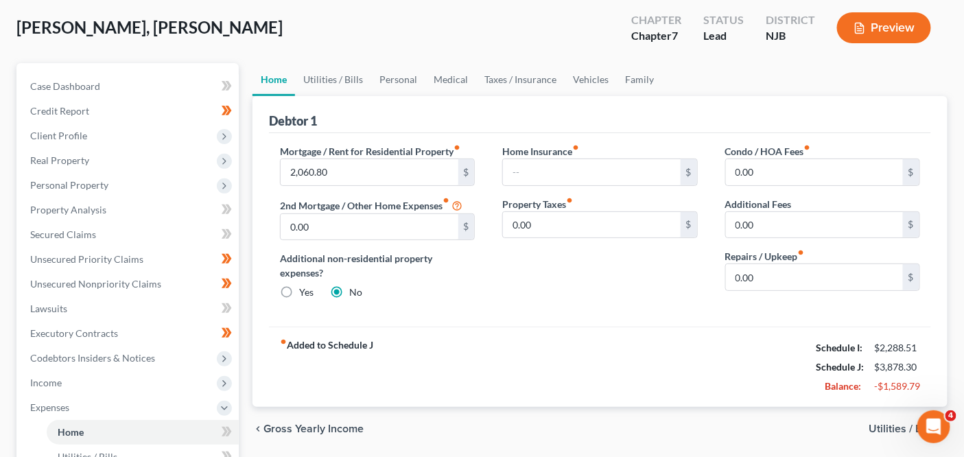
scroll to position [69, 0]
click at [368, 166] on input "2,060.80" at bounding box center [369, 172] width 177 height 26
type input "1,030.4"
click at [344, 73] on link "Utilities / Bills" at bounding box center [333, 78] width 76 height 33
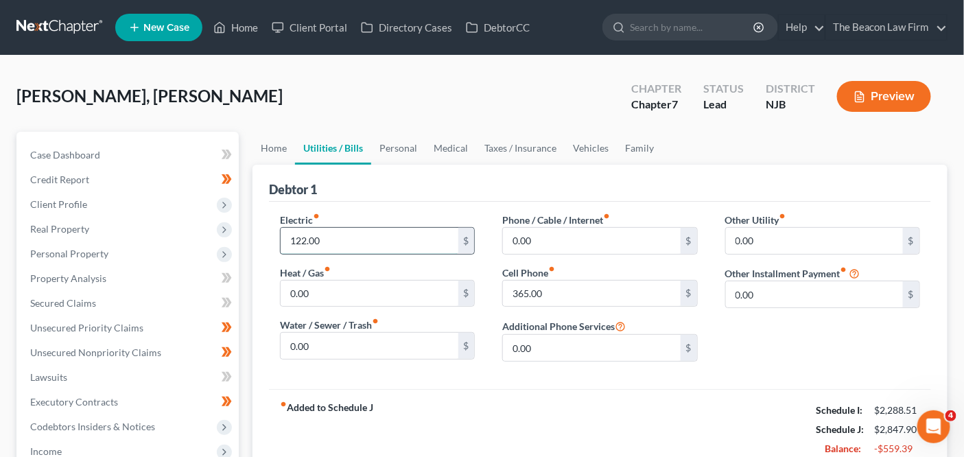
click at [393, 232] on input "122.00" at bounding box center [369, 241] width 177 height 26
type input "61"
click at [535, 297] on input "365.00" at bounding box center [591, 294] width 177 height 26
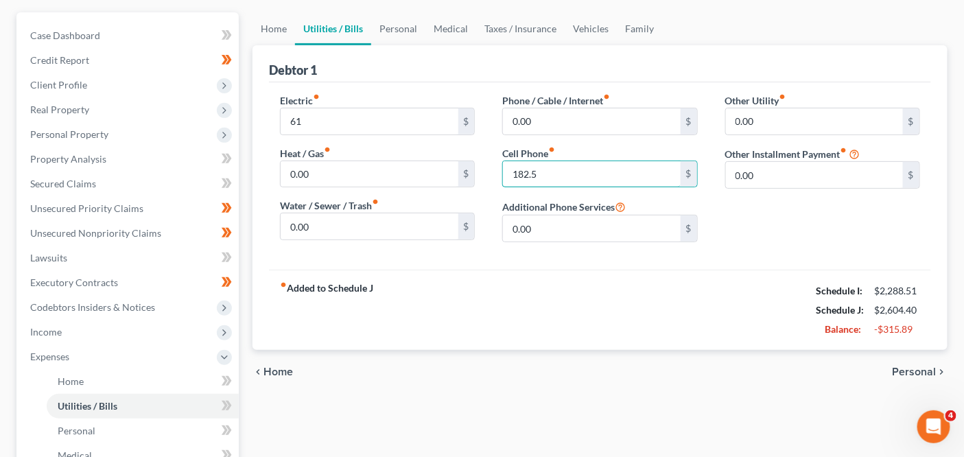
scroll to position [119, 0]
type input "182.5"
click at [258, 27] on link "Home" at bounding box center [274, 29] width 43 height 33
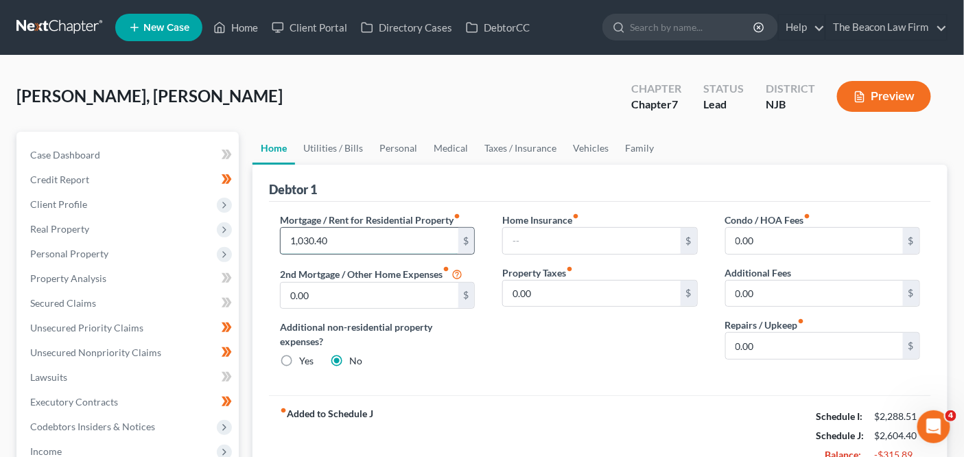
click at [360, 240] on input "1,030.40" at bounding box center [369, 241] width 177 height 26
type input "2,060.8"
click at [356, 154] on link "Utilities / Bills" at bounding box center [333, 148] width 76 height 33
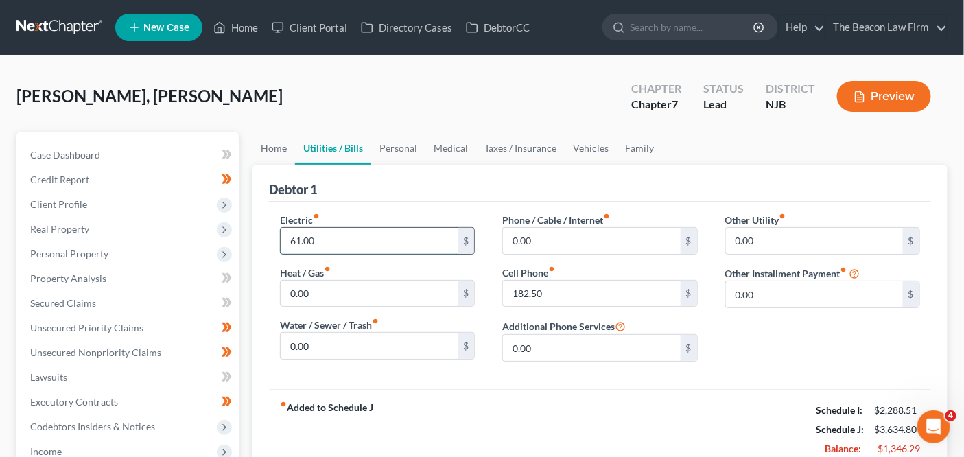
click at [363, 233] on input "61.00" at bounding box center [369, 241] width 177 height 26
type input "122"
click at [578, 283] on input "182.50" at bounding box center [591, 294] width 177 height 26
type input "365"
click at [374, 170] on div "Debtor 1" at bounding box center [600, 183] width 662 height 37
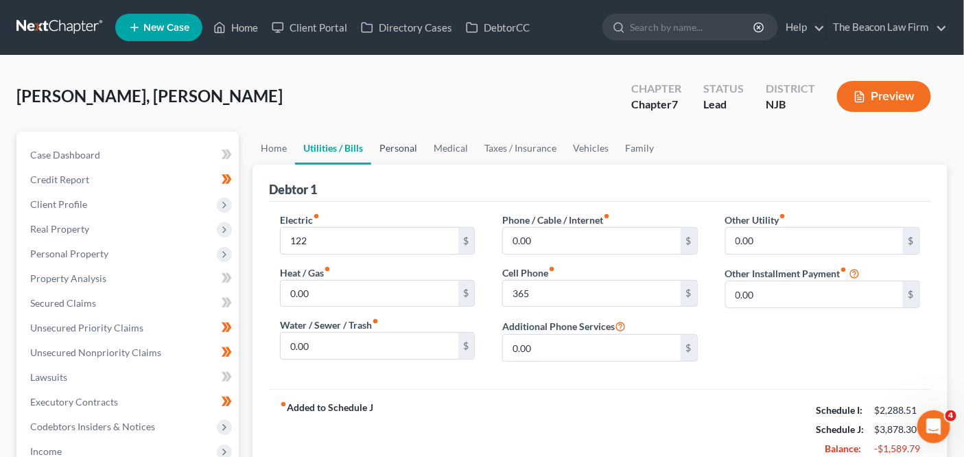
click at [403, 144] on link "Personal" at bounding box center [398, 148] width 54 height 33
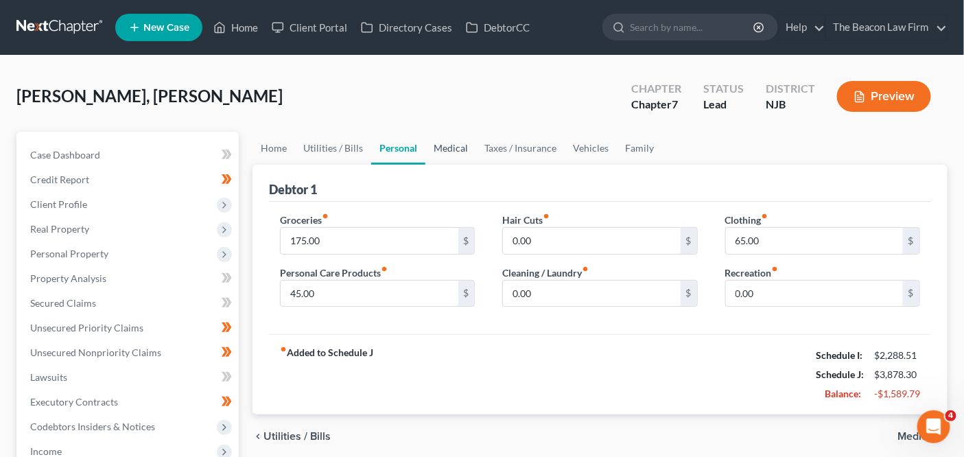
click at [465, 146] on link "Medical" at bounding box center [451, 148] width 51 height 33
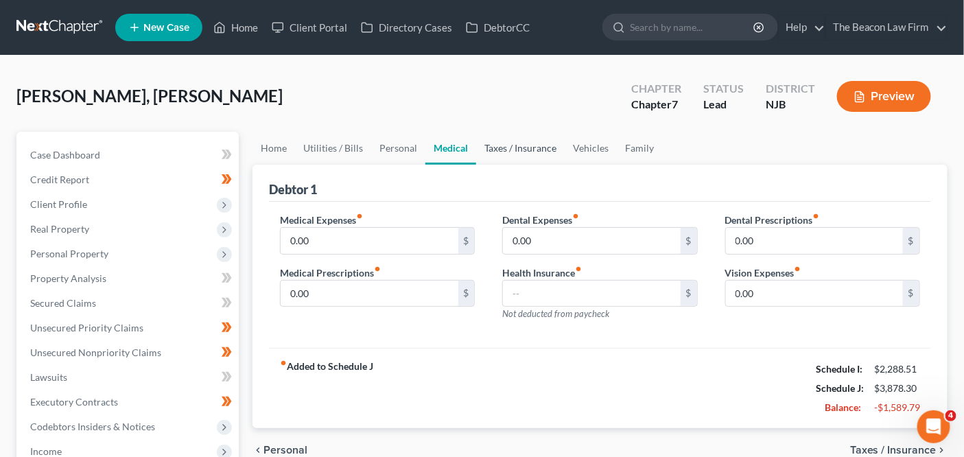
click at [512, 146] on link "Taxes / Insurance" at bounding box center [520, 148] width 89 height 33
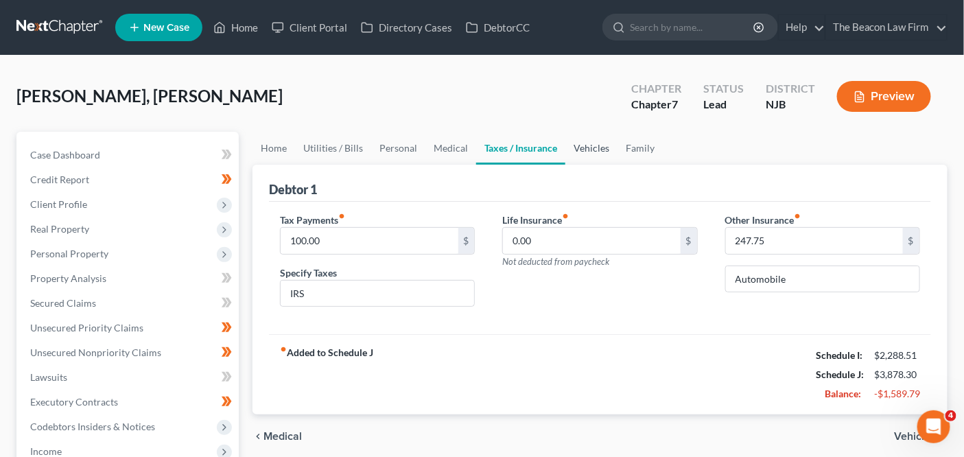
click at [598, 149] on link "Vehicles" at bounding box center [592, 148] width 52 height 33
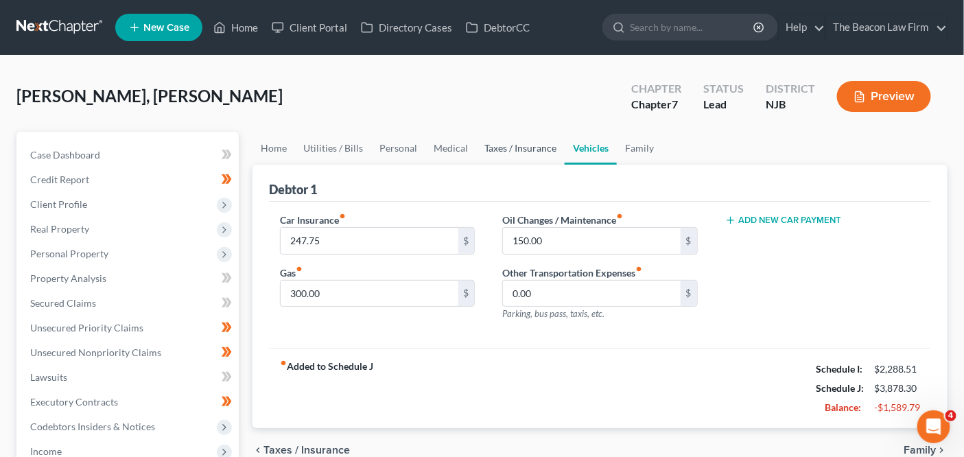
click at [512, 152] on link "Taxes / Insurance" at bounding box center [520, 148] width 89 height 33
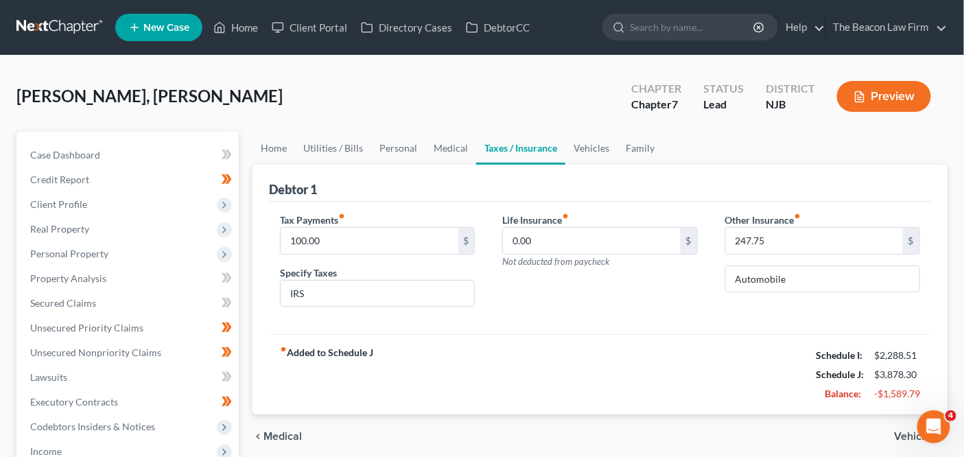
click at [758, 224] on label "Other Insurance fiber_manual_record" at bounding box center [764, 220] width 76 height 14
click at [756, 237] on input "247.75" at bounding box center [814, 241] width 177 height 26
click at [757, 237] on input "247.75" at bounding box center [814, 241] width 177 height 26
click at [757, 238] on input "247.75" at bounding box center [814, 241] width 177 height 26
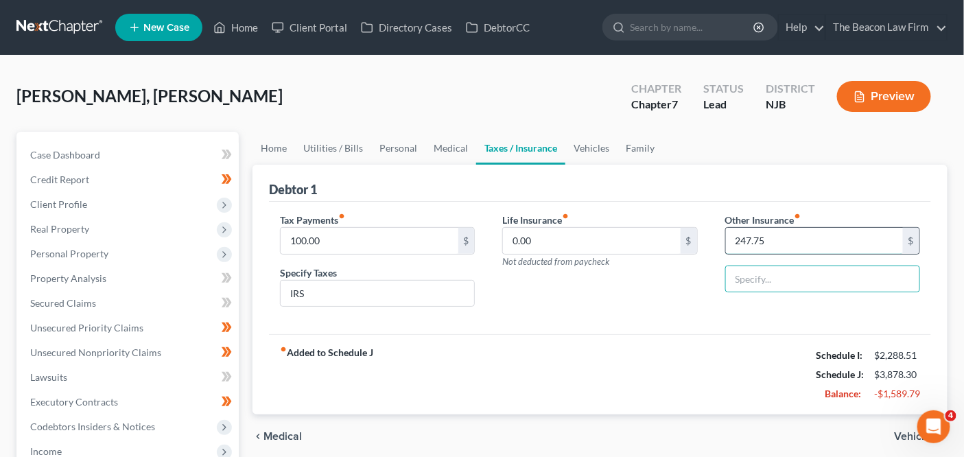
click at [767, 244] on input "247.75" at bounding box center [814, 241] width 177 height 26
click at [768, 244] on input "247.75" at bounding box center [814, 241] width 177 height 26
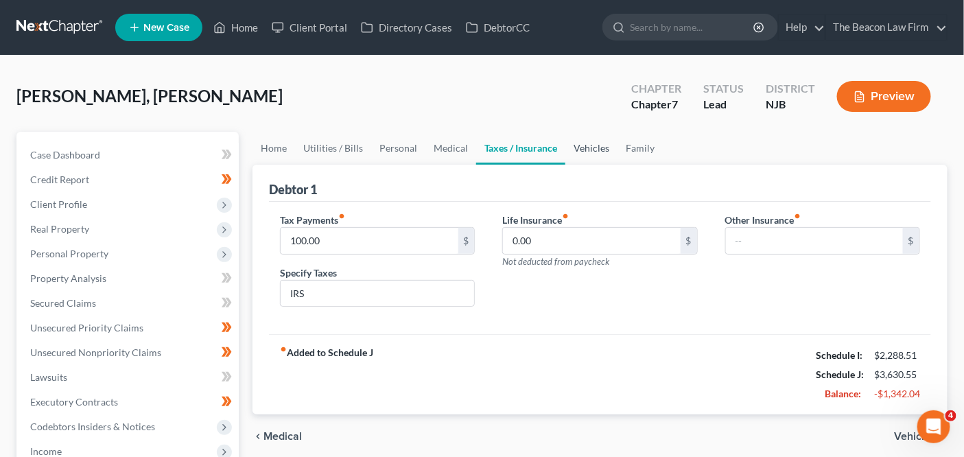
click at [607, 163] on link "Vehicles" at bounding box center [592, 148] width 52 height 33
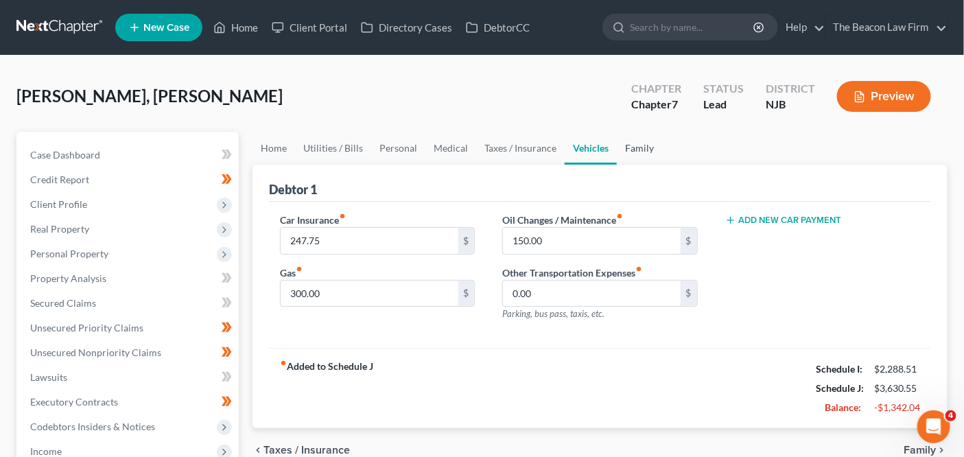
click at [638, 157] on link "Family" at bounding box center [639, 148] width 45 height 33
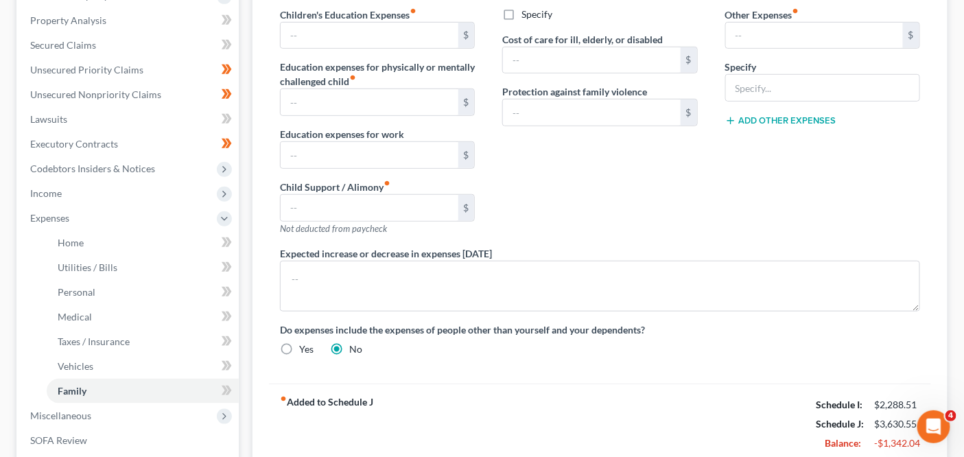
scroll to position [279, 0]
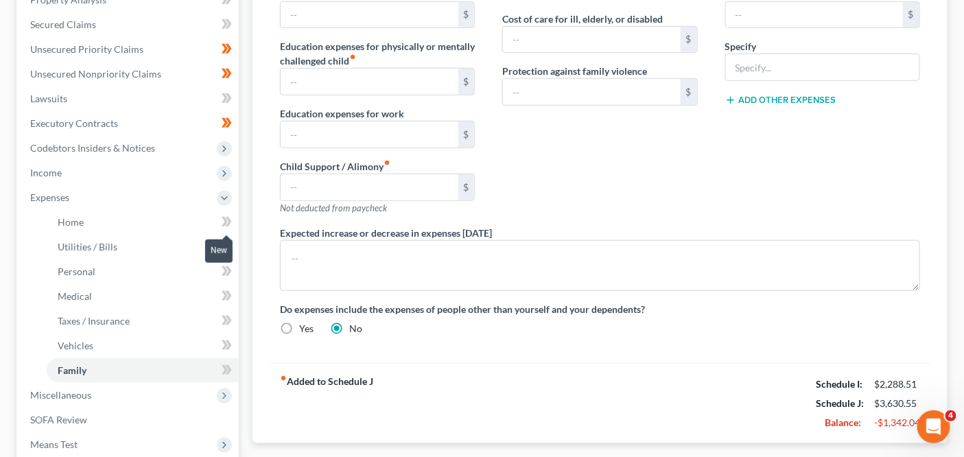
click at [235, 223] on span at bounding box center [227, 223] width 24 height 21
click at [235, 241] on span at bounding box center [227, 248] width 24 height 21
click at [233, 272] on span at bounding box center [227, 273] width 24 height 21
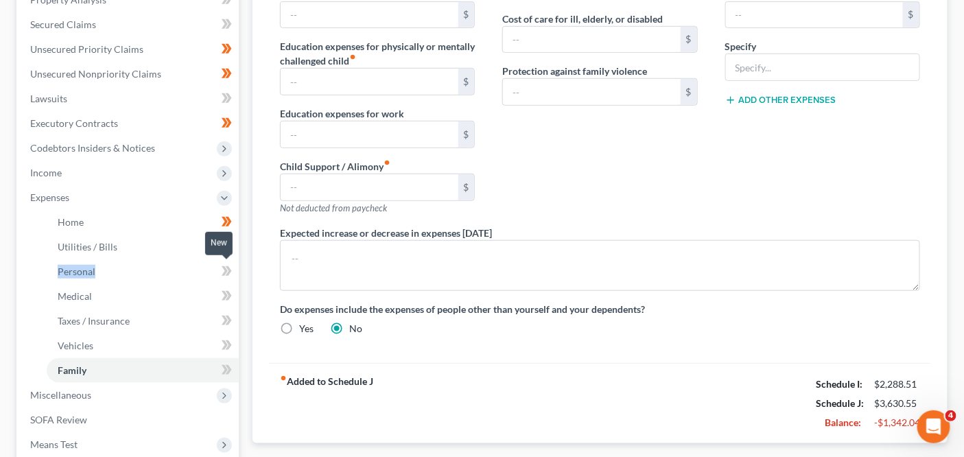
click at [233, 272] on span at bounding box center [227, 273] width 24 height 21
click at [228, 362] on icon at bounding box center [227, 370] width 10 height 17
click at [228, 298] on icon at bounding box center [229, 296] width 6 height 10
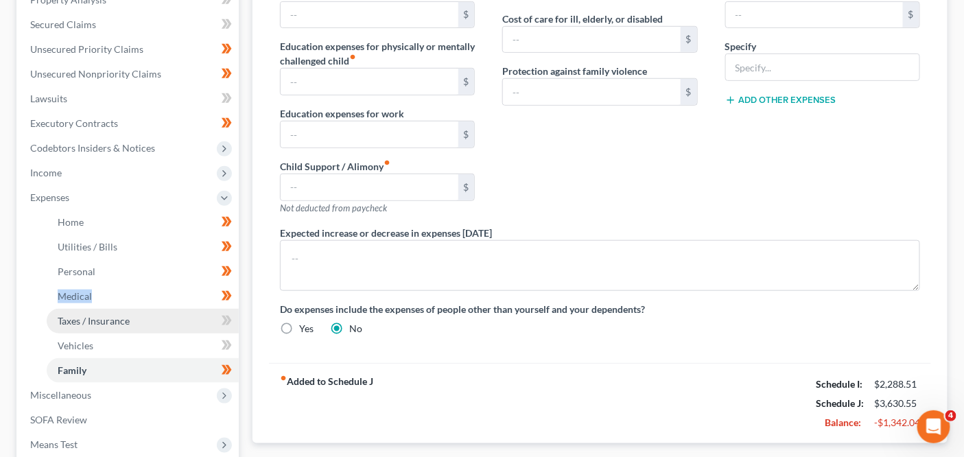
click at [172, 320] on link "Taxes / Insurance" at bounding box center [143, 321] width 192 height 25
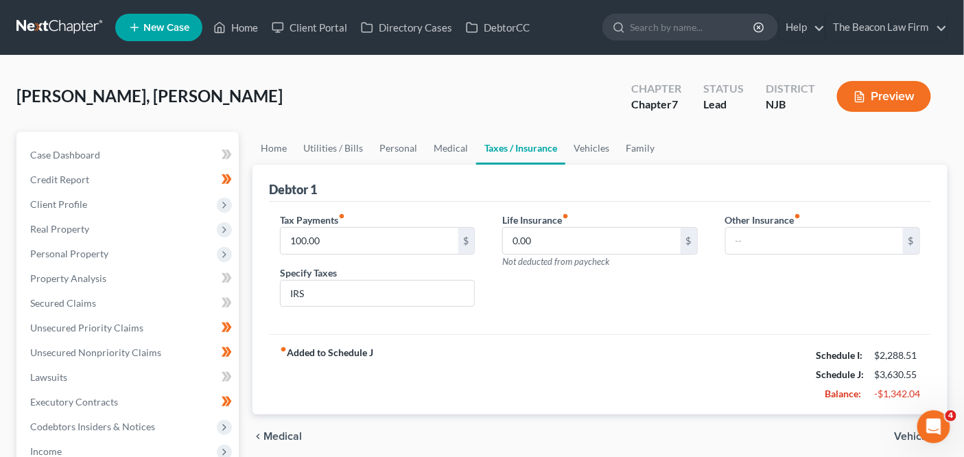
scroll to position [442, 0]
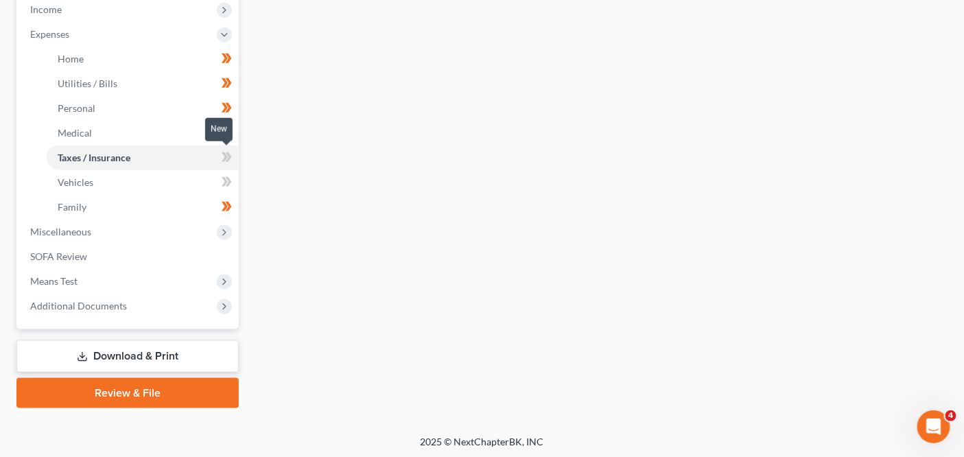
click at [238, 151] on span at bounding box center [227, 159] width 24 height 21
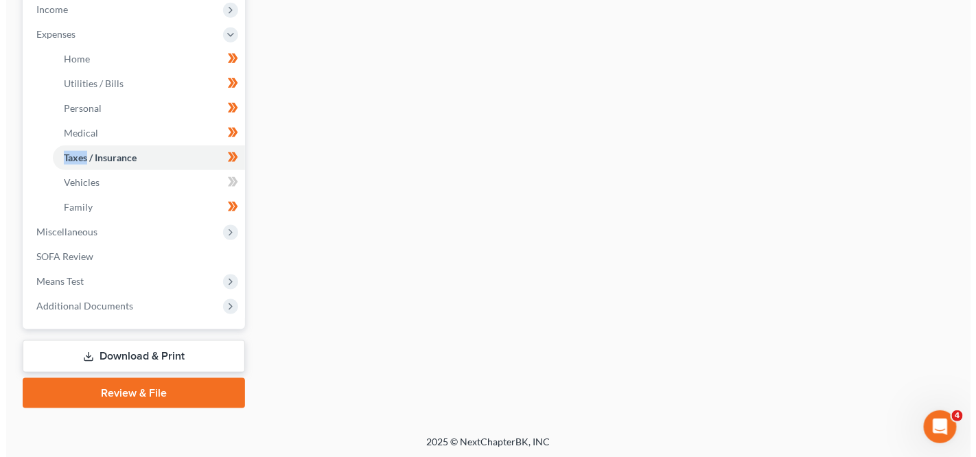
scroll to position [0, 0]
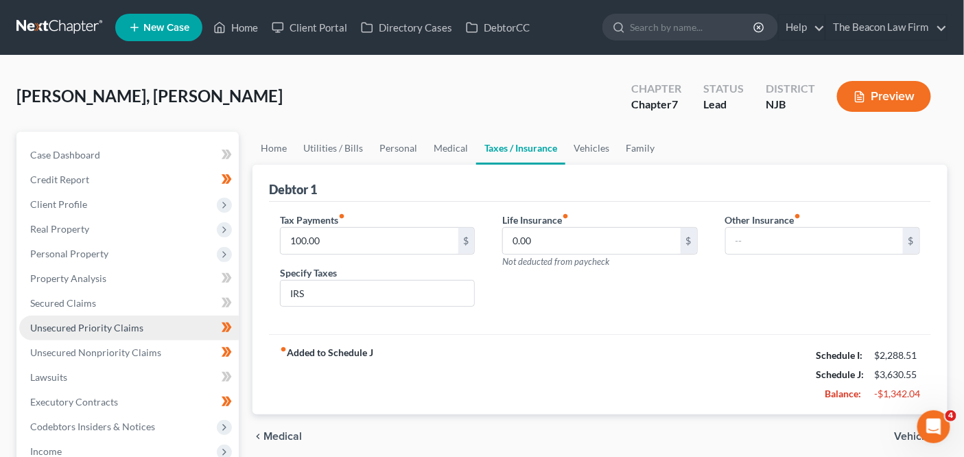
click at [167, 319] on link "Unsecured Priority Claims" at bounding box center [129, 328] width 220 height 25
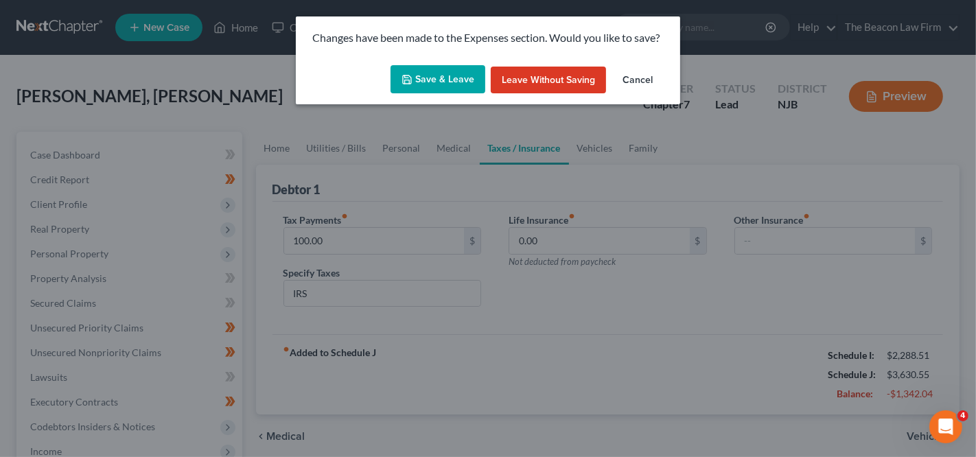
click at [405, 70] on button "Save & Leave" at bounding box center [438, 79] width 95 height 29
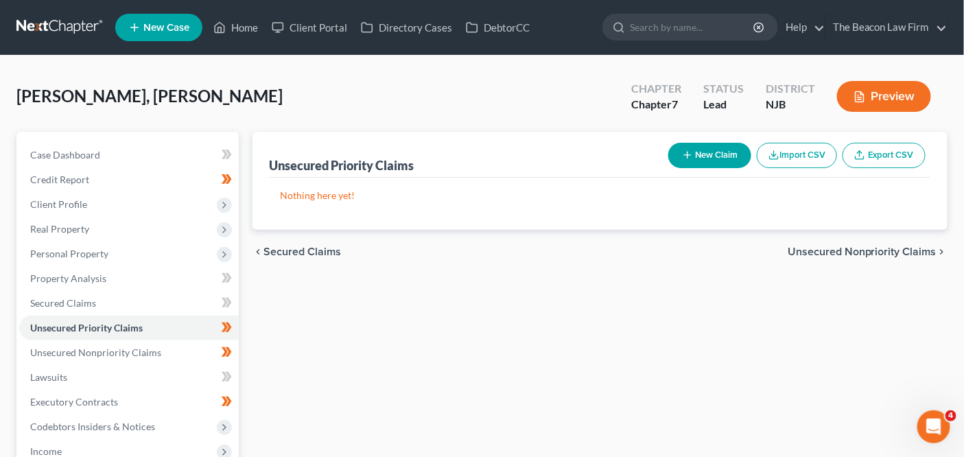
click at [697, 162] on button "New Claim" at bounding box center [710, 155] width 83 height 25
select select "0"
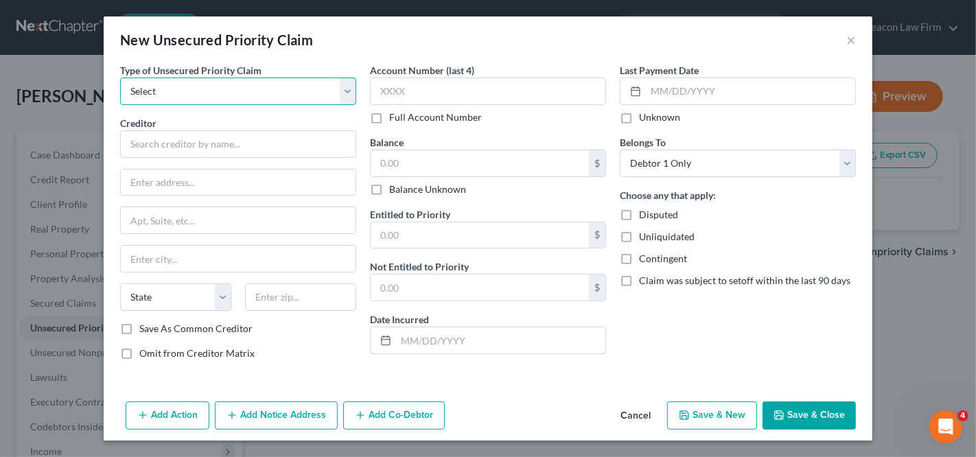
click at [272, 95] on select "Select Taxes & Other Government Units Domestic Support Obligations Extensions o…" at bounding box center [238, 91] width 236 height 27
click at [273, 92] on select "Select Taxes & Other Government Units Domestic Support Obligations Extensions o…" at bounding box center [238, 91] width 236 height 27
select select "0"
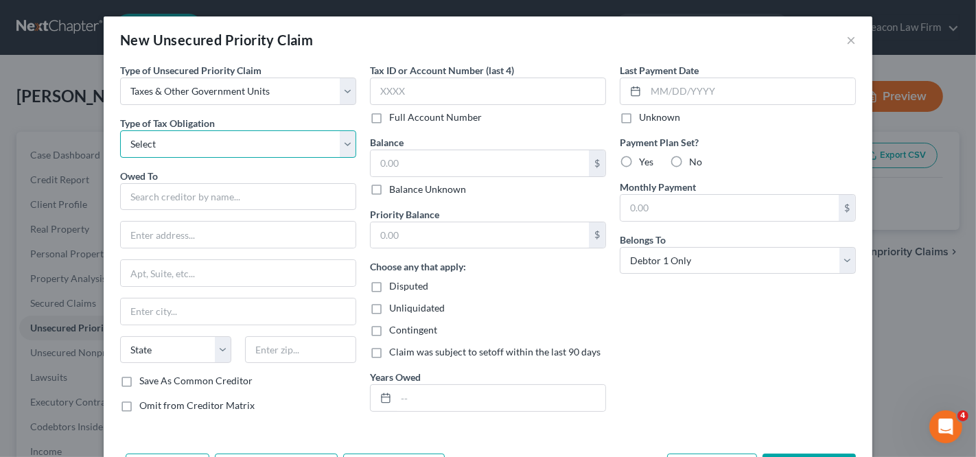
click at [255, 138] on select "Select Federal City State Franchise Tax Board Other" at bounding box center [238, 143] width 236 height 27
select select "0"
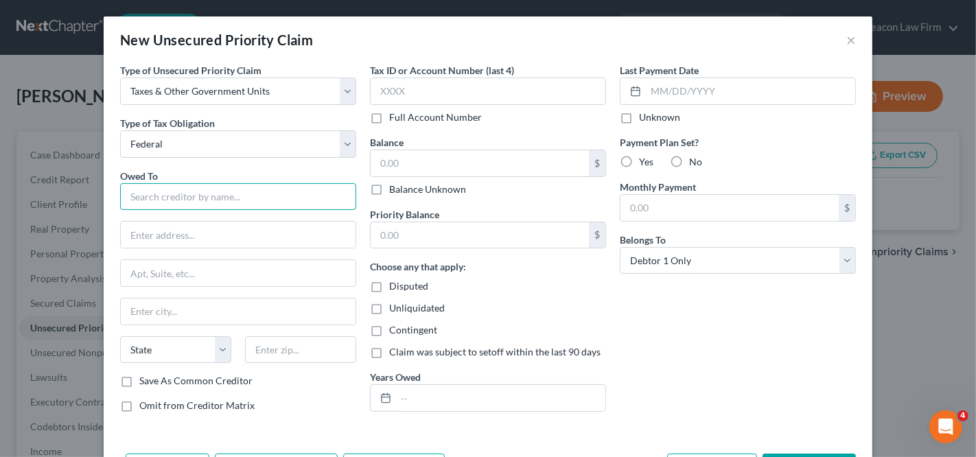
click at [251, 186] on input "text" at bounding box center [238, 196] width 236 height 27
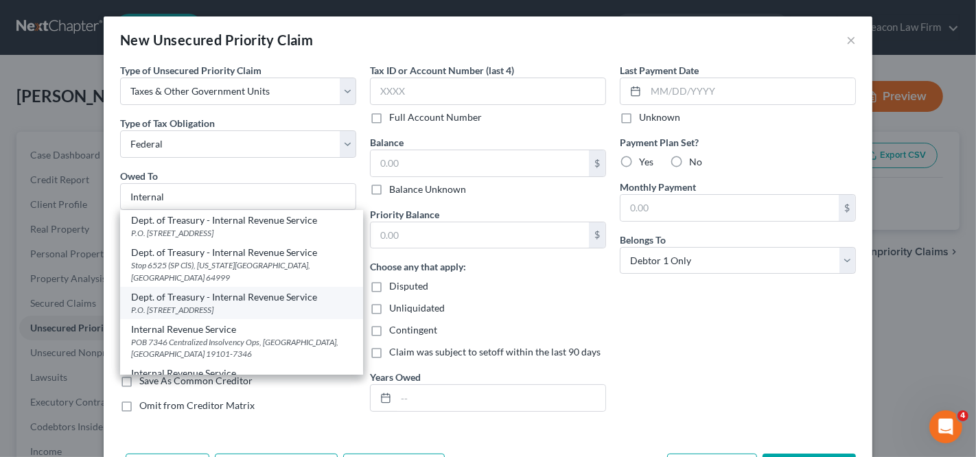
click at [244, 290] on div "Dept. of Treasury - Internal Revenue Service" at bounding box center [241, 297] width 221 height 14
type input "Dept. of Treasury - Internal Revenue Service"
type input "P.O. Box 7346"
type input "Philadelphia"
select select "39"
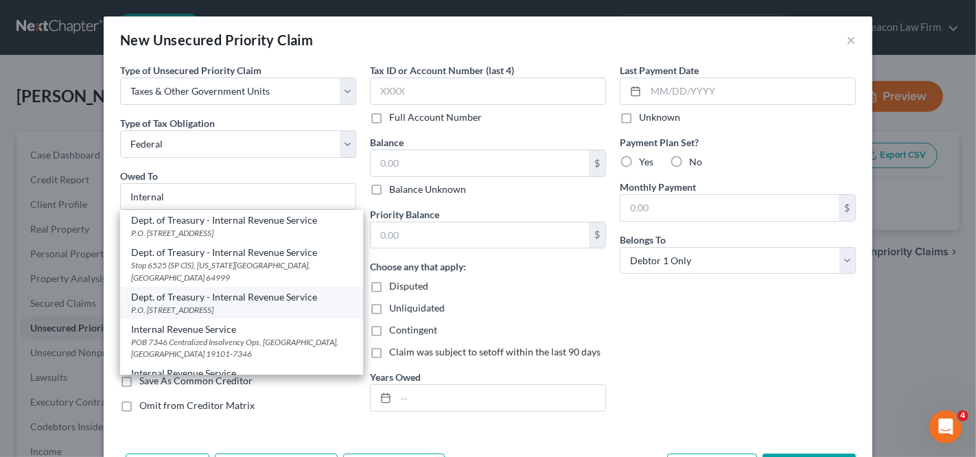
type input "19101"
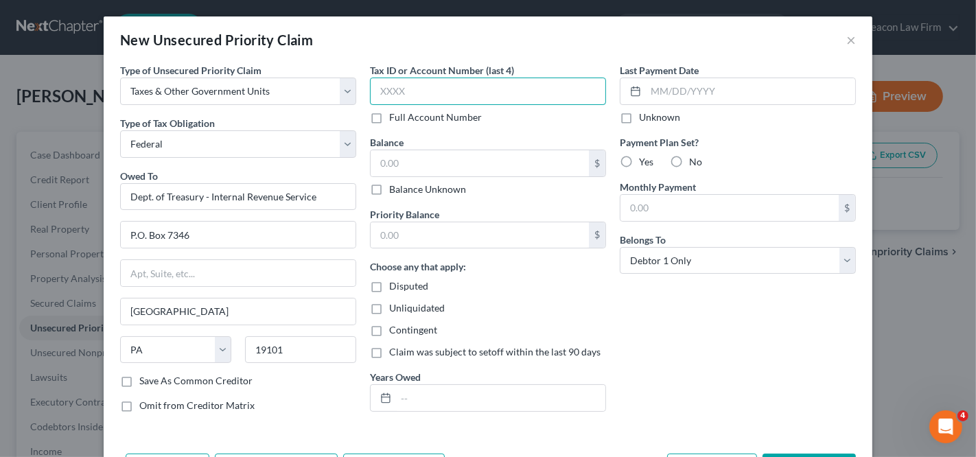
click at [420, 85] on input "text" at bounding box center [488, 91] width 236 height 27
click at [407, 390] on input "text" at bounding box center [500, 398] width 209 height 26
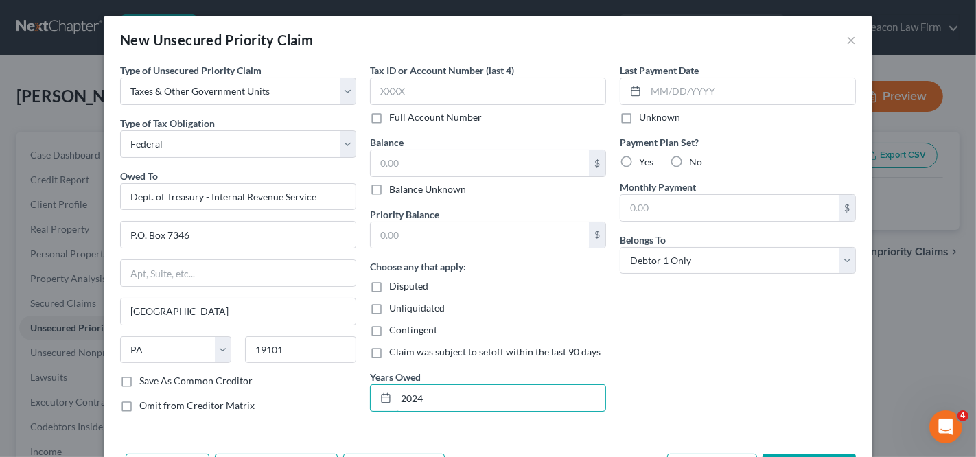
type input "2024"
click at [427, 254] on div "Priority Balance $ Choose any that apply: Disputed Unliquidated Contingent Clai…" at bounding box center [488, 309] width 236 height 205
click at [430, 249] on div "Priority Balance $ Choose any that apply: Disputed Unliquidated Contingent Clai…" at bounding box center [488, 309] width 236 height 205
click at [430, 244] on input "text" at bounding box center [480, 235] width 218 height 26
click at [487, 157] on input "text" at bounding box center [480, 163] width 218 height 26
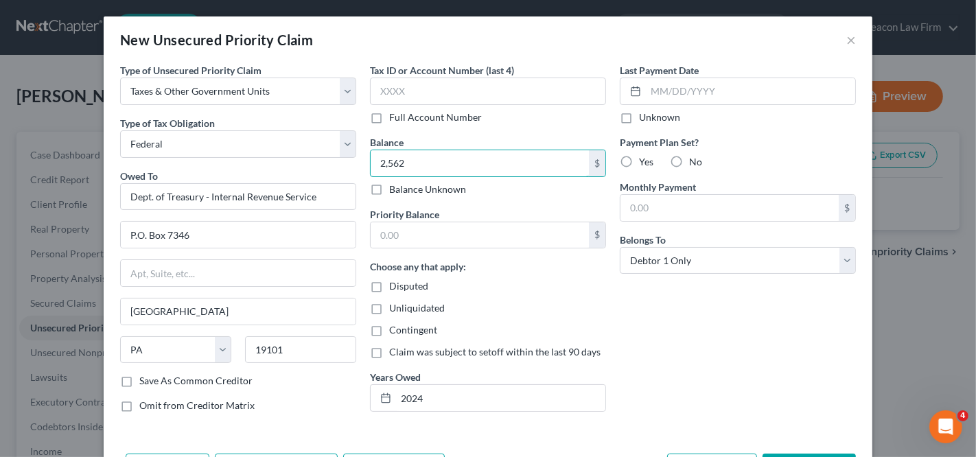
type input "2,562"
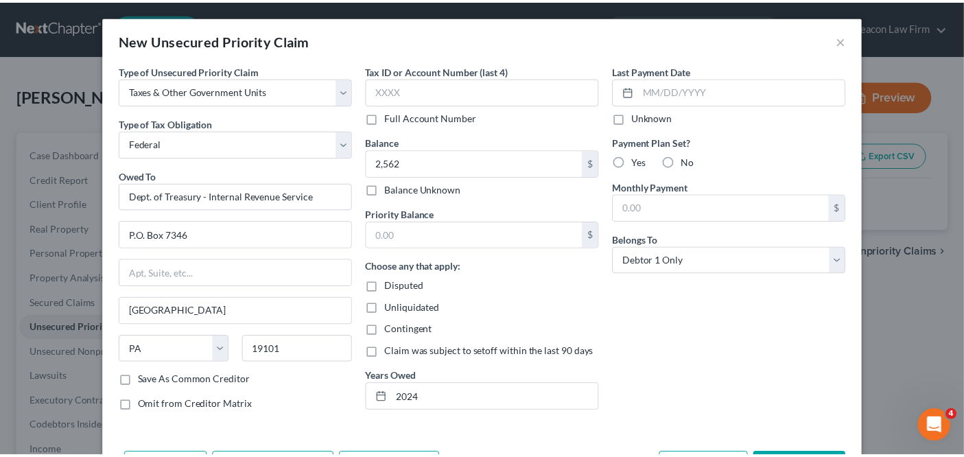
scroll to position [49, 0]
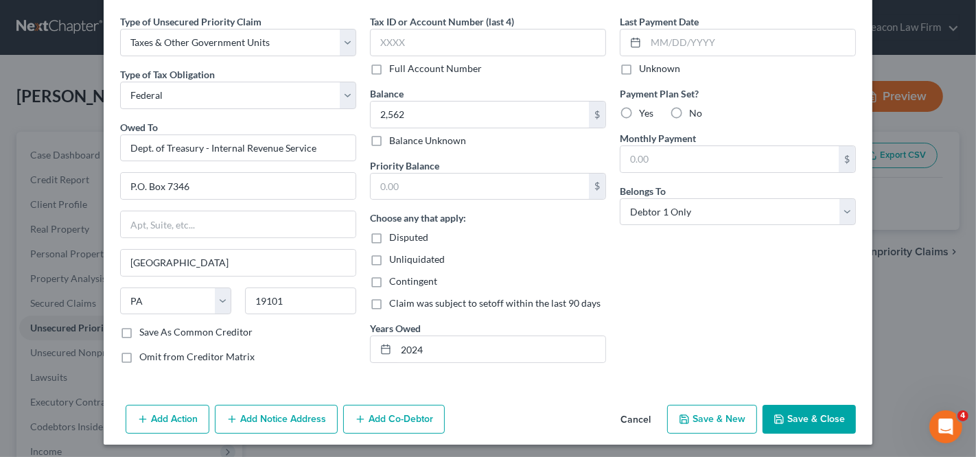
click at [814, 422] on button "Save & Close" at bounding box center [809, 419] width 93 height 29
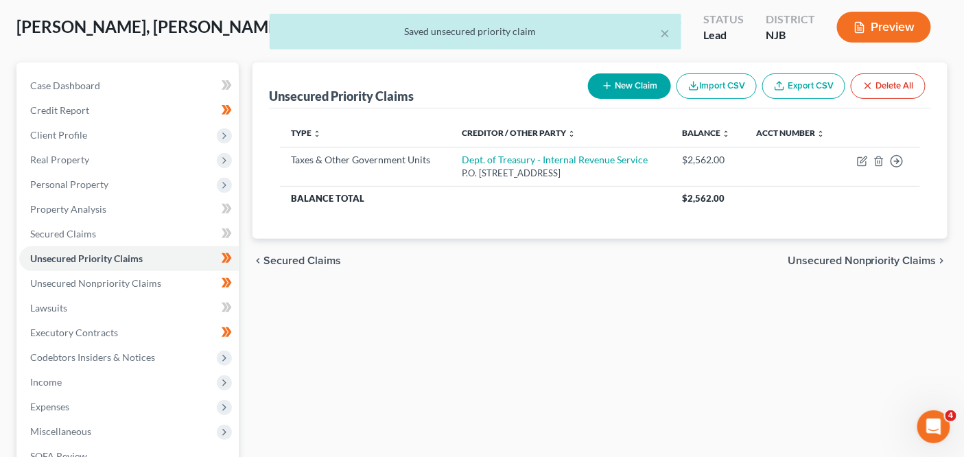
scroll to position [78, 0]
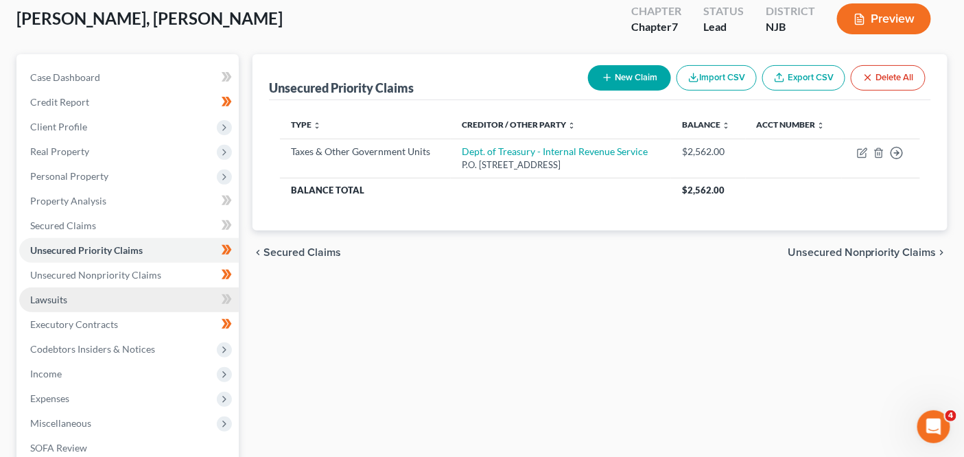
click at [105, 308] on link "Lawsuits" at bounding box center [129, 300] width 220 height 25
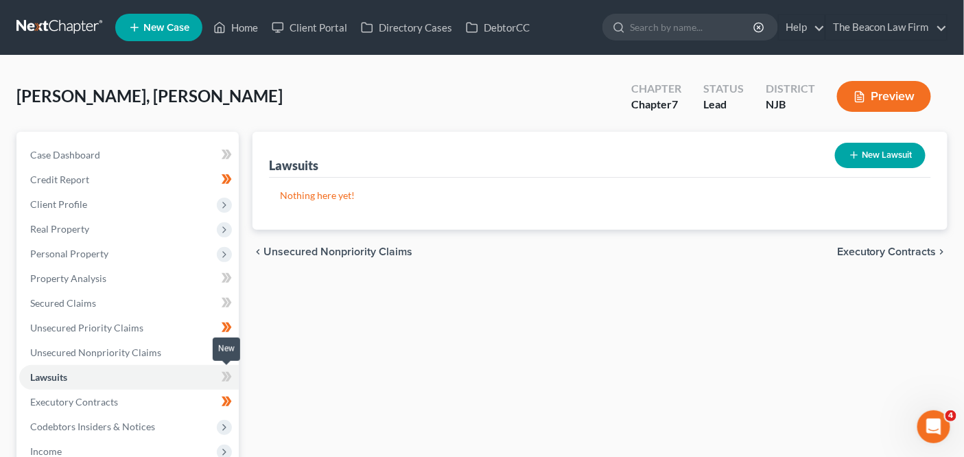
click at [231, 371] on icon at bounding box center [227, 377] width 10 height 17
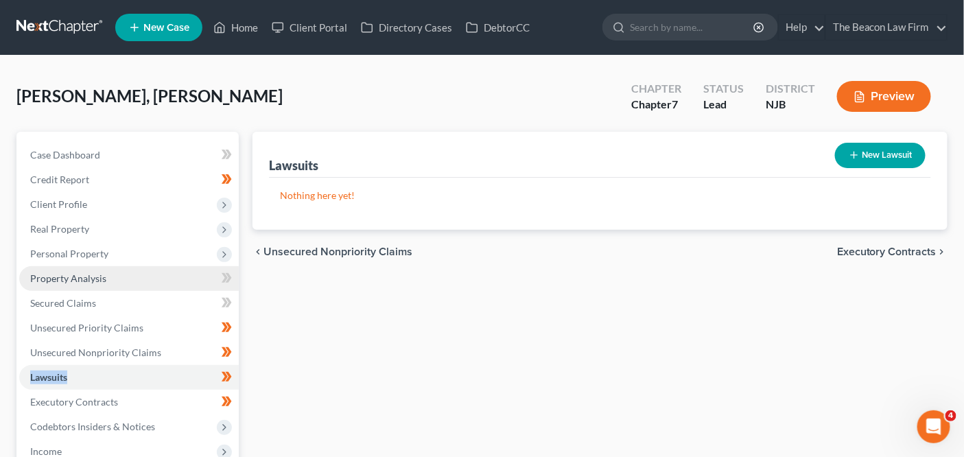
click at [121, 282] on link "Property Analysis" at bounding box center [129, 278] width 220 height 25
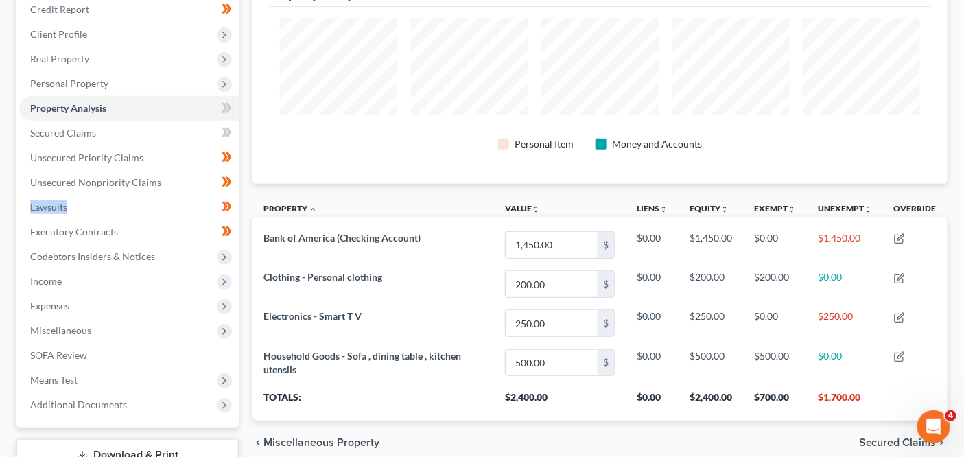
scroll to position [123, 0]
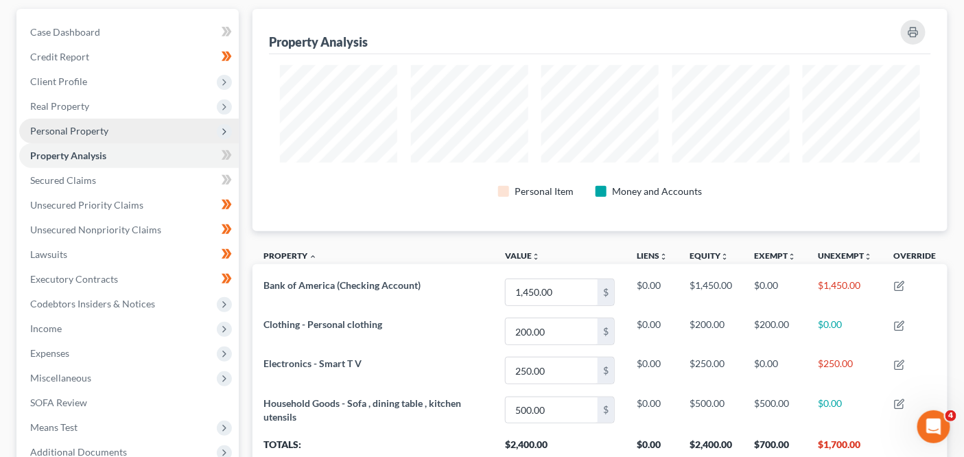
click at [151, 128] on span "Personal Property" at bounding box center [129, 131] width 220 height 25
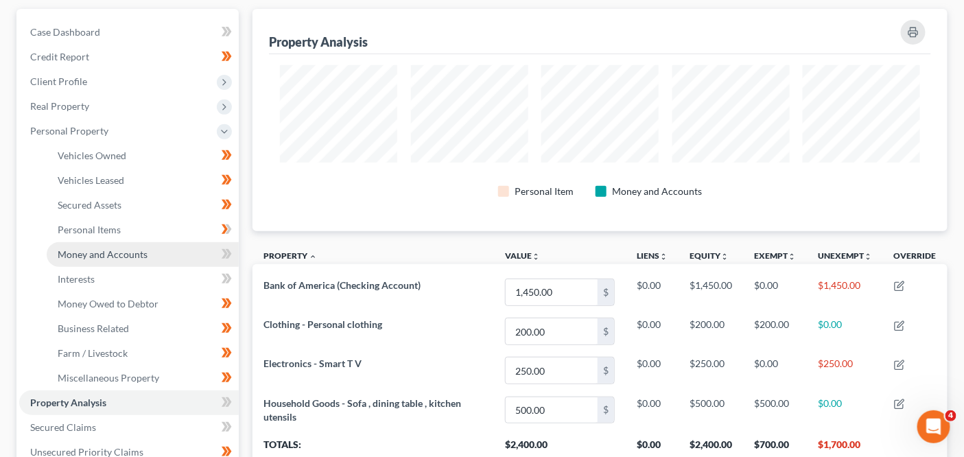
click at [142, 242] on link "Money and Accounts" at bounding box center [143, 254] width 192 height 25
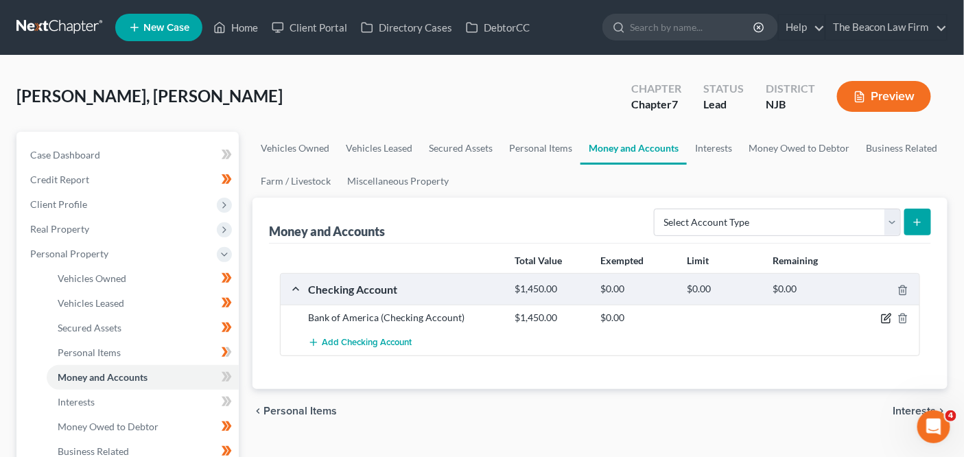
click at [888, 321] on icon "button" at bounding box center [886, 318] width 11 height 11
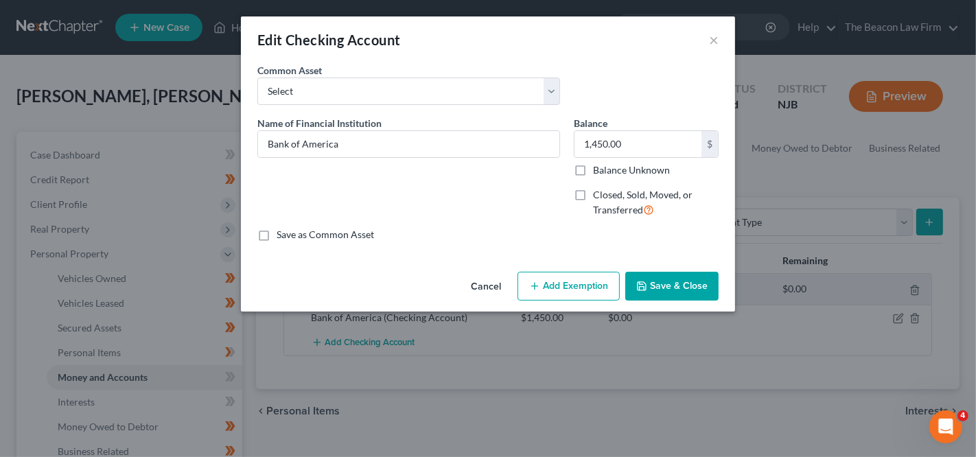
click at [482, 285] on button "Cancel" at bounding box center [486, 286] width 52 height 27
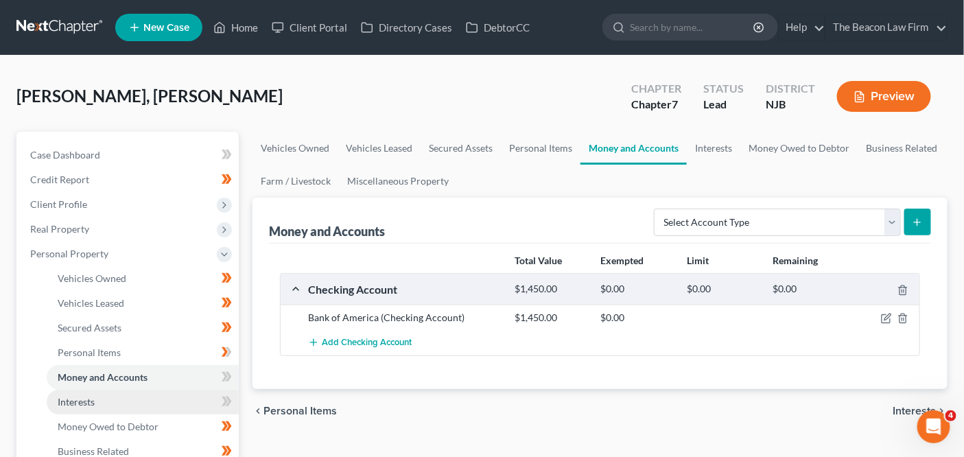
click at [60, 401] on span "Interests" at bounding box center [76, 402] width 37 height 12
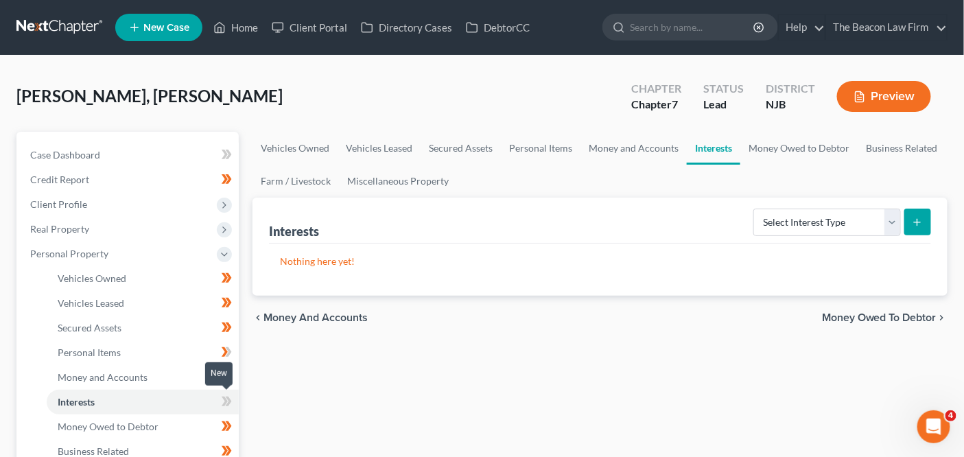
click at [224, 398] on icon at bounding box center [225, 402] width 6 height 10
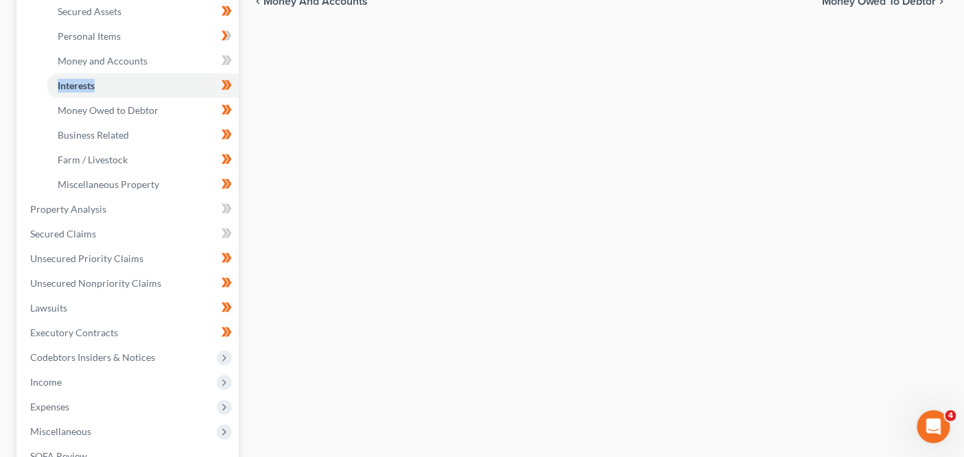
scroll to position [349, 0]
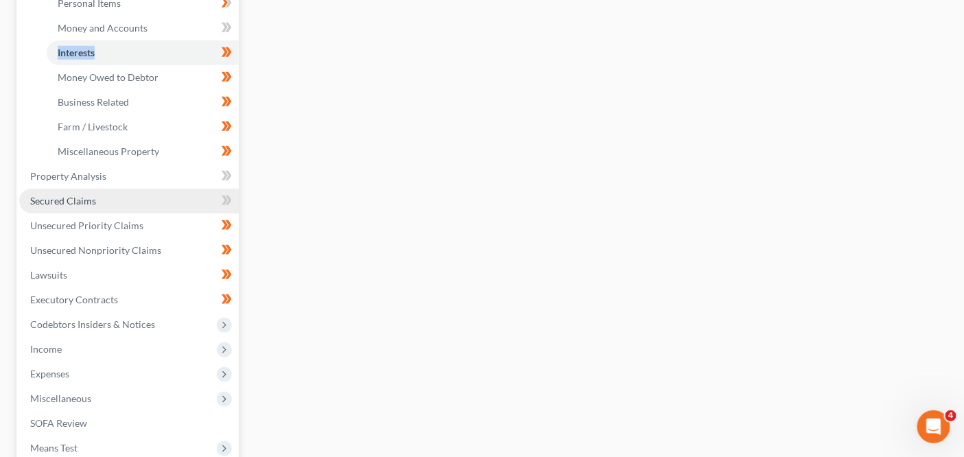
click at [181, 200] on link "Secured Claims" at bounding box center [129, 201] width 220 height 25
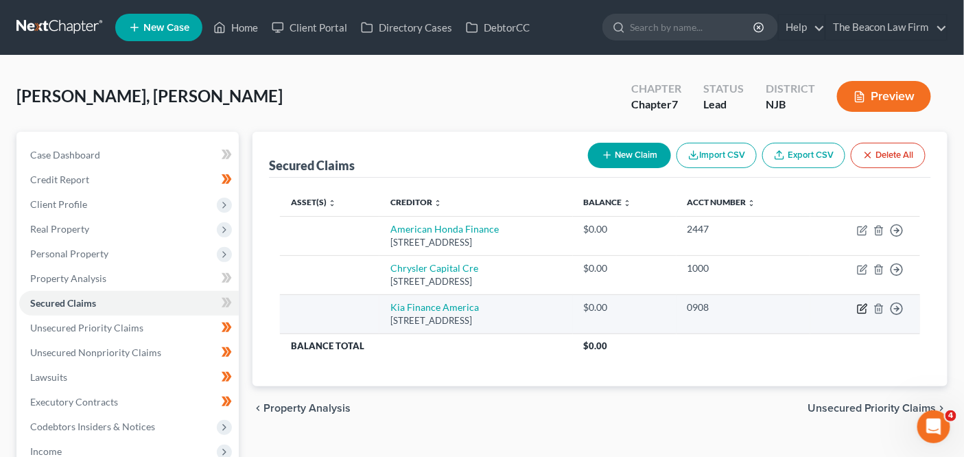
click at [861, 304] on icon "button" at bounding box center [862, 308] width 11 height 11
select select "4"
select select "0"
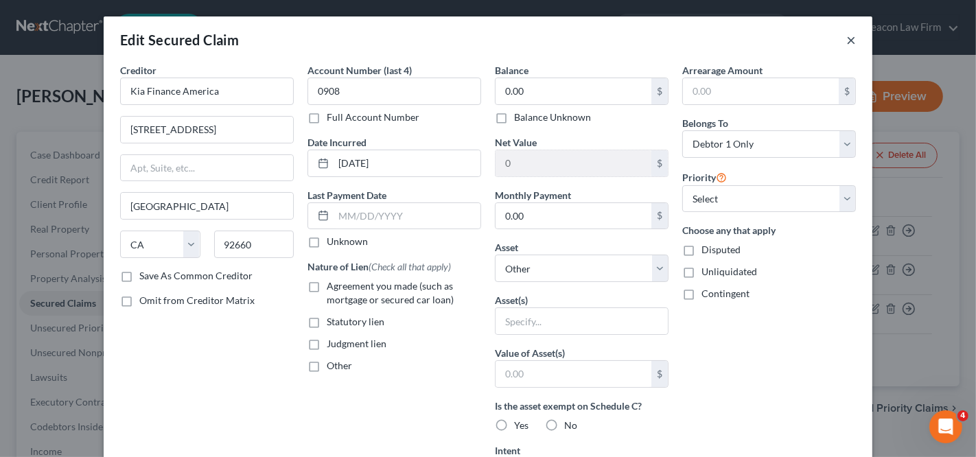
click at [846, 47] on button "×" at bounding box center [851, 40] width 10 height 16
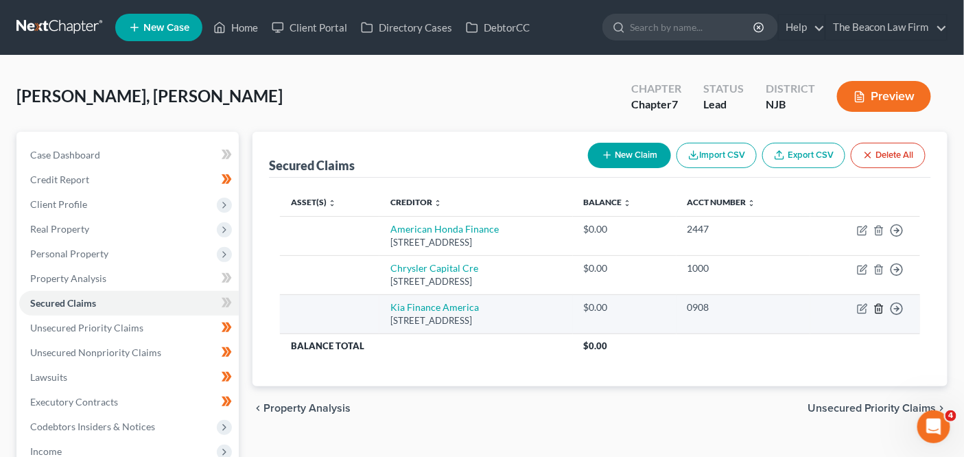
click at [882, 308] on icon "button" at bounding box center [879, 308] width 6 height 9
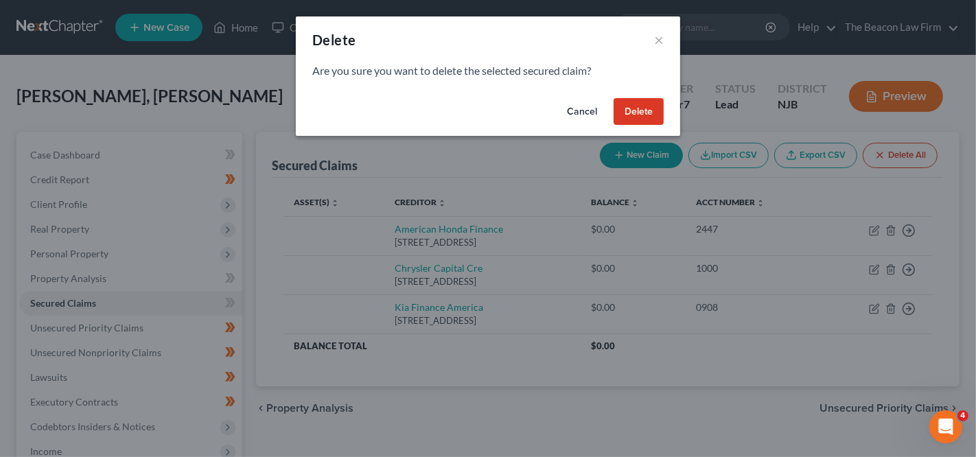
click at [645, 117] on button "Delete" at bounding box center [639, 111] width 50 height 27
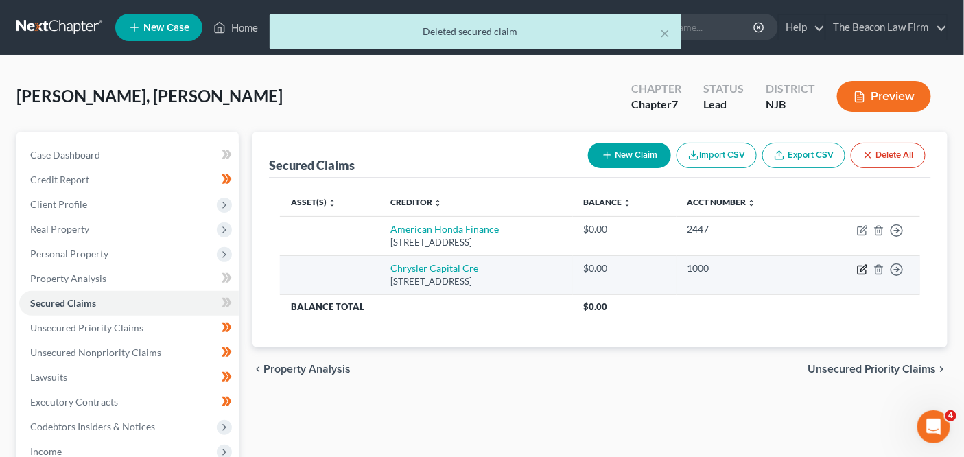
click at [861, 266] on icon "button" at bounding box center [862, 269] width 11 height 11
select select "45"
select select "0"
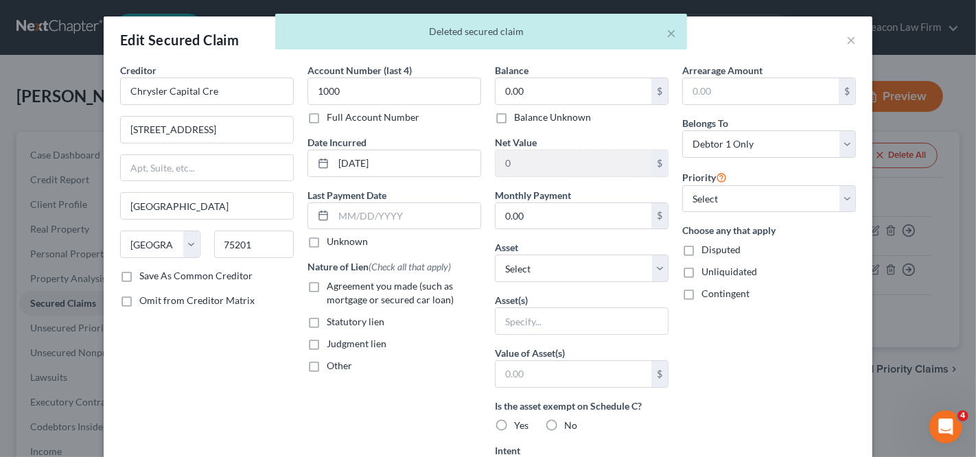
click at [844, 43] on div "× Deleted secured claim" at bounding box center [481, 35] width 976 height 43
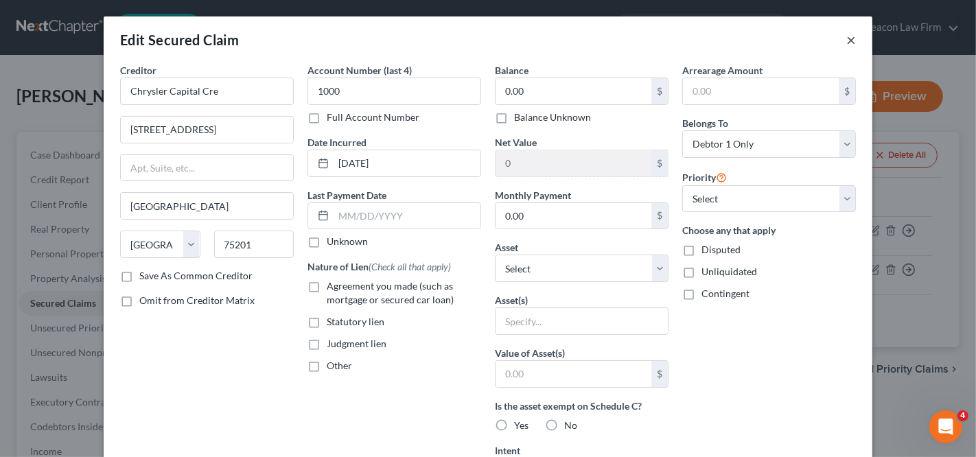
click at [846, 37] on button "×" at bounding box center [851, 40] width 10 height 16
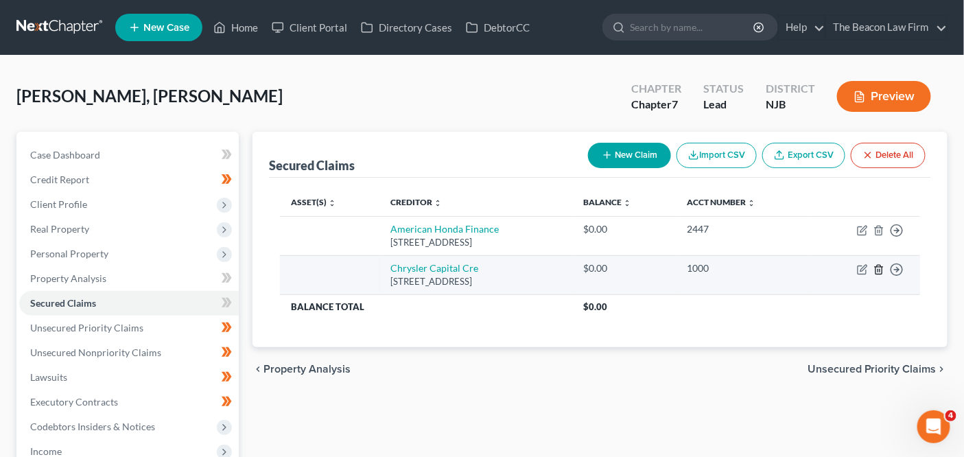
click at [881, 266] on icon "button" at bounding box center [879, 269] width 11 height 11
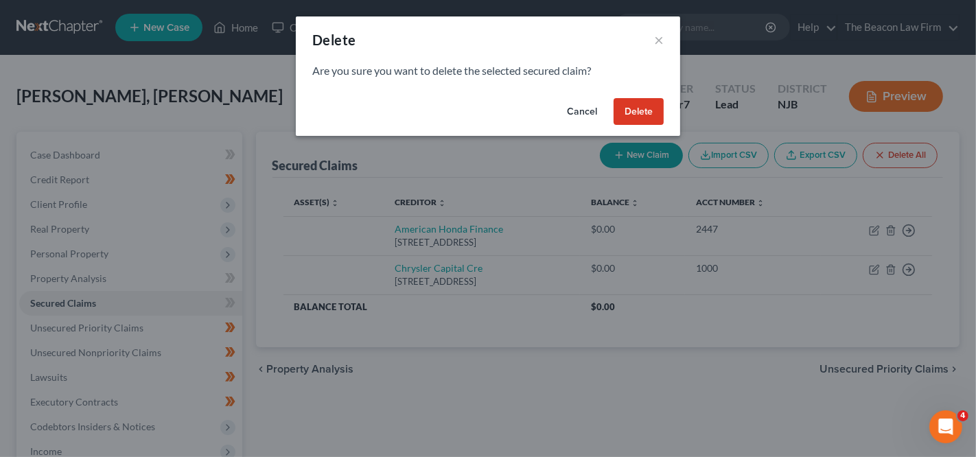
click at [649, 105] on button "Delete" at bounding box center [639, 111] width 50 height 27
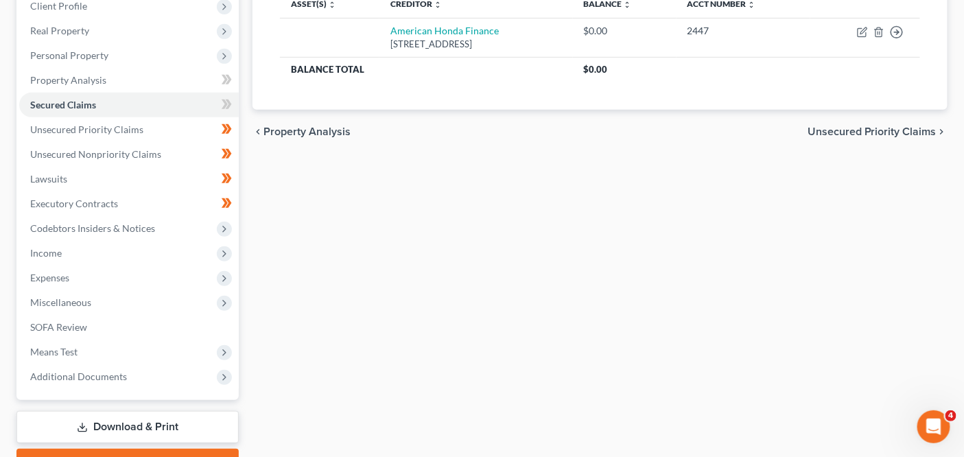
scroll to position [200, 0]
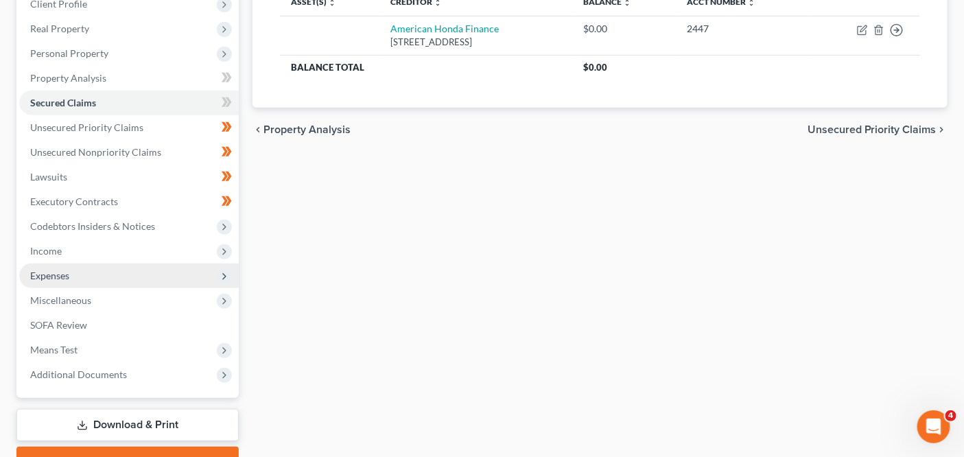
click at [163, 283] on span "Expenses" at bounding box center [129, 276] width 220 height 25
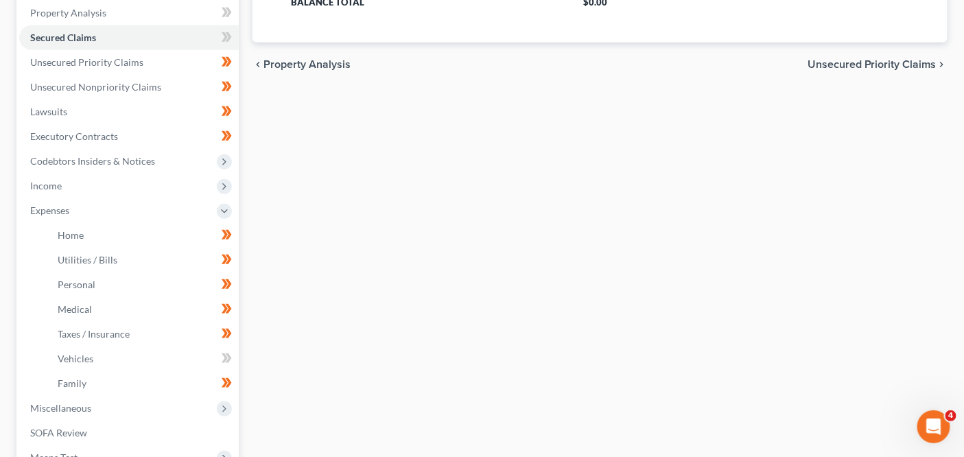
scroll to position [349, 0]
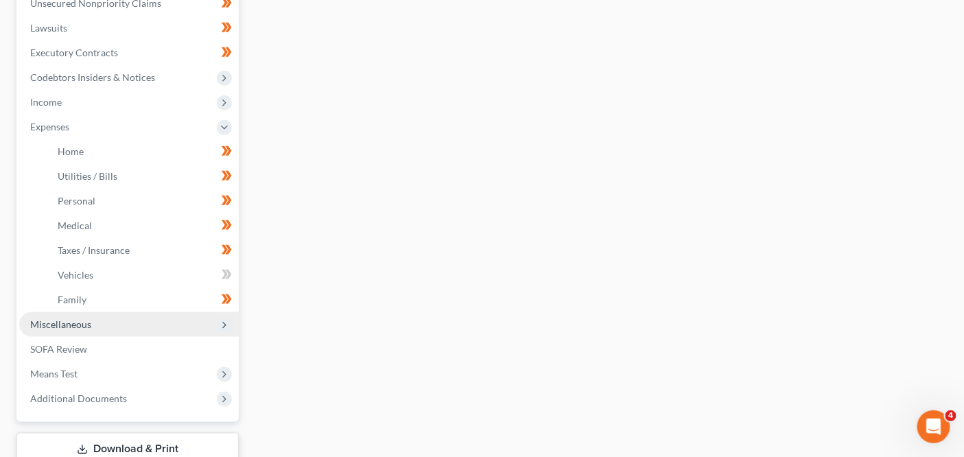
click at [183, 323] on span "Miscellaneous" at bounding box center [129, 324] width 220 height 25
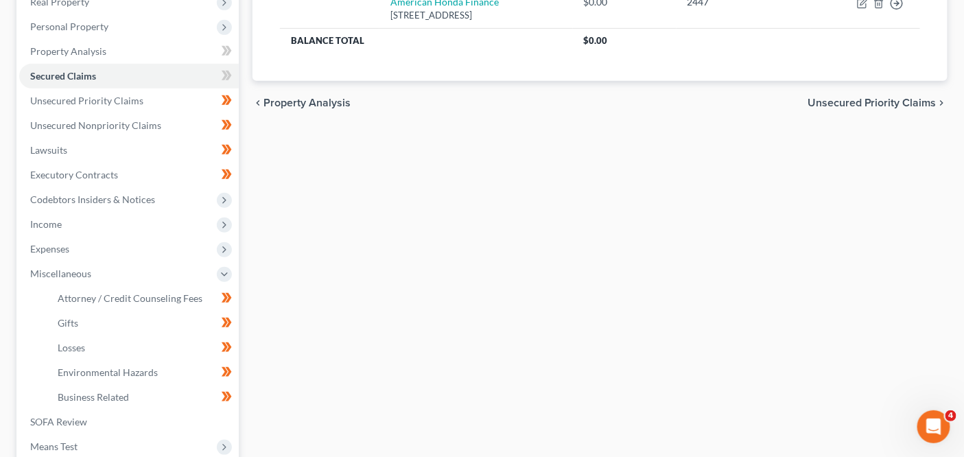
scroll to position [194, 0]
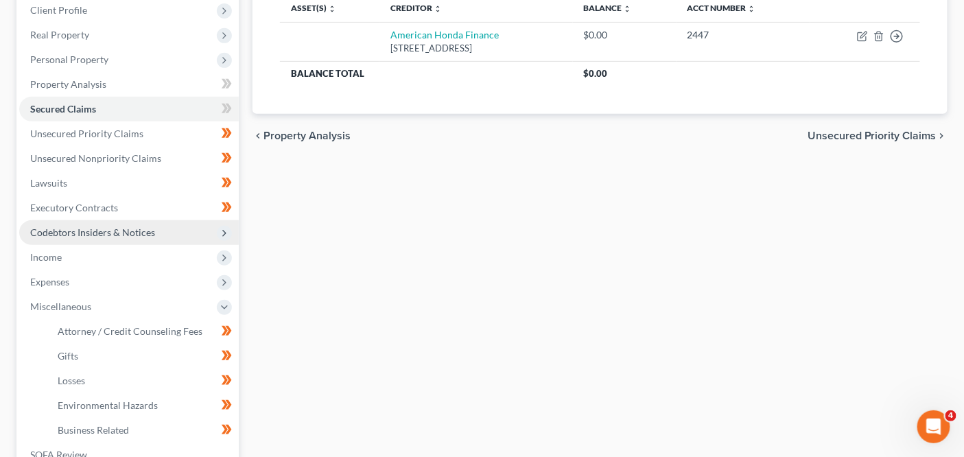
click at [101, 237] on span "Codebtors Insiders & Notices" at bounding box center [129, 232] width 220 height 25
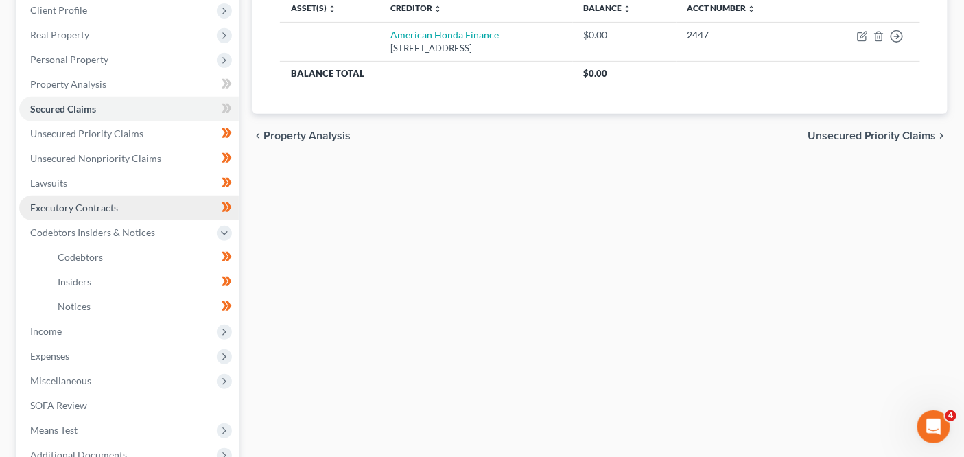
click at [106, 214] on link "Executory Contracts" at bounding box center [129, 208] width 220 height 25
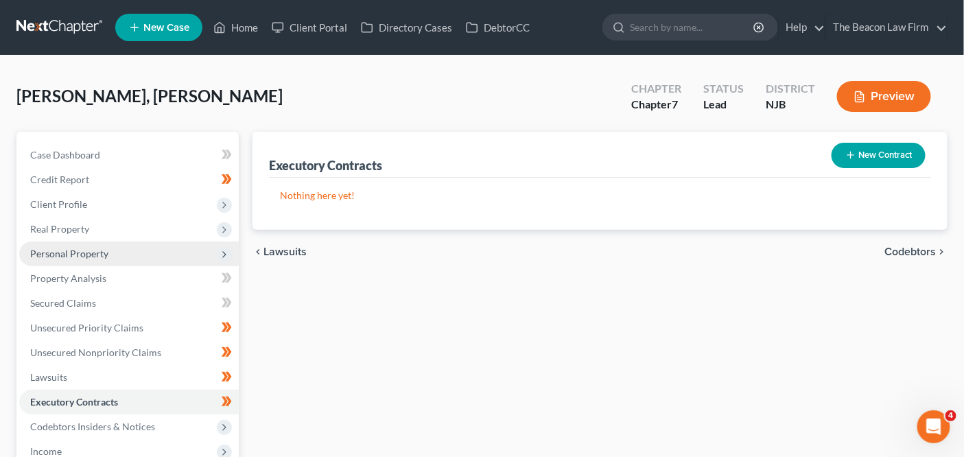
click at [117, 252] on span "Personal Property" at bounding box center [129, 254] width 220 height 25
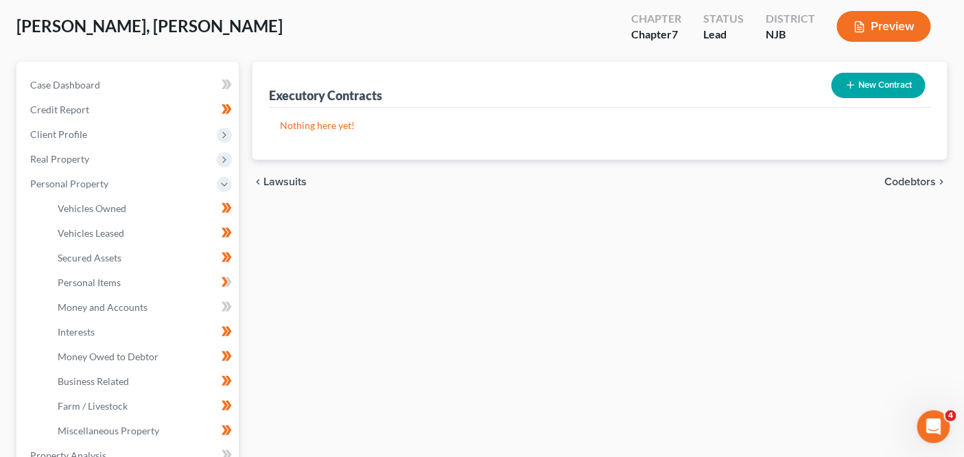
scroll to position [44, 0]
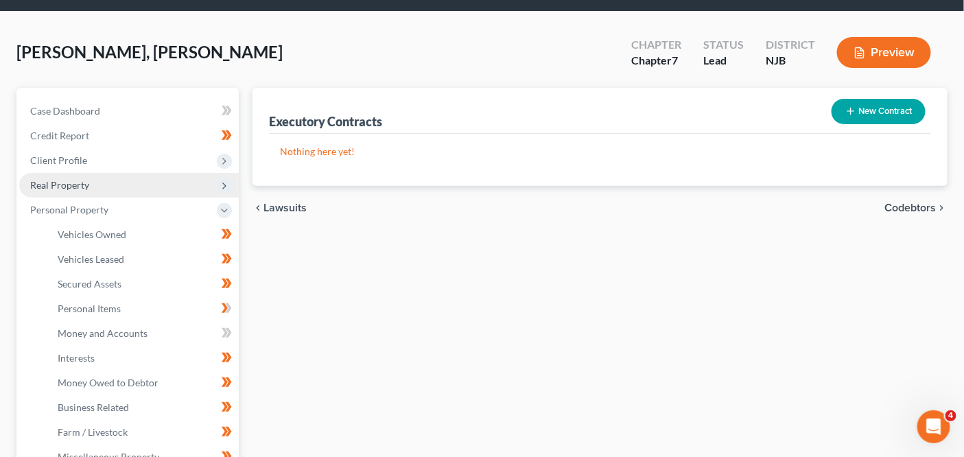
click at [162, 178] on span "Real Property" at bounding box center [129, 185] width 220 height 25
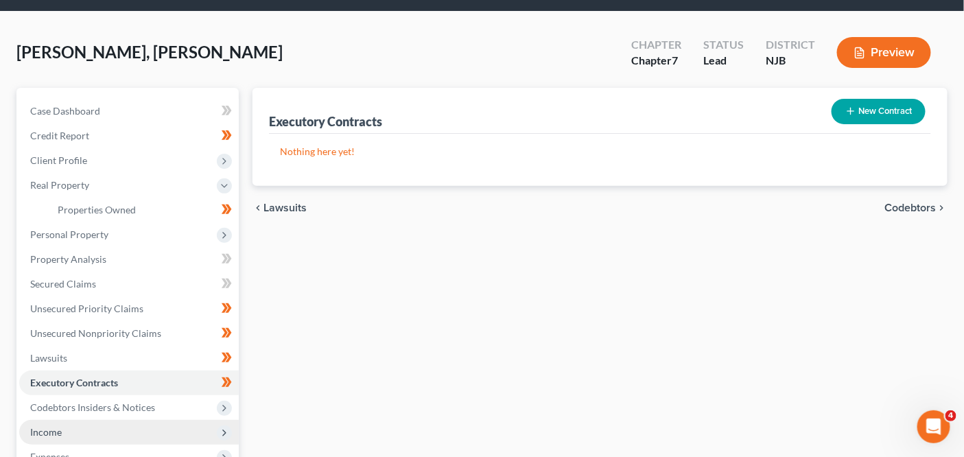
click at [139, 429] on span "Income" at bounding box center [129, 432] width 220 height 25
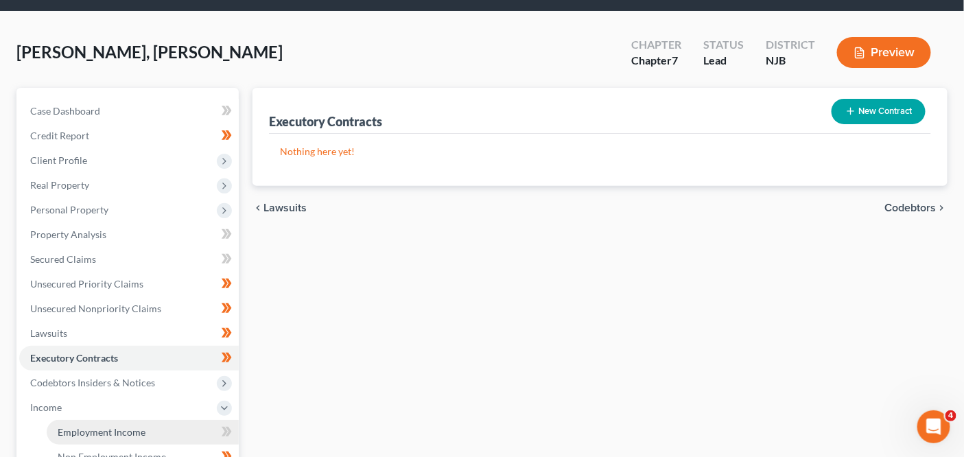
click at [139, 428] on span "Employment Income" at bounding box center [102, 432] width 88 height 12
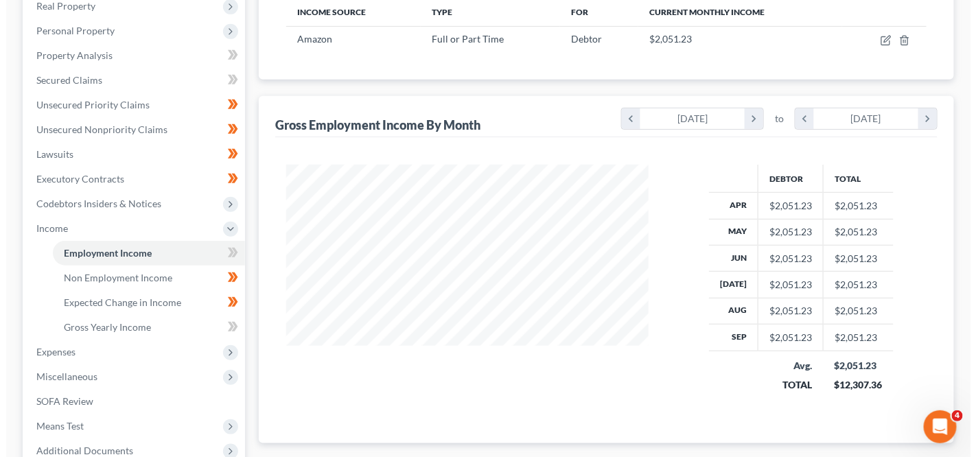
scroll to position [98, 0]
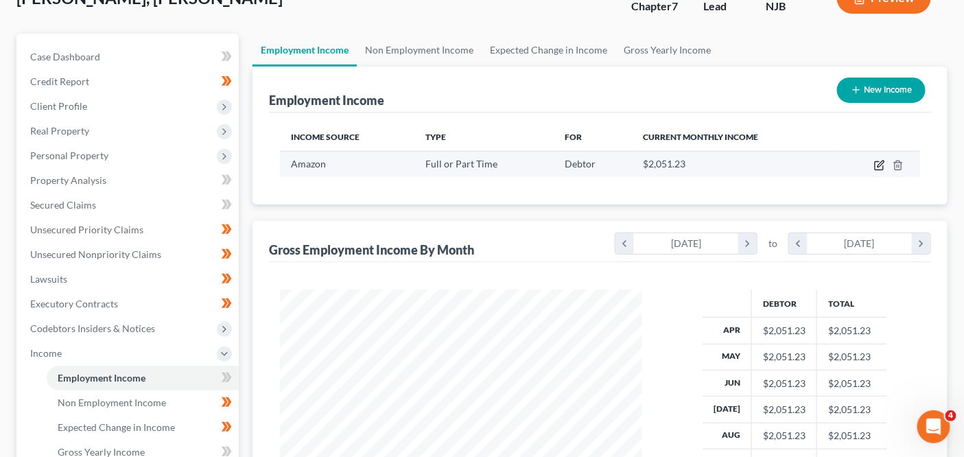
click at [879, 166] on icon "button" at bounding box center [880, 165] width 11 height 11
select select "0"
select select "33"
select select "3"
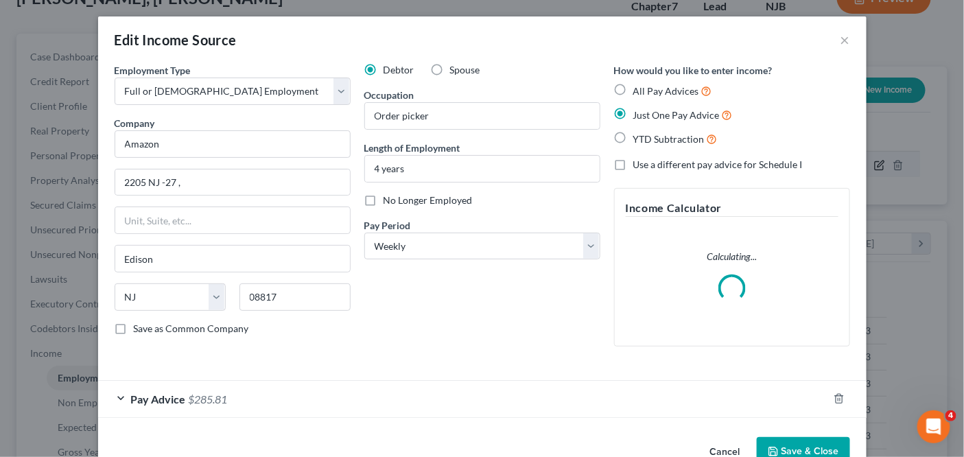
scroll to position [244, 395]
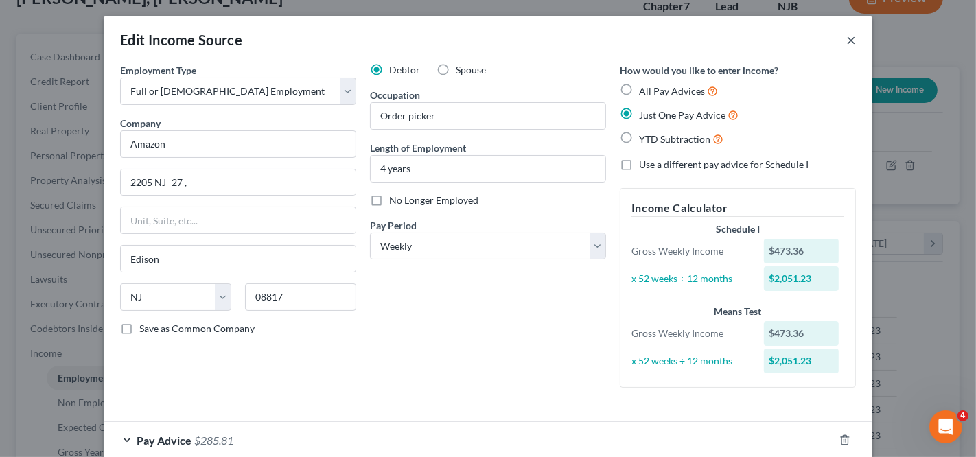
click at [846, 40] on button "×" at bounding box center [851, 40] width 10 height 16
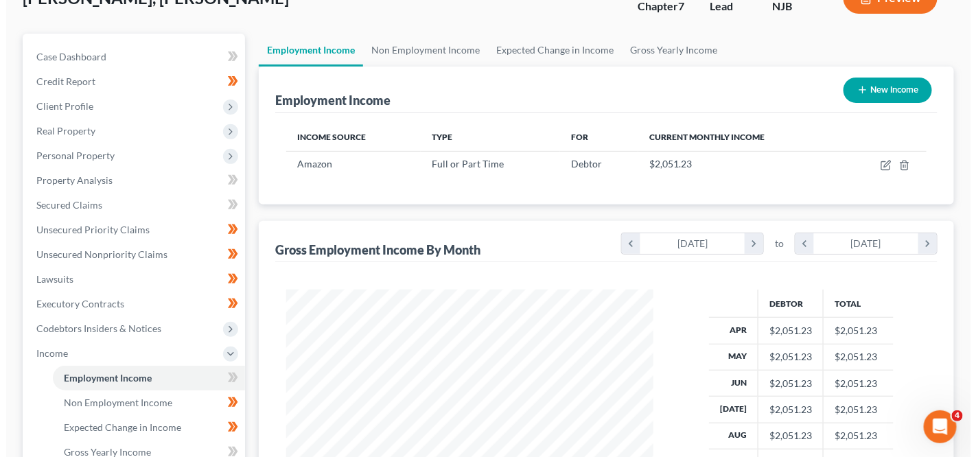
scroll to position [686193, 686047]
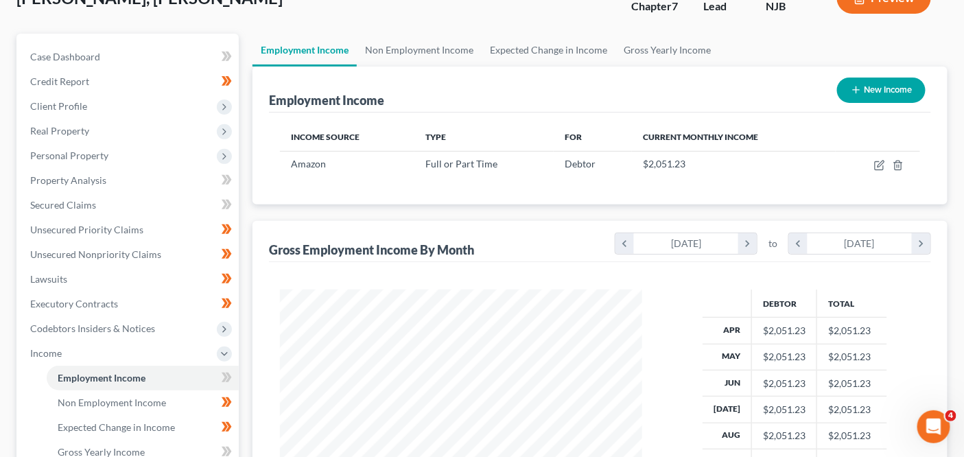
click at [878, 93] on button "New Income" at bounding box center [881, 90] width 89 height 25
select select "0"
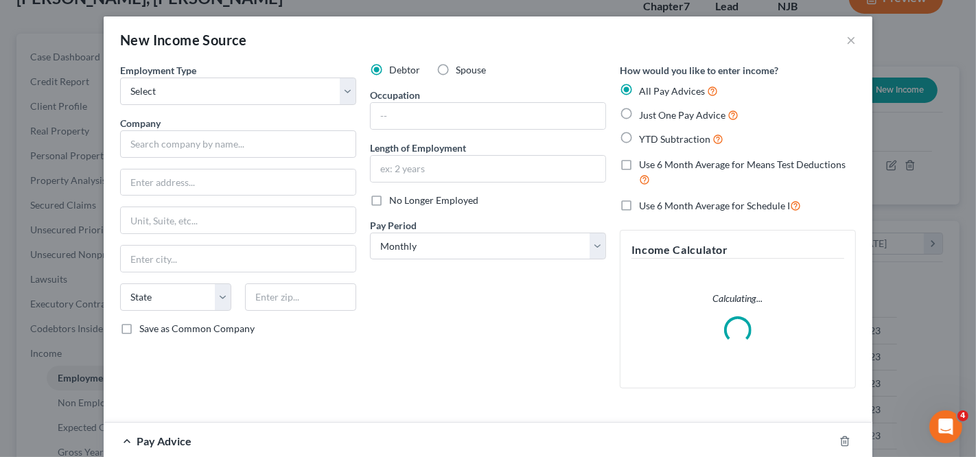
scroll to position [244, 395]
click at [235, 94] on select "Select Full or Part Time Employment Self Employment" at bounding box center [238, 91] width 236 height 27
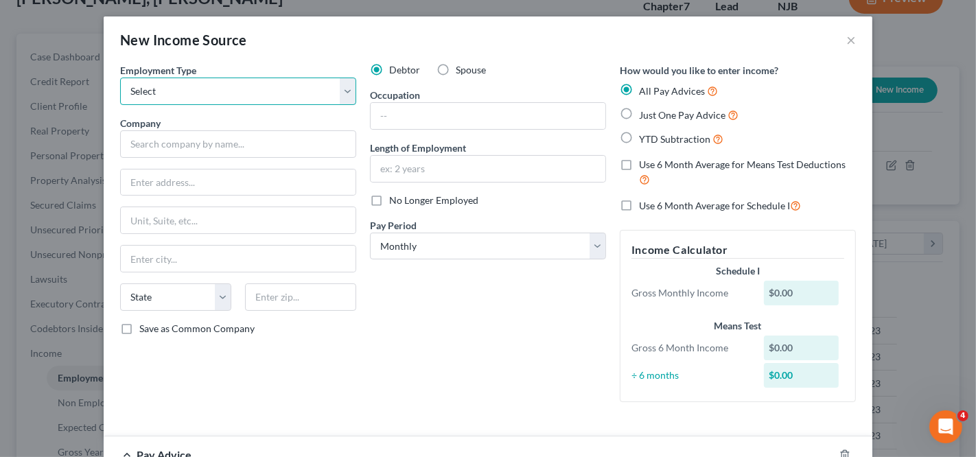
select select "0"
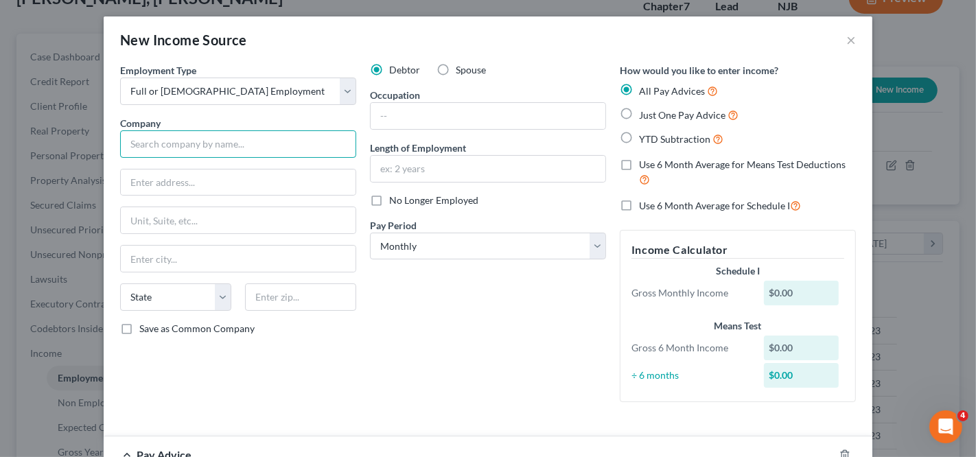
click at [242, 134] on input "text" at bounding box center [238, 143] width 236 height 27
click at [273, 182] on input "text" at bounding box center [238, 183] width 235 height 26
paste input "64 crescent pl short hills"
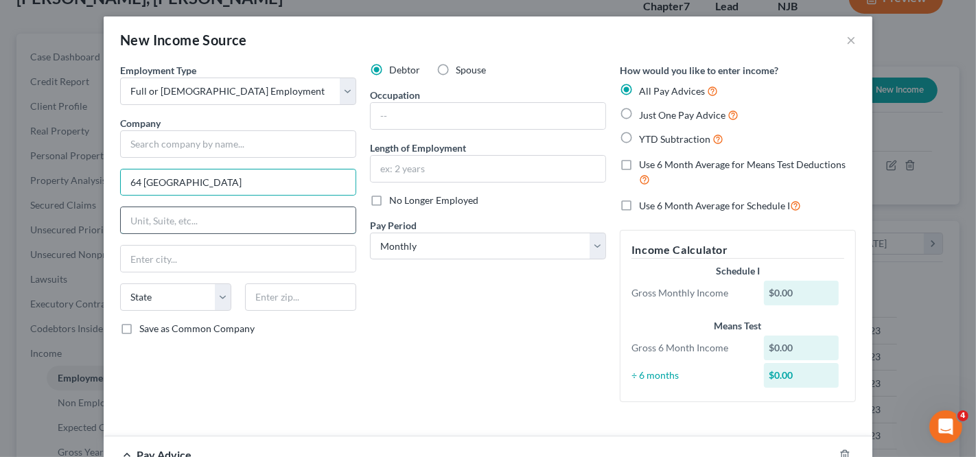
click at [266, 209] on input "text" at bounding box center [238, 220] width 235 height 26
drag, startPoint x: 231, startPoint y: 183, endPoint x: 186, endPoint y: 183, distance: 45.3
click at [186, 183] on input "64 crescent pl short hills" at bounding box center [238, 183] width 235 height 26
type input "64 crescent pl"
click at [192, 266] on input "text" at bounding box center [238, 259] width 235 height 26
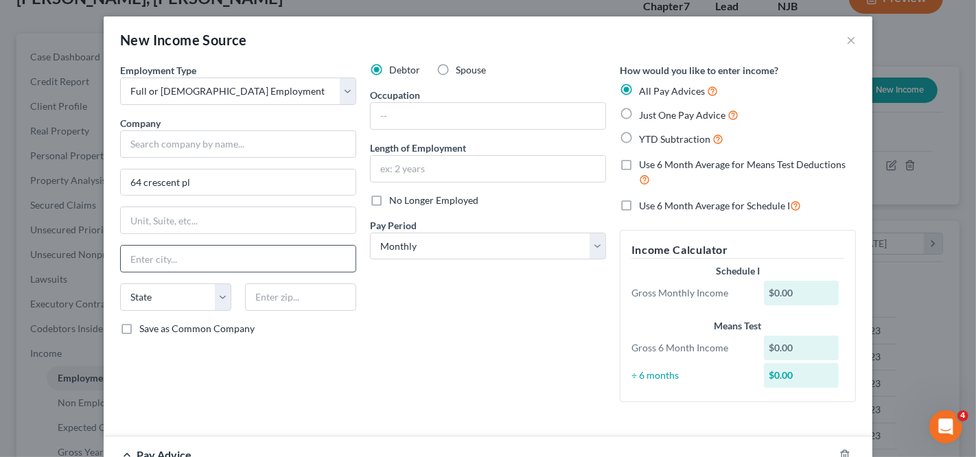
paste input "short hills"
type input "short hills"
click at [310, 291] on input "text" at bounding box center [300, 296] width 111 height 27
paste input "07078"
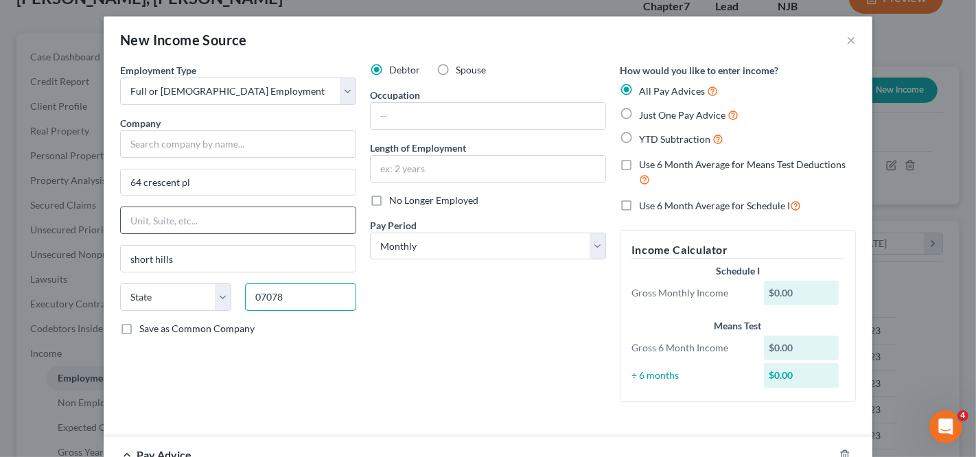
type input "07078"
type input "Short Hills"
select select "33"
click at [308, 211] on input "text" at bounding box center [238, 220] width 235 height 26
click at [292, 178] on input "64 crescent pl" at bounding box center [238, 183] width 235 height 26
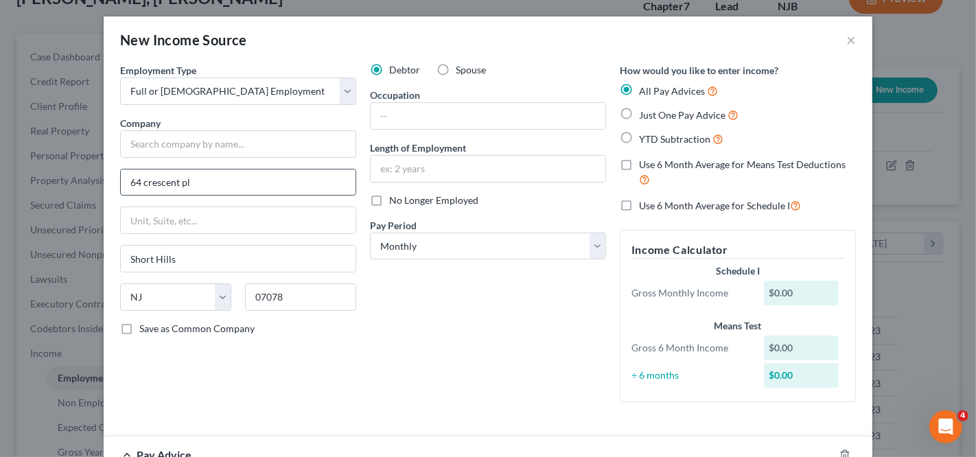
click at [145, 181] on input "64 crescent pl" at bounding box center [238, 183] width 235 height 26
type input "[STREET_ADDRESS]"
click at [257, 133] on input "text" at bounding box center [238, 143] width 236 height 27
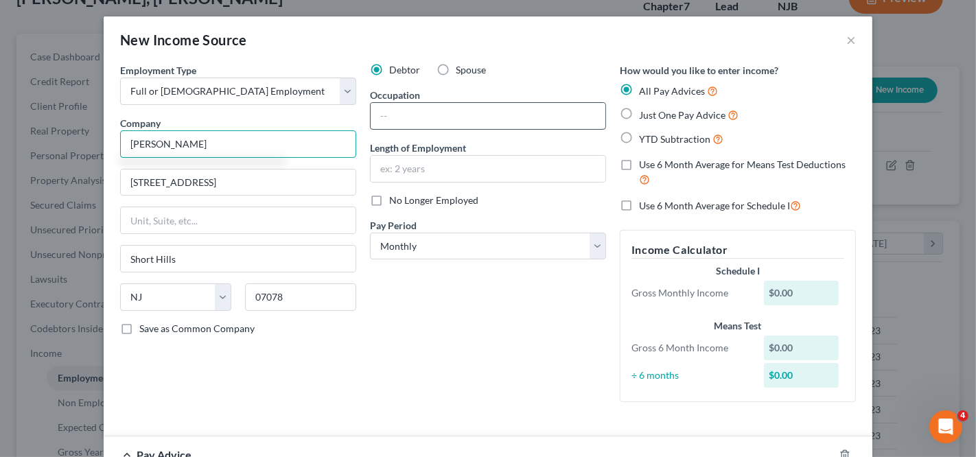
type input "[PERSON_NAME]"
click at [400, 122] on input "text" at bounding box center [488, 116] width 235 height 26
type input "Nanny/Caretaker"
click at [544, 233] on select "Select Monthly Twice Monthly Every Other Week Weekly" at bounding box center [488, 246] width 236 height 27
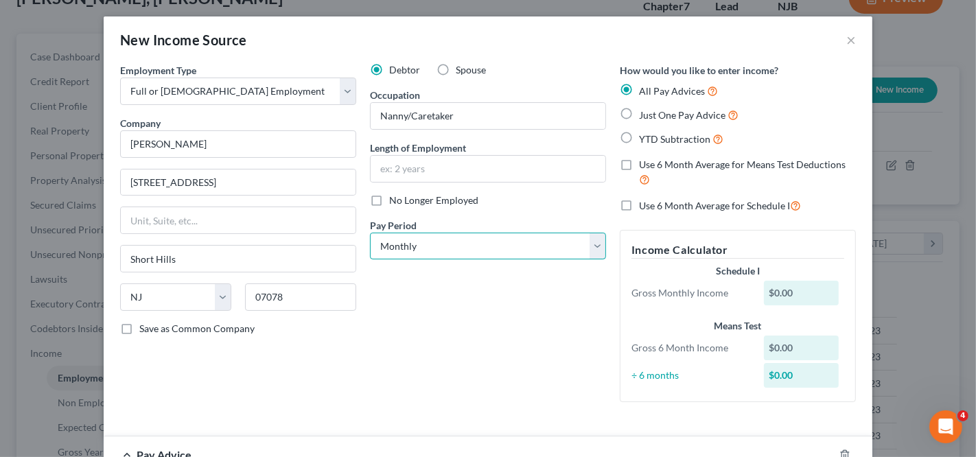
select select "3"
click at [452, 173] on input "text" at bounding box center [488, 169] width 235 height 26
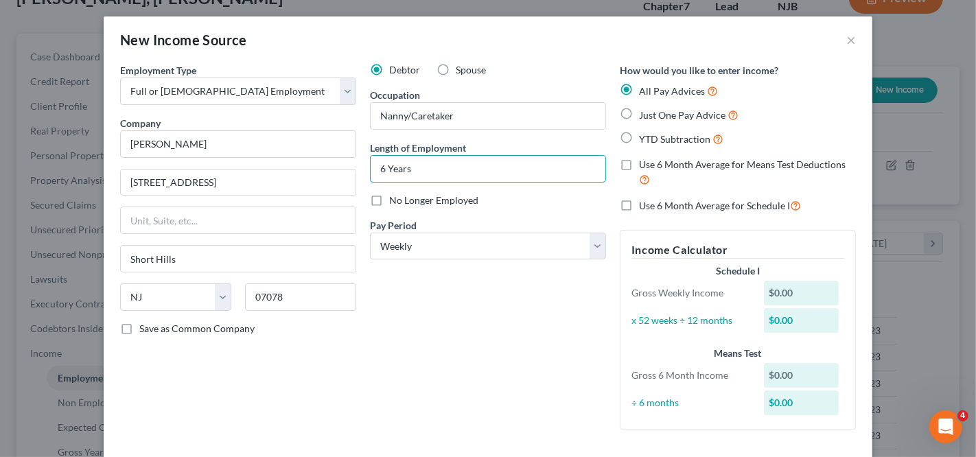
type input "6 Years"
click at [706, 110] on span "Just One Pay Advice" at bounding box center [682, 115] width 86 height 12
click at [653, 110] on input "Just One Pay Advice" at bounding box center [649, 111] width 9 height 9
radio input "true"
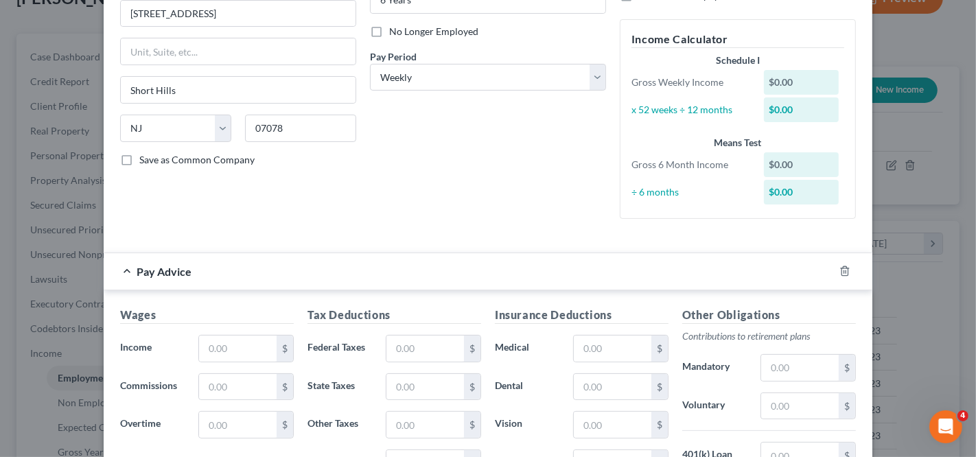
scroll to position [253, 0]
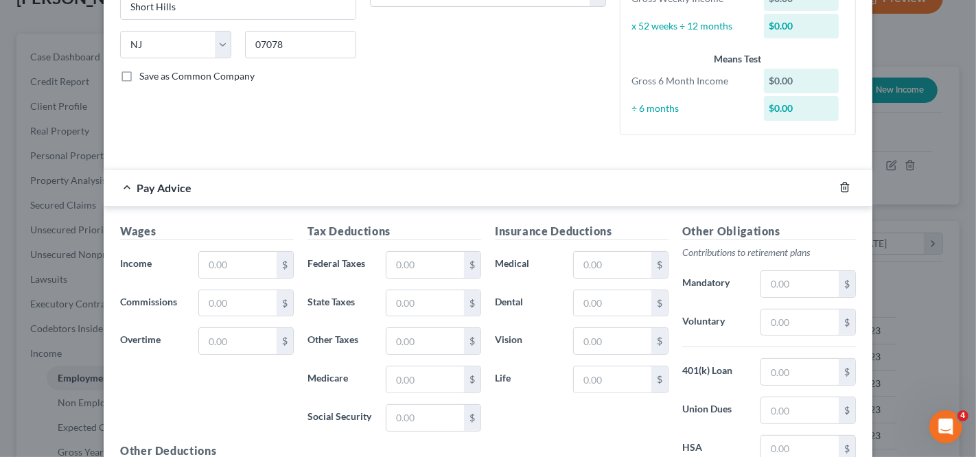
click at [840, 186] on icon "button" at bounding box center [845, 187] width 11 height 11
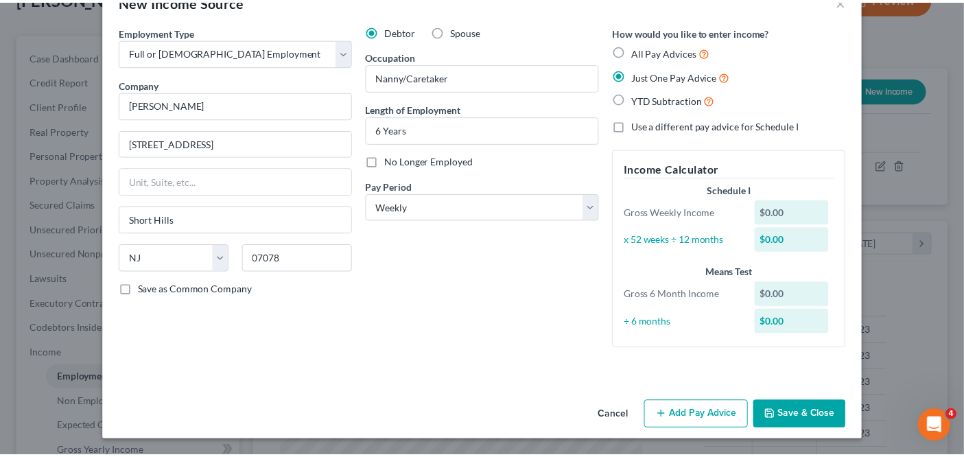
scroll to position [38, 0]
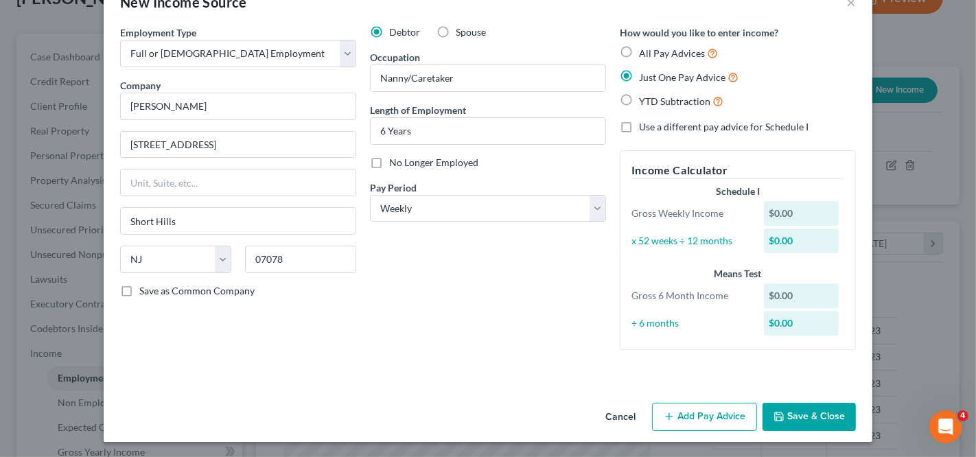
click at [794, 426] on button "Save & Close" at bounding box center [809, 417] width 93 height 29
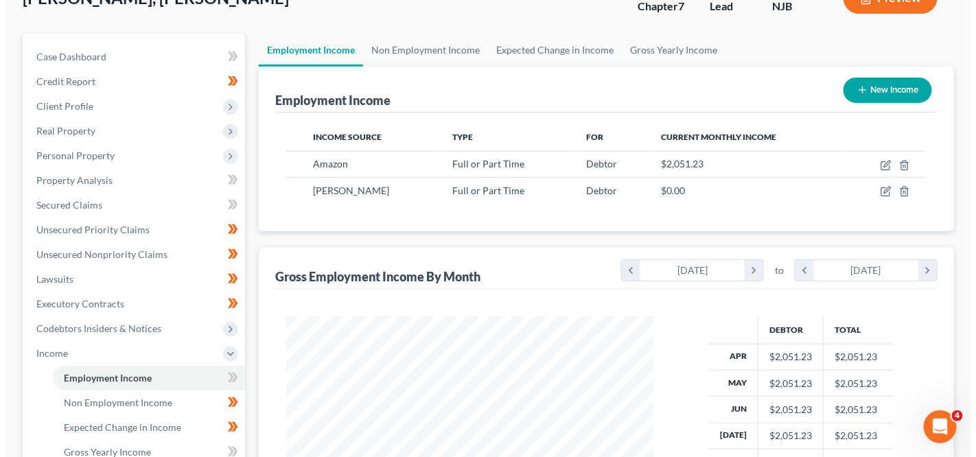
scroll to position [686193, 686047]
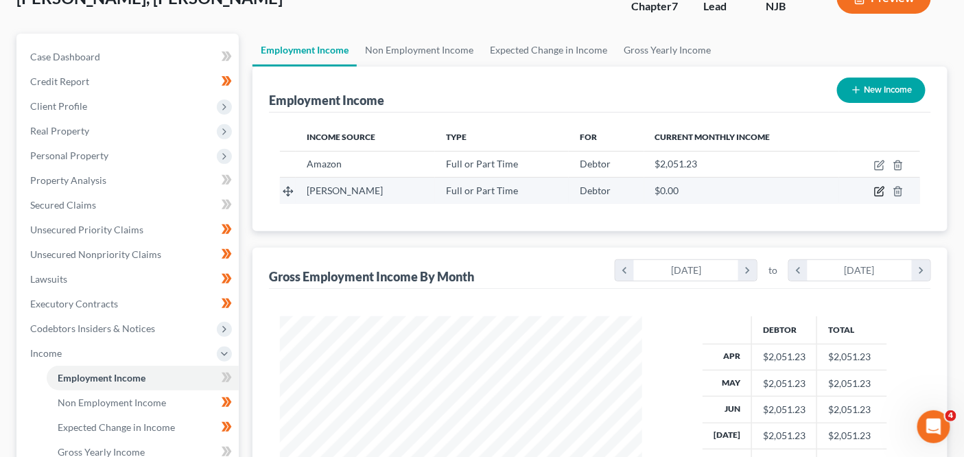
click at [880, 192] on icon "button" at bounding box center [880, 191] width 11 height 11
select select "0"
select select "33"
select select "3"
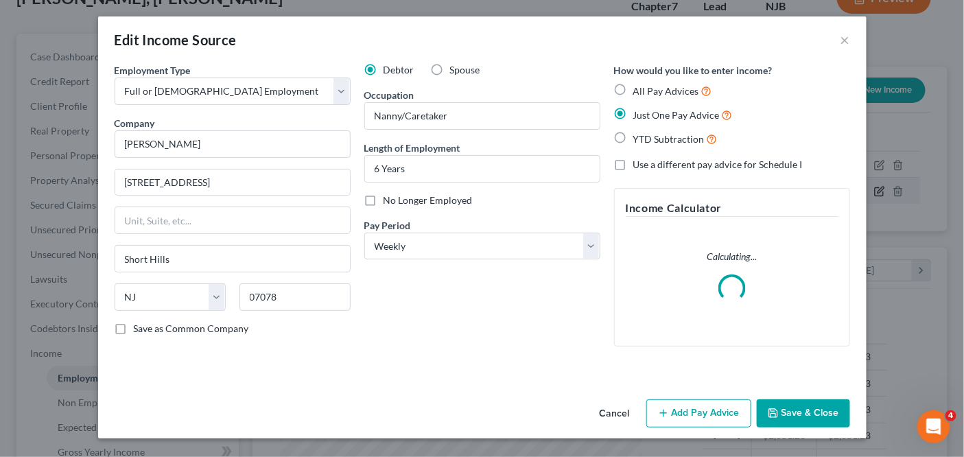
scroll to position [244, 395]
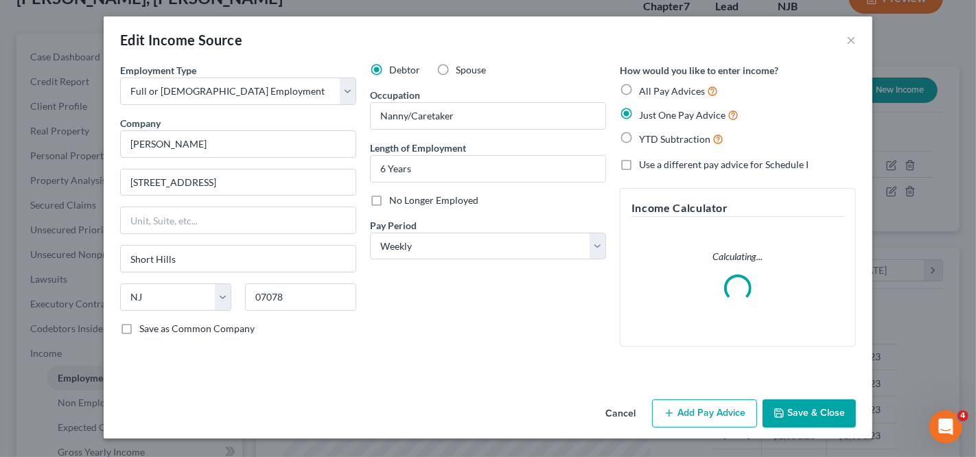
click at [481, 72] on span "Spouse" at bounding box center [471, 70] width 30 height 12
click at [470, 72] on input "Spouse" at bounding box center [465, 67] width 9 height 9
radio input "true"
click at [835, 404] on button "Save & Close" at bounding box center [809, 414] width 93 height 29
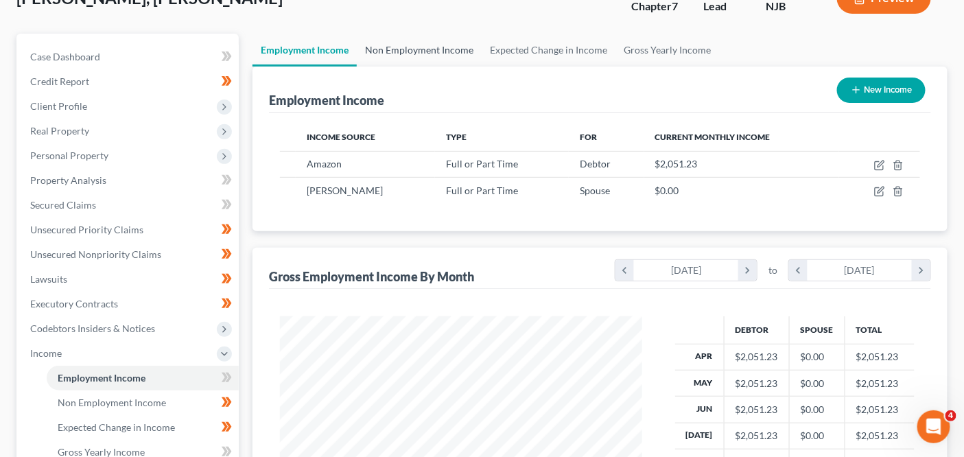
scroll to position [686193, 686047]
click at [452, 51] on link "Non Employment Income" at bounding box center [419, 50] width 125 height 33
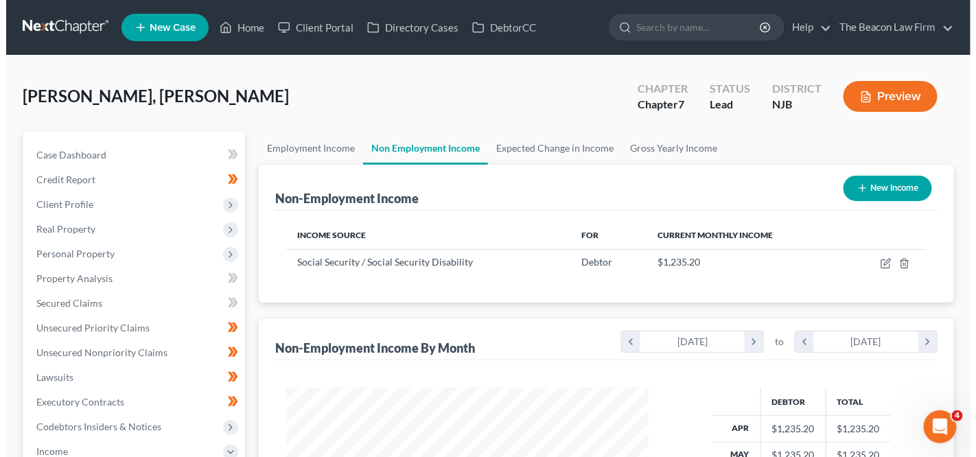
scroll to position [244, 389]
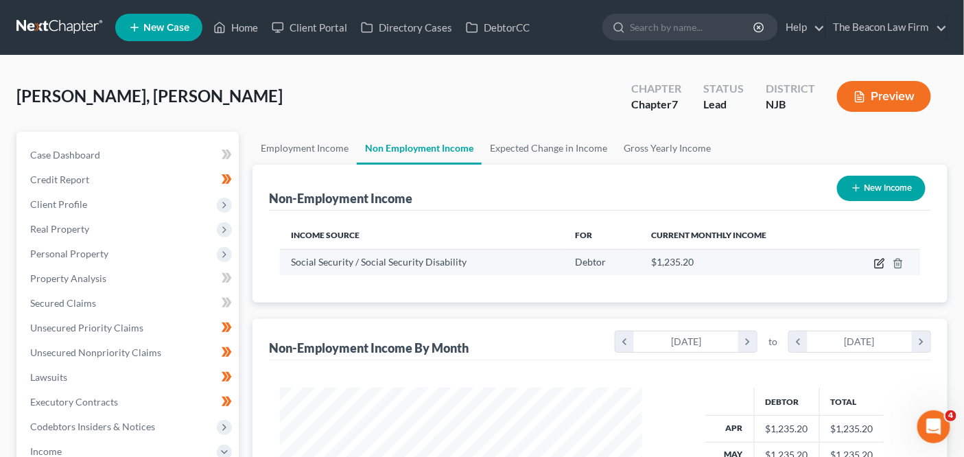
click at [879, 263] on icon "button" at bounding box center [881, 262] width 6 height 6
select select "4"
select select "0"
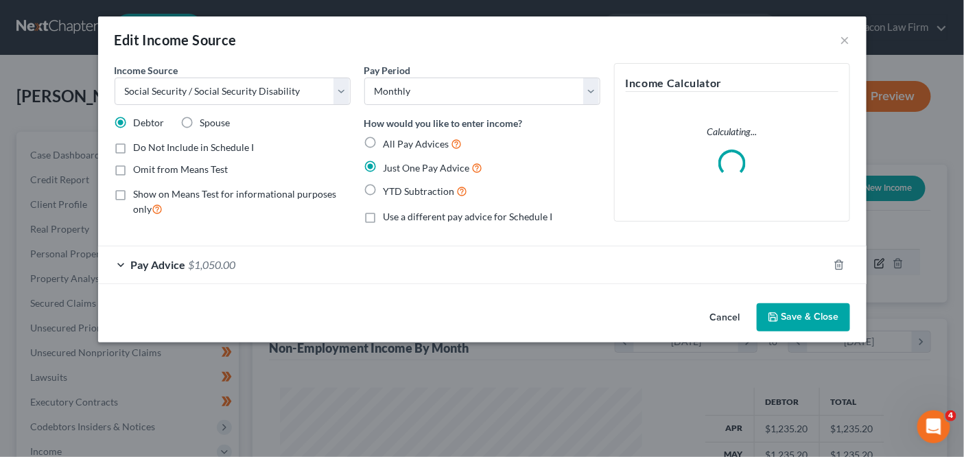
scroll to position [244, 395]
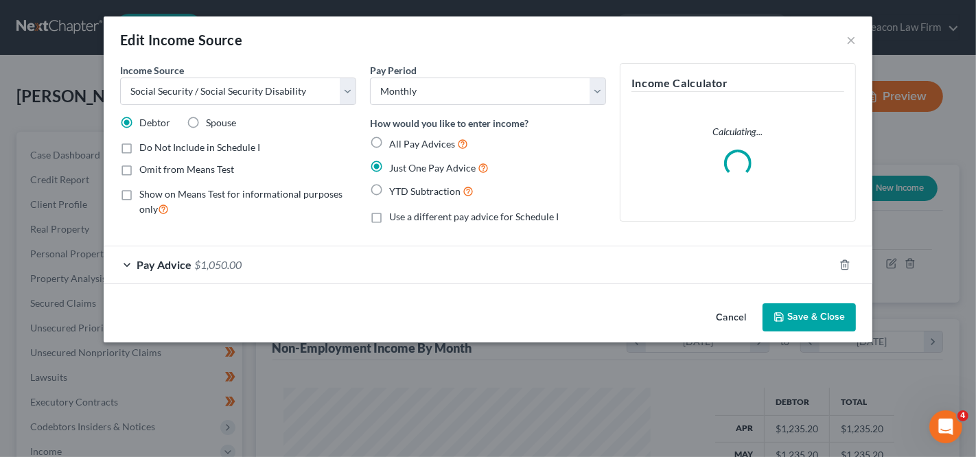
click at [719, 313] on button "Cancel" at bounding box center [731, 318] width 52 height 27
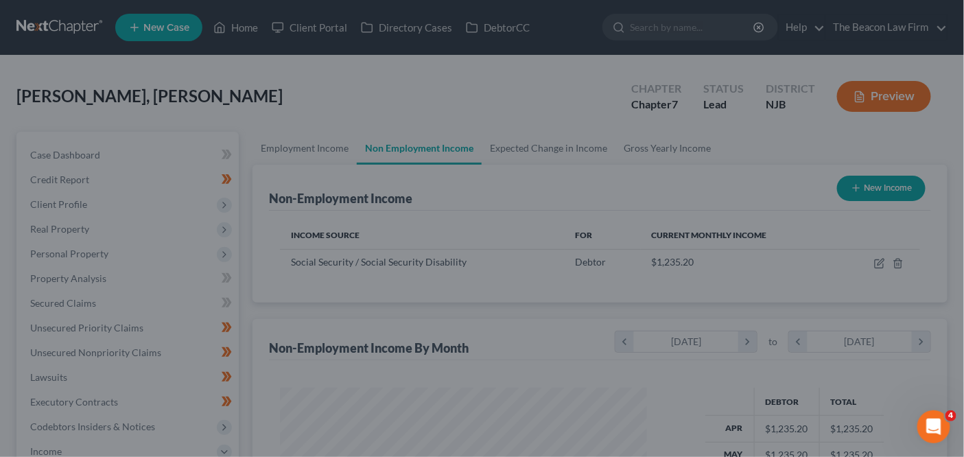
scroll to position [686193, 686047]
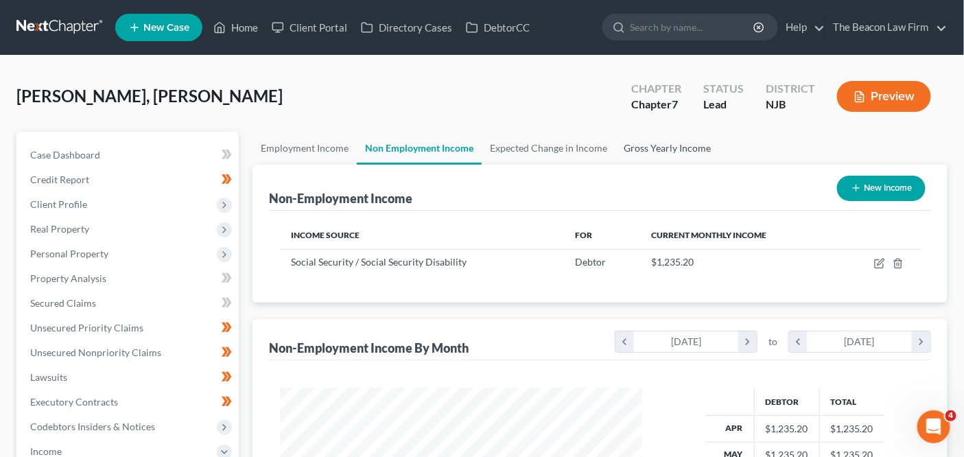
click at [684, 155] on link "Gross Yearly Income" at bounding box center [668, 148] width 104 height 33
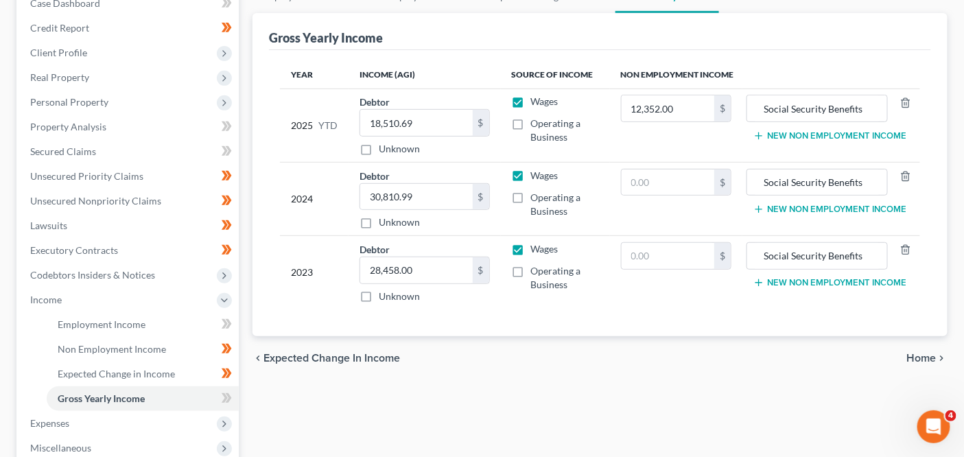
scroll to position [68, 0]
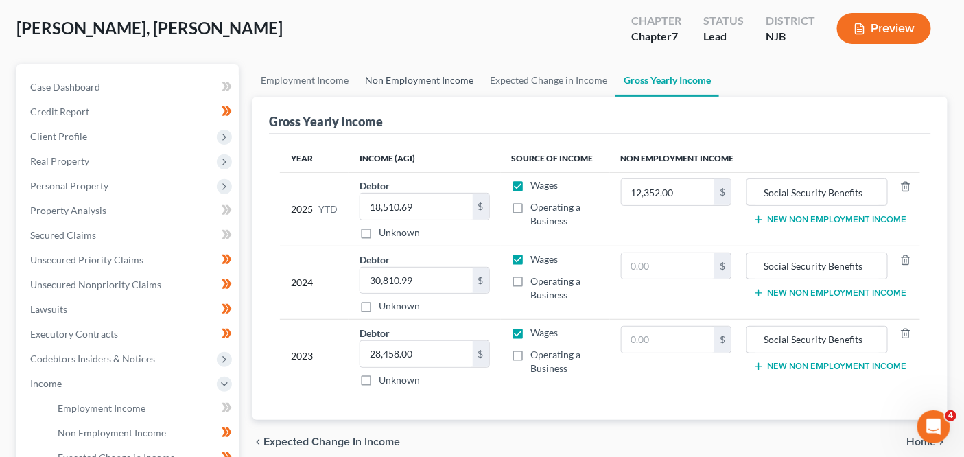
click at [357, 83] on link "Non Employment Income" at bounding box center [419, 80] width 125 height 33
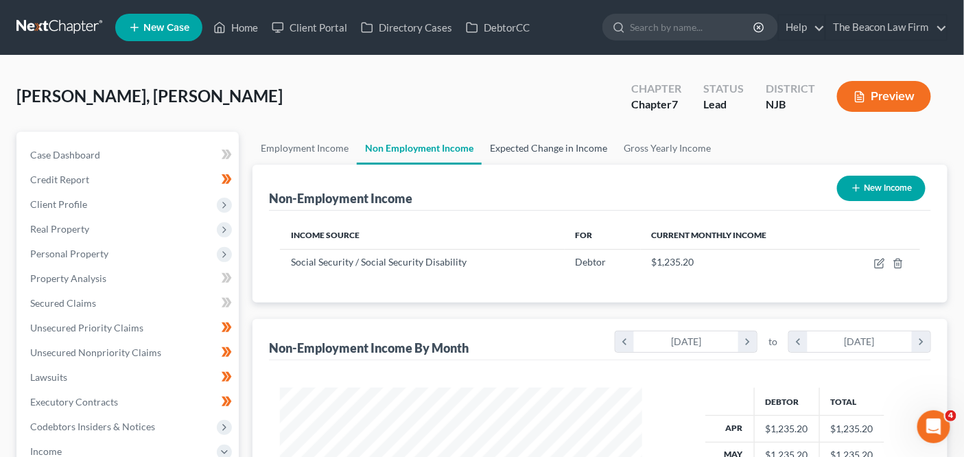
scroll to position [244, 389]
click at [662, 144] on link "Gross Yearly Income" at bounding box center [668, 148] width 104 height 33
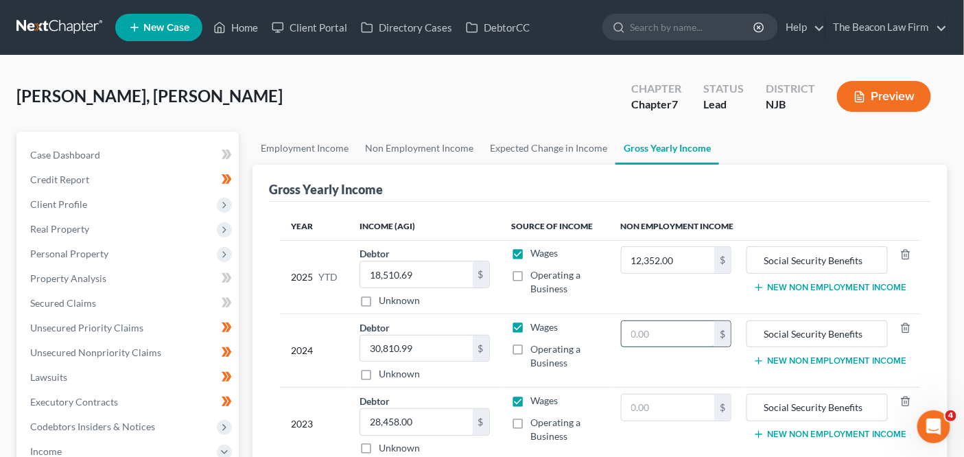
click at [674, 329] on input "text" at bounding box center [668, 334] width 93 height 26
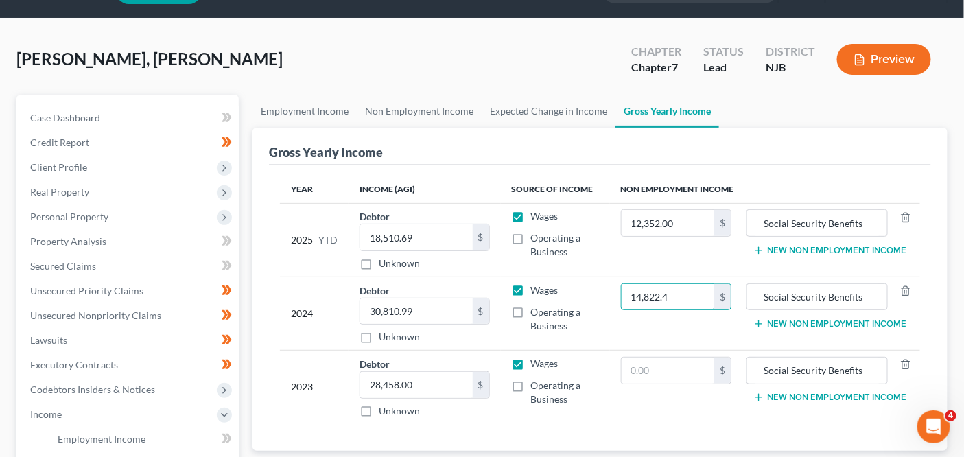
scroll to position [40, 0]
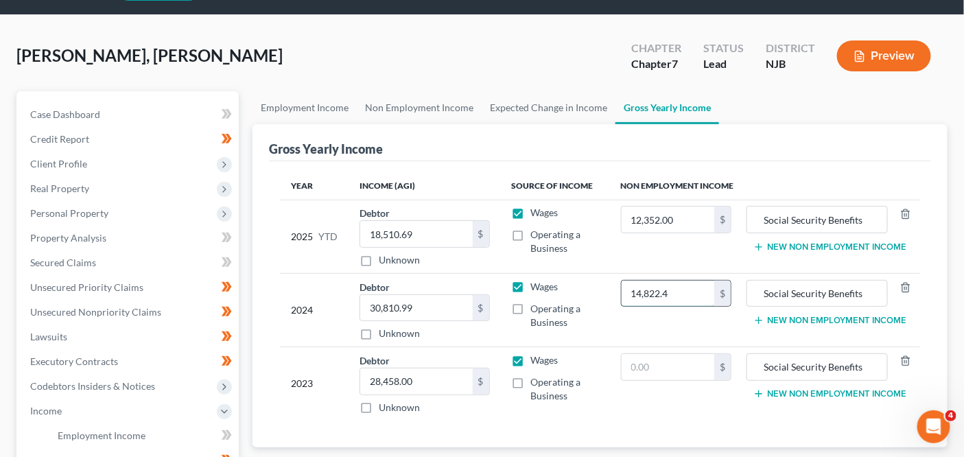
click at [703, 283] on input "14,822.4" at bounding box center [668, 294] width 93 height 26
type input "14,822.4"
click at [656, 356] on input "text" at bounding box center [668, 367] width 93 height 26
paste input "14,822.4"
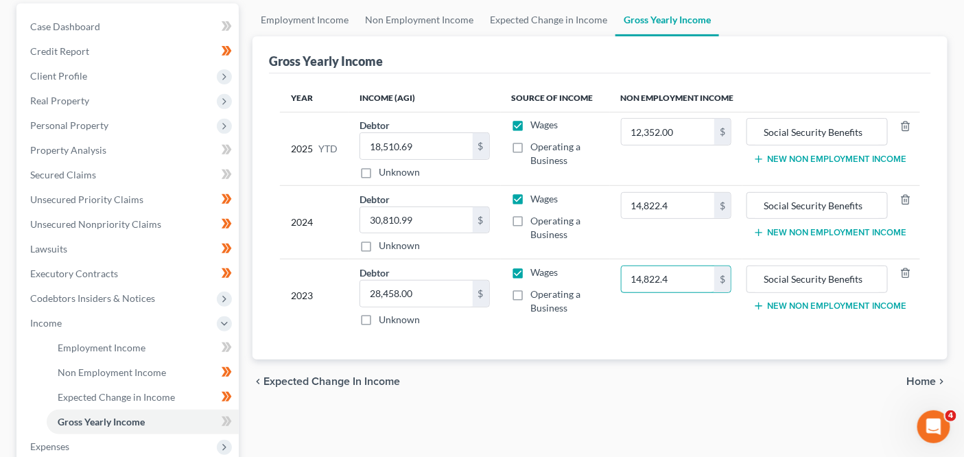
scroll to position [213, 0]
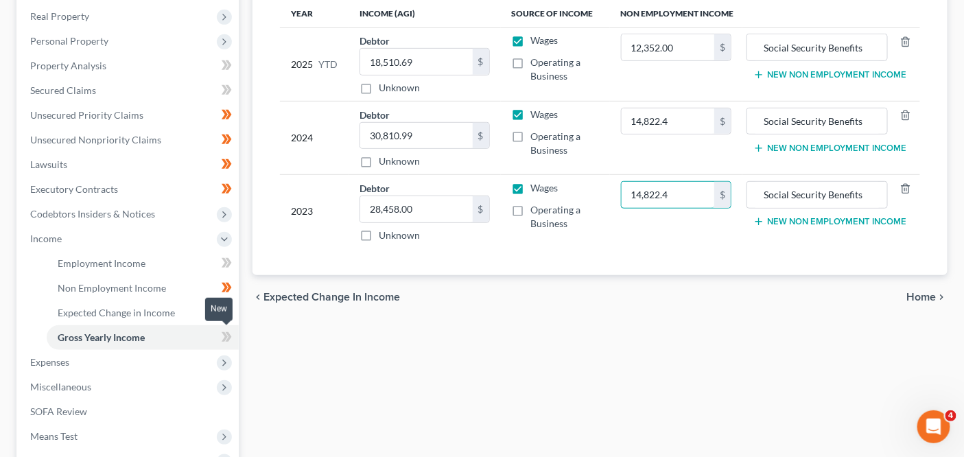
type input "14,822.4"
click at [237, 334] on span at bounding box center [227, 339] width 24 height 21
click at [236, 334] on span at bounding box center [227, 339] width 24 height 21
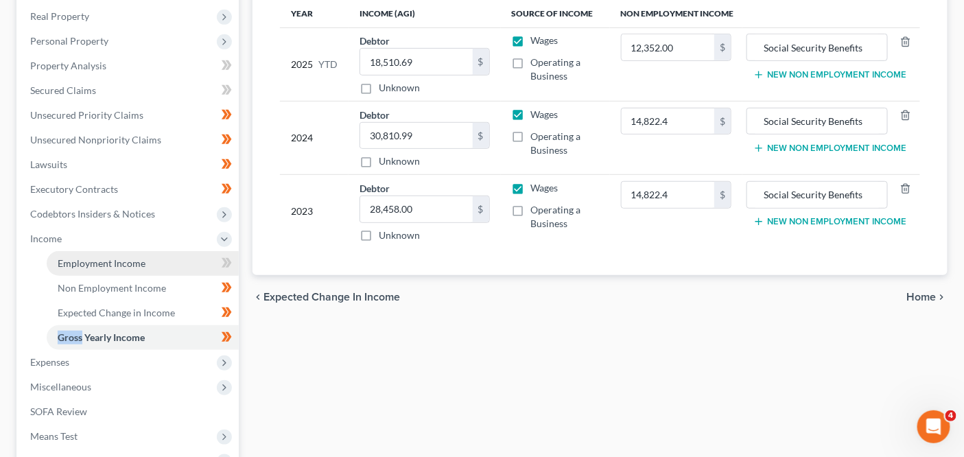
click at [172, 263] on link "Employment Income" at bounding box center [143, 263] width 192 height 25
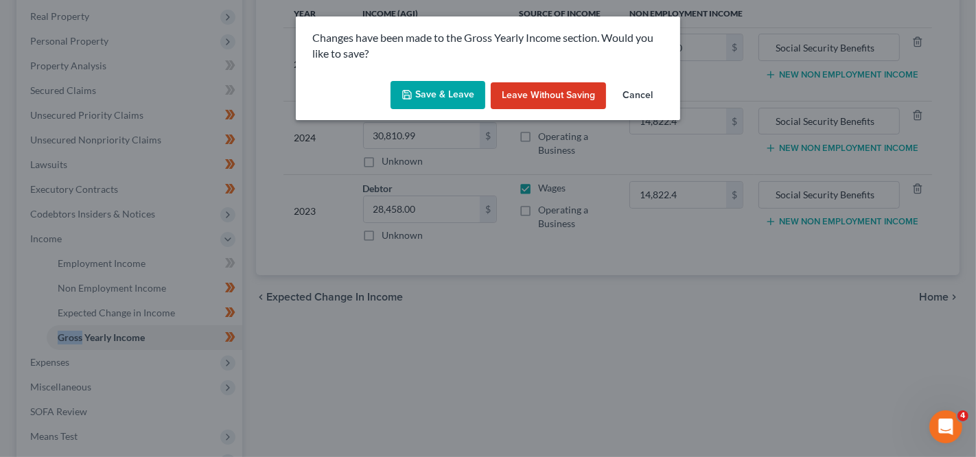
click at [442, 100] on button "Save & Leave" at bounding box center [438, 95] width 95 height 29
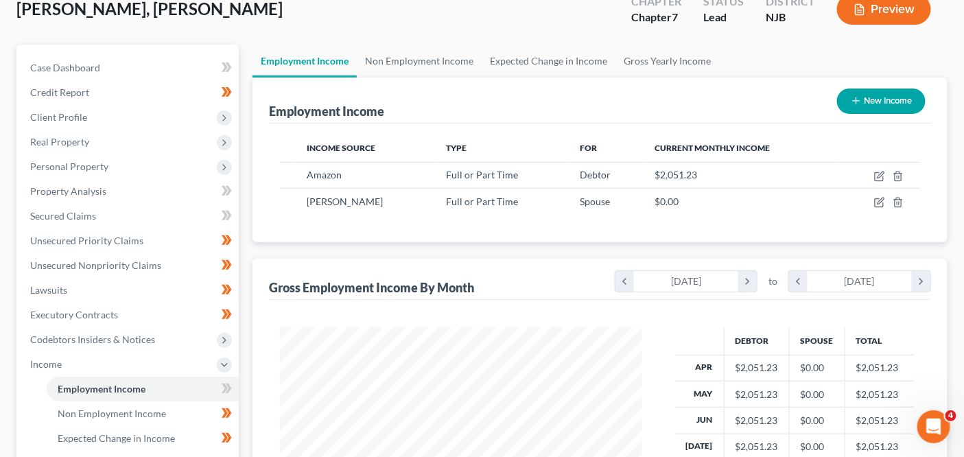
scroll to position [97, 0]
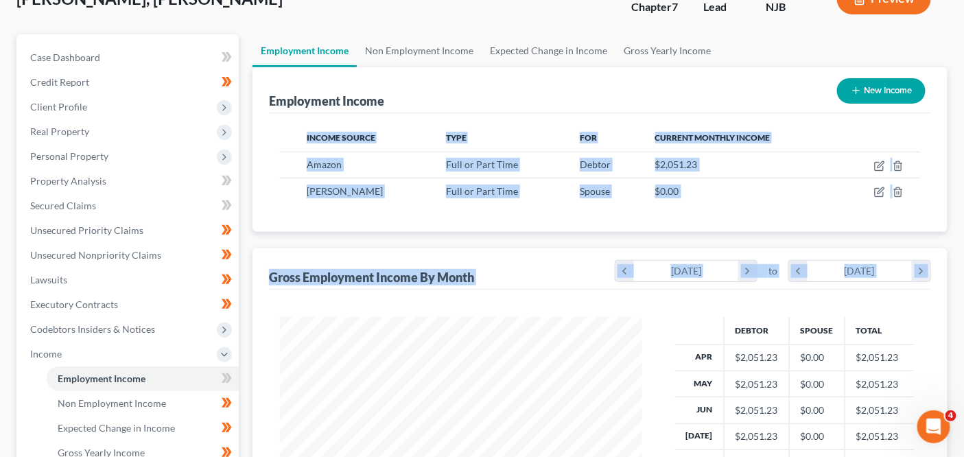
drag, startPoint x: 961, startPoint y: 189, endPoint x: 973, endPoint y: 255, distance: 67.0
click at [951, 286] on div "Mohamad, Abd Malek Upgraded Chapter Chapter 7 Status Lead District NJB Preview …" at bounding box center [482, 332] width 964 height 748
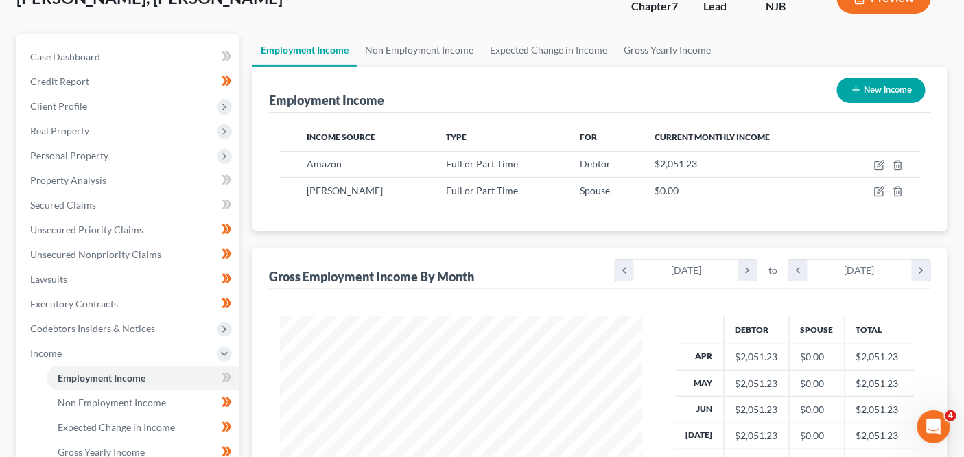
click at [962, 245] on div "Mohamad, Abd Malek Upgraded Chapter Chapter 7 Status Lead District NJB Preview …" at bounding box center [482, 331] width 964 height 748
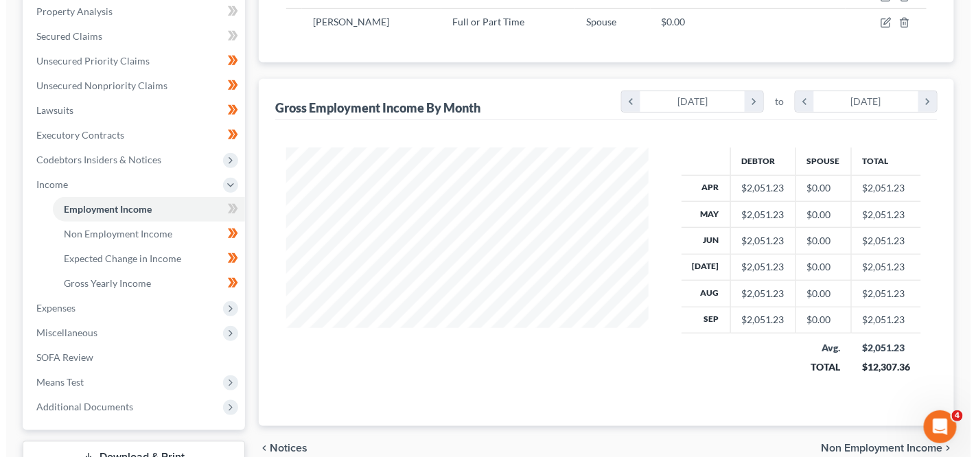
scroll to position [268, 0]
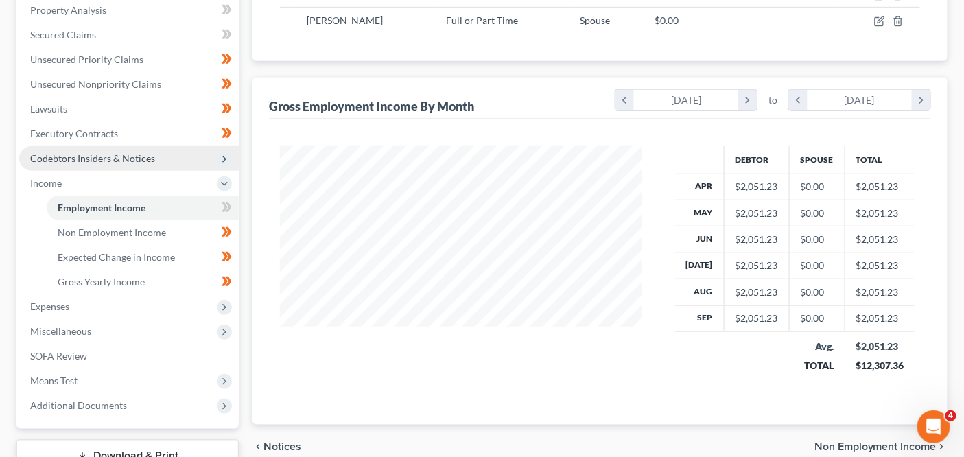
click at [139, 157] on span "Codebtors Insiders & Notices" at bounding box center [92, 158] width 125 height 12
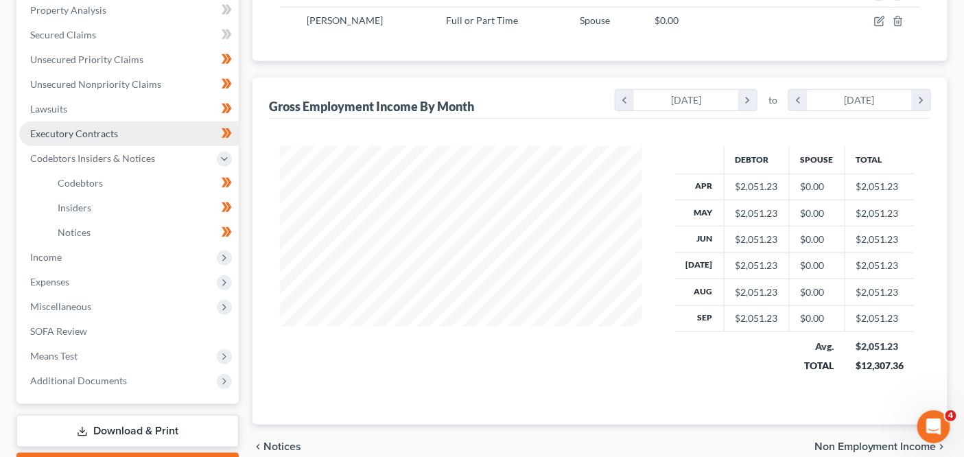
click at [136, 141] on link "Executory Contracts" at bounding box center [129, 133] width 220 height 25
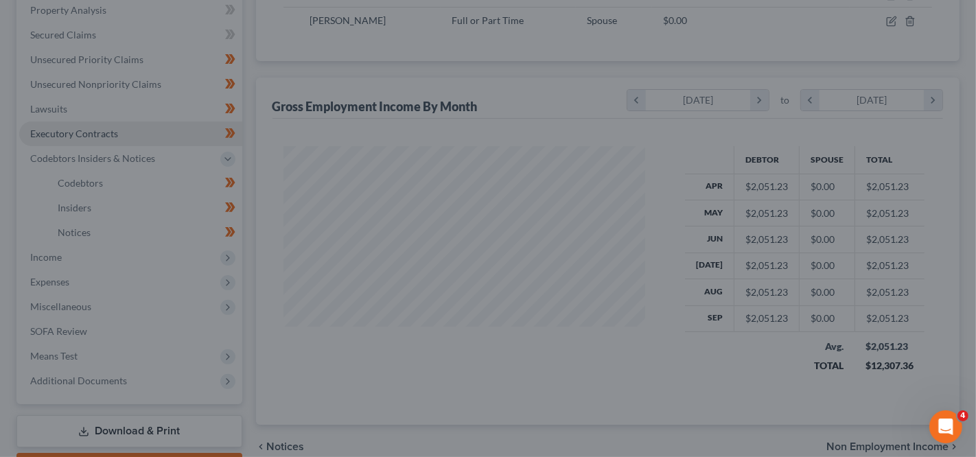
scroll to position [244, 395]
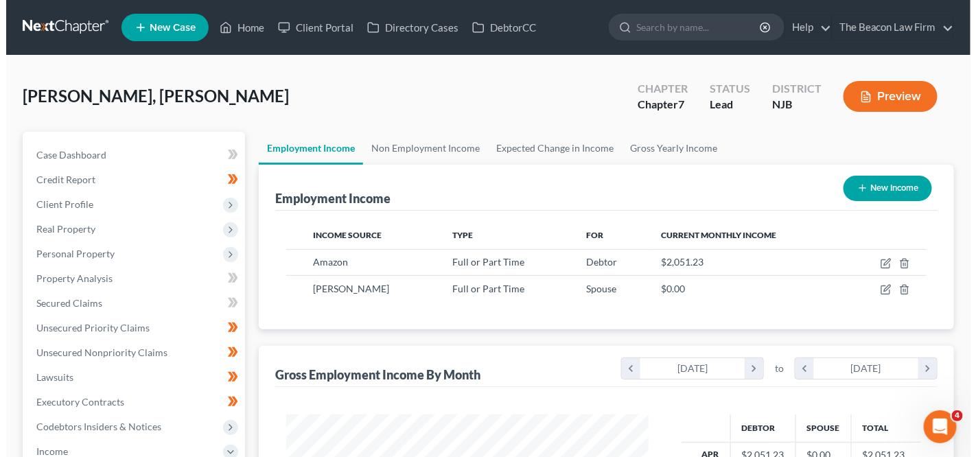
scroll to position [244, 389]
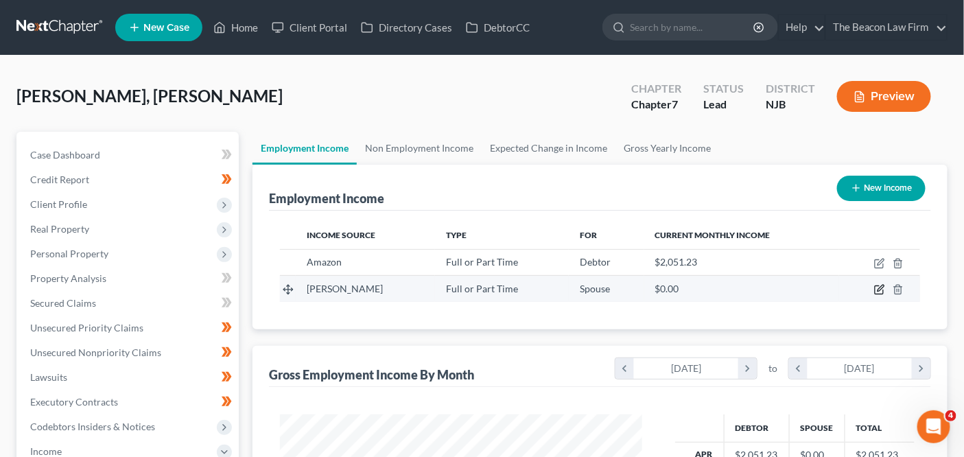
click at [877, 288] on icon "button" at bounding box center [880, 289] width 11 height 11
select select "0"
select select "33"
select select "3"
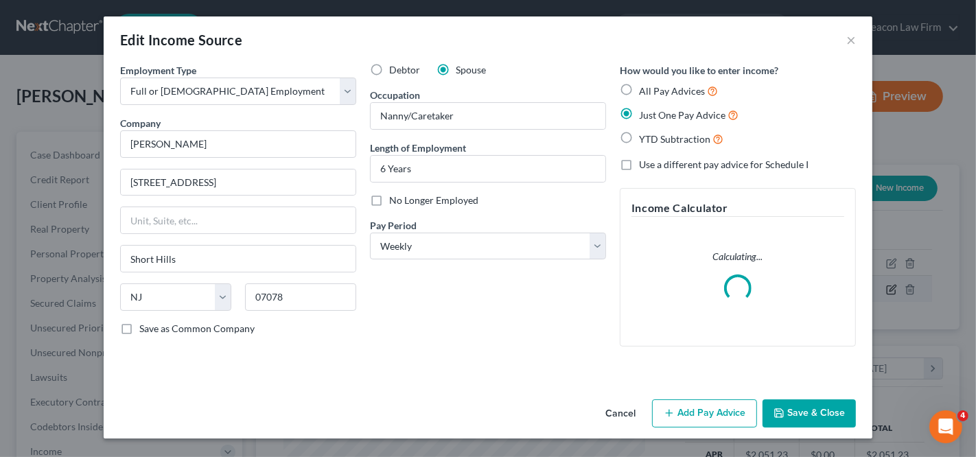
scroll to position [244, 395]
click at [718, 410] on button "Add Pay Advice" at bounding box center [704, 414] width 105 height 29
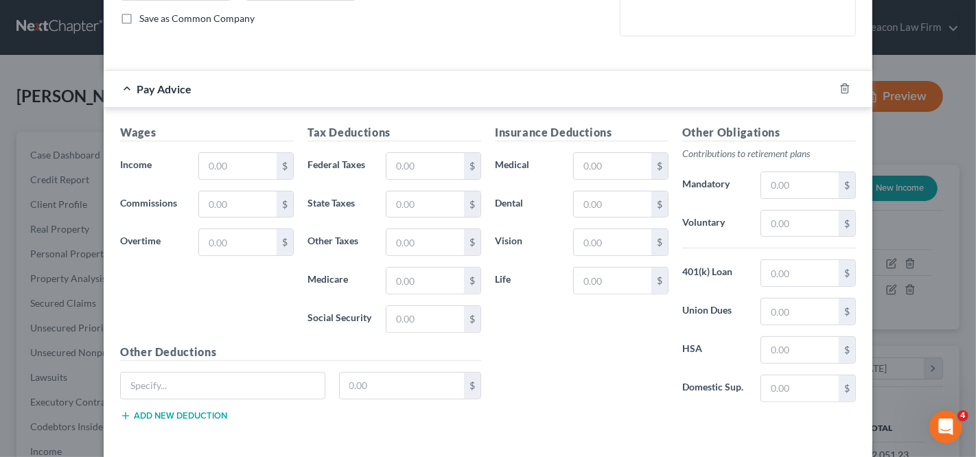
scroll to position [364, 0]
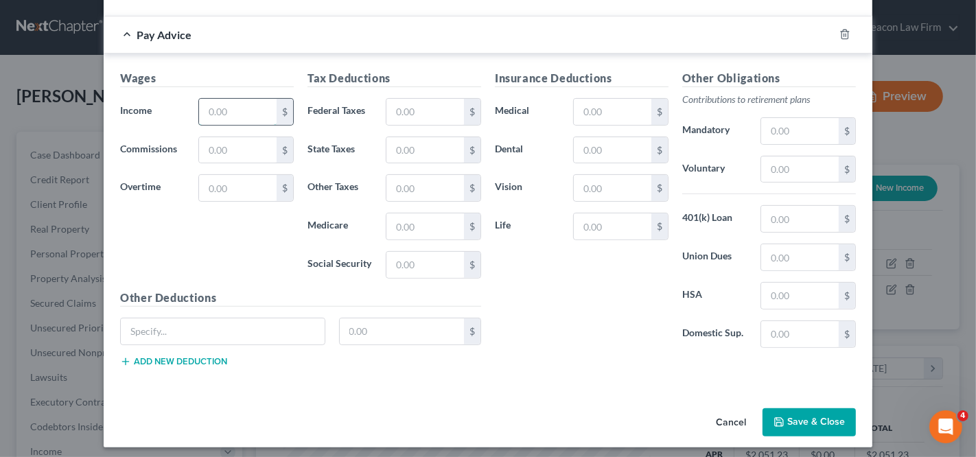
click at [204, 112] on input "text" at bounding box center [238, 112] width 78 height 26
type input "480.9"
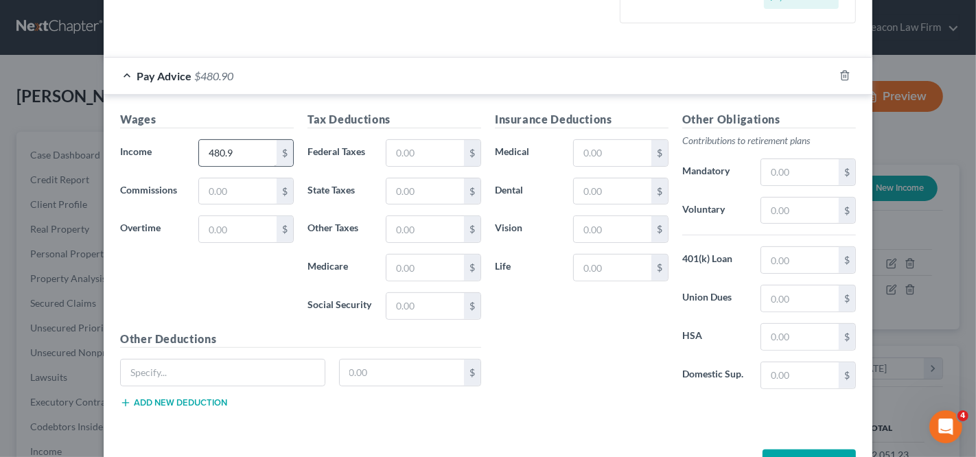
scroll to position [406, 0]
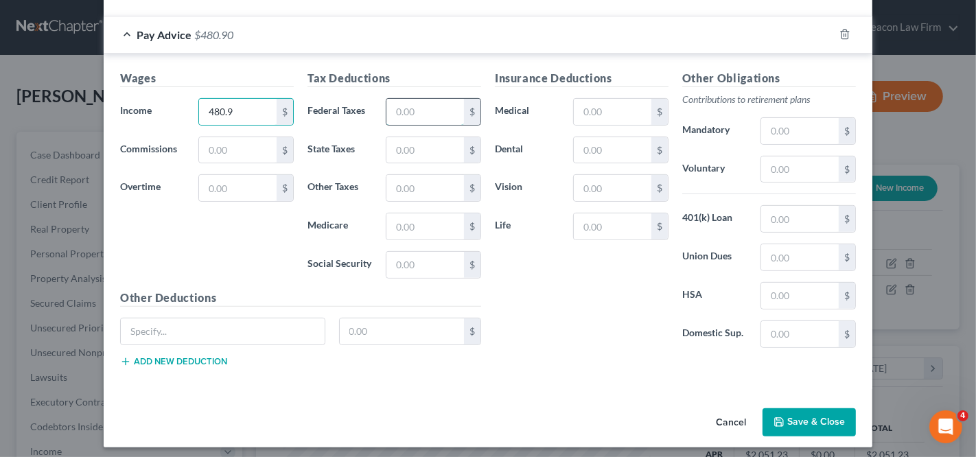
click at [436, 106] on input "text" at bounding box center [425, 112] width 78 height 26
type input "19.24"
type input "6.97"
type input "29.82"
click at [413, 139] on input "text" at bounding box center [425, 150] width 78 height 26
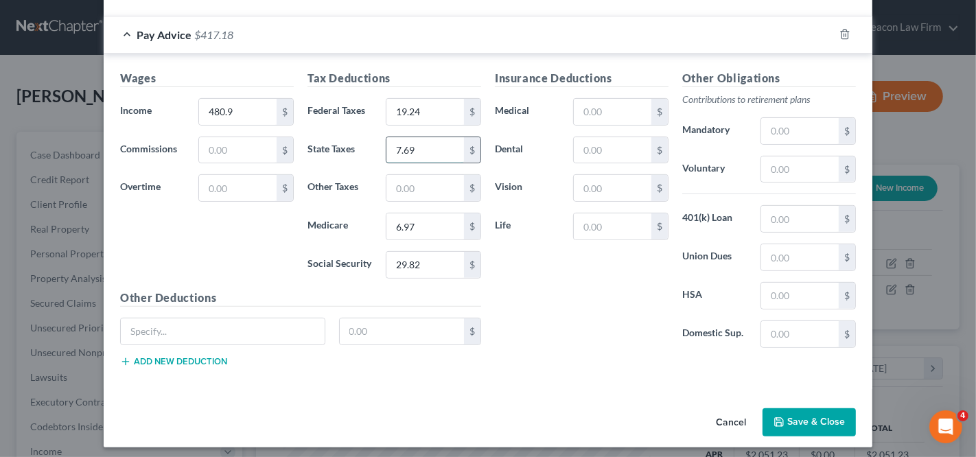
type input "7.69"
click at [410, 195] on input "text" at bounding box center [425, 188] width 78 height 26
type input "4.74"
click at [815, 424] on button "Save & Close" at bounding box center [809, 422] width 93 height 29
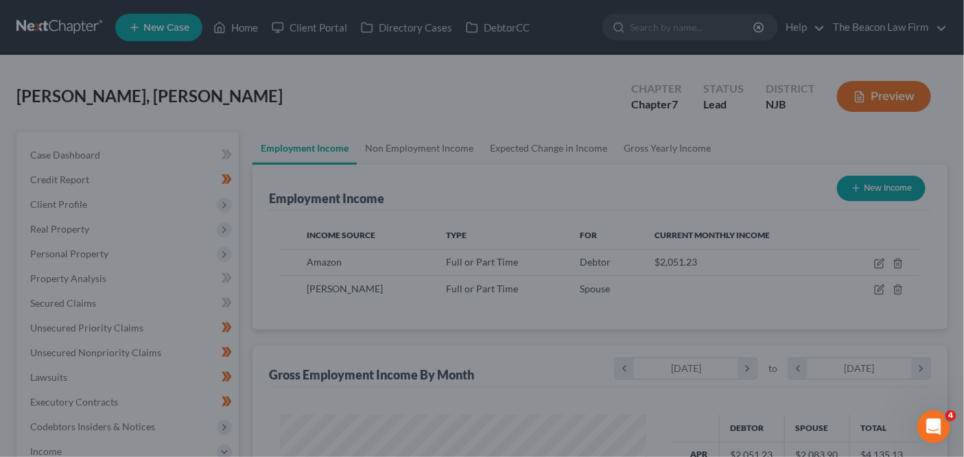
scroll to position [686193, 686047]
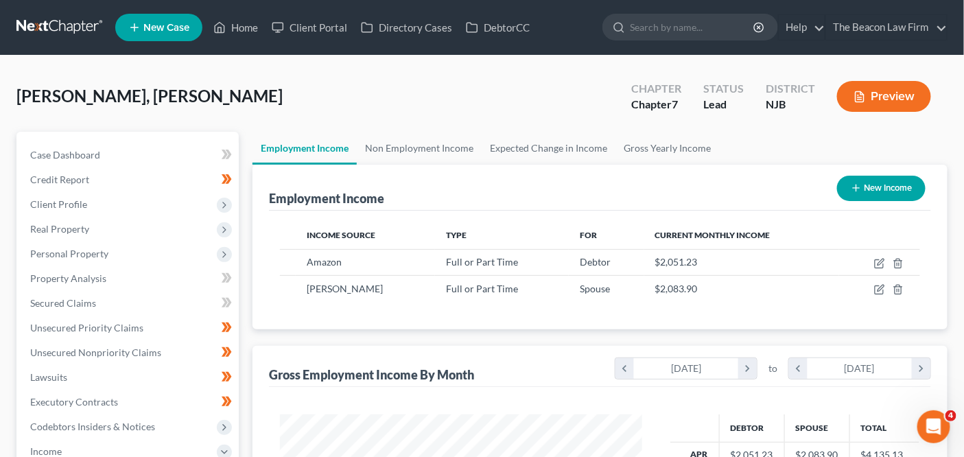
click at [645, 166] on div "Employment Income New Income" at bounding box center [600, 188] width 662 height 46
click at [648, 154] on link "Gross Yearly Income" at bounding box center [668, 148] width 104 height 33
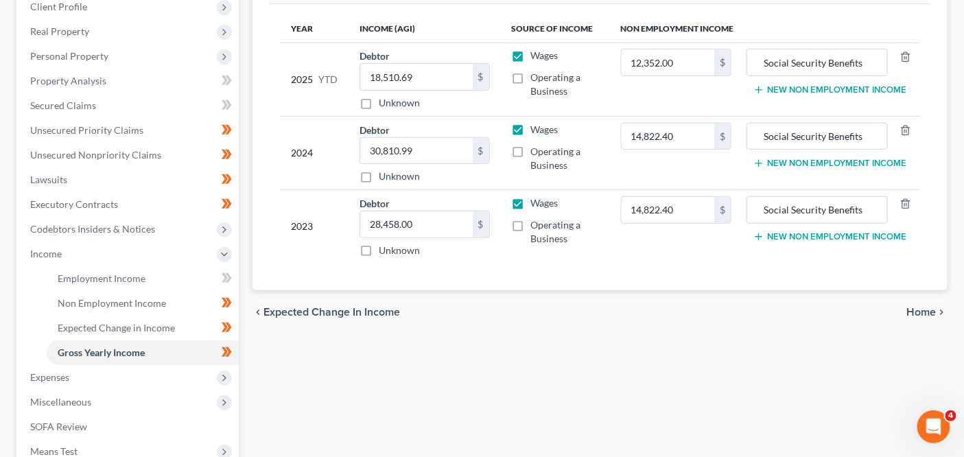
scroll to position [201, 0]
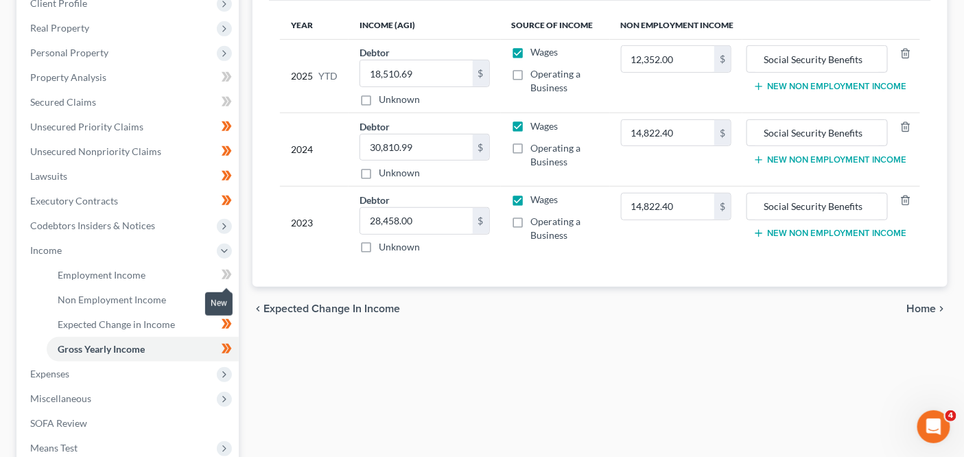
click at [224, 270] on icon at bounding box center [225, 275] width 6 height 10
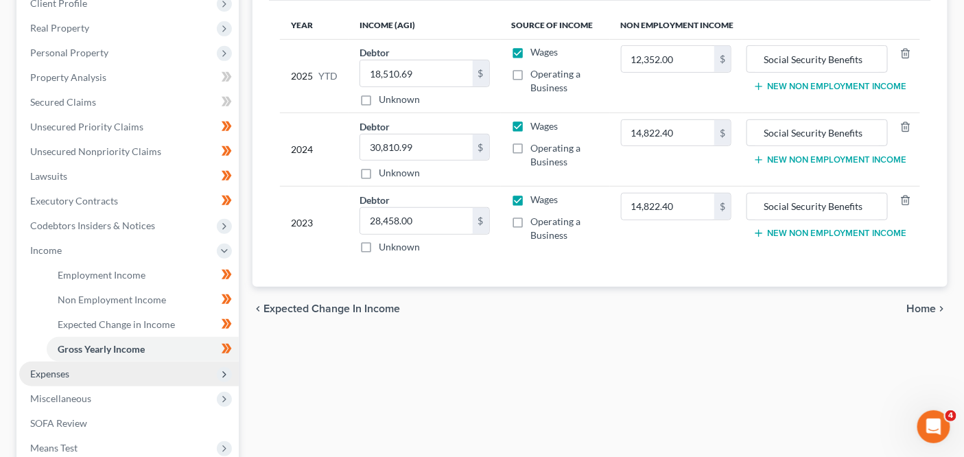
click at [158, 371] on span "Expenses" at bounding box center [129, 374] width 220 height 25
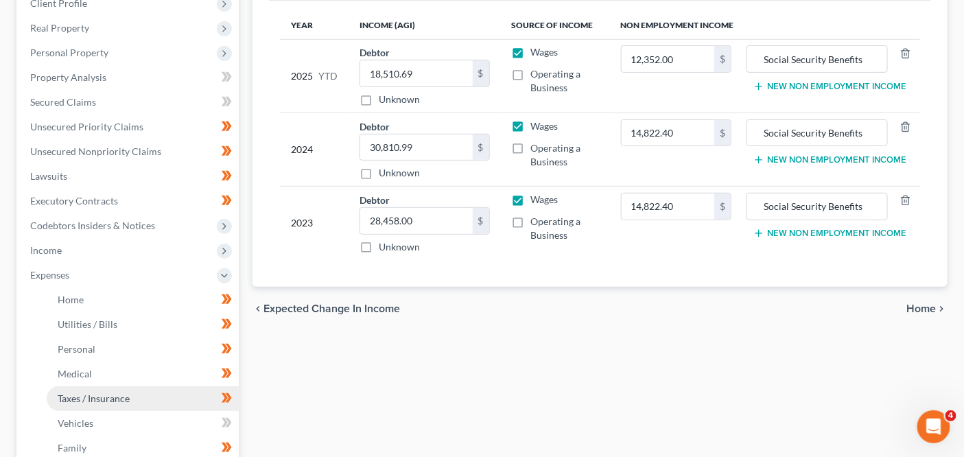
click at [156, 394] on link "Taxes / Insurance" at bounding box center [143, 398] width 192 height 25
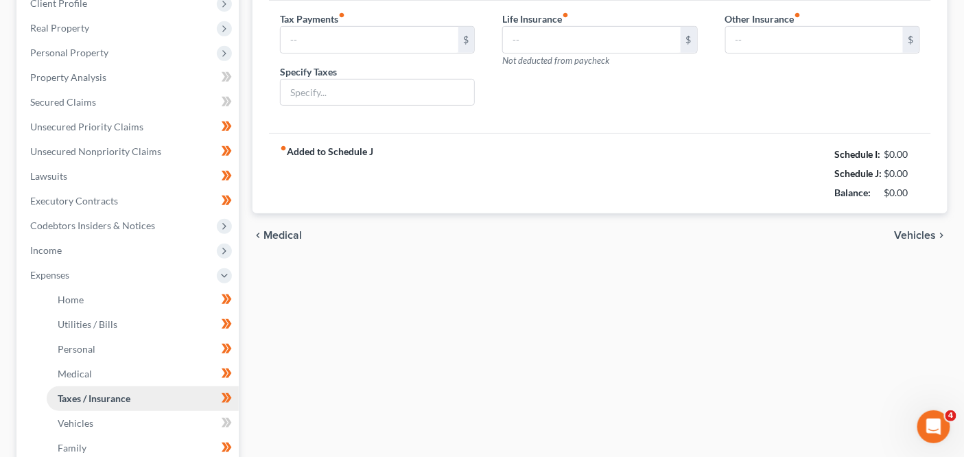
scroll to position [21, 0]
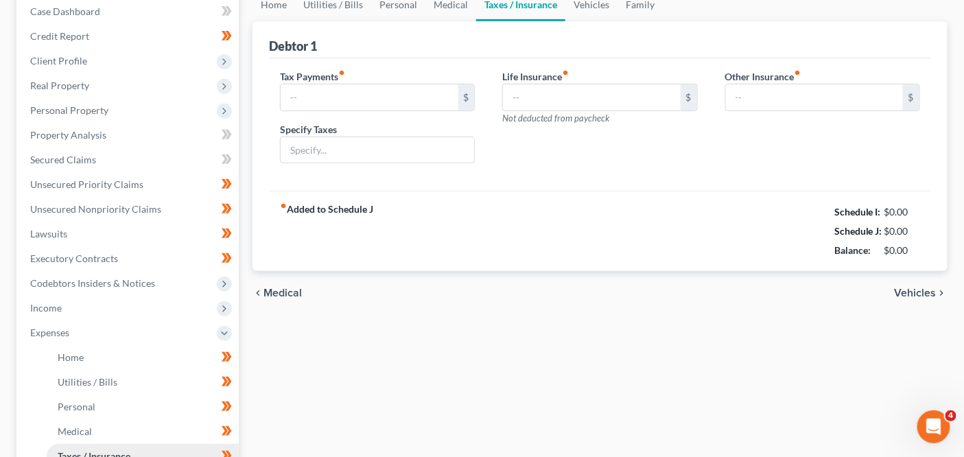
type input "100.00"
type input "IRS"
type input "0.00"
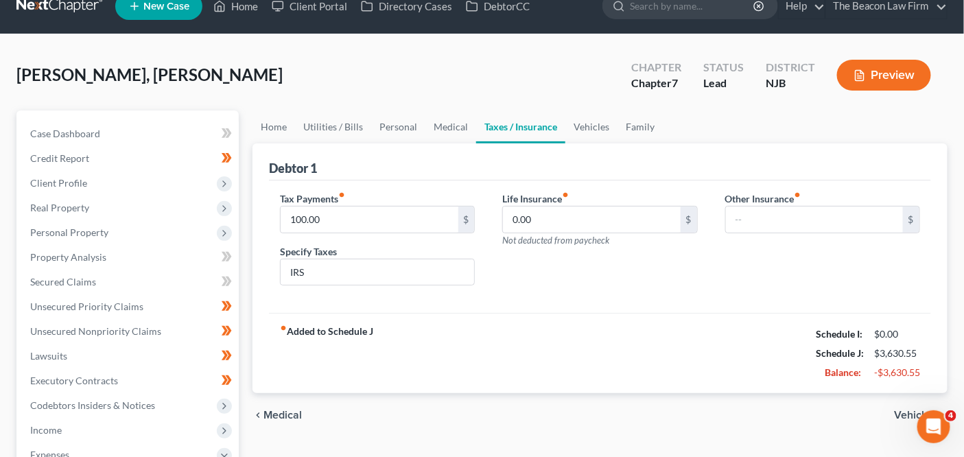
scroll to position [0, 0]
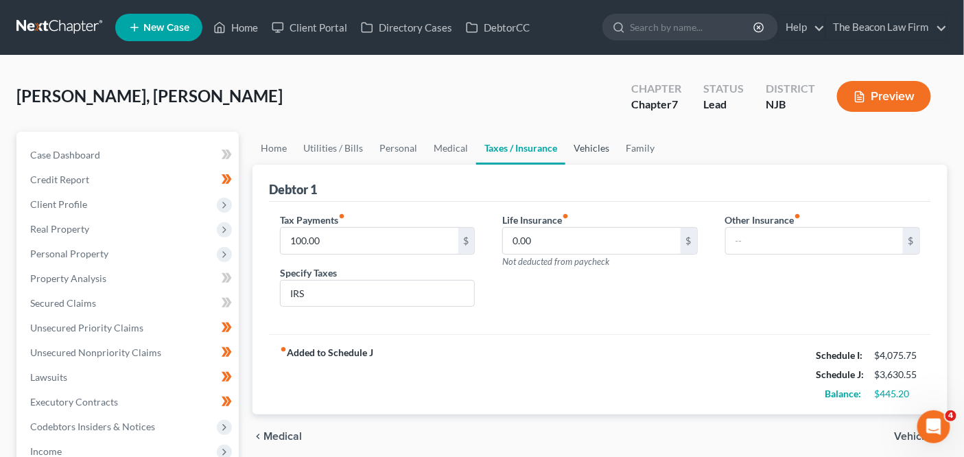
click at [587, 155] on link "Vehicles" at bounding box center [592, 148] width 52 height 33
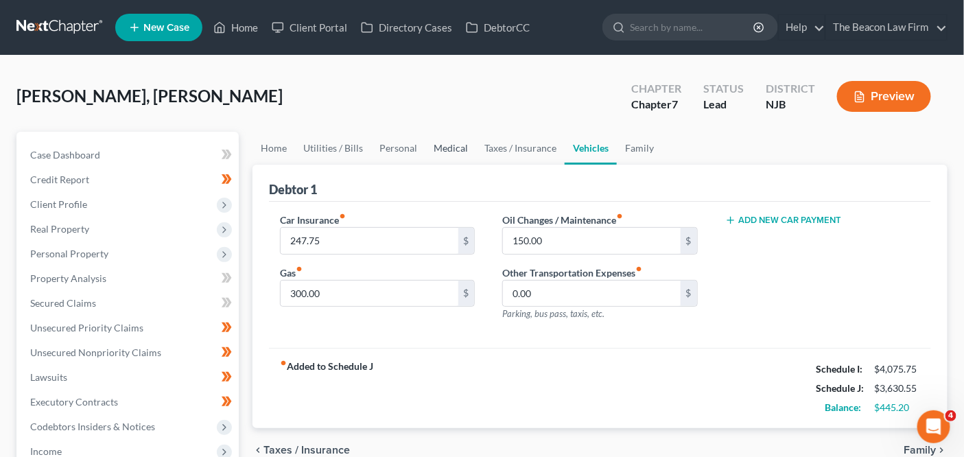
click at [436, 152] on link "Medical" at bounding box center [451, 148] width 51 height 33
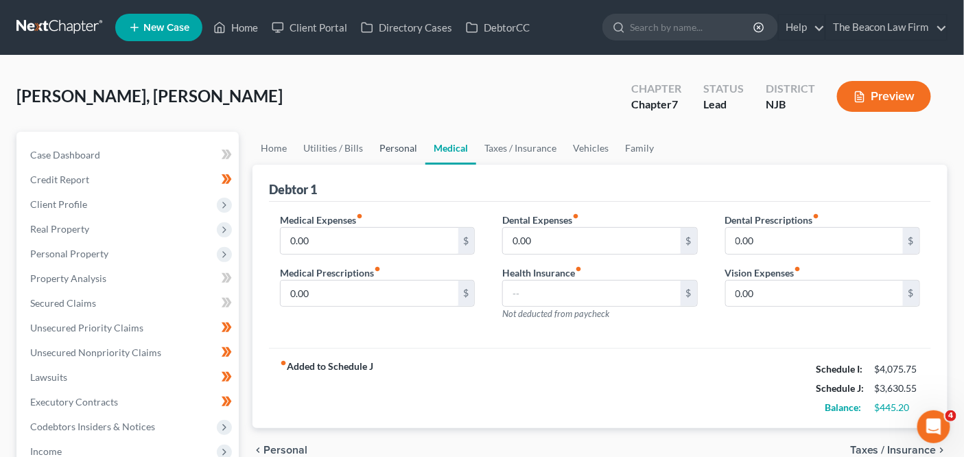
click at [408, 152] on link "Personal" at bounding box center [398, 148] width 54 height 33
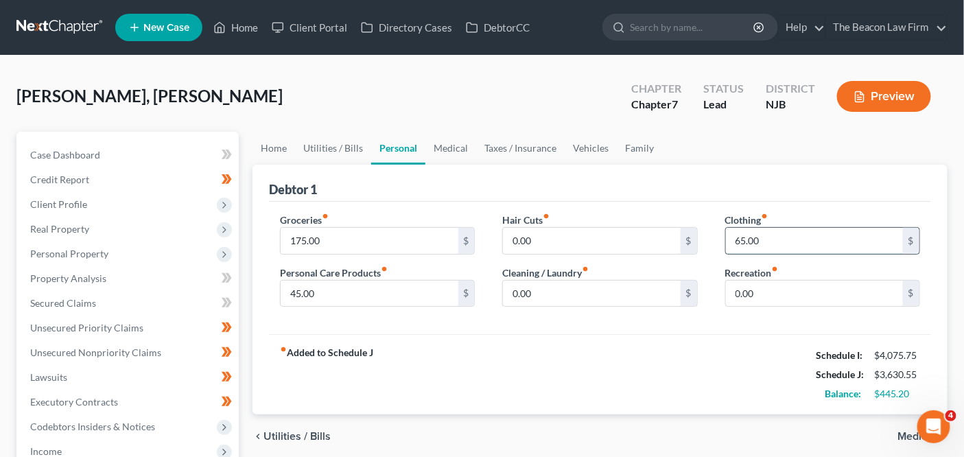
click at [746, 235] on input "65.00" at bounding box center [814, 241] width 177 height 26
type input "40"
click at [776, 288] on input "0.00" at bounding box center [814, 294] width 177 height 26
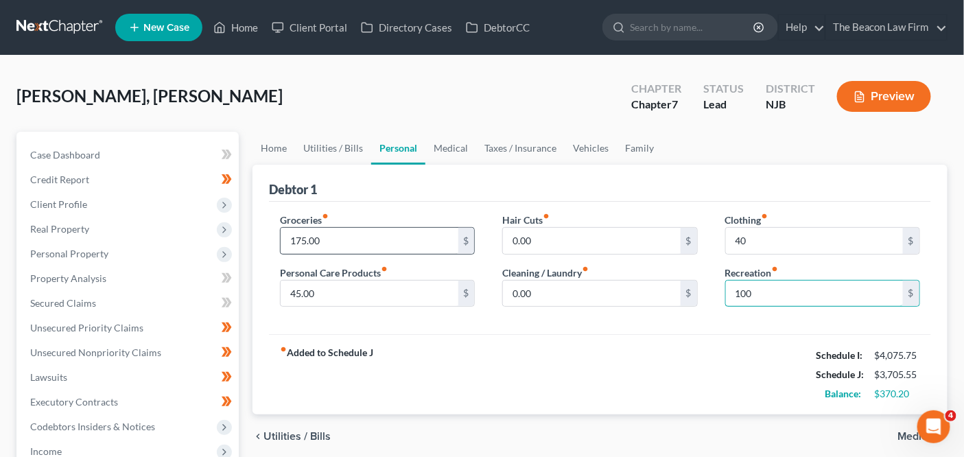
type input "100"
click at [404, 248] on input "175.00" at bounding box center [369, 241] width 177 height 26
type input "2"
type input "300"
click at [522, 323] on div "Groceries fiber_manual_record 300 $ Personal Care Products fiber_manual_record …" at bounding box center [600, 268] width 662 height 133
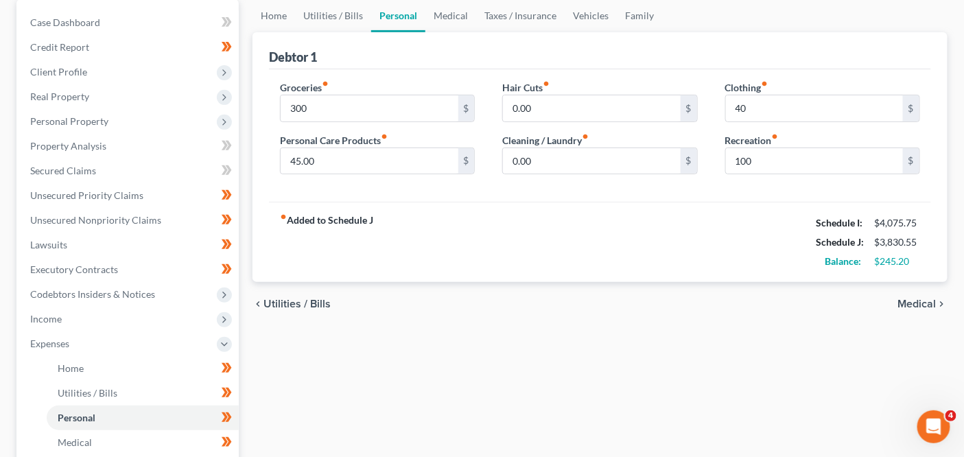
scroll to position [144, 0]
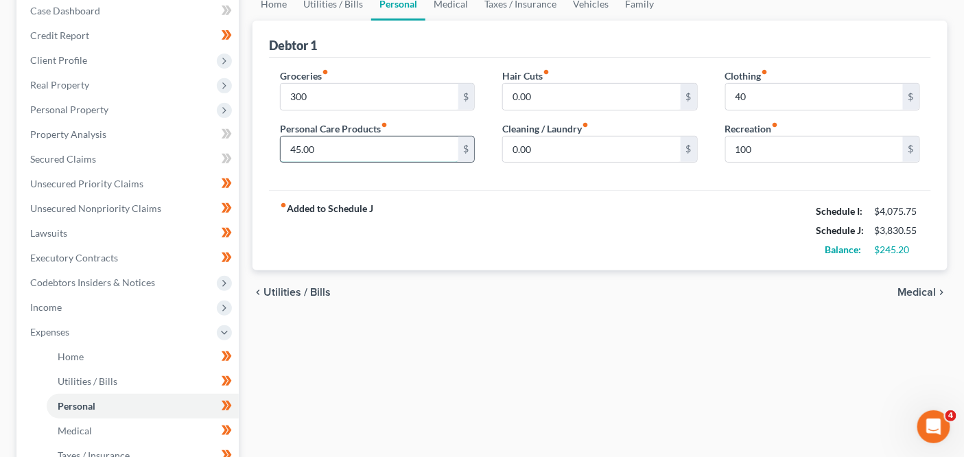
click at [370, 138] on input "45.00" at bounding box center [369, 150] width 177 height 26
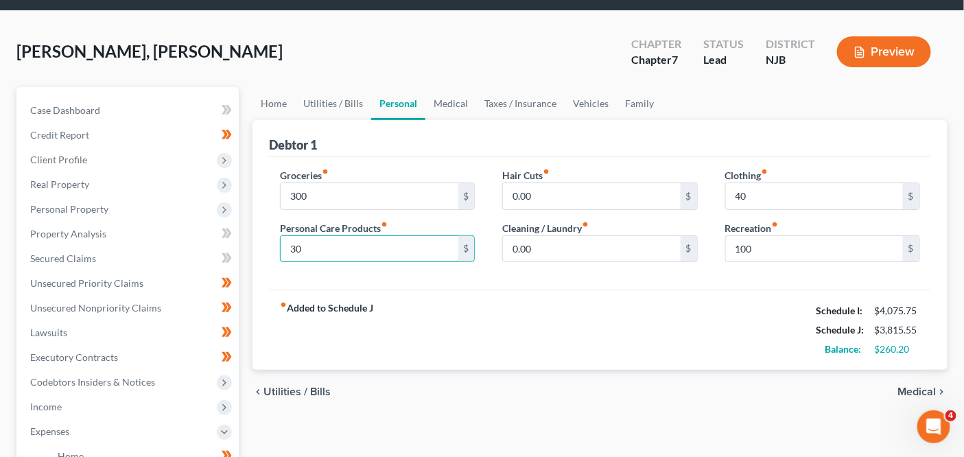
scroll to position [33, 0]
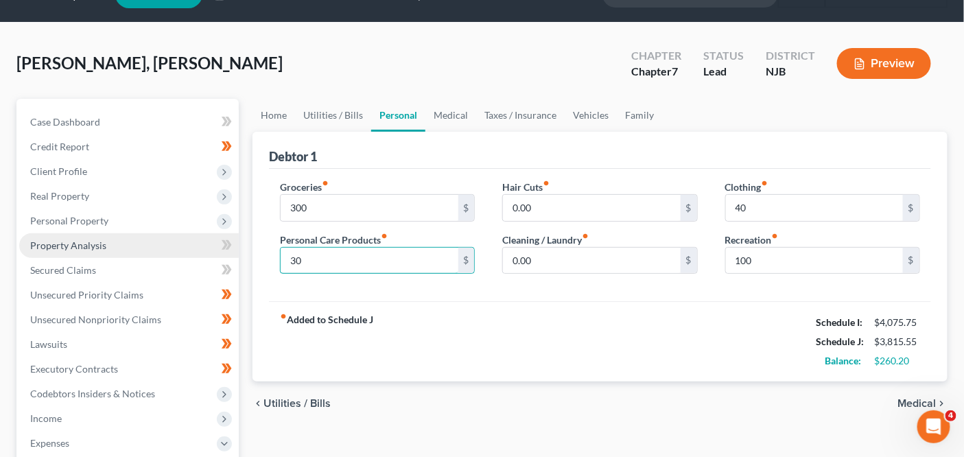
type input "30"
click at [174, 255] on link "Property Analysis" at bounding box center [129, 245] width 220 height 25
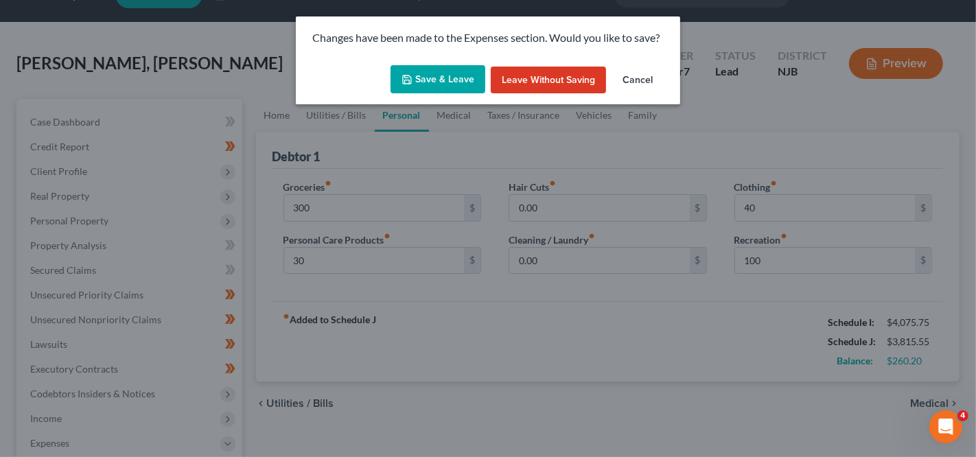
click at [428, 84] on button "Save & Leave" at bounding box center [438, 79] width 95 height 29
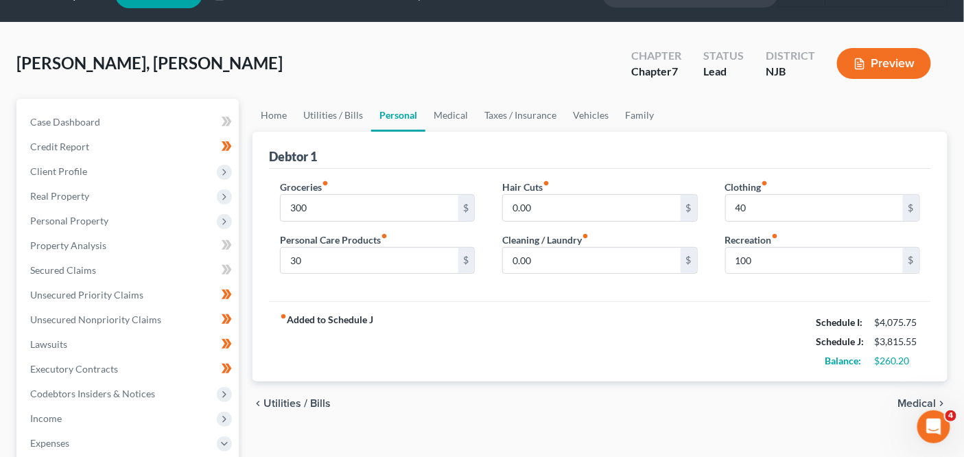
type input "300.00"
type input "30.00"
type input "40.00"
type input "100.00"
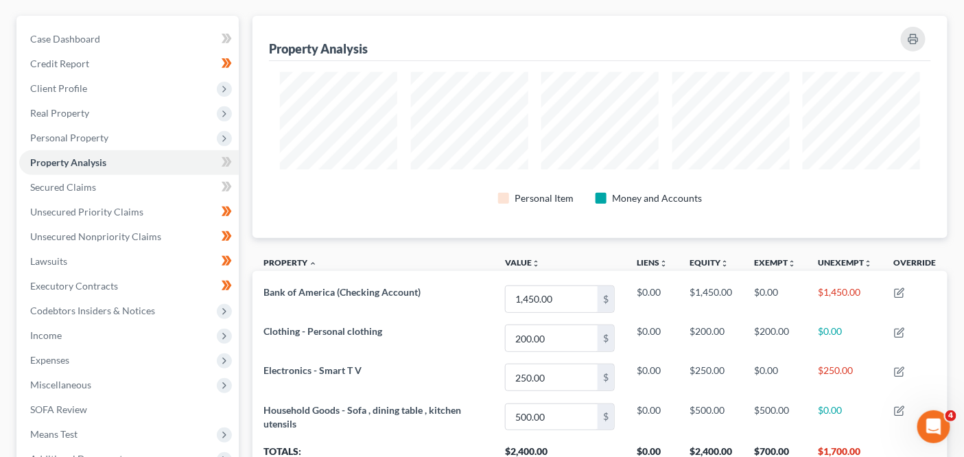
scroll to position [114, 0]
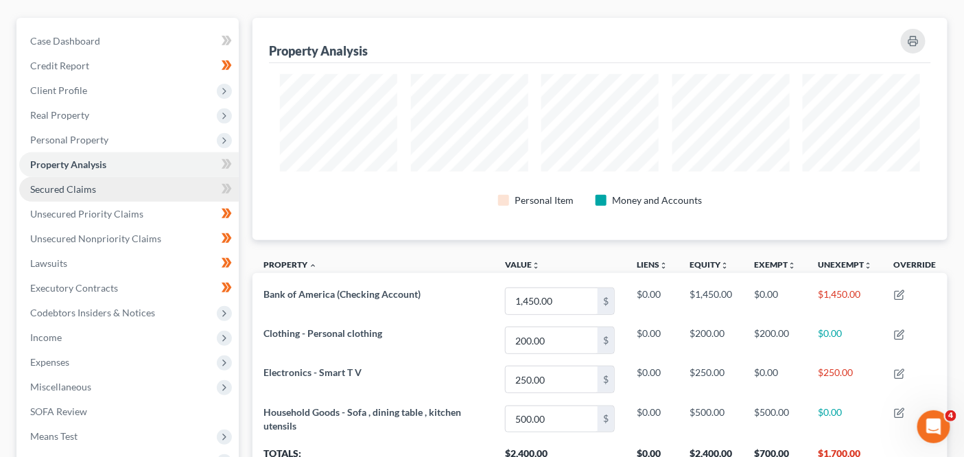
click at [142, 196] on link "Secured Claims" at bounding box center [129, 189] width 220 height 25
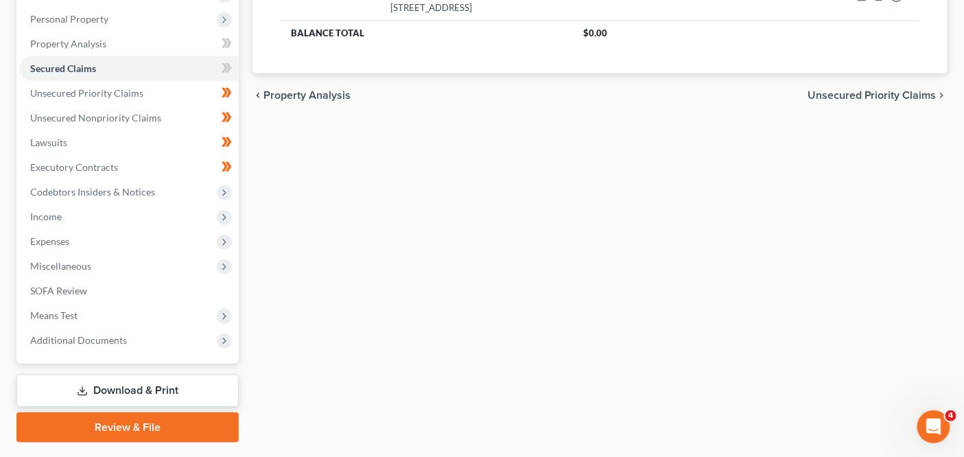
scroll to position [216, 0]
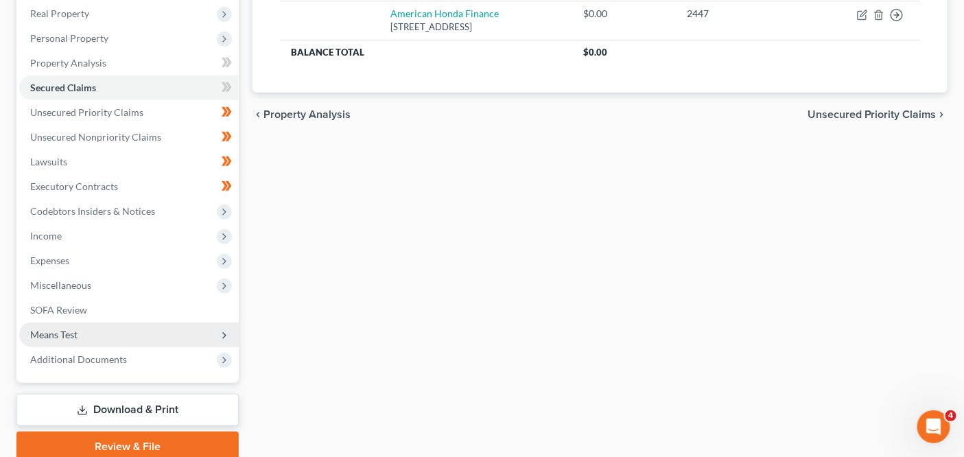
click at [133, 333] on span "Means Test" at bounding box center [129, 335] width 220 height 25
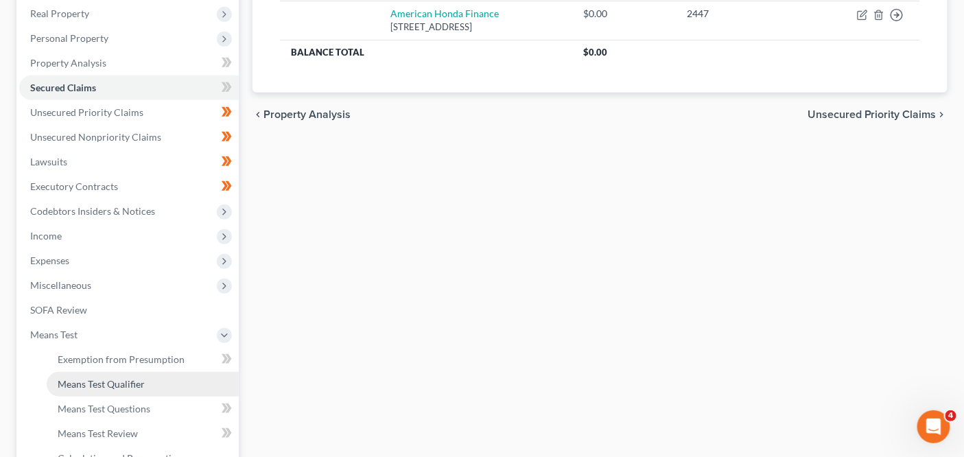
click at [128, 375] on link "Means Test Qualifier" at bounding box center [143, 384] width 192 height 25
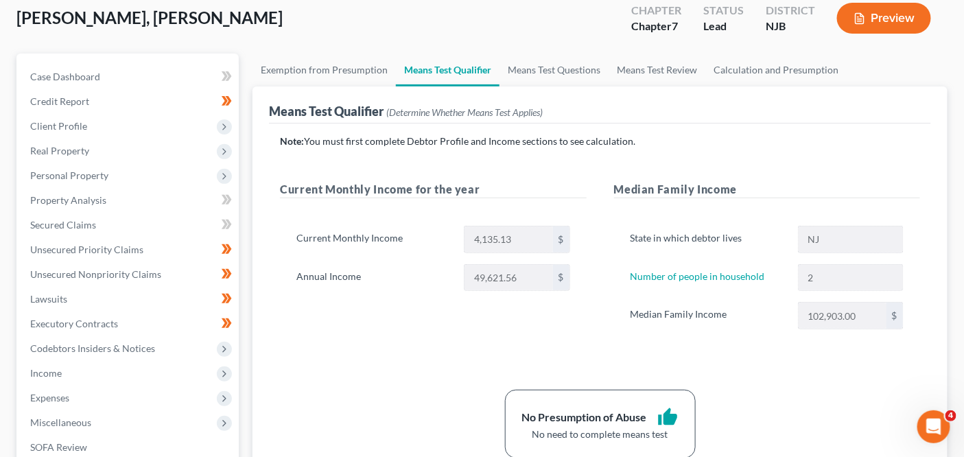
scroll to position [32, 0]
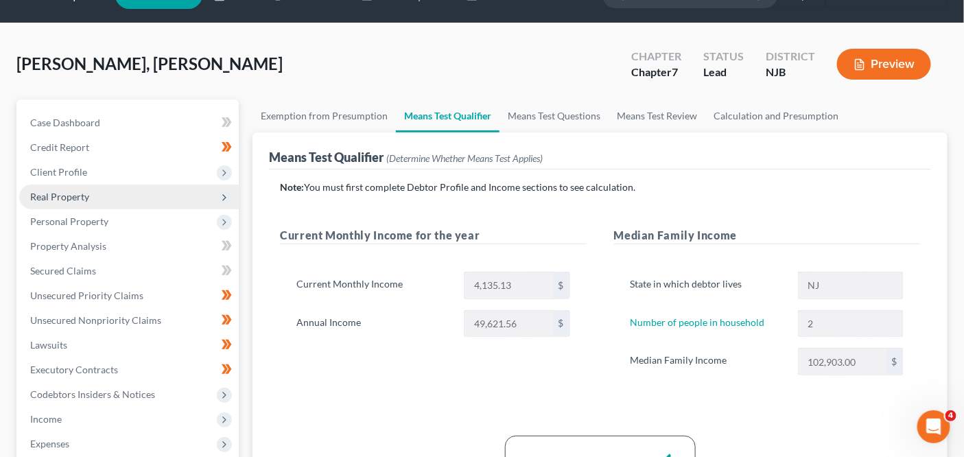
click at [121, 185] on span "Real Property" at bounding box center [129, 197] width 220 height 25
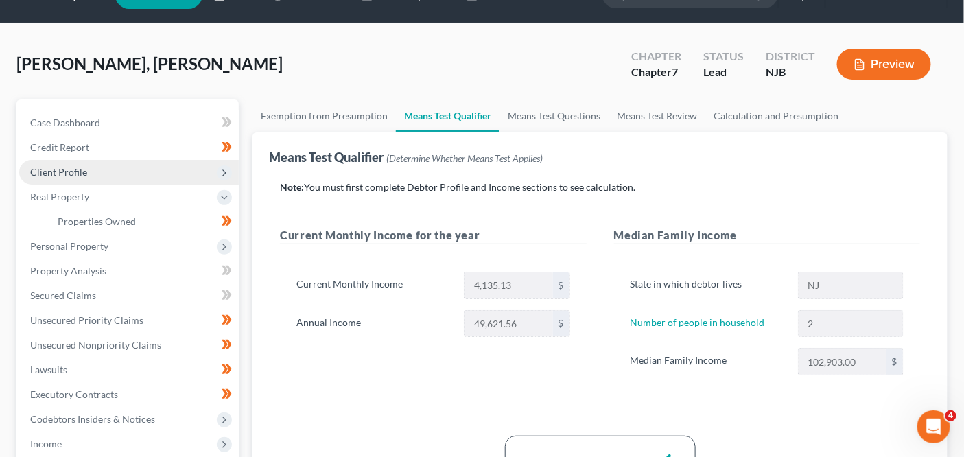
click at [130, 172] on span "Client Profile" at bounding box center [129, 172] width 220 height 25
